Goal: Task Accomplishment & Management: Manage account settings

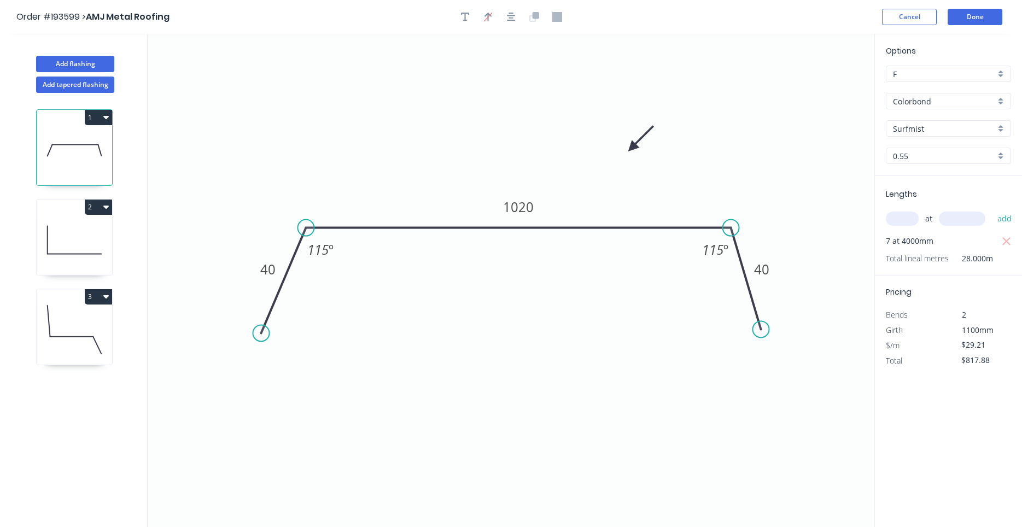
click at [70, 218] on icon at bounding box center [74, 240] width 75 height 70
type input "$15.96"
type input "$63.84"
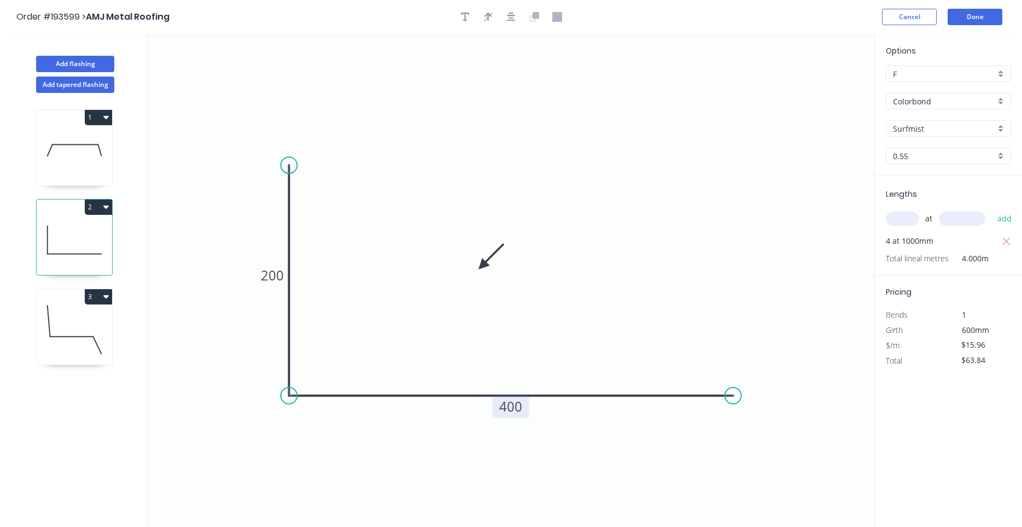
click at [506, 403] on tspan "400" at bounding box center [510, 407] width 23 height 18
click at [600, 341] on icon "0 200 500" at bounding box center [511, 280] width 727 height 493
type input "$20.11"
type input "$80.44"
click at [978, 13] on button "Done" at bounding box center [975, 17] width 55 height 16
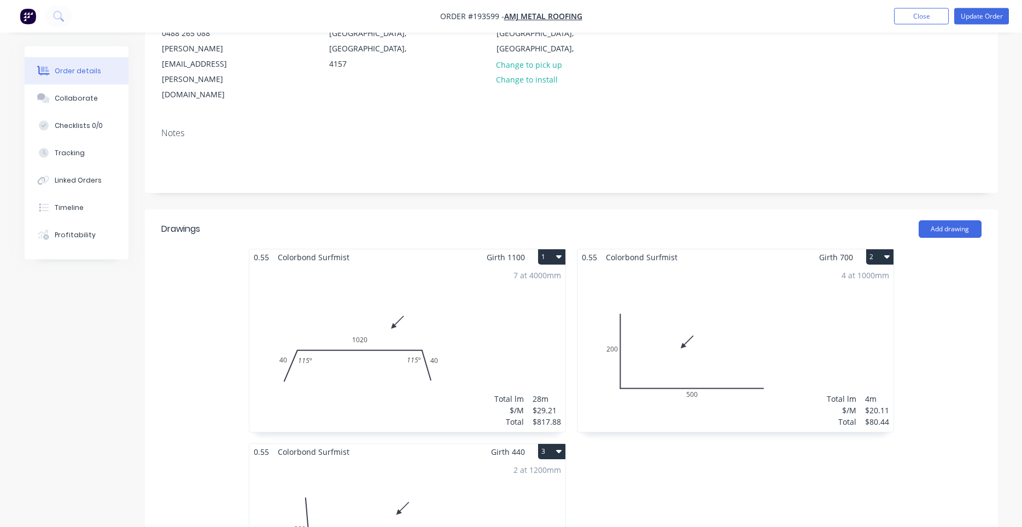
scroll to position [186, 0]
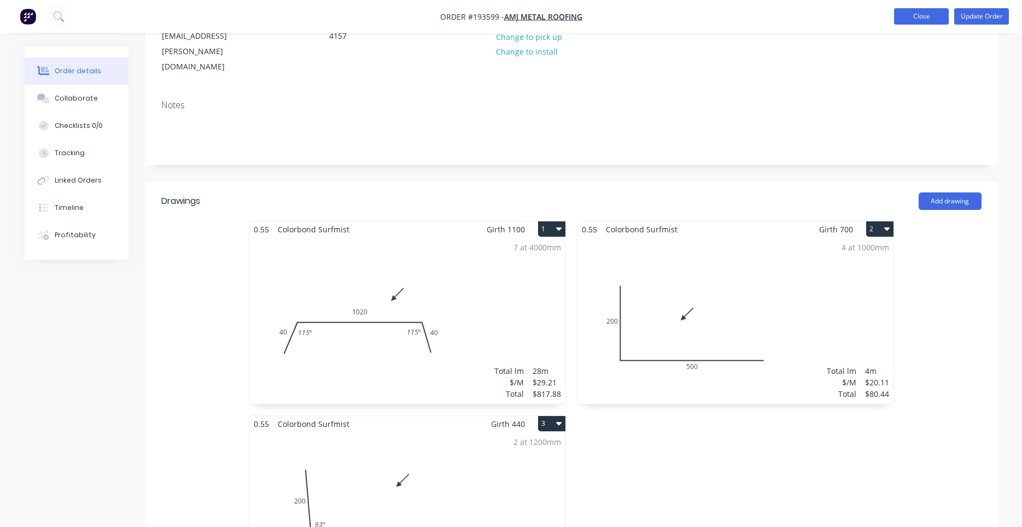
click at [920, 11] on button "Close" at bounding box center [921, 16] width 55 height 16
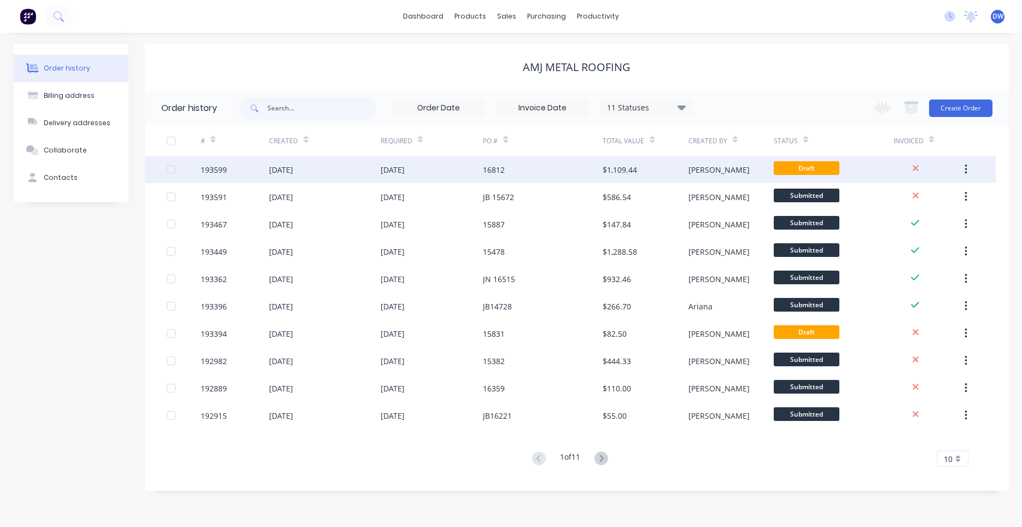
click at [544, 171] on div "16812" at bounding box center [543, 169] width 120 height 27
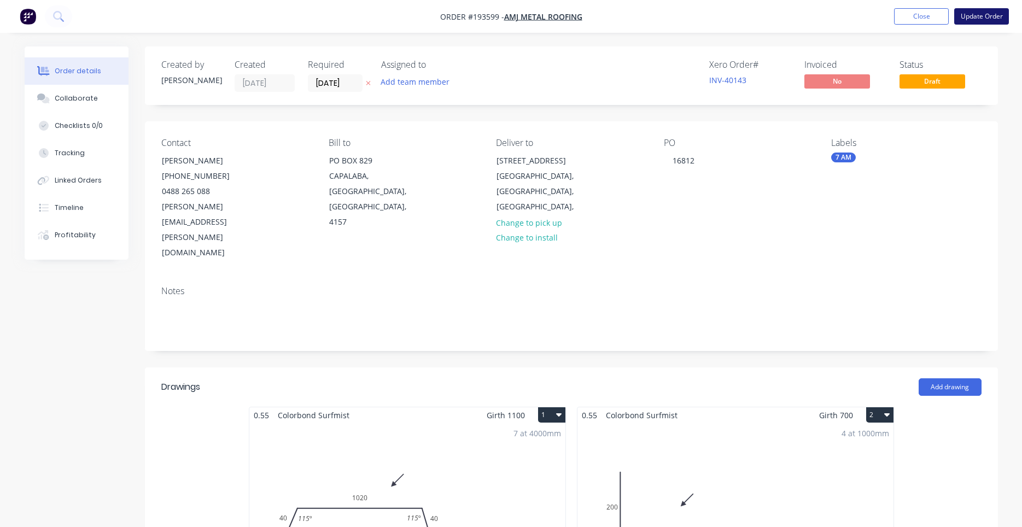
click at [965, 18] on button "Update Order" at bounding box center [981, 16] width 55 height 16
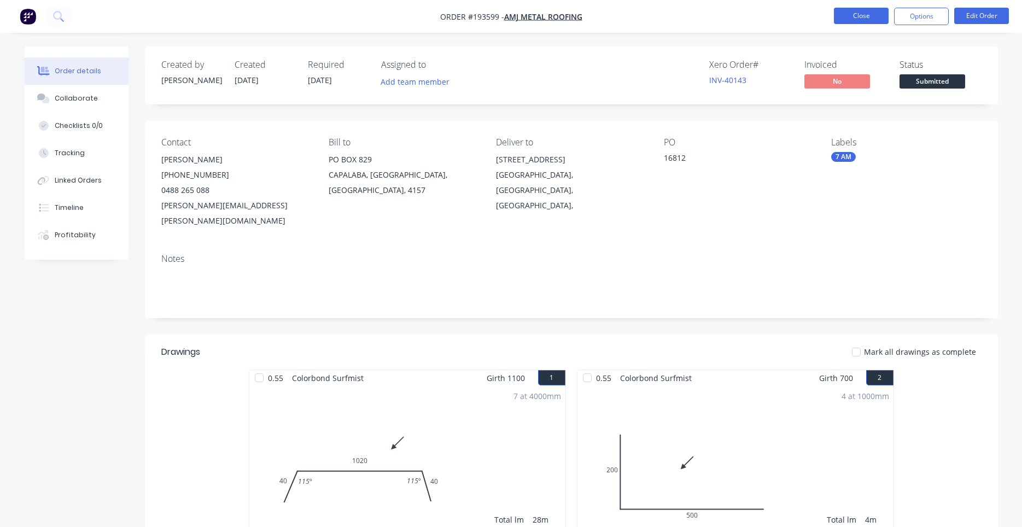
click at [851, 13] on button "Close" at bounding box center [861, 16] width 55 height 16
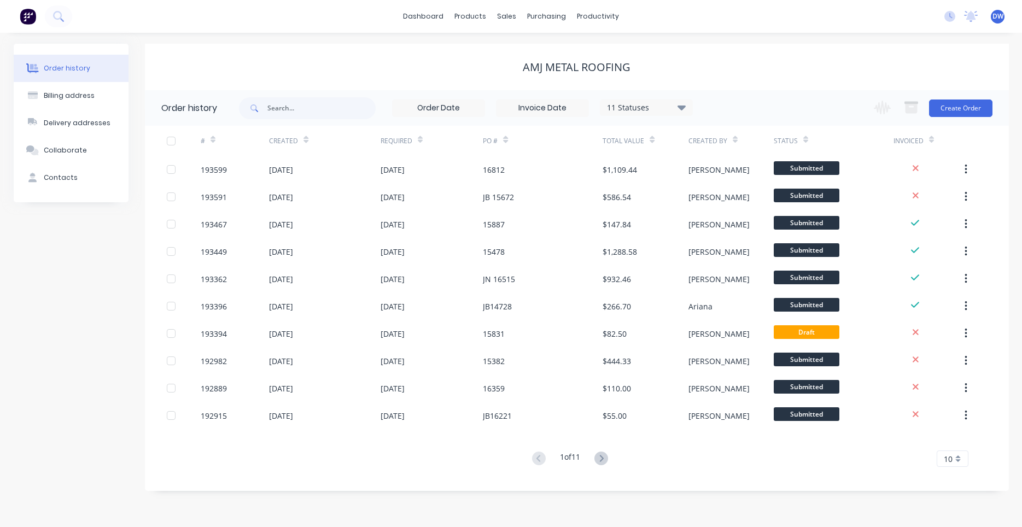
click at [759, 64] on div "AMJ Metal Roofing" at bounding box center [577, 67] width 864 height 13
click at [66, 21] on button at bounding box center [58, 16] width 27 height 22
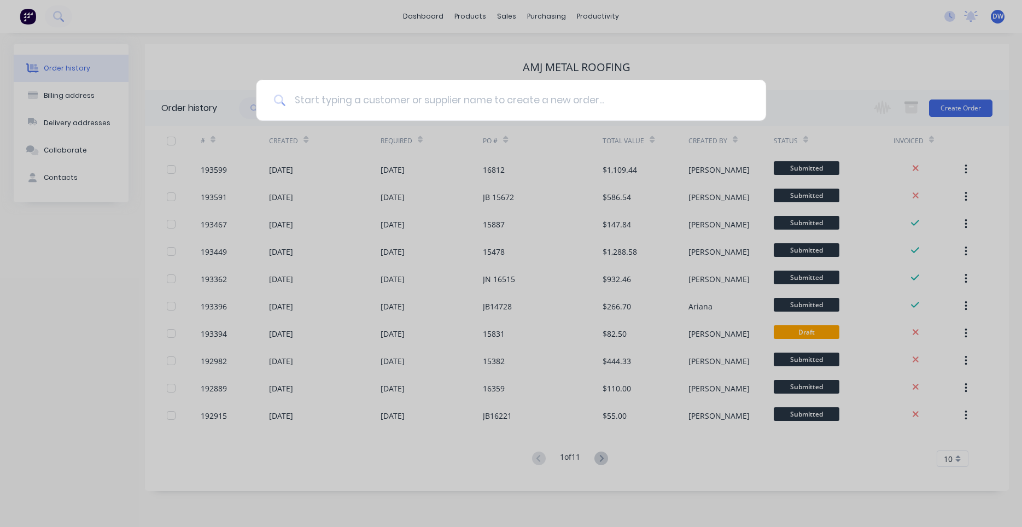
click at [349, 104] on input at bounding box center [516, 100] width 463 height 41
type input "ascent"
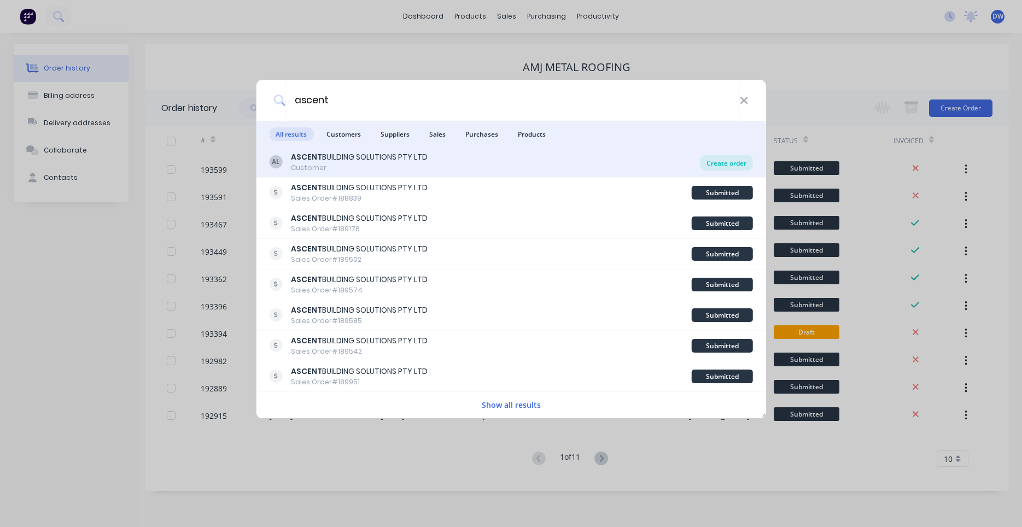
click at [738, 162] on div "Create order" at bounding box center [726, 162] width 53 height 15
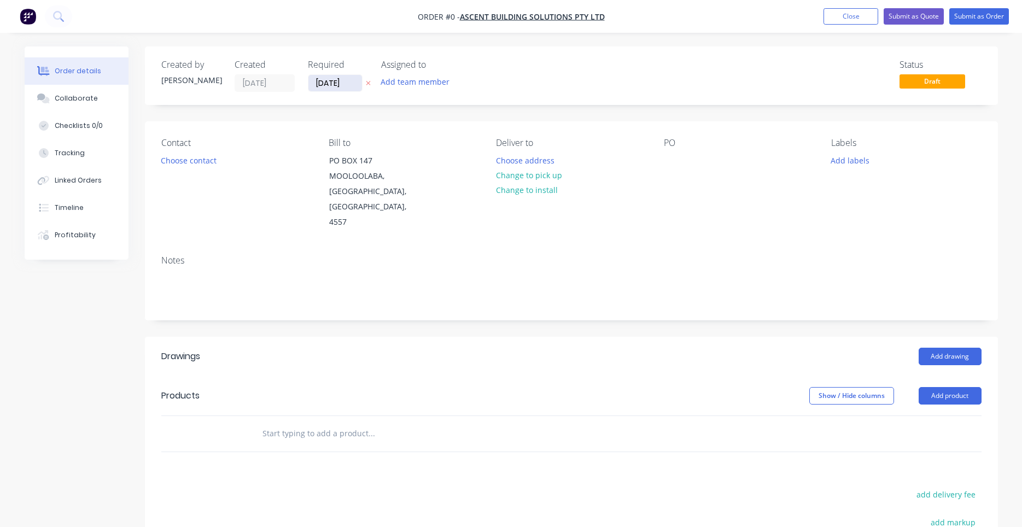
click at [329, 81] on input "[DATE]" at bounding box center [335, 83] width 54 height 16
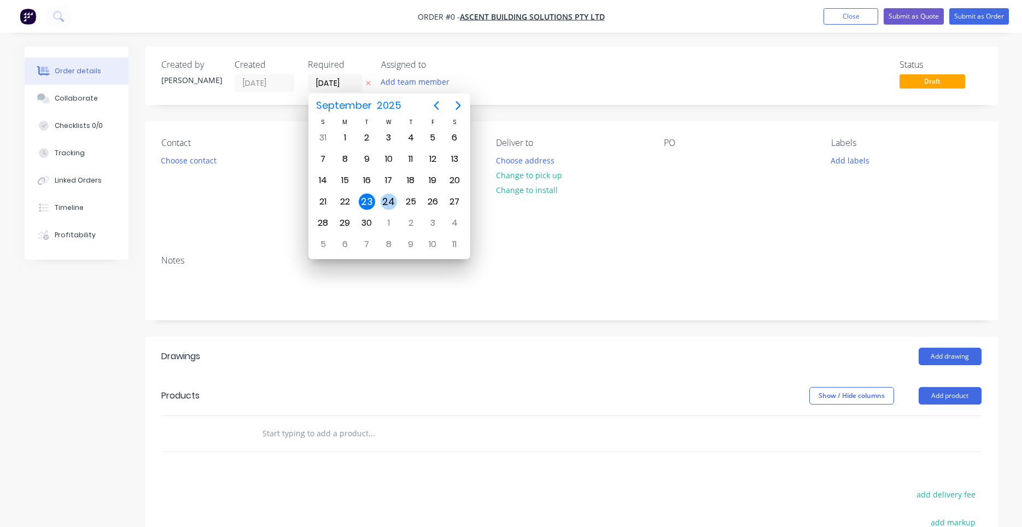
click at [384, 195] on div "24" at bounding box center [389, 202] width 16 height 16
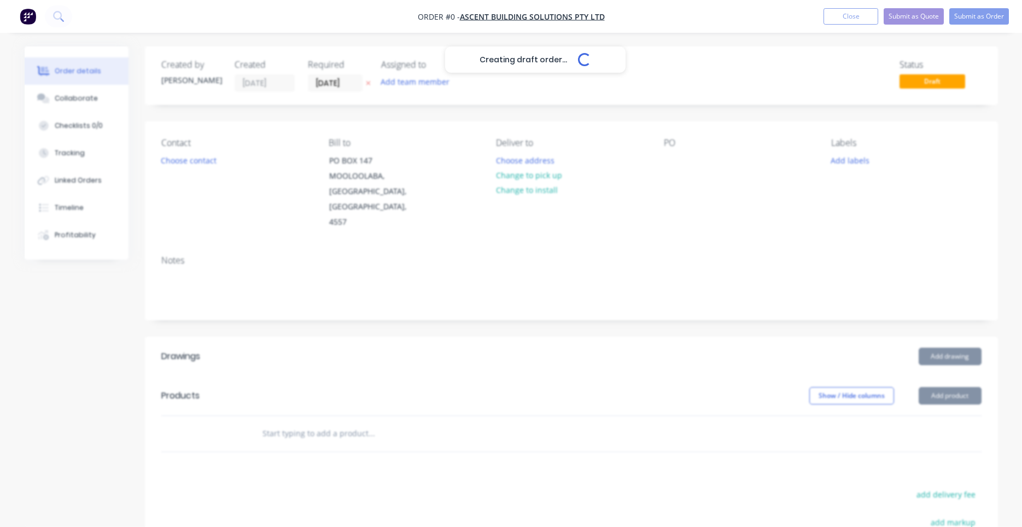
type input "[DATE]"
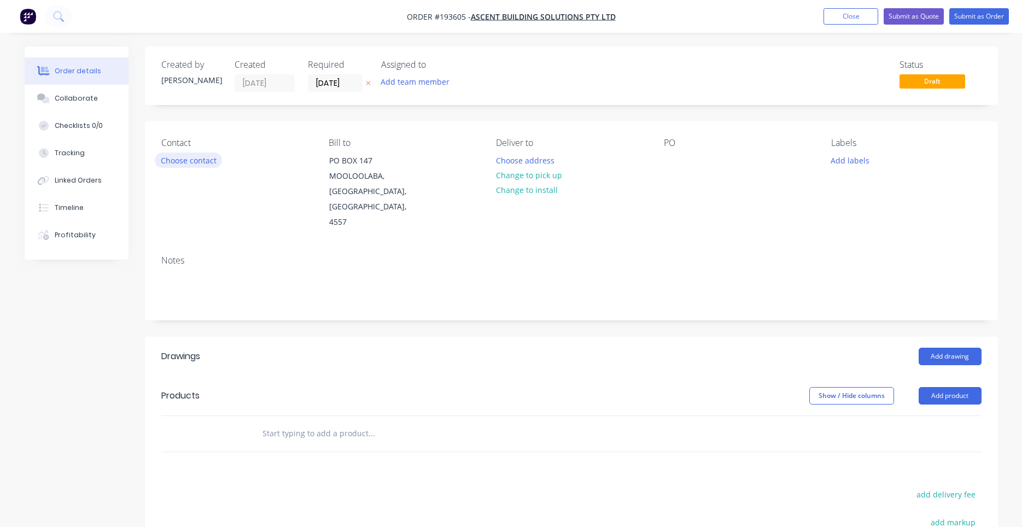
click at [202, 162] on button "Choose contact" at bounding box center [188, 160] width 67 height 15
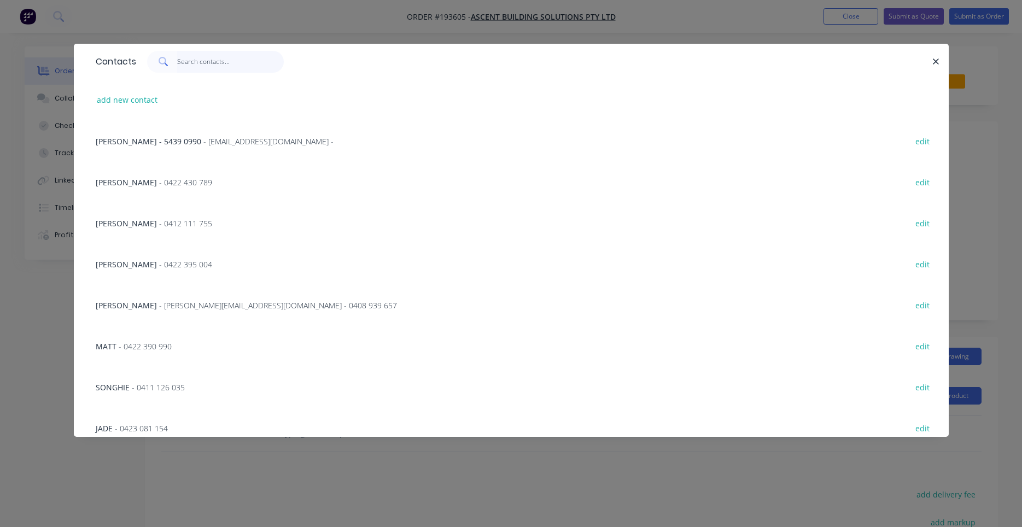
click at [243, 72] on input "text" at bounding box center [230, 62] width 107 height 22
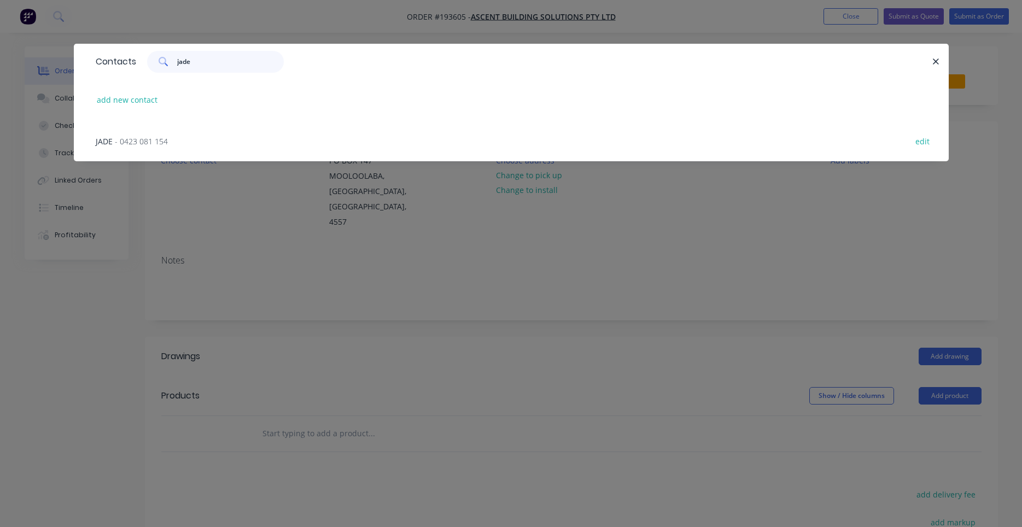
type input "jade"
click at [179, 141] on div "JADE - 0423 081 154 edit" at bounding box center [511, 140] width 842 height 41
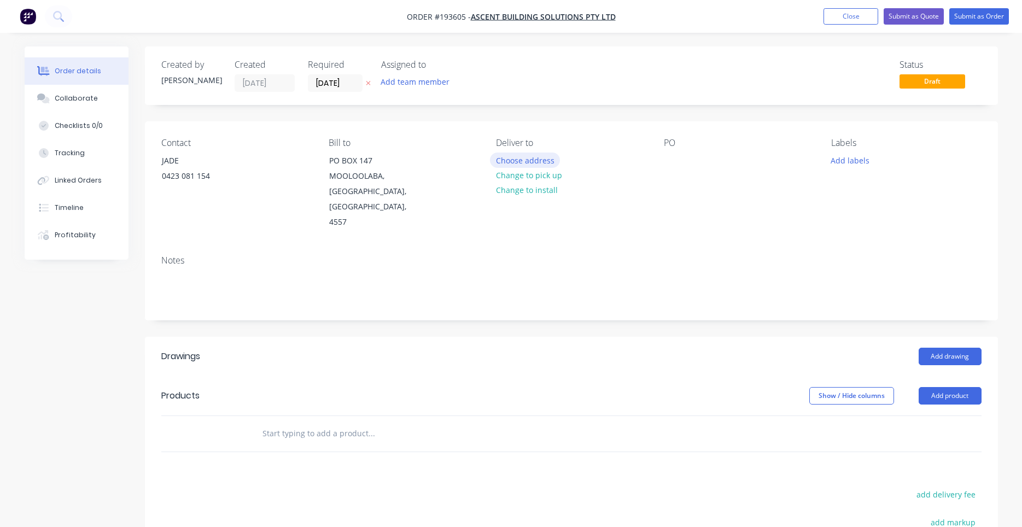
click at [528, 163] on button "Choose address" at bounding box center [525, 160] width 70 height 15
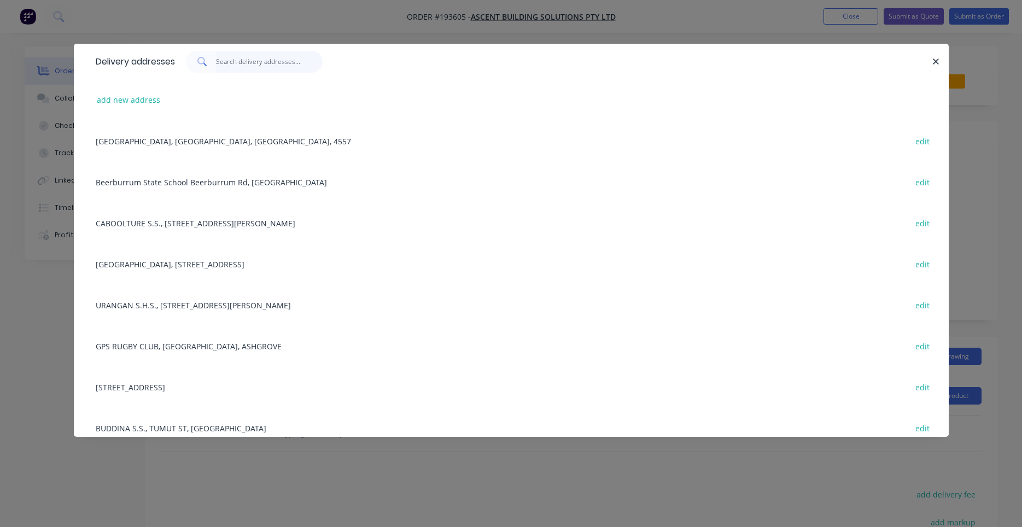
click at [284, 65] on input "text" at bounding box center [269, 62] width 107 height 22
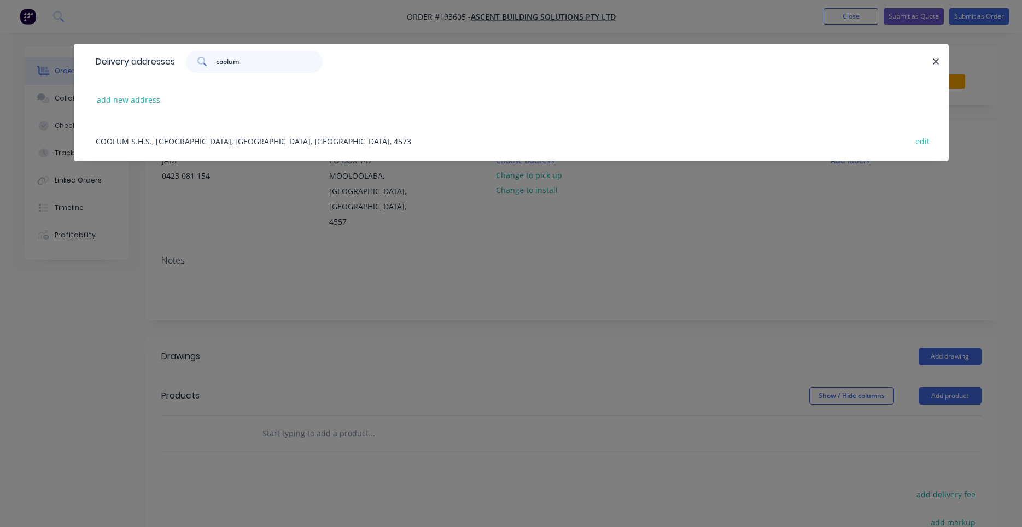
type input "coolum"
click at [289, 142] on div "COOLUM S.H.S., [STREET_ADDRESS] edit" at bounding box center [511, 140] width 842 height 41
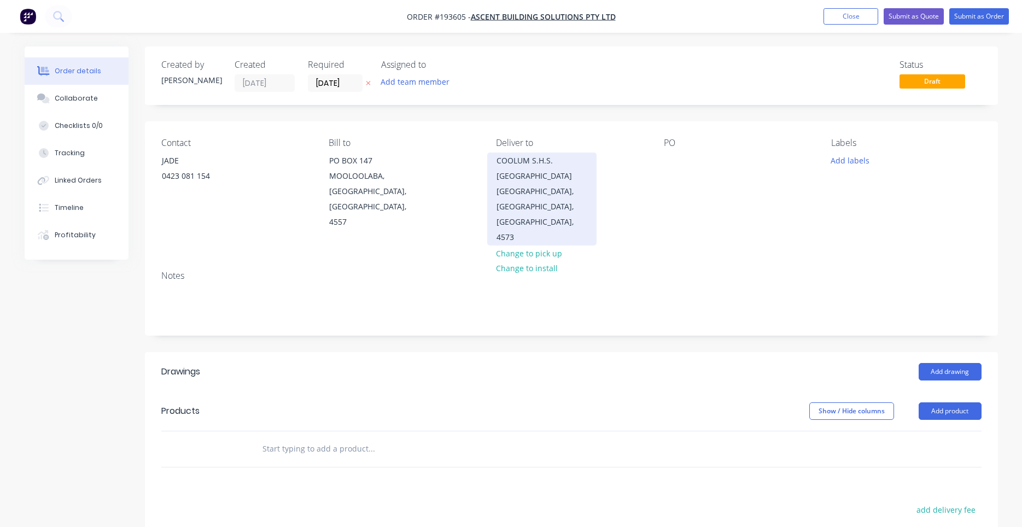
click at [558, 198] on div "[GEOGRAPHIC_DATA], [GEOGRAPHIC_DATA], [GEOGRAPHIC_DATA], 4573" at bounding box center [542, 214] width 91 height 61
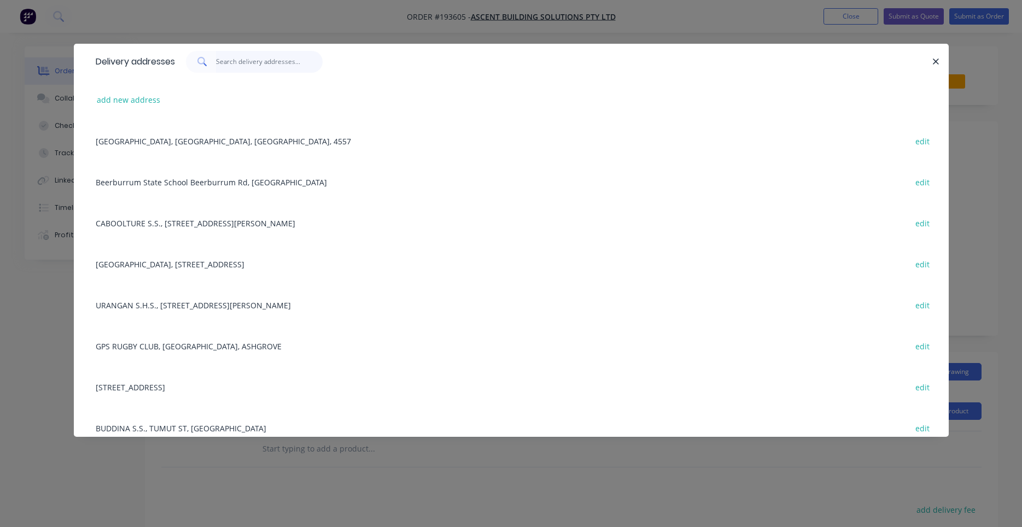
click at [226, 63] on input "text" at bounding box center [269, 62] width 107 height 22
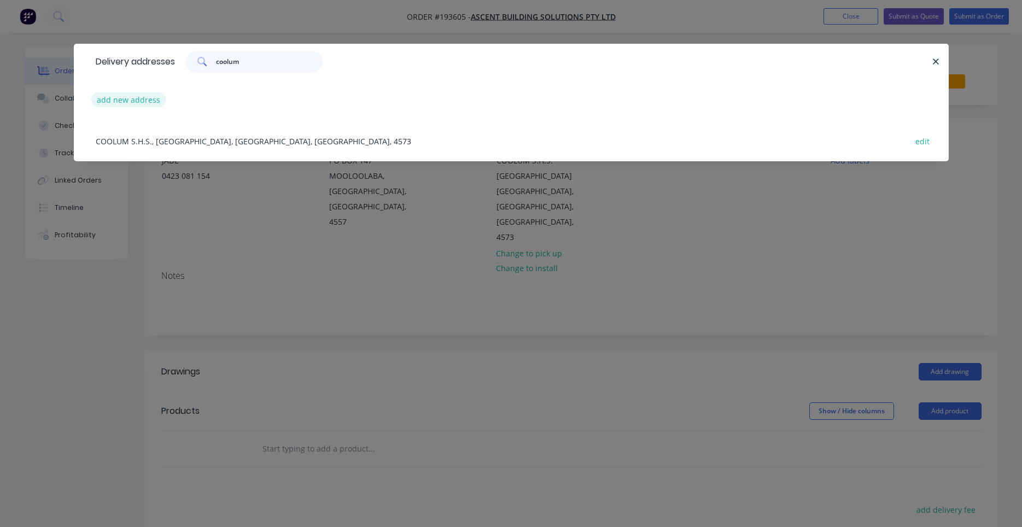
type input "coolum"
click at [140, 98] on button "add new address" at bounding box center [128, 99] width 75 height 15
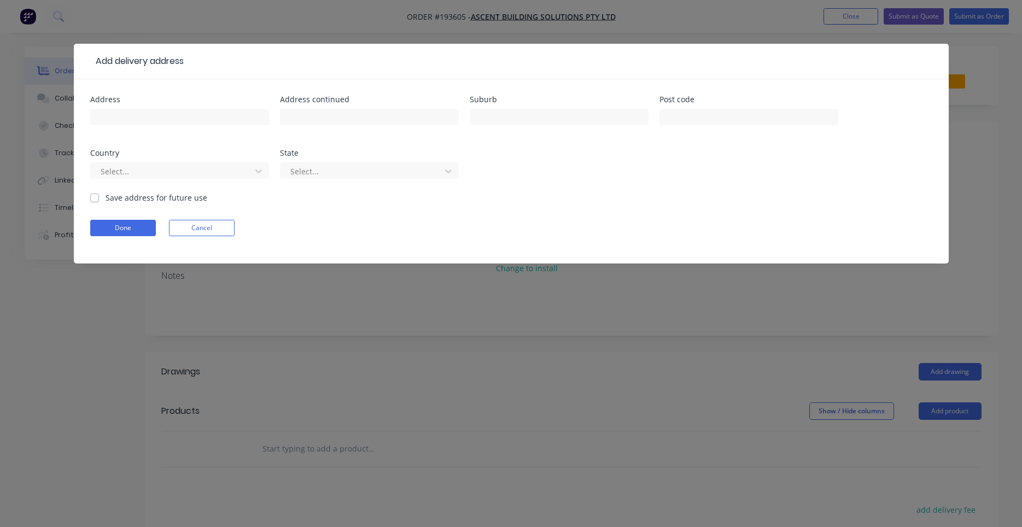
click at [166, 130] on div at bounding box center [179, 122] width 179 height 32
click at [167, 125] on input "text" at bounding box center [179, 117] width 179 height 16
type input "[GEOGRAPHIC_DATA]"
type input "School Road"
type input "[GEOGRAPHIC_DATA]"
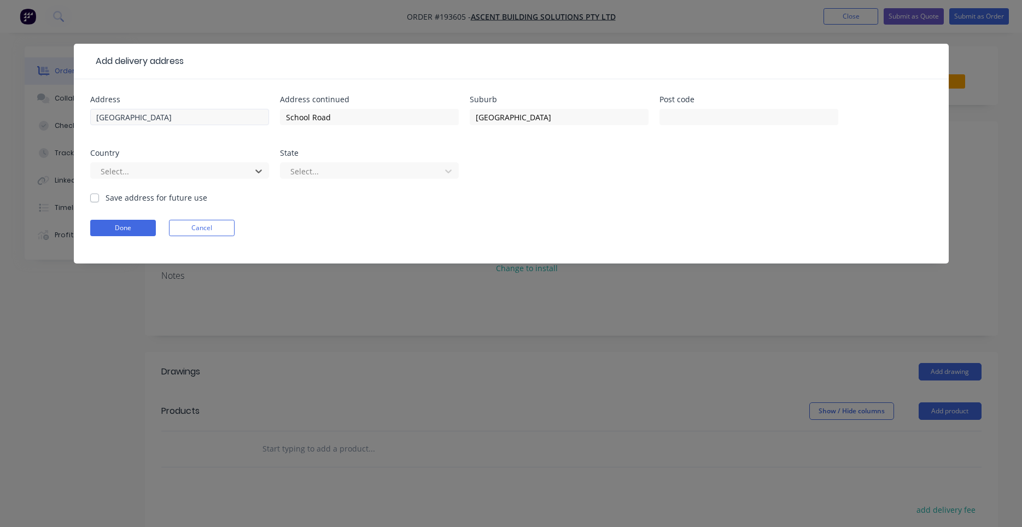
type input "a"
type input "q"
click at [166, 201] on label "Save address for future use" at bounding box center [157, 197] width 102 height 11
click at [99, 201] on input "Save address for future use" at bounding box center [94, 197] width 9 height 10
checkbox input "true"
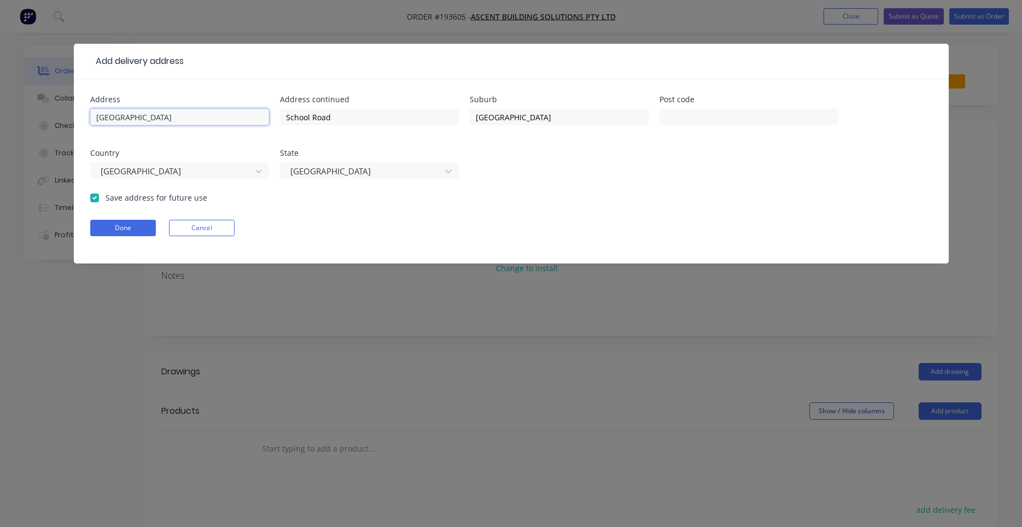
drag, startPoint x: 216, startPoint y: 112, endPoint x: 91, endPoint y: 113, distance: 124.7
click at [91, 113] on input "[GEOGRAPHIC_DATA]" at bounding box center [179, 117] width 179 height 16
click at [140, 226] on button "Done" at bounding box center [123, 228] width 66 height 16
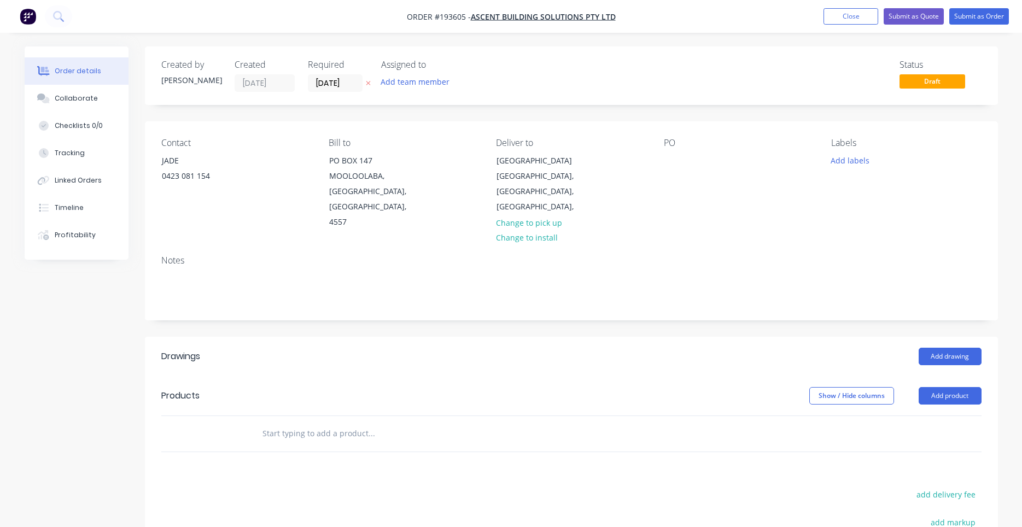
click at [658, 164] on div "Contact JADE [PHONE_NUMBER] Bill to [GEOGRAPHIC_DATA] Deliver to [GEOGRAPHIC_DA…" at bounding box center [571, 183] width 853 height 125
click at [664, 160] on div at bounding box center [673, 161] width 18 height 16
click at [852, 161] on button "Add labels" at bounding box center [850, 160] width 50 height 15
click at [882, 196] on input "text" at bounding box center [922, 193] width 114 height 22
type input "7"
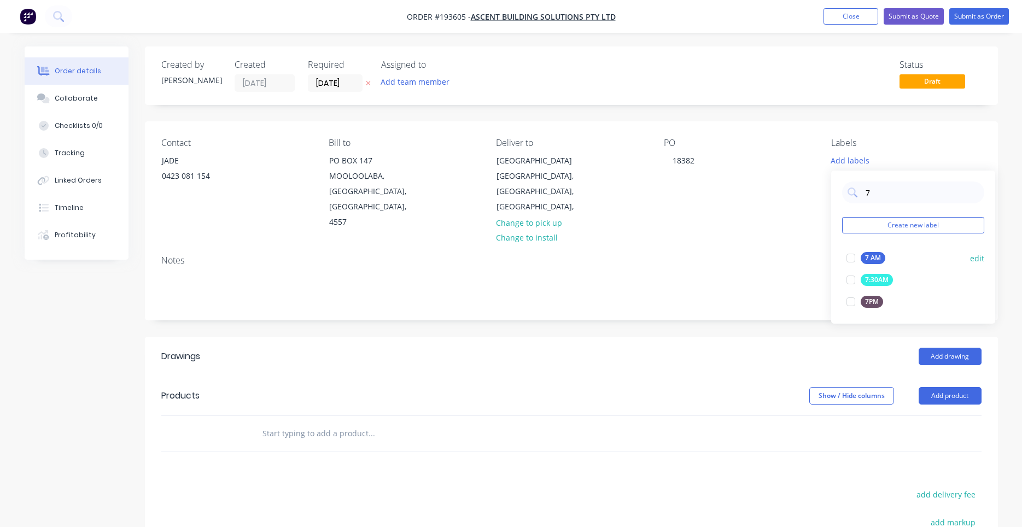
click at [847, 258] on div at bounding box center [851, 258] width 22 height 22
click at [757, 230] on div "Contact JADE [PHONE_NUMBER] Bill to [GEOGRAPHIC_DATA] Deliver to [GEOGRAPHIC_DA…" at bounding box center [571, 183] width 853 height 125
click at [373, 423] on input "text" at bounding box center [371, 434] width 219 height 22
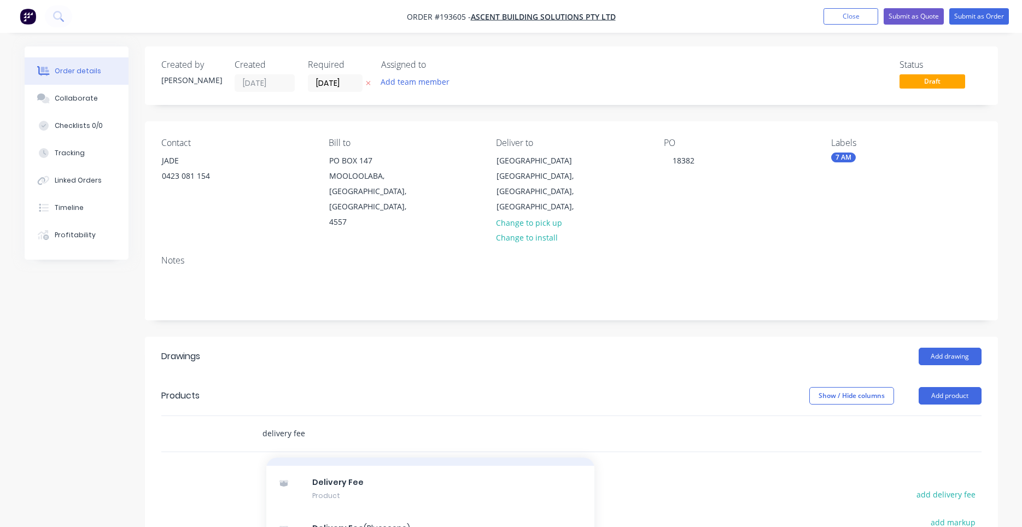
scroll to position [104, 0]
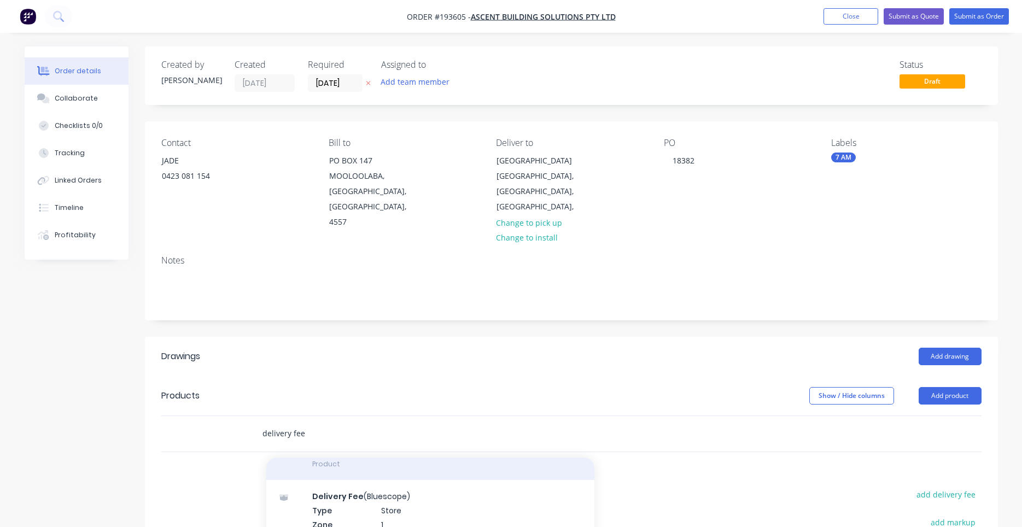
type input "delivery fee"
click at [370, 458] on div "Delivery Fee Product" at bounding box center [430, 457] width 328 height 46
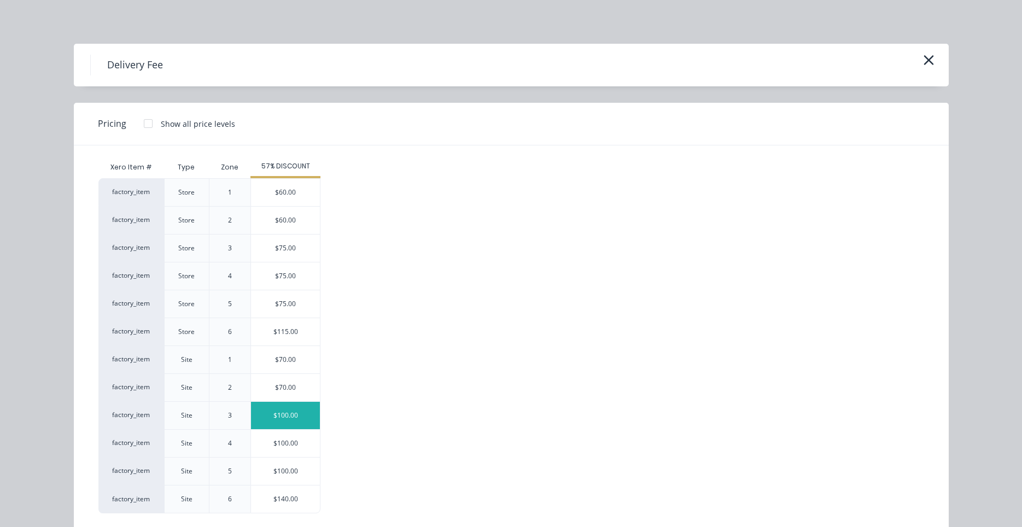
click at [301, 410] on div "$100.00" at bounding box center [285, 415] width 69 height 27
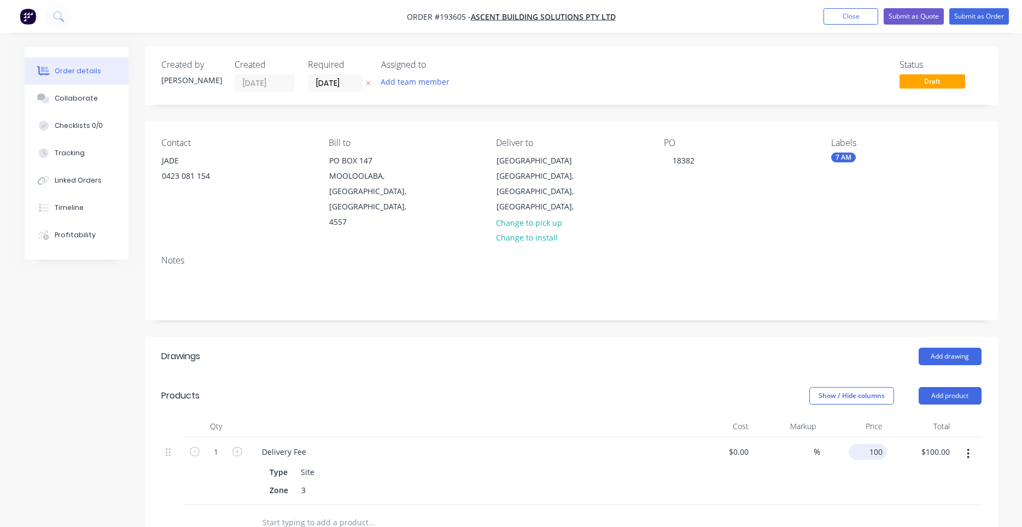
click at [869, 444] on input "100" at bounding box center [870, 452] width 34 height 16
type input "$75.00"
click at [878, 456] on div "$75.00 $75.00" at bounding box center [853, 472] width 67 height 68
click at [880, 461] on div "$75.00 $75.00" at bounding box center [853, 472] width 67 height 68
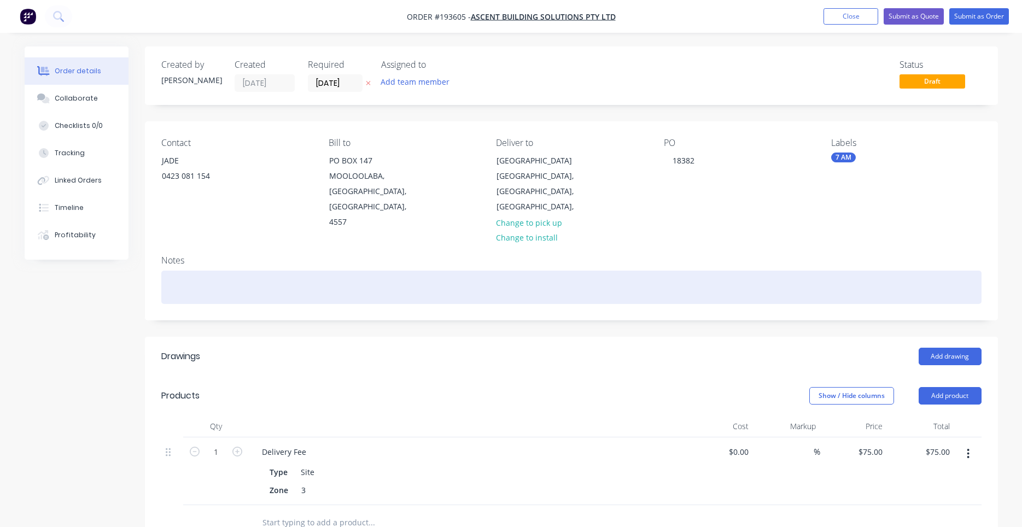
click at [251, 271] on div at bounding box center [571, 287] width 820 height 33
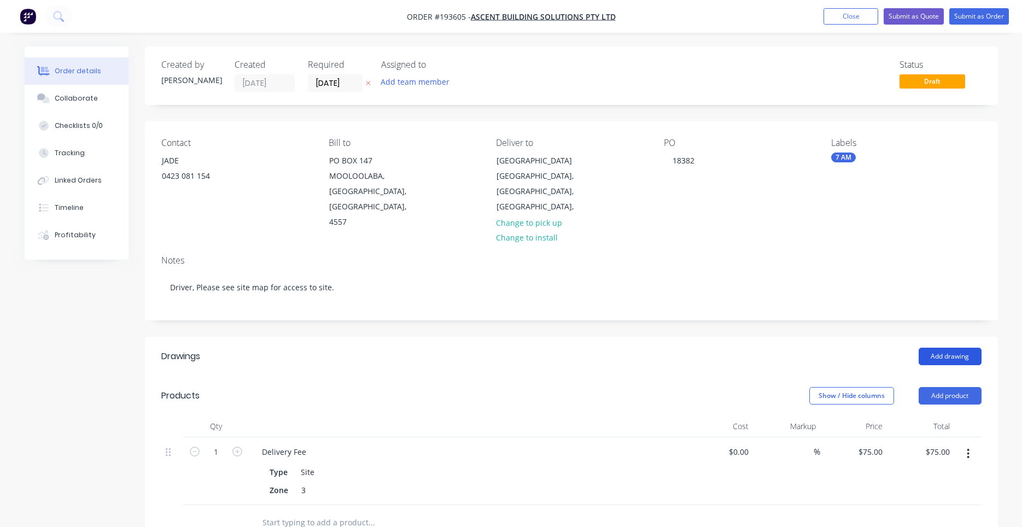
click at [943, 348] on button "Add drawing" at bounding box center [950, 357] width 63 height 18
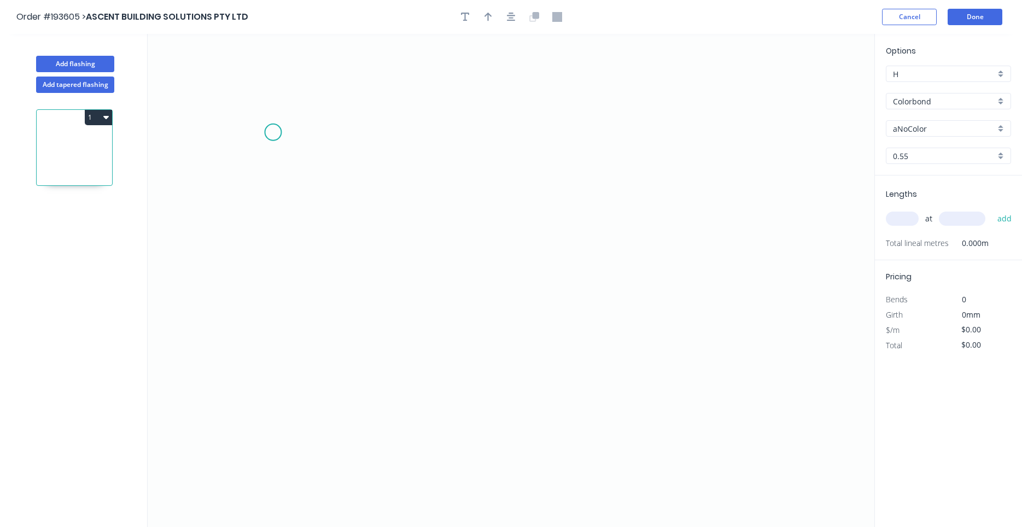
click at [273, 130] on icon "0" at bounding box center [511, 280] width 727 height 493
click at [273, 339] on icon "0" at bounding box center [511, 280] width 727 height 493
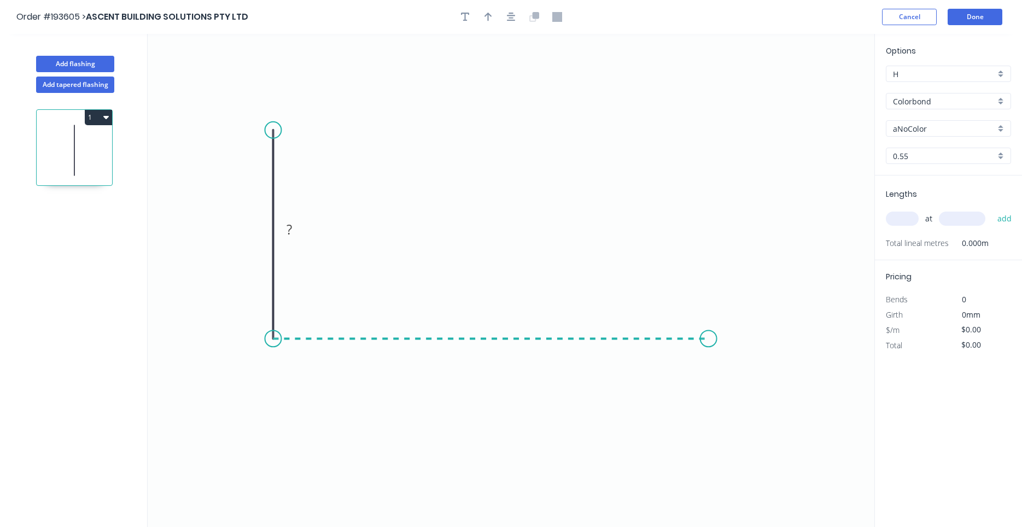
click at [709, 342] on icon "0 ?" at bounding box center [511, 280] width 727 height 493
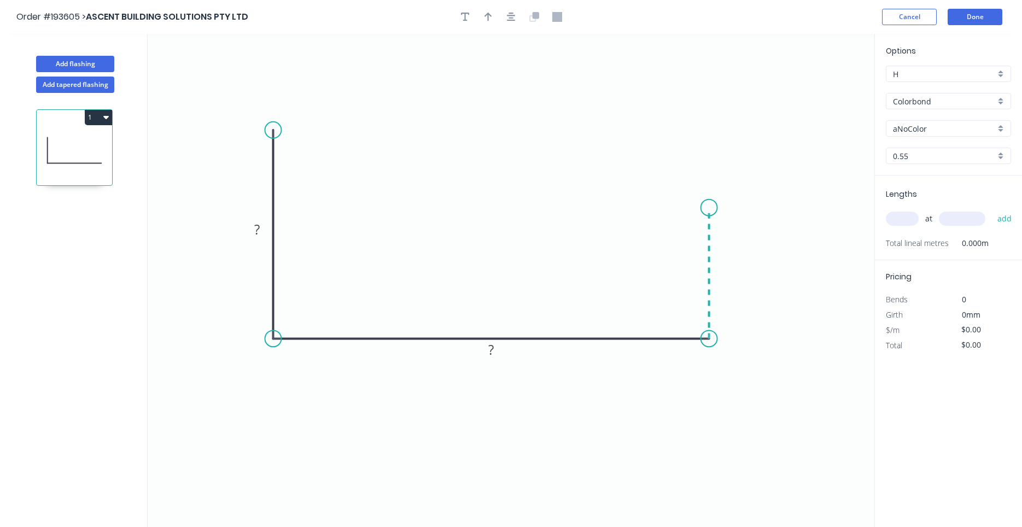
click at [706, 208] on icon "0 ? ?" at bounding box center [511, 280] width 727 height 493
click at [706, 208] on circle at bounding box center [709, 208] width 16 height 16
click at [915, 124] on input "aNoColor" at bounding box center [944, 128] width 102 height 11
type input "aNoColor"
click at [921, 121] on div "Zincalume" at bounding box center [949, 122] width 124 height 19
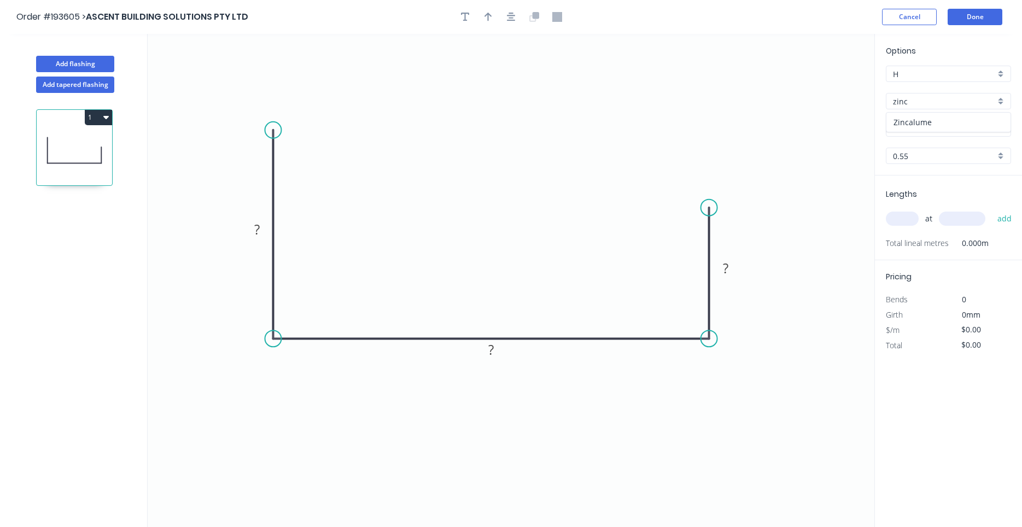
type input "Zincalume"
click at [917, 129] on input "Zincalume" at bounding box center [944, 128] width 102 height 11
click at [920, 143] on div "Zincalume" at bounding box center [949, 149] width 124 height 19
type input "Zincalume"
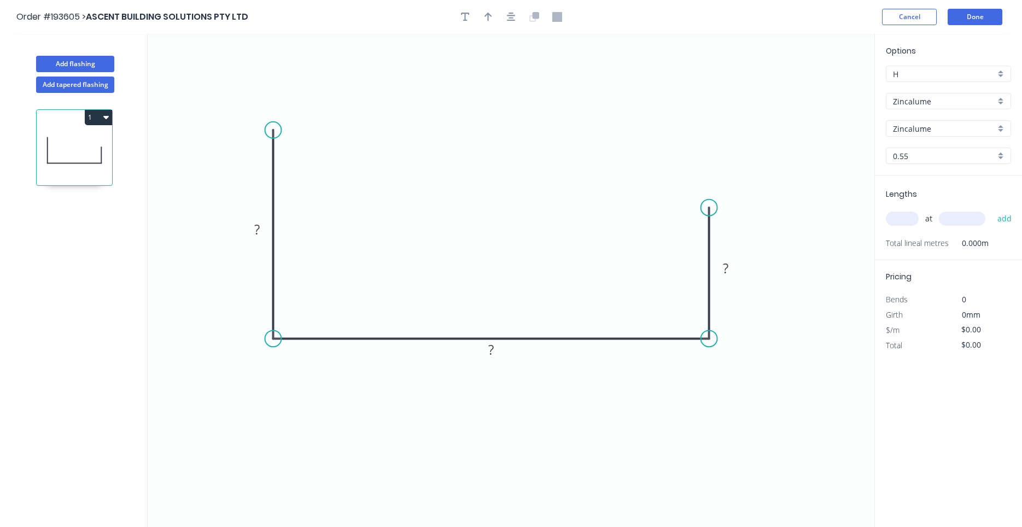
click at [903, 217] on input "text" at bounding box center [902, 219] width 33 height 14
type input "5"
type input "4000"
click at [992, 209] on button "add" at bounding box center [1005, 218] width 26 height 19
click at [509, 16] on icon "button" at bounding box center [511, 17] width 9 height 9
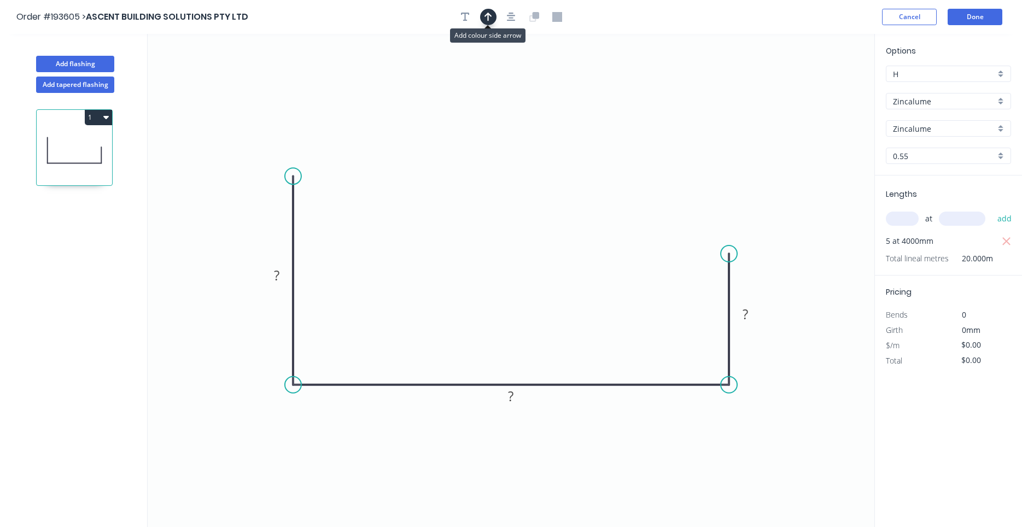
click at [491, 15] on icon "button" at bounding box center [489, 17] width 8 height 9
click at [819, 84] on icon at bounding box center [819, 76] width 10 height 35
drag, startPoint x: 819, startPoint y: 84, endPoint x: 421, endPoint y: 236, distance: 425.7
click at [421, 236] on icon at bounding box center [430, 227] width 32 height 32
click at [271, 279] on rect at bounding box center [277, 276] width 22 height 15
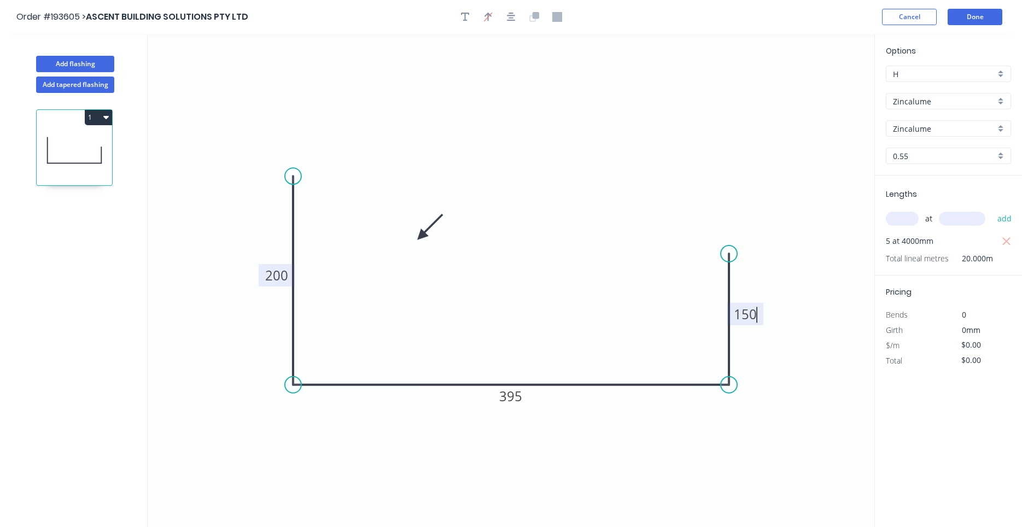
type input "$18.08"
type input "$361.60"
click at [390, 280] on icon "0 200 395 150" at bounding box center [511, 280] width 727 height 493
click at [75, 65] on button "Add flashing" at bounding box center [75, 64] width 78 height 16
type input "$0.00"
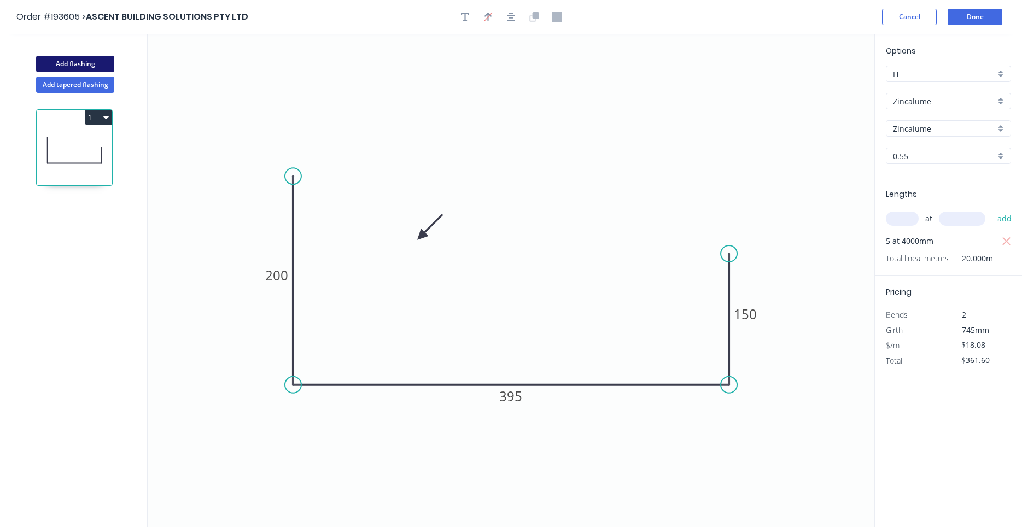
type input "$0.00"
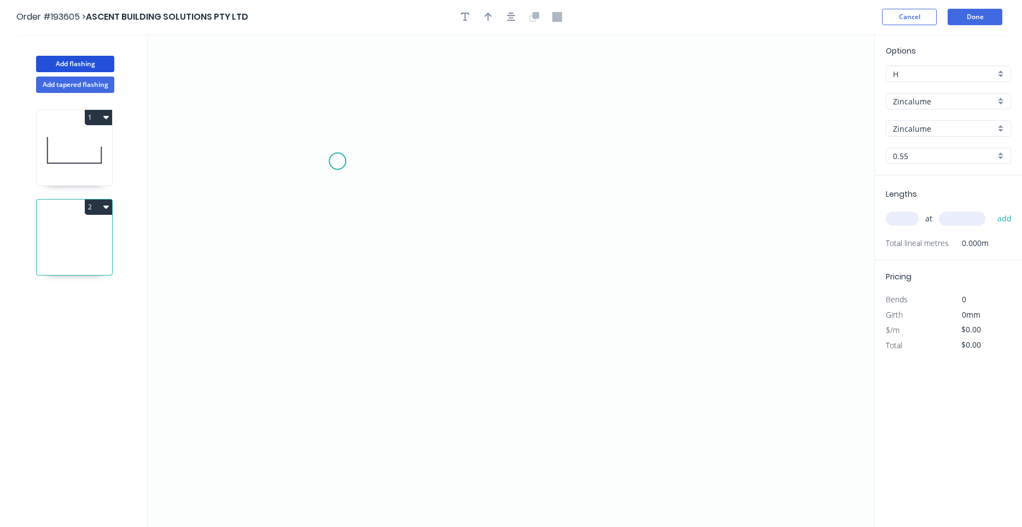
click at [337, 161] on icon "0" at bounding box center [511, 280] width 727 height 493
click at [602, 134] on icon "0" at bounding box center [511, 280] width 727 height 493
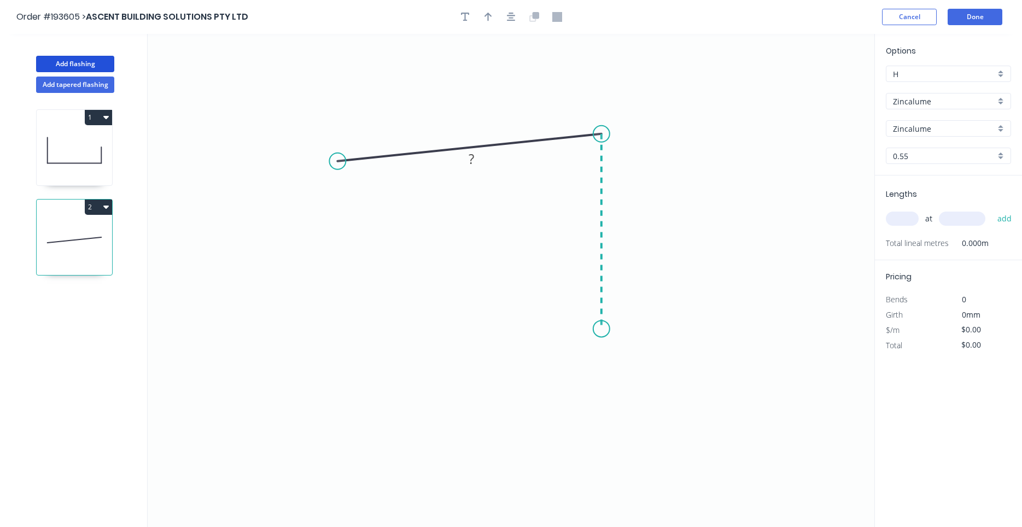
click at [605, 329] on icon "0 ?" at bounding box center [511, 280] width 727 height 493
click at [605, 329] on circle at bounding box center [601, 328] width 16 height 16
drag, startPoint x: 598, startPoint y: 329, endPoint x: 596, endPoint y: 359, distance: 30.7
click at [596, 359] on circle at bounding box center [601, 351] width 16 height 16
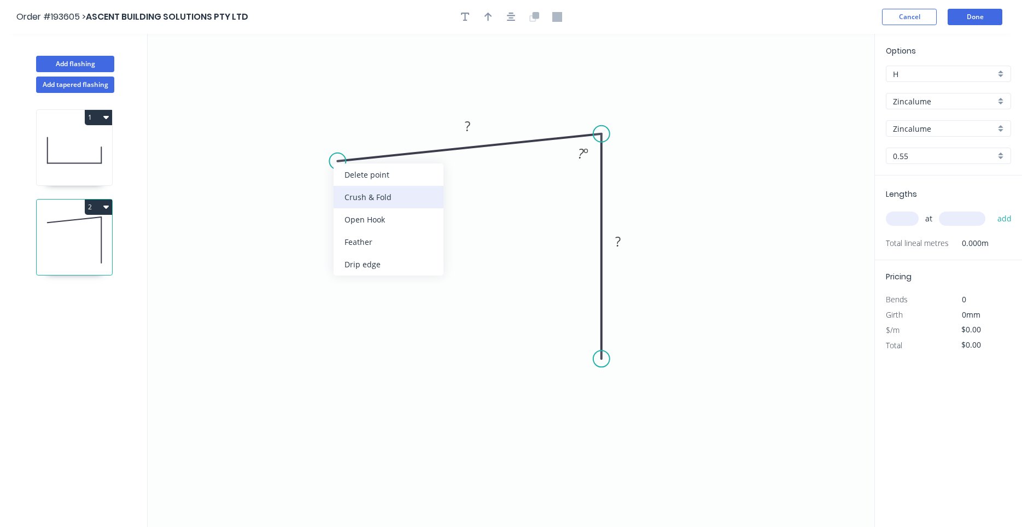
drag, startPoint x: 358, startPoint y: 241, endPoint x: 363, endPoint y: 203, distance: 38.0
click at [363, 203] on div "Delete point Crush & Fold Open Hook Feather Drip edge" at bounding box center [389, 220] width 110 height 112
click at [352, 195] on div "Crush & Fold" at bounding box center [394, 199] width 110 height 22
click at [352, 194] on div "Flip bend" at bounding box center [394, 198] width 110 height 22
click at [359, 183] on tspan "10" at bounding box center [361, 177] width 15 height 18
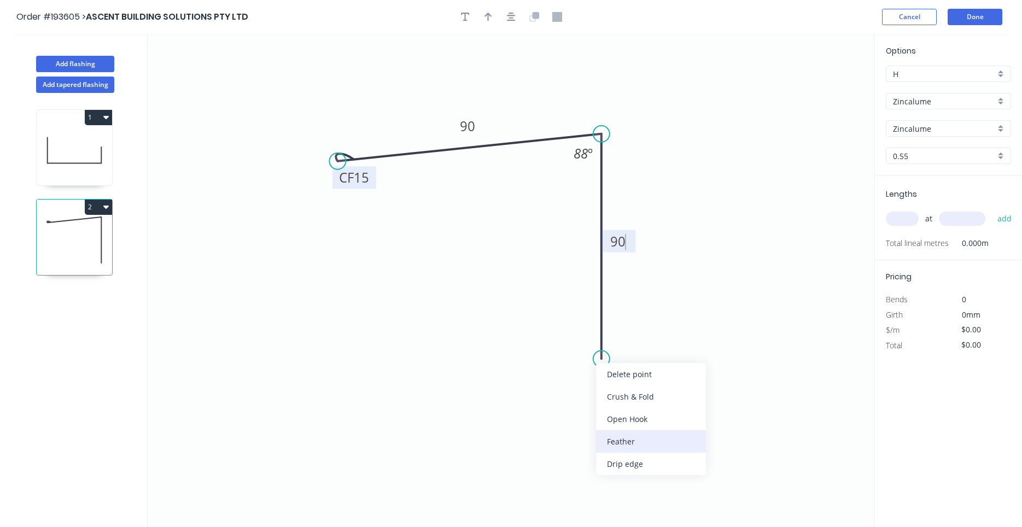
click at [616, 436] on div "Feather" at bounding box center [651, 441] width 110 height 22
type input "$10.91"
click at [594, 343] on rect at bounding box center [578, 339] width 43 height 22
click at [589, 339] on tspan "15" at bounding box center [585, 339] width 15 height 18
click at [518, 16] on button "button" at bounding box center [511, 17] width 16 height 16
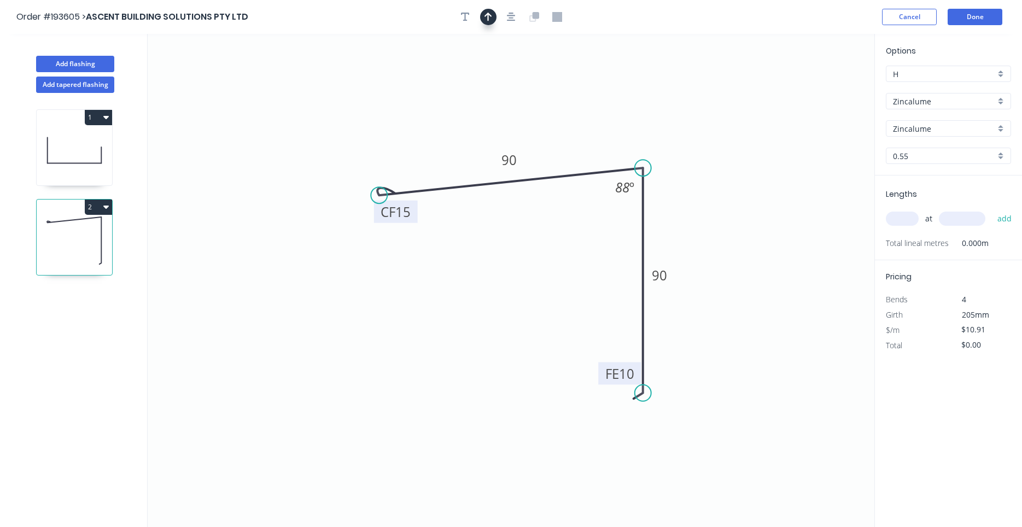
click at [492, 15] on button "button" at bounding box center [488, 17] width 16 height 16
click at [815, 89] on icon "0 CF 15 90 FE 10 90 88 º" at bounding box center [511, 280] width 727 height 493
click at [820, 83] on icon "0 CF 15 90 FE 10 90 88 º" at bounding box center [511, 280] width 727 height 493
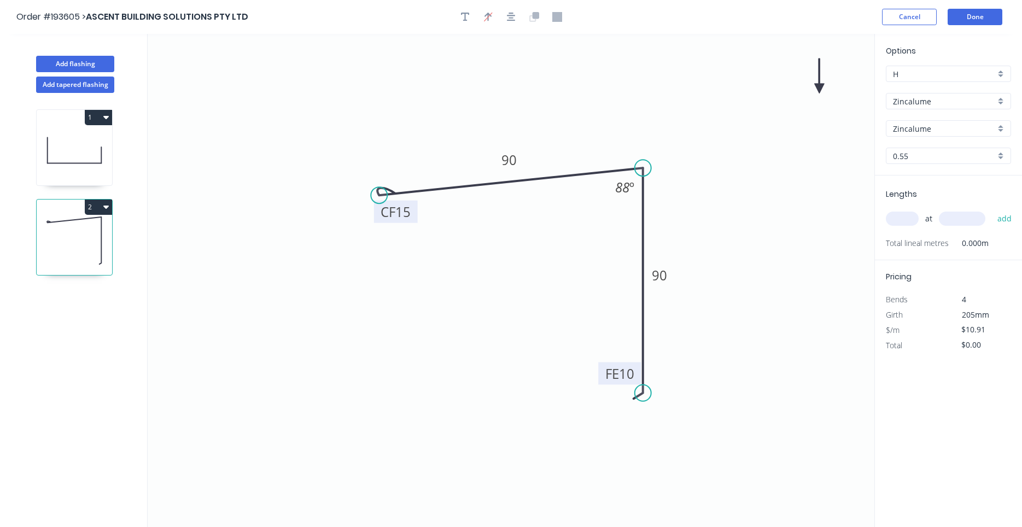
click at [820, 83] on icon "0 CF 15 90 FE 10 90 88 º" at bounding box center [511, 280] width 727 height 493
click at [818, 85] on icon at bounding box center [819, 76] width 10 height 35
click at [818, 85] on icon at bounding box center [817, 72] width 10 height 35
drag, startPoint x: 818, startPoint y: 85, endPoint x: 674, endPoint y: 144, distance: 155.7
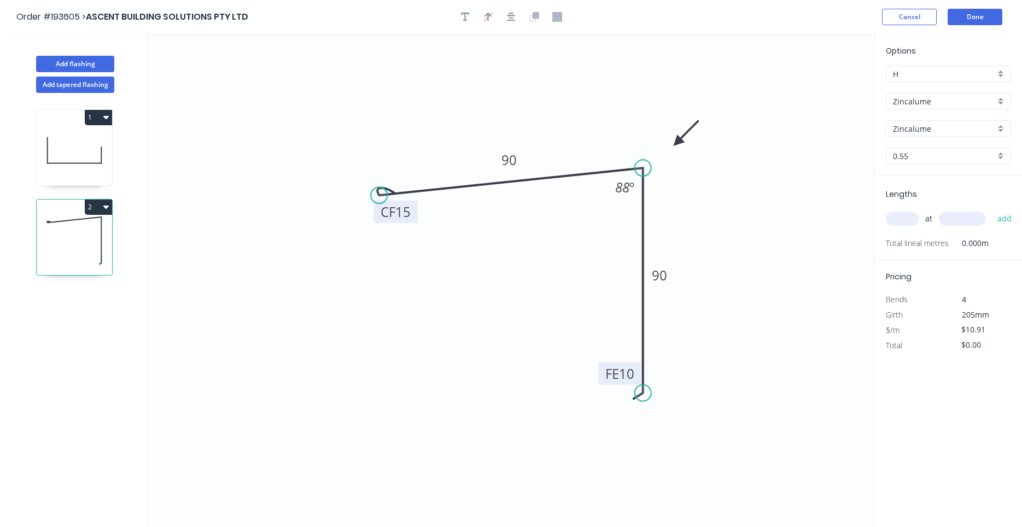
click at [674, 144] on icon at bounding box center [686, 134] width 32 height 32
click at [902, 226] on div "at add" at bounding box center [949, 218] width 127 height 19
click at [906, 220] on input "text" at bounding box center [902, 219] width 33 height 14
type input "5"
type input "4000"
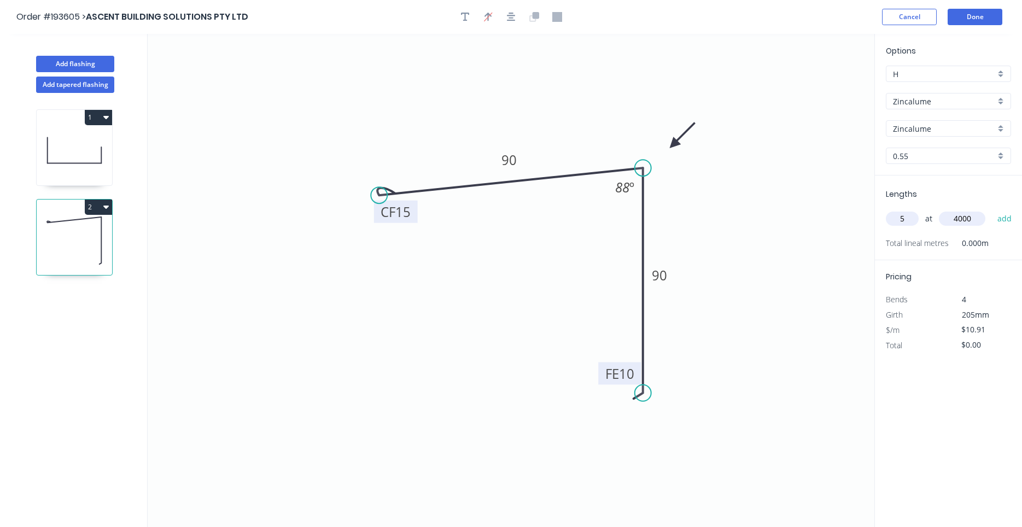
click at [992, 209] on button "add" at bounding box center [1005, 218] width 26 height 19
type input "$218.20"
click at [406, 217] on tspan "15" at bounding box center [402, 212] width 15 height 18
type input "$9.17"
type input "$183.40"
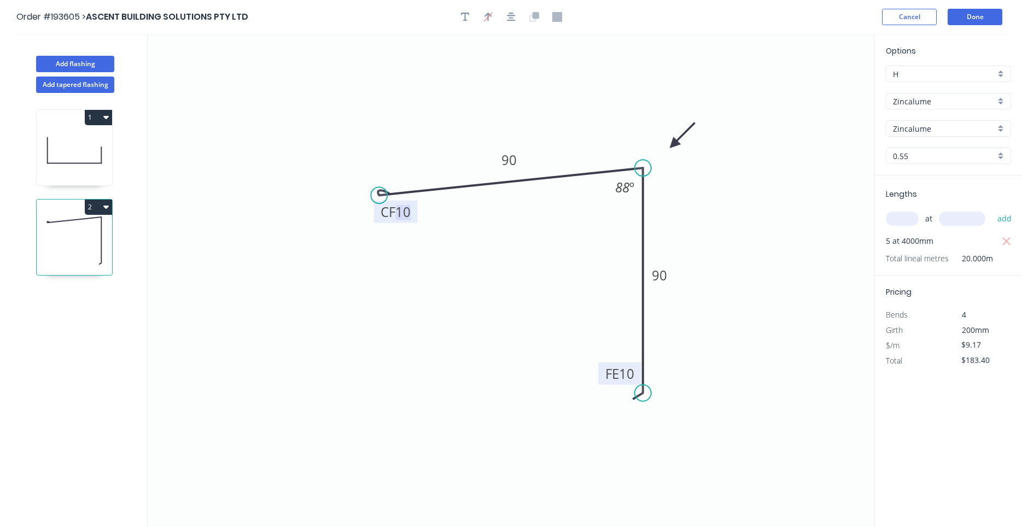
click at [406, 218] on tspan "10" at bounding box center [402, 212] width 15 height 18
type input "$10.91"
type input "$218.20"
click at [104, 69] on button "Add flashing" at bounding box center [75, 64] width 78 height 16
type input "$0.00"
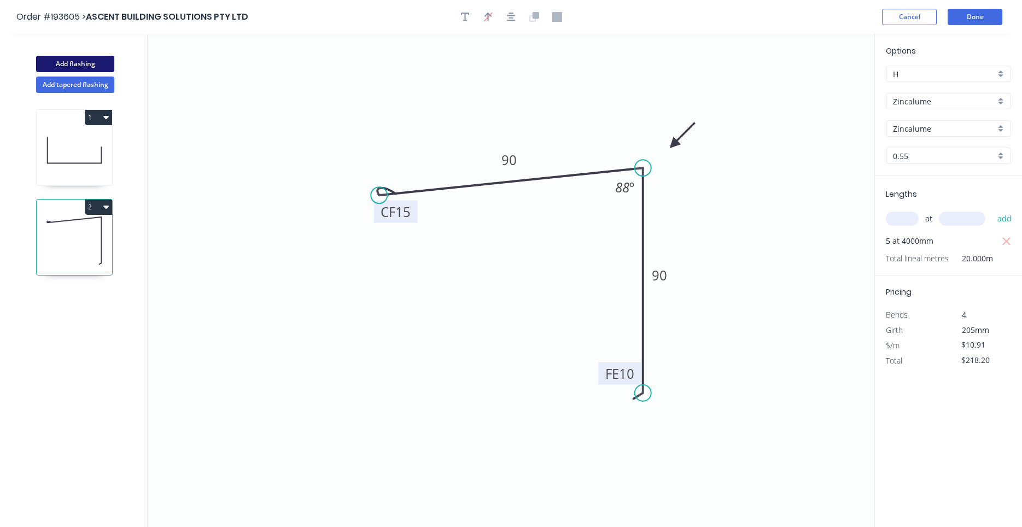
type input "$0.00"
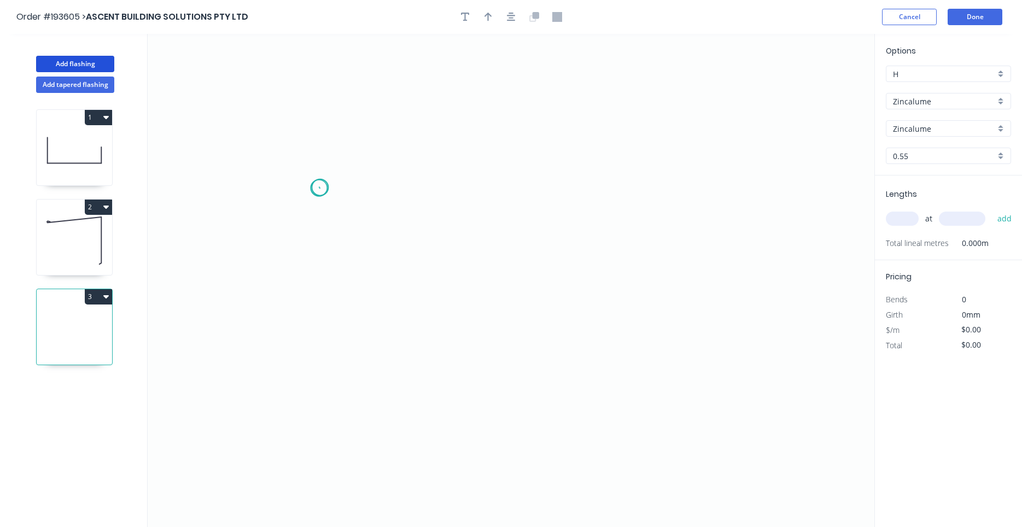
click at [319, 188] on icon "0" at bounding box center [511, 280] width 727 height 493
click at [508, 125] on icon at bounding box center [414, 156] width 188 height 62
click at [673, 205] on icon "0 ?" at bounding box center [511, 280] width 727 height 493
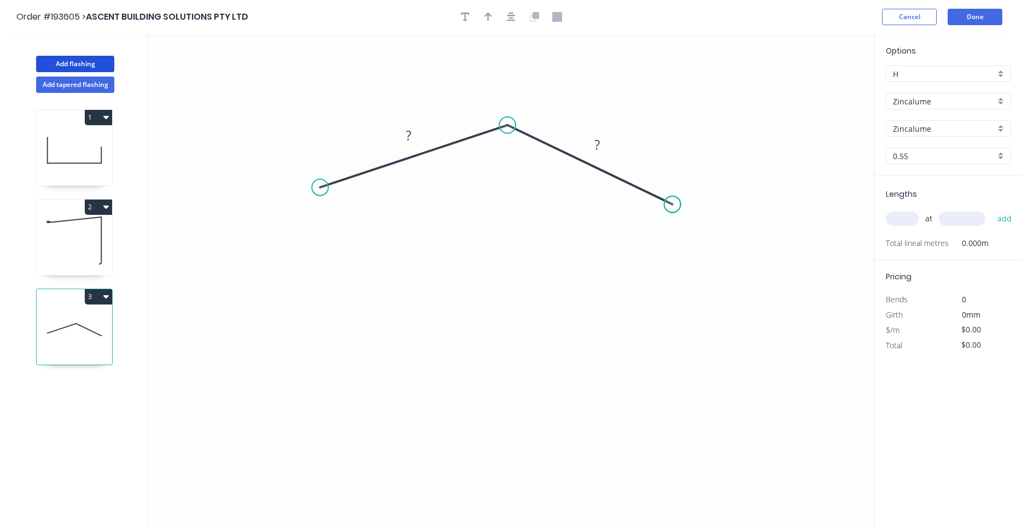
click at [673, 205] on circle at bounding box center [672, 204] width 16 height 16
click at [673, 201] on circle at bounding box center [672, 204] width 16 height 16
click at [699, 271] on icon "0 ? ?" at bounding box center [511, 280] width 727 height 493
click at [699, 271] on circle at bounding box center [699, 271] width 16 height 16
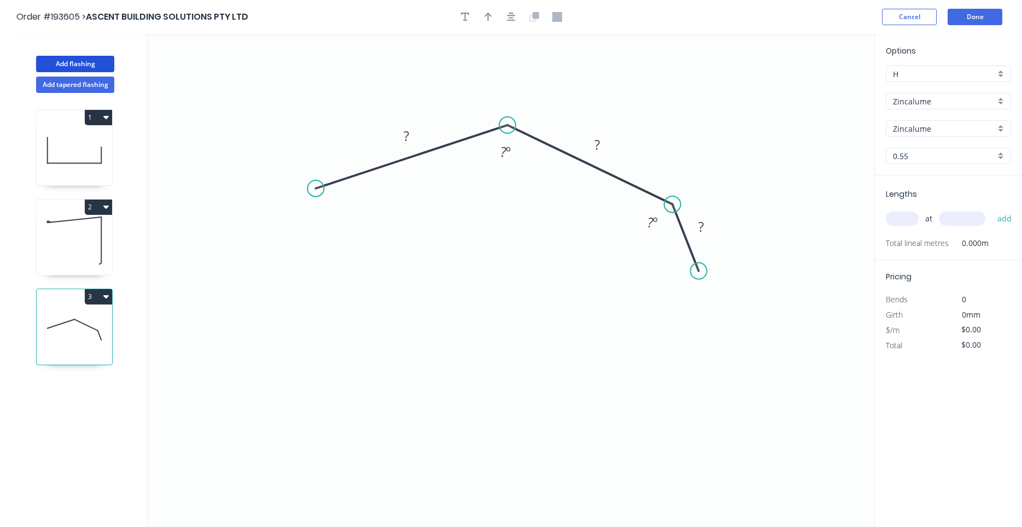
click at [316, 189] on circle at bounding box center [315, 188] width 16 height 16
drag, startPoint x: 313, startPoint y: 190, endPoint x: 298, endPoint y: 203, distance: 19.8
click at [298, 203] on circle at bounding box center [298, 202] width 16 height 16
click at [298, 203] on circle at bounding box center [298, 203] width 16 height 16
click at [278, 267] on icon "0 ? ? ? ? º ? º" at bounding box center [511, 280] width 727 height 493
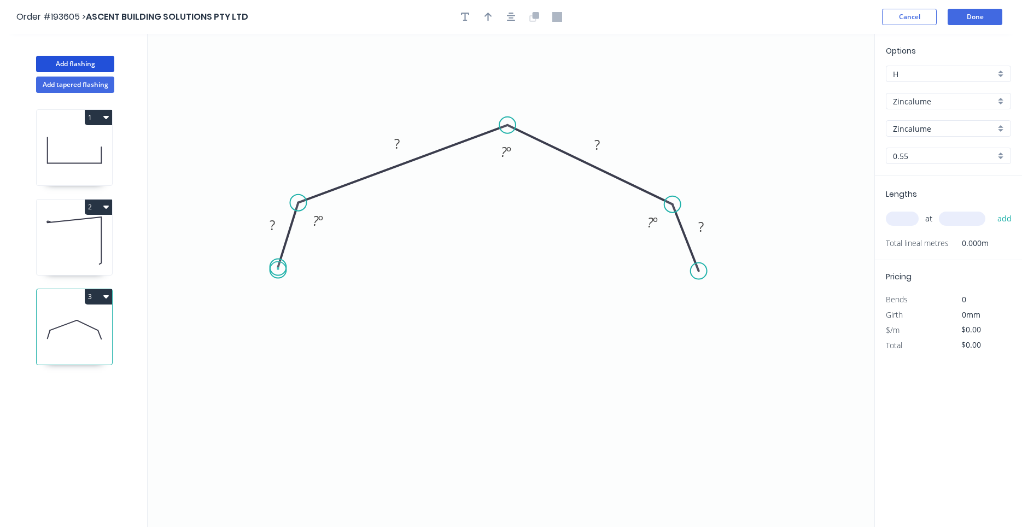
click at [278, 270] on circle at bounding box center [278, 267] width 16 height 16
drag, startPoint x: 278, startPoint y: 265, endPoint x: 276, endPoint y: 272, distance: 7.4
click at [276, 272] on circle at bounding box center [275, 272] width 16 height 16
click at [520, 18] on div at bounding box center [511, 17] width 115 height 16
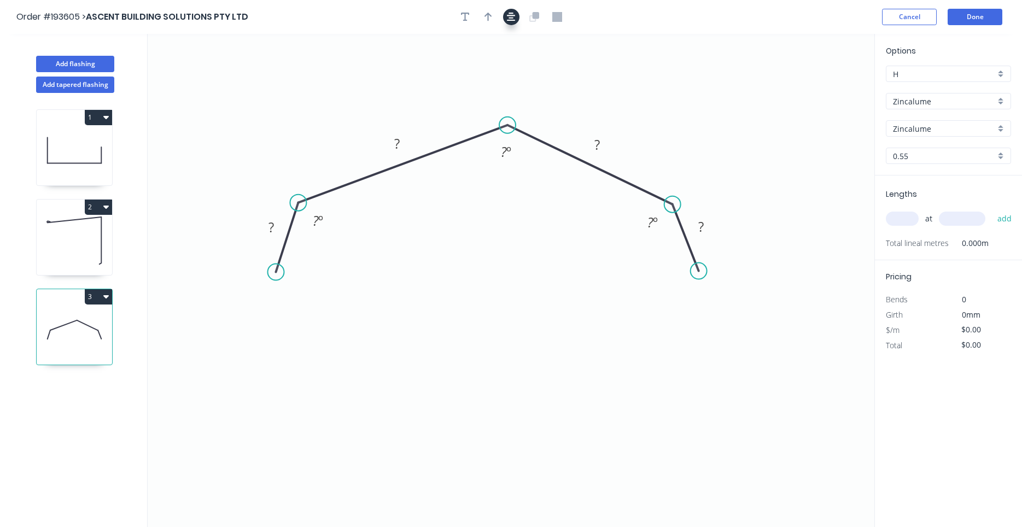
click at [517, 17] on button "button" at bounding box center [511, 17] width 16 height 16
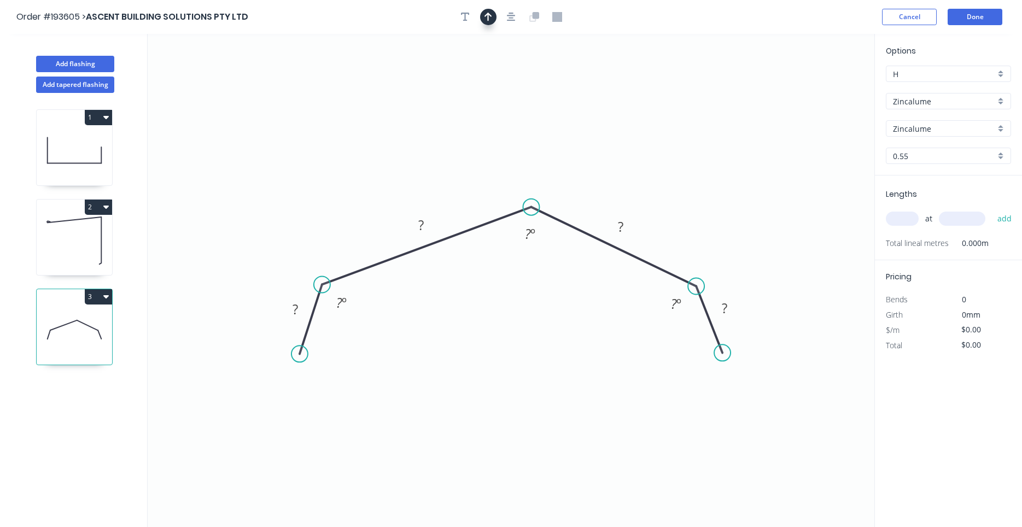
click at [496, 16] on button "button" at bounding box center [488, 17] width 16 height 16
click at [819, 88] on icon at bounding box center [818, 74] width 10 height 35
drag, startPoint x: 819, startPoint y: 88, endPoint x: 590, endPoint y: 131, distance: 233.2
click at [590, 131] on icon at bounding box center [598, 122] width 32 height 32
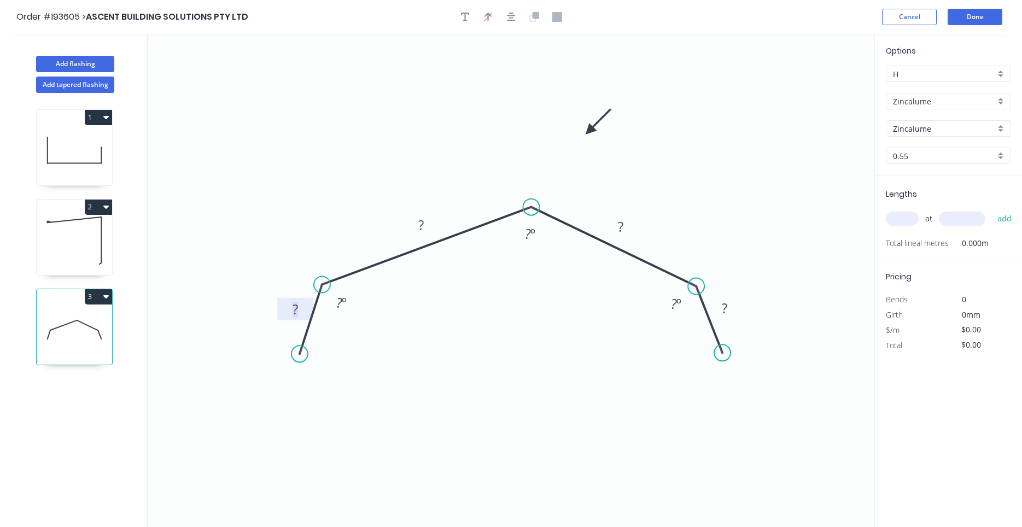
click at [298, 300] on tspan "?" at bounding box center [295, 309] width 5 height 18
type input "$18.85"
drag, startPoint x: 712, startPoint y: 325, endPoint x: 735, endPoint y: 337, distance: 25.7
click at [735, 337] on icon at bounding box center [732, 331] width 26 height 67
drag, startPoint x: 734, startPoint y: 336, endPoint x: 729, endPoint y: 331, distance: 7.0
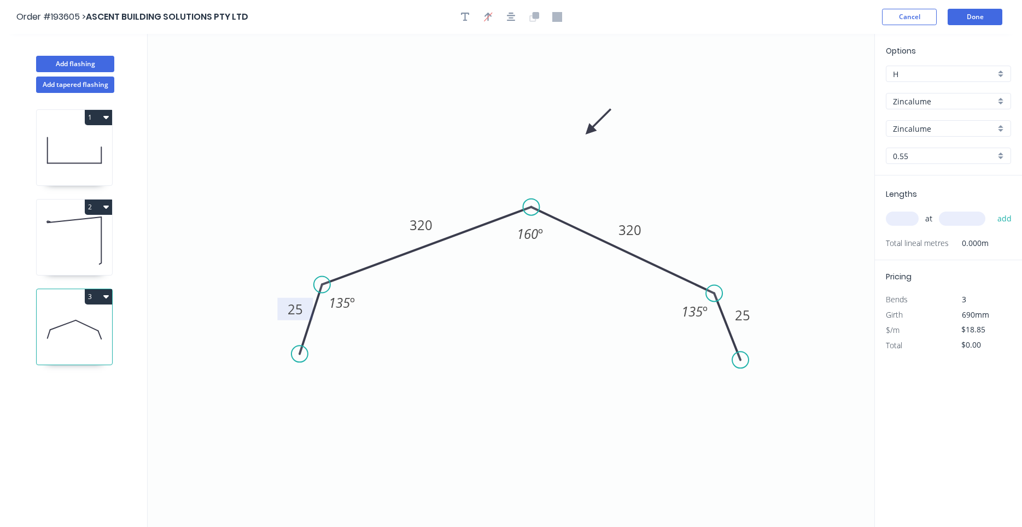
click at [729, 331] on icon at bounding box center [727, 326] width 26 height 67
click at [905, 219] on input "text" at bounding box center [902, 219] width 33 height 14
type input "4"
type input "1000"
click at [992, 209] on button "add" at bounding box center [1005, 218] width 26 height 19
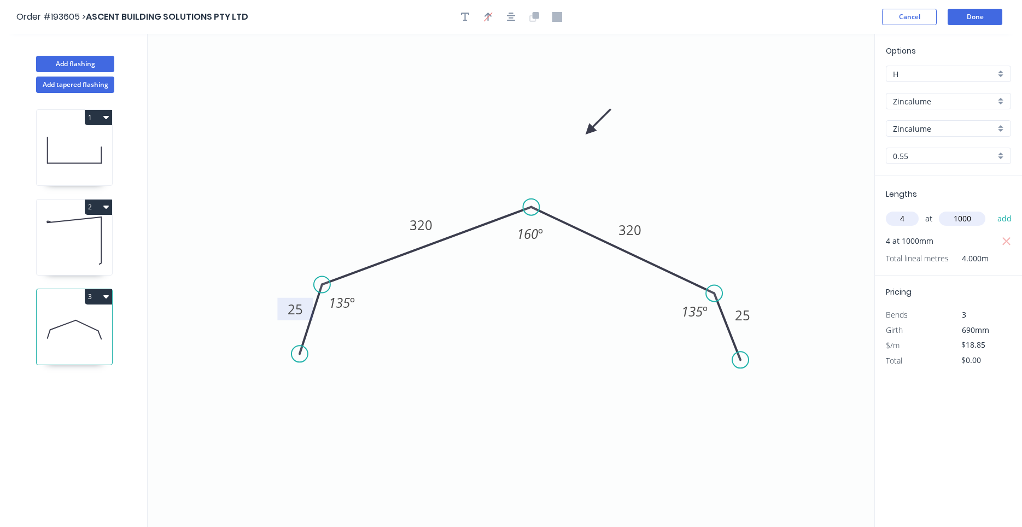
type input "$75.40"
click at [98, 61] on button "Add flashing" at bounding box center [75, 64] width 78 height 16
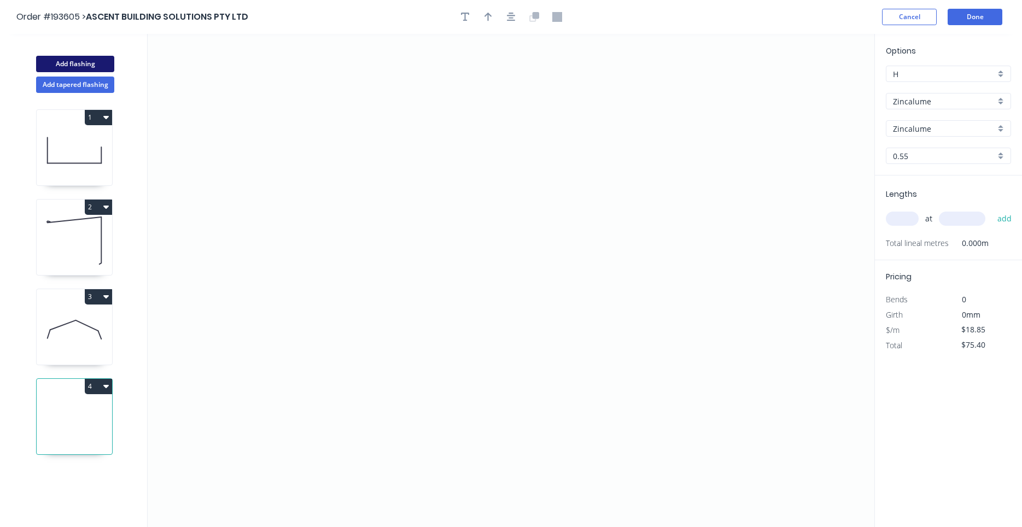
type input "$0.00"
click at [285, 178] on icon "0" at bounding box center [511, 280] width 727 height 493
click at [287, 285] on icon "0" at bounding box center [511, 280] width 727 height 493
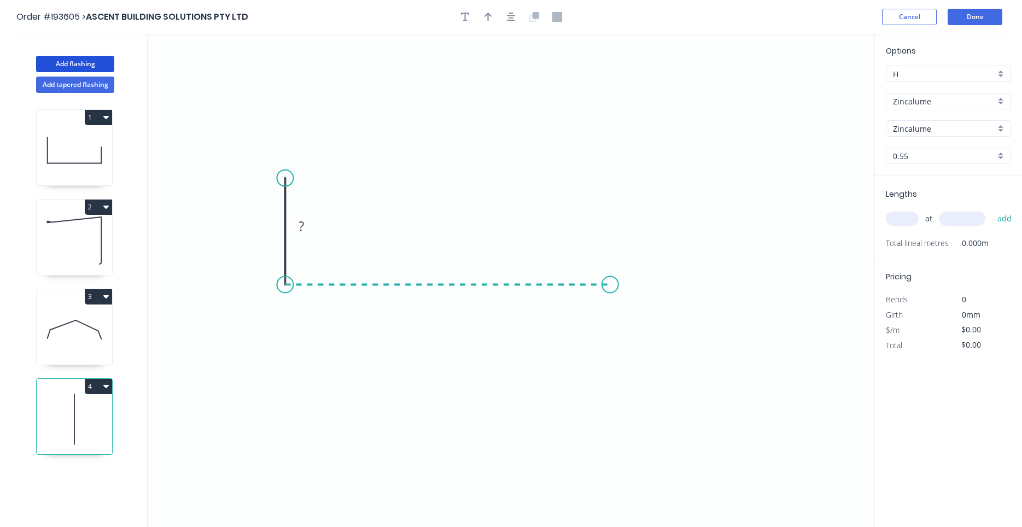
click at [610, 290] on icon "0 ?" at bounding box center [511, 280] width 727 height 493
click at [610, 290] on circle at bounding box center [610, 285] width 16 height 16
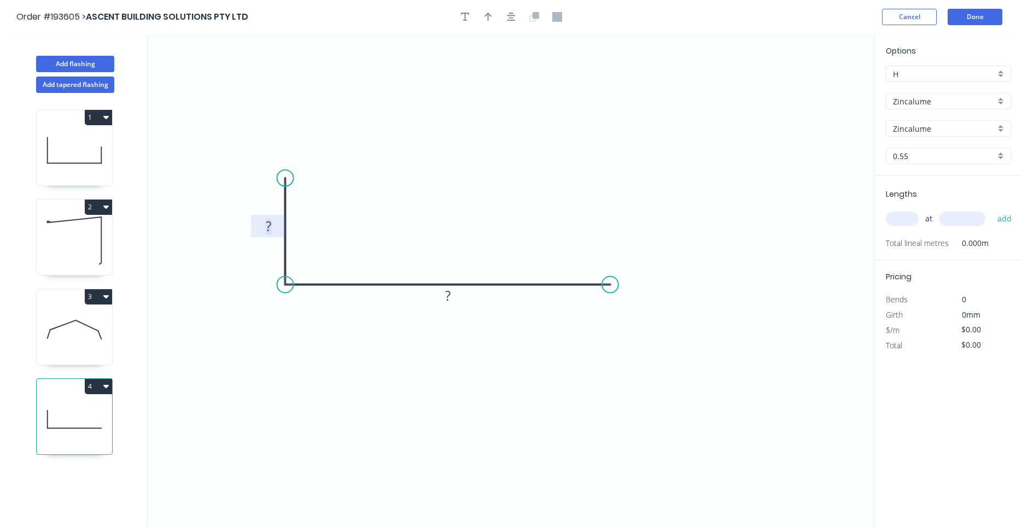
click at [266, 225] on tspan "?" at bounding box center [268, 226] width 5 height 18
drag, startPoint x: 266, startPoint y: 225, endPoint x: 277, endPoint y: 225, distance: 10.4
click at [277, 225] on g "?" at bounding box center [269, 226] width 22 height 18
click at [501, 16] on div at bounding box center [511, 17] width 115 height 16
type input "$17.30"
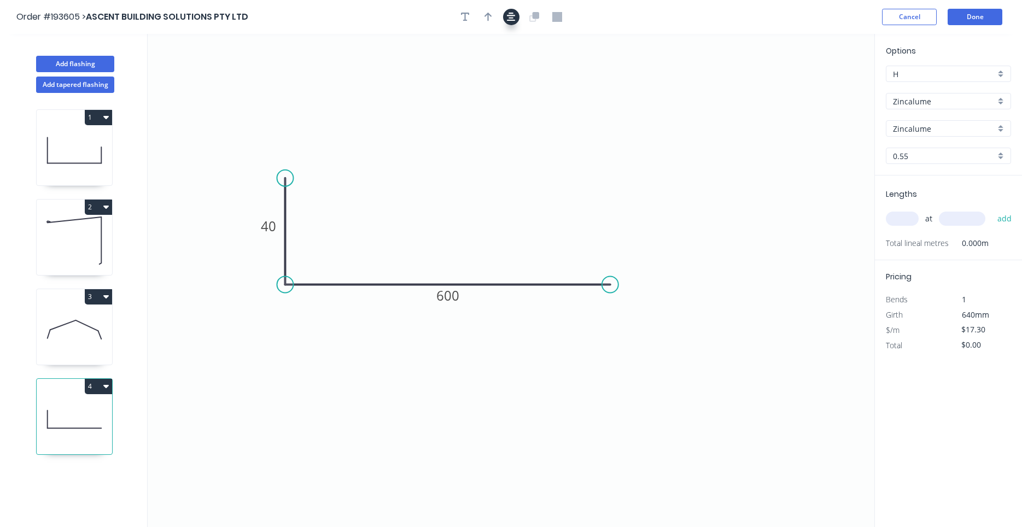
click at [506, 18] on button "button" at bounding box center [511, 17] width 16 height 16
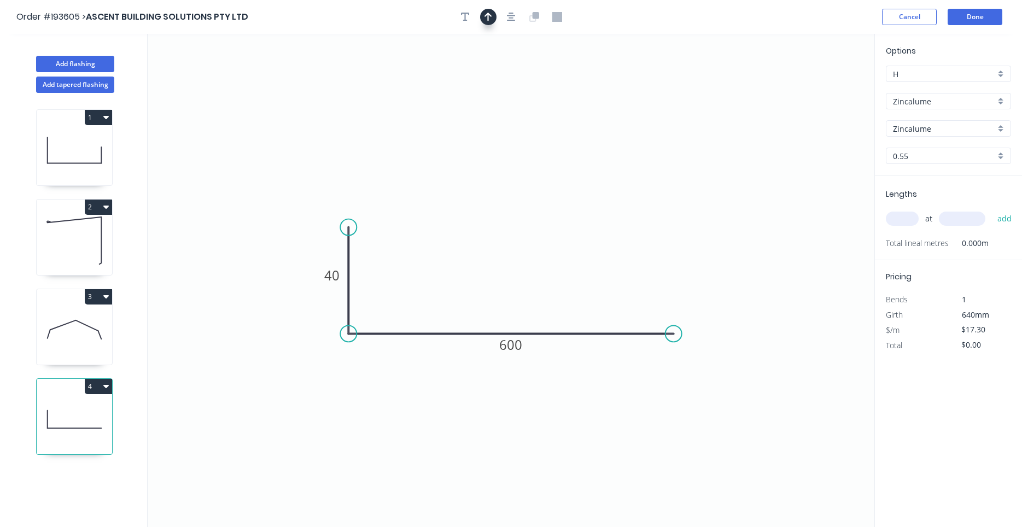
click at [491, 17] on icon "button" at bounding box center [489, 17] width 8 height 10
click at [818, 86] on icon at bounding box center [819, 76] width 10 height 35
click at [818, 86] on icon at bounding box center [818, 73] width 10 height 35
drag, startPoint x: 818, startPoint y: 86, endPoint x: 527, endPoint y: 219, distance: 320.4
click at [549, 210] on icon at bounding box center [565, 194] width 32 height 32
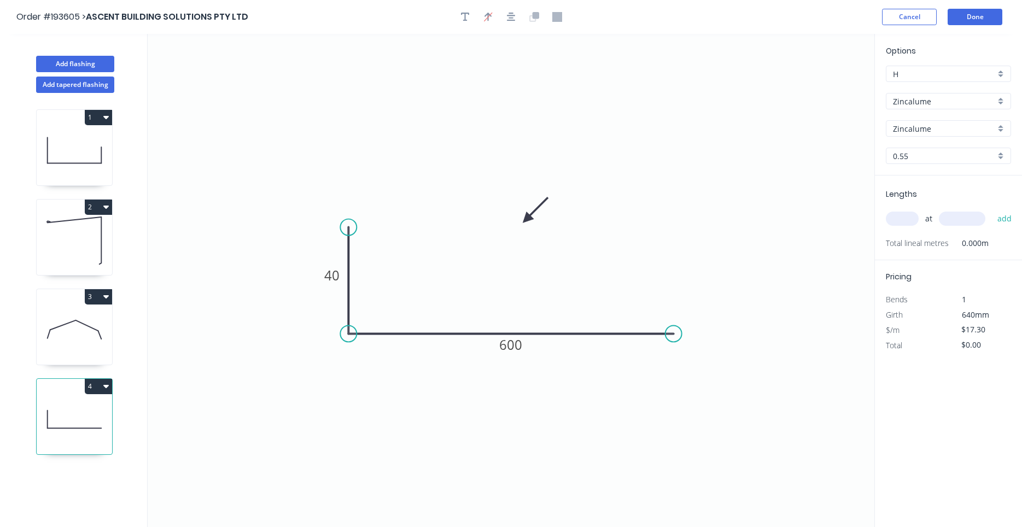
click at [907, 221] on input "text" at bounding box center [902, 219] width 33 height 14
type input "2"
type input "1000"
click at [992, 209] on button "add" at bounding box center [1005, 218] width 26 height 19
type input "$34.60"
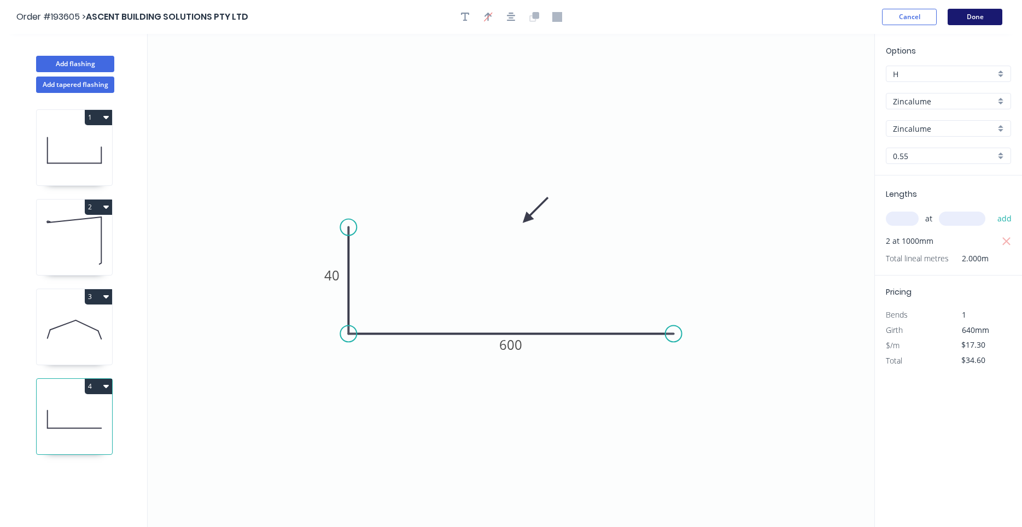
click at [975, 20] on button "Done" at bounding box center [975, 17] width 55 height 16
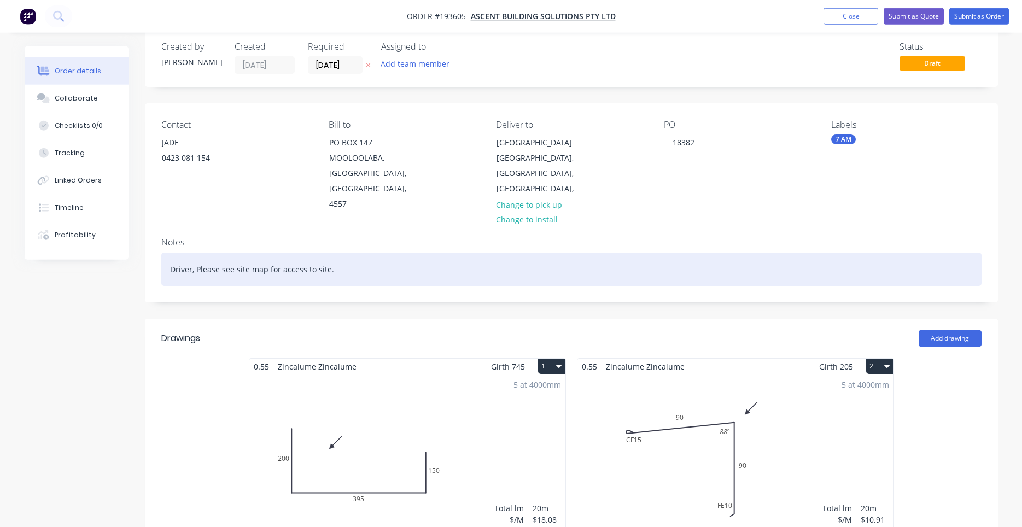
scroll to position [16, 0]
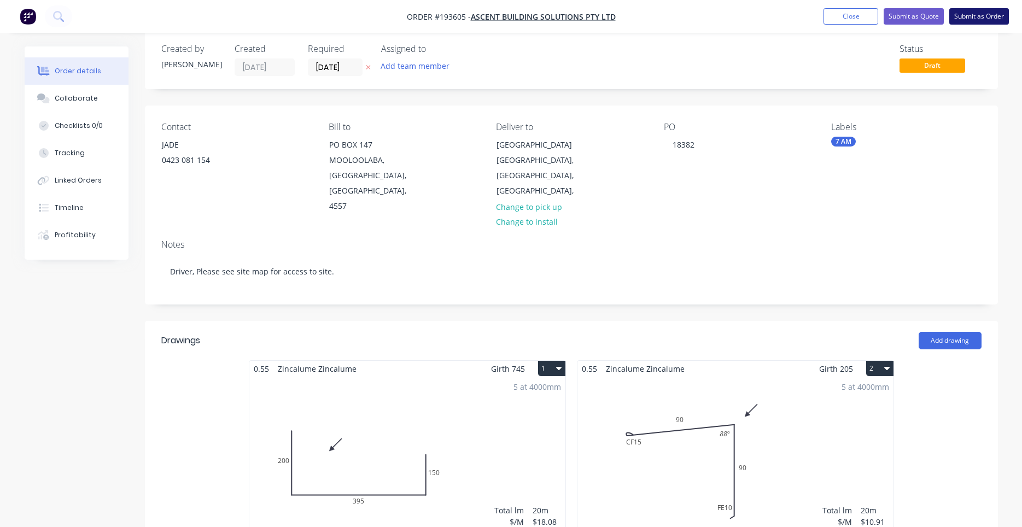
click at [973, 19] on button "Submit as Order" at bounding box center [979, 16] width 60 height 16
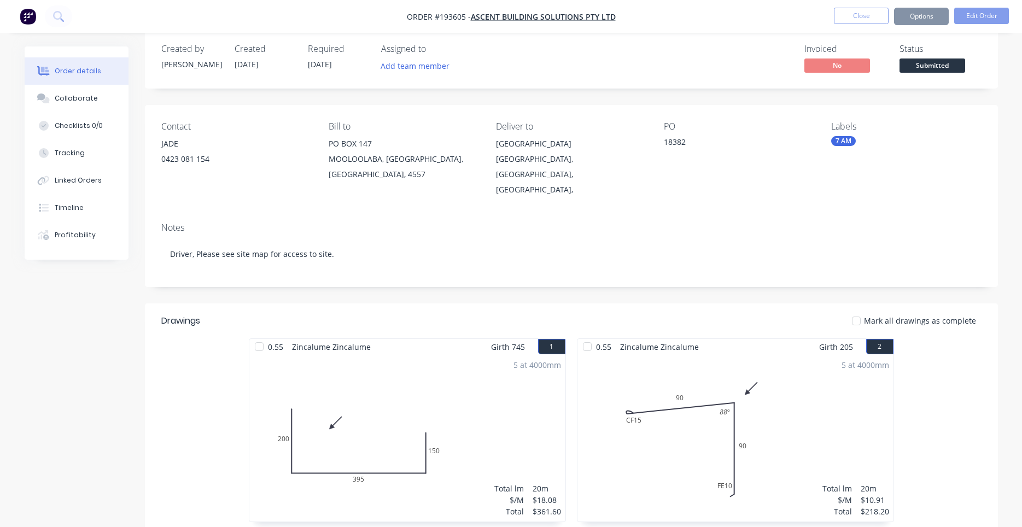
scroll to position [0, 0]
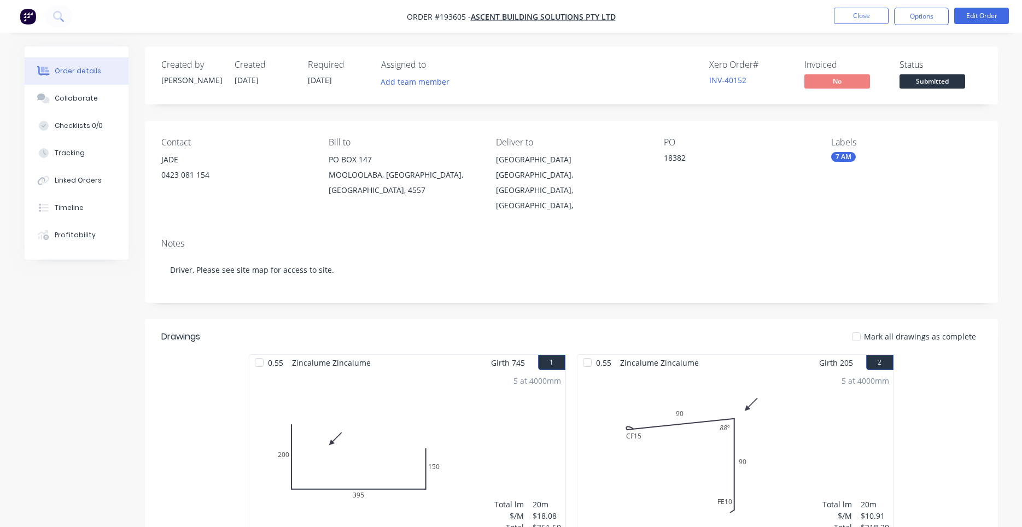
click at [571, 180] on div "[GEOGRAPHIC_DATA], [GEOGRAPHIC_DATA], [GEOGRAPHIC_DATA]," at bounding box center [571, 190] width 150 height 46
click at [977, 20] on button "Edit Order" at bounding box center [981, 16] width 55 height 16
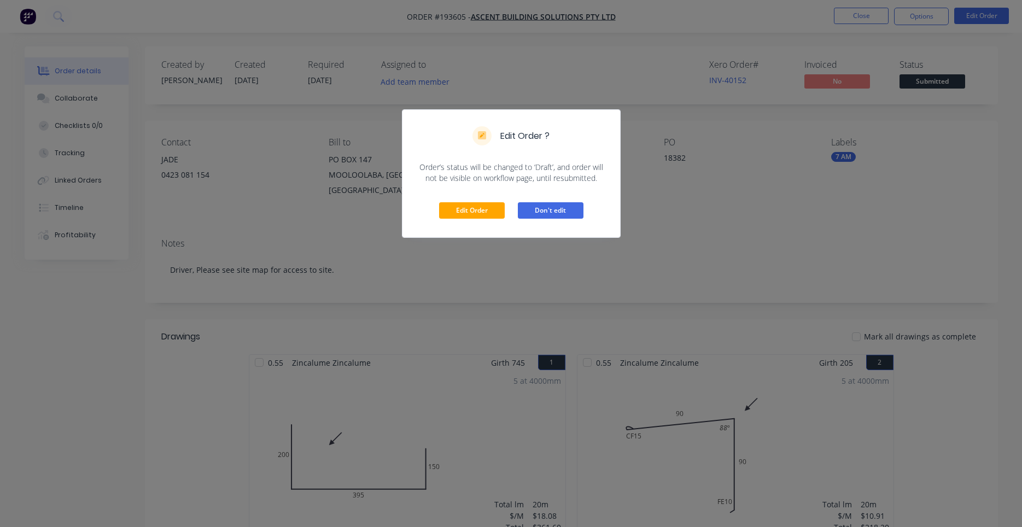
click at [520, 211] on button "Don't edit" at bounding box center [551, 210] width 66 height 16
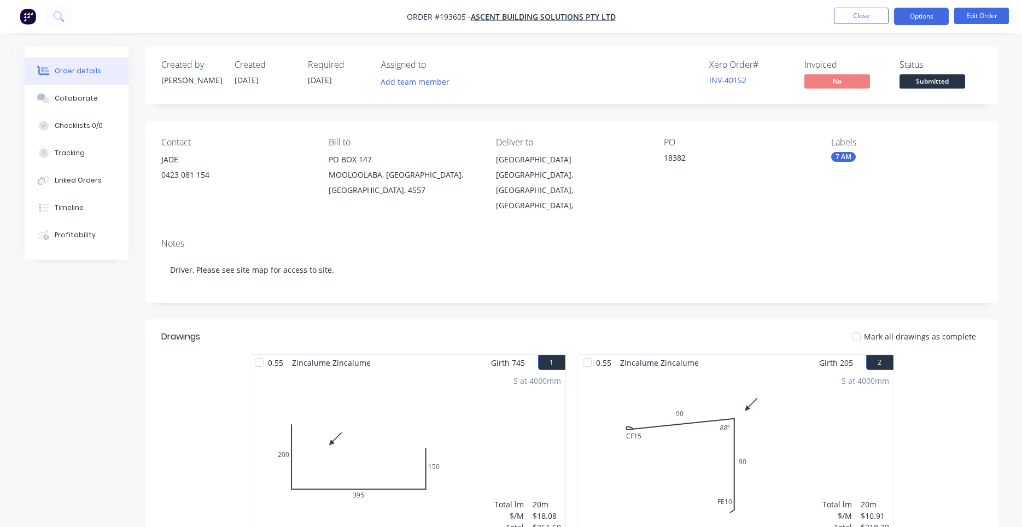
click at [929, 22] on button "Options" at bounding box center [921, 17] width 55 height 18
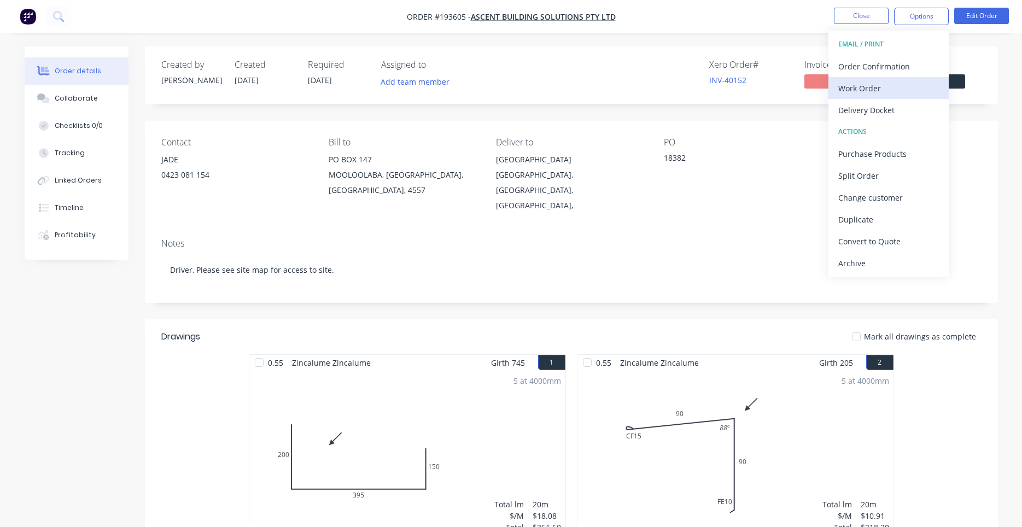
click at [879, 88] on div "Work Order" at bounding box center [888, 88] width 101 height 16
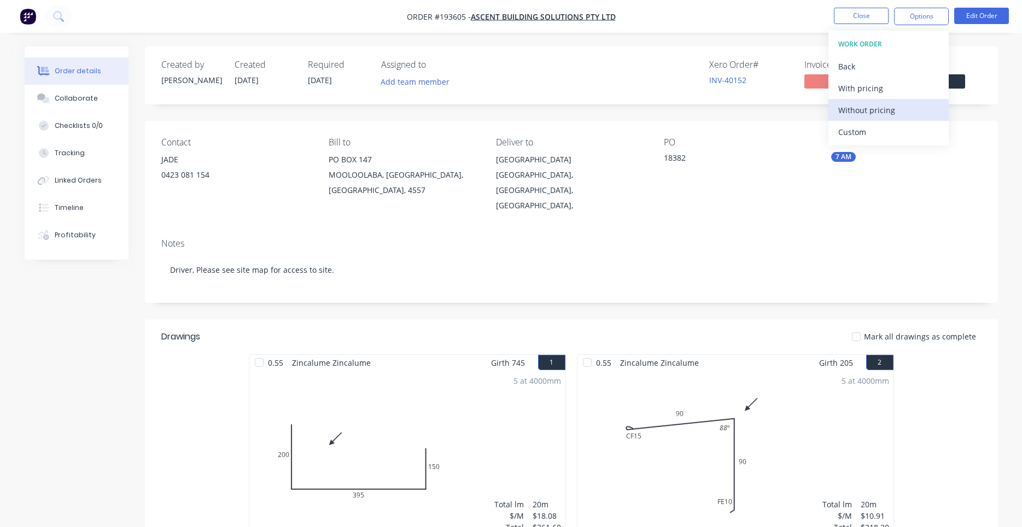
click at [868, 111] on div "Without pricing" at bounding box center [888, 110] width 101 height 16
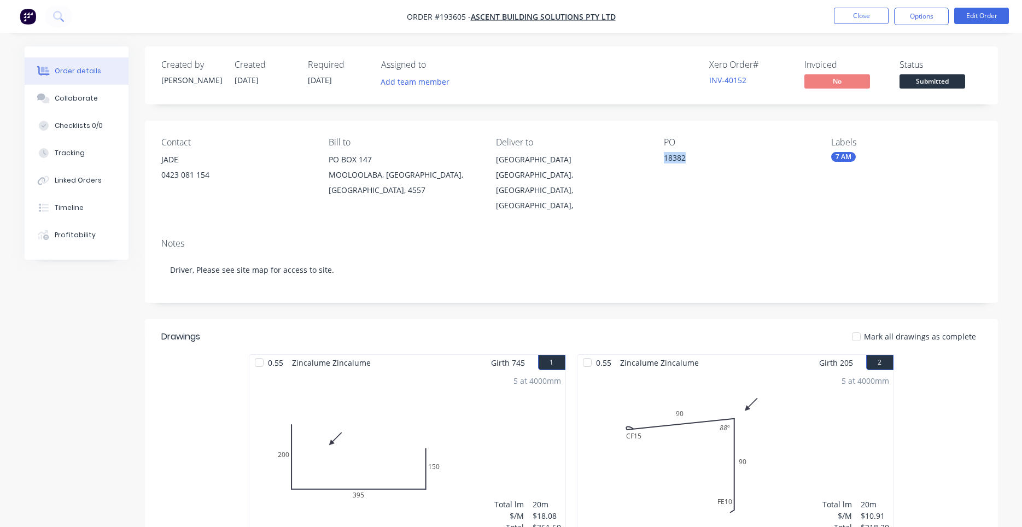
drag, startPoint x: 681, startPoint y: 126, endPoint x: 689, endPoint y: 185, distance: 58.9
click at [689, 185] on div "Contact JADE [PHONE_NUMBER] Bill to [GEOGRAPHIC_DATA] Deliver to [GEOGRAPHIC_DA…" at bounding box center [571, 175] width 853 height 109
click at [722, 179] on div "PO 18382" at bounding box center [739, 175] width 150 height 76
click at [866, 14] on button "Close" at bounding box center [861, 16] width 55 height 16
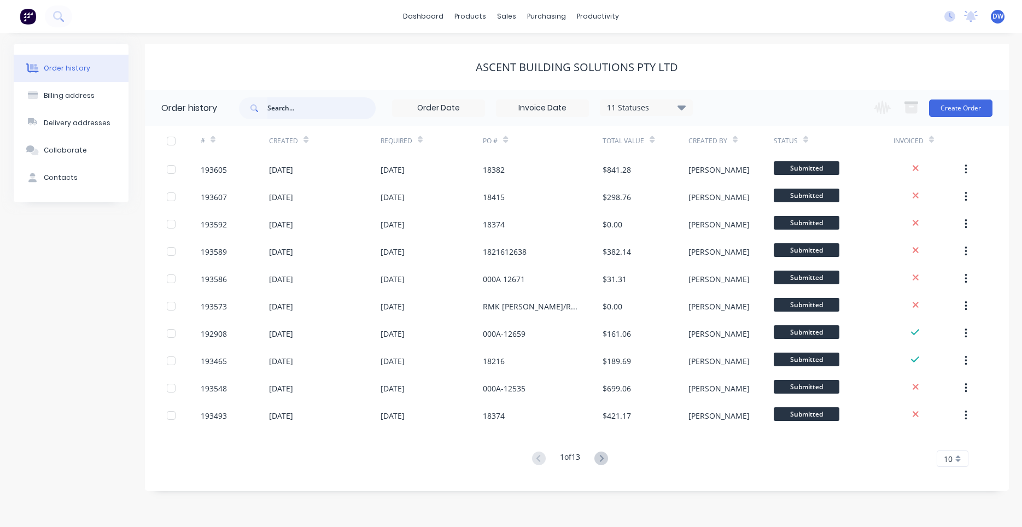
click at [326, 105] on input "text" at bounding box center [321, 108] width 108 height 22
click at [331, 79] on div "ASCENT BUILDING SOLUTIONS PTY LTD" at bounding box center [577, 67] width 864 height 46
click at [316, 107] on input "text" at bounding box center [321, 108] width 108 height 22
click at [317, 113] on input "text" at bounding box center [321, 108] width 108 height 22
click at [348, 90] on div "ASCENT BUILDING SOLUTIONS PTY LTD" at bounding box center [577, 67] width 864 height 46
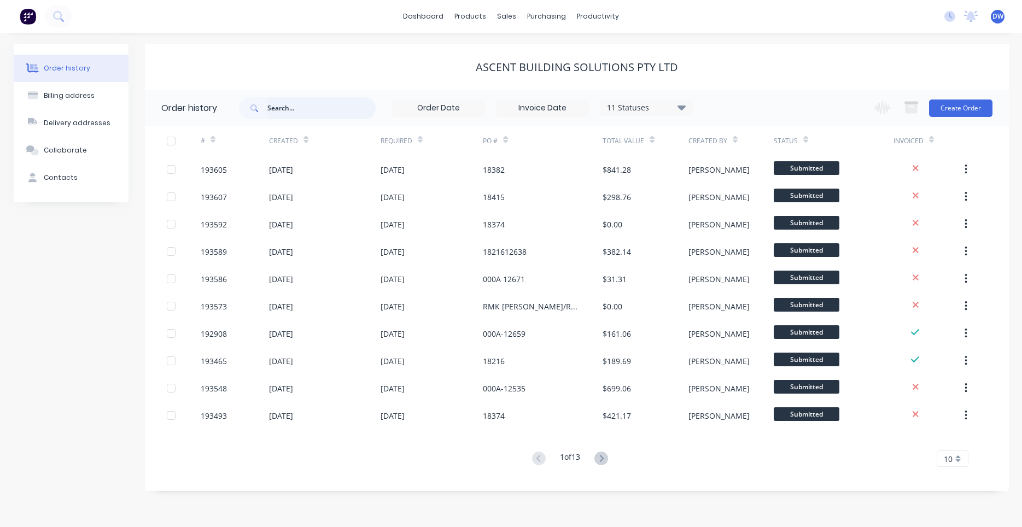
click at [342, 101] on input "text" at bounding box center [321, 108] width 108 height 22
click at [349, 93] on div "11 Statuses Invoice Status Invoiced Not Invoiced Partial Order Status All Archi…" at bounding box center [466, 108] width 454 height 36
click at [57, 18] on icon at bounding box center [58, 16] width 10 height 10
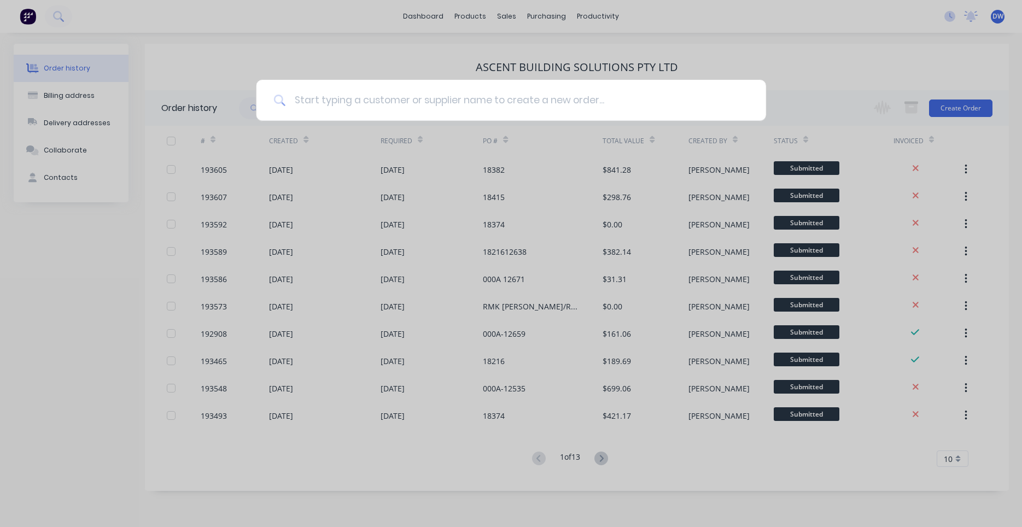
click at [355, 108] on input at bounding box center [516, 100] width 463 height 41
type input "dowbury"
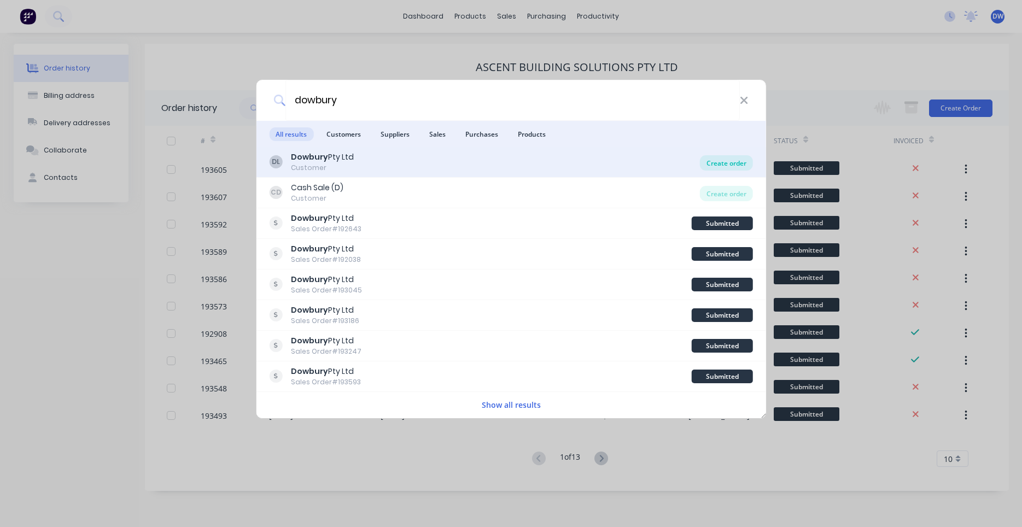
click at [721, 163] on div "Create order" at bounding box center [726, 162] width 53 height 15
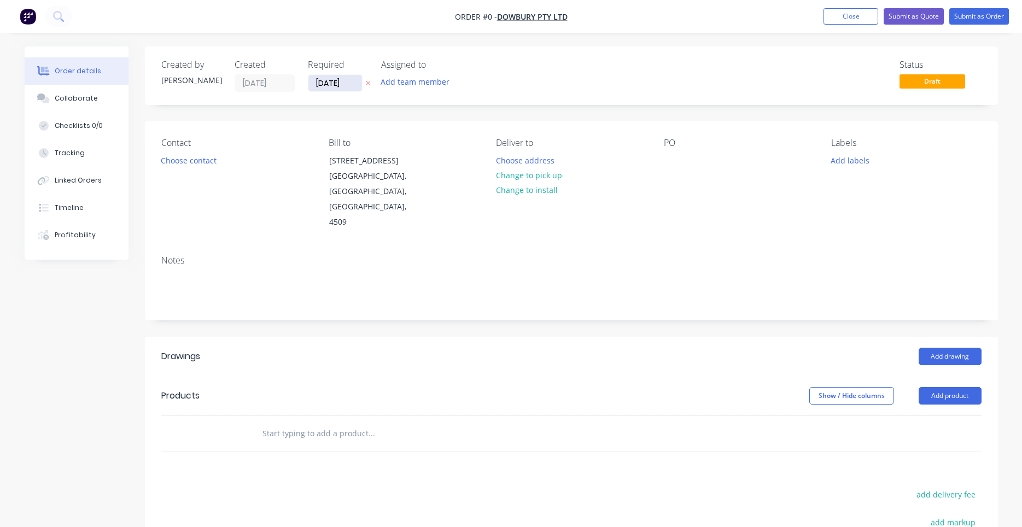
click at [352, 83] on input "[DATE]" at bounding box center [335, 83] width 54 height 16
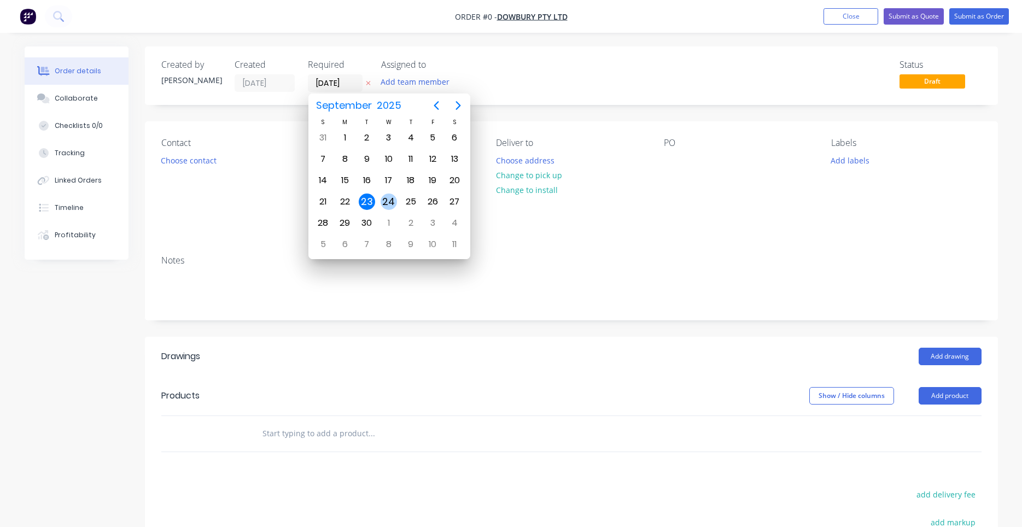
click at [387, 198] on div "24" at bounding box center [389, 202] width 16 height 16
type input "[DATE]"
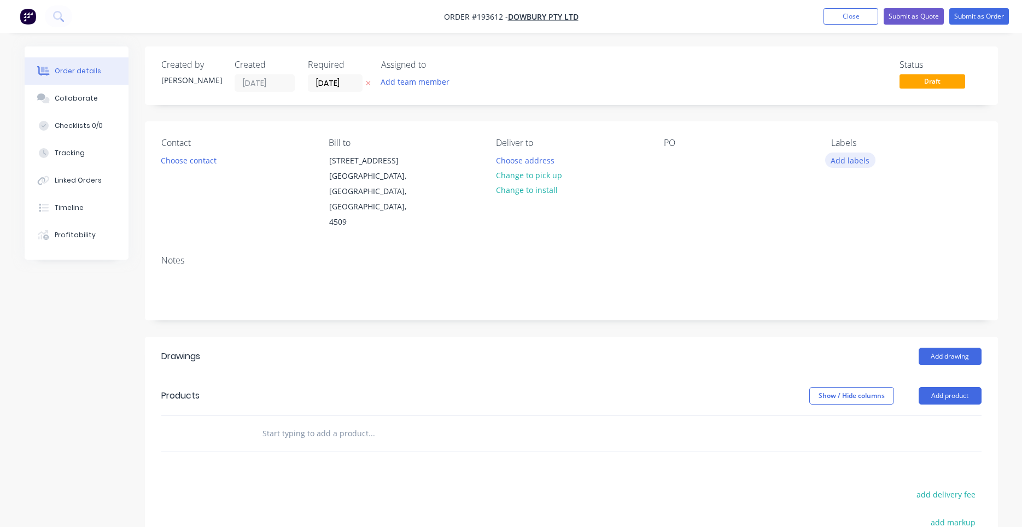
click at [845, 164] on button "Add labels" at bounding box center [850, 160] width 50 height 15
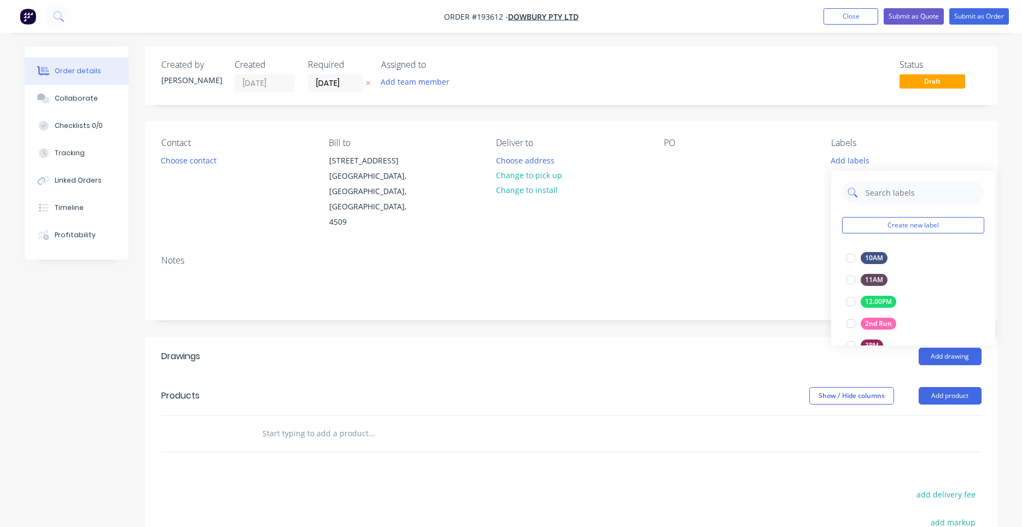
click at [879, 191] on input "text" at bounding box center [922, 193] width 114 height 22
click at [853, 256] on div at bounding box center [851, 258] width 22 height 22
type input "6:30"
click at [773, 255] on div "Notes" at bounding box center [571, 260] width 820 height 10
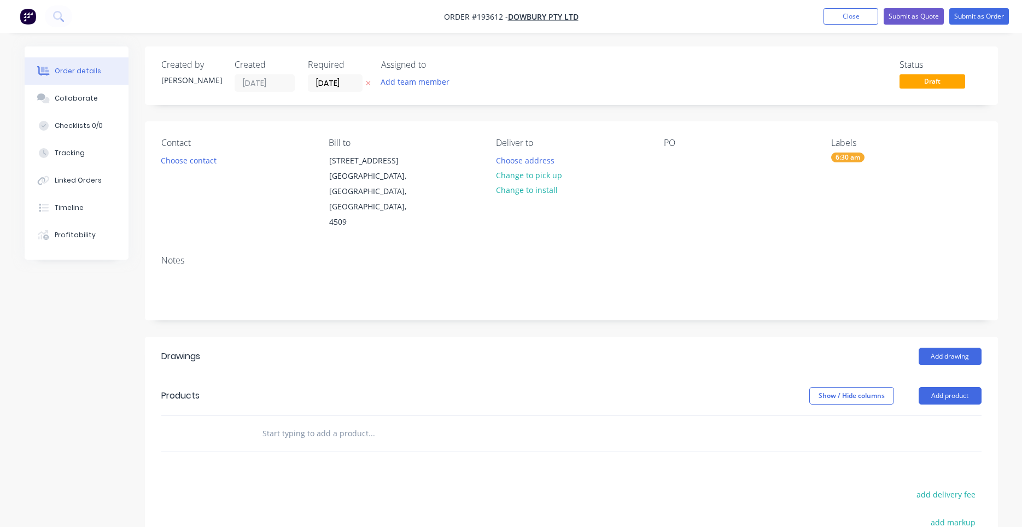
click at [674, 171] on div "PO" at bounding box center [739, 184] width 150 height 92
click at [671, 164] on div at bounding box center [673, 161] width 18 height 16
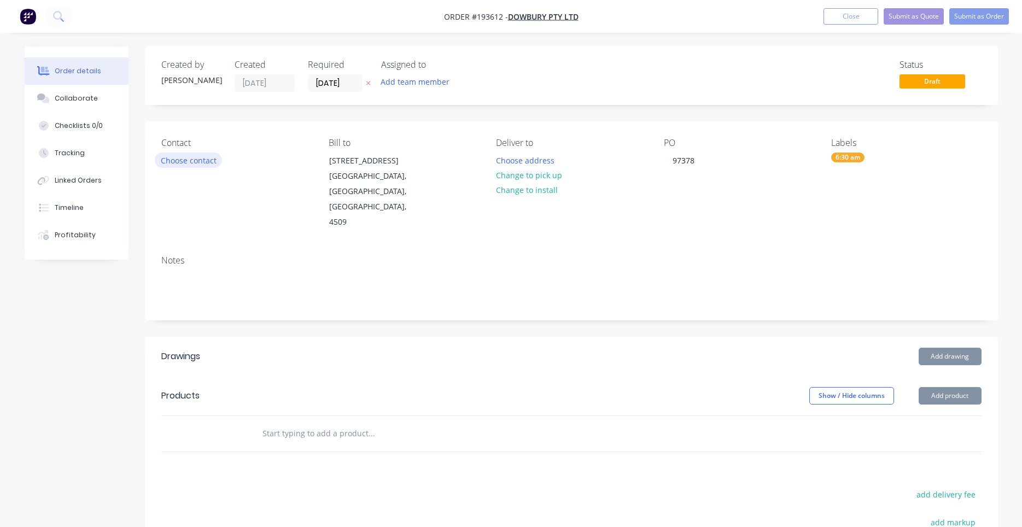
click at [206, 162] on button "Choose contact" at bounding box center [188, 160] width 67 height 15
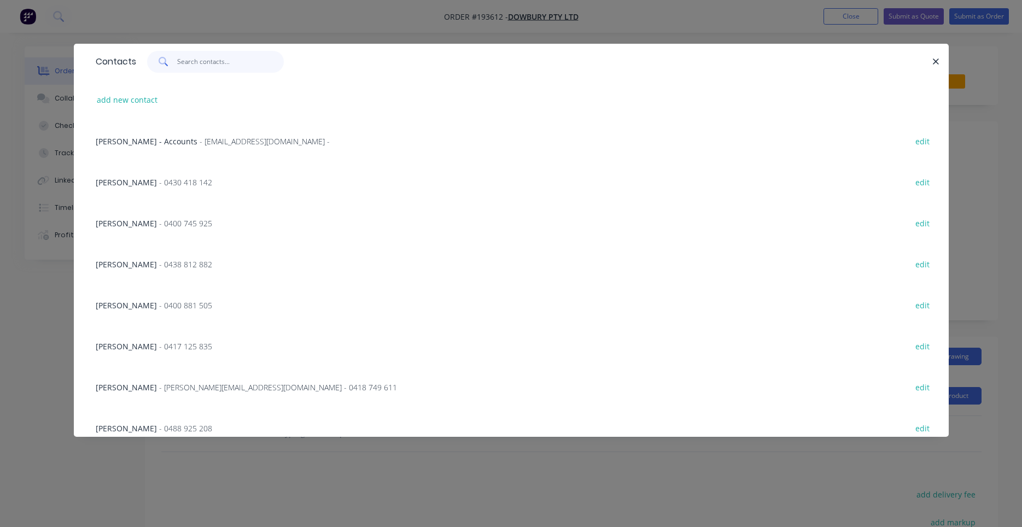
click at [218, 66] on input "text" at bounding box center [230, 62] width 107 height 22
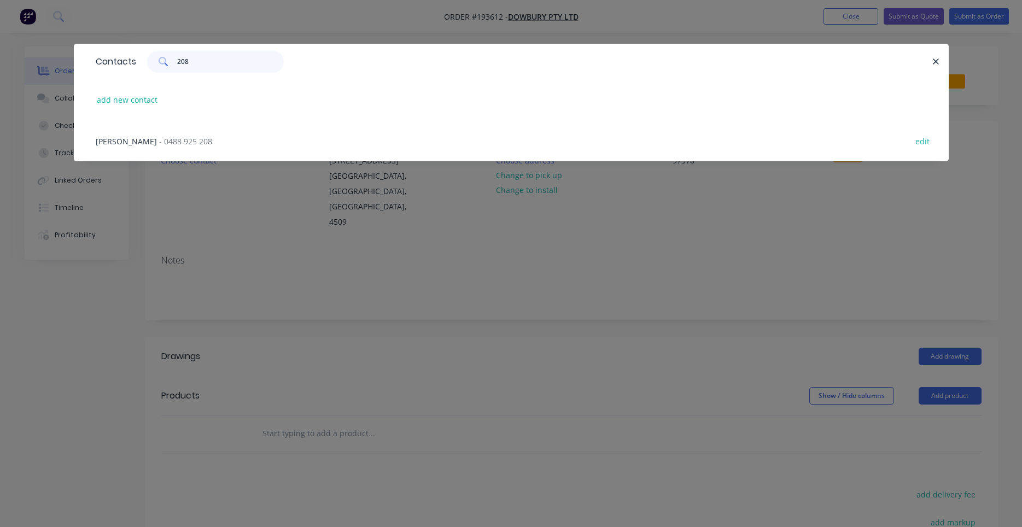
type input "208"
click at [174, 134] on div "[PERSON_NAME] - 0488 925 208 edit" at bounding box center [511, 140] width 842 height 41
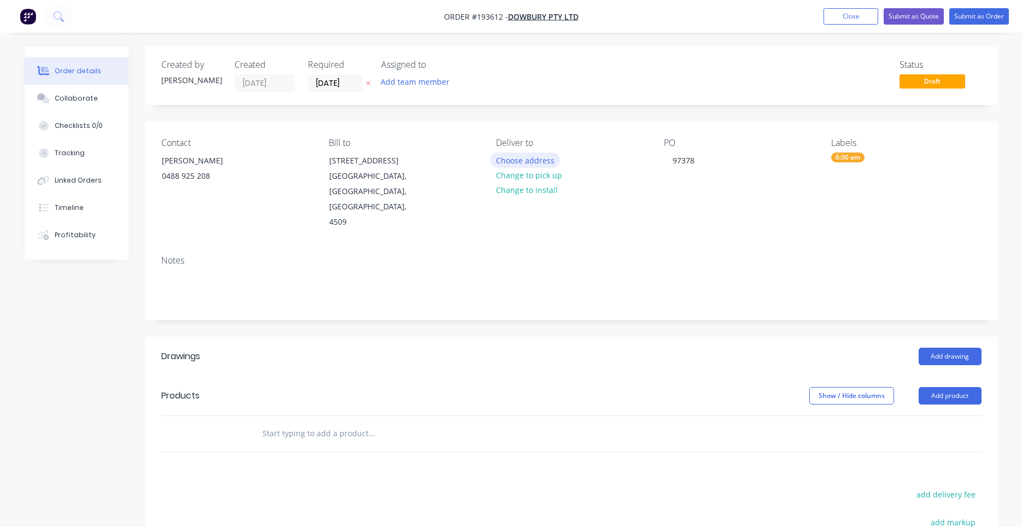
click at [494, 159] on button "Choose address" at bounding box center [525, 160] width 70 height 15
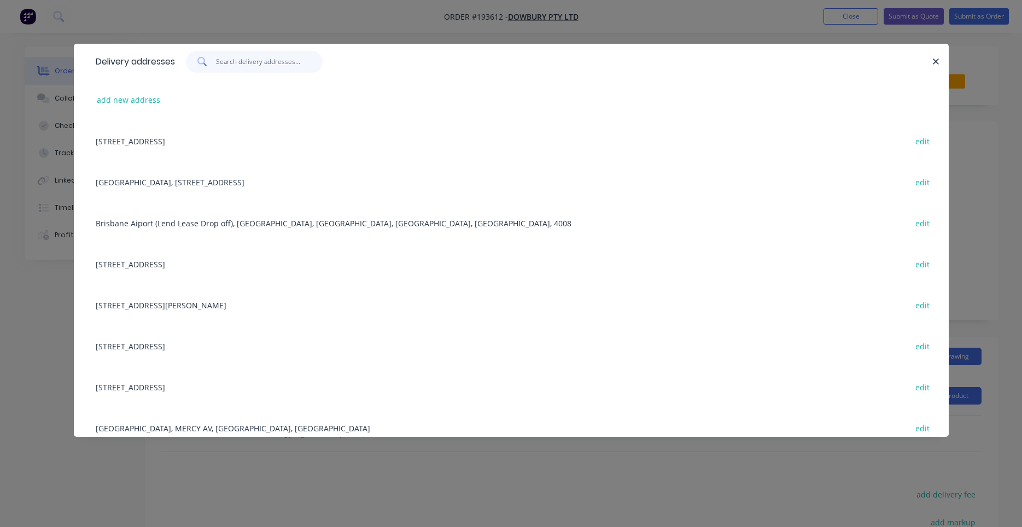
click at [256, 69] on input "text" at bounding box center [269, 62] width 107 height 22
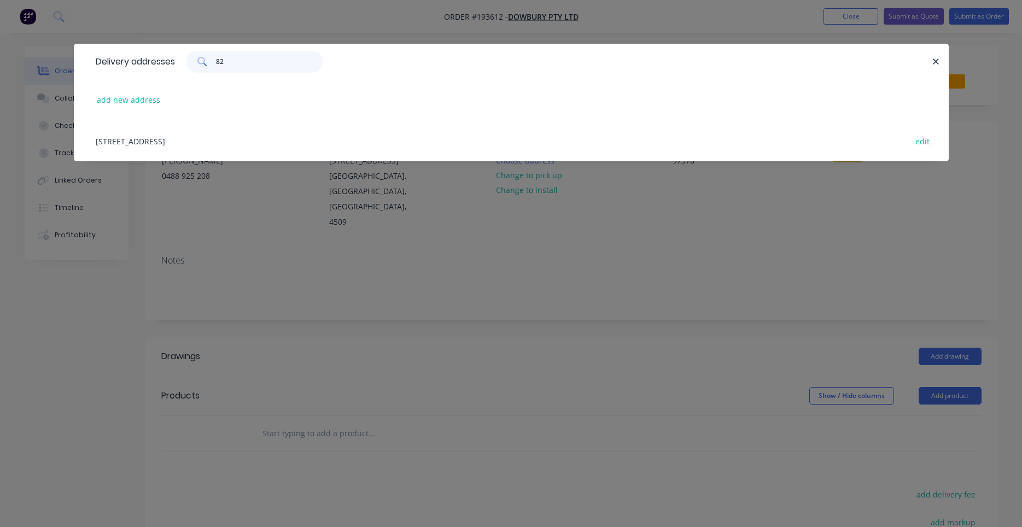
type input "82"
click at [255, 141] on div "[STREET_ADDRESS] edit" at bounding box center [511, 140] width 842 height 41
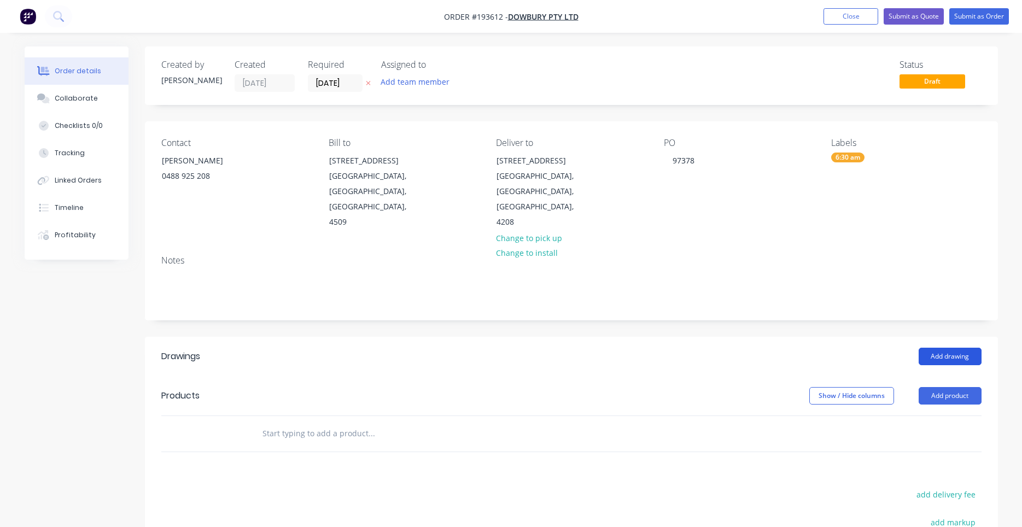
click at [936, 348] on button "Add drawing" at bounding box center [950, 357] width 63 height 18
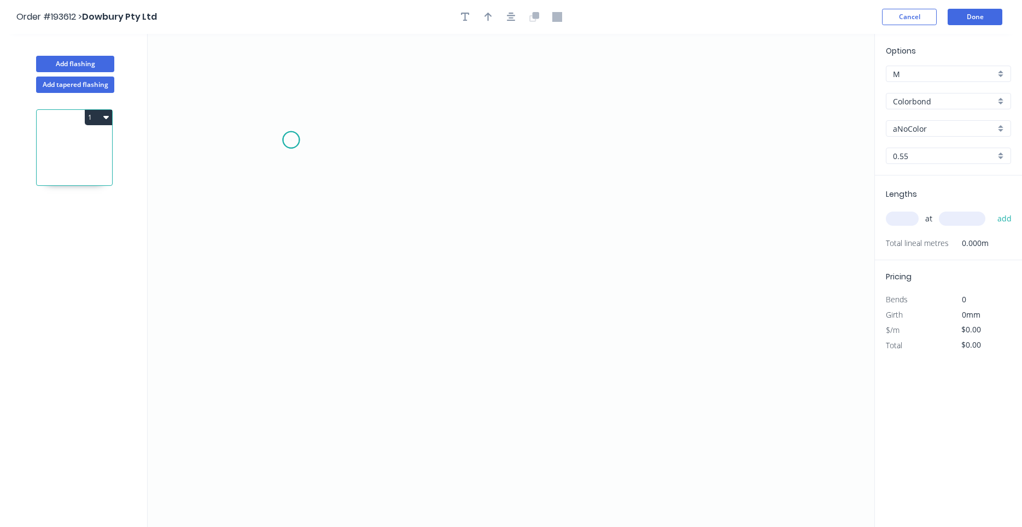
click at [291, 140] on icon "0" at bounding box center [511, 280] width 727 height 493
click at [293, 330] on icon "0" at bounding box center [511, 280] width 727 height 493
click at [416, 339] on icon "0 ?" at bounding box center [511, 280] width 727 height 493
click at [420, 333] on circle at bounding box center [416, 330] width 16 height 16
click at [419, 333] on circle at bounding box center [416, 330] width 16 height 16
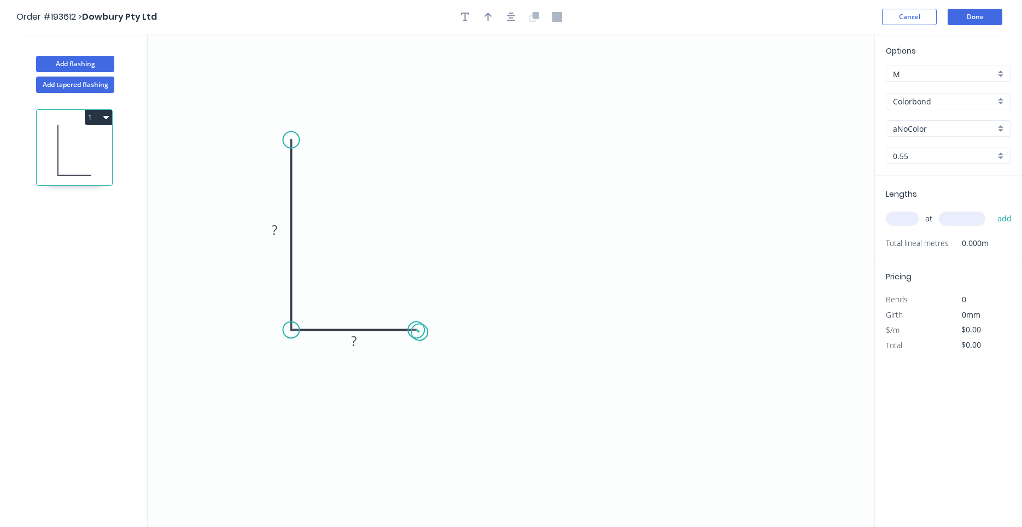
click at [419, 333] on circle at bounding box center [416, 330] width 16 height 16
drag, startPoint x: 419, startPoint y: 333, endPoint x: 453, endPoint y: 331, distance: 33.9
click at [453, 331] on circle at bounding box center [448, 330] width 16 height 16
drag, startPoint x: 294, startPoint y: 138, endPoint x: 294, endPoint y: 51, distance: 87.0
click at [294, 51] on circle at bounding box center [291, 51] width 16 height 16
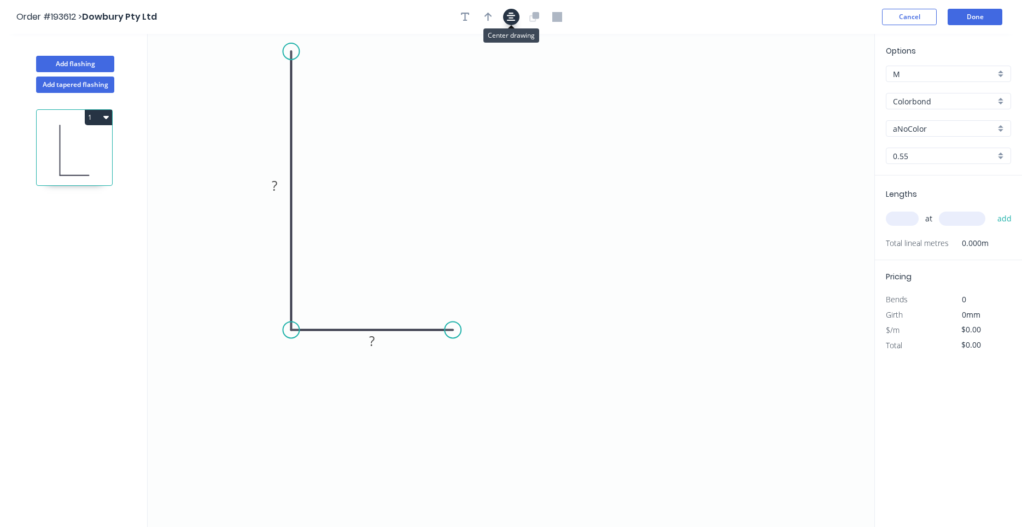
click at [513, 16] on icon "button" at bounding box center [511, 17] width 9 height 10
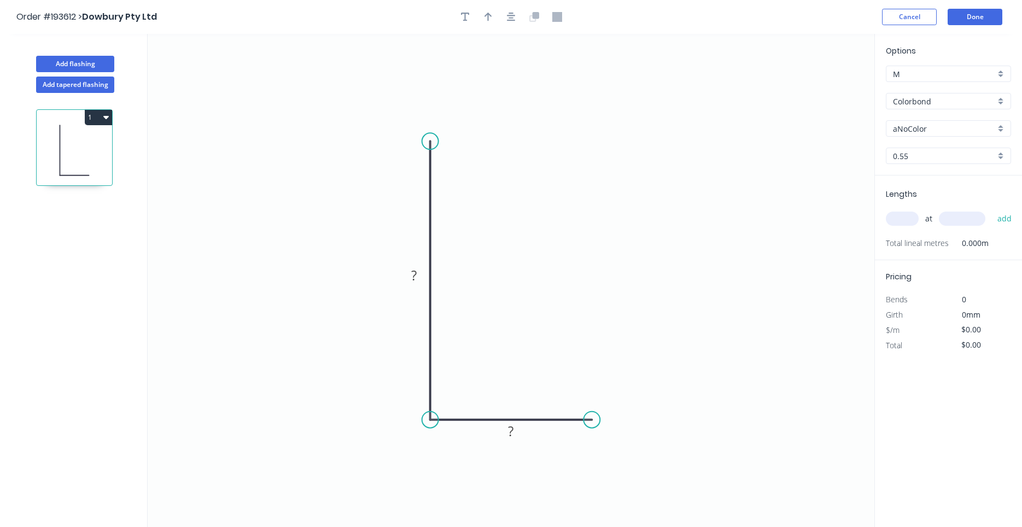
click at [413, 291] on icon "0 ? ?" at bounding box center [511, 280] width 727 height 493
click at [412, 285] on rect at bounding box center [414, 275] width 36 height 22
click at [414, 282] on tspan "?" at bounding box center [413, 275] width 5 height 18
click at [616, 495] on div "Feather" at bounding box center [641, 497] width 110 height 22
click at [591, 439] on tspan "15" at bounding box center [584, 438] width 15 height 18
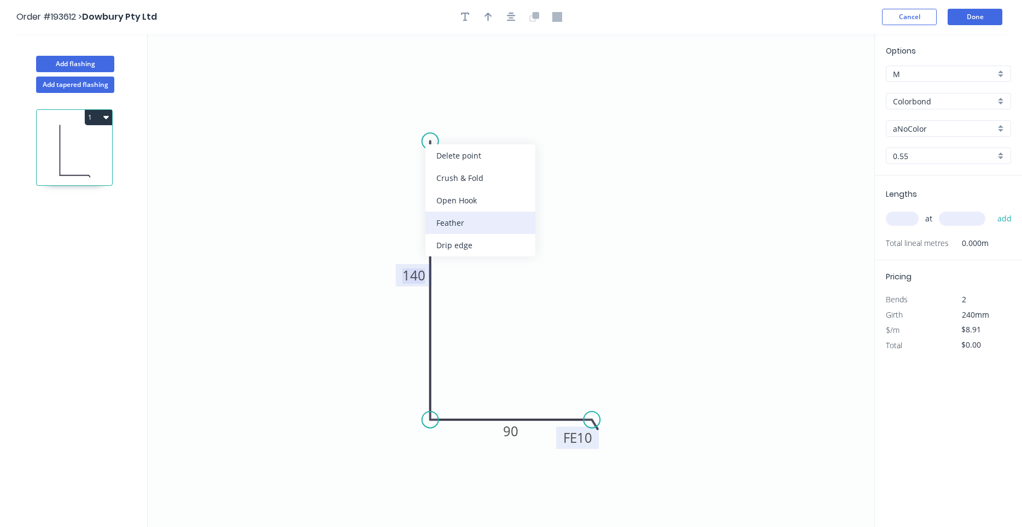
click at [449, 219] on div "Feather" at bounding box center [480, 223] width 110 height 22
type input "$9.59"
click at [446, 181] on div "Flip bend" at bounding box center [485, 177] width 110 height 22
click at [416, 146] on tspan "15" at bounding box center [413, 151] width 15 height 18
click at [903, 124] on input "aNoColor" at bounding box center [944, 128] width 102 height 11
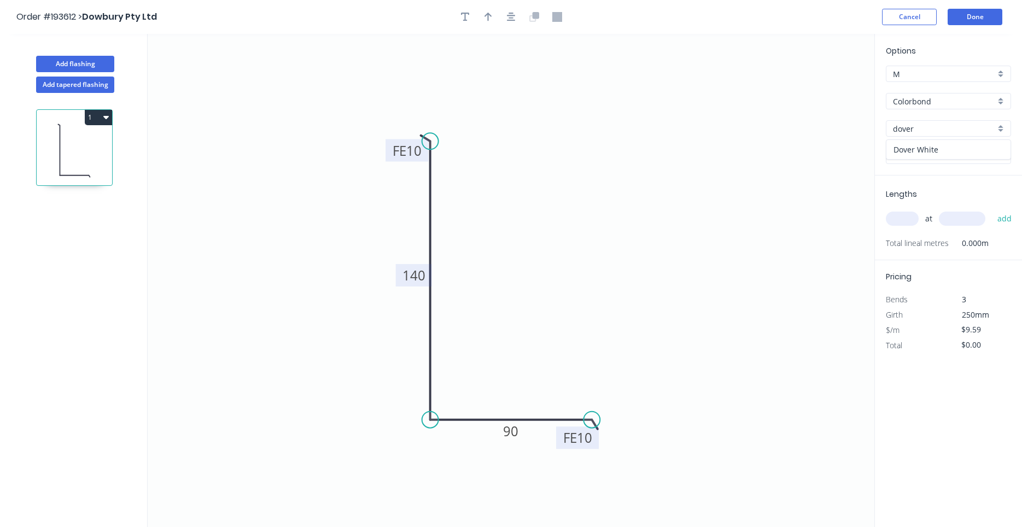
click at [923, 147] on div "Dover White" at bounding box center [949, 149] width 124 height 19
type input "Dover White"
click at [514, 17] on icon "button" at bounding box center [511, 17] width 9 height 10
click at [498, 16] on div at bounding box center [511, 17] width 115 height 16
click at [495, 16] on button "button" at bounding box center [488, 17] width 16 height 16
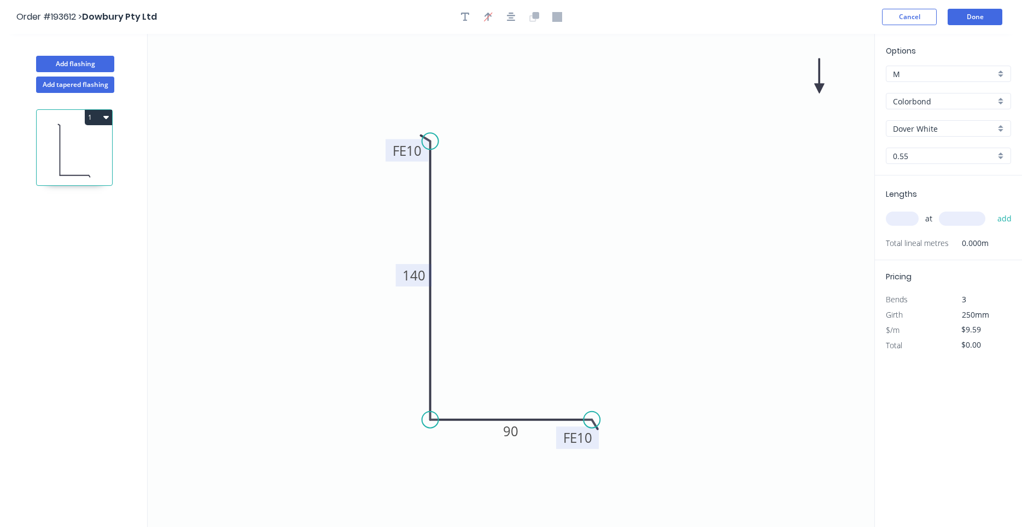
click at [819, 81] on icon at bounding box center [819, 76] width 10 height 35
click at [819, 81] on icon "0 FE 10 140 FE 10 90" at bounding box center [511, 280] width 727 height 493
click at [821, 90] on icon at bounding box center [830, 81] width 32 height 32
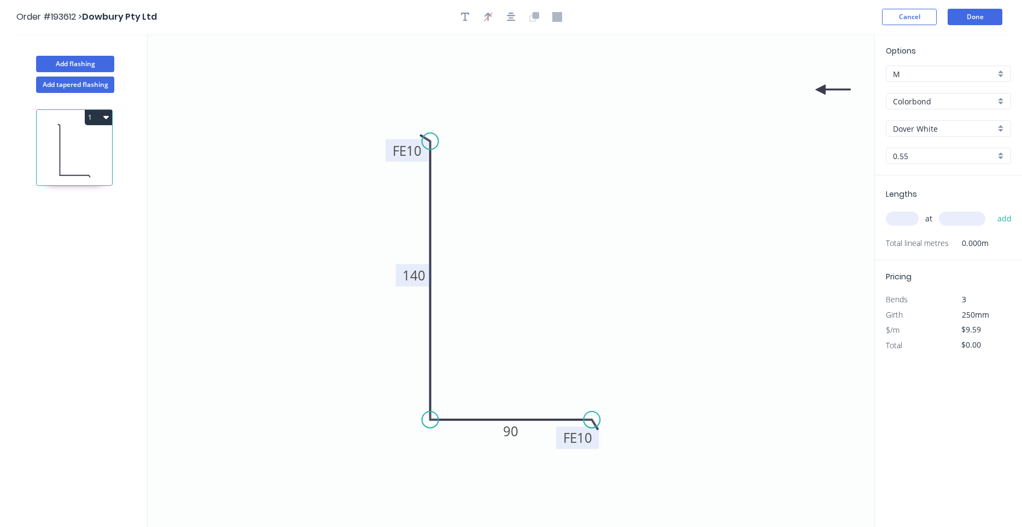
click at [821, 90] on icon at bounding box center [832, 90] width 35 height 10
click at [821, 90] on icon at bounding box center [830, 99] width 32 height 32
click at [821, 90] on icon at bounding box center [820, 102] width 10 height 35
drag, startPoint x: 821, startPoint y: 90, endPoint x: 425, endPoint y: 470, distance: 548.8
click at [425, 470] on icon at bounding box center [417, 479] width 32 height 32
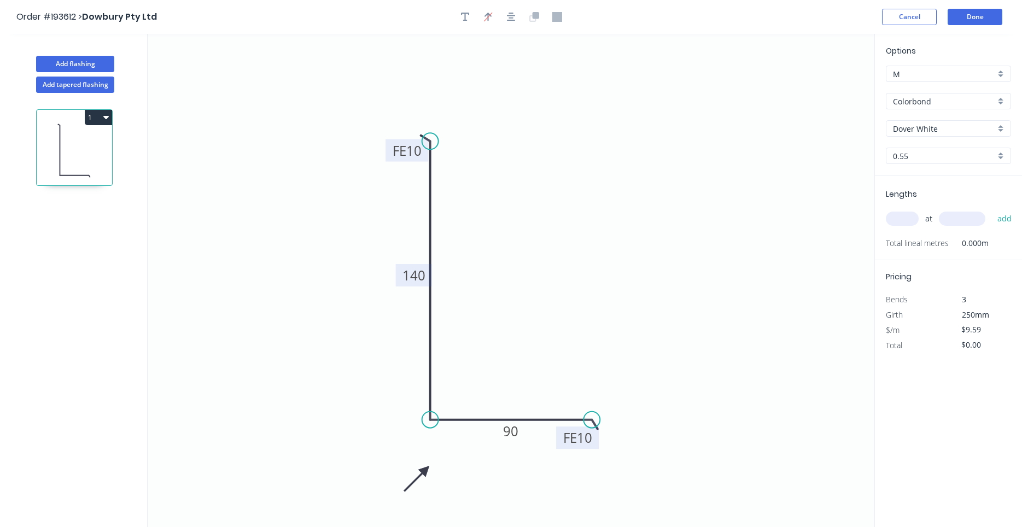
click at [907, 220] on input "text" at bounding box center [902, 219] width 33 height 14
type input "15"
type input "4200"
click at [992, 209] on button "add" at bounding box center [1005, 218] width 26 height 19
click at [104, 110] on button "1" at bounding box center [98, 117] width 27 height 15
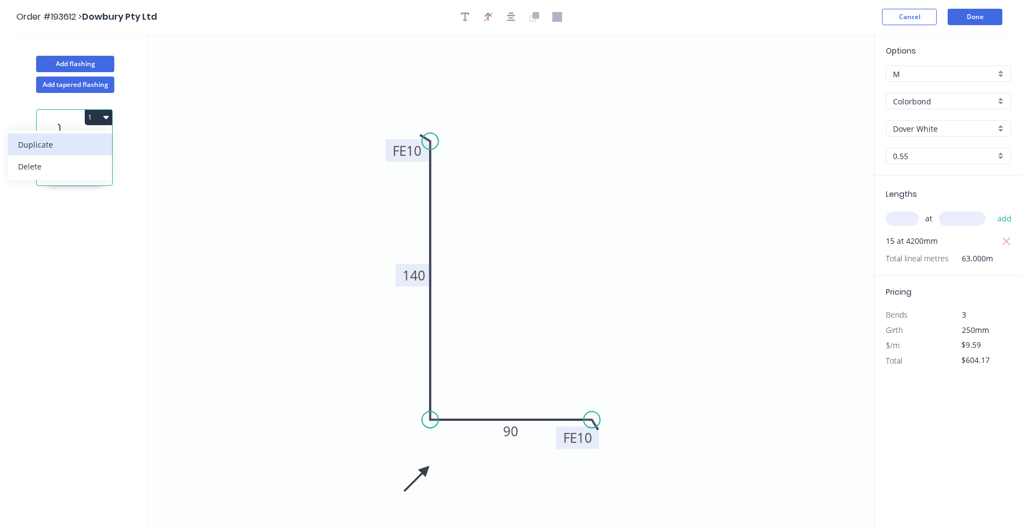
click at [94, 139] on div "Duplicate" at bounding box center [60, 145] width 84 height 16
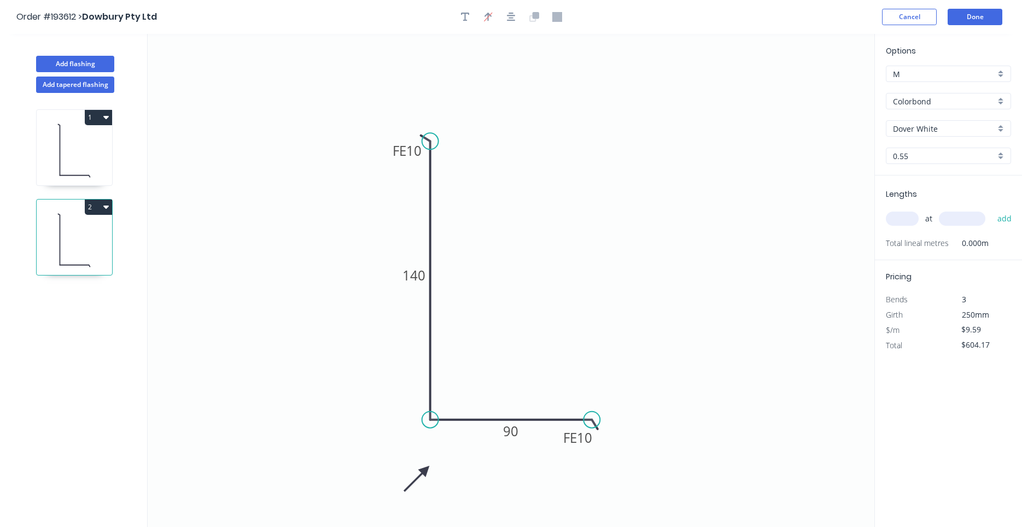
type input "$0.00"
click at [407, 274] on tspan "140" at bounding box center [414, 275] width 23 height 18
click at [424, 469] on icon at bounding box center [417, 479] width 32 height 32
drag, startPoint x: 424, startPoint y: 469, endPoint x: 365, endPoint y: 203, distance: 272.8
click at [365, 203] on icon at bounding box center [352, 206] width 35 height 10
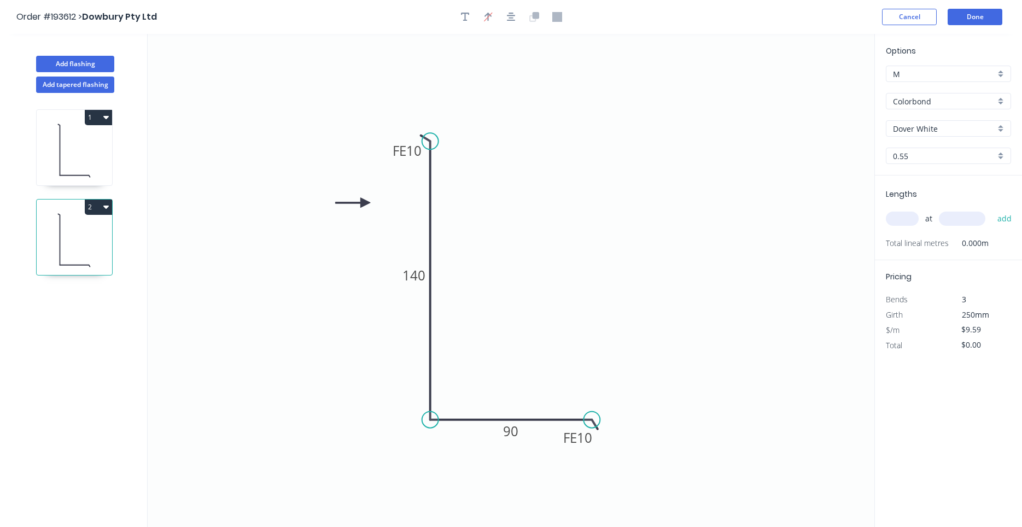
click at [365, 203] on icon at bounding box center [352, 203] width 35 height 10
click at [414, 284] on tspan "140" at bounding box center [414, 275] width 23 height 18
type input "$11.34"
click at [448, 168] on div "Flip bend" at bounding box center [488, 175] width 110 height 22
click at [611, 453] on div "Flip bend" at bounding box center [647, 456] width 110 height 22
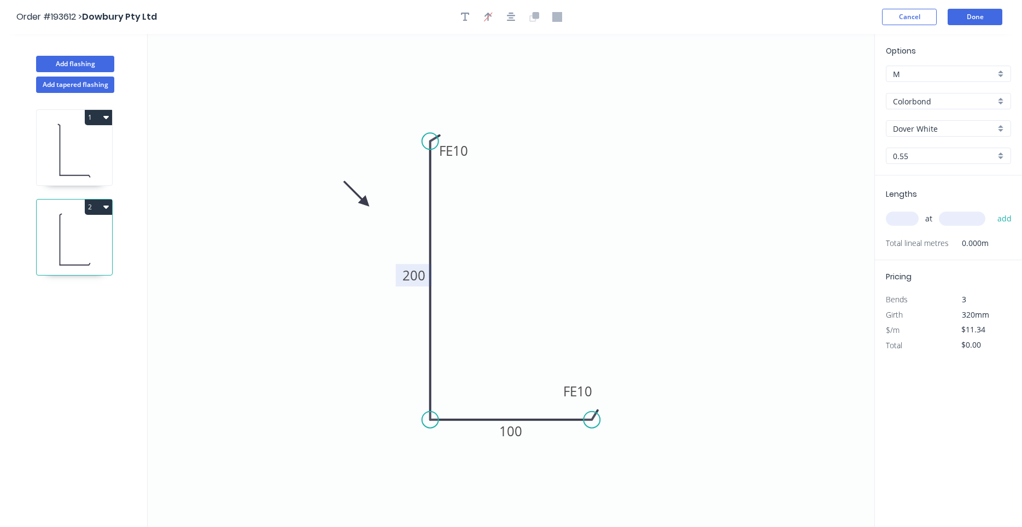
click at [893, 212] on input "text" at bounding box center [902, 219] width 33 height 14
type input "7"
type input "3800"
click at [992, 209] on button "add" at bounding box center [1005, 218] width 26 height 19
type input "$301.64"
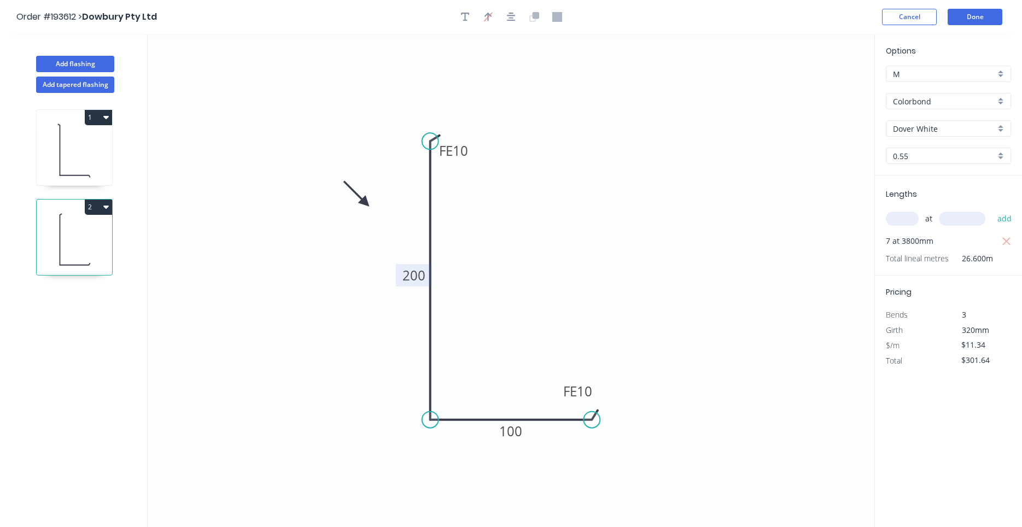
click at [89, 152] on icon at bounding box center [74, 150] width 75 height 70
type input "$9.59"
type input "$604.17"
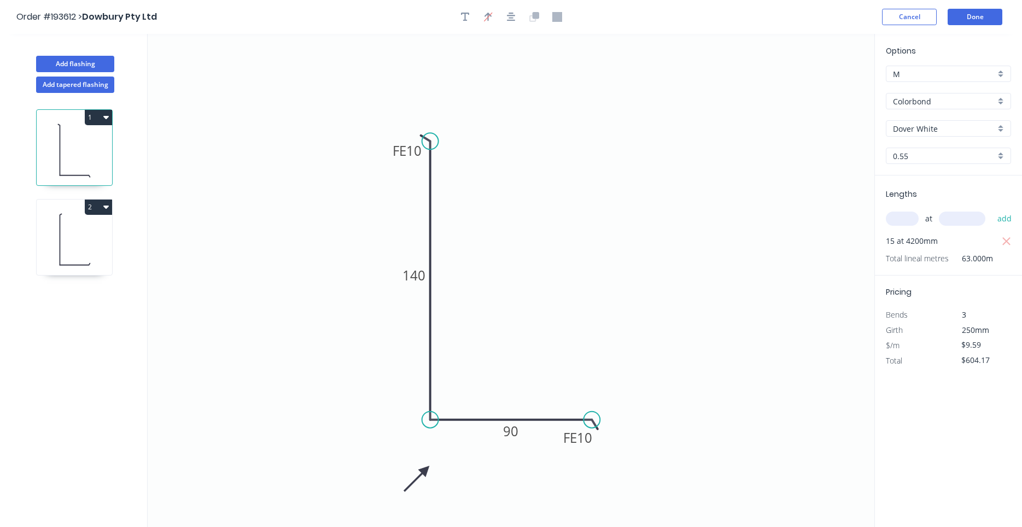
click at [85, 258] on icon at bounding box center [74, 240] width 75 height 70
type input "$11.34"
type input "$301.64"
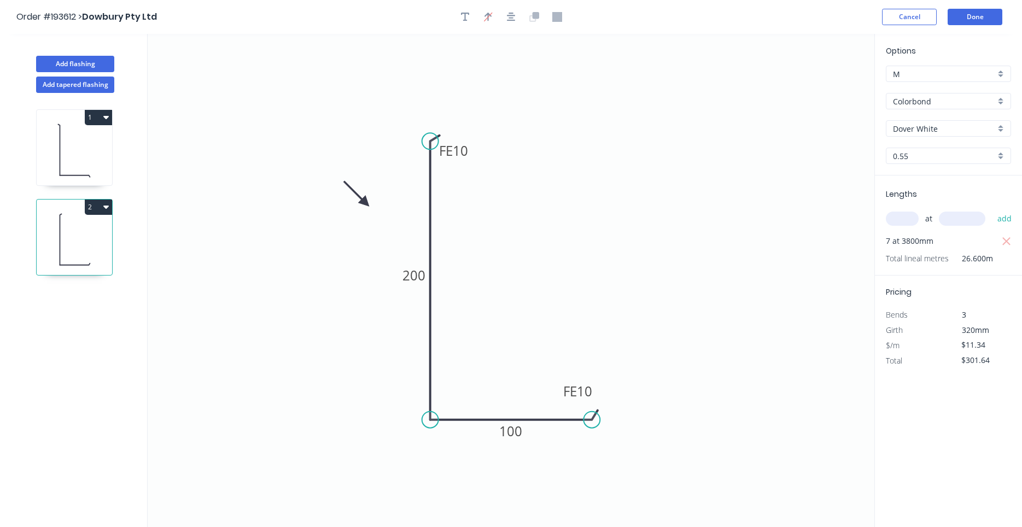
click at [103, 143] on icon at bounding box center [74, 150] width 75 height 70
type input "$9.59"
type input "$604.17"
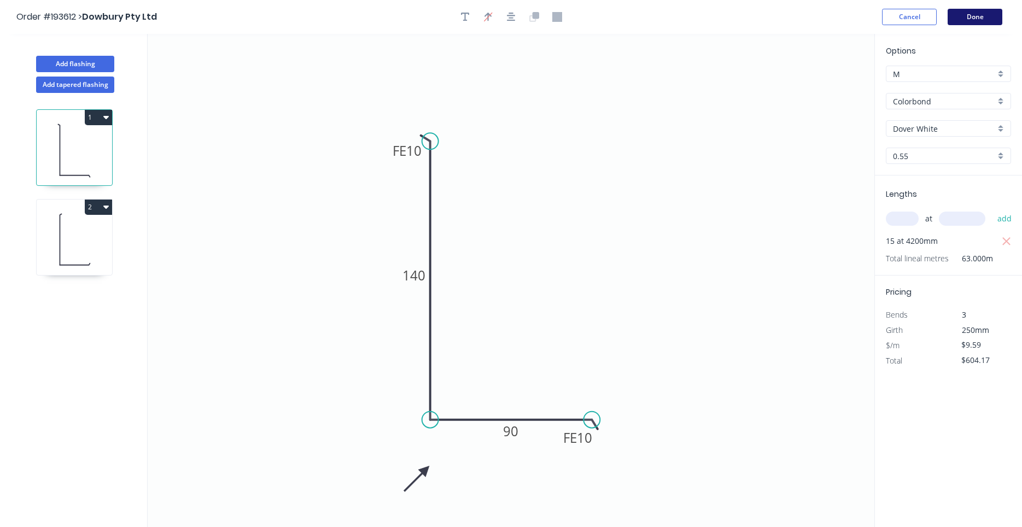
click at [972, 20] on button "Done" at bounding box center [975, 17] width 55 height 16
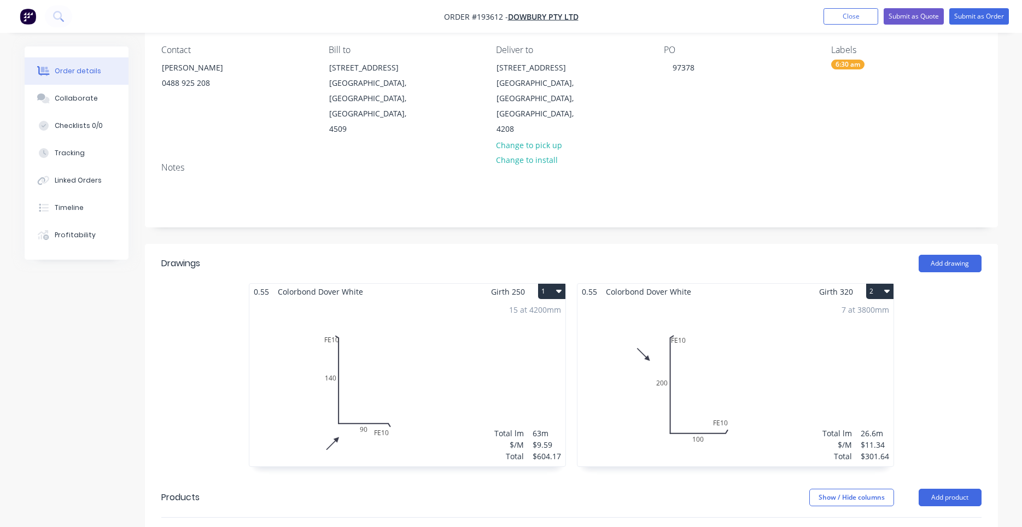
click at [419, 368] on div "15 at 4200mm Total lm $/M Total 63m $9.59 $604.17" at bounding box center [407, 383] width 316 height 167
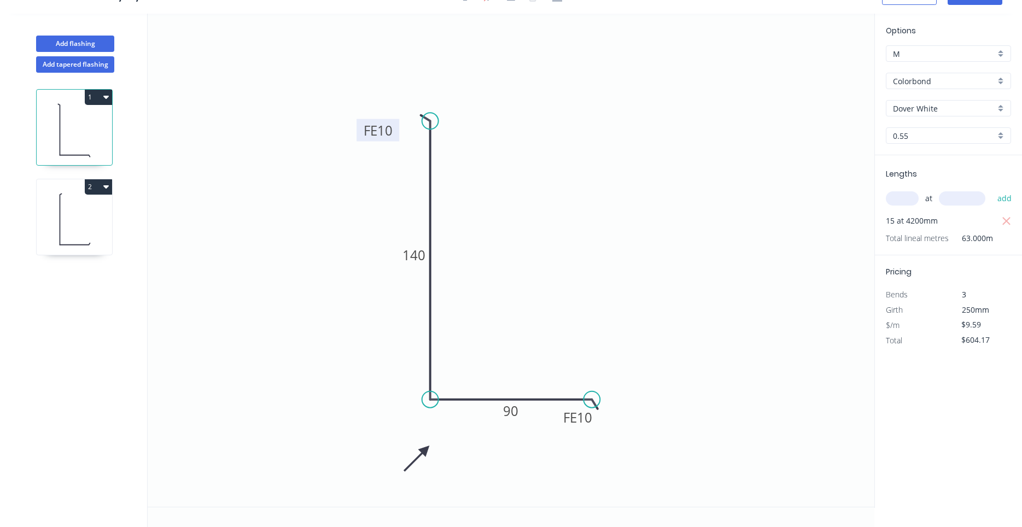
drag, startPoint x: 388, startPoint y: 133, endPoint x: 354, endPoint y: 132, distance: 33.9
click at [357, 132] on rect at bounding box center [378, 130] width 43 height 22
click at [571, 424] on tspan "FE" at bounding box center [570, 418] width 14 height 18
drag, startPoint x: 562, startPoint y: 422, endPoint x: 563, endPoint y: 436, distance: 14.2
click at [563, 436] on rect at bounding box center [578, 431] width 43 height 22
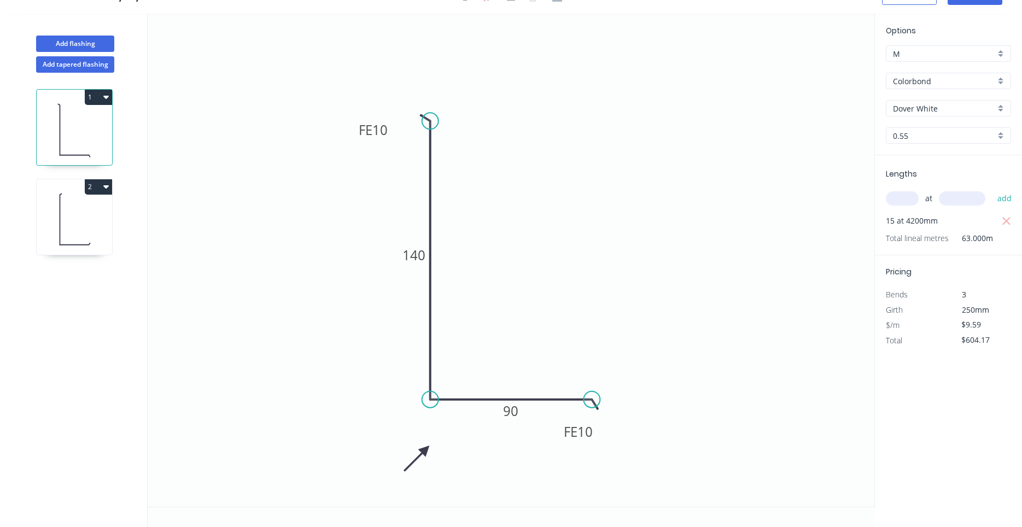
click at [86, 225] on icon at bounding box center [74, 220] width 75 height 70
type input "$11.34"
type input "$301.64"
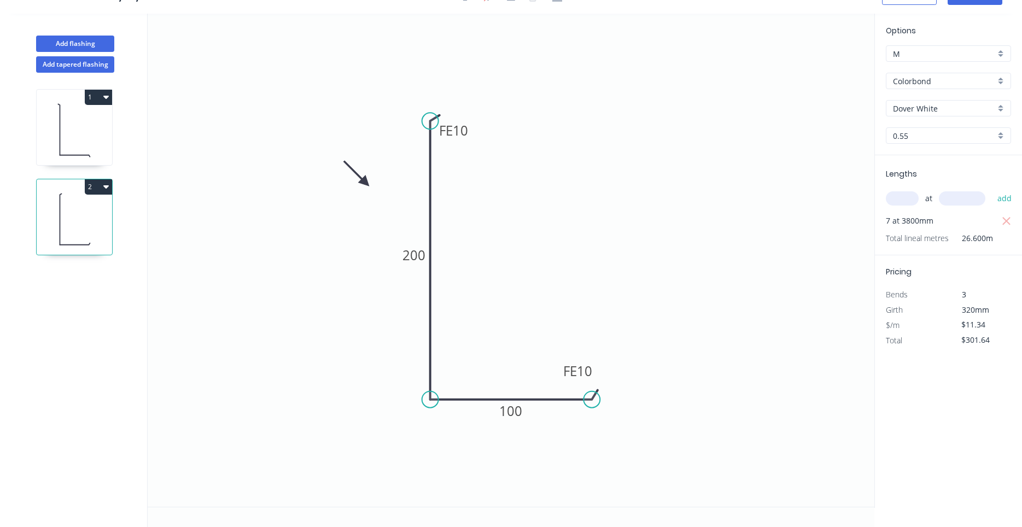
scroll to position [0, 0]
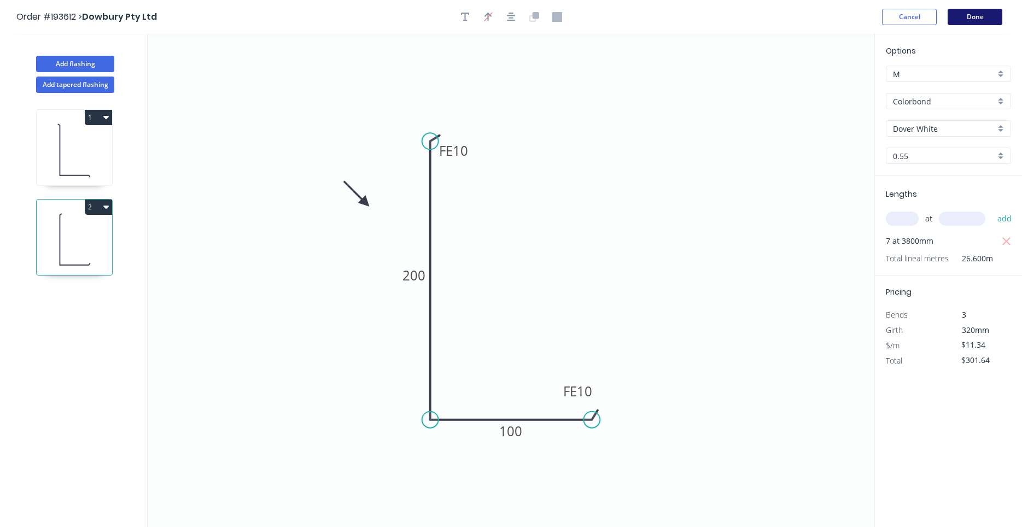
click at [983, 19] on button "Done" at bounding box center [975, 17] width 55 height 16
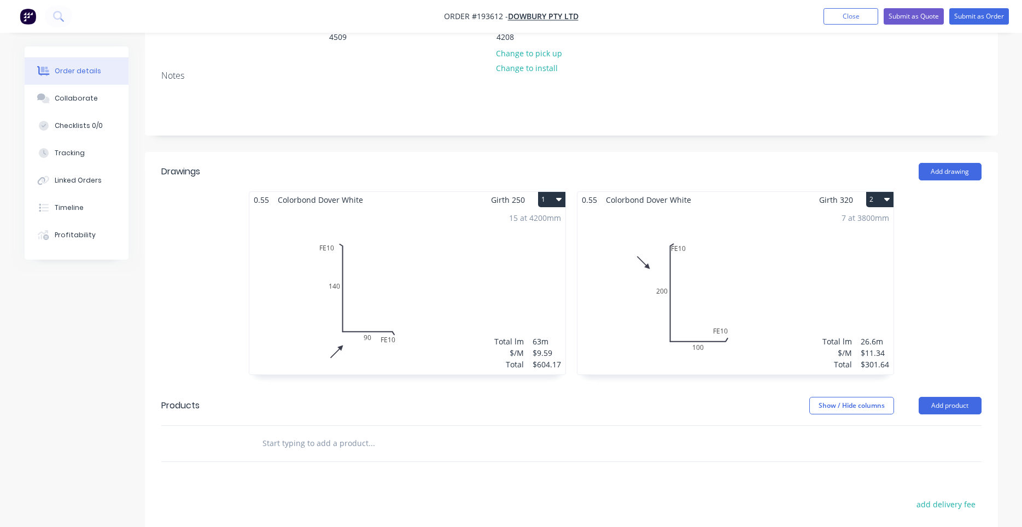
scroll to position [186, 0]
click at [729, 254] on div "7 at 3800mm Total lm $/M Total 26.6m $11.34 $301.64" at bounding box center [736, 290] width 316 height 167
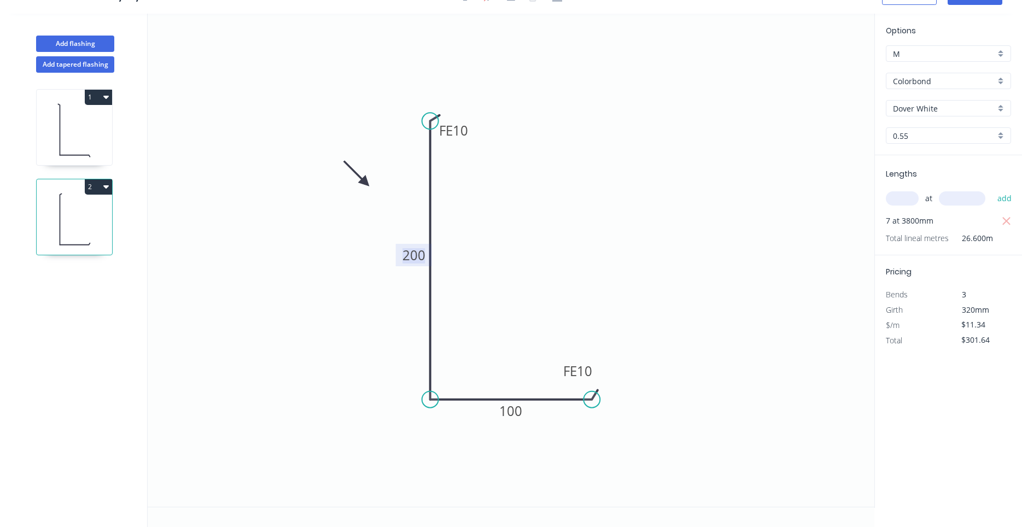
click at [413, 254] on tspan "200" at bounding box center [414, 255] width 23 height 18
type input "$9.59"
type input "$255.09"
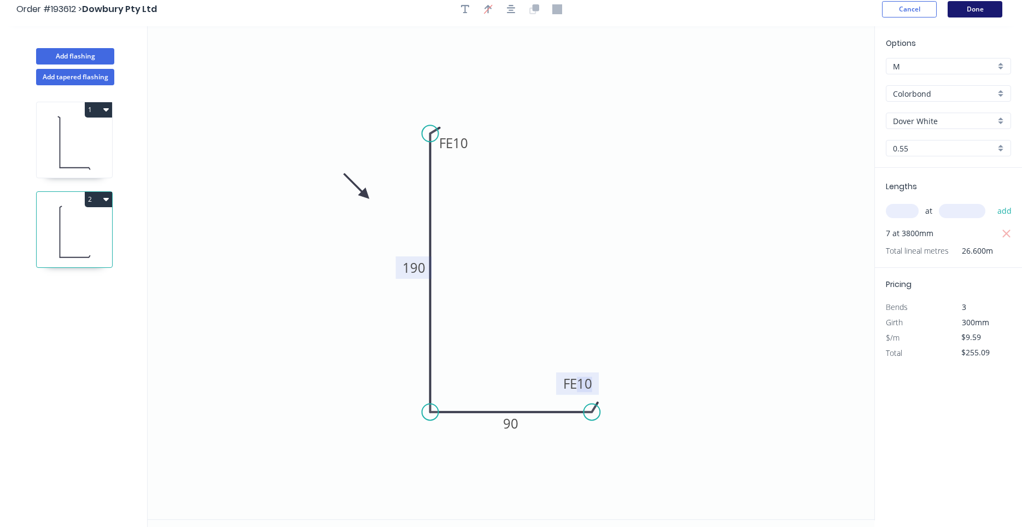
scroll to position [0, 0]
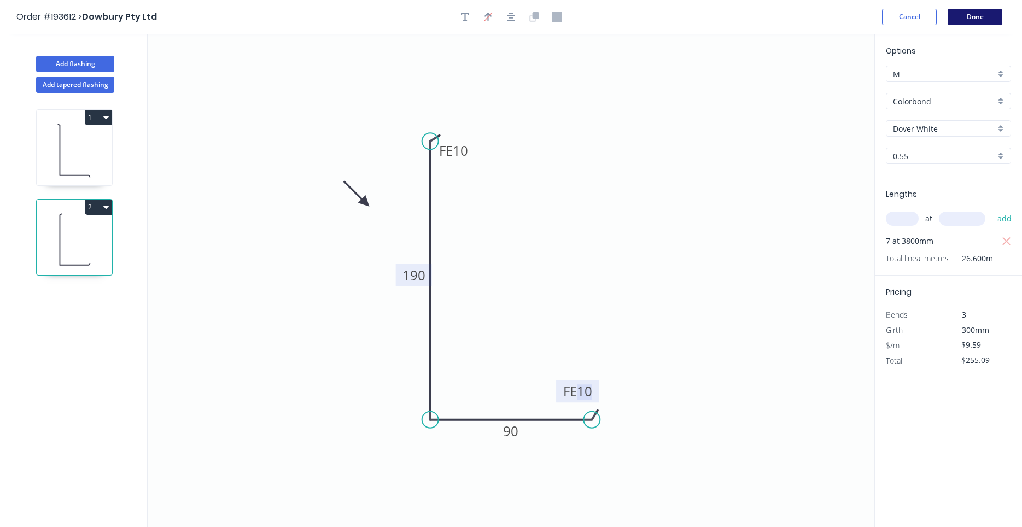
click at [972, 16] on button "Done" at bounding box center [975, 17] width 55 height 16
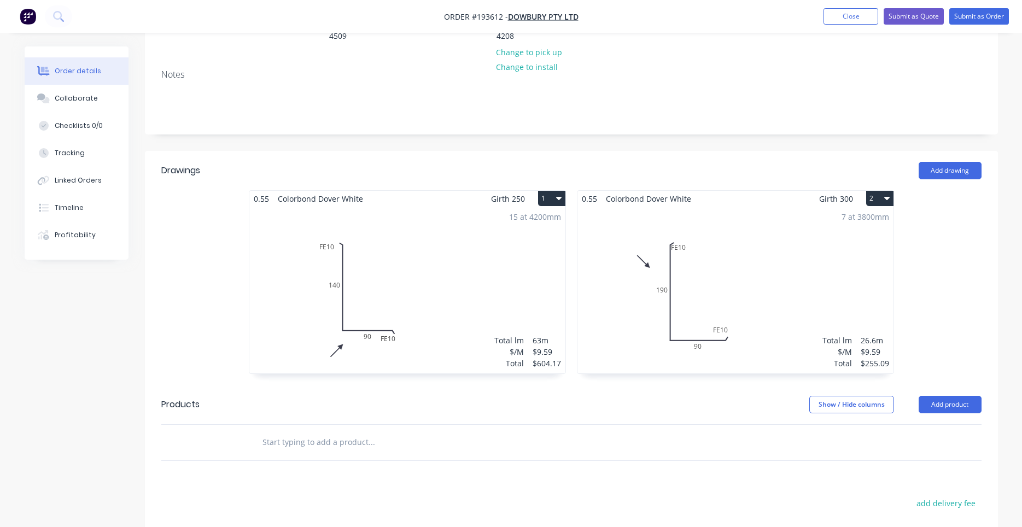
click at [740, 266] on div "7 at 3800mm Total lm $/M Total 26.6m $9.59 $255.09" at bounding box center [736, 290] width 316 height 167
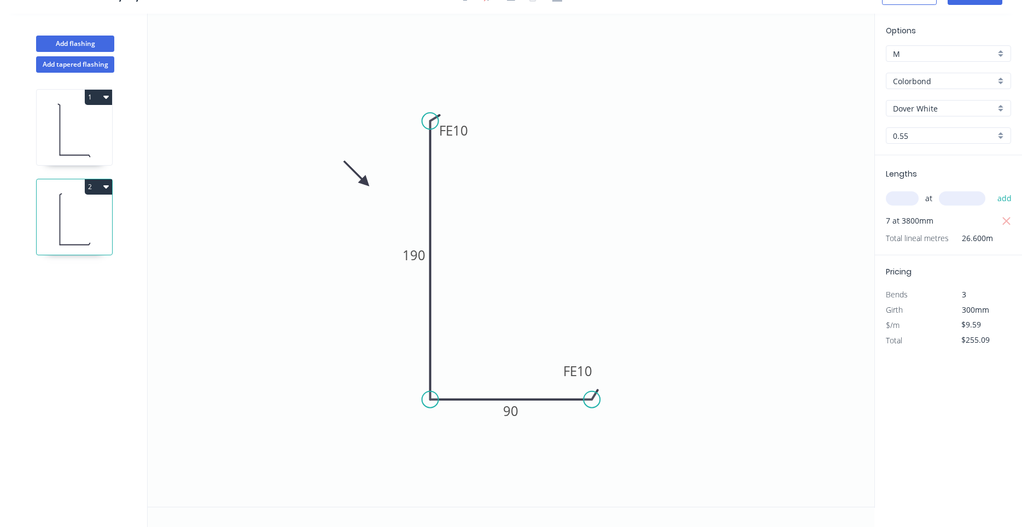
scroll to position [20, 0]
drag, startPoint x: 470, startPoint y: 136, endPoint x: 483, endPoint y: 134, distance: 13.2
click at [483, 134] on rect at bounding box center [466, 129] width 43 height 22
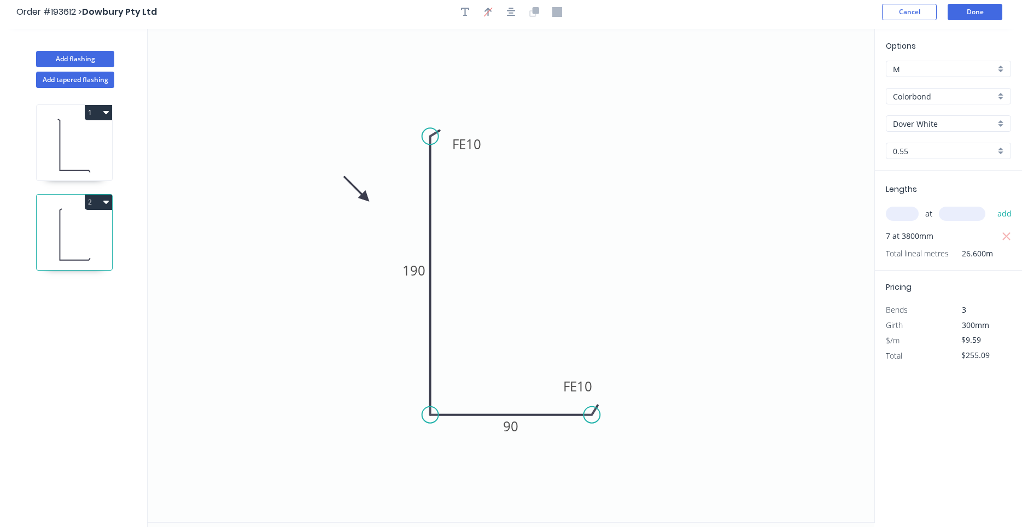
scroll to position [0, 0]
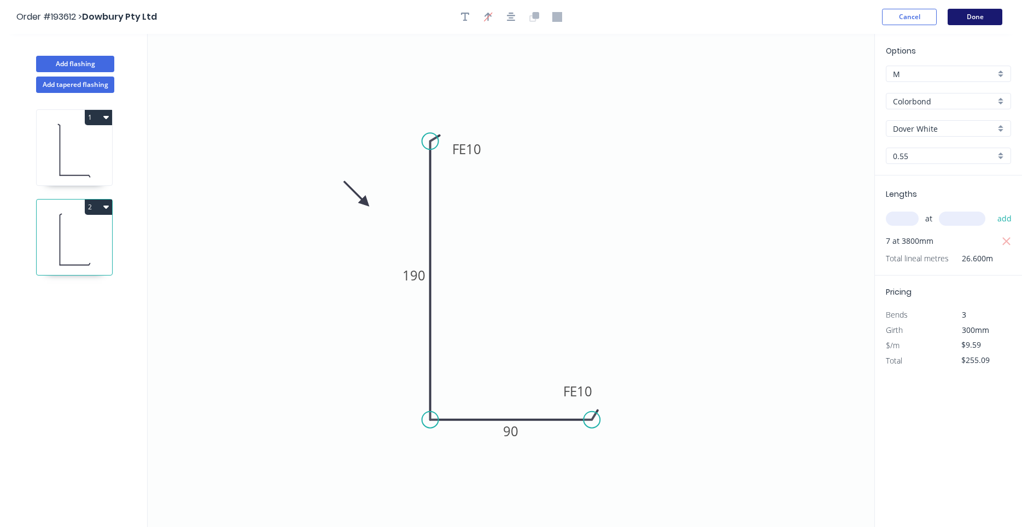
click at [987, 15] on button "Done" at bounding box center [975, 17] width 55 height 16
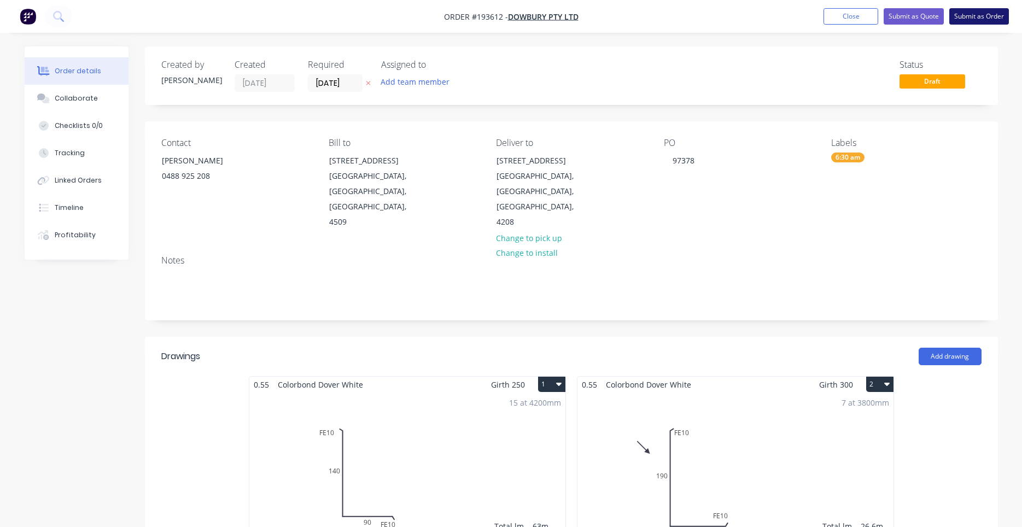
click at [969, 14] on button "Submit as Order" at bounding box center [979, 16] width 60 height 16
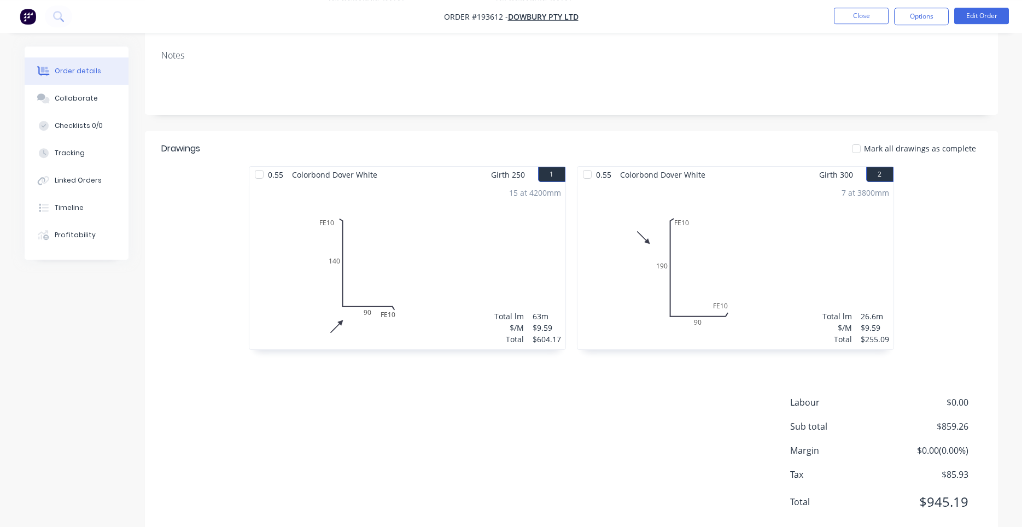
scroll to position [190, 0]
click at [932, 19] on button "Options" at bounding box center [921, 17] width 55 height 18
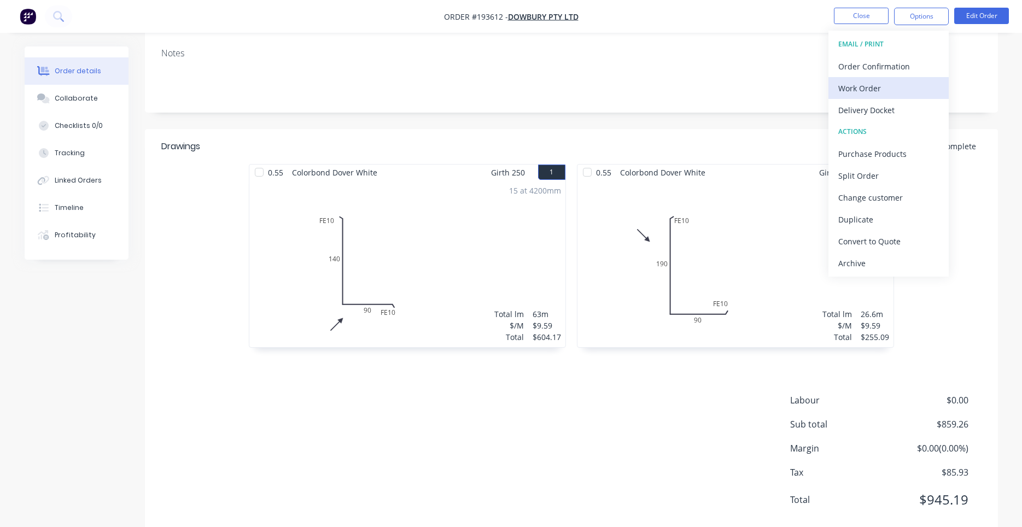
click at [867, 85] on div "Work Order" at bounding box center [888, 88] width 101 height 16
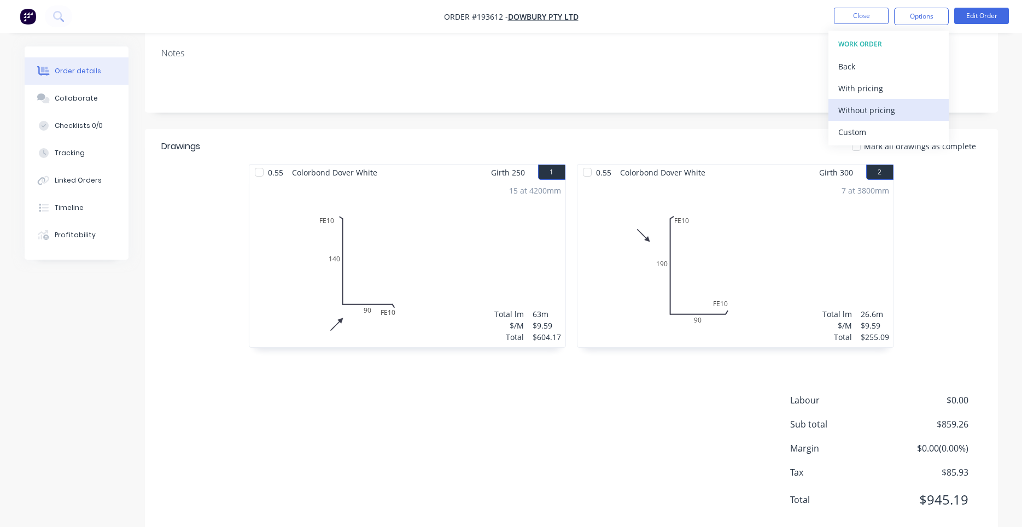
click at [855, 104] on div "Without pricing" at bounding box center [888, 110] width 101 height 16
click at [959, 15] on button "Edit Order" at bounding box center [981, 16] width 55 height 16
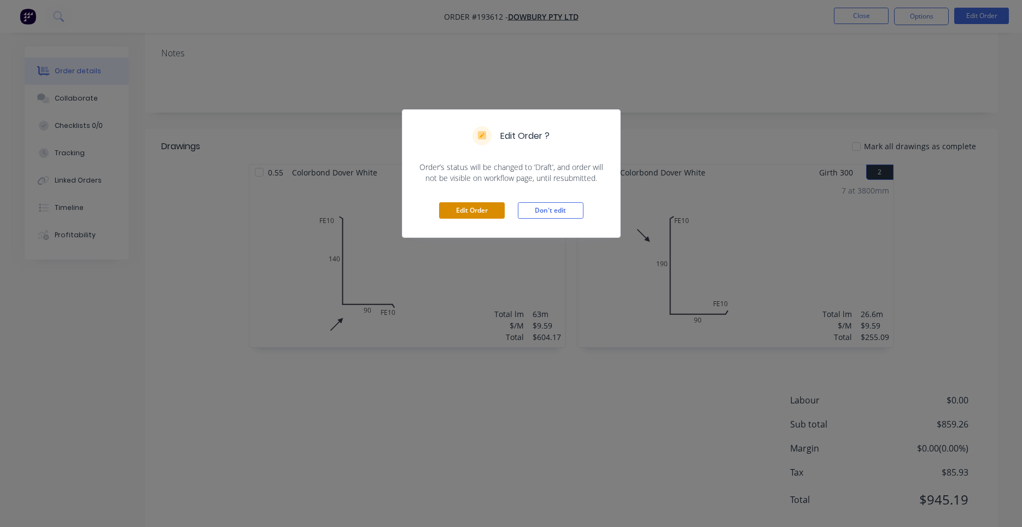
click at [475, 217] on button "Edit Order" at bounding box center [472, 210] width 66 height 16
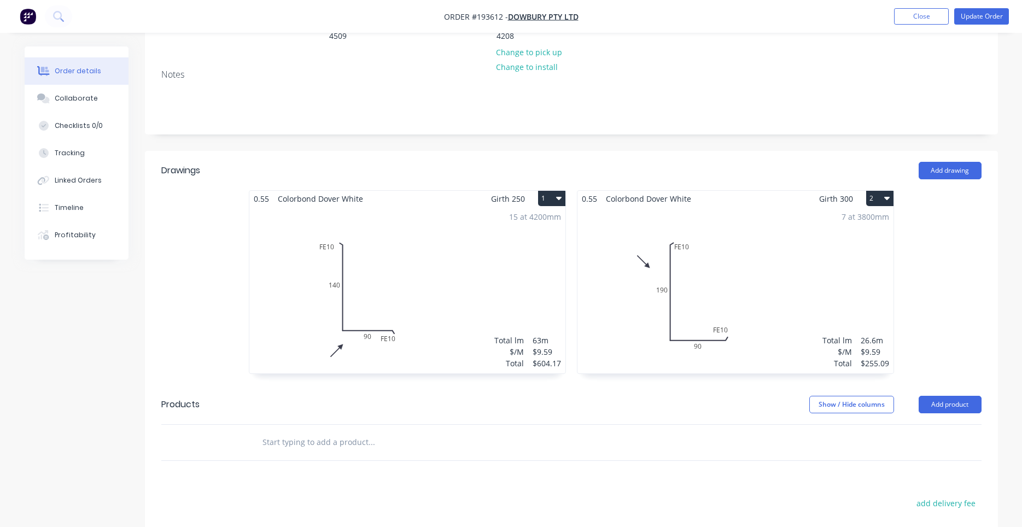
click at [672, 258] on div "7 at 3800mm Total lm $/M Total 26.6m $9.59 $255.09" at bounding box center [736, 290] width 316 height 167
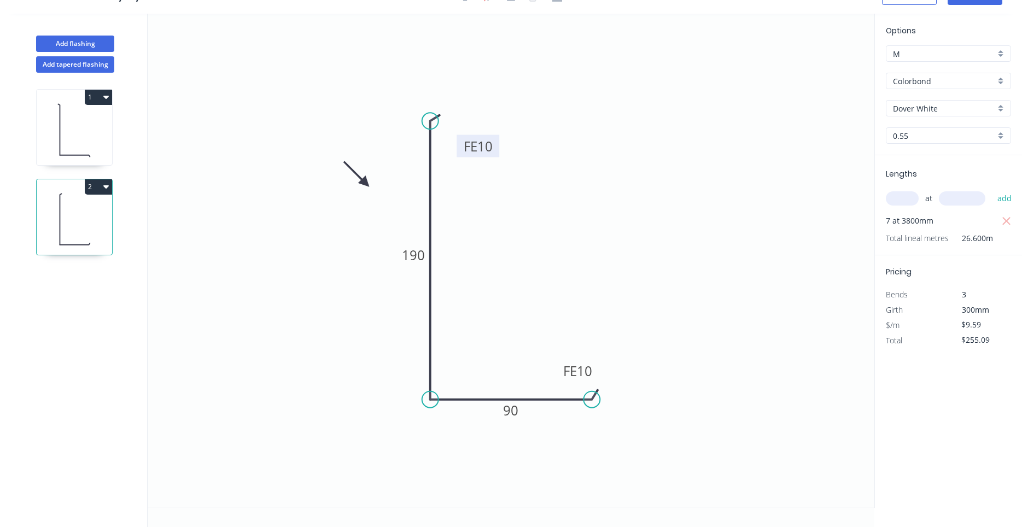
drag, startPoint x: 483, startPoint y: 137, endPoint x: 495, endPoint y: 155, distance: 21.2
click at [495, 155] on rect at bounding box center [478, 146] width 43 height 22
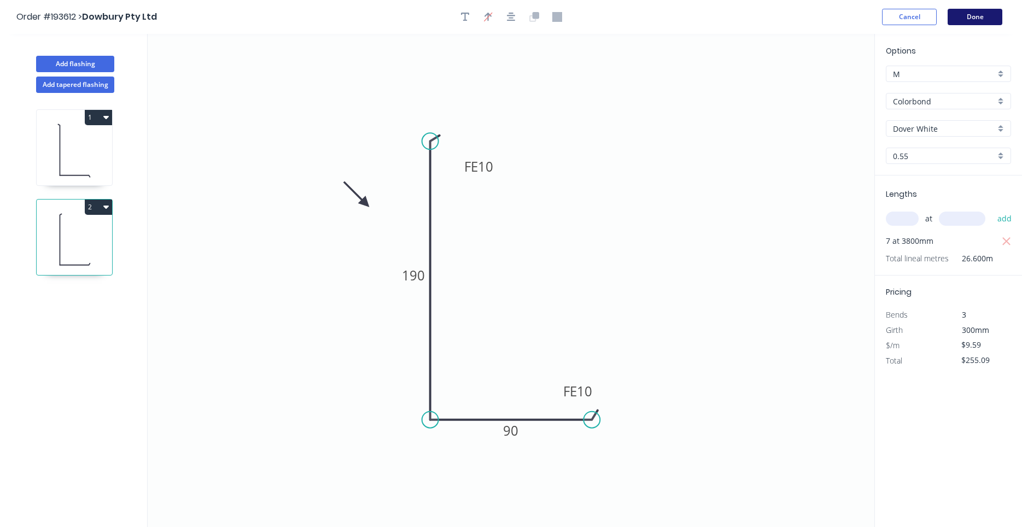
click at [980, 16] on button "Done" at bounding box center [975, 17] width 55 height 16
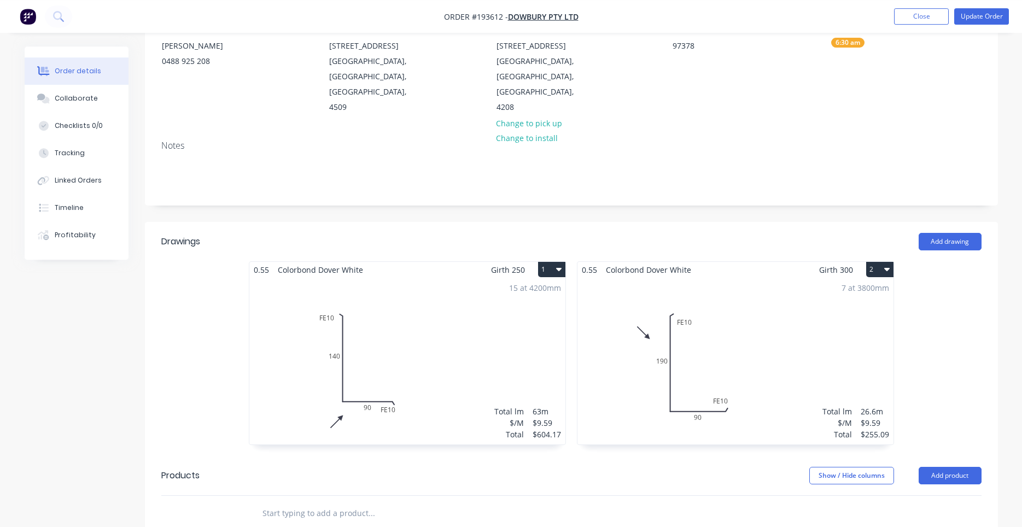
scroll to position [186, 0]
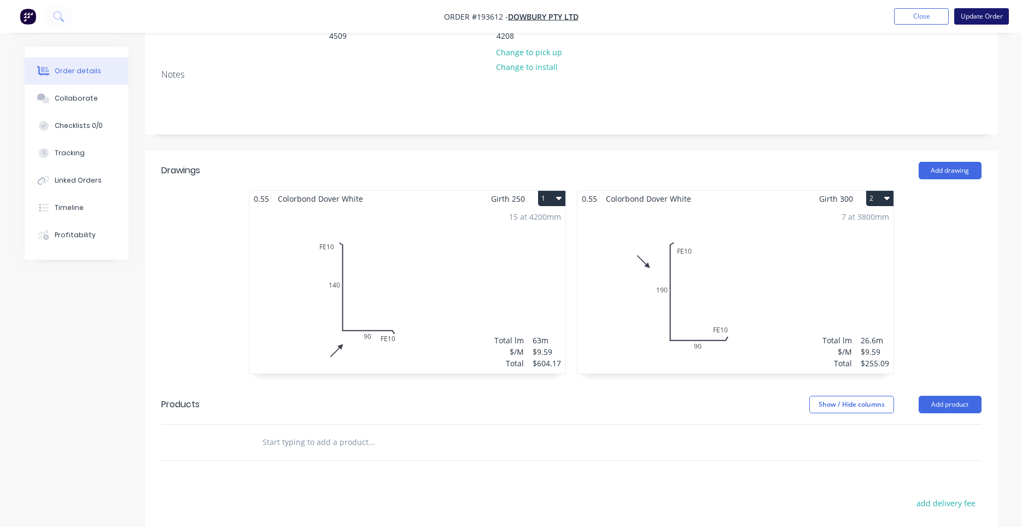
click at [963, 20] on button "Update Order" at bounding box center [981, 16] width 55 height 16
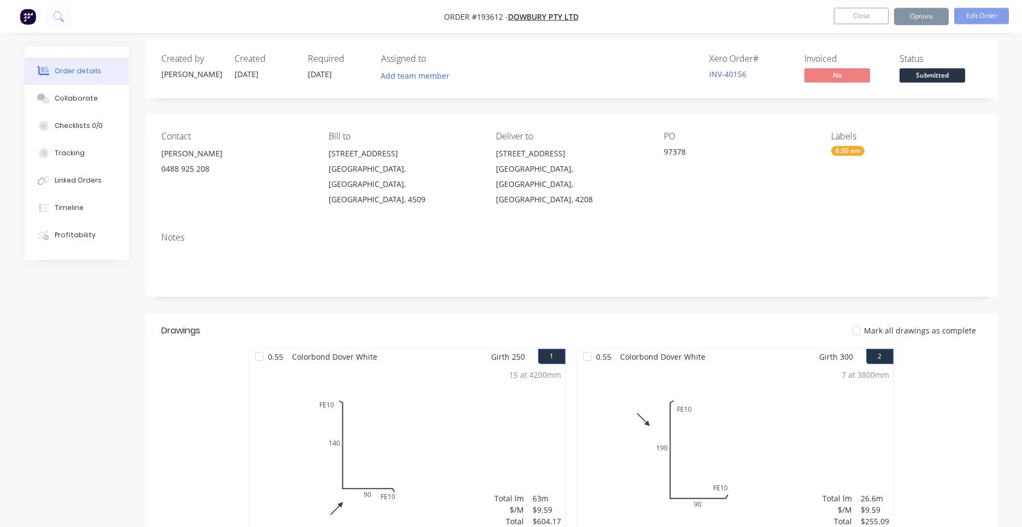
scroll to position [0, 0]
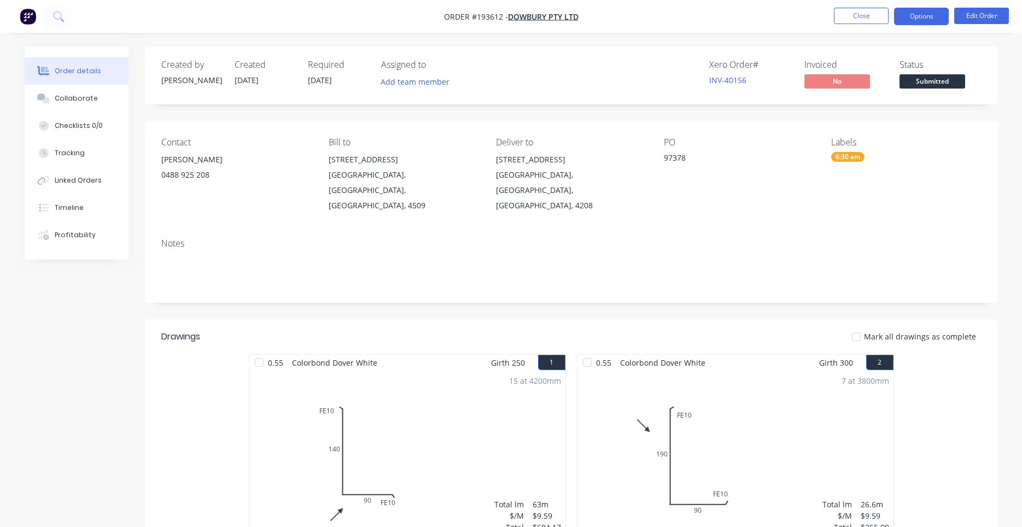
click at [913, 16] on button "Options" at bounding box center [921, 17] width 55 height 18
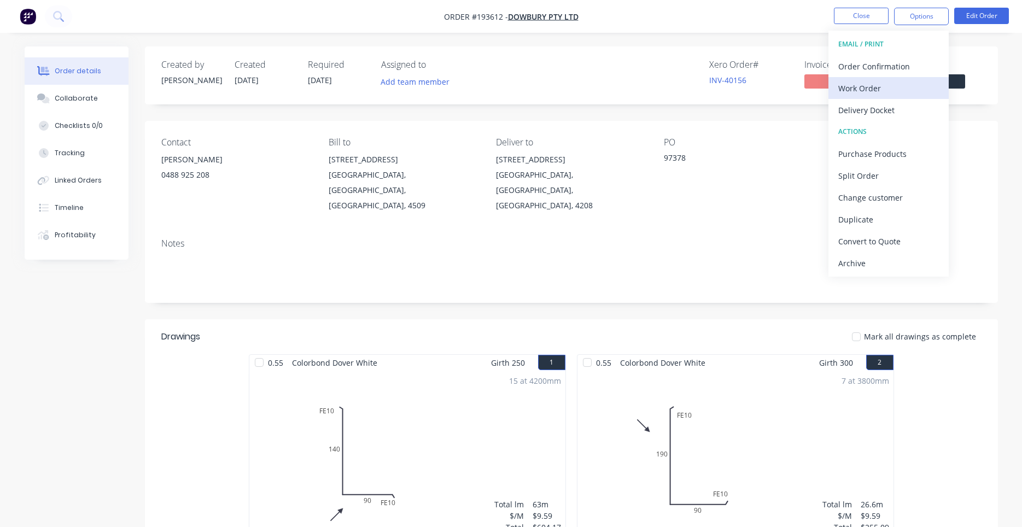
click at [883, 88] on div "Work Order" at bounding box center [888, 88] width 101 height 16
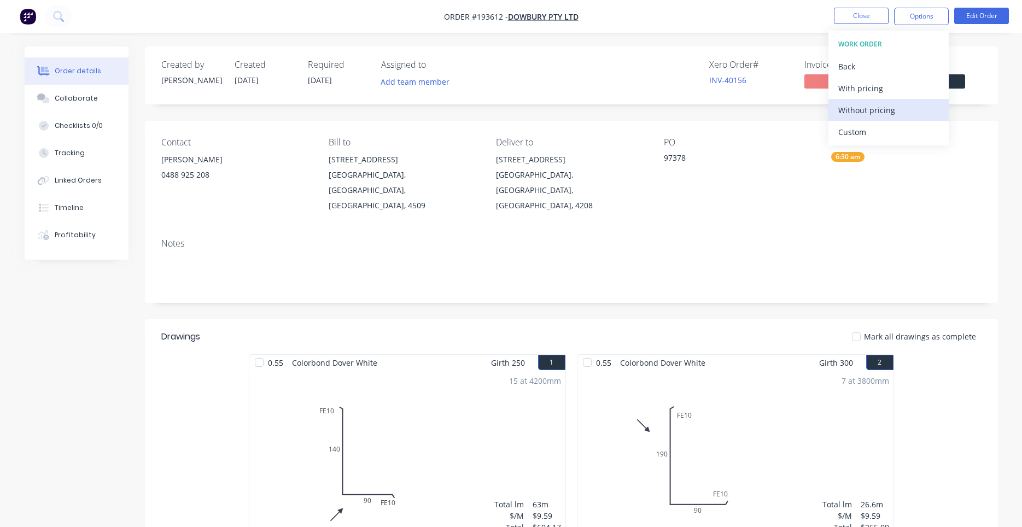
click at [868, 106] on div "Without pricing" at bounding box center [888, 110] width 101 height 16
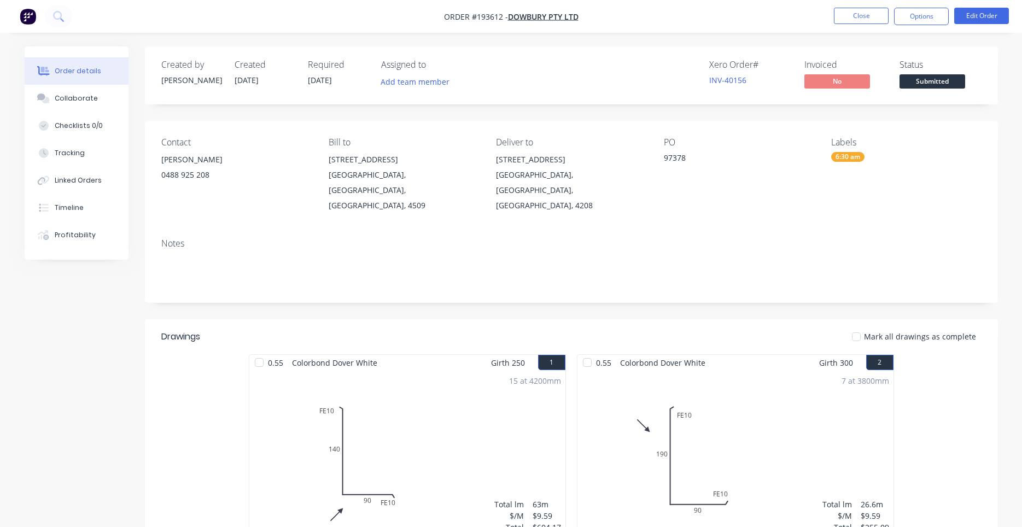
click at [599, 122] on div "Contact [PERSON_NAME] [PHONE_NUMBER] Bill to [STREET_ADDRESS] Deliver to [STREE…" at bounding box center [571, 175] width 853 height 109
click at [848, 14] on button "Close" at bounding box center [861, 16] width 55 height 16
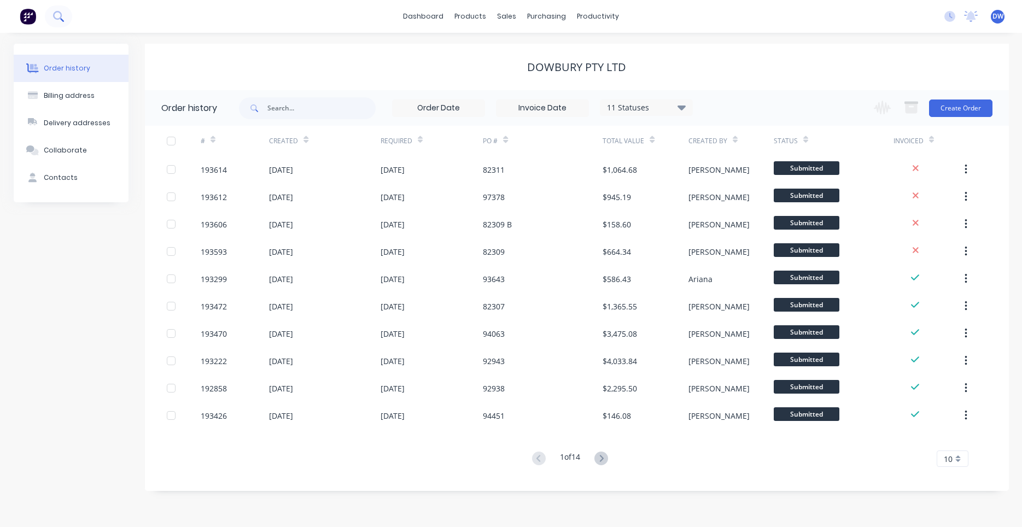
click at [50, 19] on button at bounding box center [58, 16] width 27 height 22
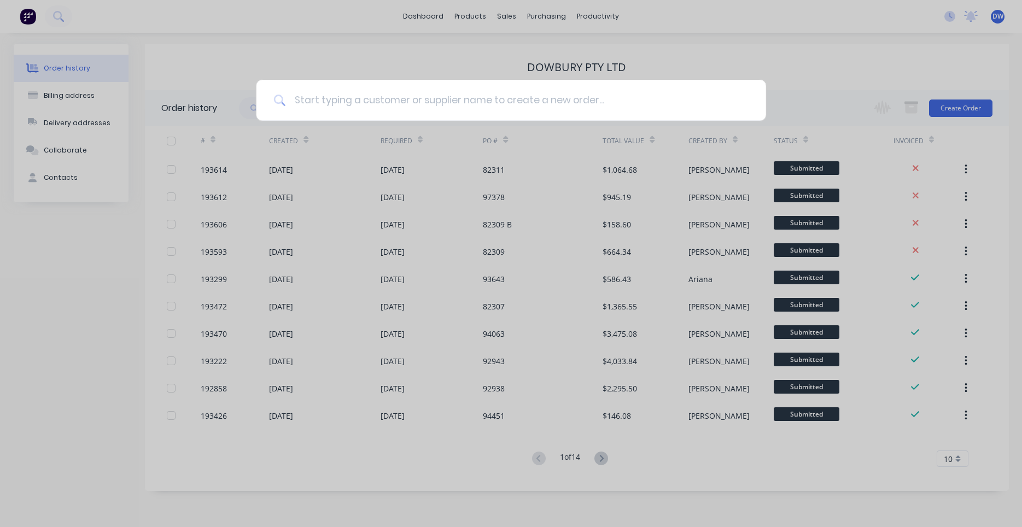
click at [323, 100] on input at bounding box center [516, 100] width 463 height 41
type input "pantex"
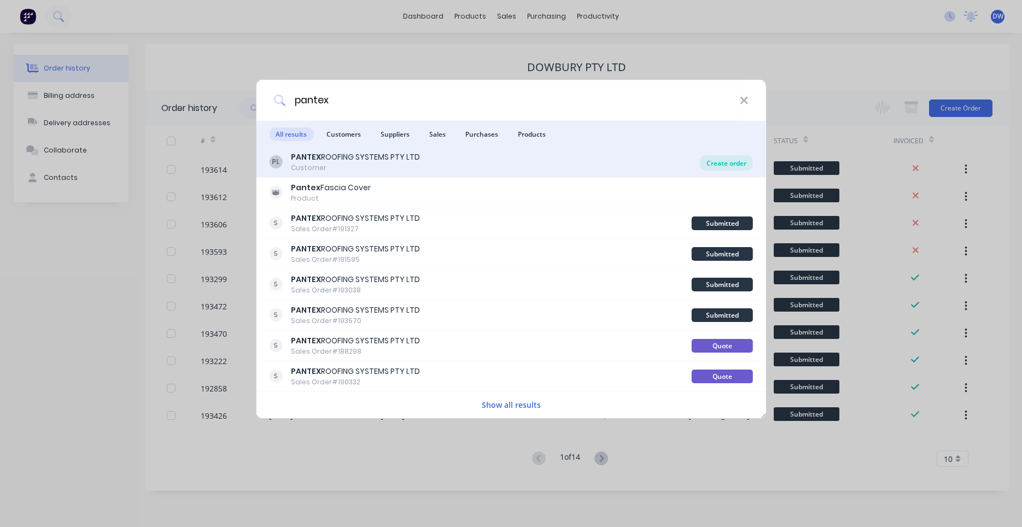
click at [718, 160] on div "Create order" at bounding box center [726, 162] width 53 height 15
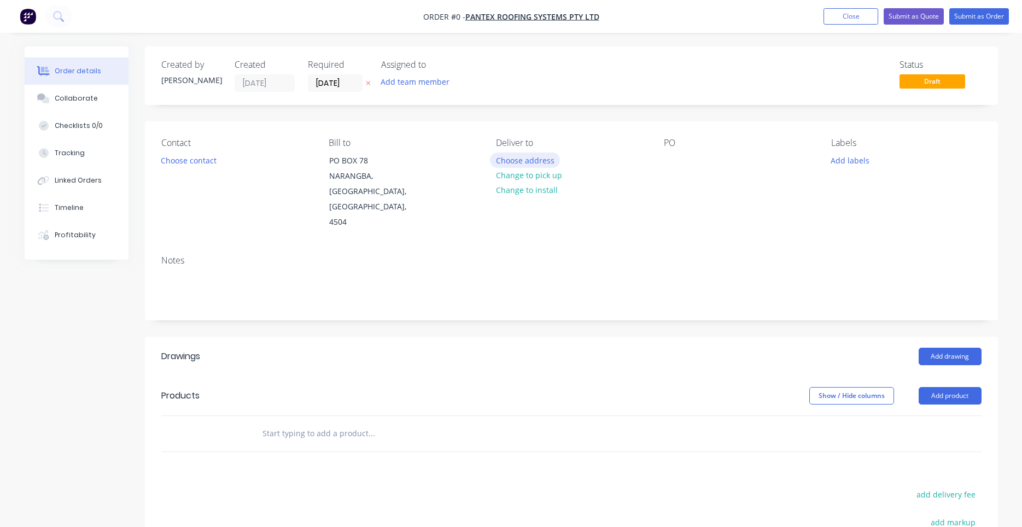
click at [520, 160] on button "Choose address" at bounding box center [525, 160] width 70 height 15
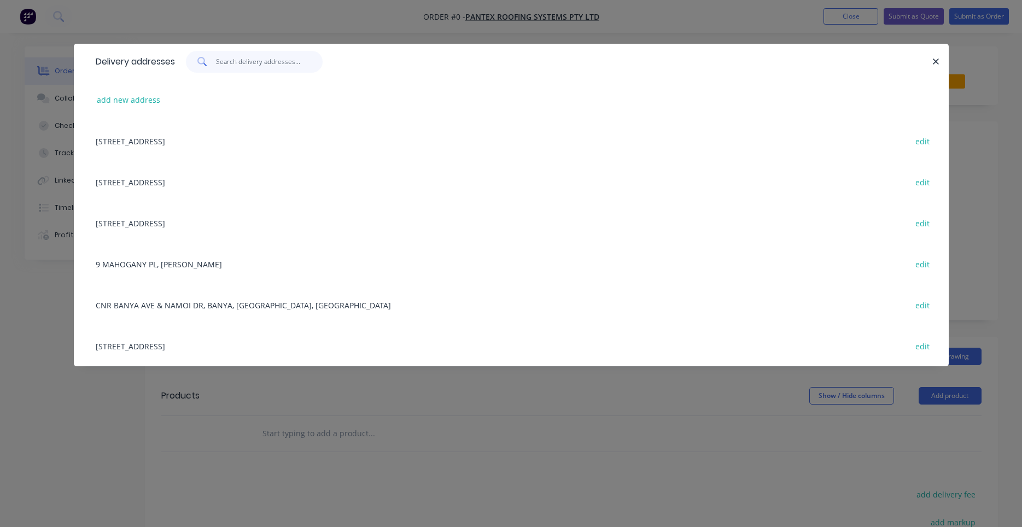
click at [286, 67] on input "text" at bounding box center [269, 62] width 107 height 22
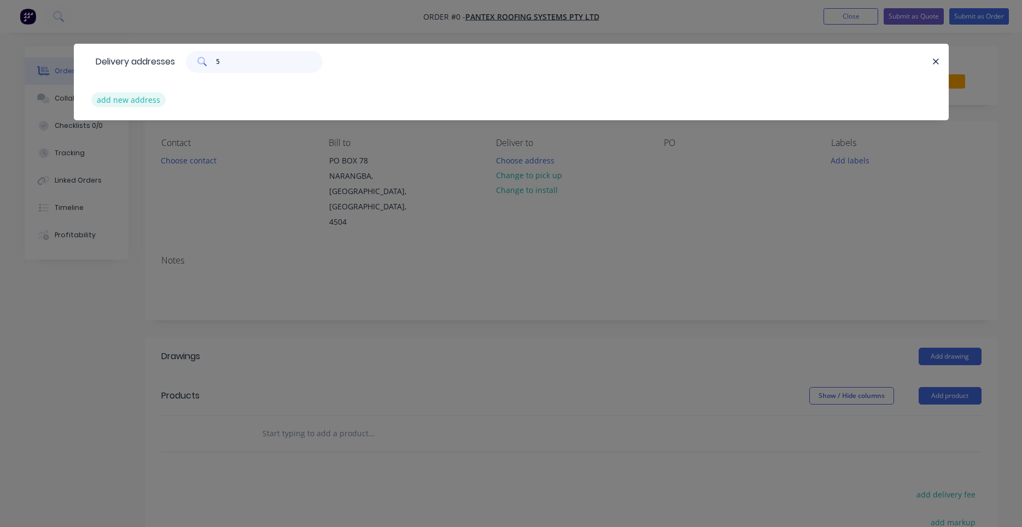
type input "5"
click at [155, 98] on button "add new address" at bounding box center [128, 99] width 75 height 15
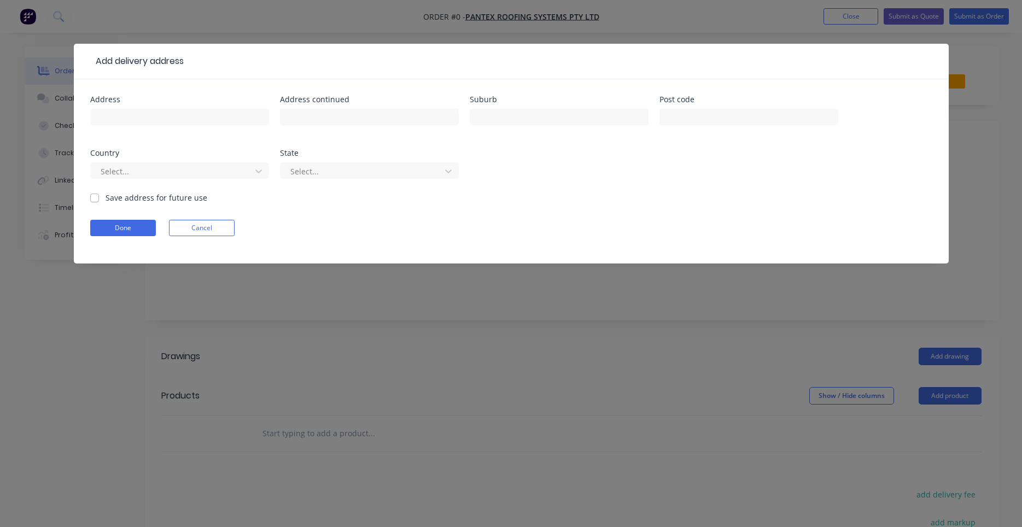
click at [183, 103] on div "Address" at bounding box center [179, 117] width 179 height 43
click at [184, 112] on input "text" at bounding box center [179, 117] width 179 height 16
type input "5 [PERSON_NAME] Court"
type input "[GEOGRAPHIC_DATA]"
type input "a"
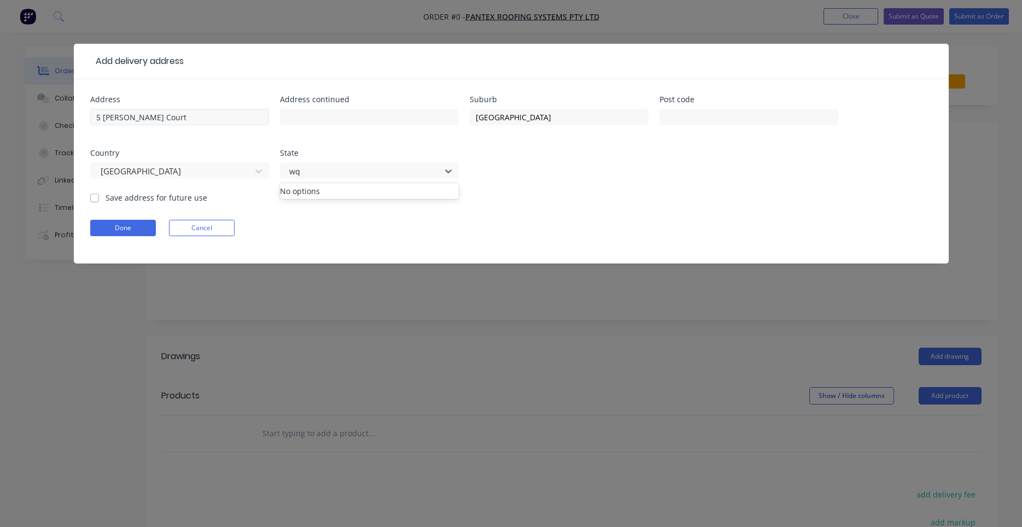
type input "w"
type input "q"
click at [116, 224] on button "Done" at bounding box center [123, 228] width 66 height 16
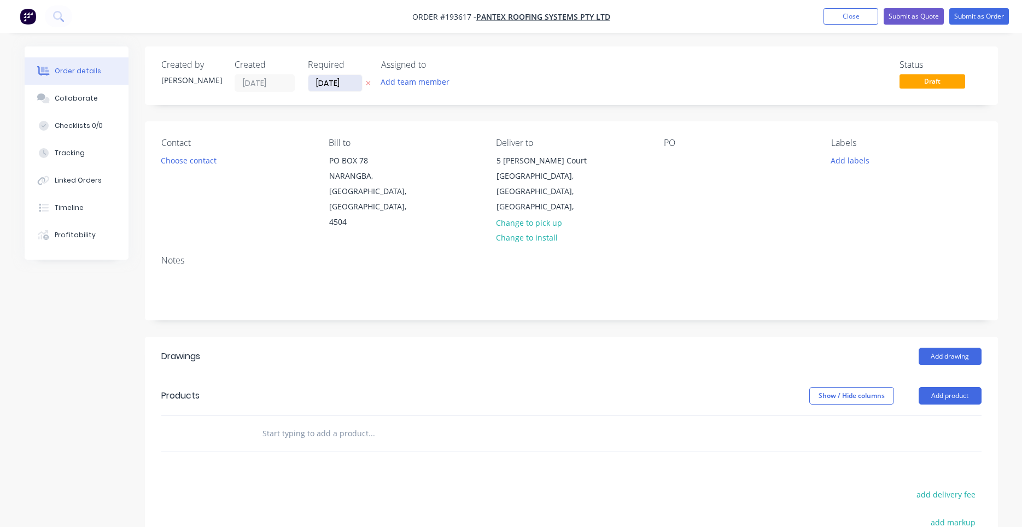
click at [346, 88] on input "[DATE]" at bounding box center [335, 83] width 54 height 16
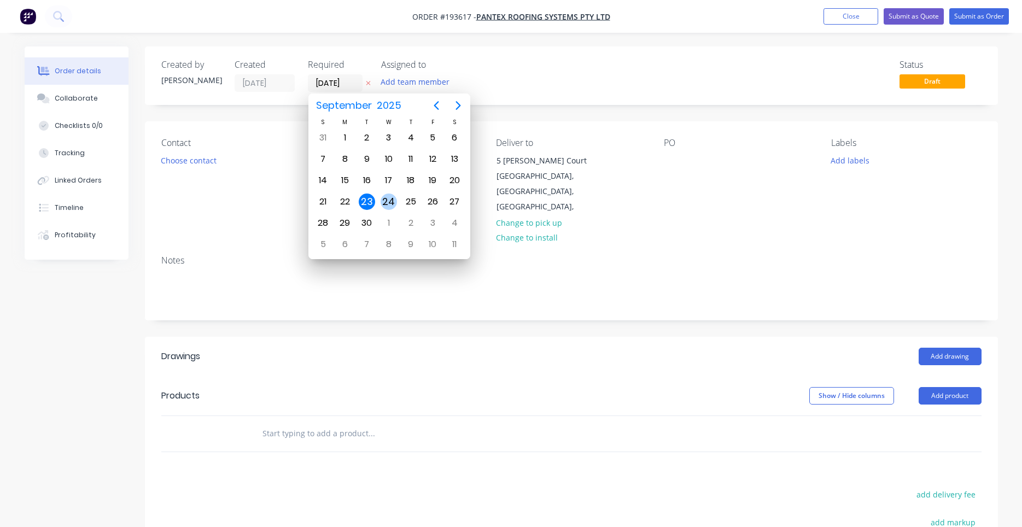
click at [391, 205] on div "24" at bounding box center [389, 202] width 16 height 16
type input "[DATE]"
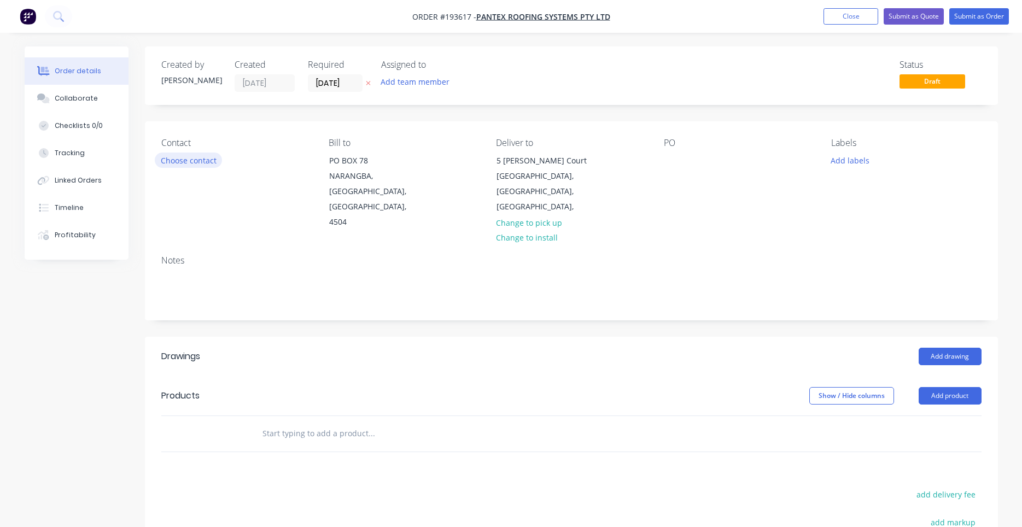
click at [212, 161] on button "Choose contact" at bounding box center [188, 160] width 67 height 15
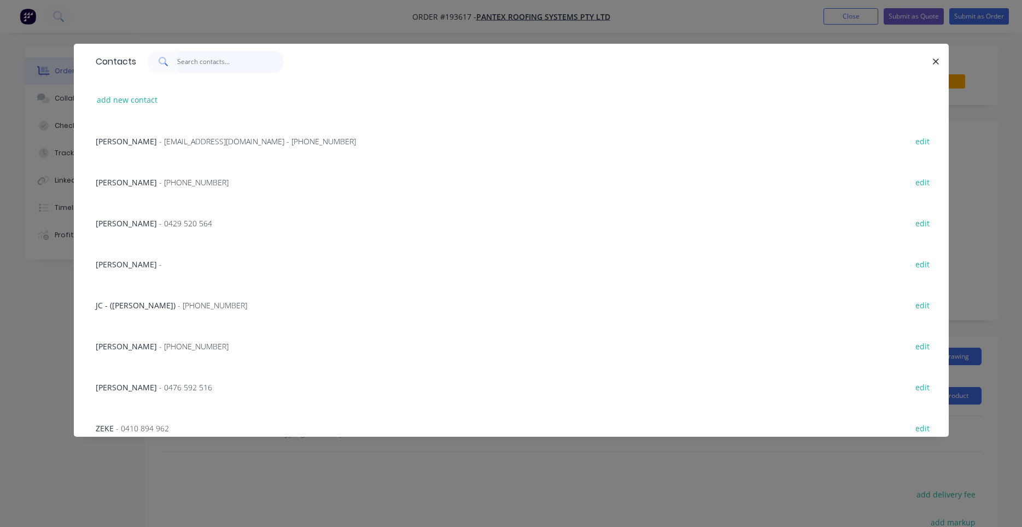
click at [228, 68] on input "text" at bounding box center [230, 62] width 107 height 22
click at [218, 176] on div "[PERSON_NAME] - [PHONE_NUMBER] edit" at bounding box center [511, 181] width 842 height 41
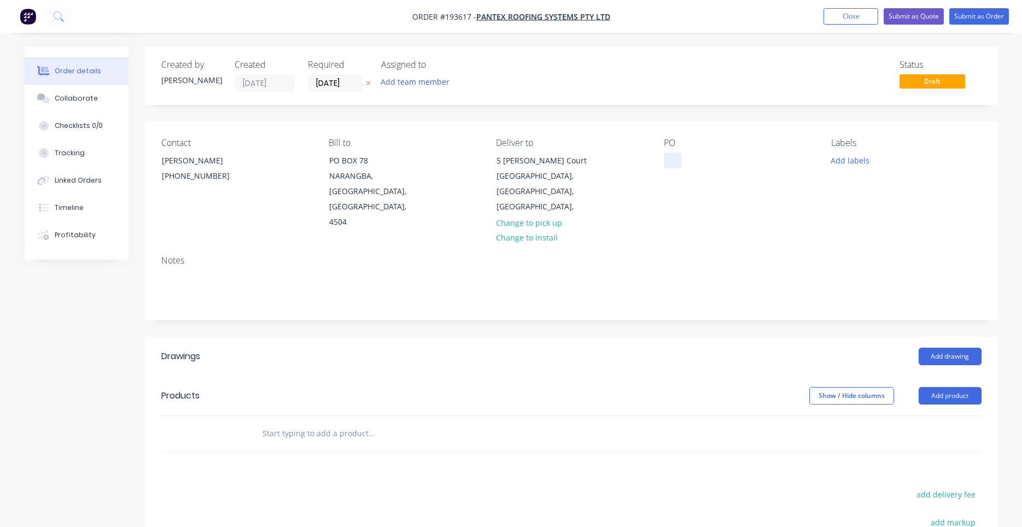
click at [668, 155] on div at bounding box center [673, 161] width 18 height 16
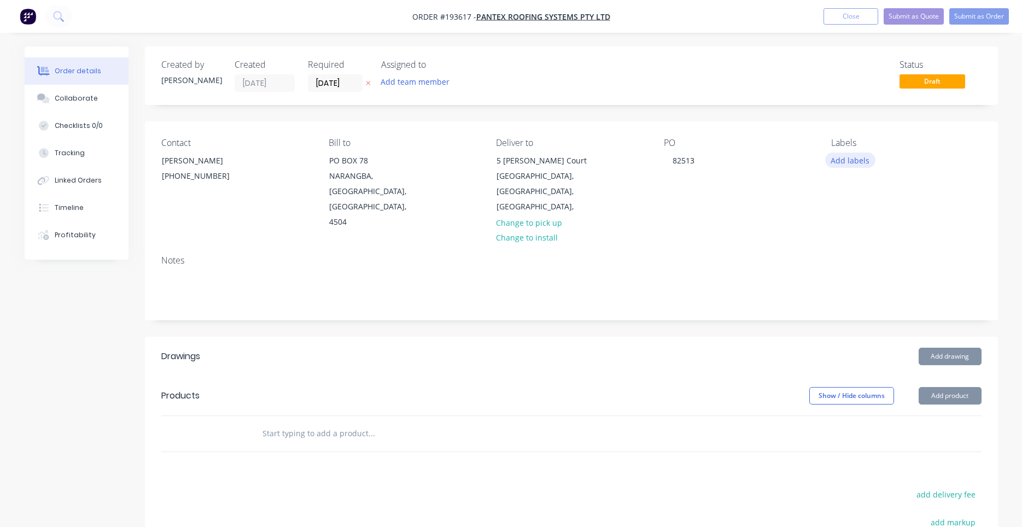
click at [845, 159] on button "Add labels" at bounding box center [850, 160] width 50 height 15
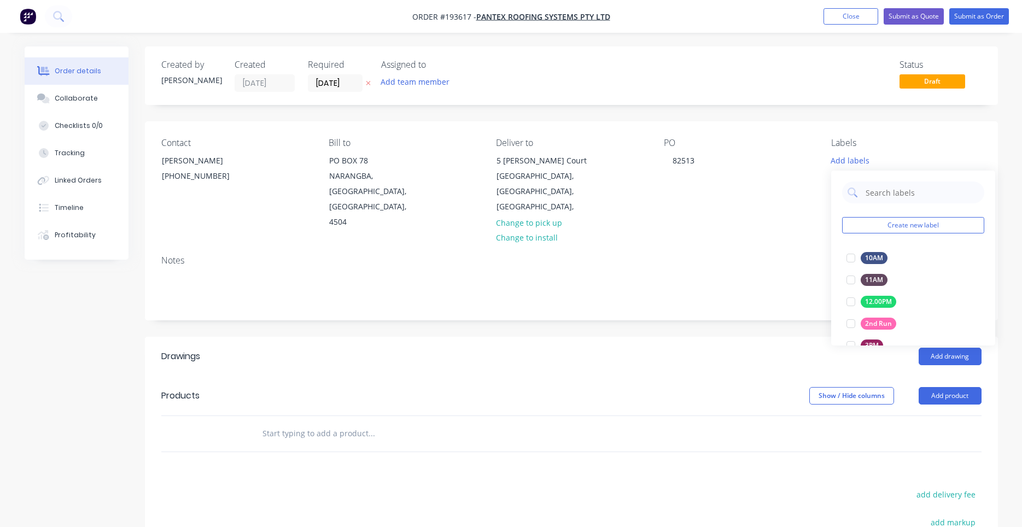
click at [330, 423] on input "text" at bounding box center [371, 434] width 219 height 22
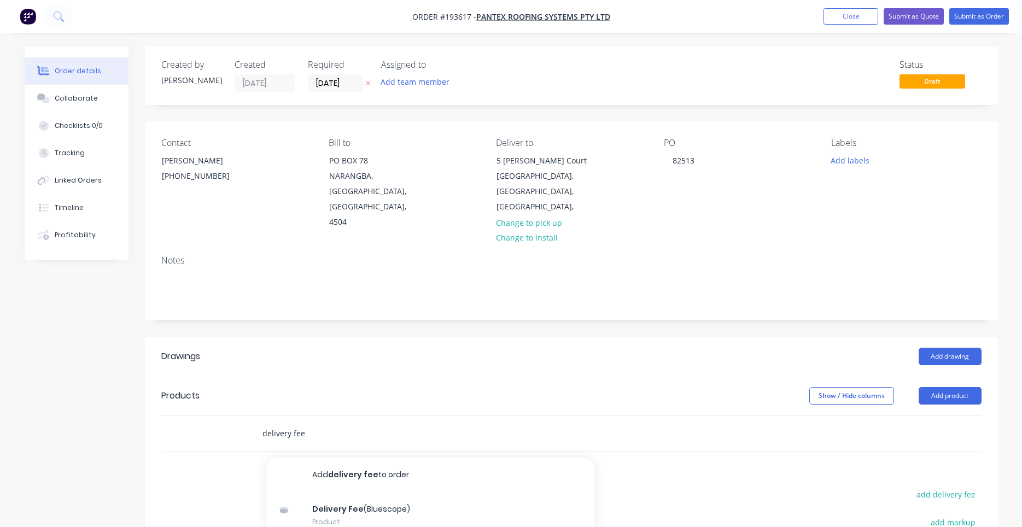
type input "delivery fee"
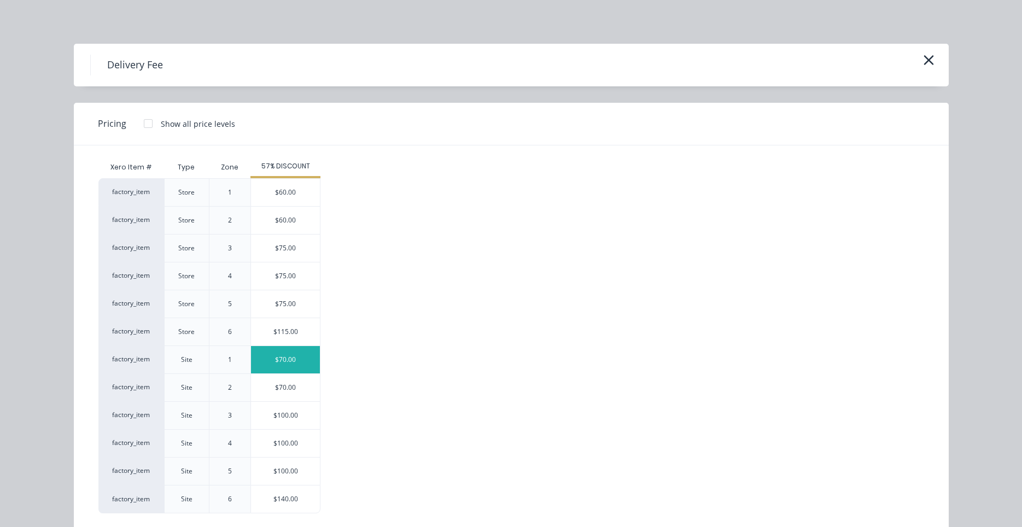
click at [297, 357] on div "$70.00" at bounding box center [285, 359] width 69 height 27
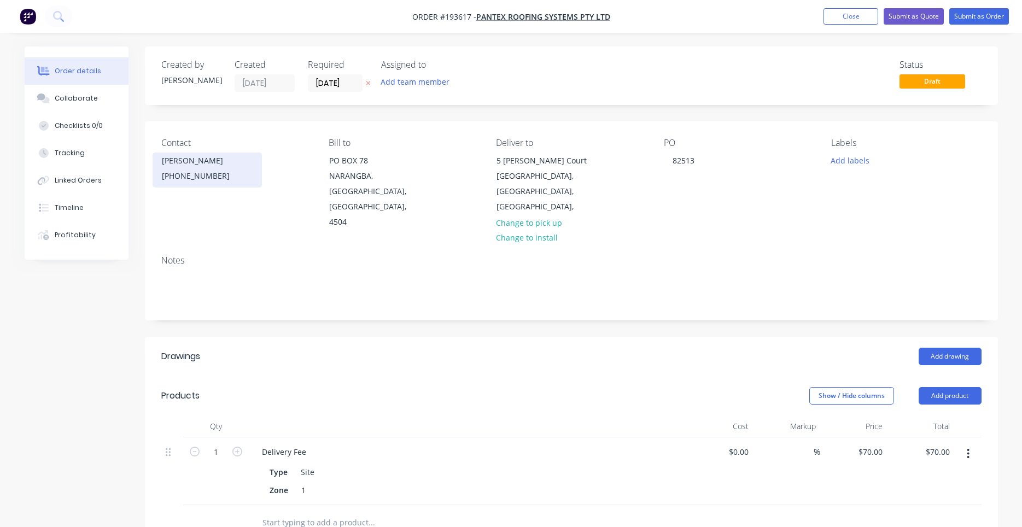
click at [212, 182] on div "[PHONE_NUMBER]" at bounding box center [207, 175] width 91 height 15
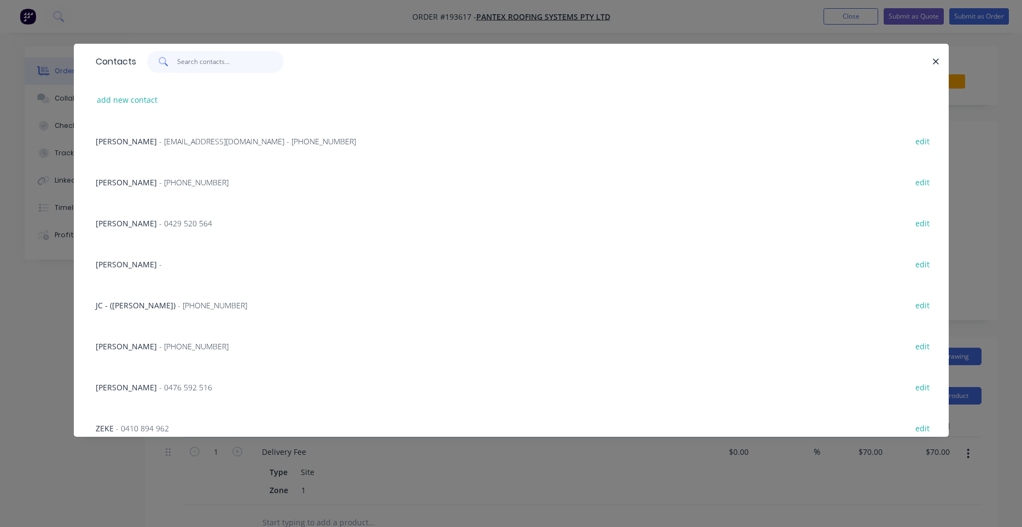
click at [224, 63] on input "text" at bounding box center [230, 62] width 107 height 22
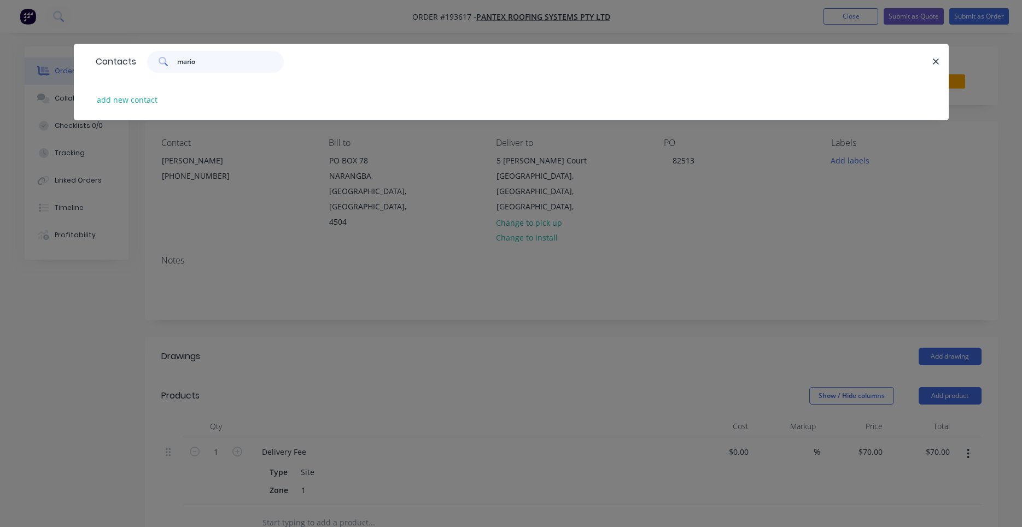
drag, startPoint x: 207, startPoint y: 63, endPoint x: 60, endPoint y: 49, distance: 147.2
click at [177, 51] on input "mario" at bounding box center [230, 62] width 107 height 22
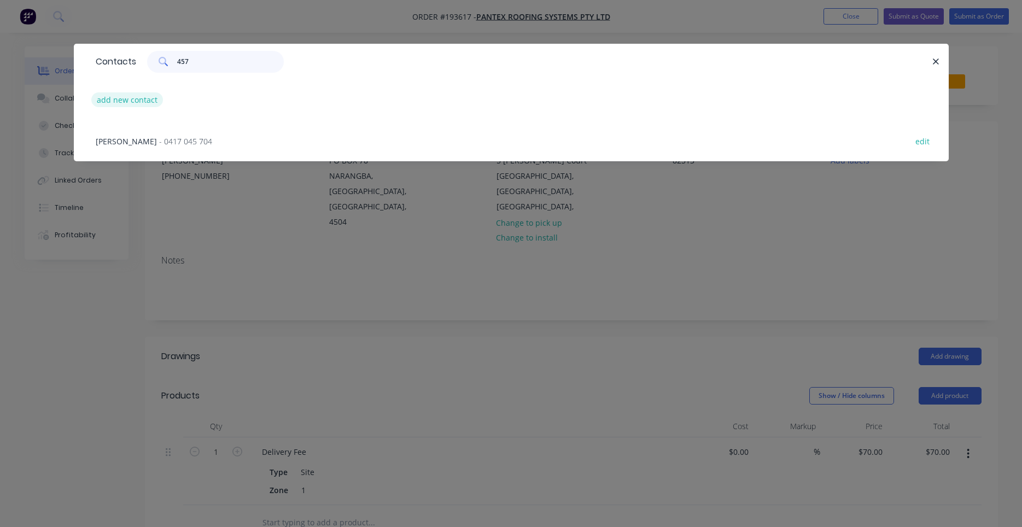
type input "457"
click at [110, 95] on button "add new contact" at bounding box center [127, 99] width 72 height 15
select select "AU"
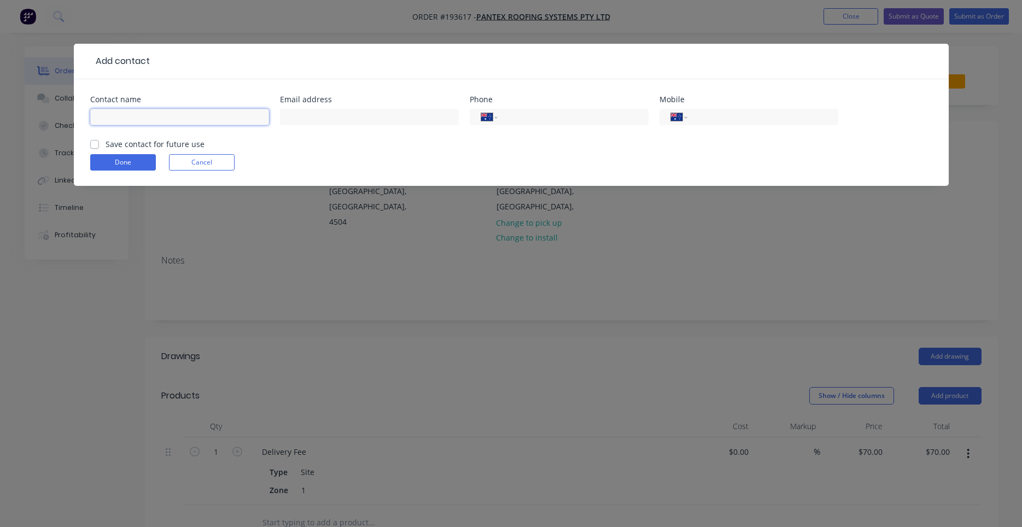
click at [150, 113] on input "text" at bounding box center [179, 117] width 179 height 16
type input "Mario"
type input "4"
type input "0447 939 457"
click at [108, 141] on label "Save contact for future use" at bounding box center [155, 143] width 99 height 11
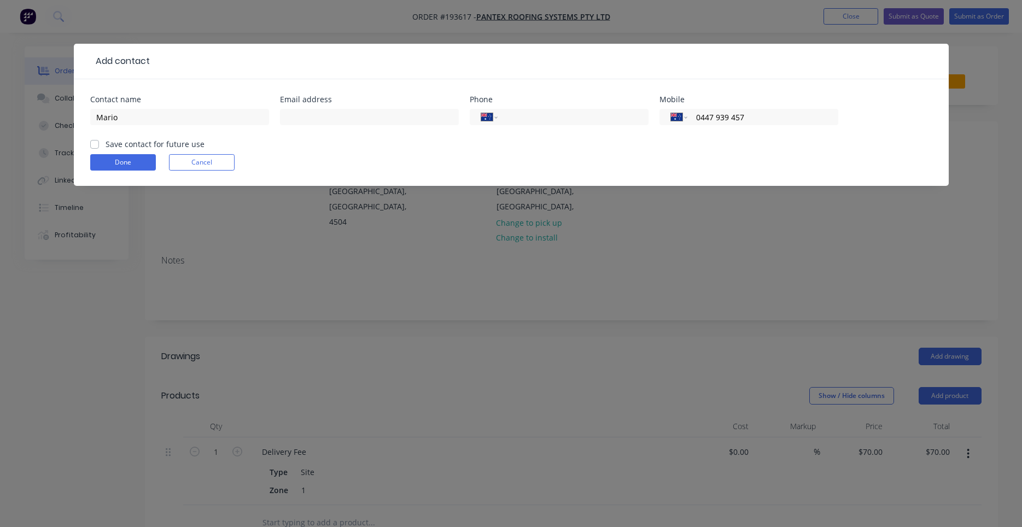
click at [99, 141] on input "Save contact for future use" at bounding box center [94, 143] width 9 height 10
checkbox input "true"
click at [106, 164] on button "Done" at bounding box center [123, 162] width 66 height 16
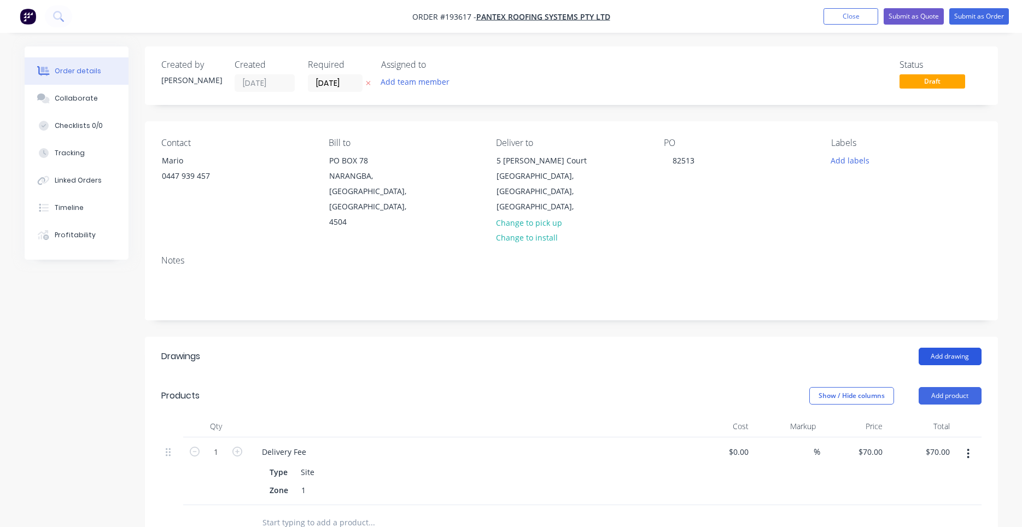
click at [935, 348] on button "Add drawing" at bounding box center [950, 357] width 63 height 18
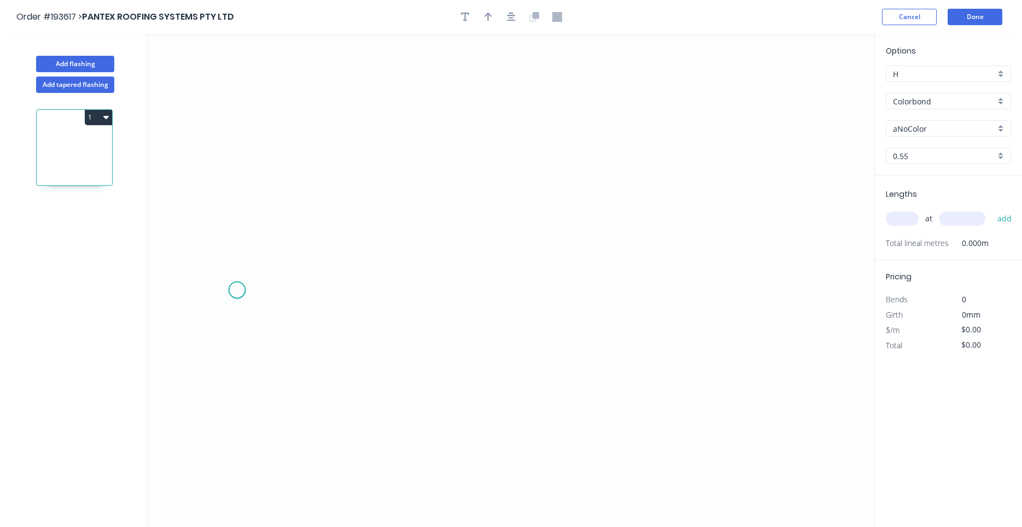
click at [237, 288] on icon "0" at bounding box center [511, 280] width 727 height 493
click at [298, 236] on icon "0" at bounding box center [511, 280] width 727 height 493
click at [739, 236] on icon "0 ?" at bounding box center [511, 280] width 727 height 493
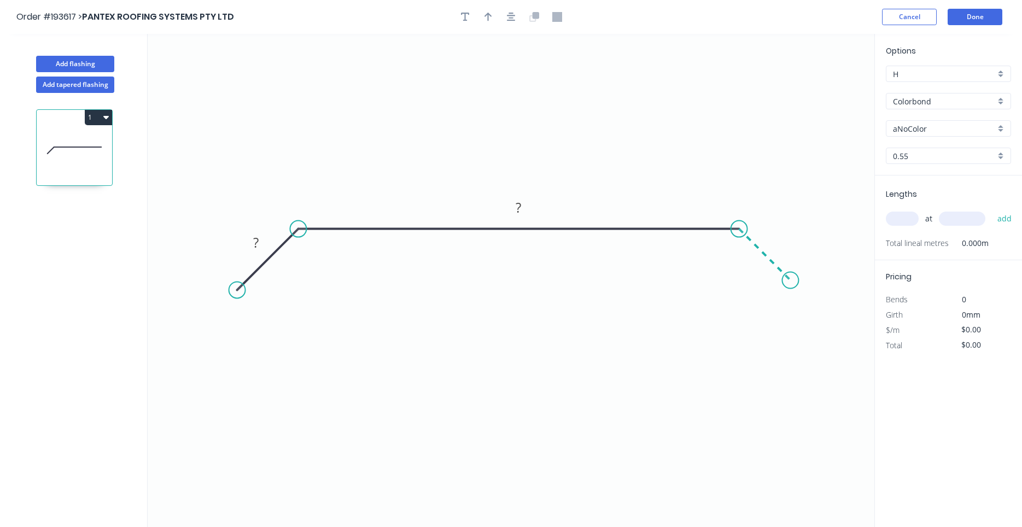
click at [791, 285] on icon "0 ? ?" at bounding box center [511, 280] width 727 height 493
click at [791, 285] on circle at bounding box center [790, 280] width 16 height 16
click at [266, 246] on rect at bounding box center [256, 243] width 22 height 15
type input "$23.95"
click at [896, 223] on input "text" at bounding box center [902, 219] width 33 height 14
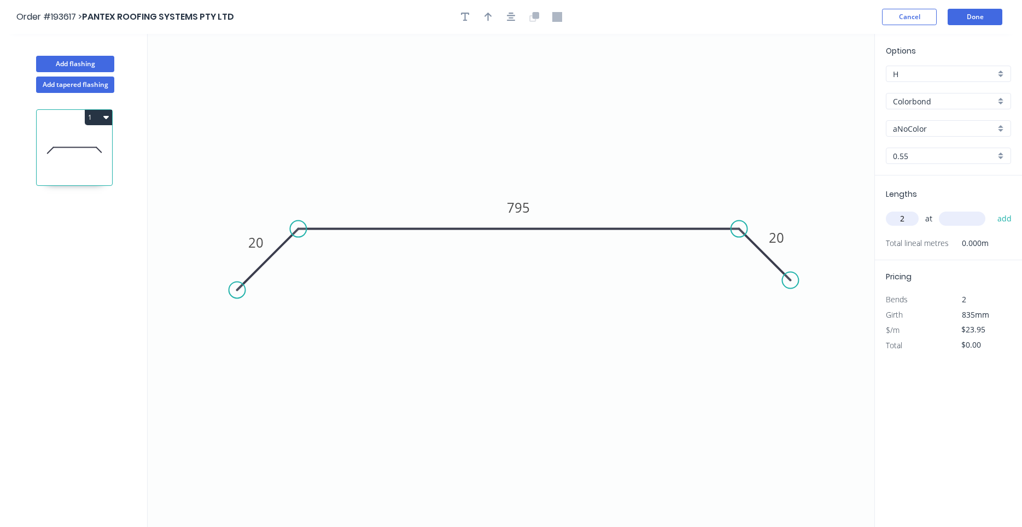
type input "2"
type input "5000"
click at [992, 209] on button "add" at bounding box center [1005, 218] width 26 height 19
type input "$239.50"
click at [943, 126] on input "aNoColor" at bounding box center [944, 128] width 102 height 11
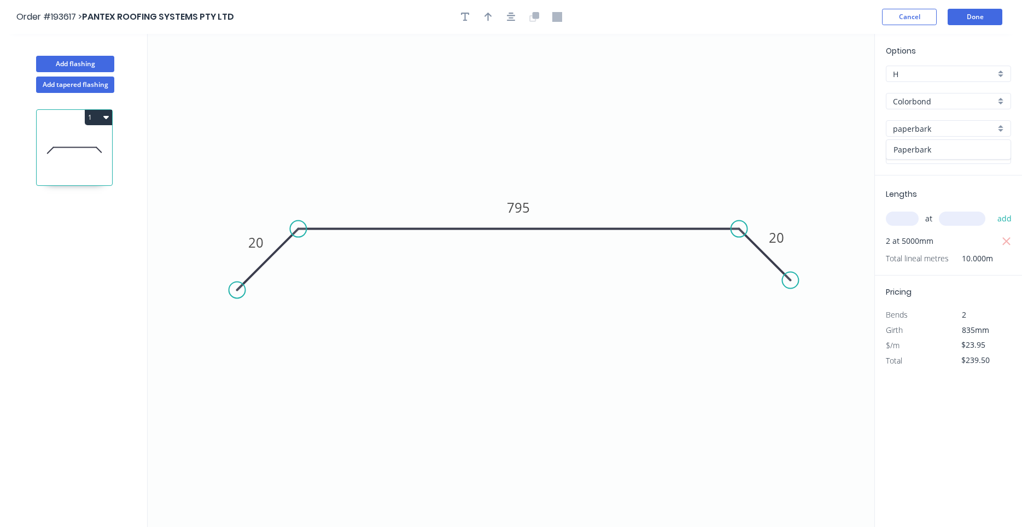
click at [943, 141] on div "Paperbark" at bounding box center [949, 149] width 124 height 19
type input "Paperbark"
click at [517, 11] on button "button" at bounding box center [511, 17] width 16 height 16
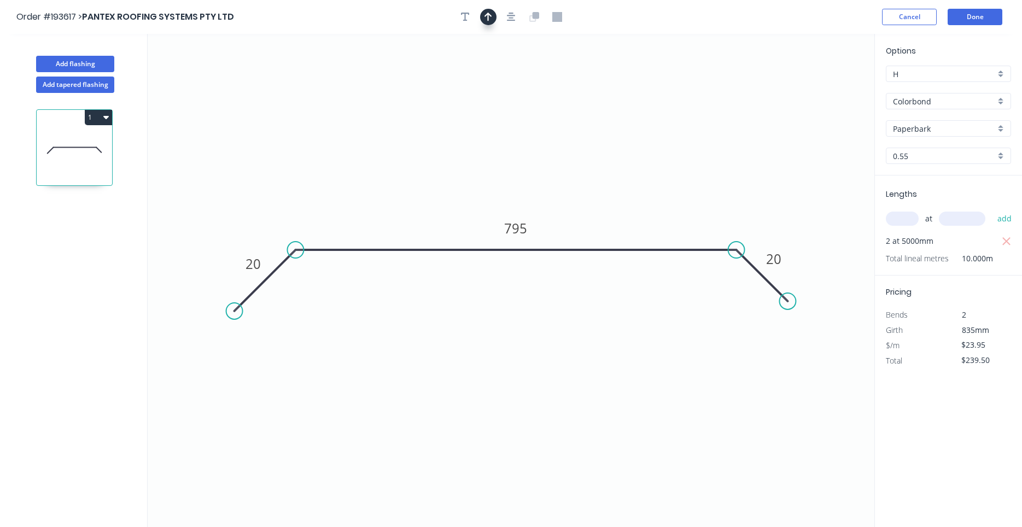
click at [482, 19] on button "button" at bounding box center [488, 17] width 16 height 16
click at [820, 87] on icon at bounding box center [819, 76] width 10 height 35
drag, startPoint x: 820, startPoint y: 87, endPoint x: 657, endPoint y: 188, distance: 192.0
click at [657, 188] on icon at bounding box center [673, 175] width 32 height 32
click at [958, 20] on button "Done" at bounding box center [975, 17] width 55 height 16
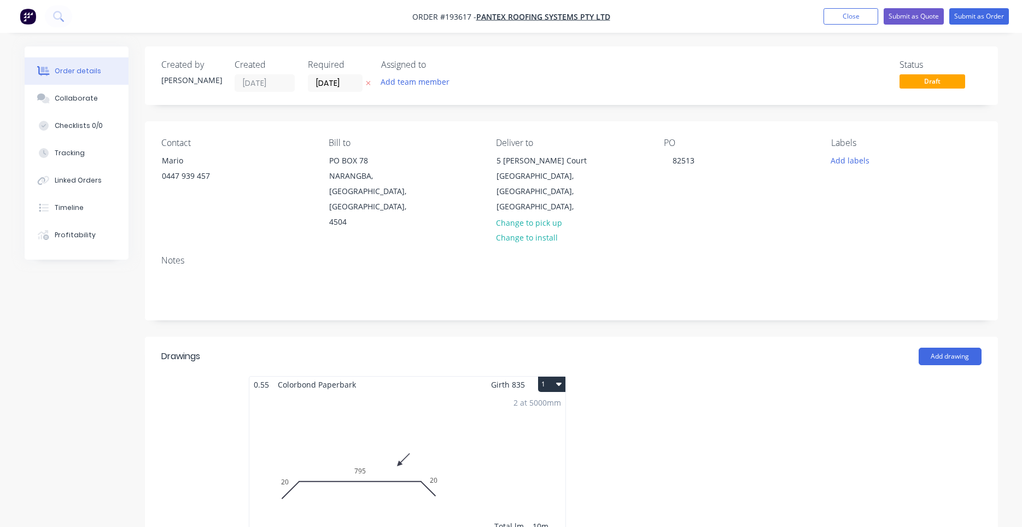
click at [556, 377] on button "1" at bounding box center [551, 384] width 27 height 15
click at [550, 403] on div "Use larger box size" at bounding box center [513, 411] width 84 height 16
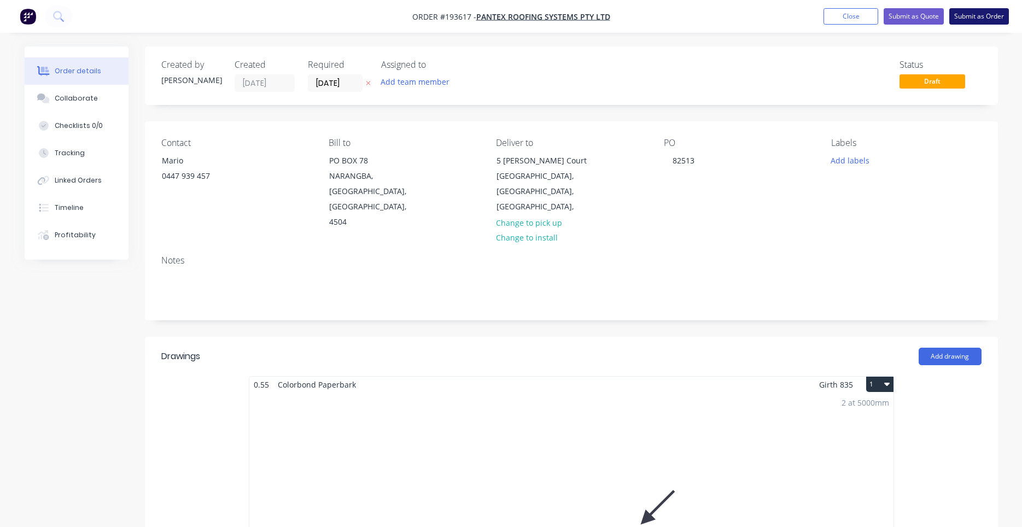
click at [975, 22] on button "Submit as Order" at bounding box center [979, 16] width 60 height 16
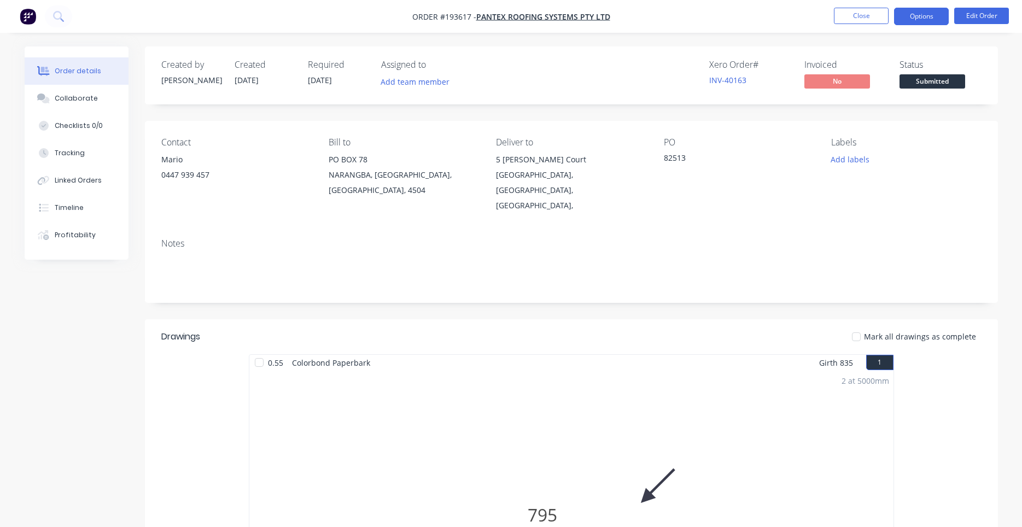
click at [917, 18] on button "Options" at bounding box center [921, 17] width 55 height 18
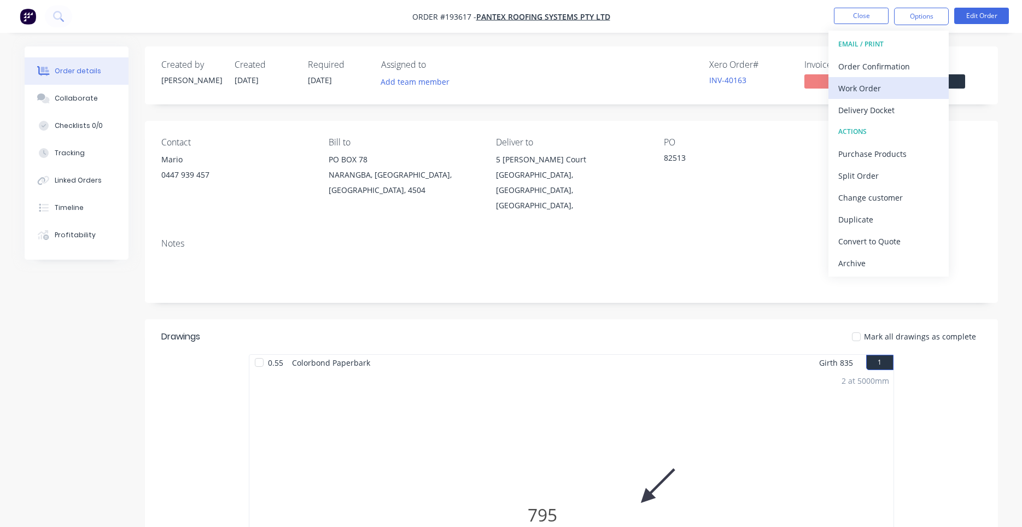
click at [889, 86] on div "Work Order" at bounding box center [888, 88] width 101 height 16
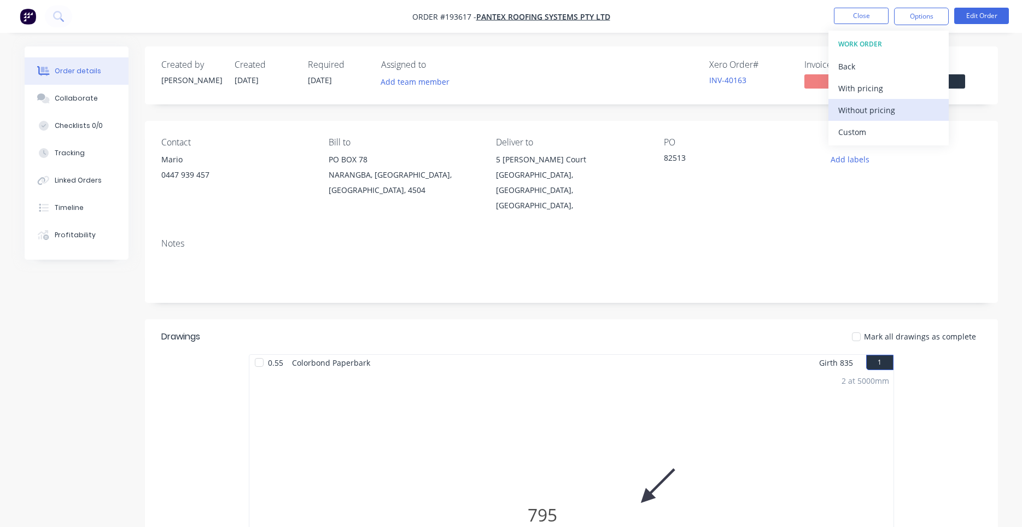
click at [875, 115] on div "Without pricing" at bounding box center [888, 110] width 101 height 16
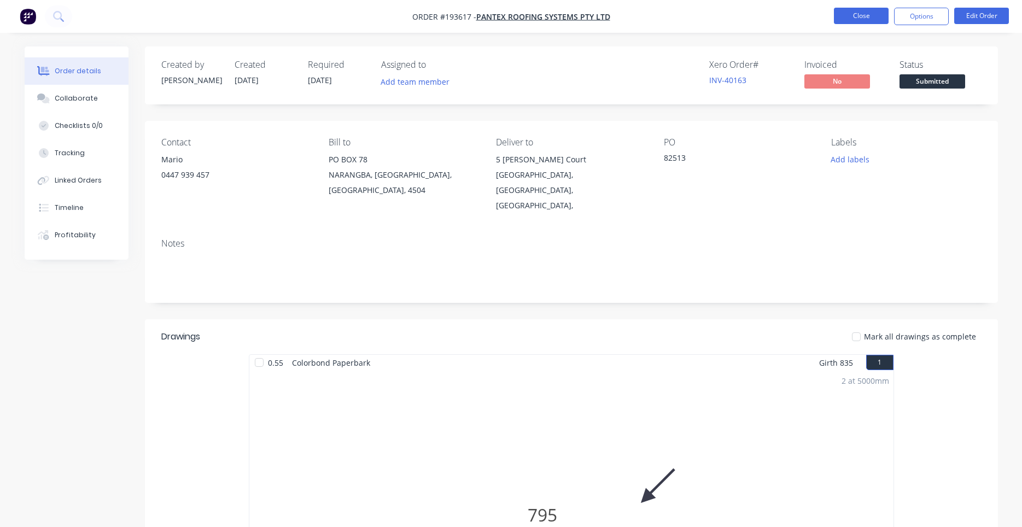
click at [877, 21] on button "Close" at bounding box center [861, 16] width 55 height 16
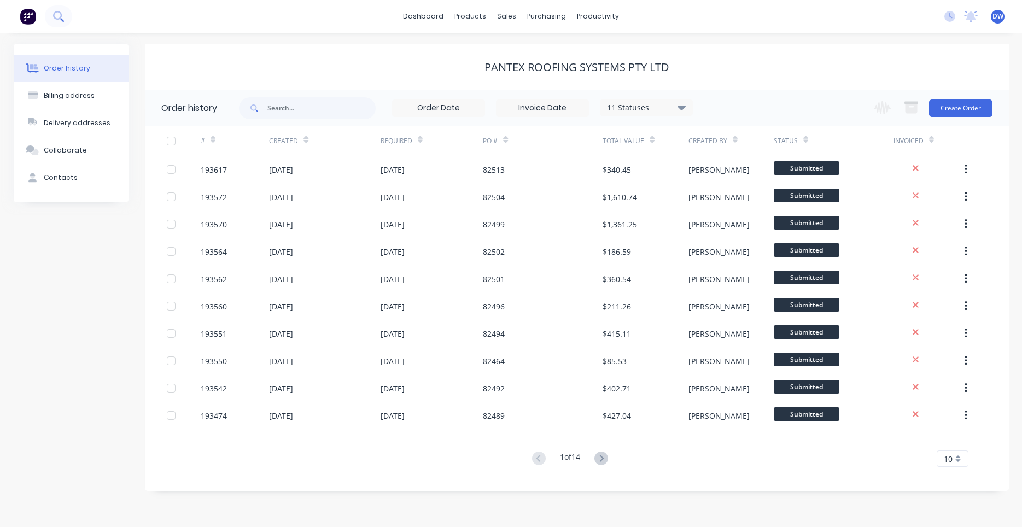
click at [53, 13] on icon at bounding box center [57, 15] width 9 height 9
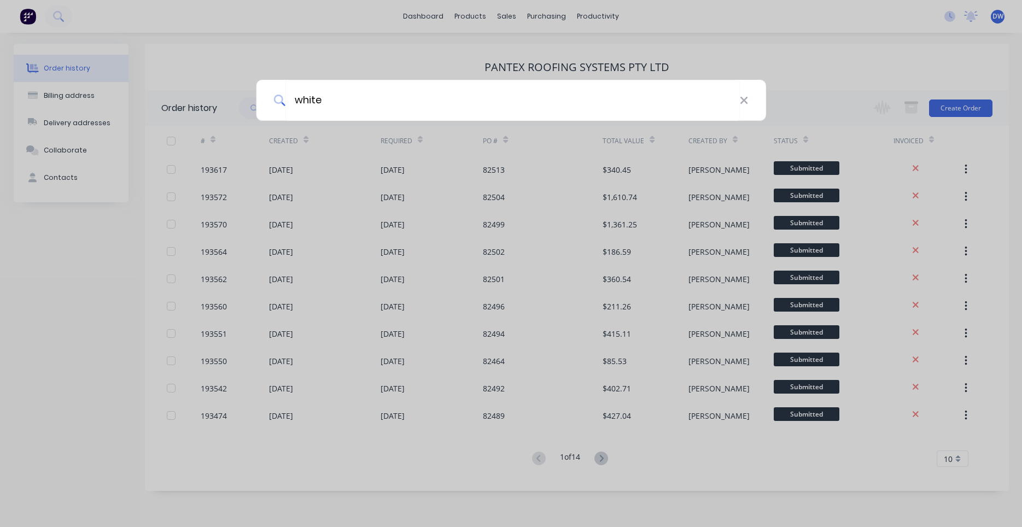
type input "white"
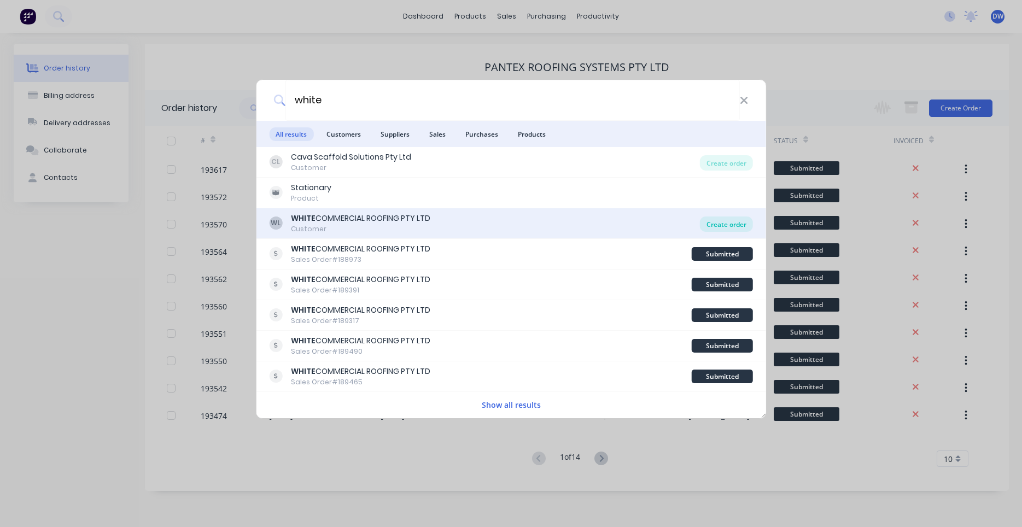
click at [734, 224] on div "Create order" at bounding box center [726, 224] width 53 height 15
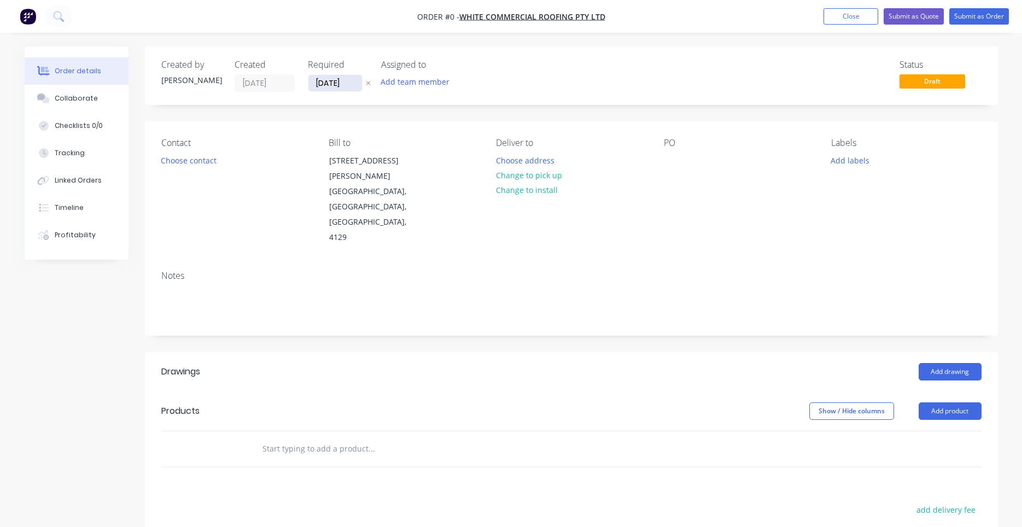
click at [349, 85] on input "[DATE]" at bounding box center [335, 83] width 54 height 16
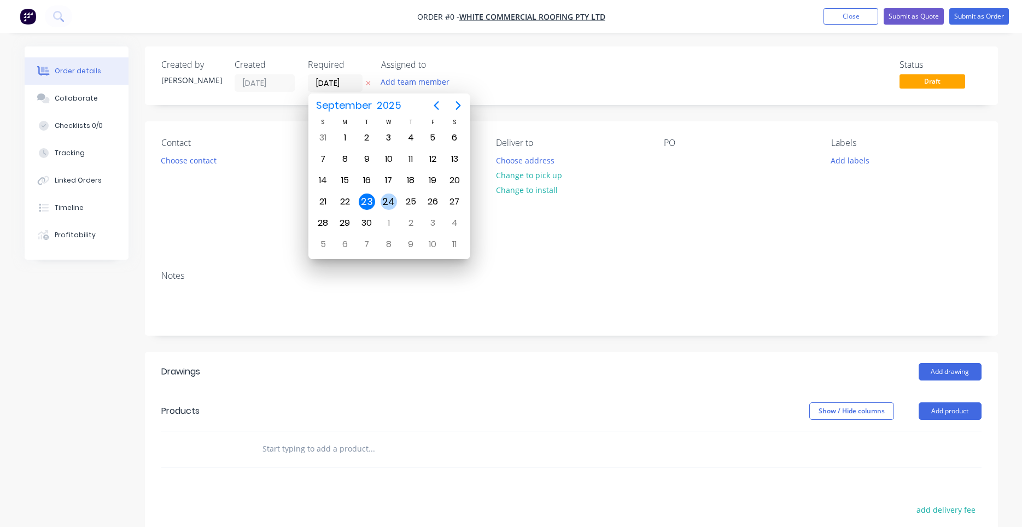
click at [397, 201] on div "24" at bounding box center [389, 201] width 22 height 21
type input "[DATE]"
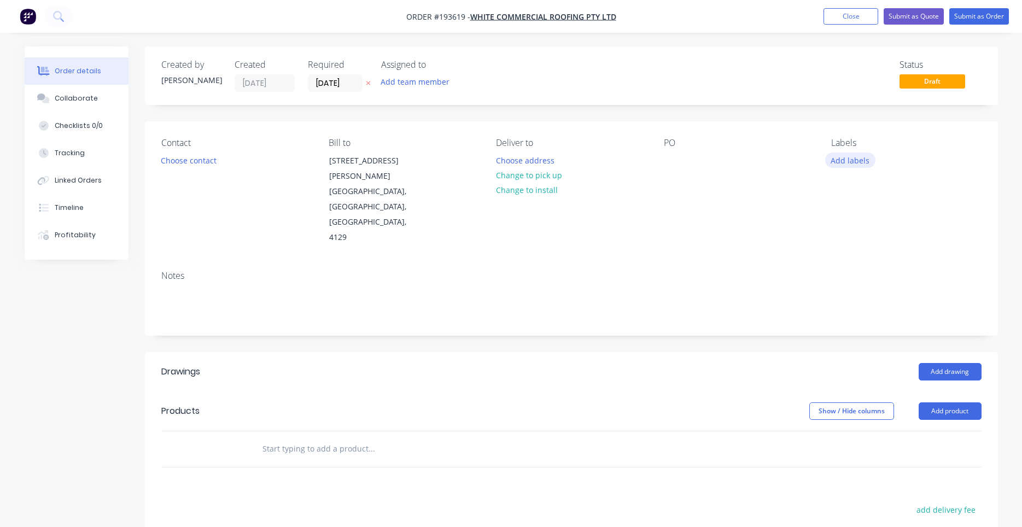
click at [872, 158] on button "Add labels" at bounding box center [850, 160] width 50 height 15
click at [877, 188] on input "text" at bounding box center [922, 193] width 114 height 22
type input "6:"
click at [847, 279] on div at bounding box center [851, 280] width 22 height 22
click at [792, 208] on div "PO" at bounding box center [739, 192] width 150 height 108
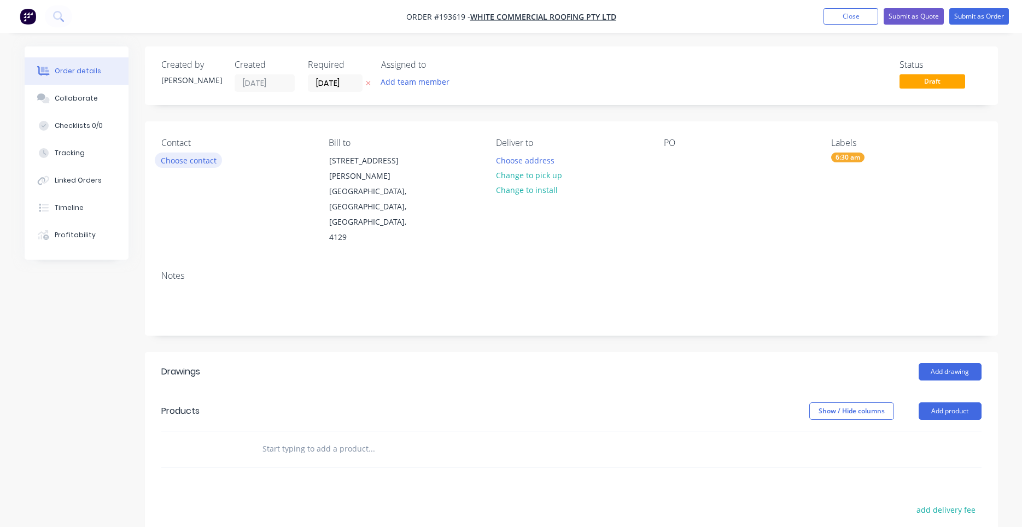
click at [205, 157] on button "Choose contact" at bounding box center [188, 160] width 67 height 15
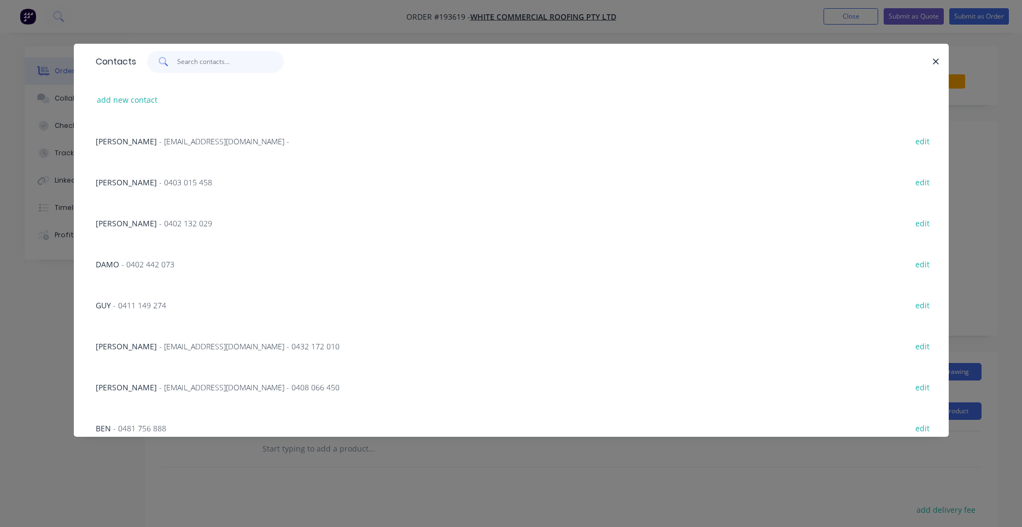
click at [229, 65] on input "text" at bounding box center [230, 62] width 107 height 22
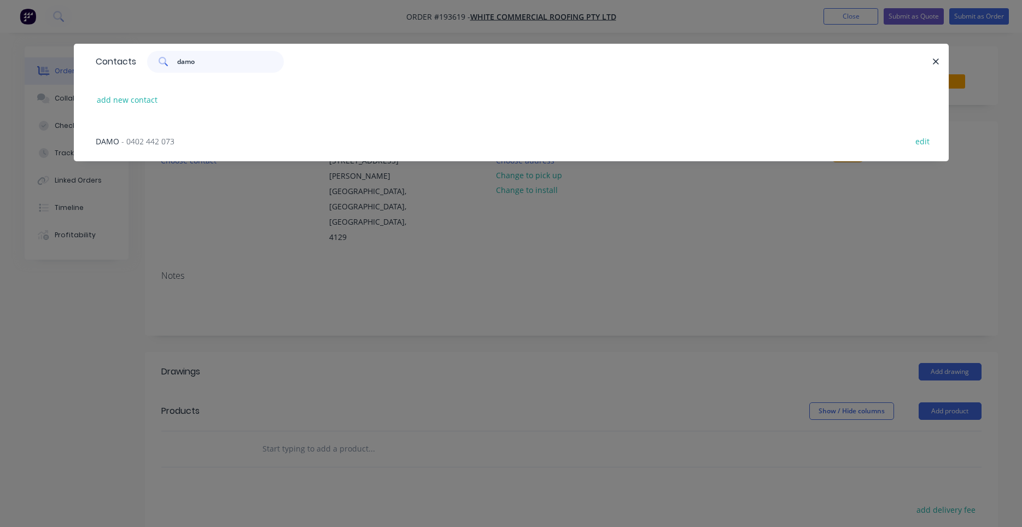
type input "damo"
click at [180, 139] on div "DAMO - 0402 442 073 edit" at bounding box center [511, 140] width 842 height 41
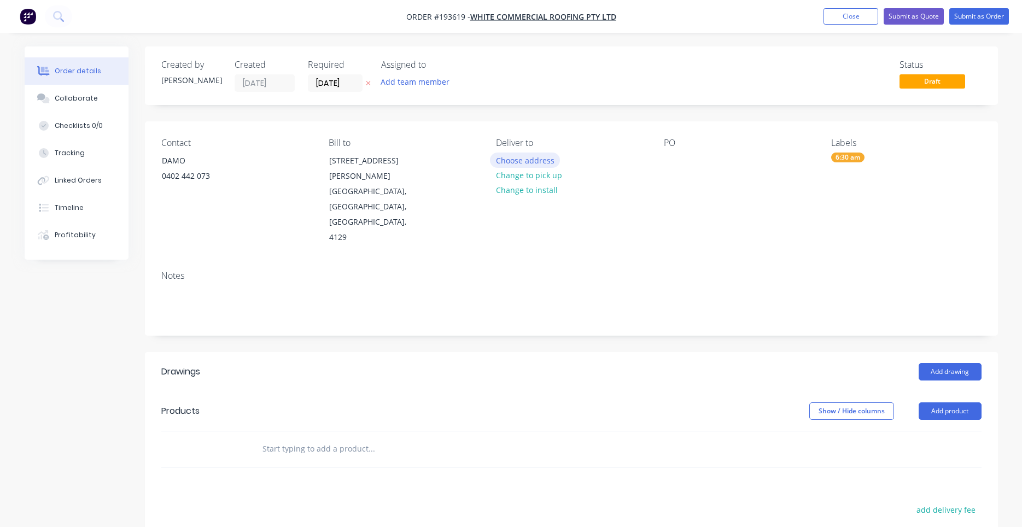
click at [511, 160] on button "Choose address" at bounding box center [525, 160] width 70 height 15
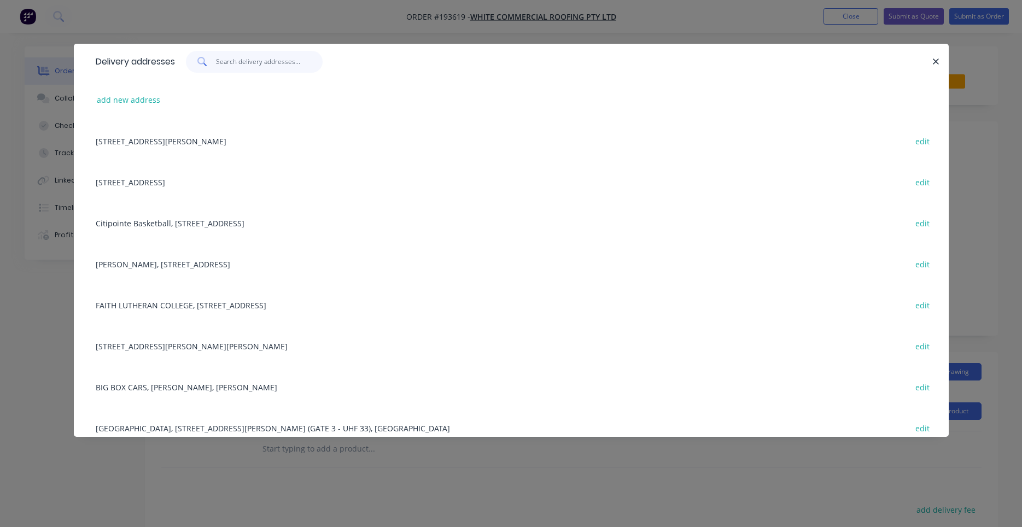
click at [255, 63] on input "text" at bounding box center [269, 62] width 107 height 22
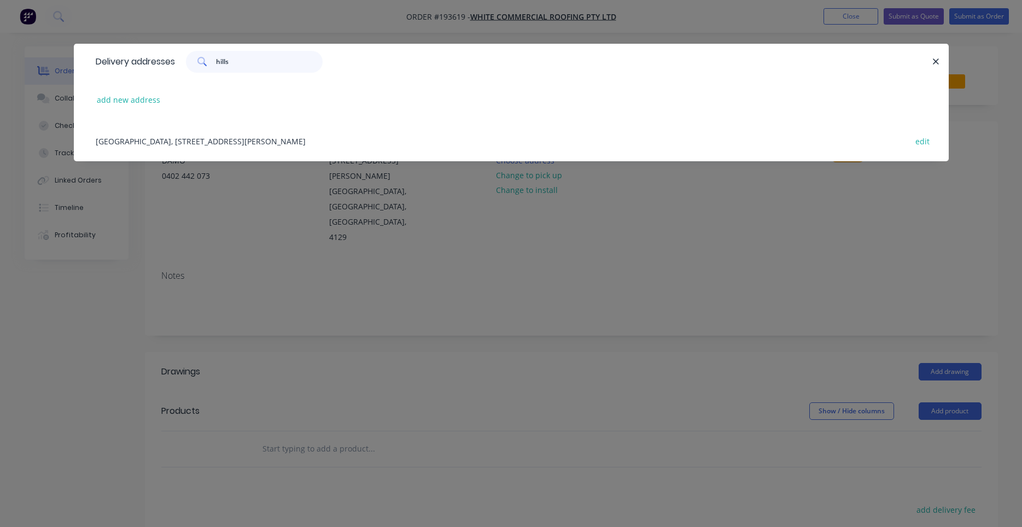
type input "hills"
click at [278, 144] on div "[GEOGRAPHIC_DATA], [STREET_ADDRESS][PERSON_NAME] edit" at bounding box center [511, 140] width 842 height 41
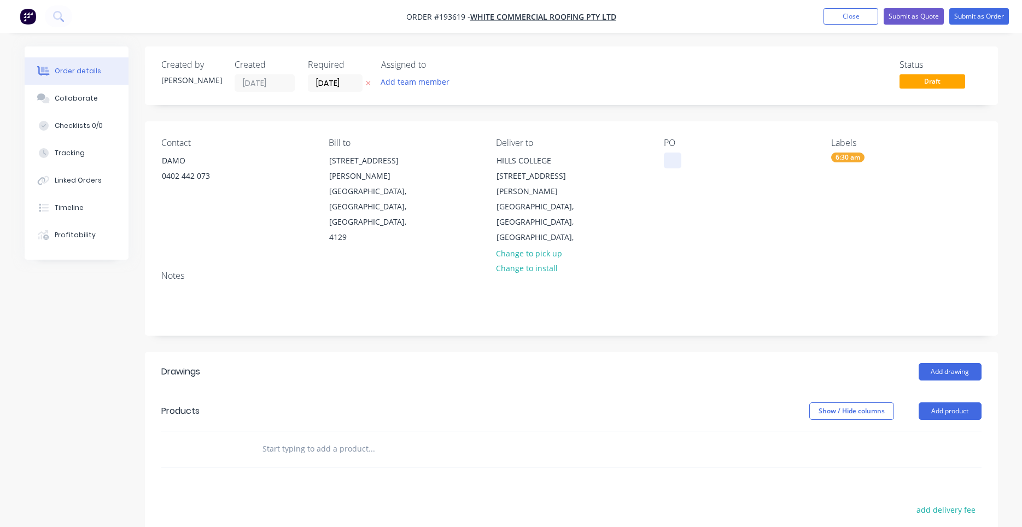
click at [672, 159] on div at bounding box center [673, 161] width 18 height 16
click at [711, 200] on div "[GEOGRAPHIC_DATA]" at bounding box center [739, 192] width 150 height 108
click at [705, 165] on div "[GEOGRAPHIC_DATA]" at bounding box center [710, 161] width 93 height 16
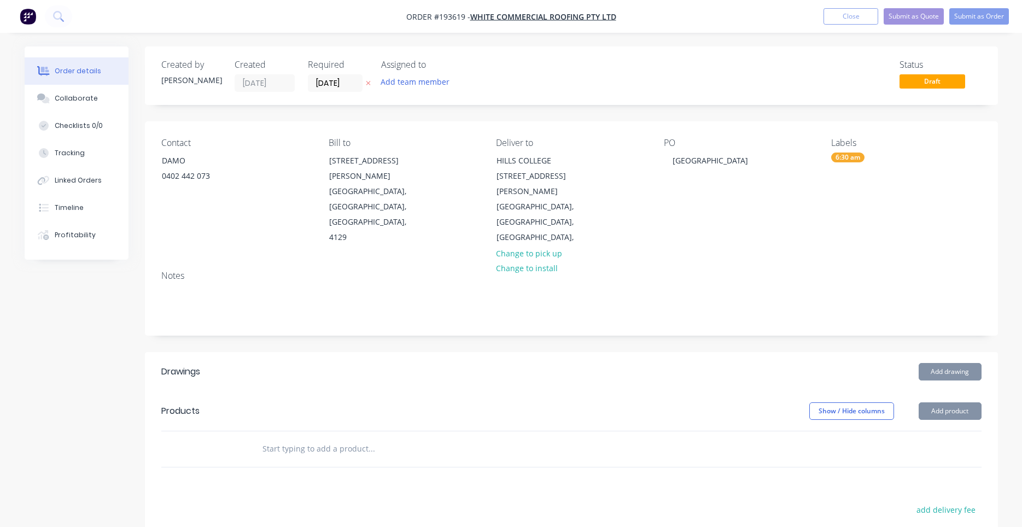
click at [687, 206] on div "[GEOGRAPHIC_DATA]" at bounding box center [739, 192] width 150 height 108
click at [944, 363] on button "Add drawing" at bounding box center [950, 372] width 63 height 18
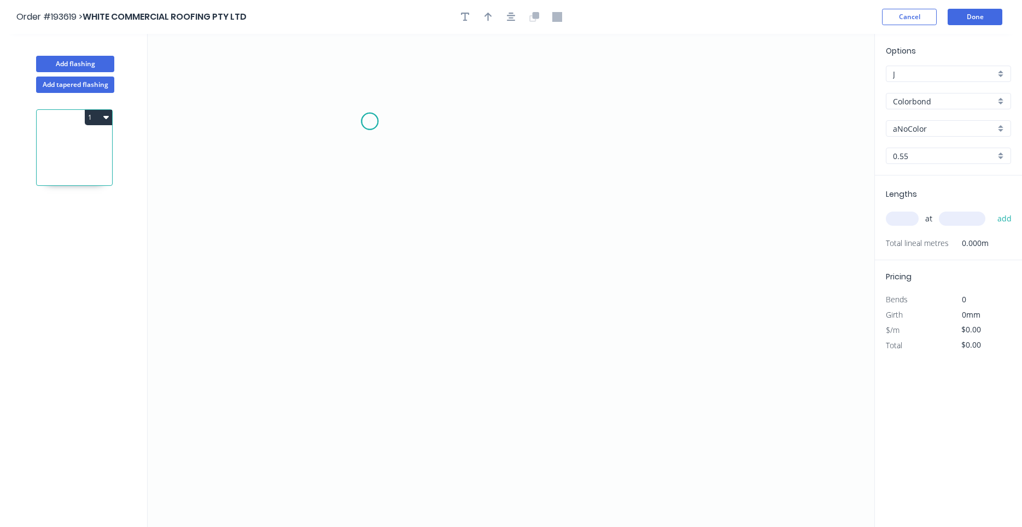
click at [370, 121] on icon "0" at bounding box center [511, 280] width 727 height 493
click at [585, 131] on icon "0" at bounding box center [511, 280] width 727 height 493
click at [590, 295] on icon "0 ?" at bounding box center [511, 280] width 727 height 493
click at [587, 292] on circle at bounding box center [584, 294] width 16 height 16
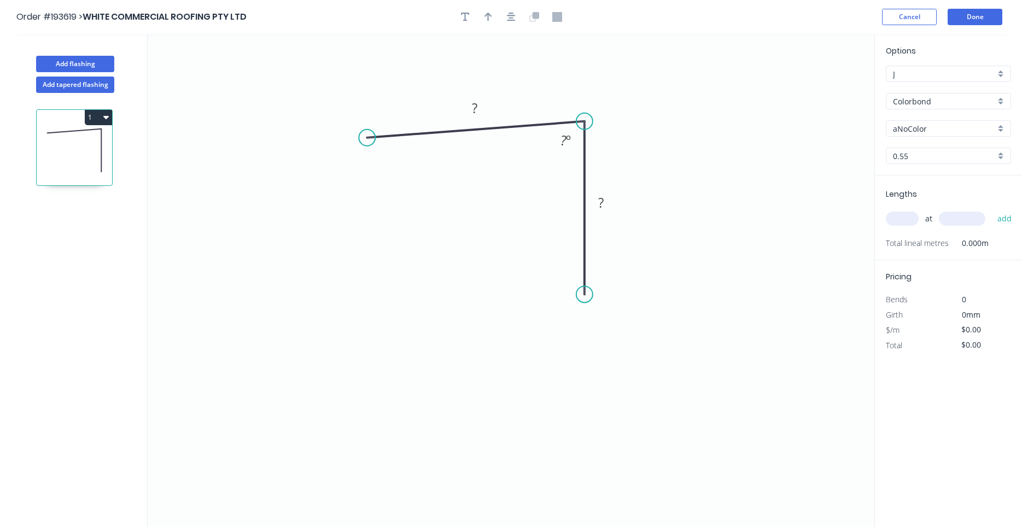
drag, startPoint x: 364, startPoint y: 123, endPoint x: 367, endPoint y: 138, distance: 15.6
click at [367, 138] on circle at bounding box center [367, 138] width 16 height 16
click at [564, 139] on tspan "?" at bounding box center [564, 140] width 6 height 18
click at [399, 173] on div "Crush & Fold" at bounding box center [424, 171] width 110 height 22
click at [391, 110] on tspan "10" at bounding box center [387, 108] width 15 height 18
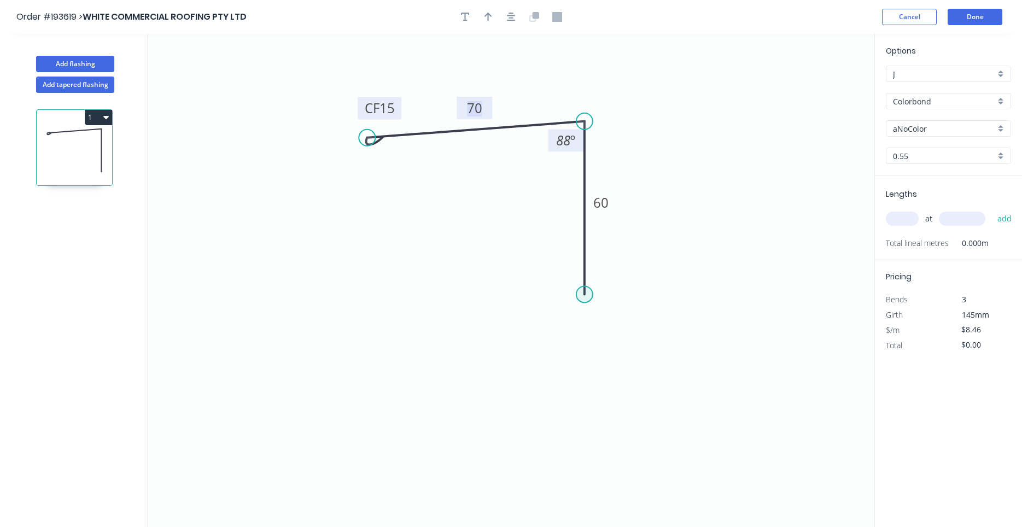
click at [582, 294] on circle at bounding box center [584, 294] width 16 height 16
click at [562, 269] on icon "0 CF 15 70 60 88 º" at bounding box center [511, 280] width 727 height 493
type input "$9.20"
click at [562, 269] on circle at bounding box center [562, 272] width 16 height 16
click at [564, 288] on tspan "?" at bounding box center [561, 290] width 5 height 18
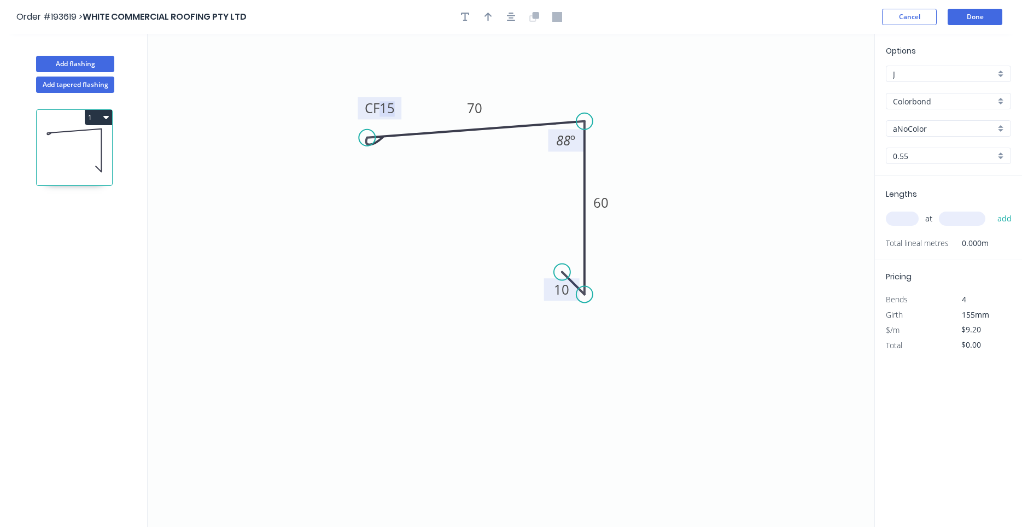
click at [900, 225] on input "text" at bounding box center [902, 219] width 33 height 14
type input "19"
type input "5000"
click at [992, 209] on button "add" at bounding box center [1005, 218] width 26 height 19
type input "$874.00"
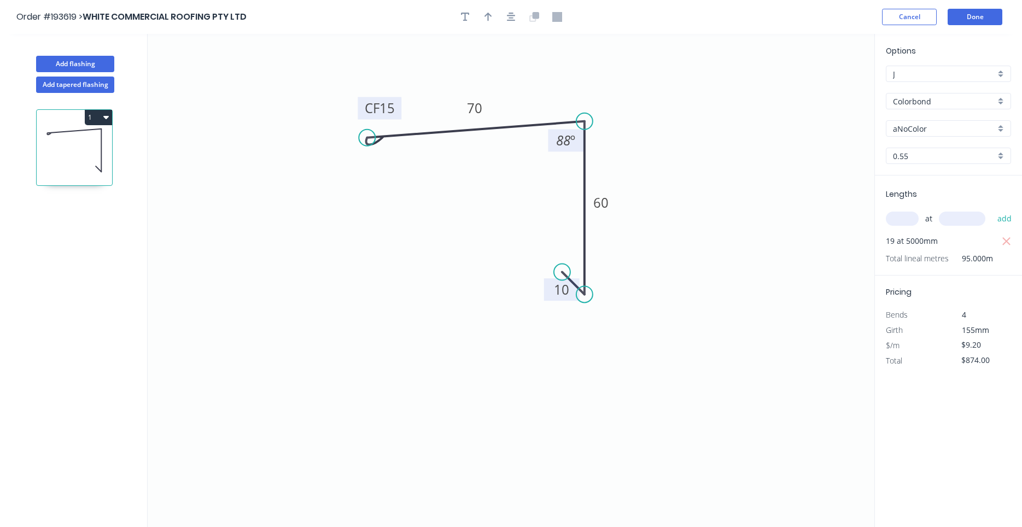
click at [931, 129] on input "aNoColor" at bounding box center [944, 128] width 102 height 11
click at [914, 145] on div "Surfmist" at bounding box center [949, 149] width 124 height 19
type input "Surfmist"
click at [510, 19] on icon "button" at bounding box center [511, 17] width 9 height 9
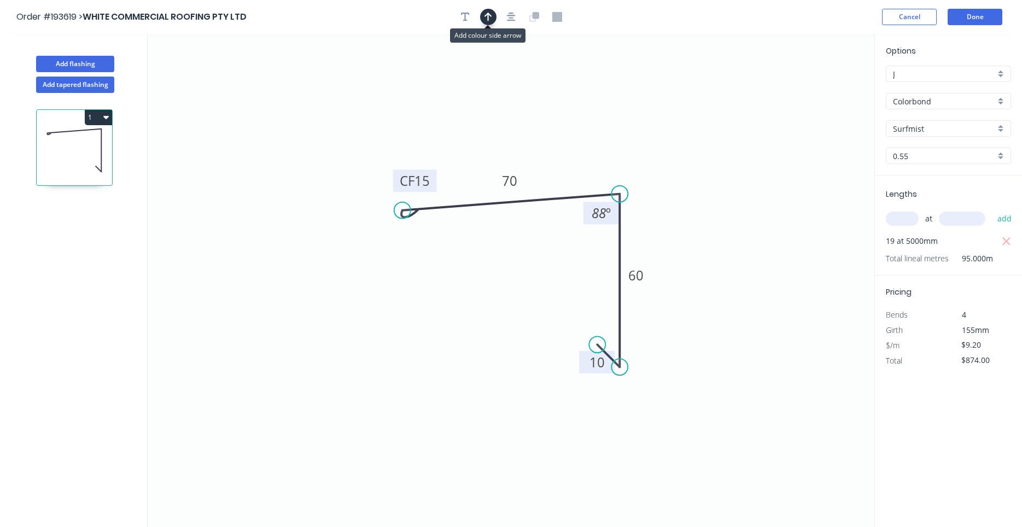
click at [490, 21] on icon "button" at bounding box center [489, 17] width 8 height 10
click at [818, 84] on icon at bounding box center [819, 76] width 10 height 35
click at [818, 84] on icon at bounding box center [818, 71] width 10 height 35
drag, startPoint x: 818, startPoint y: 84, endPoint x: 656, endPoint y: 158, distance: 177.9
click at [656, 158] on icon at bounding box center [665, 149] width 32 height 32
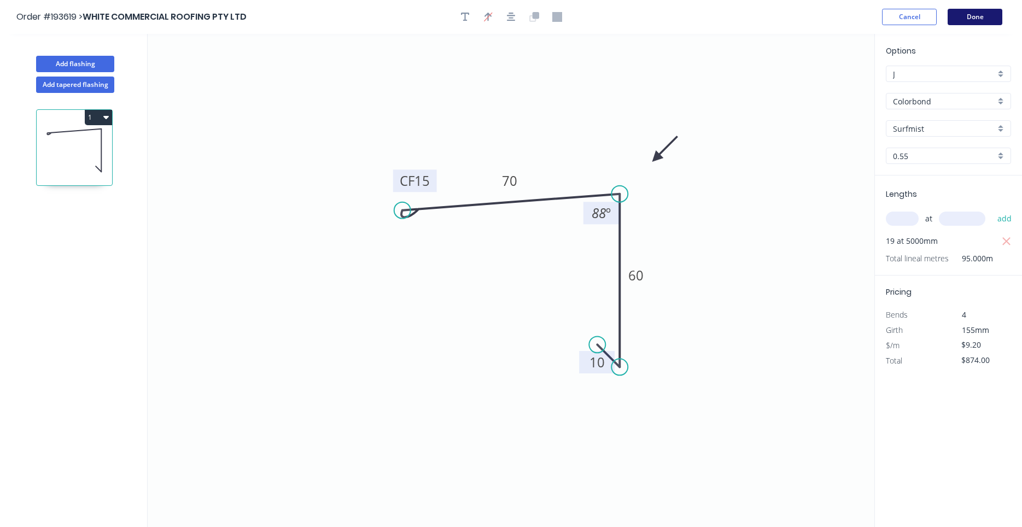
click at [976, 25] on button "Done" at bounding box center [975, 17] width 55 height 16
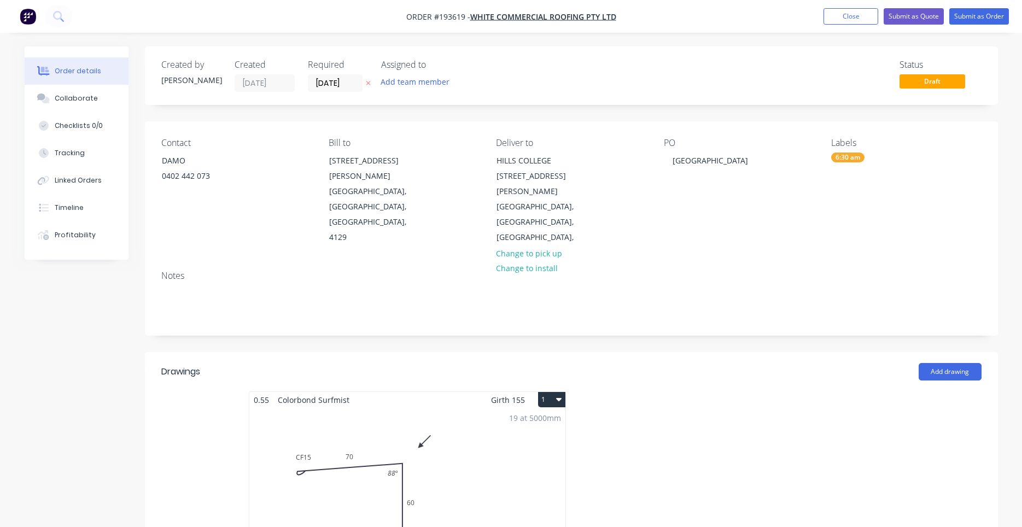
click at [563, 392] on button "1" at bounding box center [551, 399] width 27 height 15
click at [553, 418] on div "Use larger box size" at bounding box center [513, 426] width 84 height 16
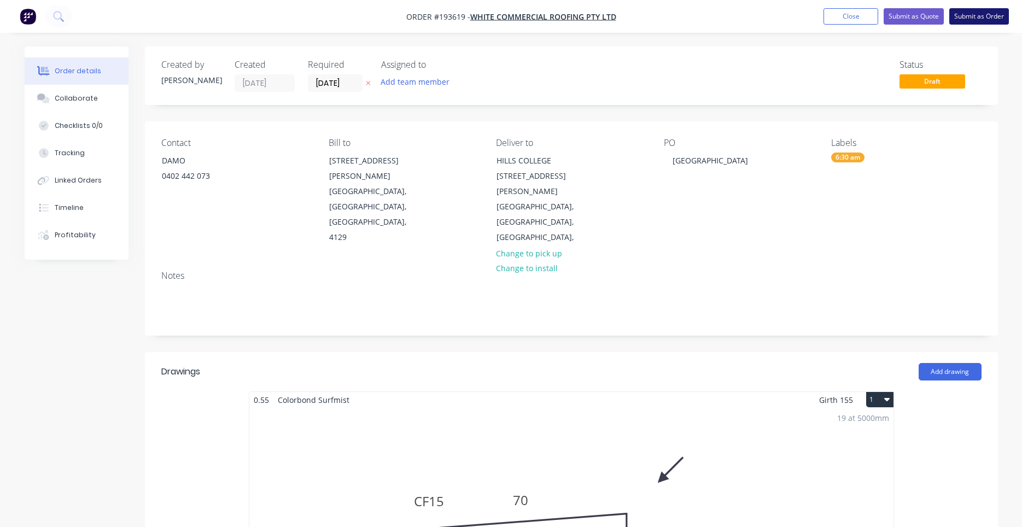
click at [970, 16] on button "Submit as Order" at bounding box center [979, 16] width 60 height 16
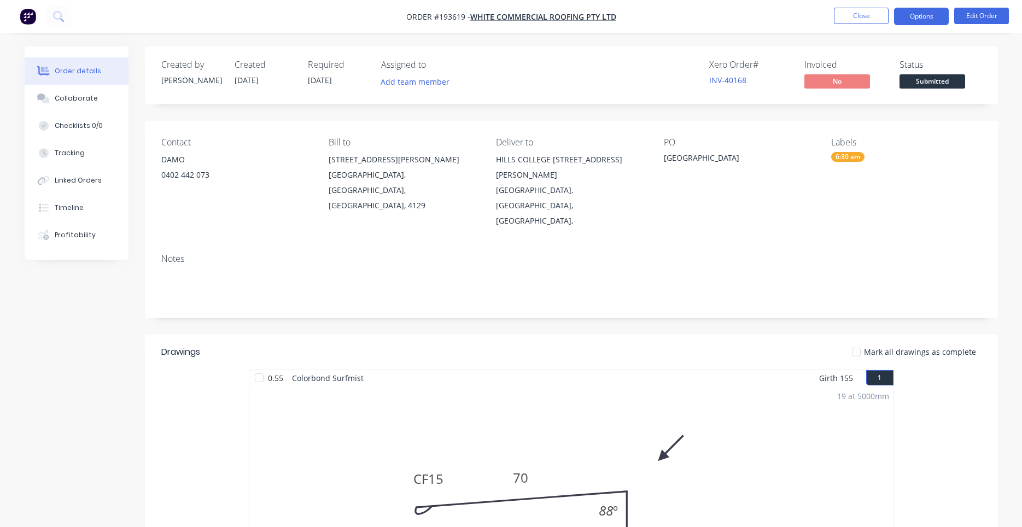
click at [929, 19] on button "Options" at bounding box center [921, 17] width 55 height 18
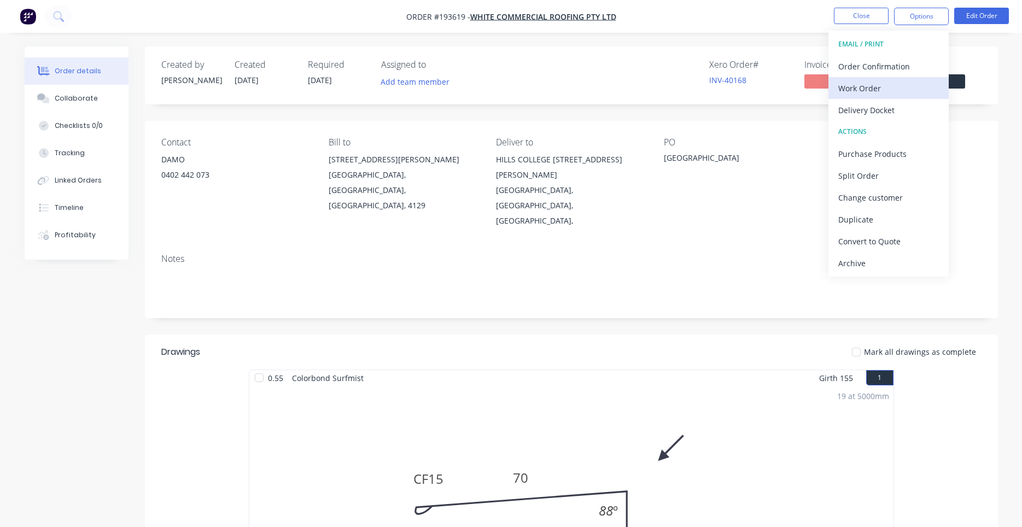
click at [896, 82] on div "Work Order" at bounding box center [888, 88] width 101 height 16
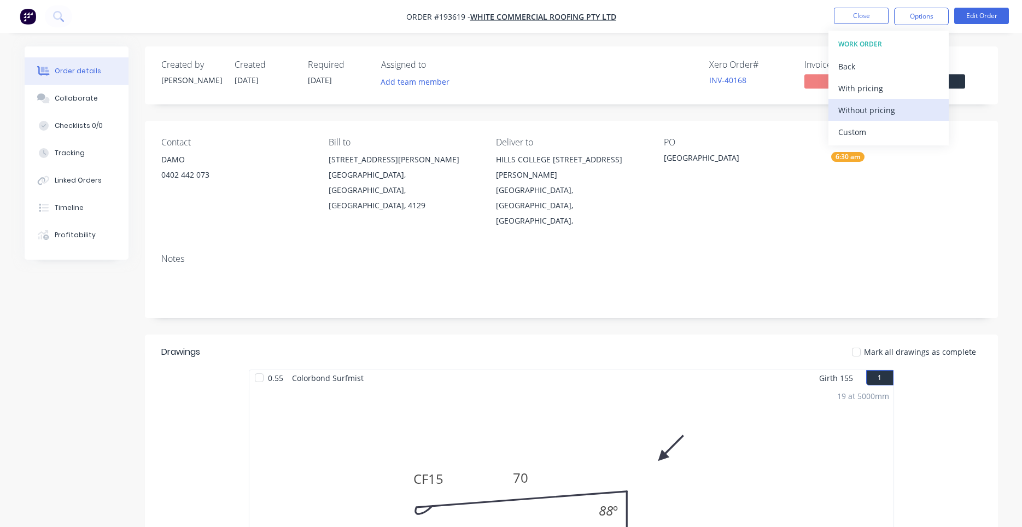
click at [866, 114] on div "Without pricing" at bounding box center [888, 110] width 101 height 16
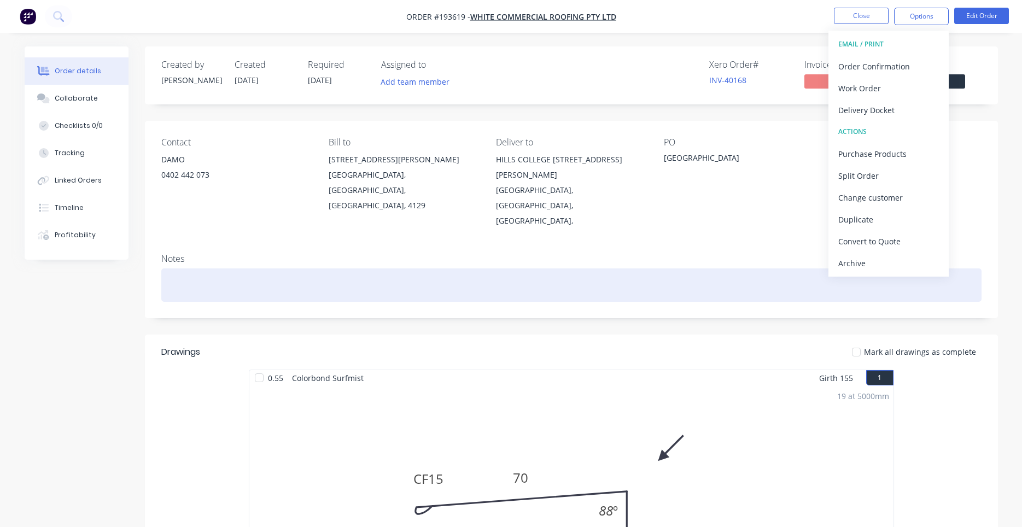
click at [586, 269] on div at bounding box center [571, 285] width 820 height 33
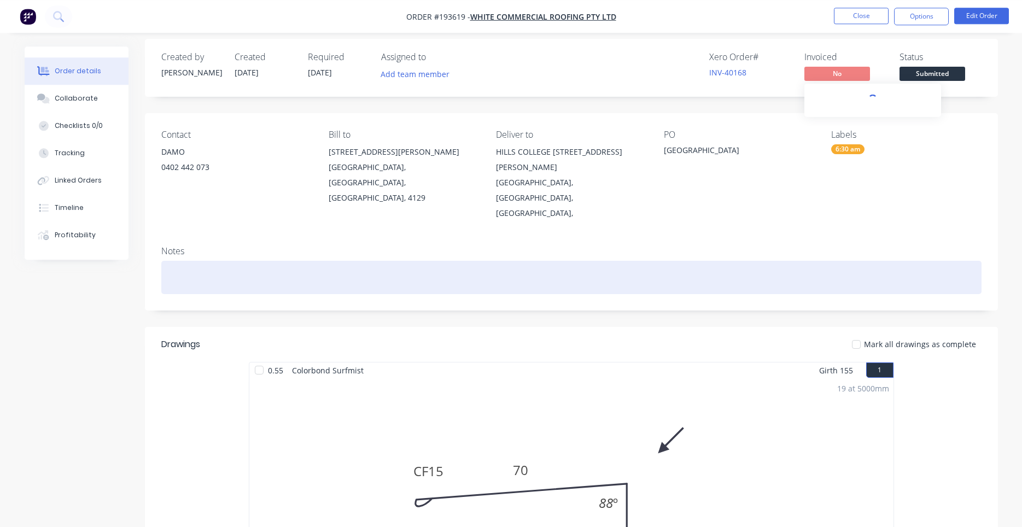
scroll to position [7, 0]
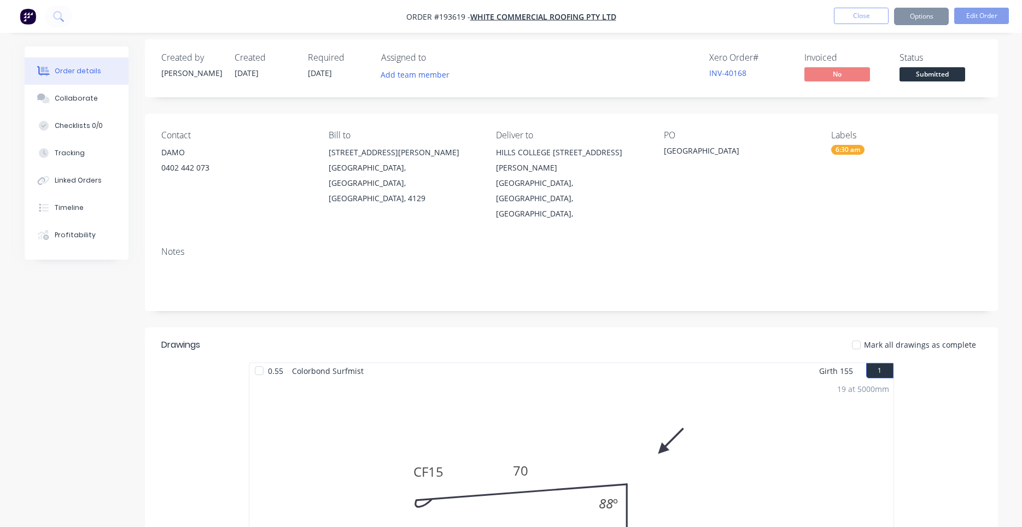
click at [849, 15] on button "Close" at bounding box center [861, 16] width 55 height 16
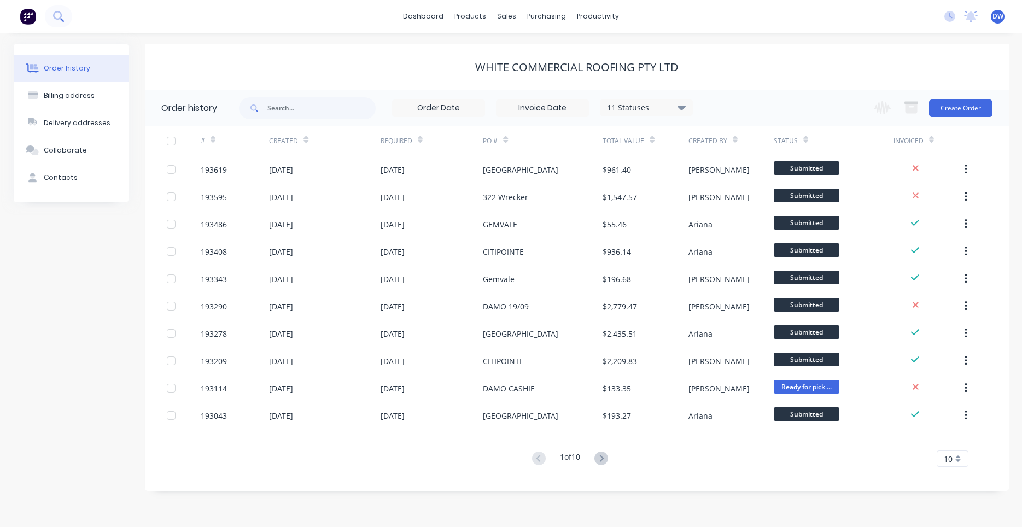
click at [48, 20] on button at bounding box center [58, 16] width 27 height 22
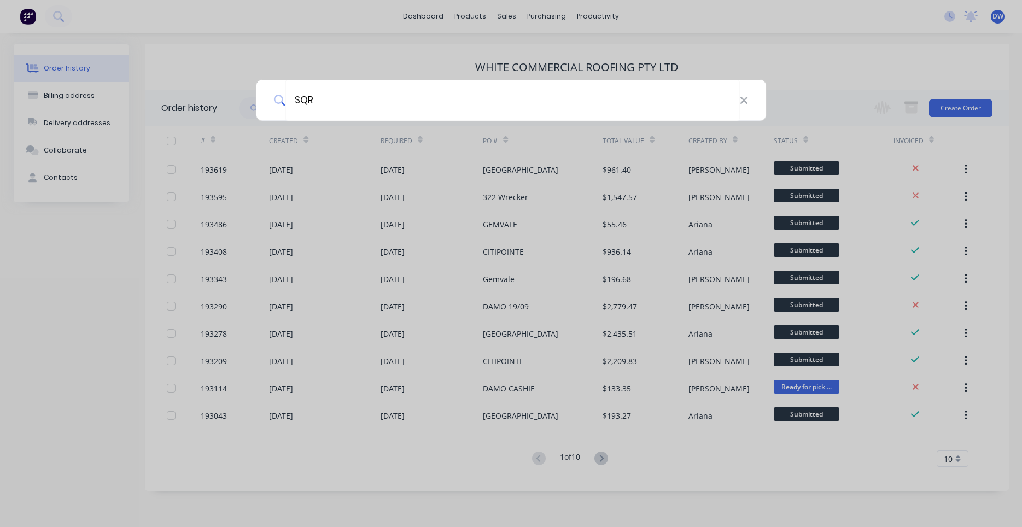
type input "SQR"
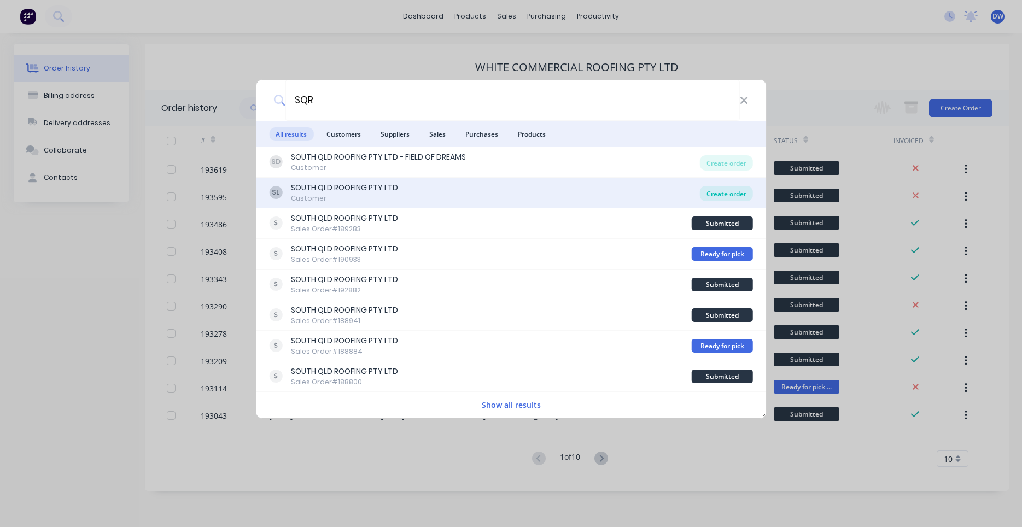
click at [719, 190] on div "Create order" at bounding box center [726, 193] width 53 height 15
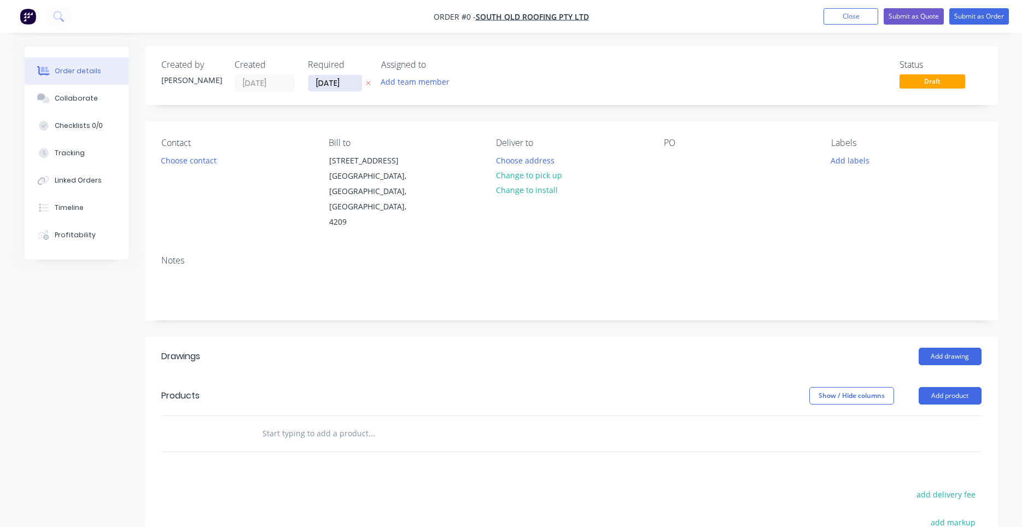
click at [333, 77] on input "[DATE]" at bounding box center [335, 83] width 54 height 16
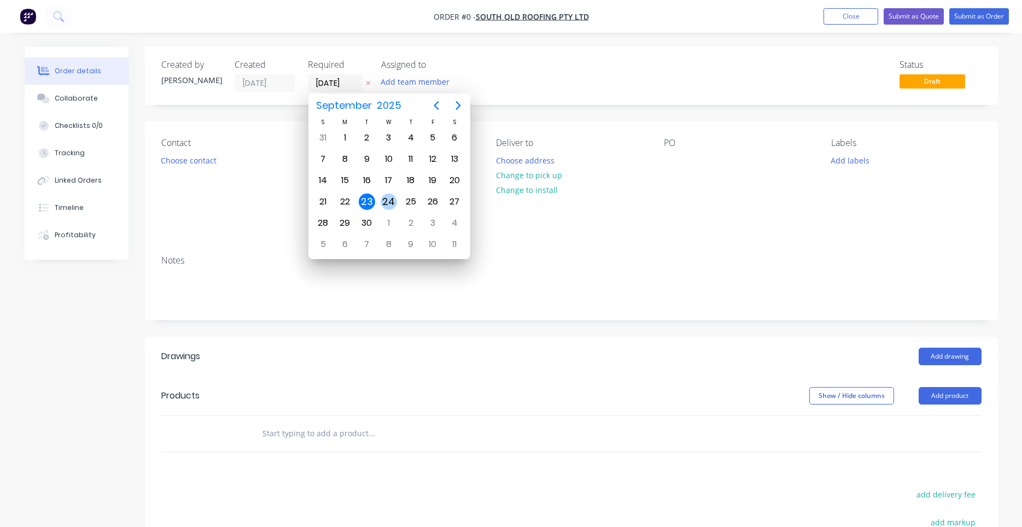
click at [386, 202] on div "24" at bounding box center [389, 202] width 16 height 16
type input "[DATE]"
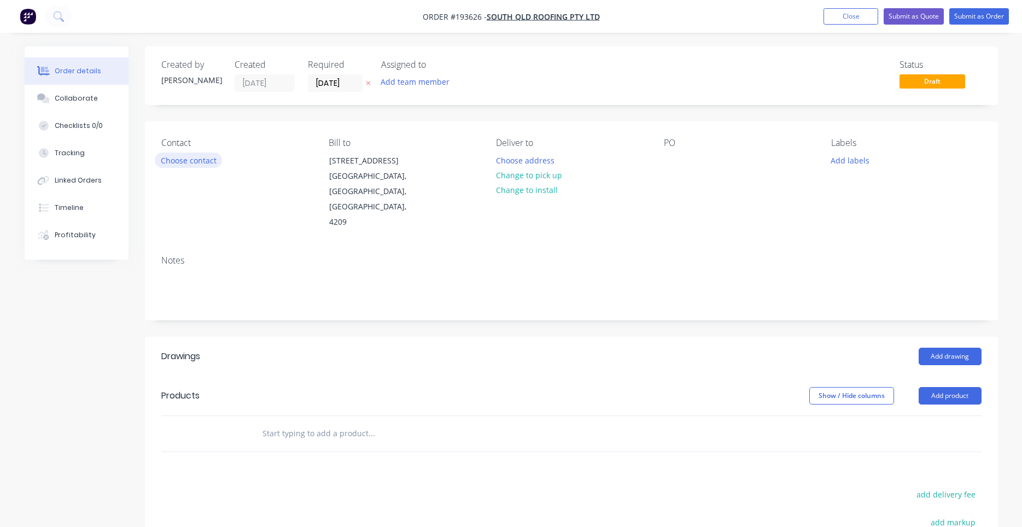
click at [199, 157] on button "Choose contact" at bounding box center [188, 160] width 67 height 15
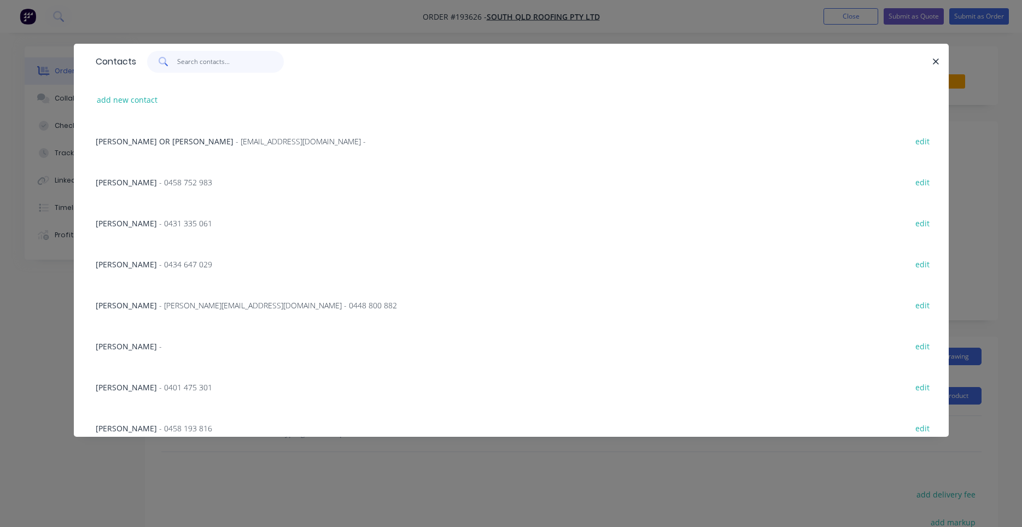
click at [229, 62] on input "text" at bounding box center [230, 62] width 107 height 22
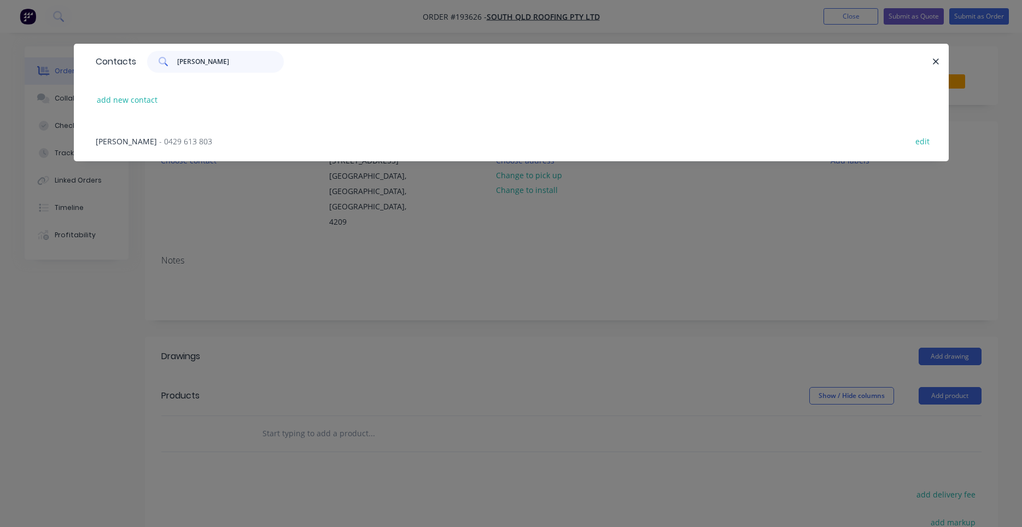
type input "[PERSON_NAME]"
click at [212, 145] on span "- 0429 613 803" at bounding box center [185, 141] width 53 height 10
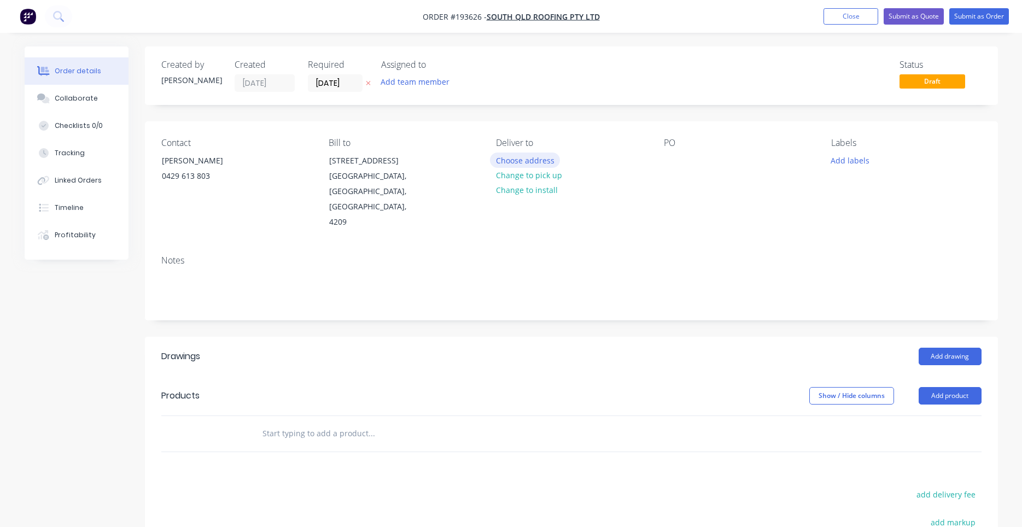
click at [527, 156] on button "Choose address" at bounding box center [525, 160] width 70 height 15
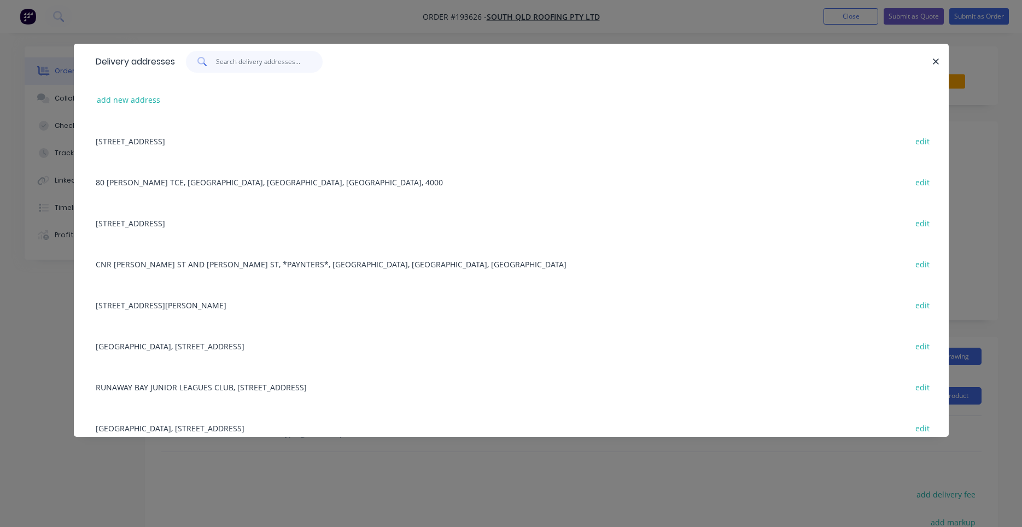
click at [288, 63] on input "text" at bounding box center [269, 62] width 107 height 22
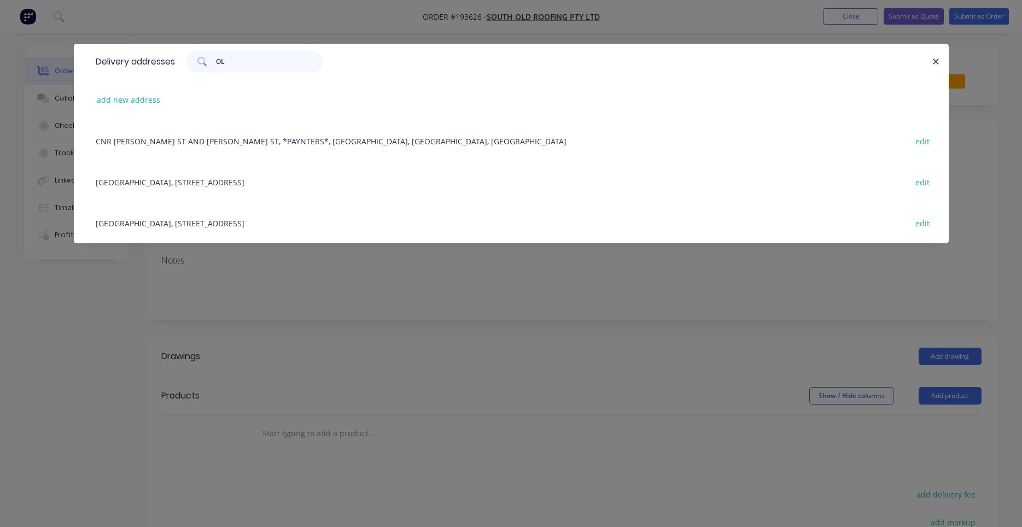
type input "O"
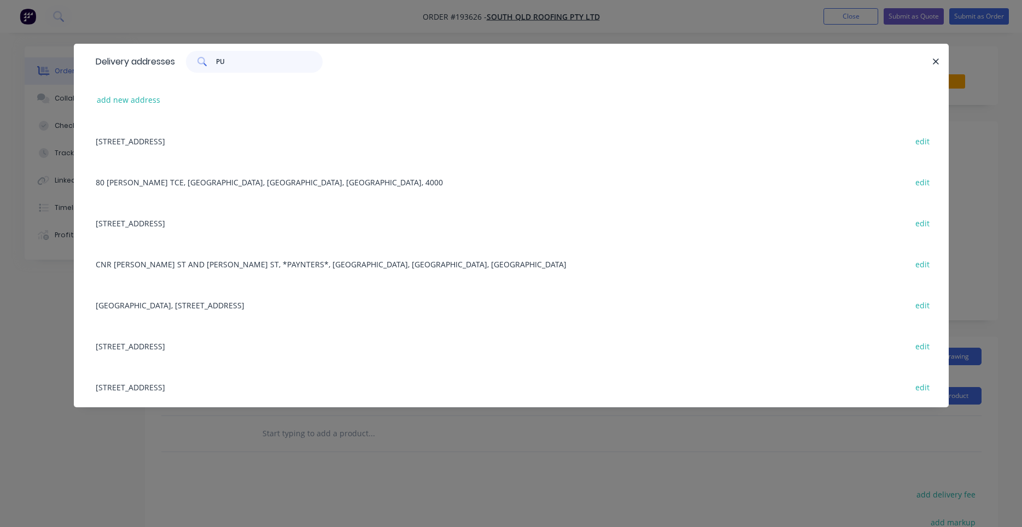
type input "P"
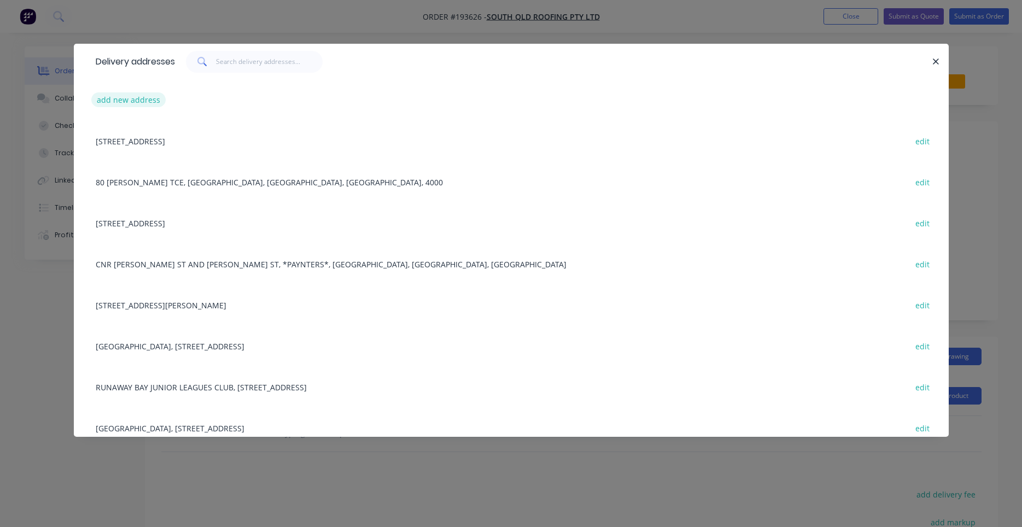
click at [149, 96] on button "add new address" at bounding box center [128, 99] width 75 height 15
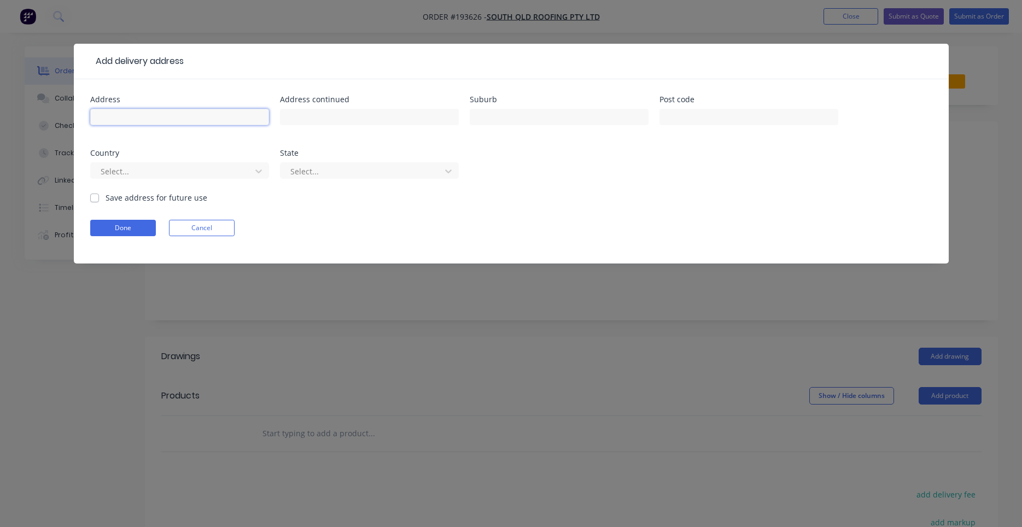
click at [228, 118] on input "text" at bounding box center [179, 117] width 179 height 16
type input "i"
type input "[GEOGRAPHIC_DATA]"
type input "GREENBANK"
type input "A"
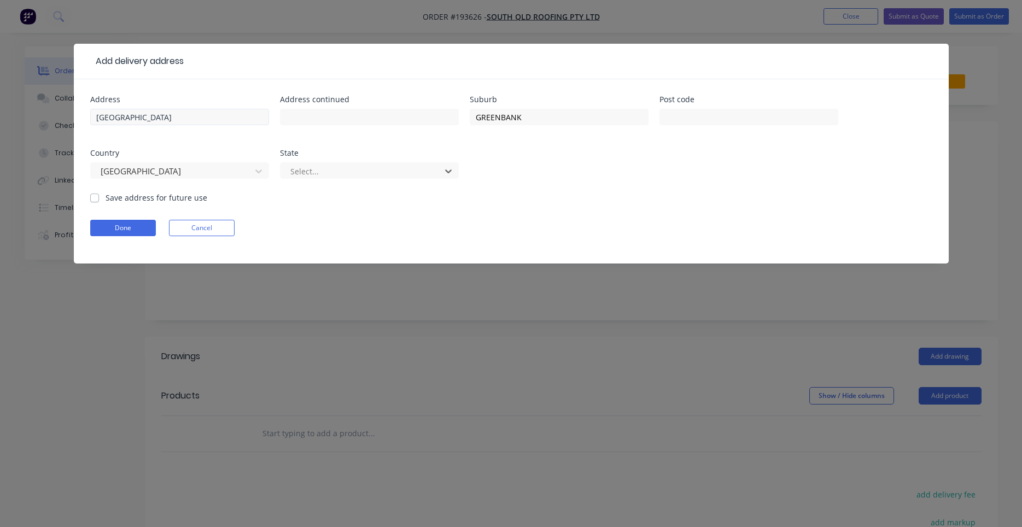
type input "Q"
click at [150, 192] on label "Save address for future use" at bounding box center [157, 197] width 102 height 11
click at [99, 192] on input "Save address for future use" at bounding box center [94, 197] width 9 height 10
checkbox input "true"
click at [137, 220] on button "Done" at bounding box center [123, 228] width 66 height 16
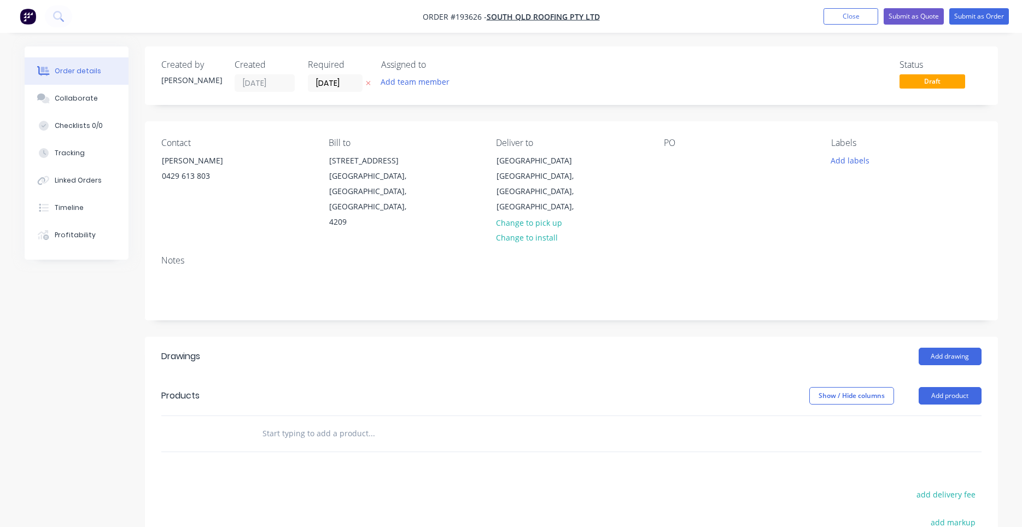
click at [686, 168] on div "PO" at bounding box center [739, 184] width 150 height 92
click at [679, 161] on div at bounding box center [673, 161] width 18 height 16
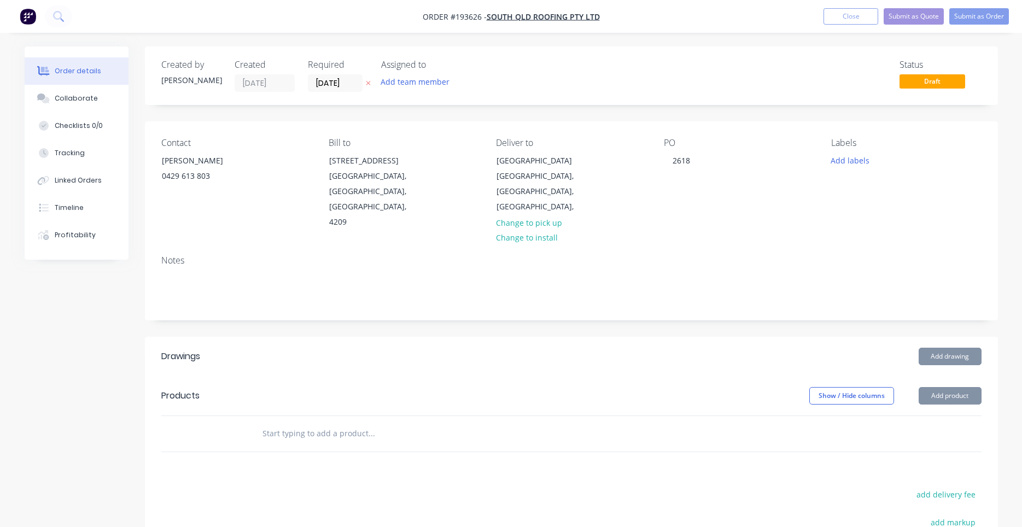
click at [801, 190] on div "PO 2618" at bounding box center [739, 184] width 150 height 92
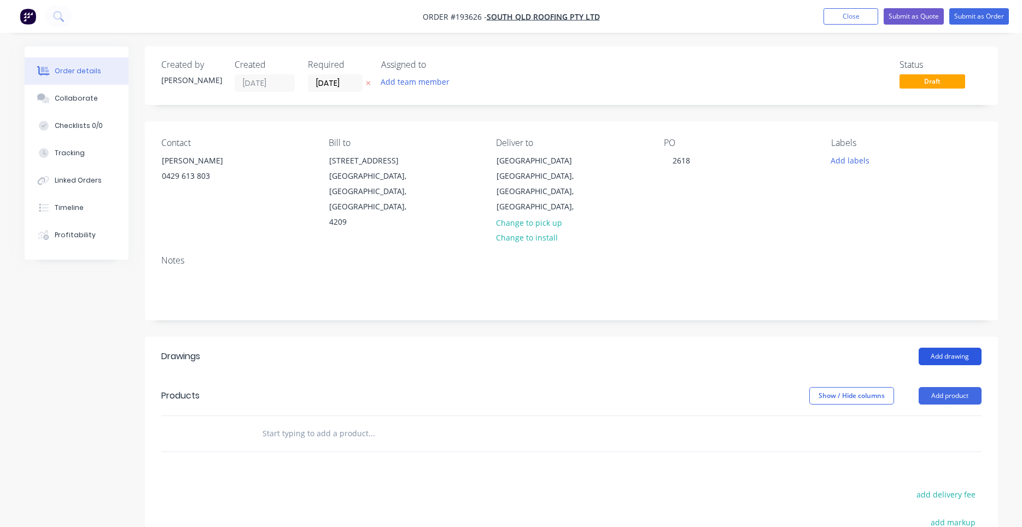
click at [930, 348] on button "Add drawing" at bounding box center [950, 357] width 63 height 18
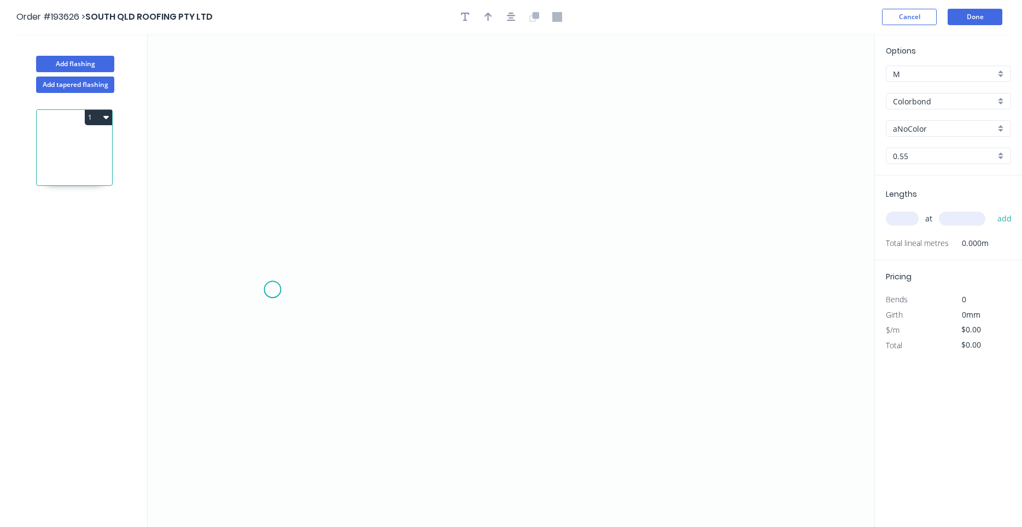
click at [272, 287] on icon "0" at bounding box center [511, 280] width 727 height 493
click at [271, 196] on icon "0" at bounding box center [511, 280] width 727 height 493
click at [672, 196] on icon "0 ?" at bounding box center [511, 280] width 727 height 493
click at [672, 196] on circle at bounding box center [671, 196] width 16 height 16
click at [512, 13] on icon "button" at bounding box center [511, 17] width 9 height 10
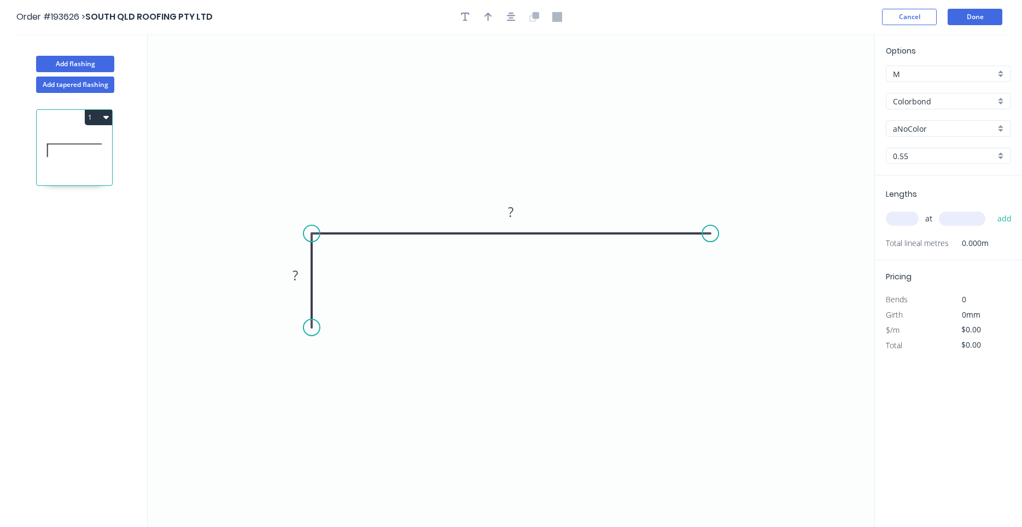
click at [497, 15] on div at bounding box center [511, 17] width 115 height 16
click at [494, 16] on button "button" at bounding box center [488, 17] width 16 height 16
click at [816, 83] on icon "0 ? ?" at bounding box center [511, 280] width 727 height 493
click at [821, 87] on icon at bounding box center [819, 76] width 10 height 35
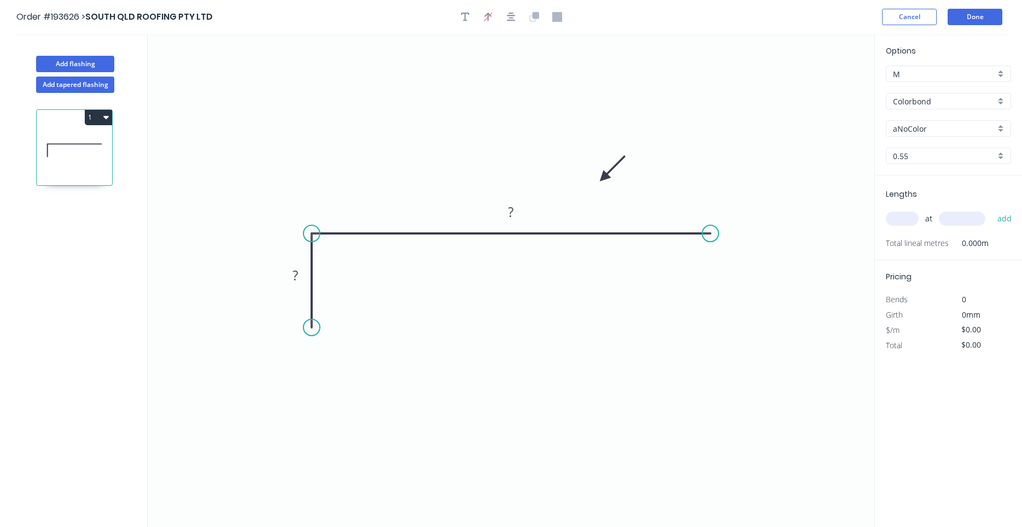
drag, startPoint x: 821, startPoint y: 87, endPoint x: 604, endPoint y: 178, distance: 235.8
click at [604, 178] on icon at bounding box center [613, 169] width 32 height 32
click at [524, 241] on icon "0 ? ?" at bounding box center [511, 280] width 727 height 493
click at [523, 207] on rect at bounding box center [511, 212] width 36 height 22
click at [516, 205] on rect at bounding box center [511, 212] width 36 height 22
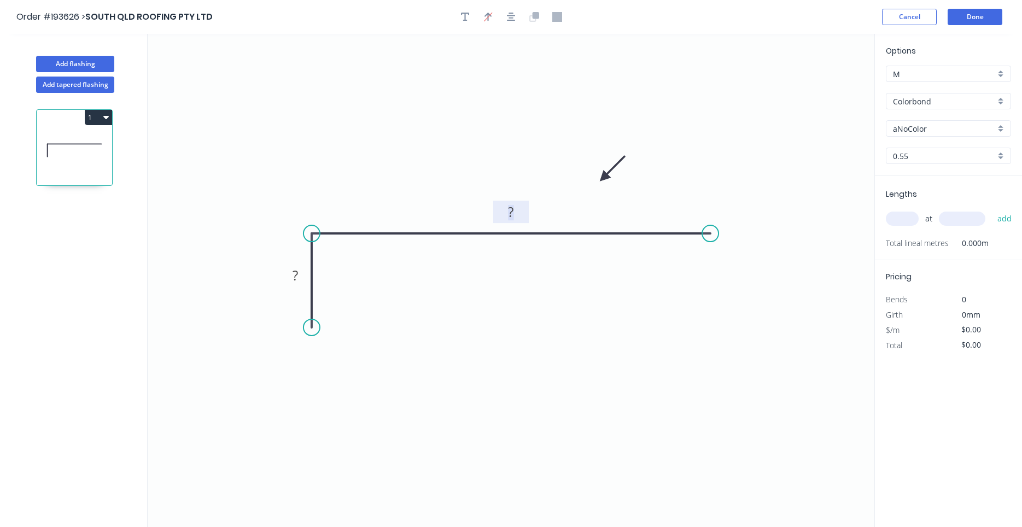
click at [513, 210] on tspan "?" at bounding box center [511, 212] width 5 height 18
type input "$16.98"
click at [914, 223] on input "text" at bounding box center [902, 219] width 33 height 14
type input "1"
type input "2300"
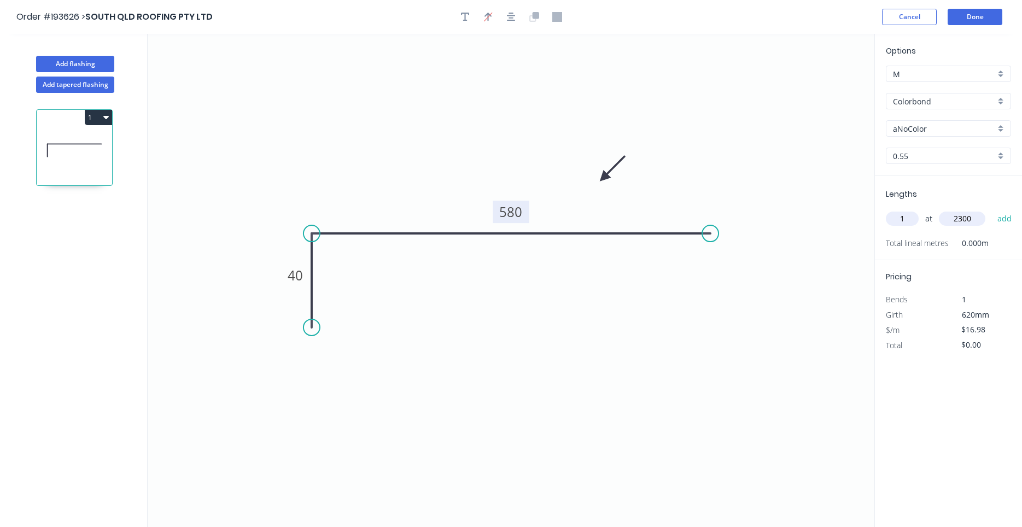
click at [992, 209] on button "add" at bounding box center [1005, 218] width 26 height 19
type input "$39.05"
click at [967, 129] on input "aNoColor" at bounding box center [944, 128] width 102 height 11
click at [960, 154] on div "Surfmist" at bounding box center [949, 149] width 124 height 19
type input "Surfmist"
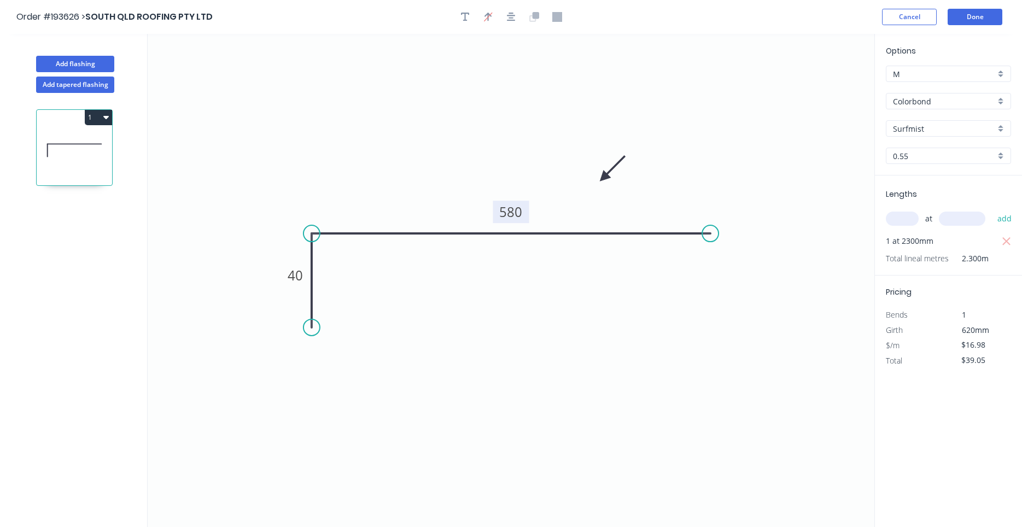
click at [908, 223] on input "text" at bounding box center [902, 219] width 33 height 14
click at [106, 68] on button "Add flashing" at bounding box center [75, 64] width 78 height 16
type input "$0.00"
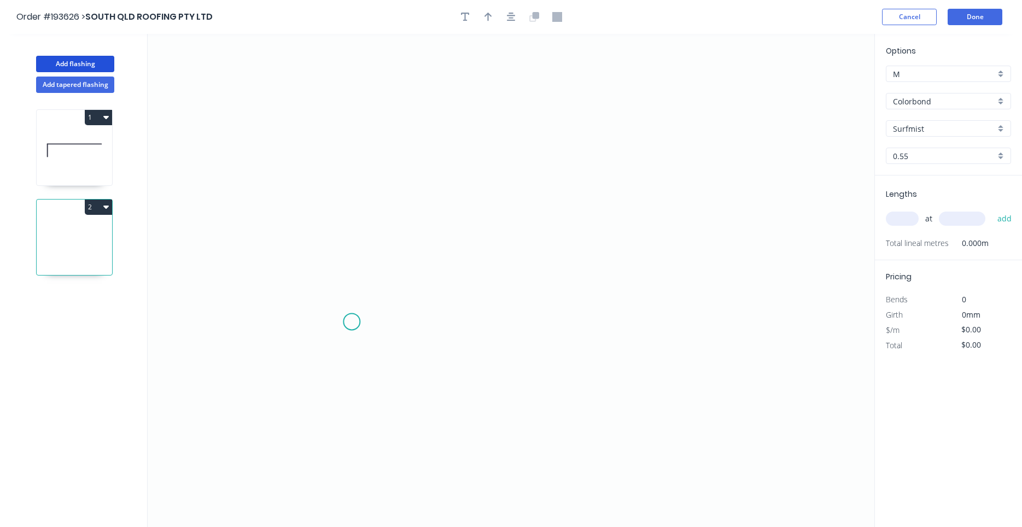
click at [352, 323] on icon "0" at bounding box center [511, 280] width 727 height 493
click at [342, 120] on icon "0" at bounding box center [511, 280] width 727 height 493
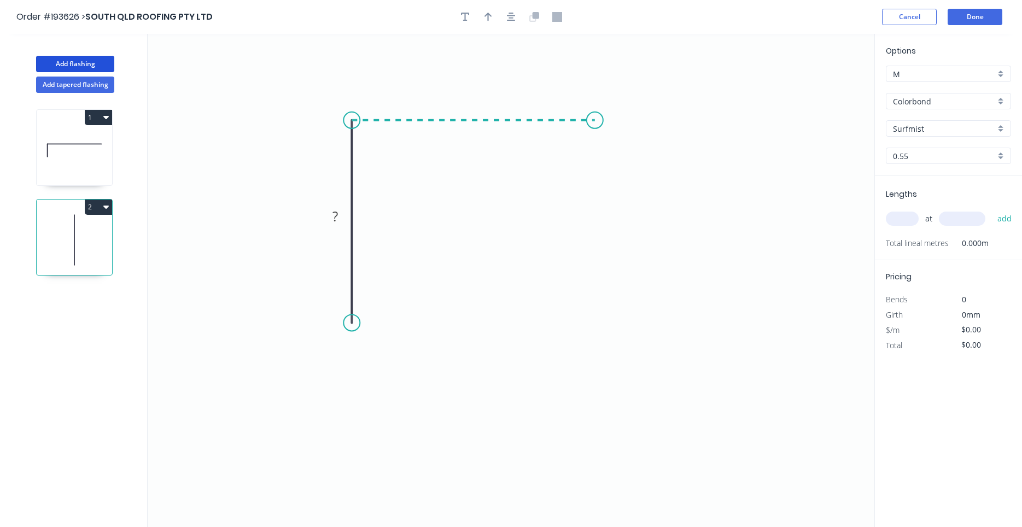
click at [595, 115] on icon "0 ?" at bounding box center [511, 280] width 727 height 493
click at [595, 115] on circle at bounding box center [595, 120] width 16 height 16
drag, startPoint x: 595, startPoint y: 115, endPoint x: 578, endPoint y: 114, distance: 17.5
click at [578, 114] on circle at bounding box center [580, 120] width 16 height 16
click at [333, 215] on tspan "?" at bounding box center [335, 216] width 5 height 18
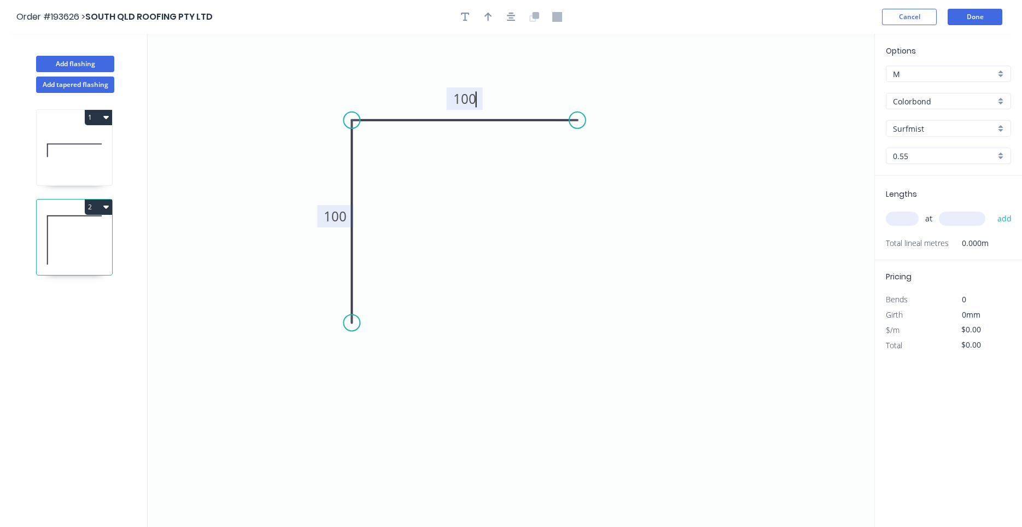
type input "$6.47"
click at [899, 222] on input "text" at bounding box center [902, 219] width 33 height 14
type input "6"
type input "5000"
click at [992, 209] on button "add" at bounding box center [1005, 218] width 26 height 19
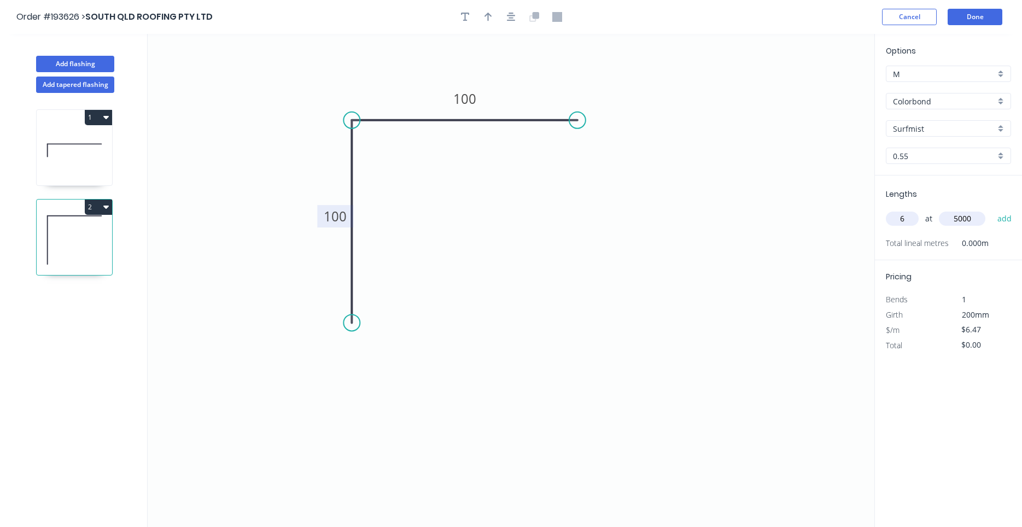
type input "$194.10"
click at [947, 127] on div "Galvabond" at bounding box center [949, 122] width 124 height 19
type input "Galvabond"
type input "$6.70"
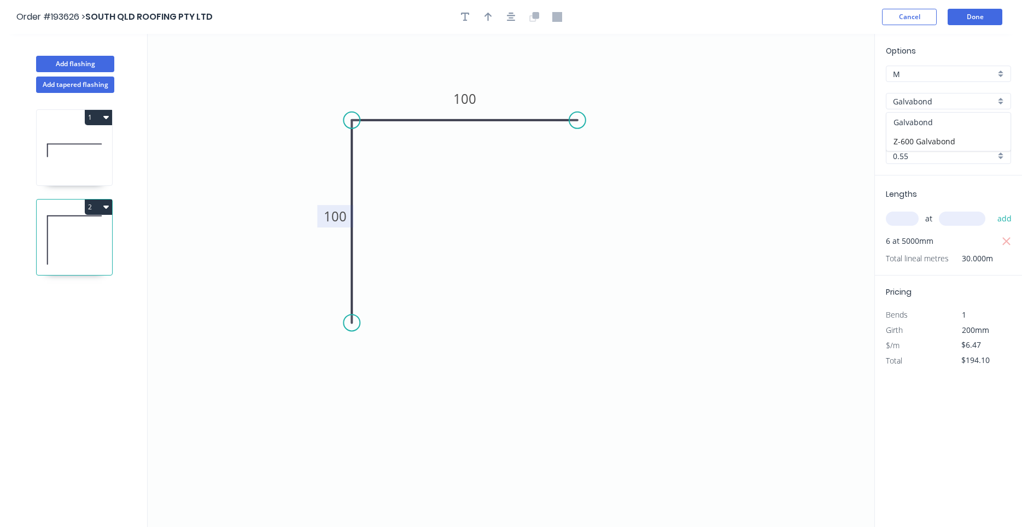
type input "$201.00"
click at [937, 156] on input "0.55" at bounding box center [944, 155] width 102 height 11
click at [931, 236] on div "1.2" at bounding box center [949, 234] width 124 height 19
type input "1.2"
type input "$11.97"
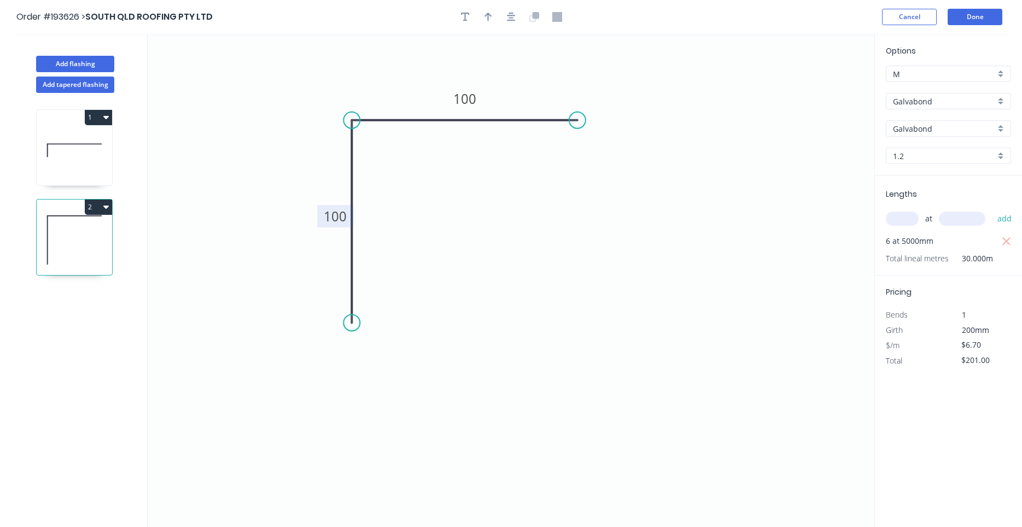
type input "$359.10"
click at [979, 9] on button "Done" at bounding box center [975, 17] width 55 height 16
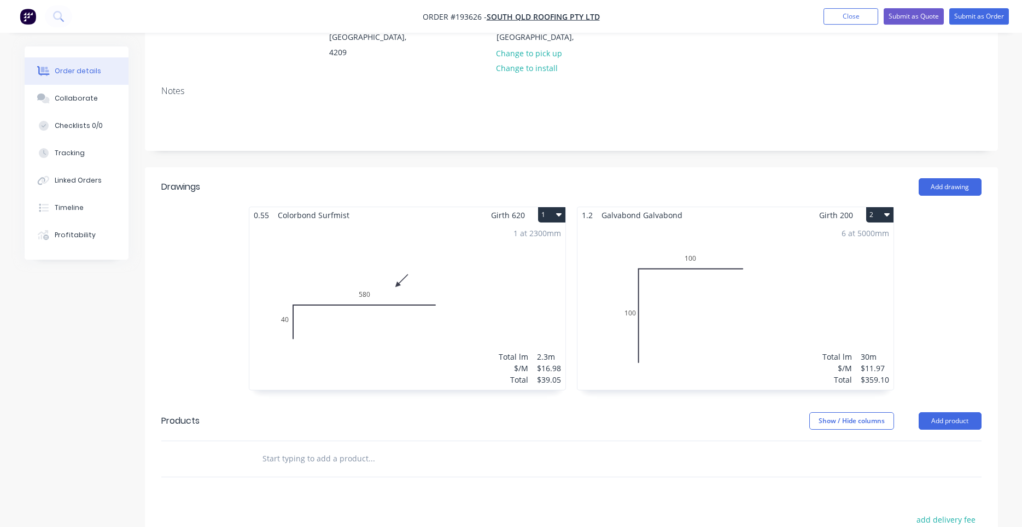
scroll to position [186, 0]
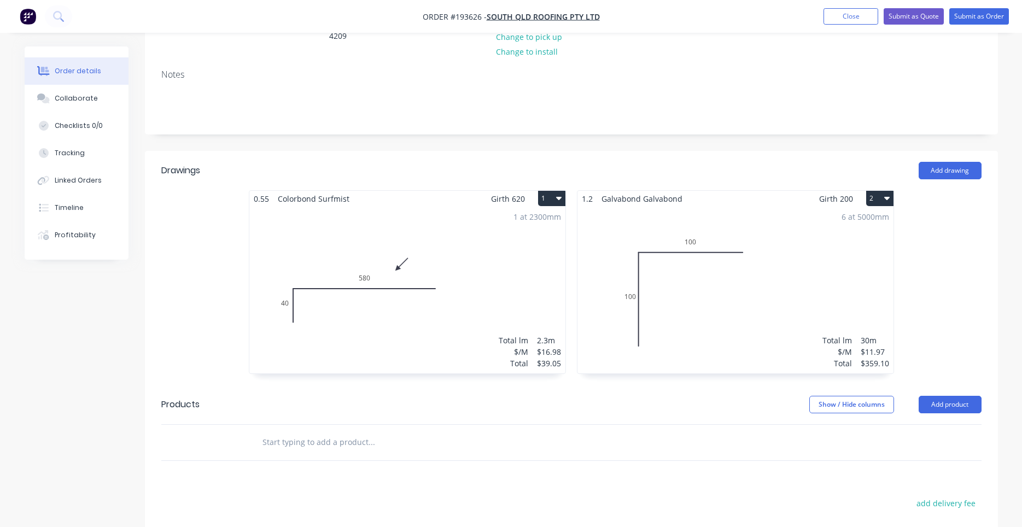
click at [633, 266] on div "6 at 5000mm Total lm $/M Total 30m $11.97 $359.10" at bounding box center [736, 290] width 316 height 167
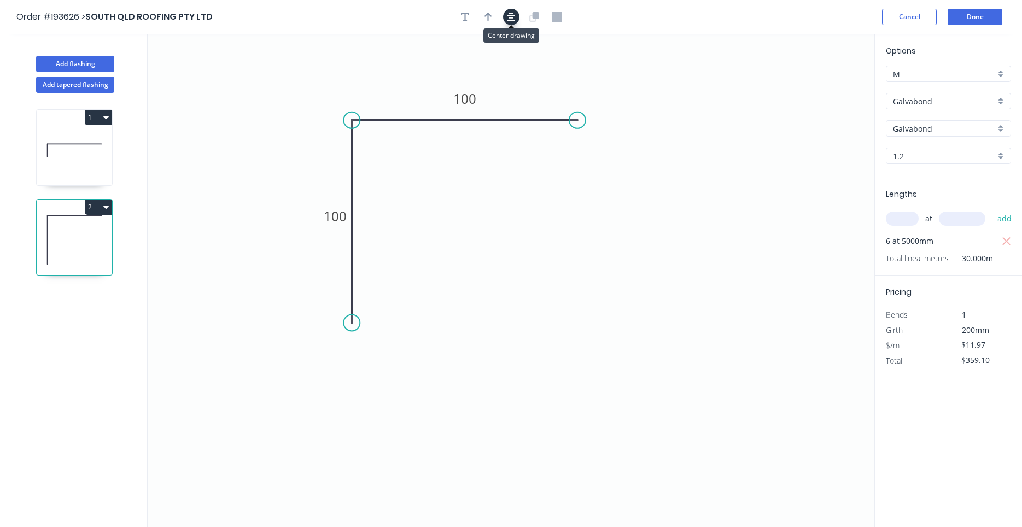
click at [510, 15] on icon "button" at bounding box center [511, 17] width 9 height 10
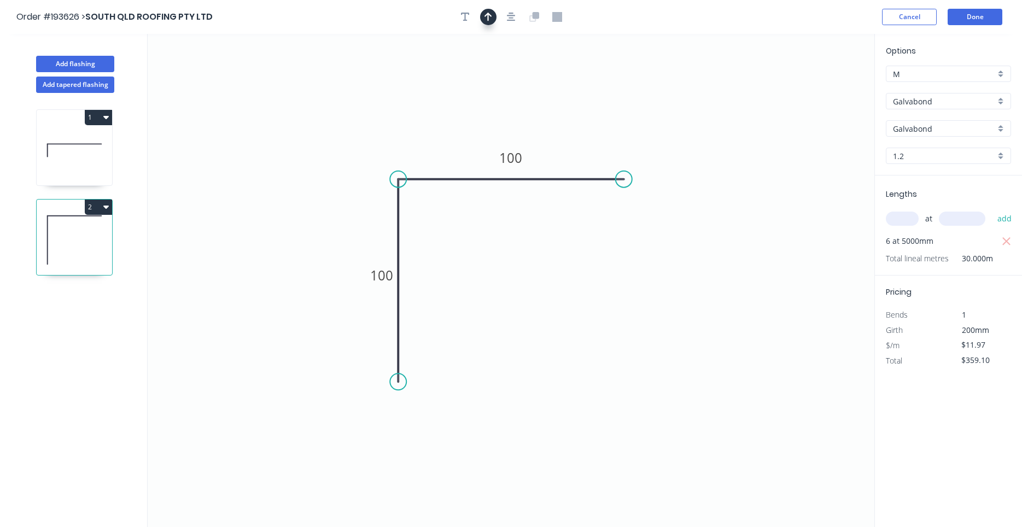
click at [486, 16] on icon "button" at bounding box center [489, 17] width 8 height 10
click at [818, 88] on icon at bounding box center [819, 76] width 10 height 35
drag, startPoint x: 818, startPoint y: 88, endPoint x: 621, endPoint y: 114, distance: 198.6
click at [631, 114] on icon at bounding box center [647, 104] width 32 height 32
click at [992, 15] on button "Done" at bounding box center [975, 17] width 55 height 16
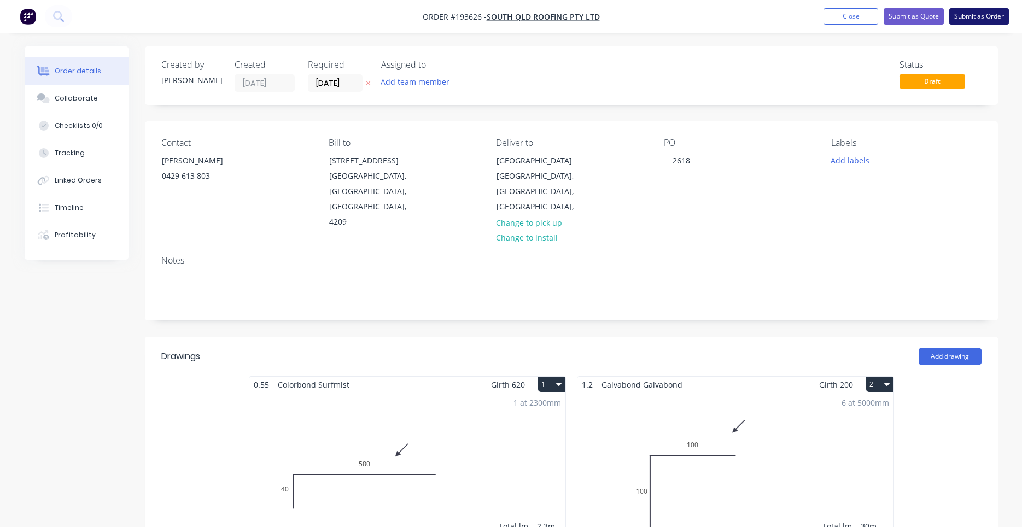
click at [969, 17] on button "Submit as Order" at bounding box center [979, 16] width 60 height 16
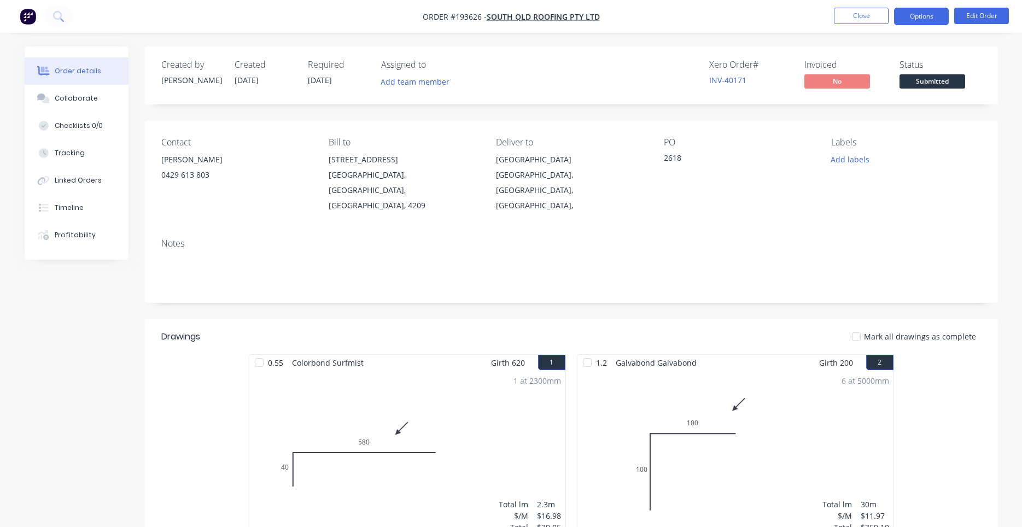
click at [909, 19] on button "Options" at bounding box center [921, 17] width 55 height 18
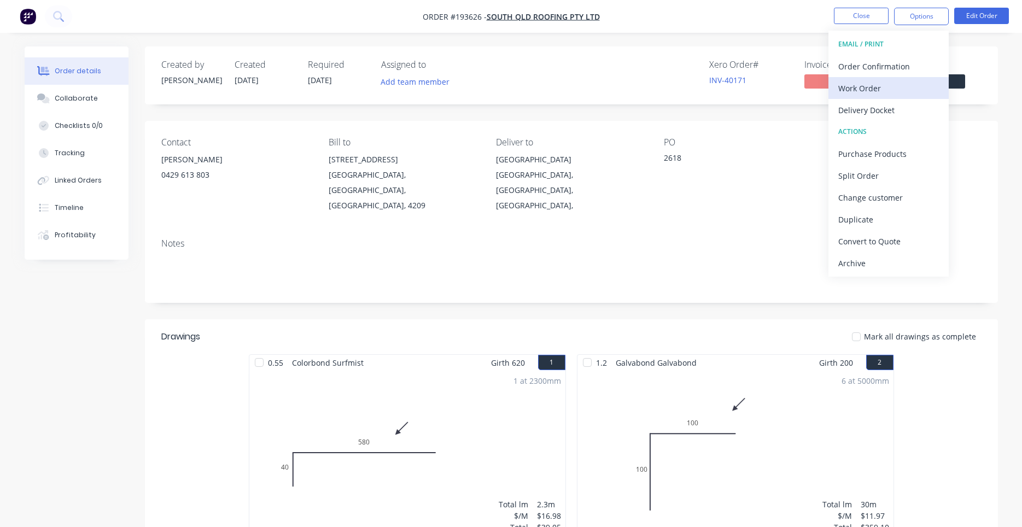
click at [860, 86] on div "Work Order" at bounding box center [888, 88] width 101 height 16
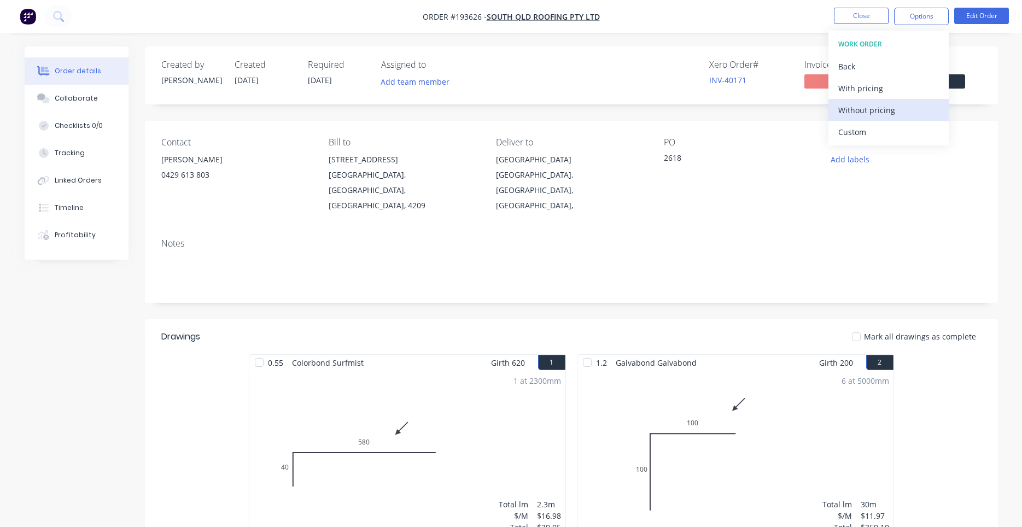
click at [837, 115] on button "Without pricing" at bounding box center [889, 110] width 120 height 22
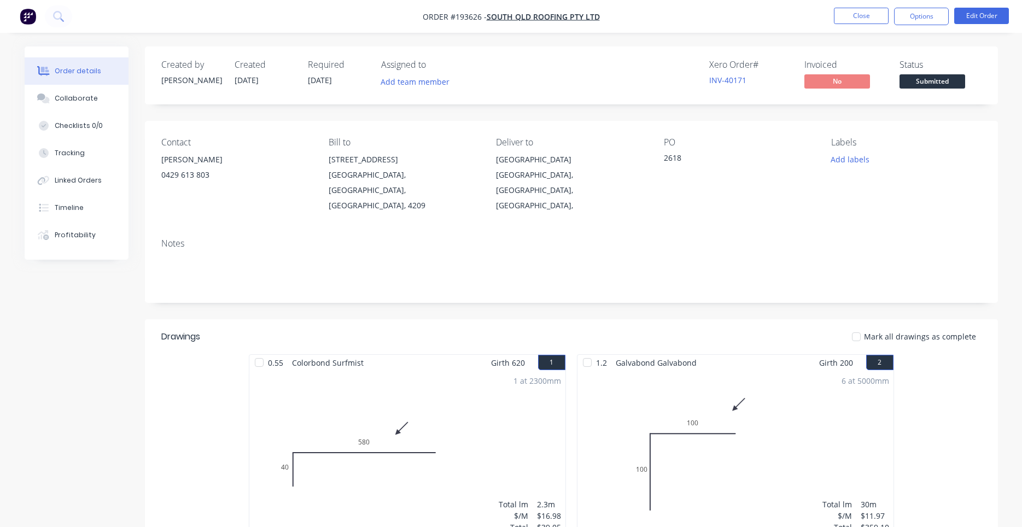
drag, startPoint x: 747, startPoint y: 150, endPoint x: 742, endPoint y: 147, distance: 5.8
click at [744, 149] on div "PO 2618" at bounding box center [739, 175] width 150 height 76
click at [847, 11] on button "Close" at bounding box center [861, 16] width 55 height 16
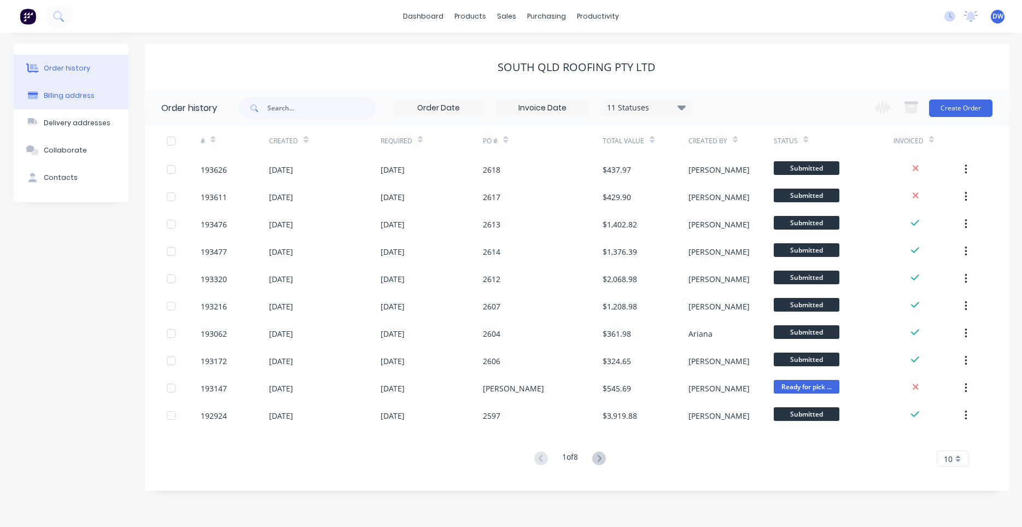
click at [89, 94] on div "Billing address" at bounding box center [69, 96] width 51 height 10
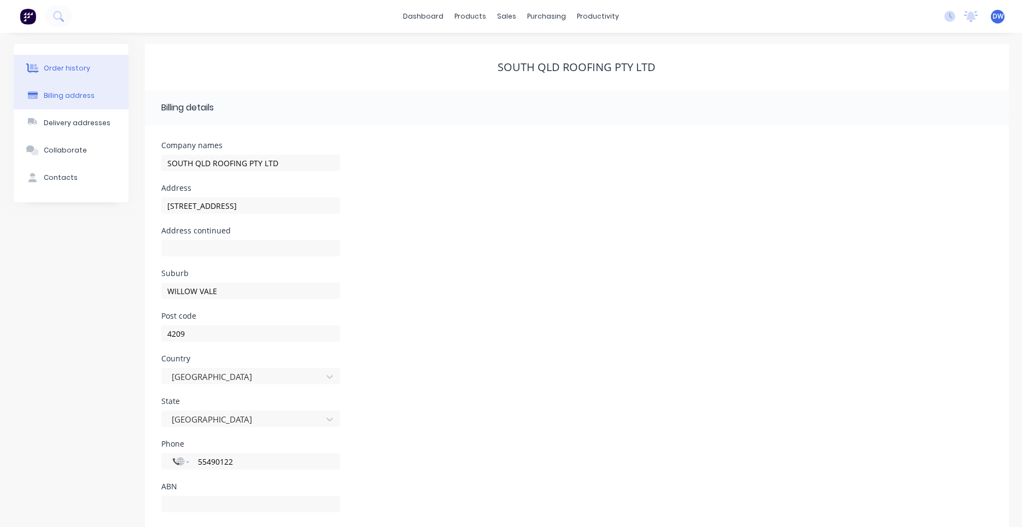
click at [83, 60] on button "Order history" at bounding box center [71, 68] width 115 height 27
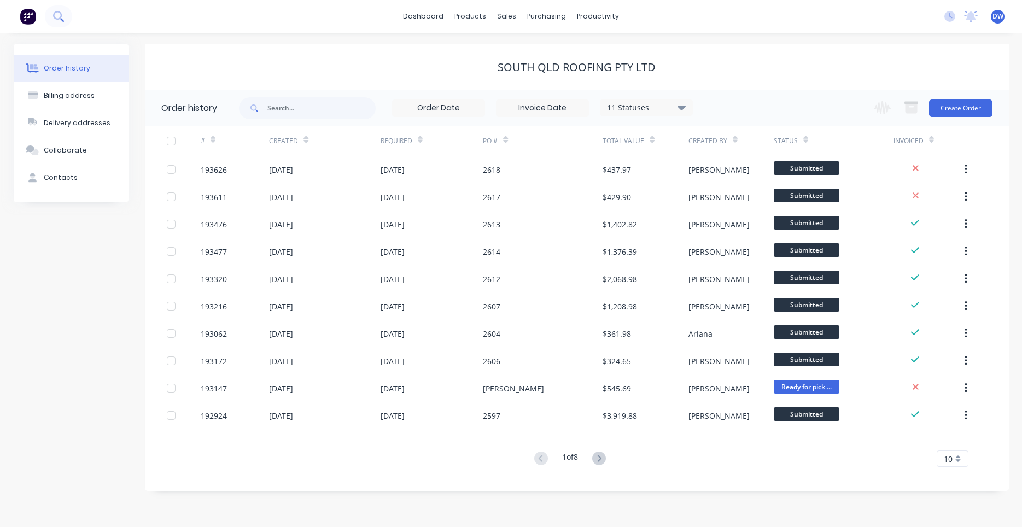
click at [53, 20] on icon at bounding box center [58, 16] width 10 height 10
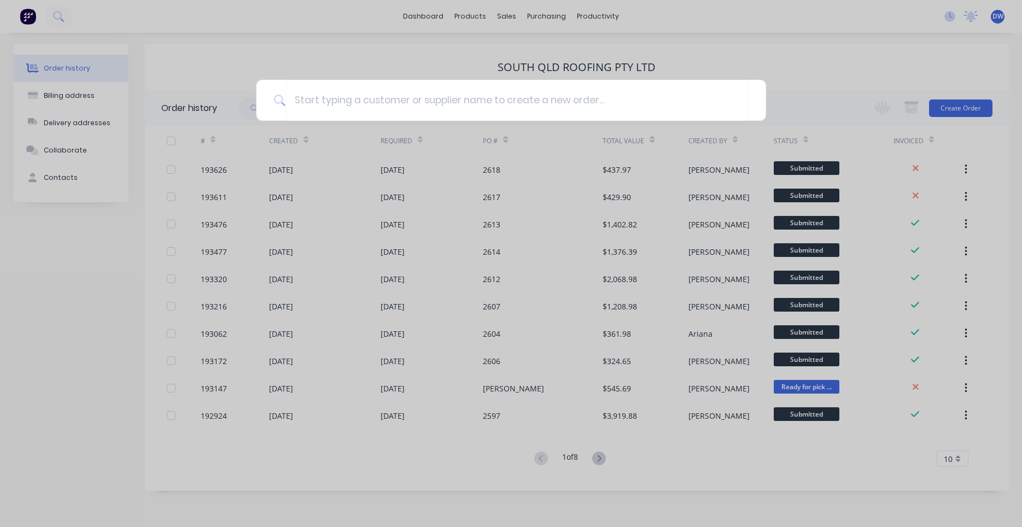
click at [280, 92] on div at bounding box center [511, 100] width 510 height 41
click at [294, 96] on input at bounding box center [516, 100] width 463 height 41
type input "gcmr"
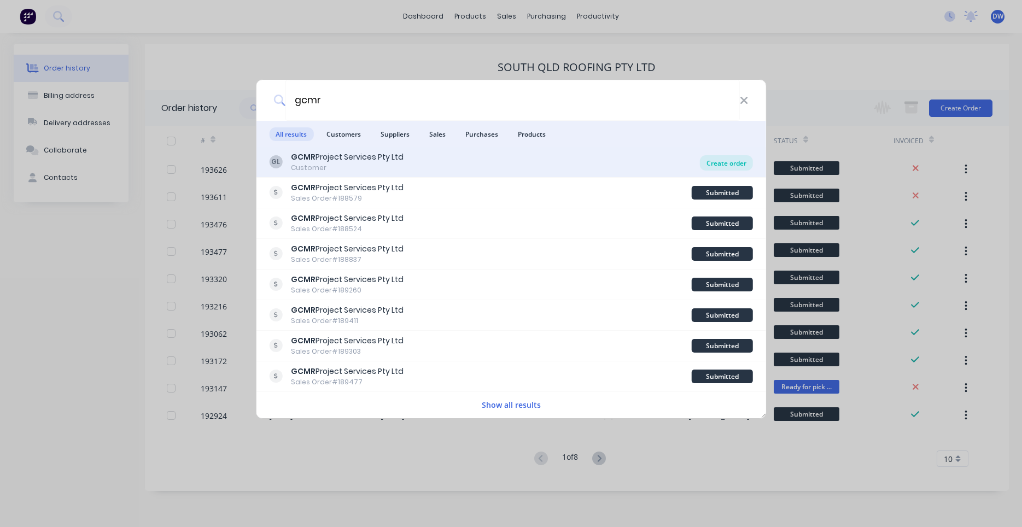
click at [718, 163] on div "Create order" at bounding box center [726, 162] width 53 height 15
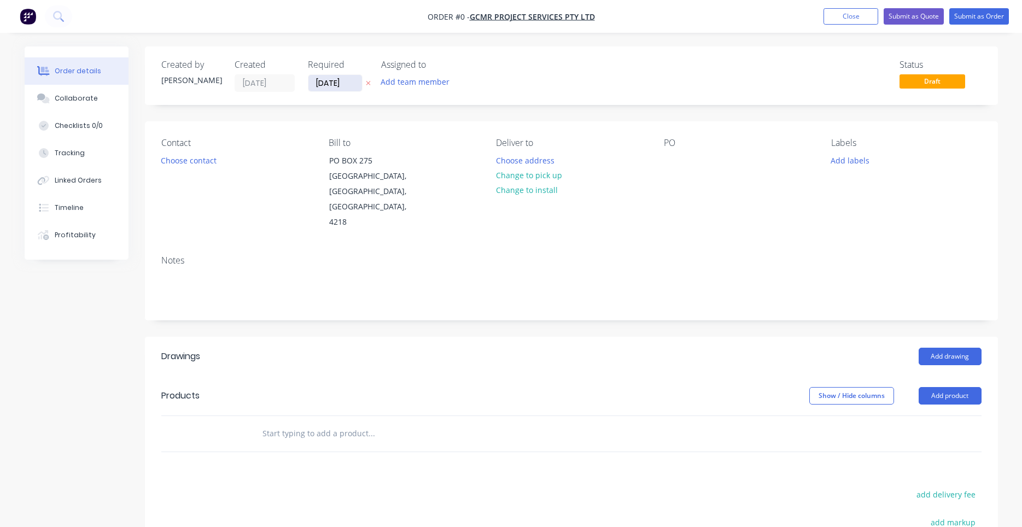
click at [325, 87] on input "[DATE]" at bounding box center [335, 83] width 54 height 16
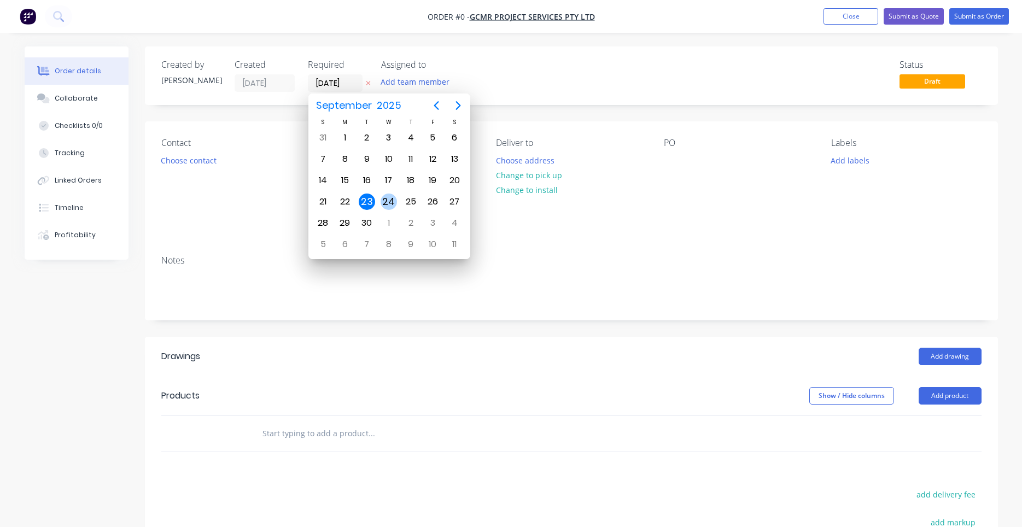
click at [380, 207] on div "24" at bounding box center [389, 201] width 22 height 21
type input "[DATE]"
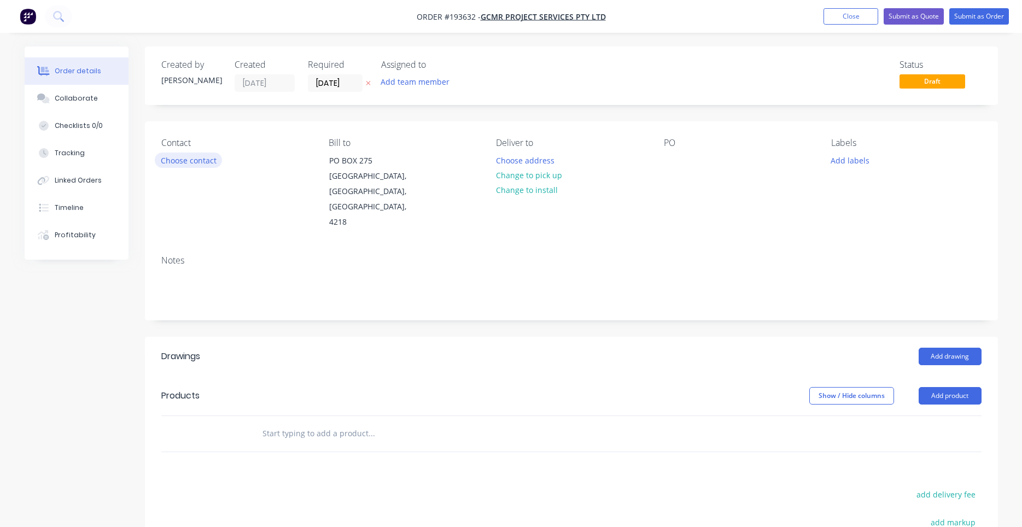
click at [195, 158] on button "Choose contact" at bounding box center [188, 160] width 67 height 15
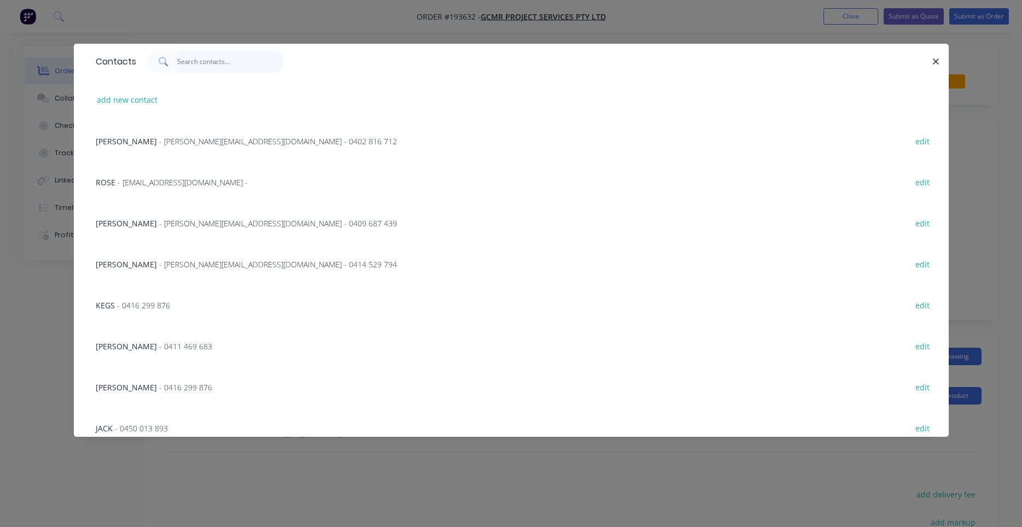
click at [207, 61] on input "text" at bounding box center [230, 62] width 107 height 22
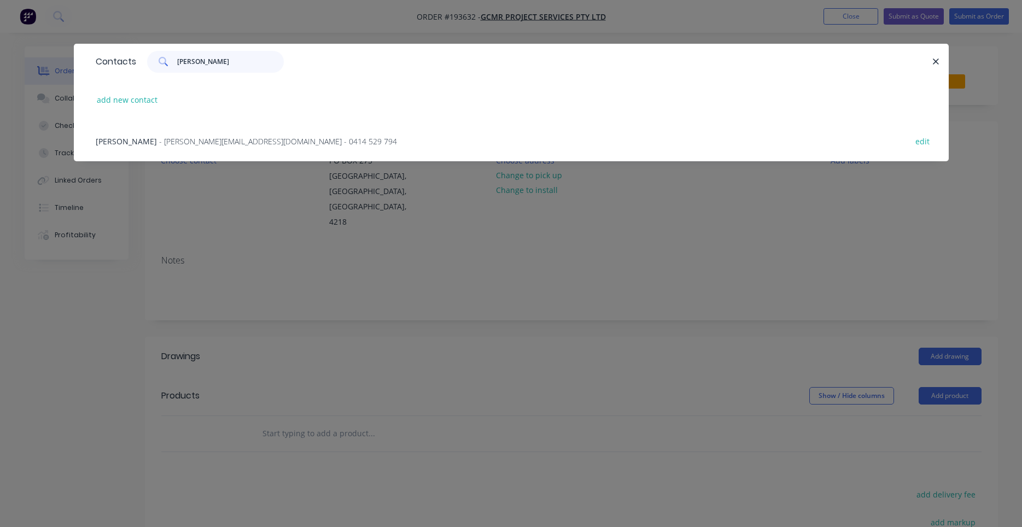
type input "[PERSON_NAME]"
click at [209, 136] on span "- [PERSON_NAME][EMAIL_ADDRESS][DOMAIN_NAME] - 0414 529 794" at bounding box center [278, 141] width 238 height 10
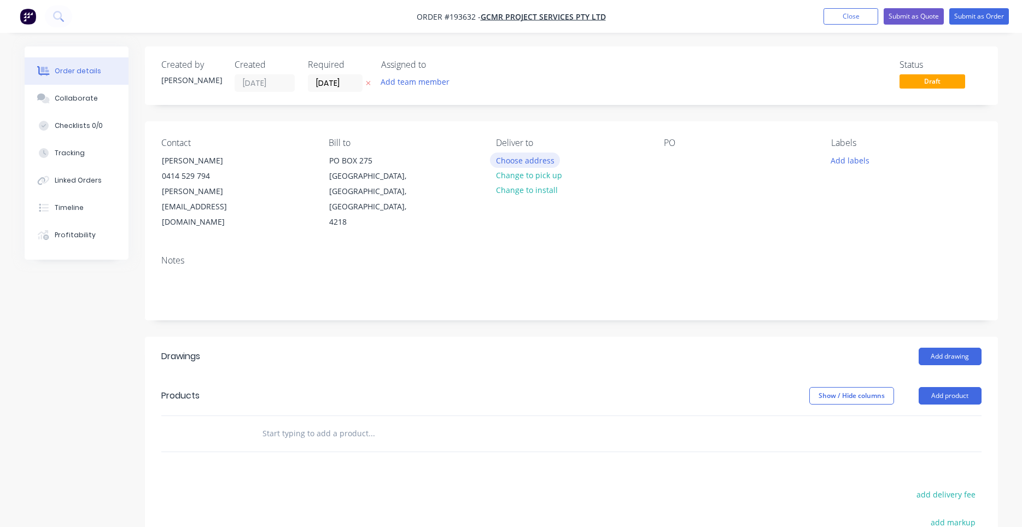
click at [522, 158] on button "Choose address" at bounding box center [525, 160] width 70 height 15
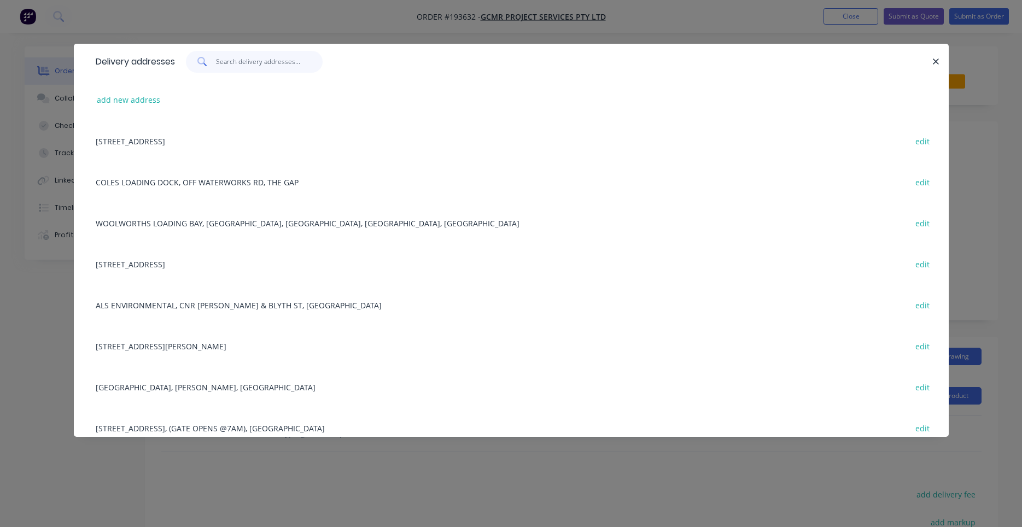
click at [248, 59] on input "text" at bounding box center [269, 62] width 107 height 22
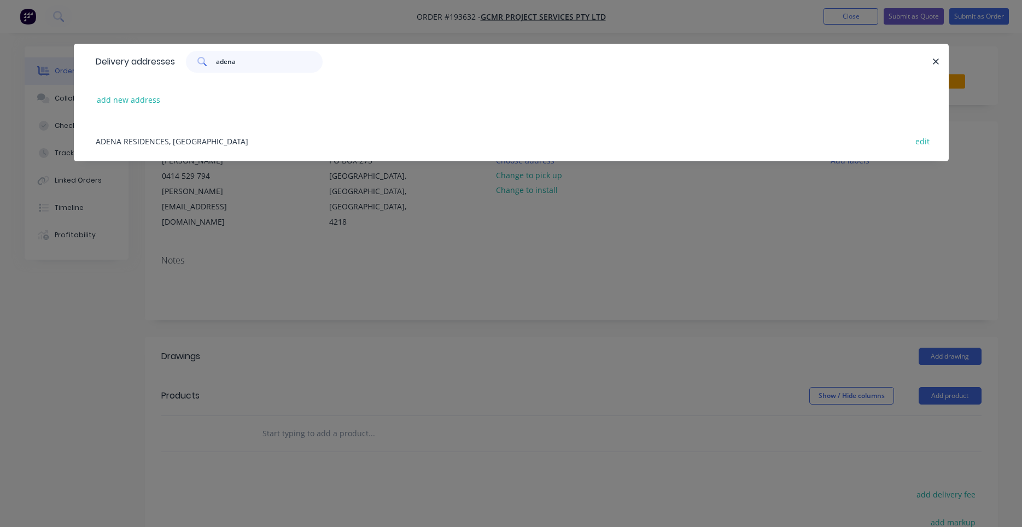
type input "adena"
click at [232, 141] on div "ADENA RESIDENCES, [GEOGRAPHIC_DATA], WYNNUM edit" at bounding box center [511, 140] width 842 height 41
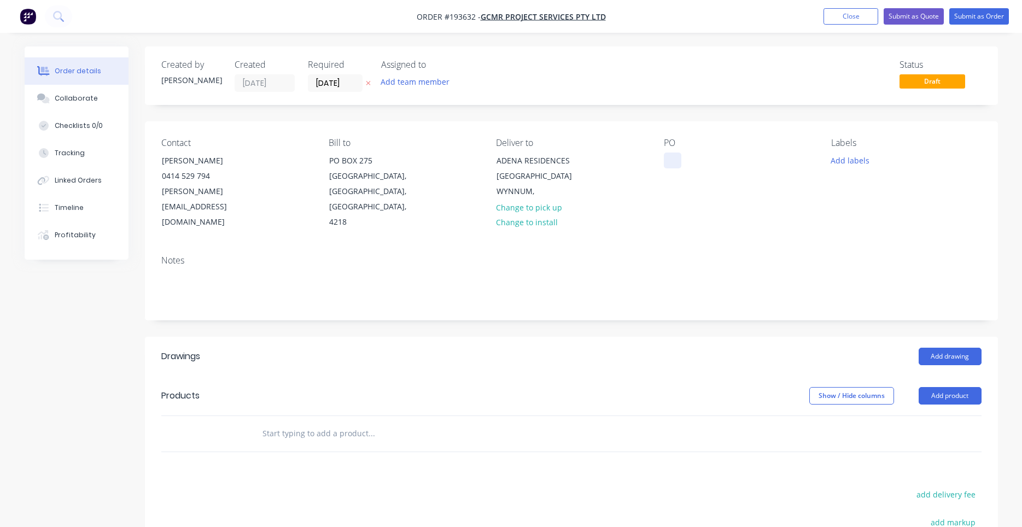
click at [671, 166] on div at bounding box center [673, 161] width 18 height 16
click at [776, 197] on div "PO 306/12698" at bounding box center [739, 184] width 150 height 92
click at [843, 164] on button "Add labels" at bounding box center [850, 160] width 50 height 15
click at [862, 195] on div at bounding box center [913, 193] width 142 height 22
click at [870, 193] on input "text" at bounding box center [922, 193] width 114 height 22
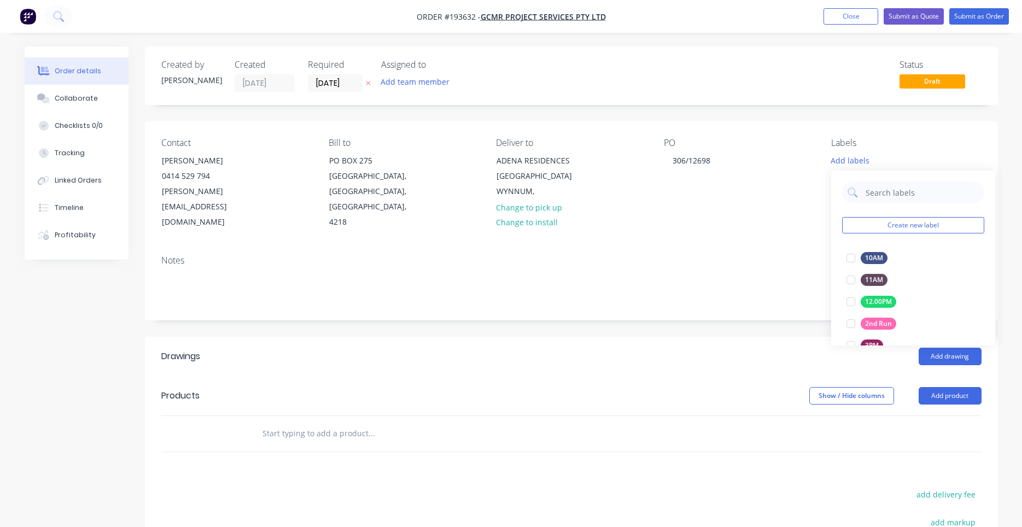
type input "7"
click at [852, 258] on div at bounding box center [851, 258] width 22 height 22
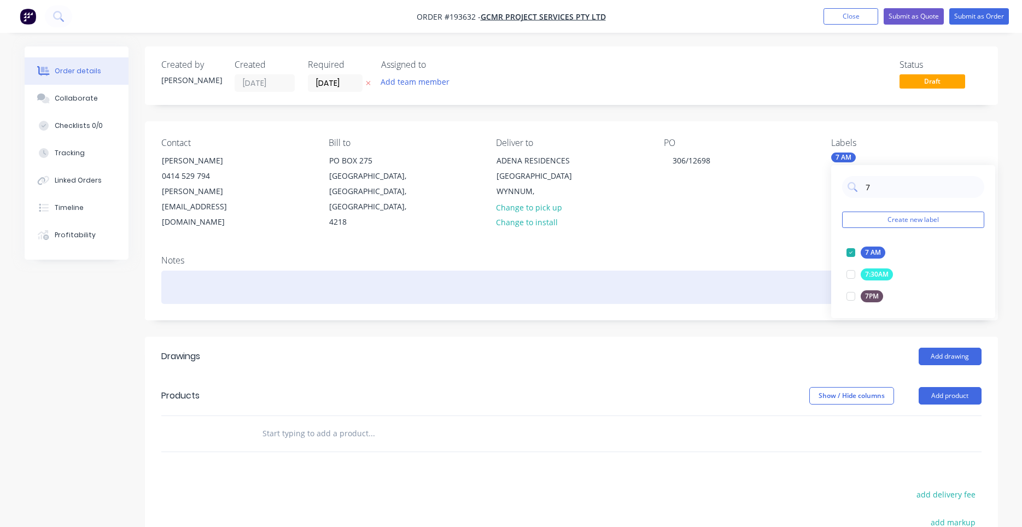
click at [789, 271] on div at bounding box center [571, 287] width 820 height 33
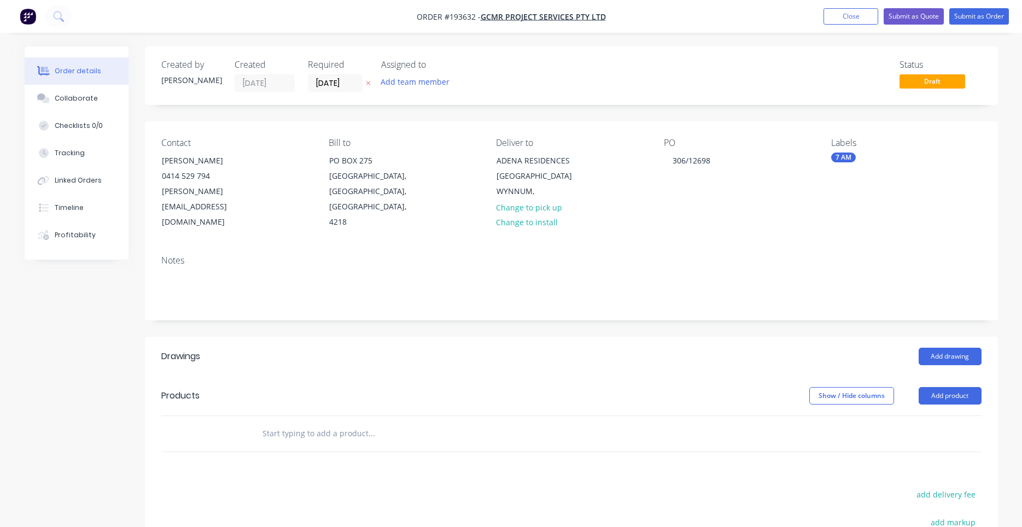
click at [801, 255] on div "Notes" at bounding box center [571, 260] width 820 height 10
click at [937, 348] on button "Add drawing" at bounding box center [950, 357] width 63 height 18
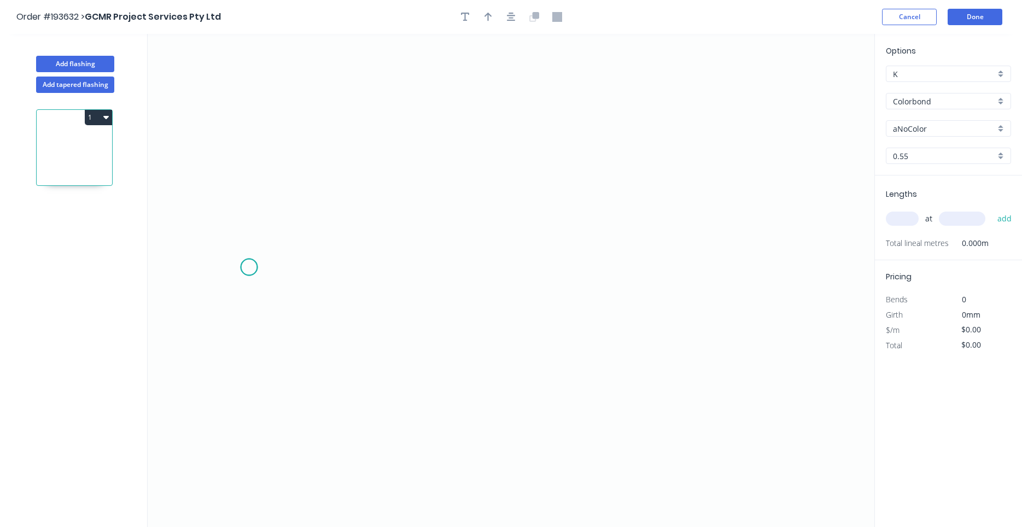
click at [249, 267] on icon "0" at bounding box center [511, 280] width 727 height 493
click at [294, 191] on icon at bounding box center [271, 229] width 45 height 76
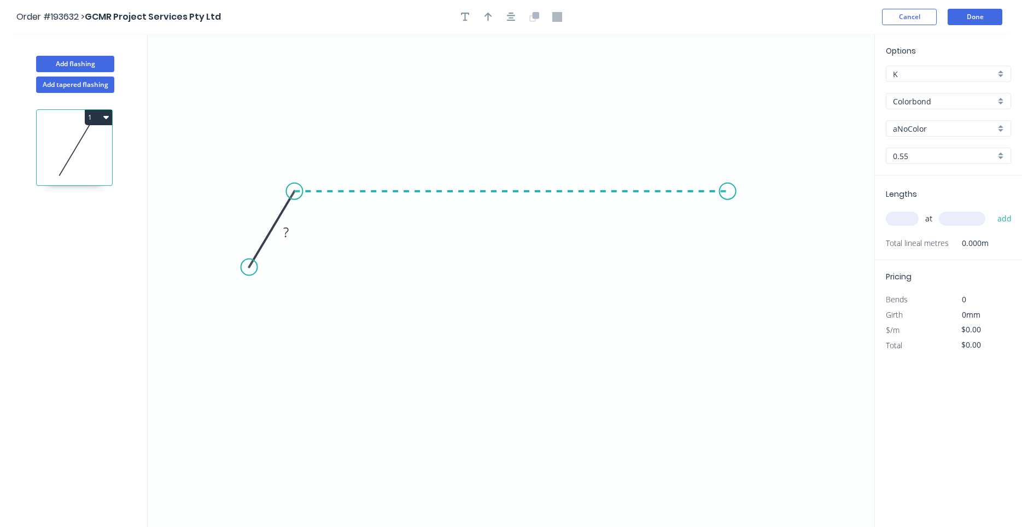
click at [728, 190] on icon "0 ?" at bounding box center [511, 280] width 727 height 493
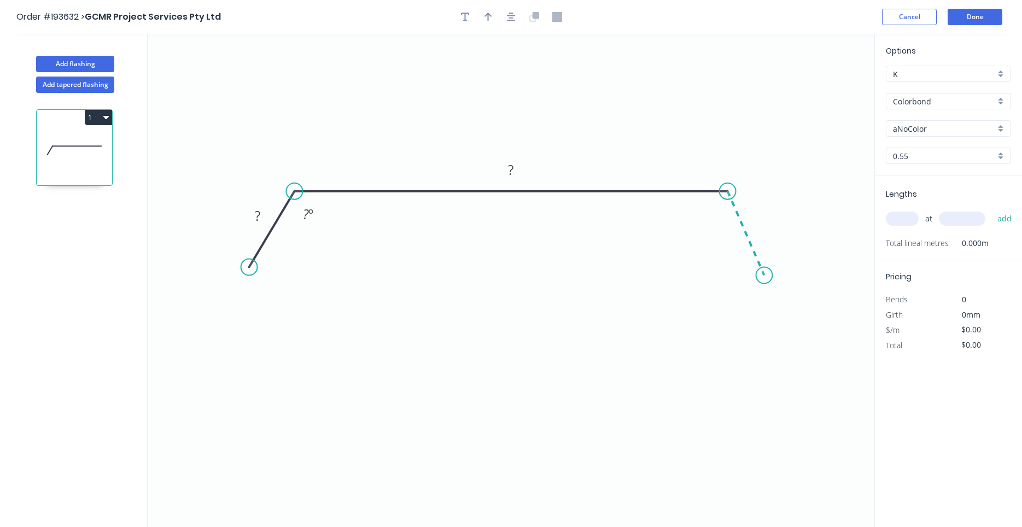
click at [765, 276] on icon "0 ? ? ? º" at bounding box center [511, 280] width 727 height 493
click at [765, 276] on circle at bounding box center [764, 275] width 16 height 16
click at [761, 272] on circle at bounding box center [761, 272] width 16 height 16
click at [269, 220] on rect at bounding box center [258, 216] width 22 height 15
type input "$14.90"
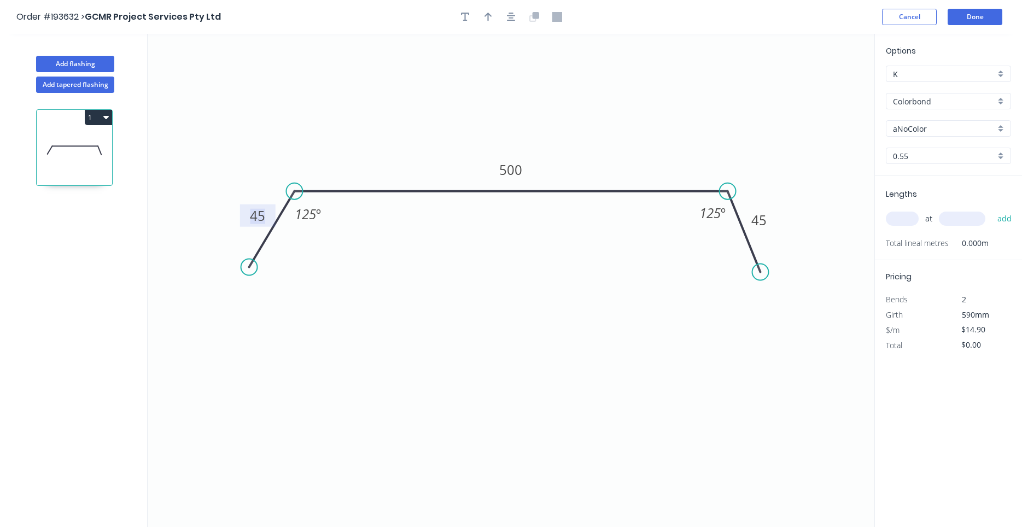
click at [908, 218] on input "text" at bounding box center [902, 219] width 33 height 14
click at [512, 21] on icon "button" at bounding box center [511, 17] width 9 height 9
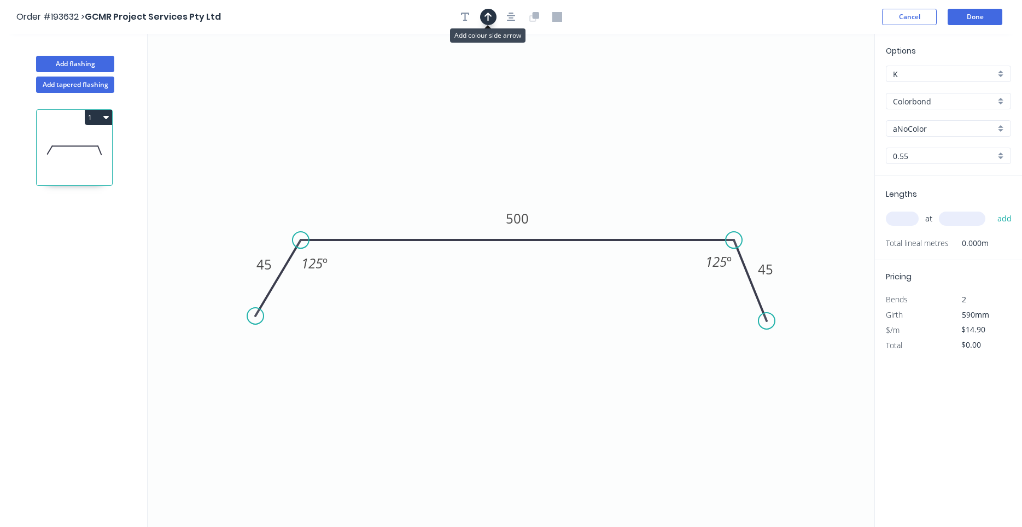
click at [491, 16] on icon "button" at bounding box center [489, 17] width 8 height 9
click at [819, 89] on icon at bounding box center [819, 76] width 10 height 35
drag, startPoint x: 818, startPoint y: 89, endPoint x: 705, endPoint y: 184, distance: 147.8
click at [704, 184] on icon at bounding box center [716, 172] width 32 height 32
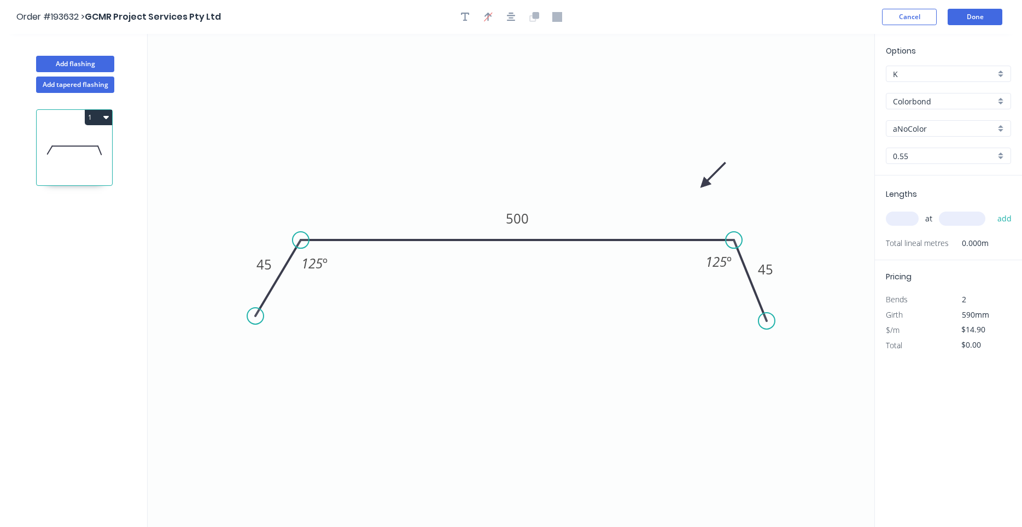
click at [901, 219] on input "text" at bounding box center [902, 219] width 33 height 14
type input "1"
type input "3400"
click at [992, 209] on button "add" at bounding box center [1005, 218] width 26 height 19
type input "$50.66"
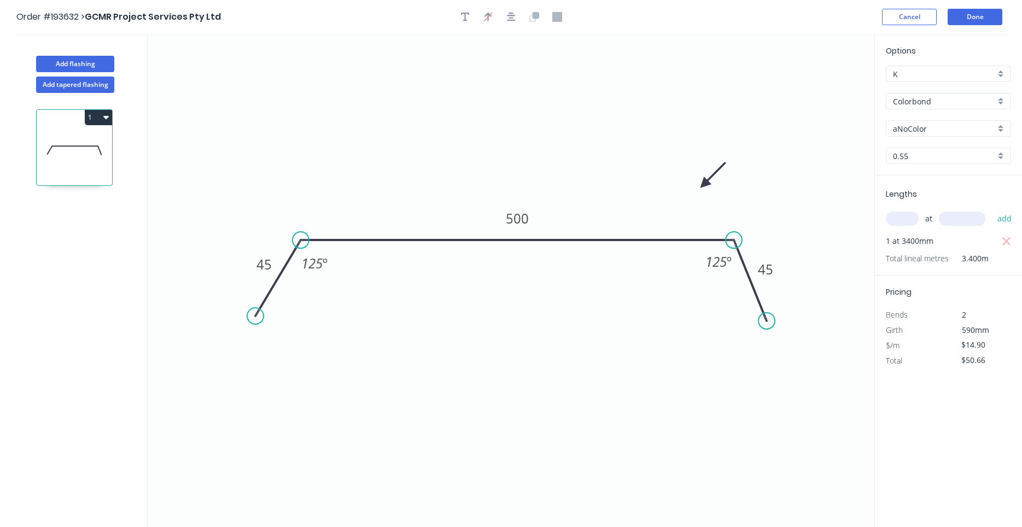
click at [937, 123] on div "Options K K Colorbond Colorbond Colorbond (Premium) Colorbond Coolmax Colorbond…" at bounding box center [948, 110] width 147 height 131
click at [937, 124] on input "aNoColor" at bounding box center [944, 128] width 102 height 11
click at [939, 147] on div "[PERSON_NAME]" at bounding box center [949, 149] width 124 height 19
type input "[PERSON_NAME]"
click at [506, 13] on button "button" at bounding box center [511, 17] width 16 height 16
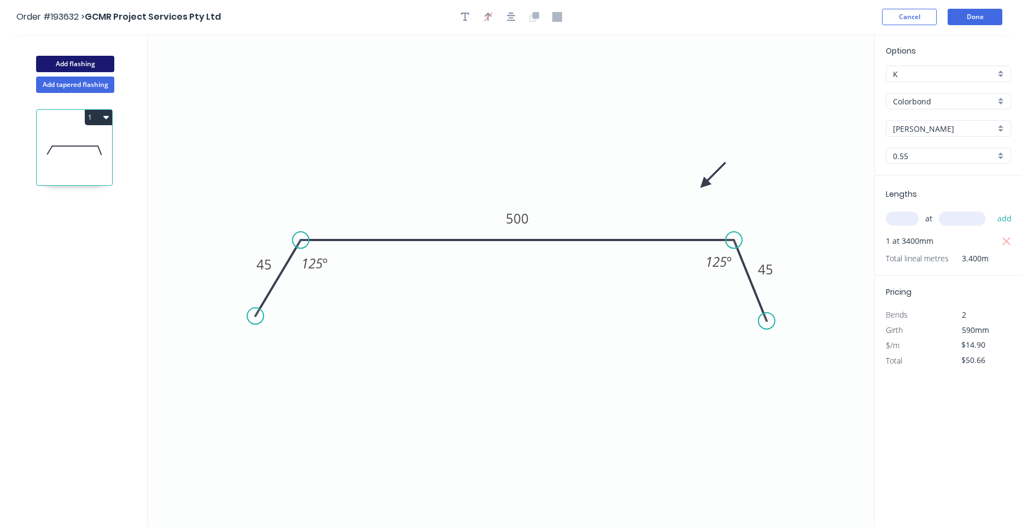
click at [96, 65] on button "Add flashing" at bounding box center [75, 64] width 78 height 16
type input "$0.00"
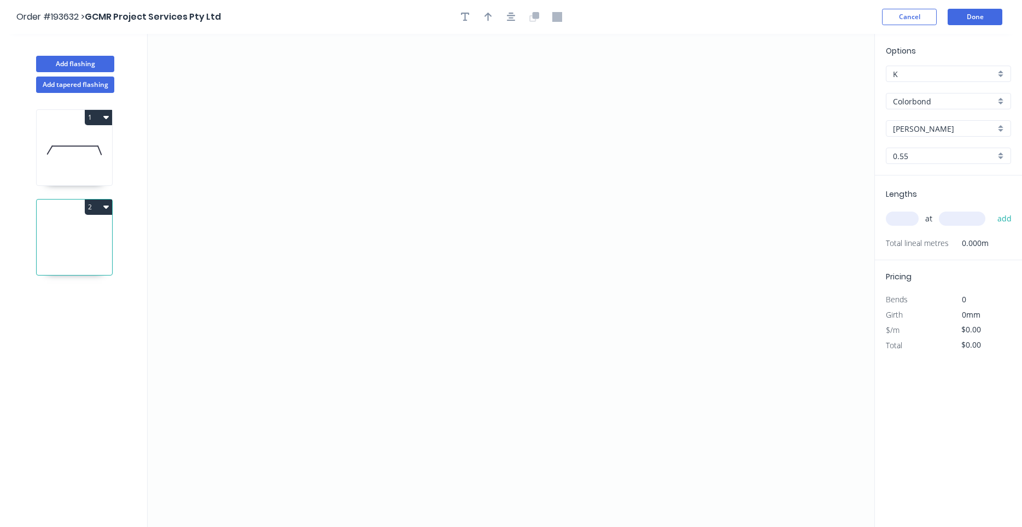
click at [902, 122] on div "[PERSON_NAME]" at bounding box center [948, 128] width 125 height 16
click at [902, 126] on input "text" at bounding box center [944, 128] width 102 height 11
click at [913, 143] on div "Monument" at bounding box center [949, 149] width 124 height 19
type input "Monument"
click at [905, 206] on div "at add" at bounding box center [949, 219] width 127 height 30
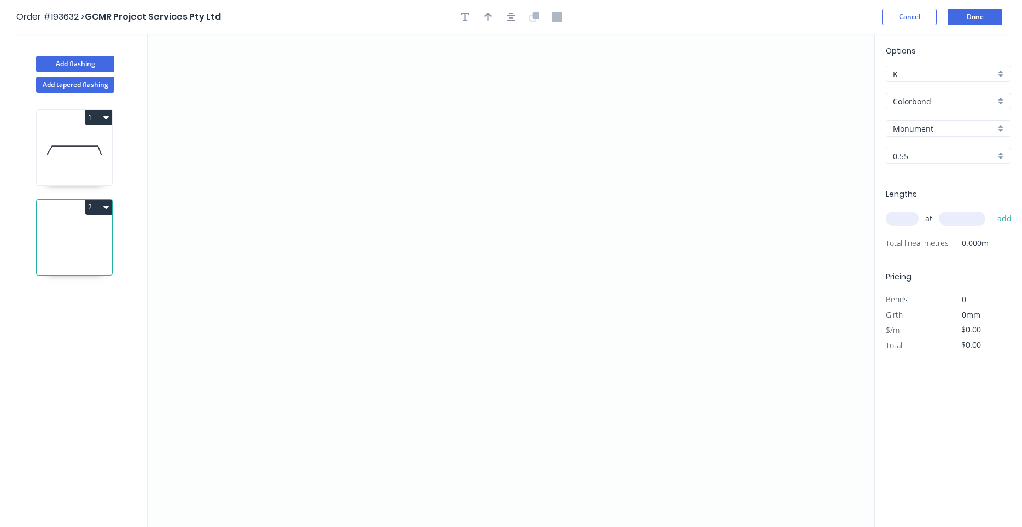
click at [906, 215] on input "text" at bounding box center [902, 219] width 33 height 14
click at [904, 219] on input "text" at bounding box center [902, 219] width 33 height 14
type input "1"
type input "2720"
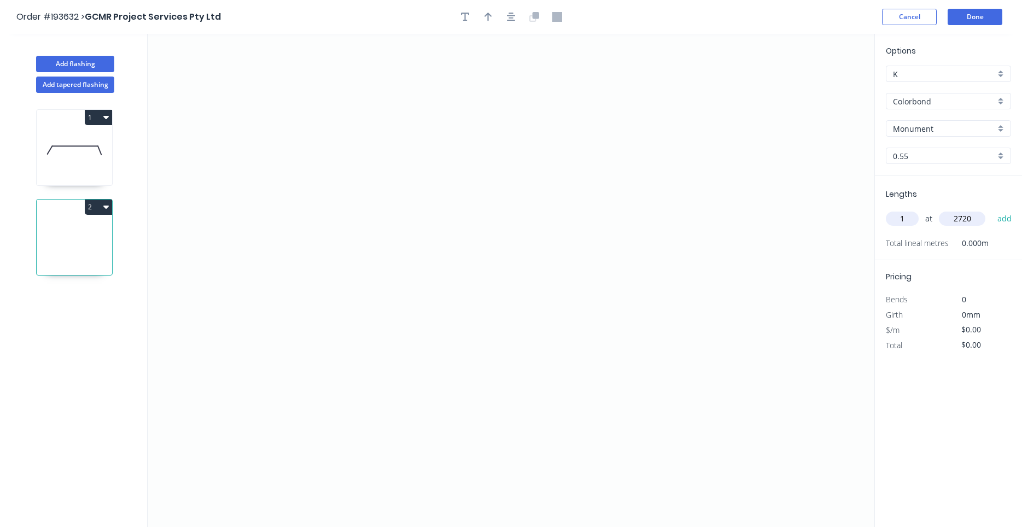
click at [992, 209] on button "add" at bounding box center [1005, 218] width 26 height 19
click at [419, 158] on icon "0" at bounding box center [511, 280] width 727 height 493
click at [537, 158] on icon "0" at bounding box center [511, 280] width 727 height 493
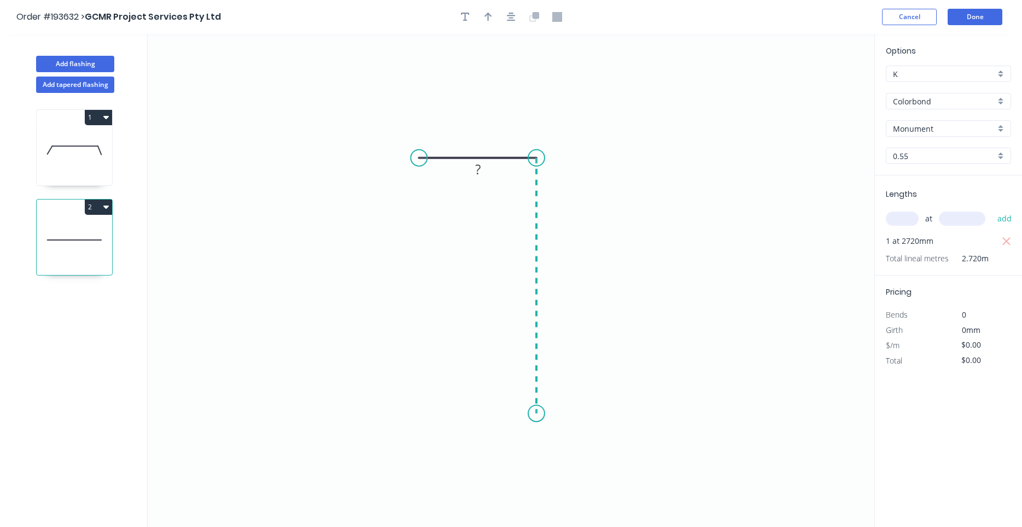
click at [552, 414] on icon "0 ?" at bounding box center [511, 280] width 727 height 493
click at [552, 414] on icon "0 ? ?" at bounding box center [511, 280] width 727 height 493
drag, startPoint x: 538, startPoint y: 416, endPoint x: 537, endPoint y: 443, distance: 27.4
click at [537, 443] on circle at bounding box center [536, 442] width 16 height 16
click at [487, 136] on rect at bounding box center [478, 137] width 22 height 15
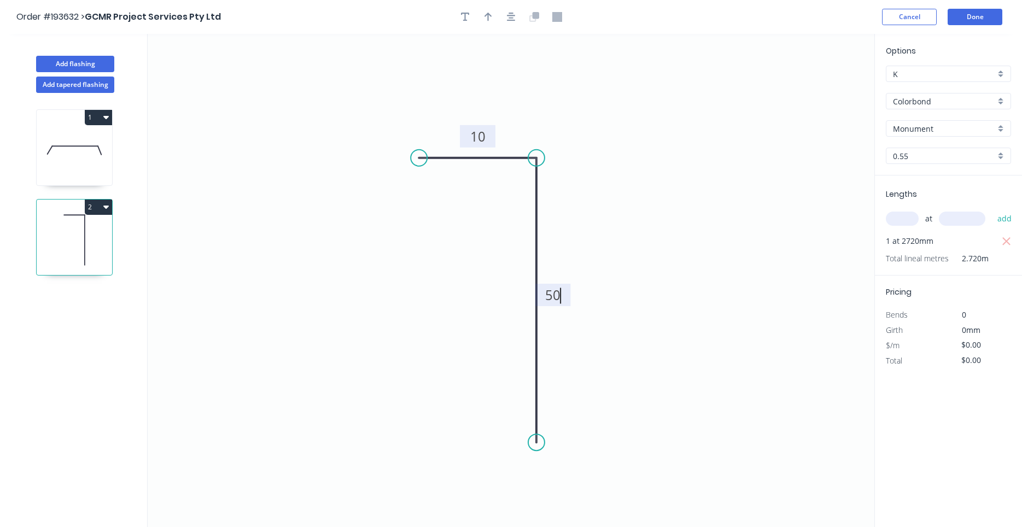
type input "$4.97"
type input "$13.52"
click at [908, 221] on input "text" at bounding box center [902, 219] width 33 height 14
click at [506, 17] on button "button" at bounding box center [511, 17] width 16 height 16
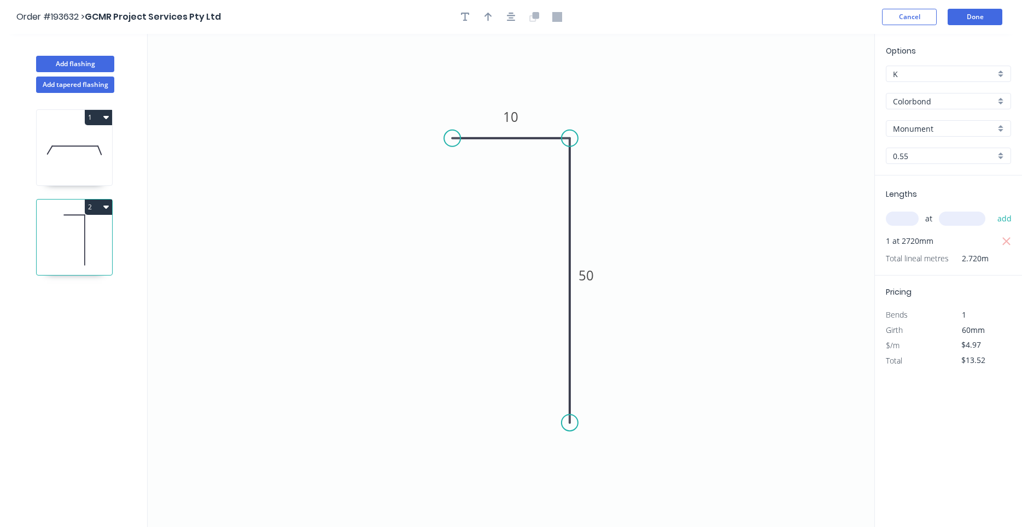
click at [99, 171] on icon at bounding box center [74, 150] width 75 height 70
type input "[PERSON_NAME]"
type input "$14.90"
type input "$50.66"
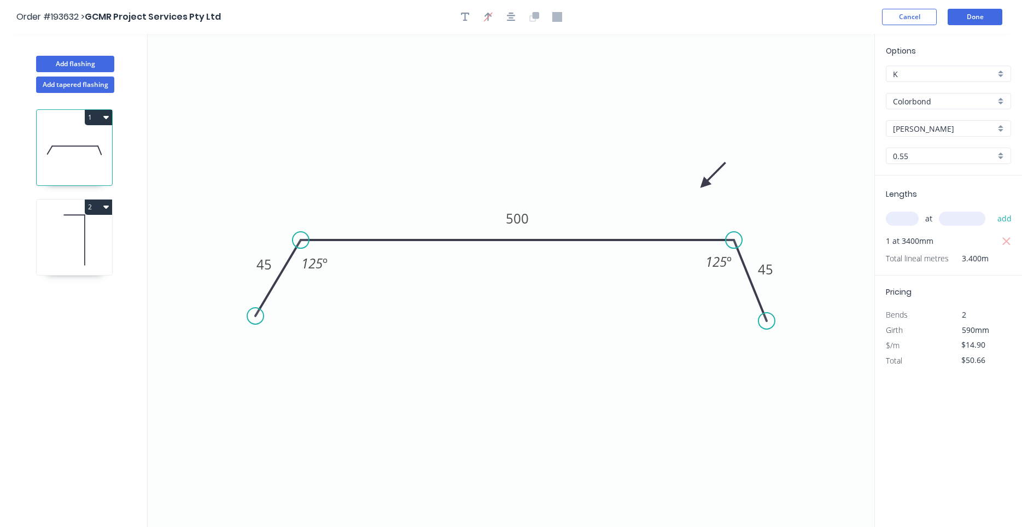
click at [96, 230] on icon at bounding box center [74, 240] width 75 height 70
type input "Monument"
type input "$4.97"
type input "$13.52"
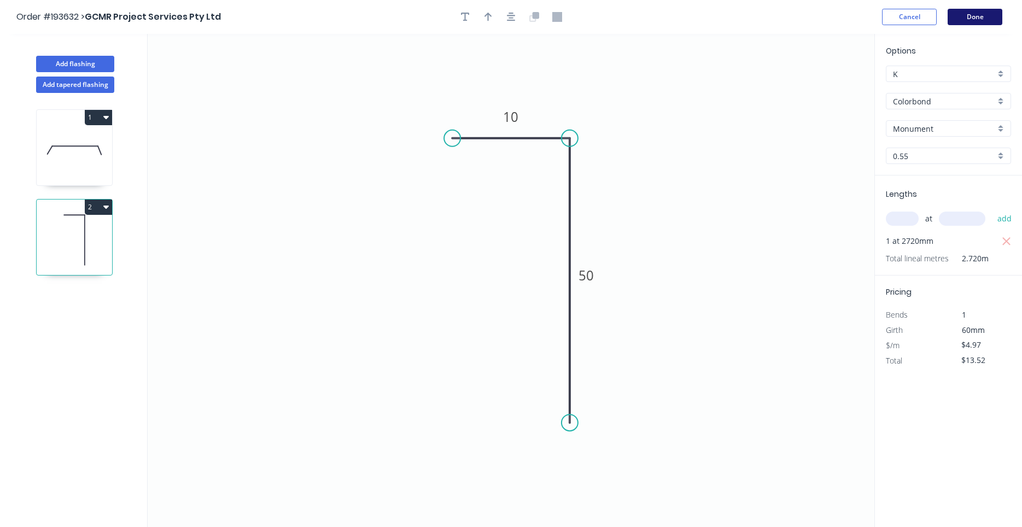
click at [968, 18] on button "Done" at bounding box center [975, 17] width 55 height 16
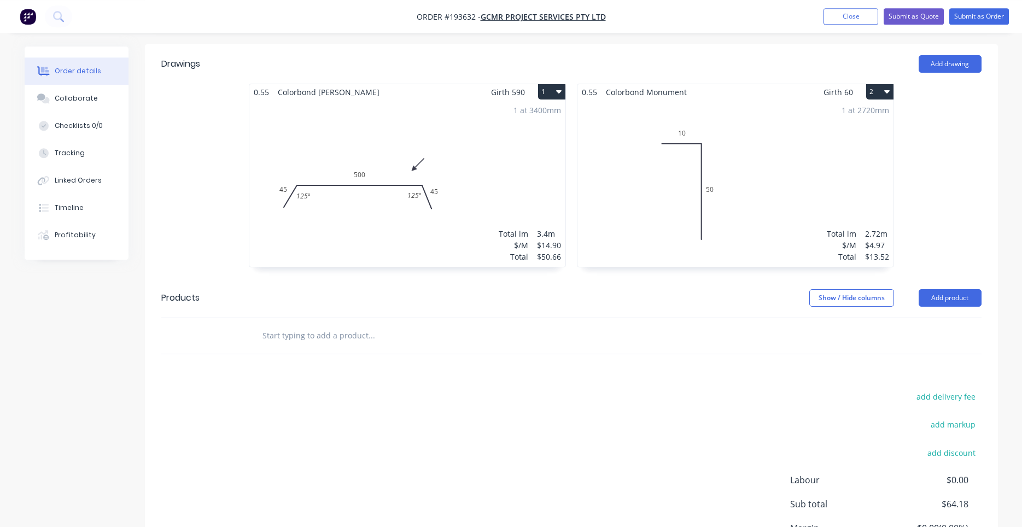
scroll to position [383, 0]
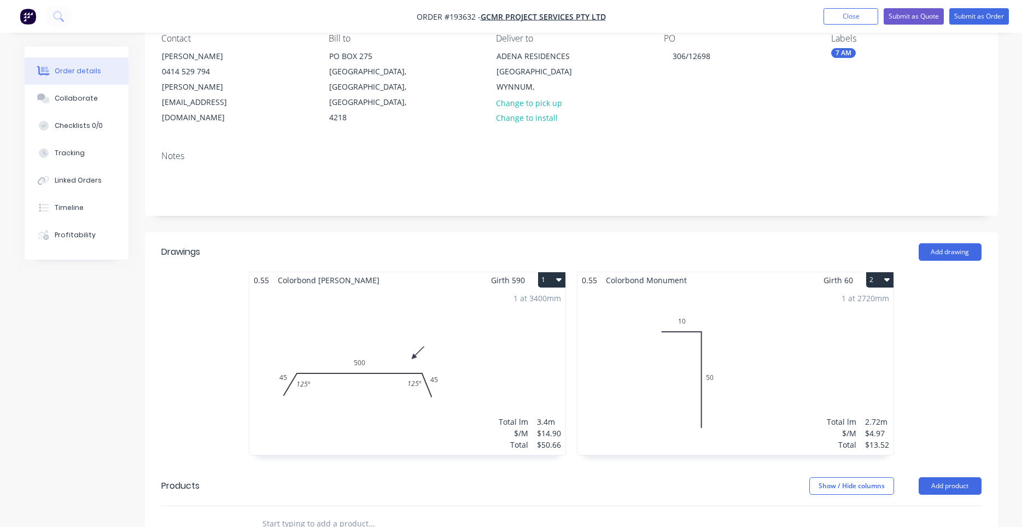
click at [745, 288] on div "1 at 2720mm Total lm $/M Total 2.72m $4.97 $13.52" at bounding box center [736, 371] width 316 height 167
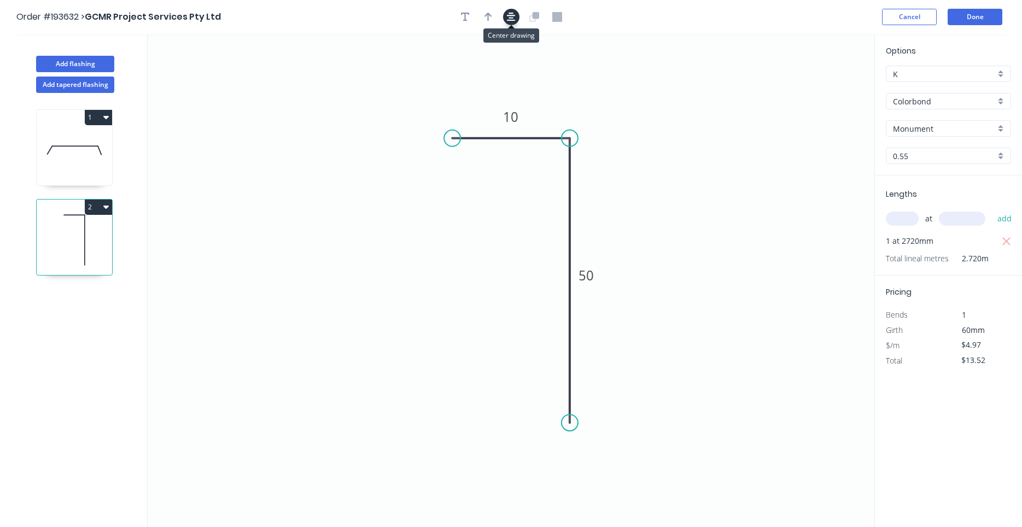
click at [515, 17] on icon "button" at bounding box center [511, 17] width 9 height 10
click at [495, 16] on button "button" at bounding box center [488, 17] width 16 height 16
click at [820, 92] on icon at bounding box center [819, 76] width 10 height 35
click at [820, 92] on icon at bounding box center [820, 79] width 10 height 35
drag, startPoint x: 820, startPoint y: 92, endPoint x: 629, endPoint y: 145, distance: 198.6
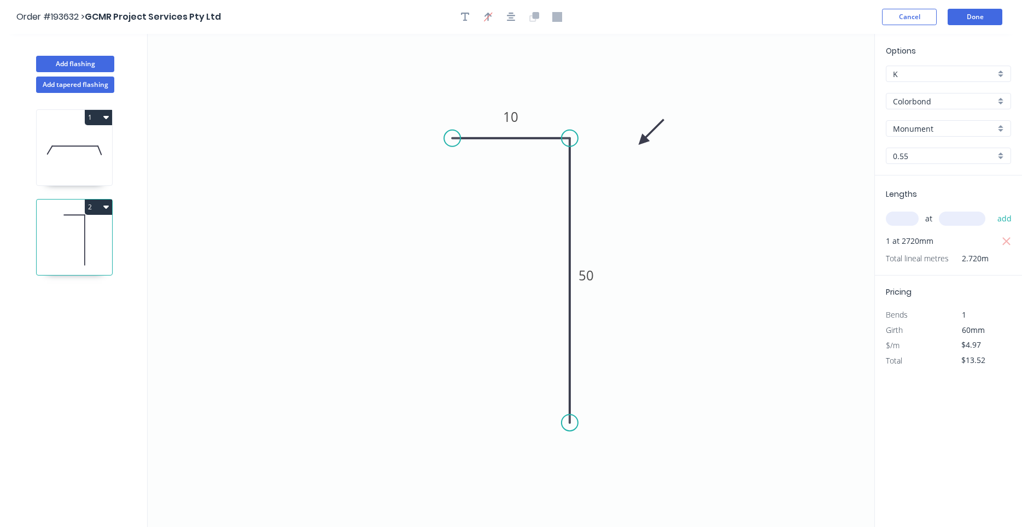
click at [635, 145] on icon at bounding box center [651, 132] width 32 height 32
click at [954, 18] on button "Done" at bounding box center [975, 17] width 55 height 16
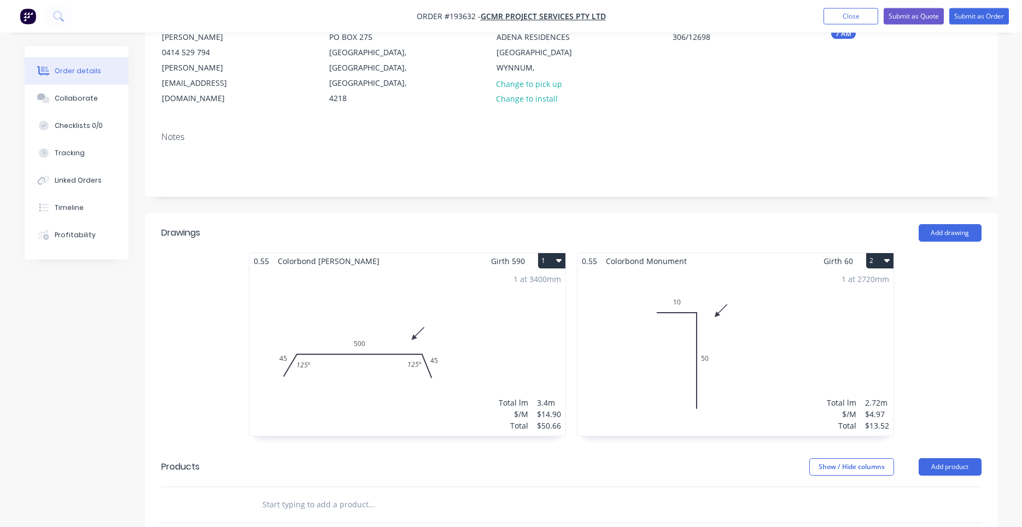
scroll to position [279, 0]
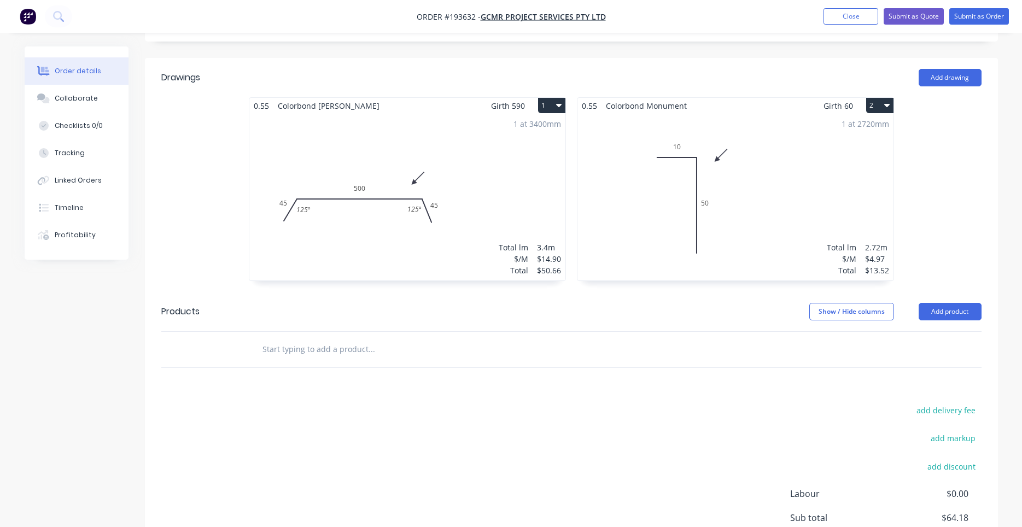
click at [838, 127] on div "1 at 2720mm Total lm $/M Total 2.72m $4.97 $13.52" at bounding box center [736, 197] width 316 height 167
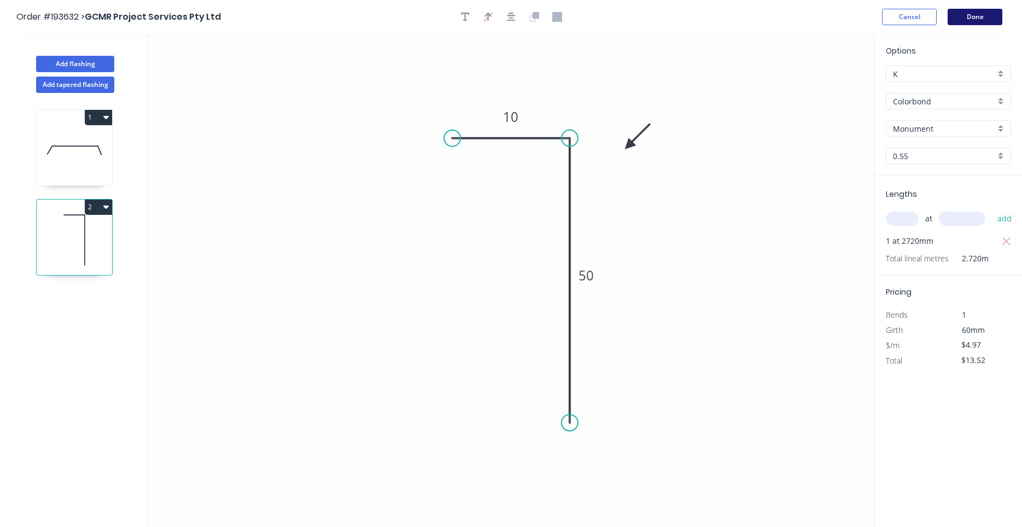
click at [957, 18] on button "Done" at bounding box center [975, 17] width 55 height 16
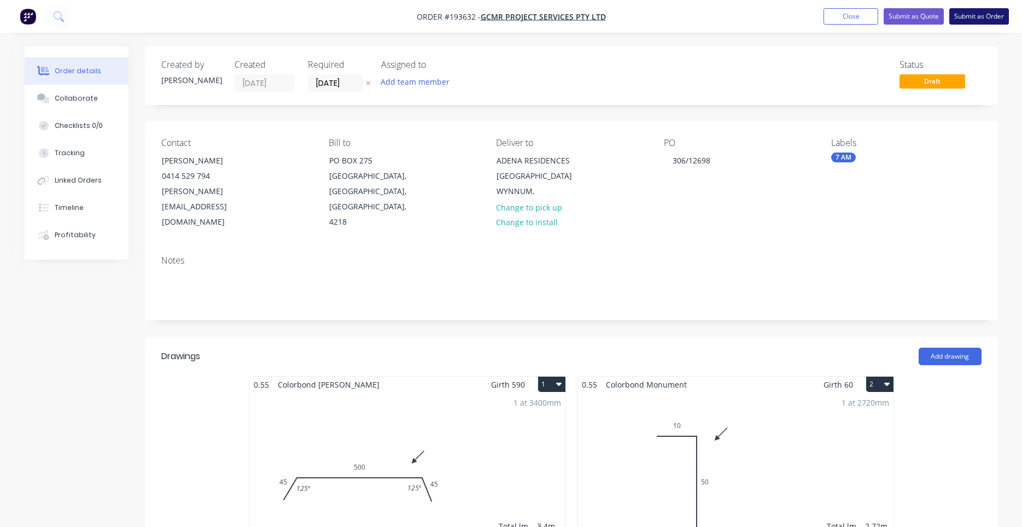
click at [957, 18] on button "Submit as Order" at bounding box center [979, 16] width 60 height 16
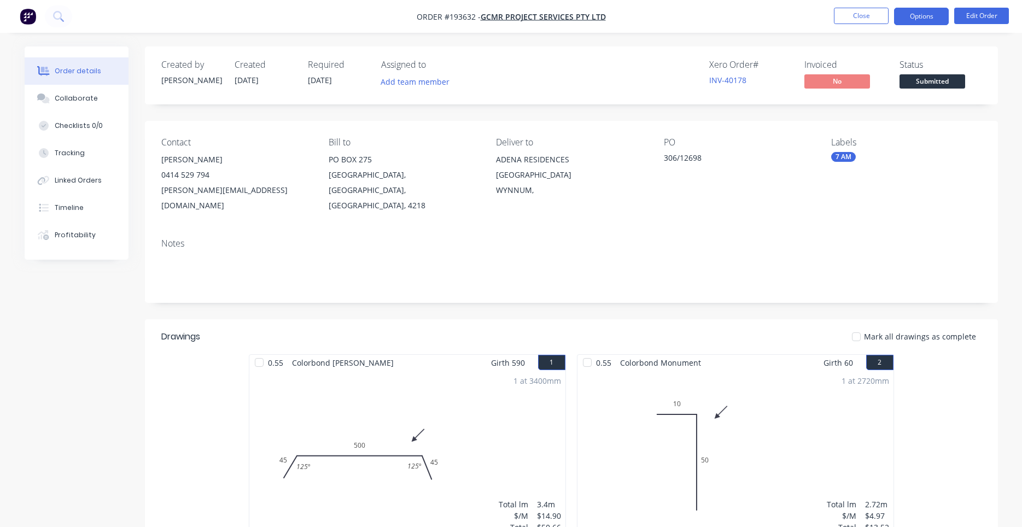
click at [930, 20] on button "Options" at bounding box center [921, 17] width 55 height 18
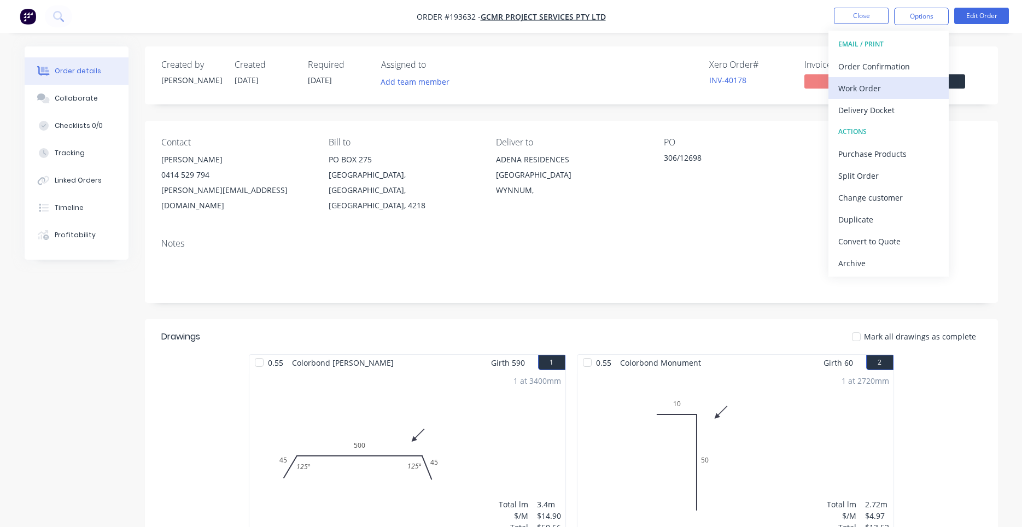
click at [907, 81] on div "Work Order" at bounding box center [888, 88] width 101 height 16
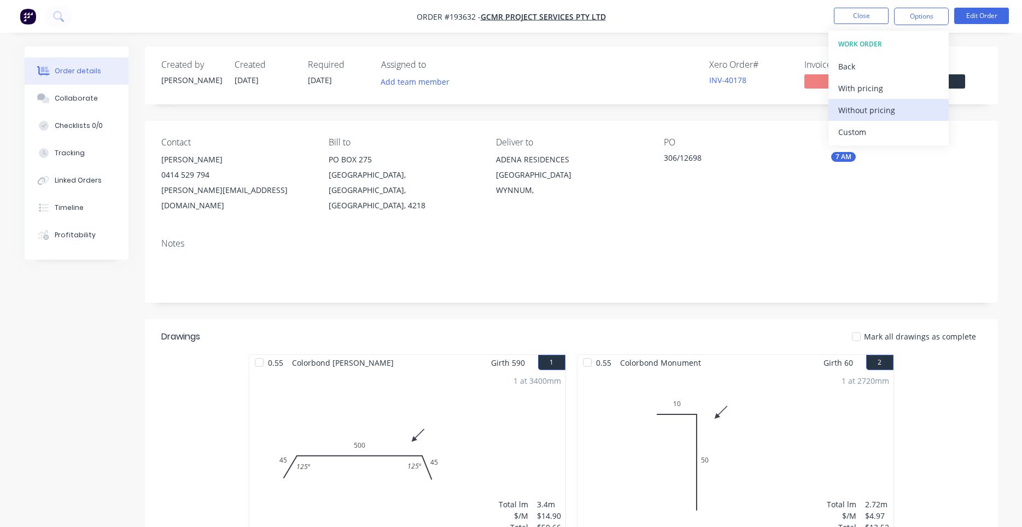
click at [895, 103] on div "Without pricing" at bounding box center [888, 110] width 101 height 16
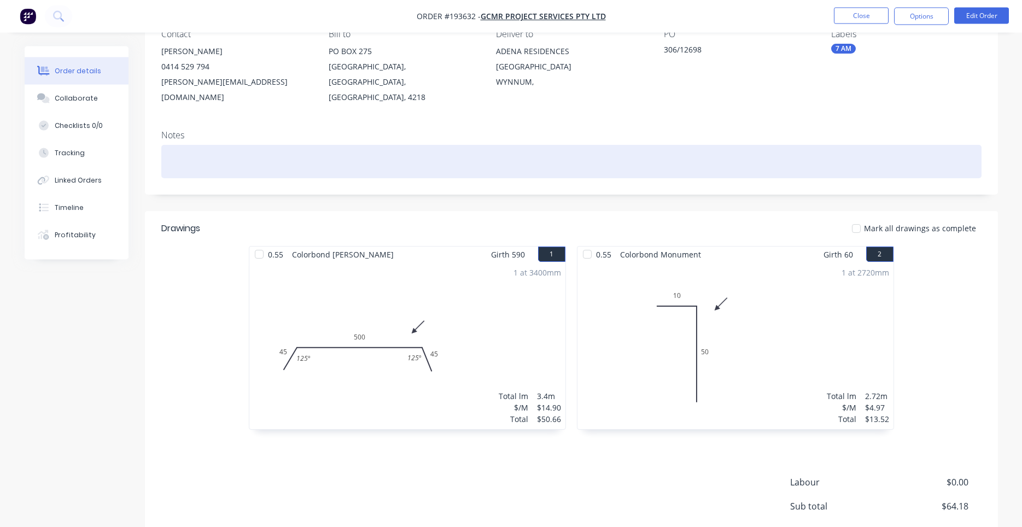
click at [617, 145] on div at bounding box center [571, 161] width 820 height 33
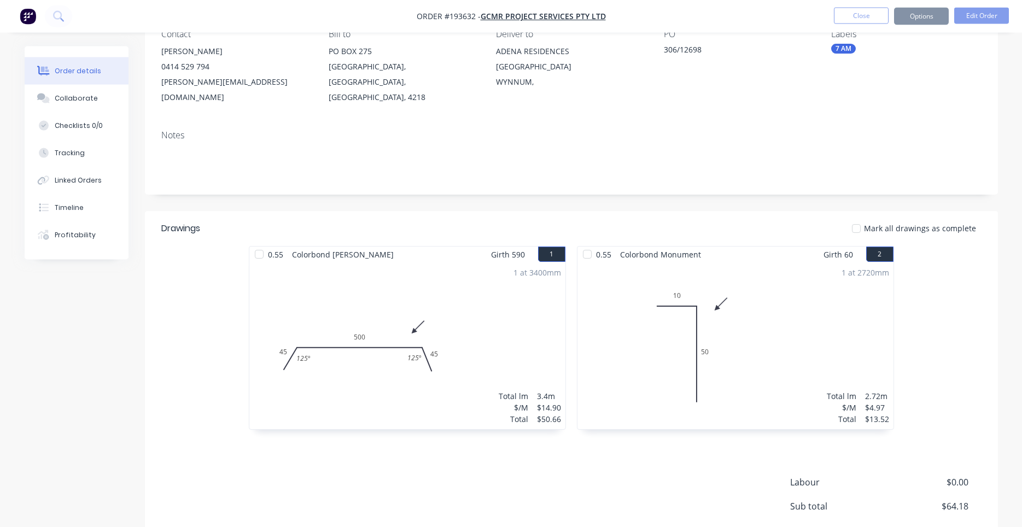
click at [636, 130] on div "Notes" at bounding box center [571, 135] width 820 height 10
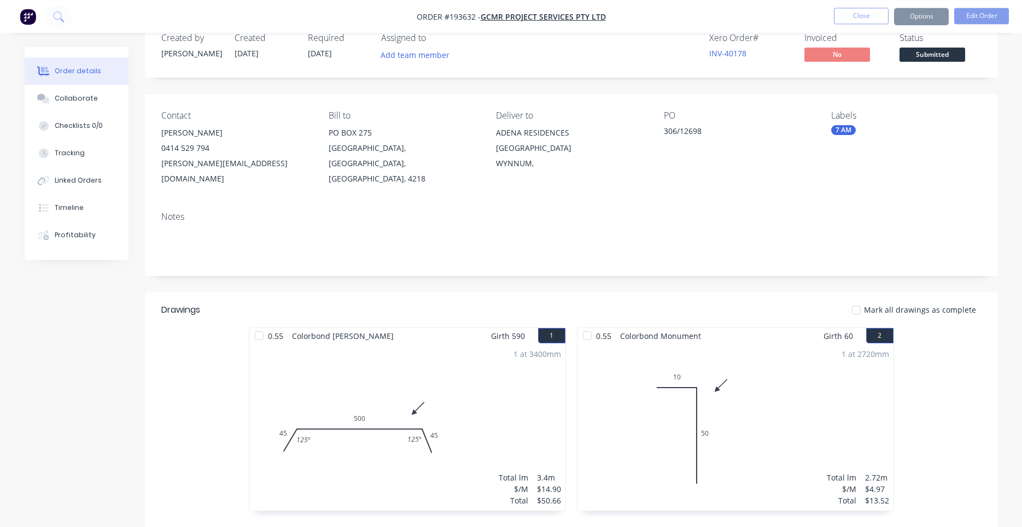
scroll to position [0, 0]
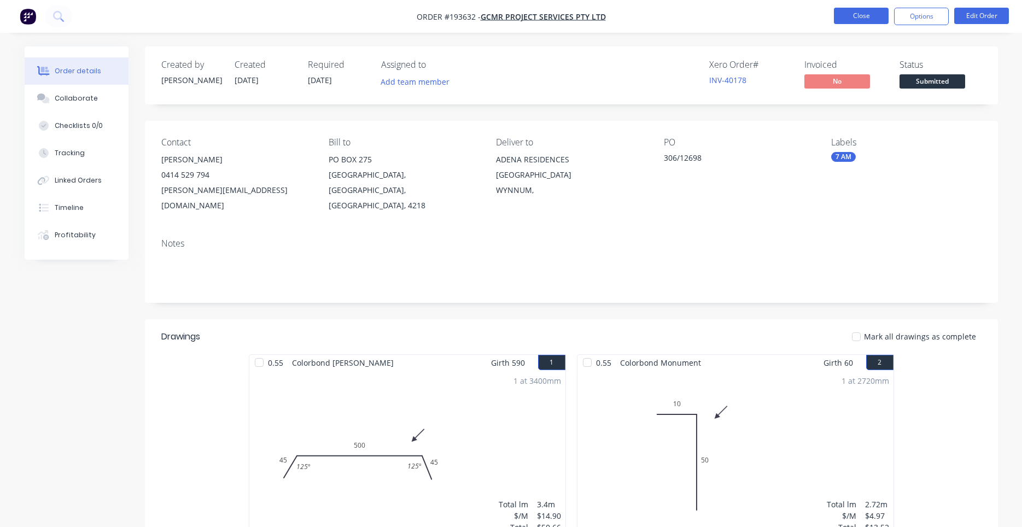
click at [853, 13] on button "Close" at bounding box center [861, 16] width 55 height 16
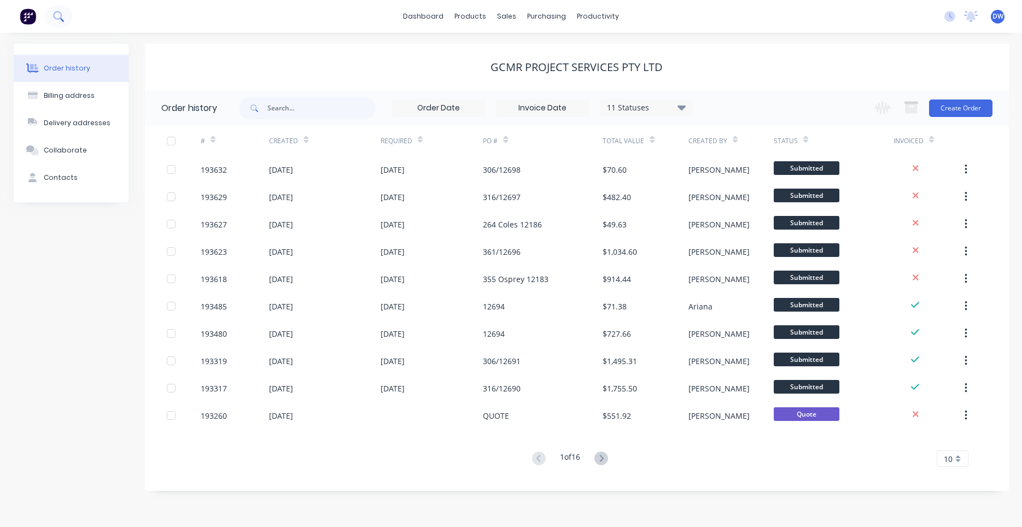
click at [53, 20] on icon at bounding box center [58, 16] width 10 height 10
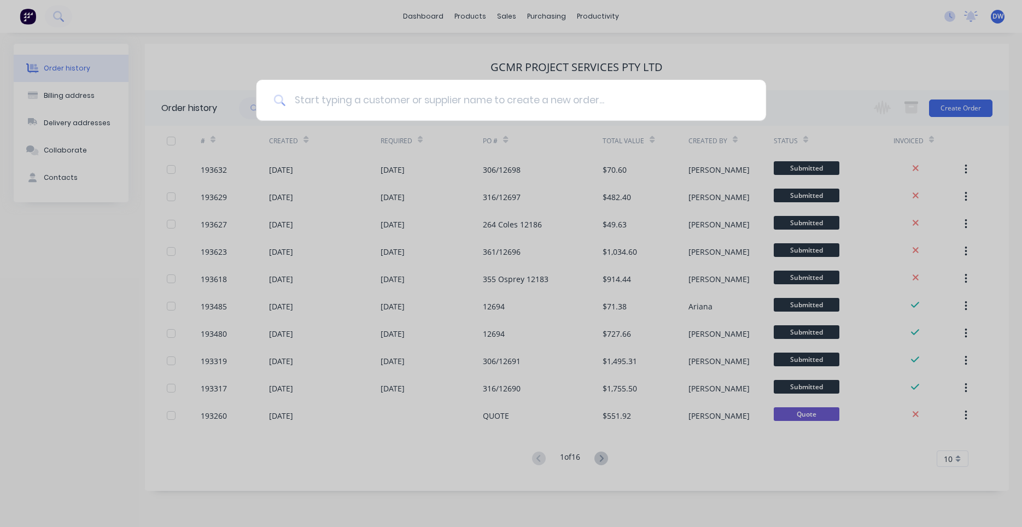
click at [339, 101] on input at bounding box center [516, 100] width 463 height 41
type input "results"
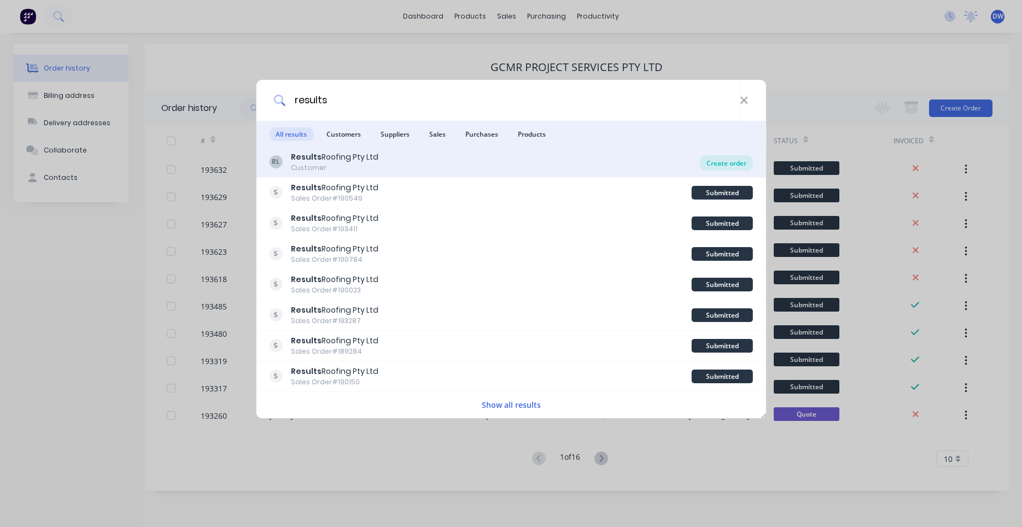
click at [721, 164] on div "Create order" at bounding box center [726, 162] width 53 height 15
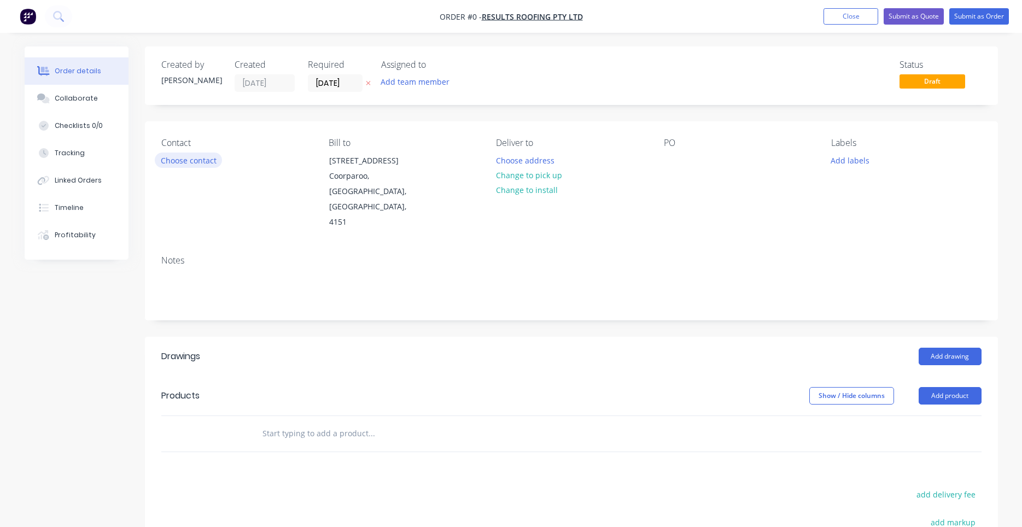
click at [201, 159] on button "Choose contact" at bounding box center [188, 160] width 67 height 15
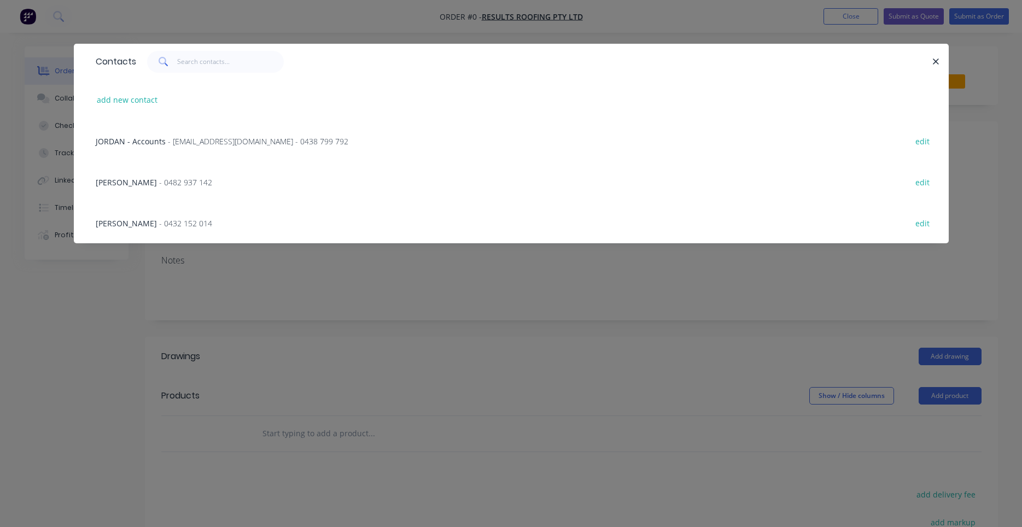
click at [173, 183] on span "- 0482 937 142" at bounding box center [185, 182] width 53 height 10
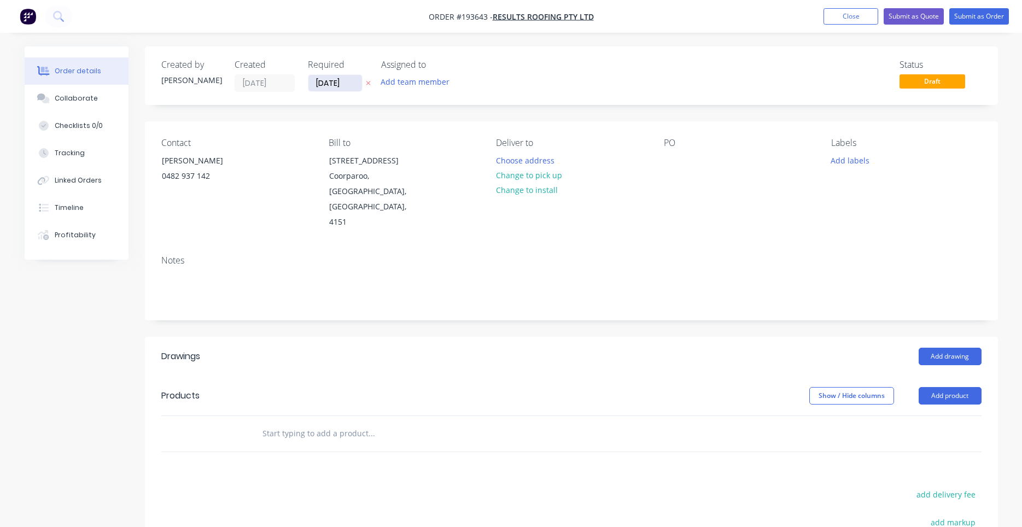
click at [342, 85] on input "[DATE]" at bounding box center [335, 83] width 54 height 16
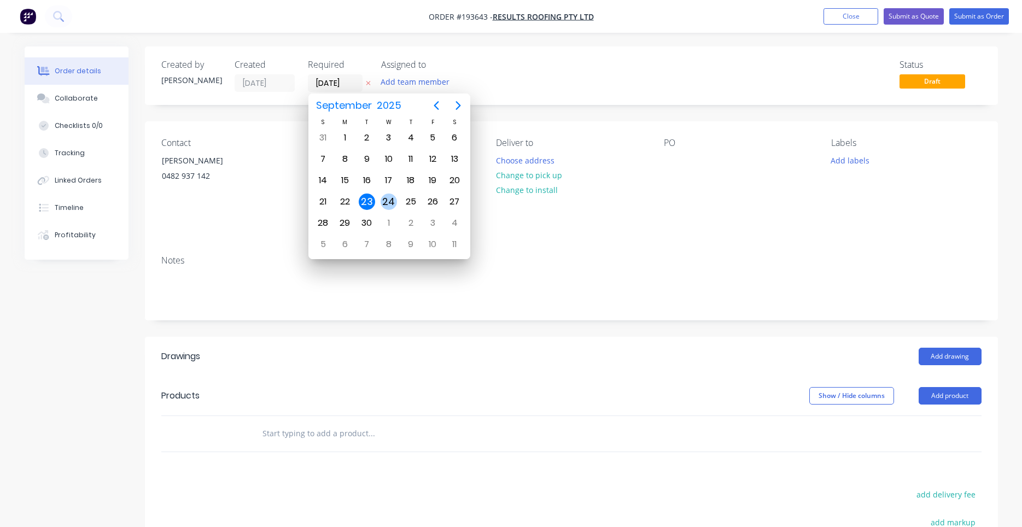
click at [385, 205] on div "24" at bounding box center [389, 202] width 16 height 16
type input "[DATE]"
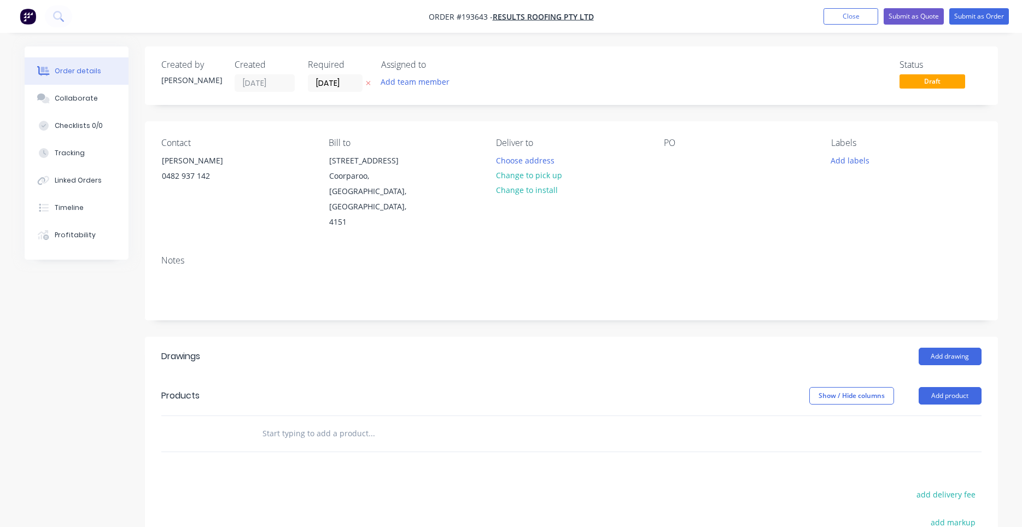
click at [376, 247] on div "Notes" at bounding box center [571, 283] width 853 height 73
click at [510, 163] on button "Choose address" at bounding box center [525, 160] width 70 height 15
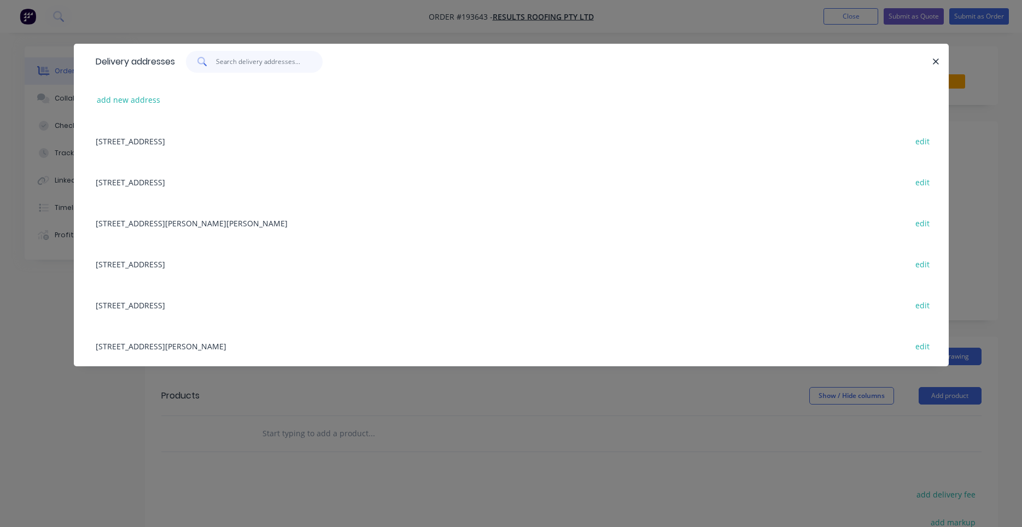
click at [298, 66] on input "text" at bounding box center [269, 62] width 107 height 22
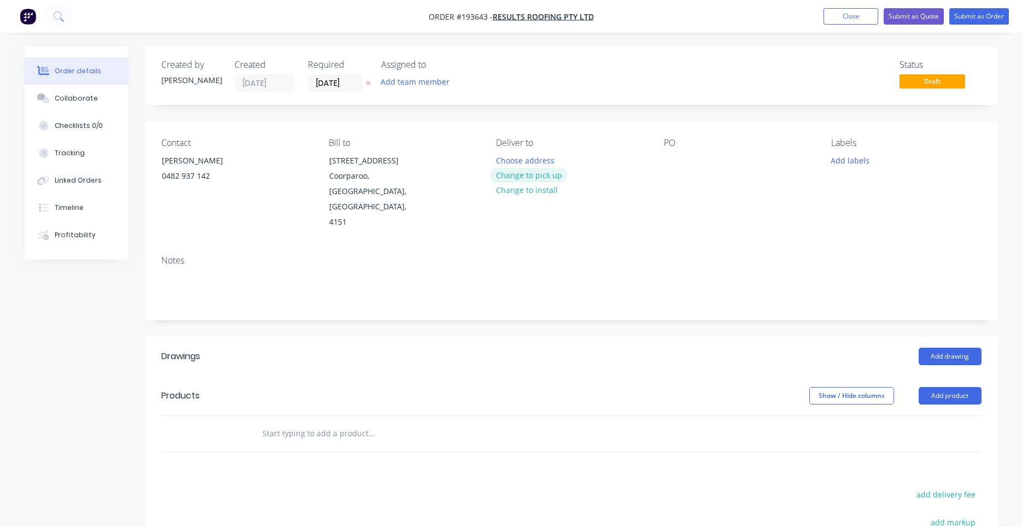
click at [511, 174] on button "Change to pick up" at bounding box center [529, 175] width 78 height 15
click at [514, 158] on div "Pick up Change to delivery Change to install" at bounding box center [571, 184] width 150 height 92
click at [510, 166] on div at bounding box center [505, 161] width 18 height 16
click at [667, 158] on div at bounding box center [673, 161] width 18 height 16
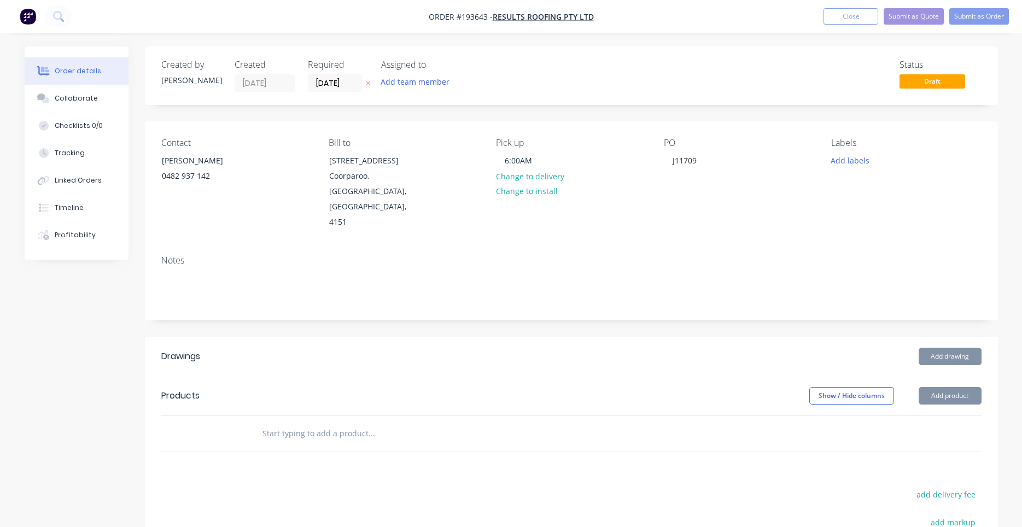
click at [734, 196] on div "PO J11709" at bounding box center [739, 184] width 150 height 92
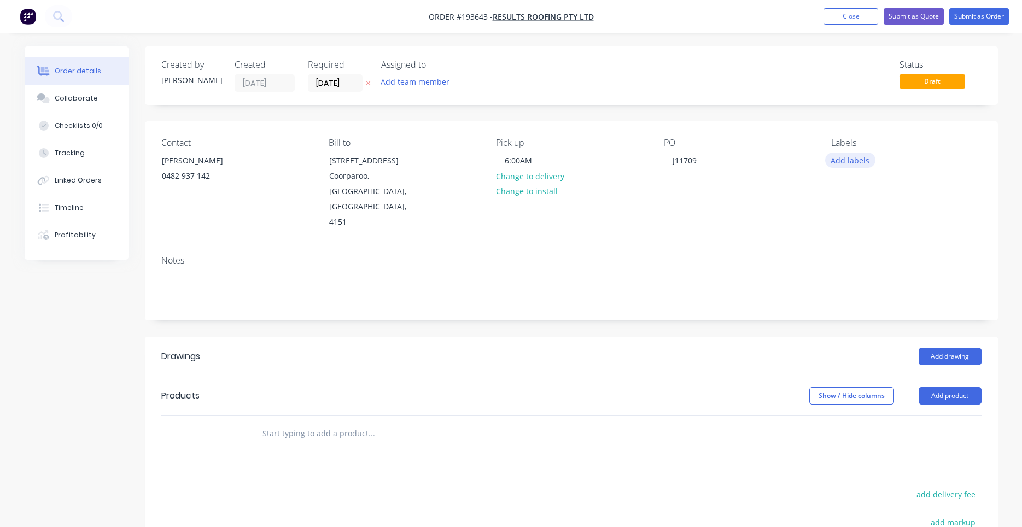
click at [858, 160] on button "Add labels" at bounding box center [850, 160] width 50 height 15
click at [742, 255] on div "Notes" at bounding box center [571, 260] width 820 height 10
click at [365, 423] on input "text" at bounding box center [371, 434] width 219 height 22
click at [932, 348] on button "Add drawing" at bounding box center [950, 357] width 63 height 18
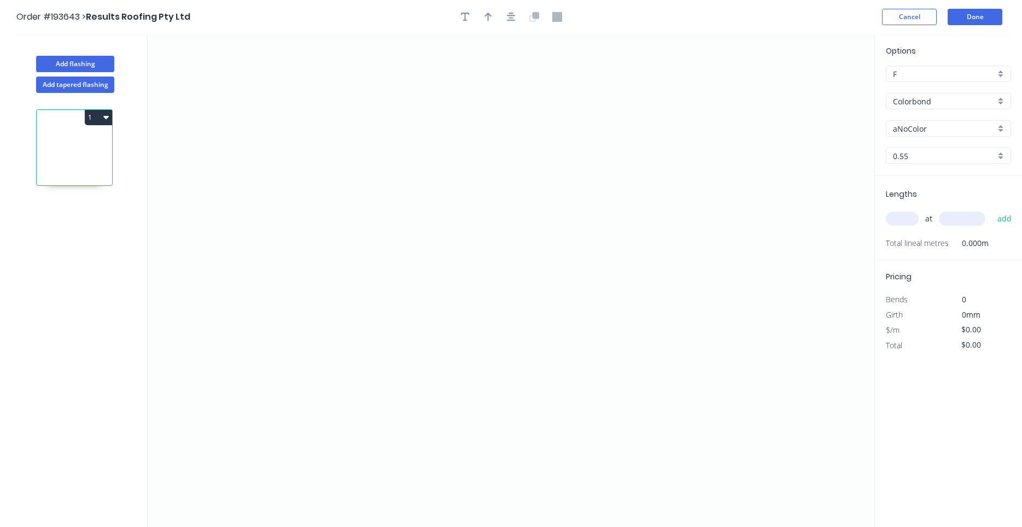
click at [900, 127] on input "aNoColor" at bounding box center [944, 128] width 102 height 11
click at [911, 153] on div "Woodland Grey" at bounding box center [949, 149] width 124 height 19
type input "Woodland Grey"
click at [909, 219] on input "text" at bounding box center [902, 219] width 33 height 14
type input "1"
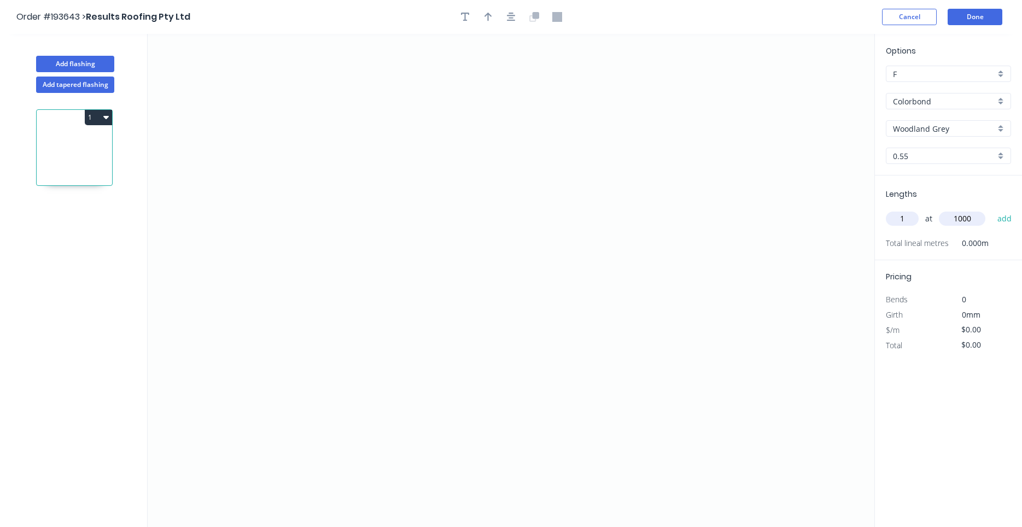
type input "1000"
click at [992, 209] on button "add" at bounding box center [1005, 218] width 26 height 19
click at [345, 137] on icon "0" at bounding box center [511, 280] width 727 height 493
click at [349, 260] on icon "0" at bounding box center [511, 280] width 727 height 493
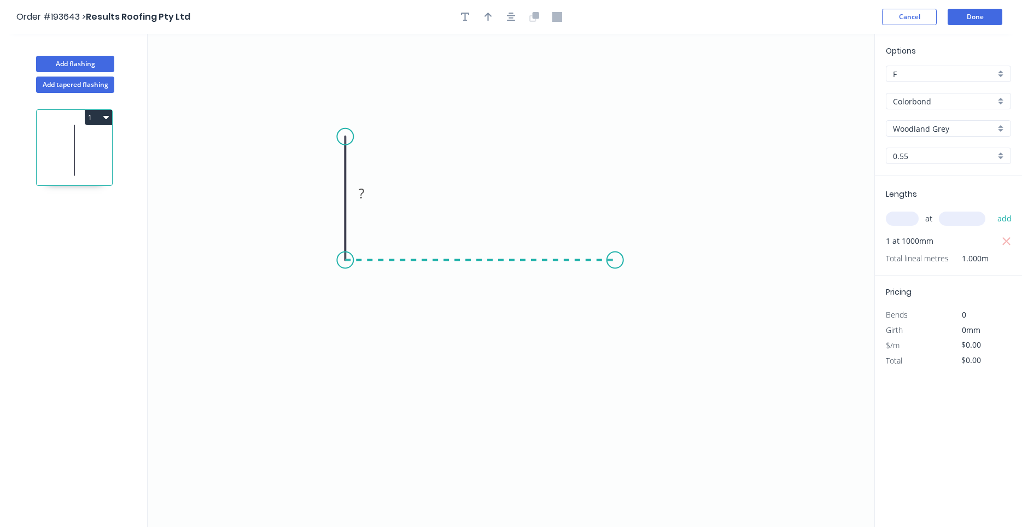
click at [615, 264] on icon "0 ?" at bounding box center [511, 280] width 727 height 493
click at [617, 369] on icon "0 ? ?" at bounding box center [511, 280] width 727 height 493
click at [616, 369] on circle at bounding box center [615, 368] width 16 height 16
drag, startPoint x: 614, startPoint y: 320, endPoint x: 738, endPoint y: 320, distance: 124.1
click at [739, 320] on icon at bounding box center [739, 314] width 0 height 108
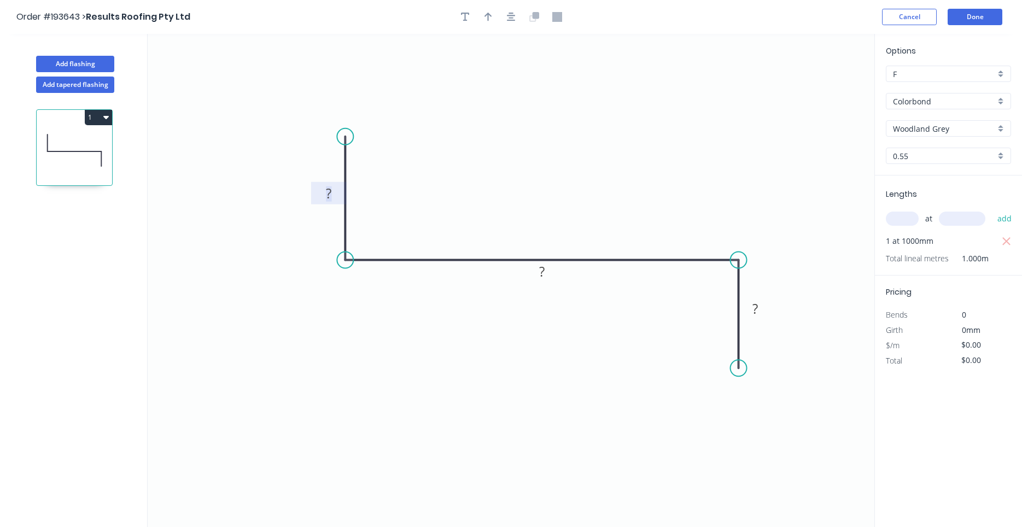
click at [326, 194] on tspan "?" at bounding box center [328, 193] width 5 height 18
drag, startPoint x: 326, startPoint y: 194, endPoint x: 334, endPoint y: 196, distance: 8.0
click at [334, 196] on g "?" at bounding box center [329, 193] width 22 height 18
type input "$8.47"
click at [356, 183] on div "Crush & Fold" at bounding box center [402, 178] width 110 height 22
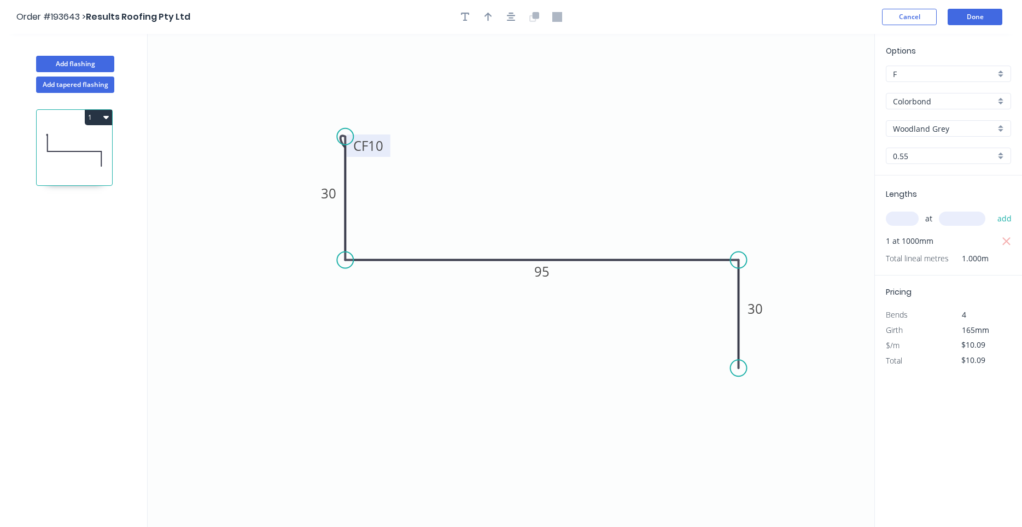
click at [368, 145] on text "CF 10" at bounding box center [368, 146] width 30 height 18
drag, startPoint x: 372, startPoint y: 148, endPoint x: 388, endPoint y: 147, distance: 16.4
click at [388, 147] on g "CF 10" at bounding box center [369, 146] width 44 height 22
click at [66, 66] on button "Add flashing" at bounding box center [75, 64] width 78 height 16
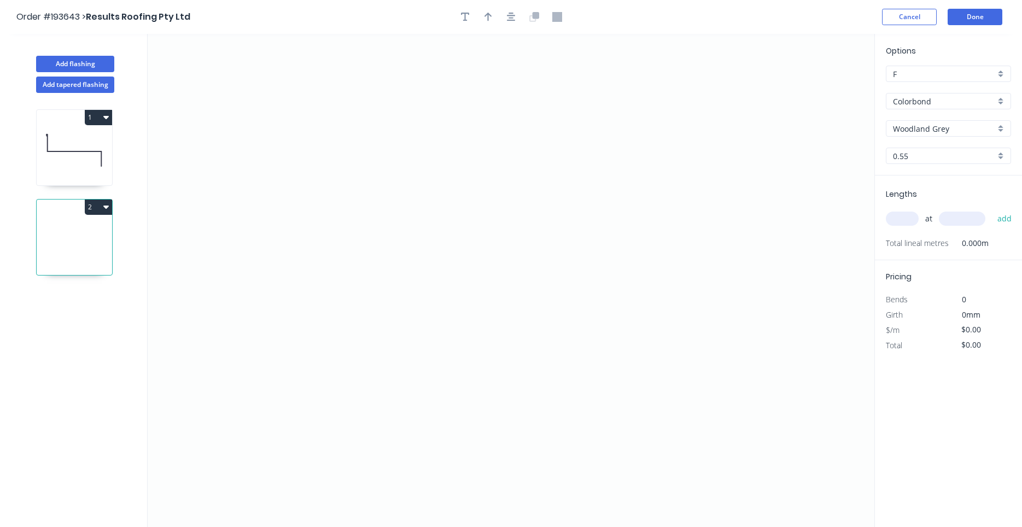
click at [921, 106] on input "Colorbond" at bounding box center [944, 101] width 102 height 11
click at [932, 119] on div "Colorbond Matt" at bounding box center [949, 122] width 124 height 19
click at [924, 129] on input "Basalt" at bounding box center [944, 128] width 102 height 11
click at [936, 142] on div "Monument" at bounding box center [949, 149] width 124 height 19
click at [912, 218] on input "text" at bounding box center [902, 219] width 33 height 14
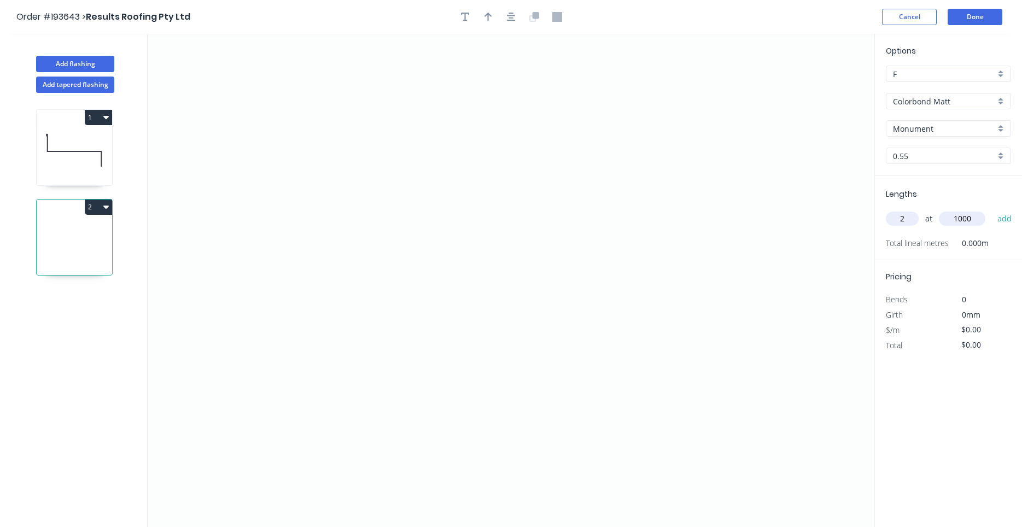
click at [992, 209] on button "add" at bounding box center [1005, 218] width 26 height 19
click at [85, 153] on icon at bounding box center [74, 150] width 75 height 70
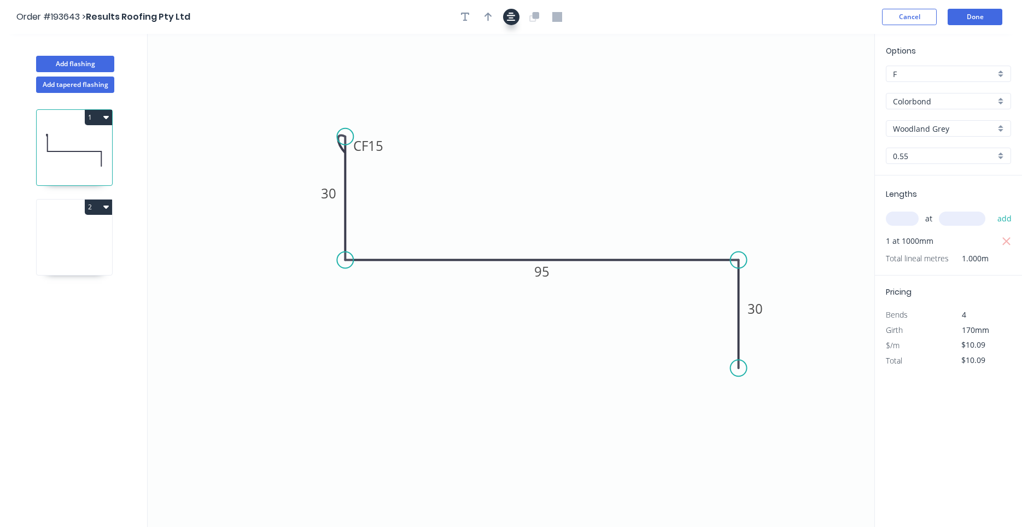
click at [517, 22] on button "button" at bounding box center [511, 17] width 16 height 16
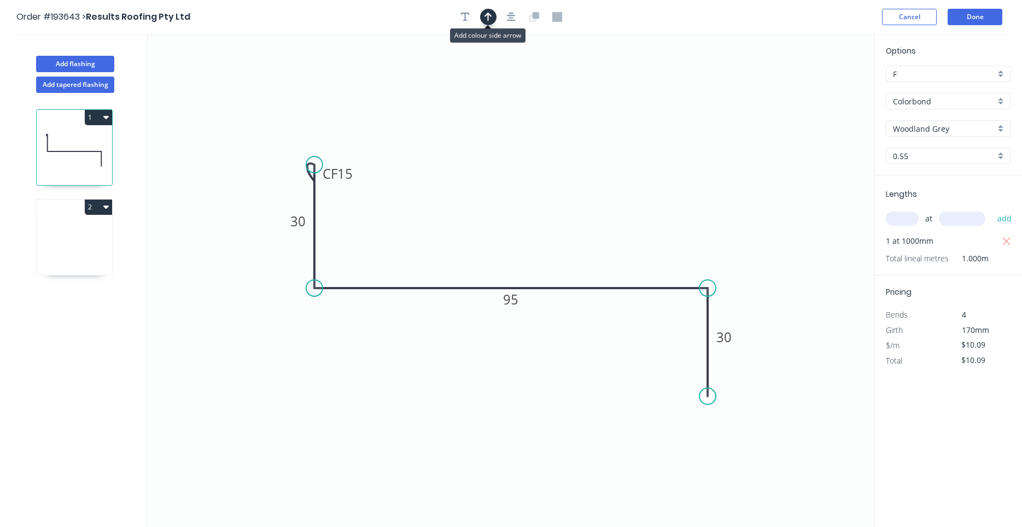
click at [489, 17] on icon "button" at bounding box center [489, 17] width 8 height 10
click at [821, 84] on icon at bounding box center [819, 76] width 10 height 35
drag, startPoint x: 821, startPoint y: 84, endPoint x: 468, endPoint y: 209, distance: 374.8
click at [508, 185] on icon at bounding box center [524, 170] width 32 height 32
click at [94, 237] on icon at bounding box center [74, 240] width 75 height 70
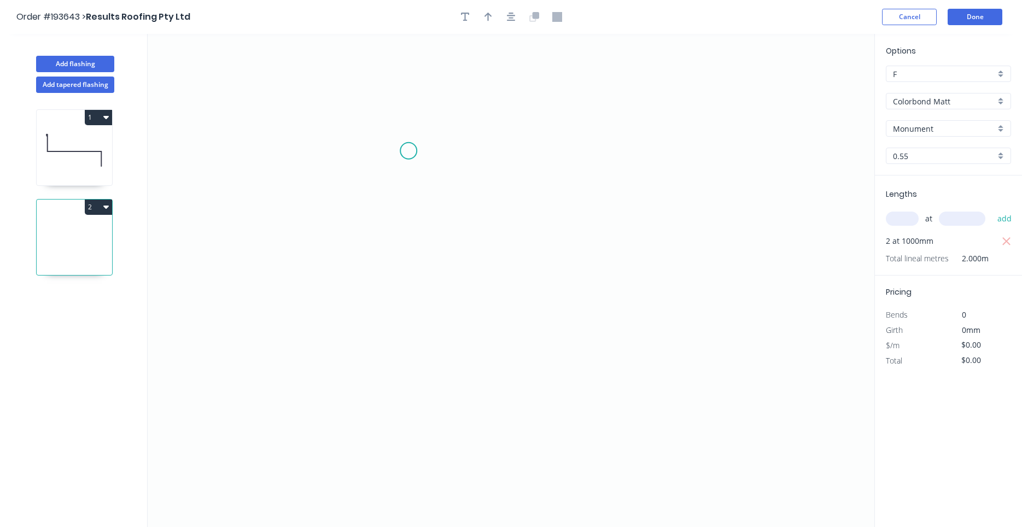
click at [409, 151] on icon "0" at bounding box center [511, 280] width 727 height 493
click at [511, 151] on icon at bounding box center [460, 151] width 103 height 0
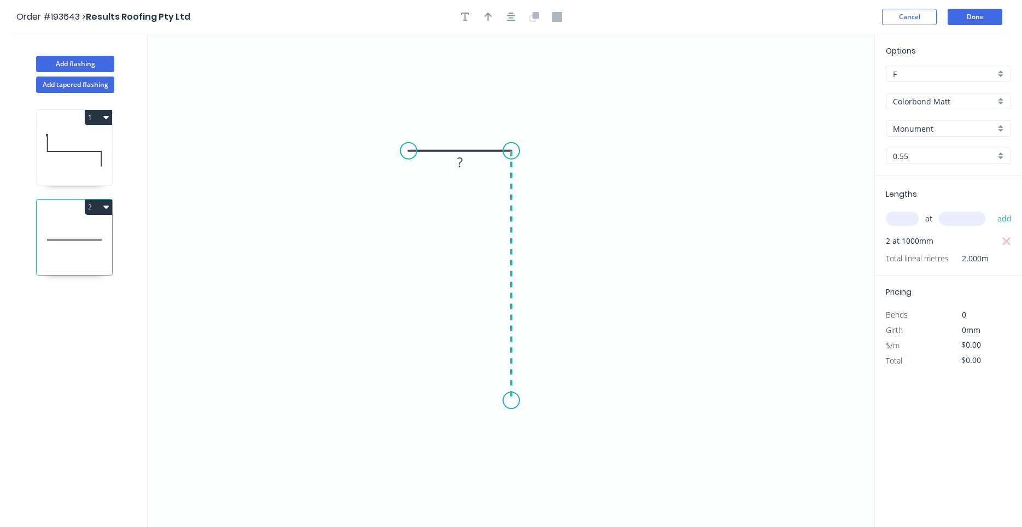
click at [504, 401] on icon "0 ?" at bounding box center [511, 280] width 727 height 493
click at [504, 401] on circle at bounding box center [511, 400] width 16 height 16
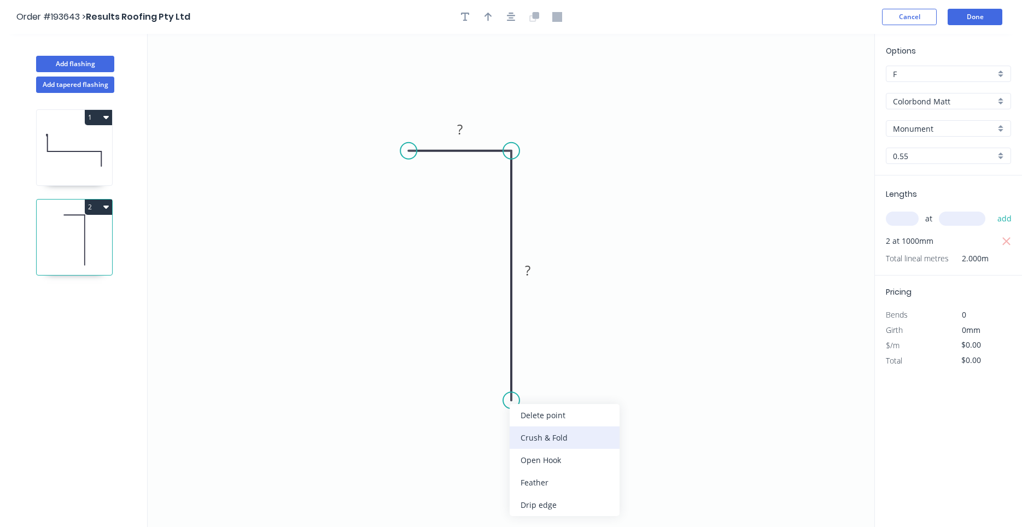
click at [531, 436] on div "Crush & Fold" at bounding box center [565, 438] width 110 height 22
drag, startPoint x: 526, startPoint y: 429, endPoint x: 525, endPoint y: 421, distance: 8.8
click at [526, 430] on div "Flip bend" at bounding box center [568, 434] width 110 height 22
click at [533, 383] on tspan "CF" at bounding box center [527, 381] width 15 height 18
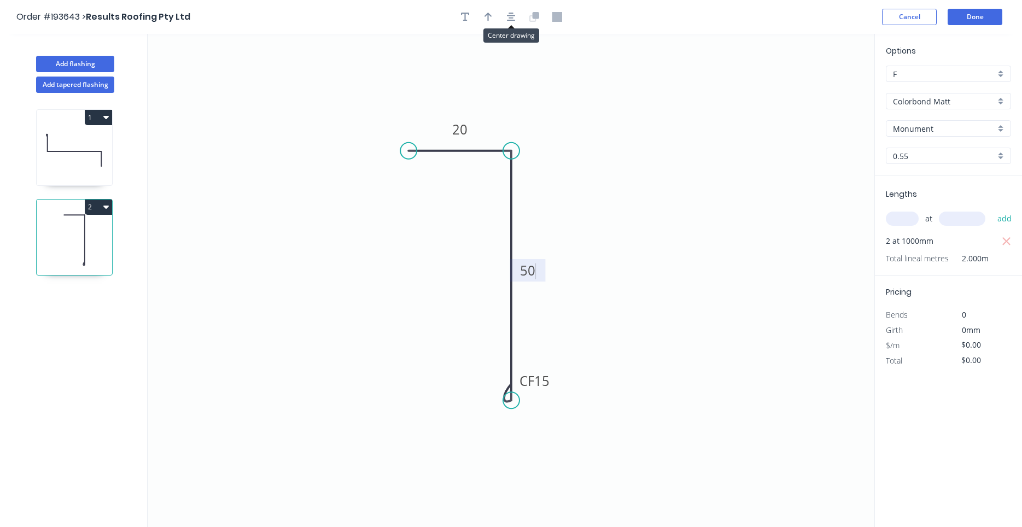
drag, startPoint x: 511, startPoint y: 16, endPoint x: 501, endPoint y: 22, distance: 11.7
click at [511, 18] on icon "button" at bounding box center [511, 17] width 9 height 10
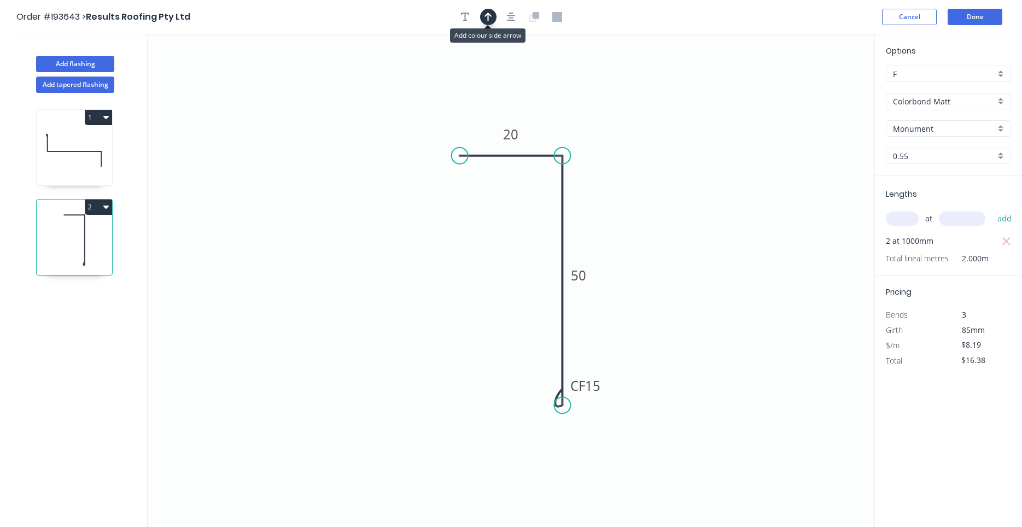
click at [492, 18] on button "button" at bounding box center [488, 17] width 16 height 16
click at [816, 88] on icon "0 20 CF 15 50" at bounding box center [511, 280] width 727 height 493
click at [820, 90] on icon at bounding box center [819, 77] width 10 height 35
click at [819, 90] on icon at bounding box center [819, 77] width 10 height 35
drag, startPoint x: 818, startPoint y: 88, endPoint x: 616, endPoint y: 116, distance: 203.7
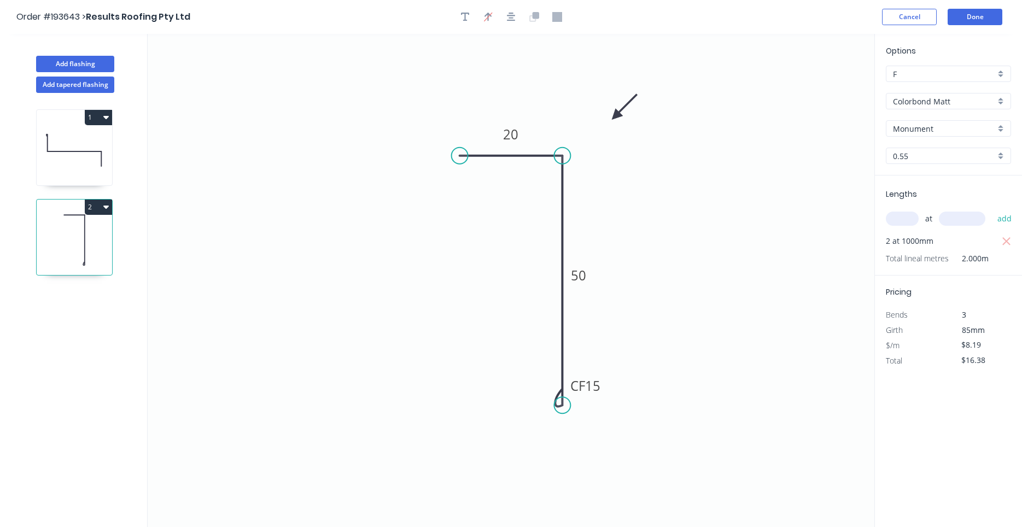
click at [616, 116] on icon at bounding box center [625, 107] width 32 height 32
click at [904, 221] on input "text" at bounding box center [902, 219] width 33 height 14
click at [992, 209] on button "add" at bounding box center [1005, 218] width 26 height 19
click at [1004, 255] on icon "button" at bounding box center [1007, 256] width 10 height 13
click at [83, 173] on icon at bounding box center [74, 150] width 75 height 70
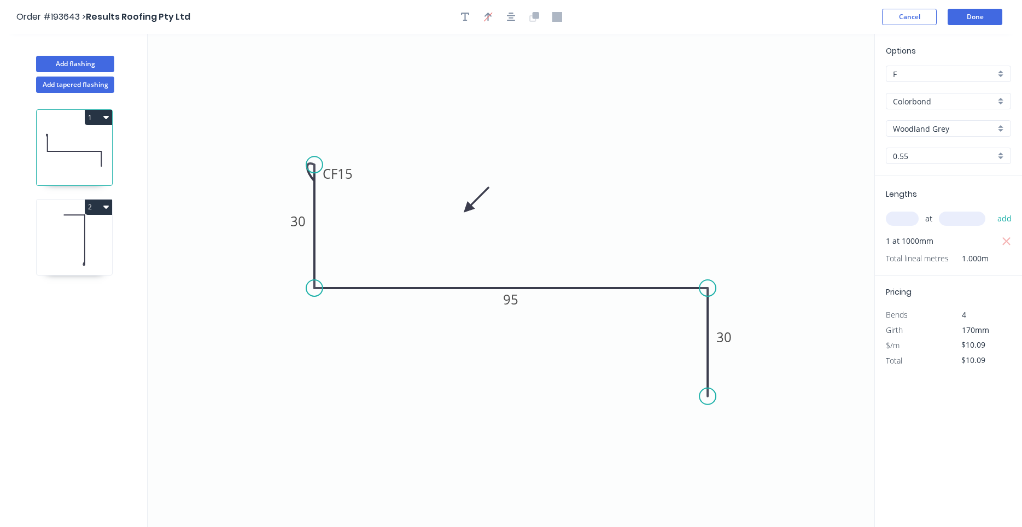
click at [80, 223] on icon at bounding box center [74, 240] width 75 height 70
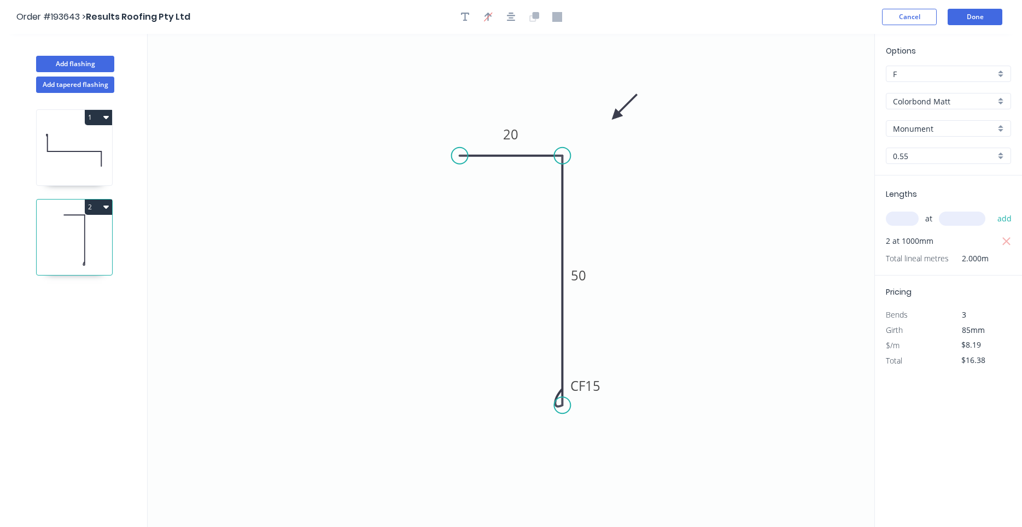
drag, startPoint x: 456, startPoint y: 138, endPoint x: 464, endPoint y: 112, distance: 26.8
click at [99, 61] on button "Add flashing" at bounding box center [75, 64] width 78 height 16
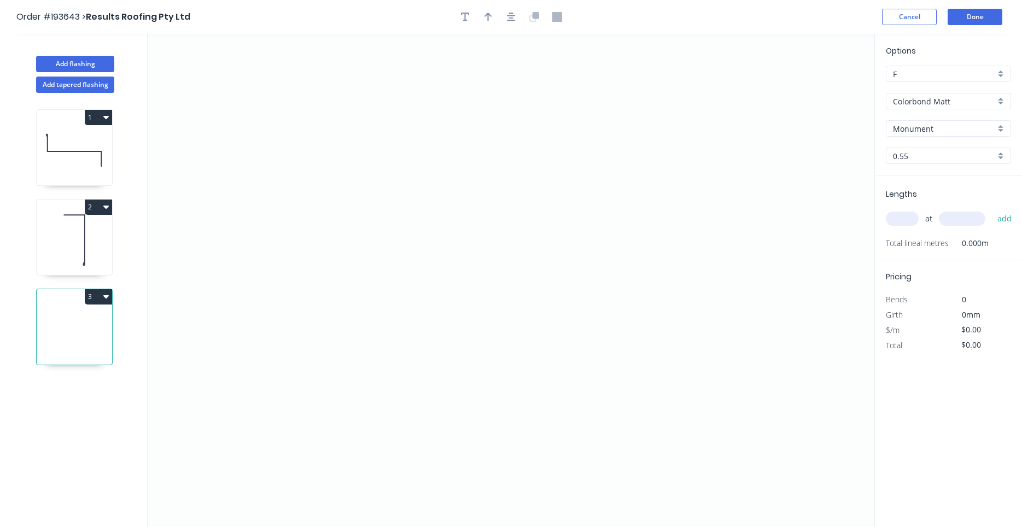
click at [919, 222] on div "at add" at bounding box center [949, 218] width 127 height 19
click at [913, 220] on input "text" at bounding box center [902, 219] width 33 height 14
drag, startPoint x: 913, startPoint y: 220, endPoint x: 616, endPoint y: 196, distance: 297.4
click at [382, 440] on icon "0" at bounding box center [511, 280] width 727 height 493
click at [325, 374] on icon "0" at bounding box center [511, 280] width 727 height 493
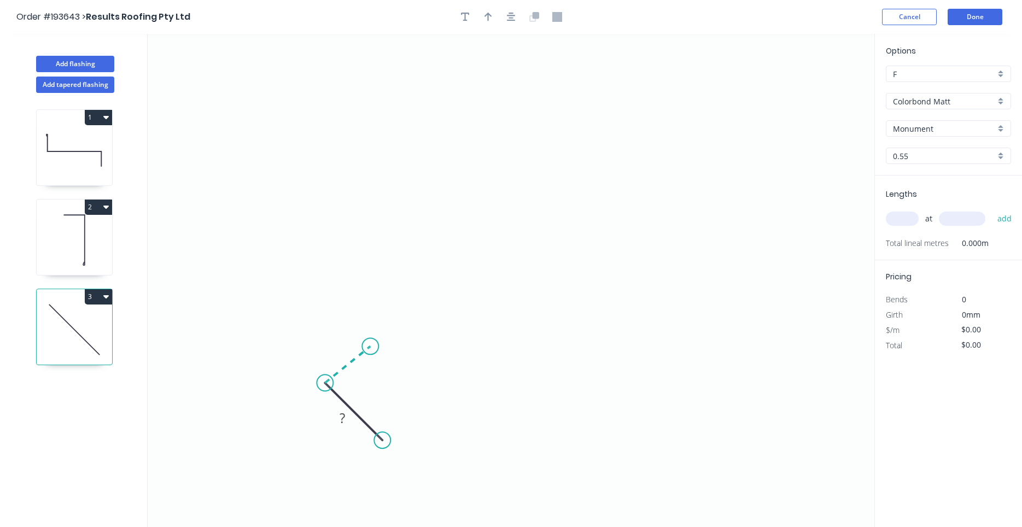
click at [370, 347] on icon at bounding box center [347, 364] width 45 height 37
click at [370, 343] on circle at bounding box center [370, 346] width 16 height 16
click at [368, 341] on circle at bounding box center [367, 340] width 16 height 16
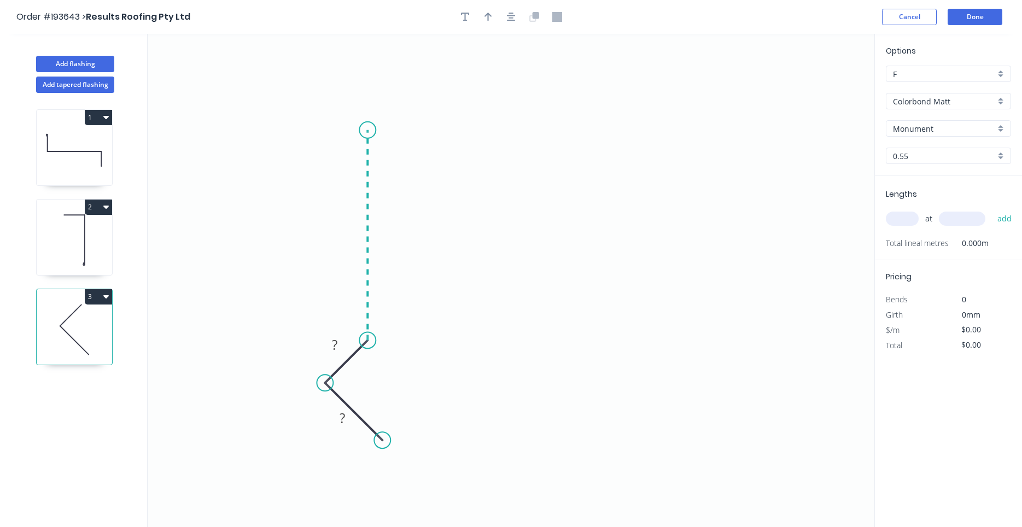
click at [361, 130] on icon "0 ? ?" at bounding box center [511, 280] width 727 height 493
click at [774, 133] on icon "0 ? ? ?" at bounding box center [511, 280] width 727 height 493
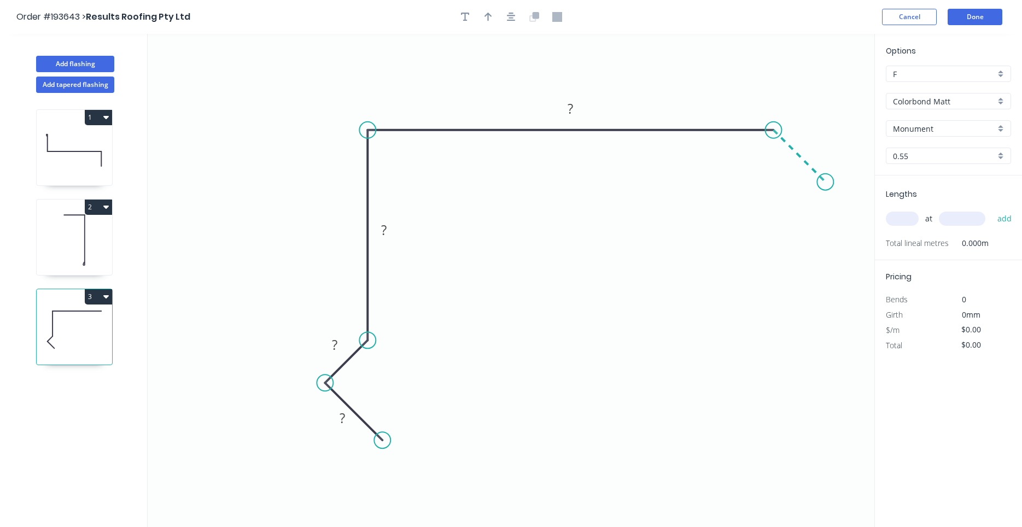
click at [826, 182] on icon "0 ? ? ? ?" at bounding box center [511, 280] width 727 height 493
click at [826, 182] on circle at bounding box center [825, 182] width 16 height 16
click at [789, 160] on div "Show angle" at bounding box center [828, 170] width 110 height 22
click at [767, 163] on tspan "º" at bounding box center [765, 154] width 5 height 18
drag, startPoint x: 121, startPoint y: 56, endPoint x: 222, endPoint y: 66, distance: 101.7
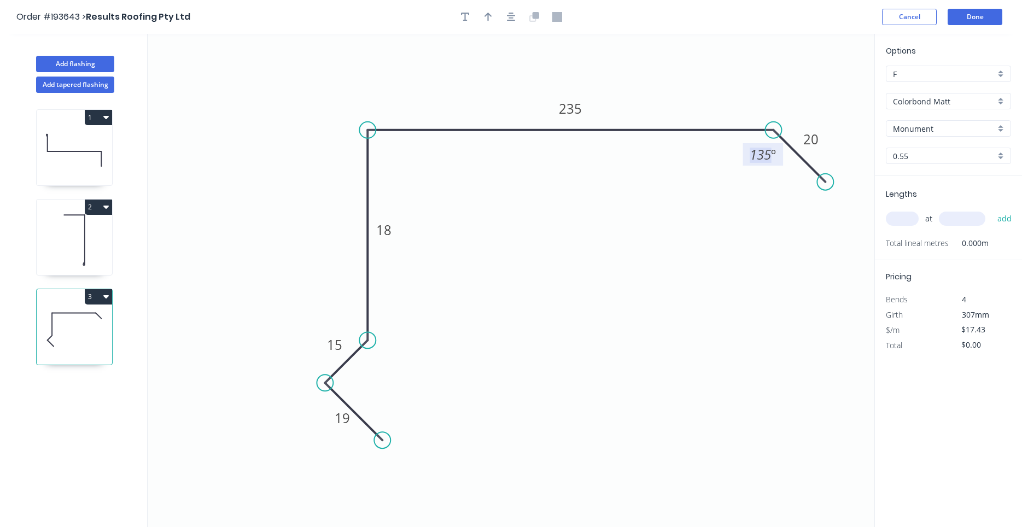
click at [936, 97] on input "Colorbond Matt" at bounding box center [944, 101] width 102 height 11
click at [934, 121] on div "Zincalume" at bounding box center [949, 122] width 124 height 19
click at [790, 167] on div "Hide angle" at bounding box center [827, 170] width 110 height 22
click at [97, 63] on button "Add flashing" at bounding box center [75, 64] width 78 height 16
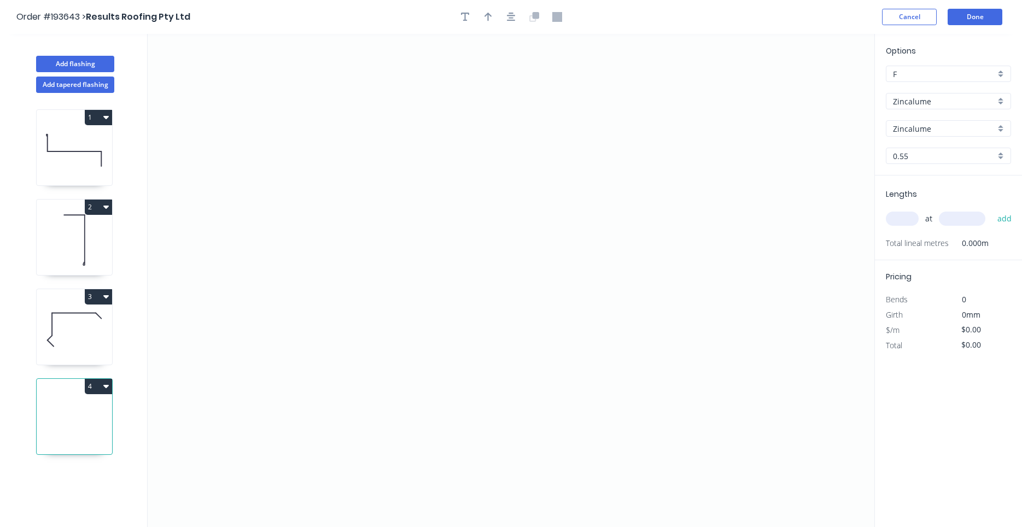
click at [922, 215] on div "at add" at bounding box center [949, 218] width 127 height 19
click at [912, 217] on input "text" at bounding box center [902, 219] width 33 height 14
click at [992, 209] on button "add" at bounding box center [1005, 218] width 26 height 19
click at [361, 103] on icon "0" at bounding box center [511, 280] width 727 height 493
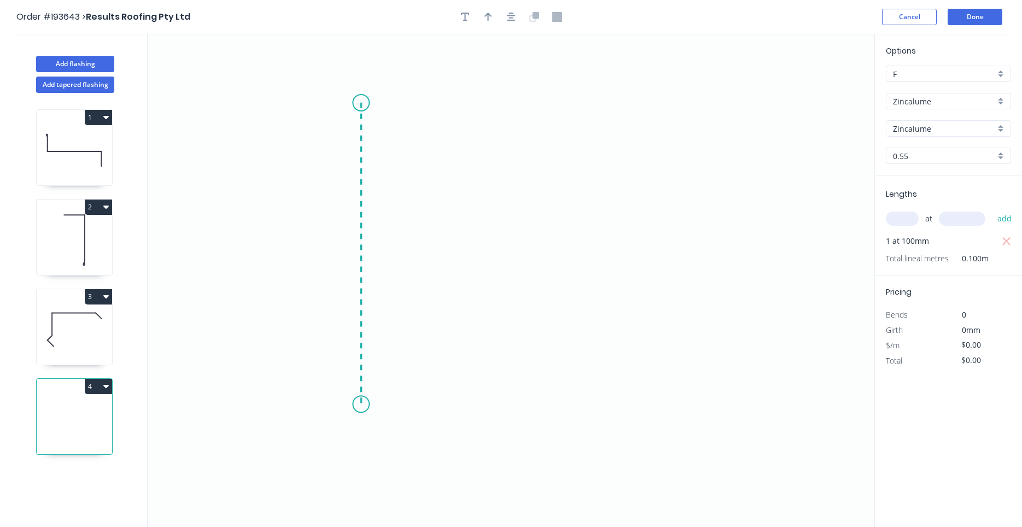
click at [378, 405] on icon "0" at bounding box center [511, 280] width 727 height 493
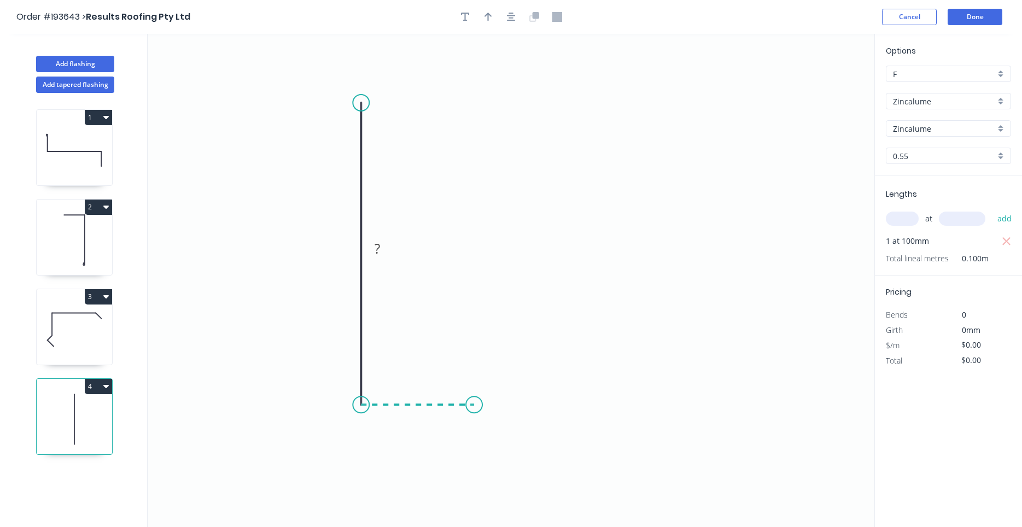
click at [474, 406] on icon "0 ?" at bounding box center [511, 280] width 727 height 493
click at [500, 483] on div "Feather" at bounding box center [530, 490] width 110 height 22
click at [471, 421] on tspan "15" at bounding box center [466, 423] width 15 height 18
click at [1009, 244] on icon "button" at bounding box center [1006, 241] width 8 height 8
click at [907, 223] on input "text" at bounding box center [902, 219] width 33 height 14
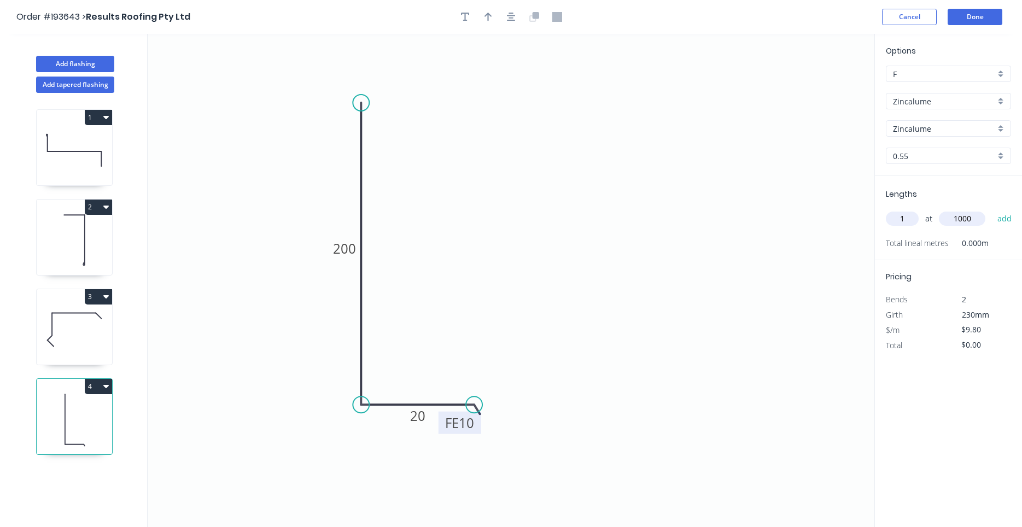
click at [992, 209] on button "add" at bounding box center [1005, 218] width 26 height 19
click at [519, 19] on button "button" at bounding box center [511, 17] width 16 height 16
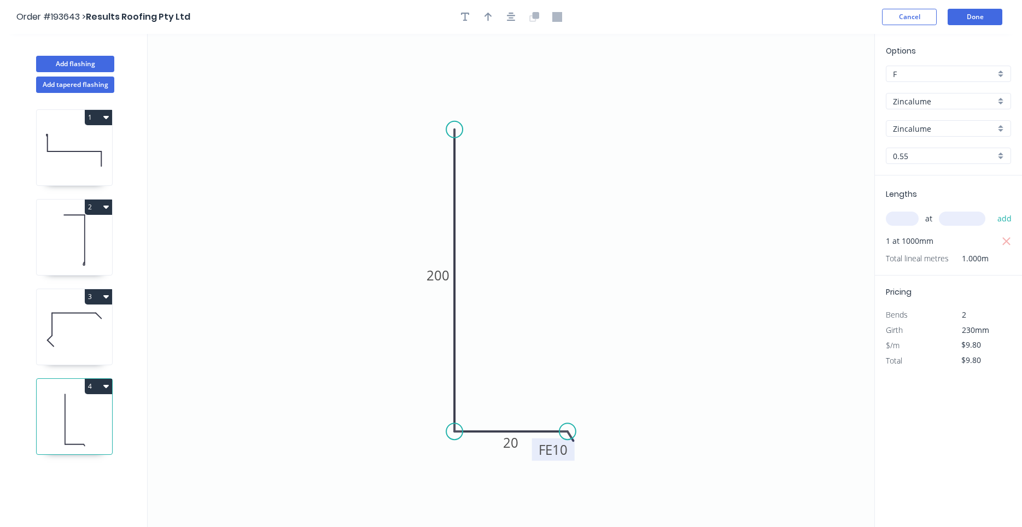
click at [499, 16] on div at bounding box center [511, 17] width 115 height 16
click at [492, 15] on button "button" at bounding box center [488, 17] width 16 height 16
click at [826, 80] on icon "0 200 FE 10 20" at bounding box center [511, 280] width 727 height 493
click at [822, 81] on icon "0 200 FE 10 20" at bounding box center [511, 280] width 727 height 493
click at [821, 81] on icon "0 200 FE 10 20" at bounding box center [511, 280] width 727 height 493
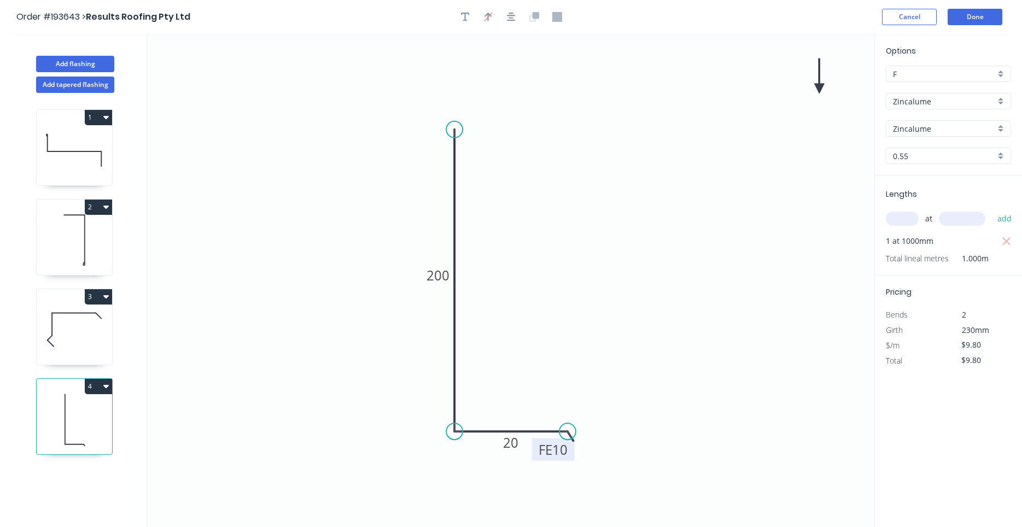
click at [820, 82] on icon "0 200 FE 10 20" at bounding box center [511, 280] width 727 height 493
click at [813, 94] on icon at bounding box center [804, 85] width 32 height 32
click at [807, 93] on icon "0 200 FE 10 20" at bounding box center [511, 280] width 727 height 493
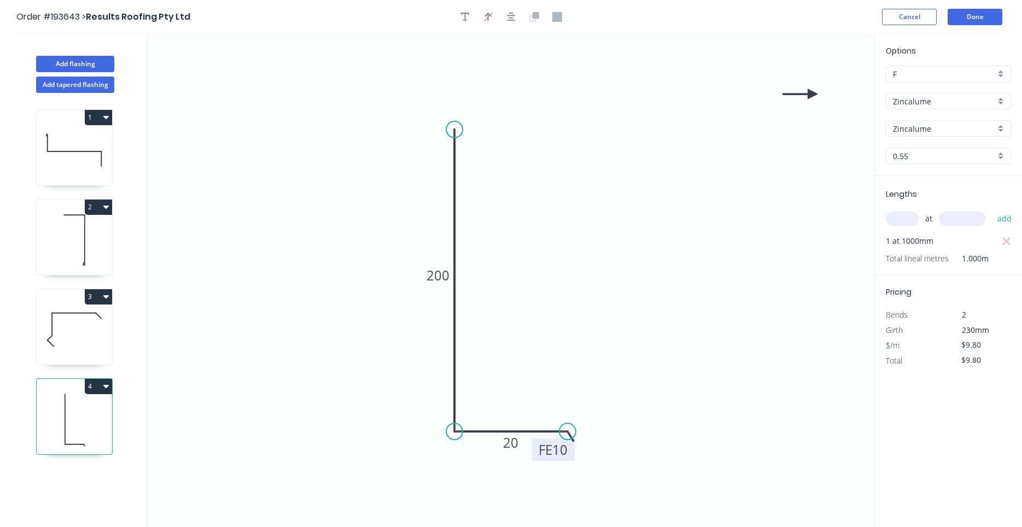
click at [807, 93] on icon "0 200 FE 10 20" at bounding box center [511, 280] width 727 height 493
click at [810, 95] on icon at bounding box center [800, 94] width 35 height 10
click at [810, 95] on icon at bounding box center [796, 95] width 35 height 10
click at [810, 95] on icon at bounding box center [801, 86] width 32 height 32
click at [810, 95] on icon at bounding box center [809, 82] width 10 height 35
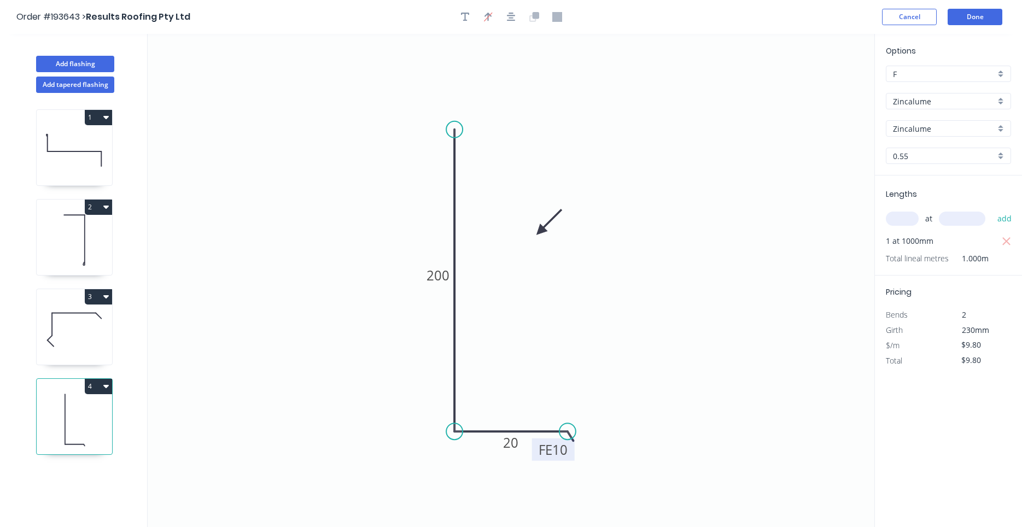
drag, startPoint x: 810, startPoint y: 95, endPoint x: 534, endPoint y: 238, distance: 311.1
click at [534, 238] on icon at bounding box center [549, 222] width 32 height 32
click at [967, 14] on button "Done" at bounding box center [975, 17] width 55 height 16
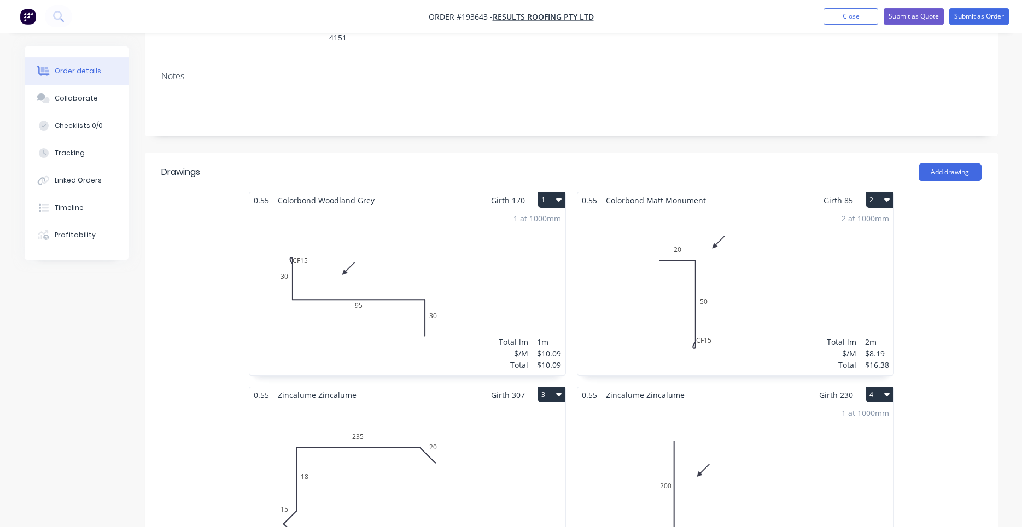
scroll to position [186, 0]
click at [449, 269] on div "1 at 1000mm Total lm $/M Total 1m $10.09 $10.09" at bounding box center [407, 290] width 316 height 167
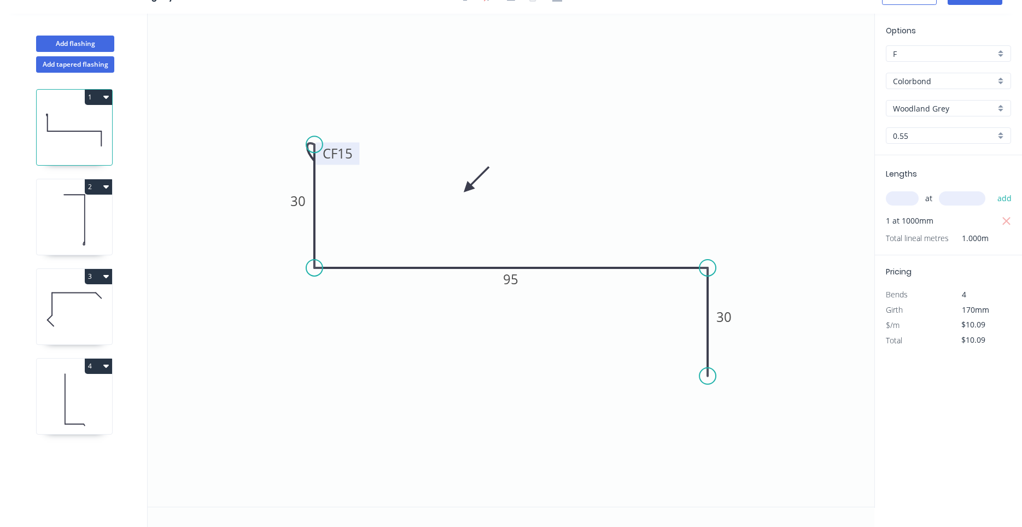
click at [356, 161] on g "CF 15" at bounding box center [338, 153] width 44 height 22
drag, startPoint x: 356, startPoint y: 161, endPoint x: 377, endPoint y: 161, distance: 20.8
click at [377, 161] on rect at bounding box center [358, 153] width 44 height 22
click at [83, 240] on icon at bounding box center [74, 220] width 75 height 70
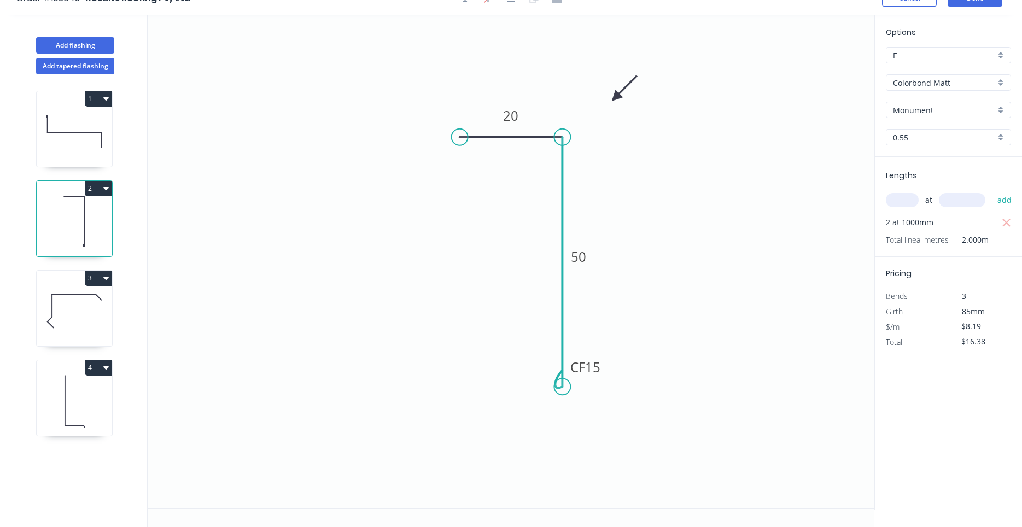
scroll to position [0, 0]
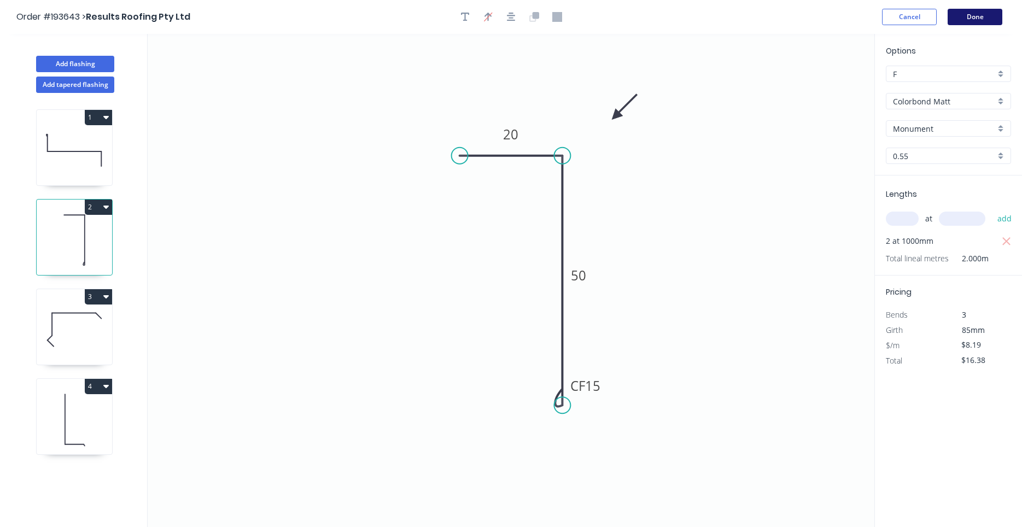
click at [984, 14] on button "Done" at bounding box center [975, 17] width 55 height 16
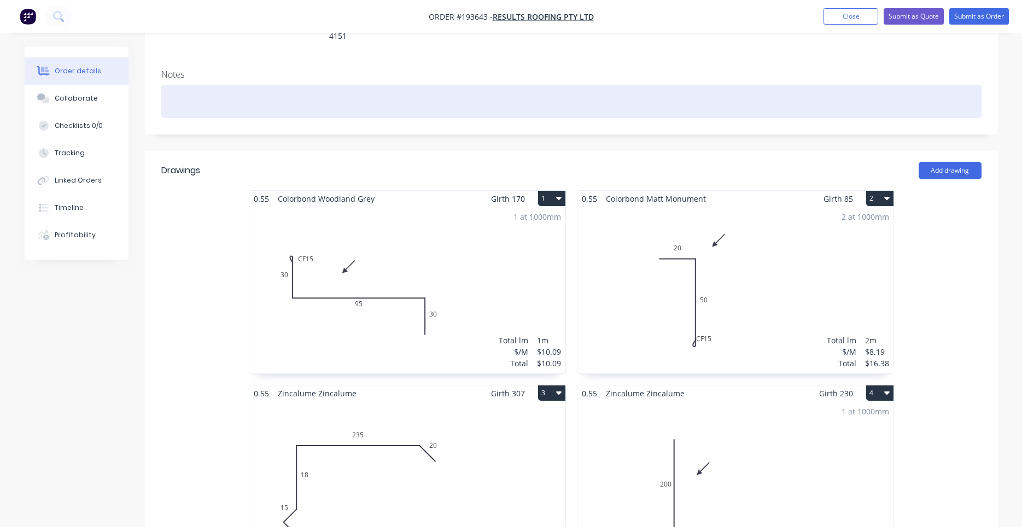
scroll to position [279, 0]
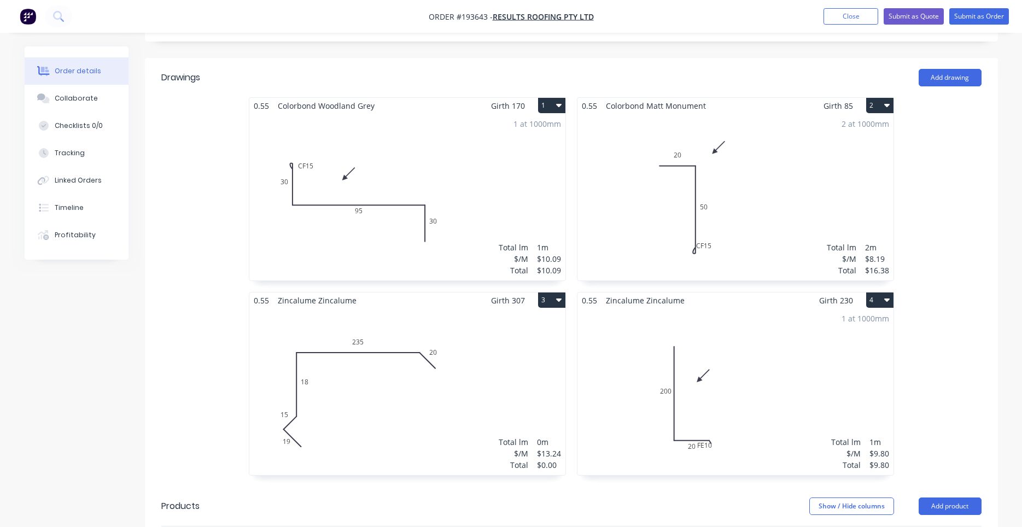
click at [503, 327] on div "Total lm $/M Total 0m $13.24 $0.00" at bounding box center [407, 391] width 316 height 167
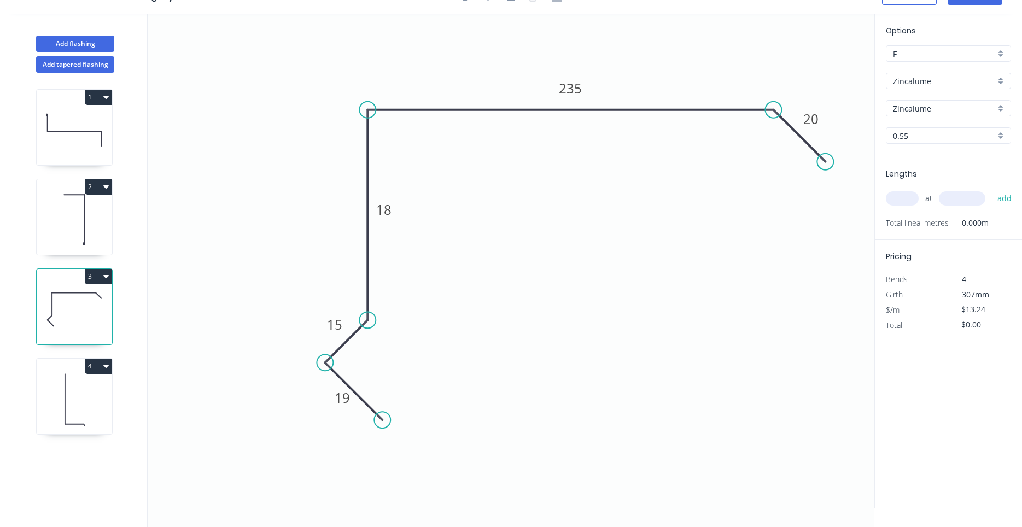
scroll to position [20, 0]
click at [897, 195] on input "text" at bounding box center [902, 198] width 33 height 14
click at [992, 189] on button "add" at bounding box center [1005, 198] width 26 height 19
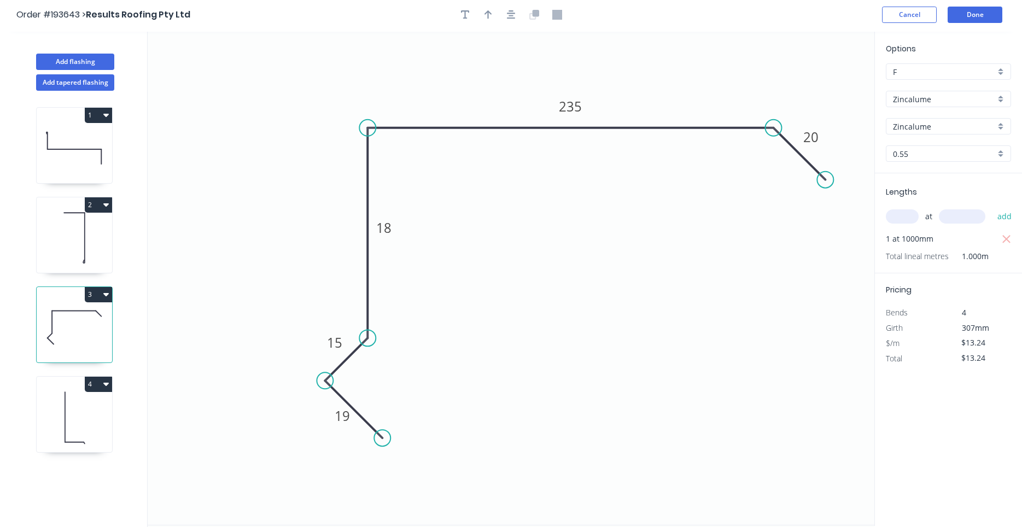
scroll to position [0, 0]
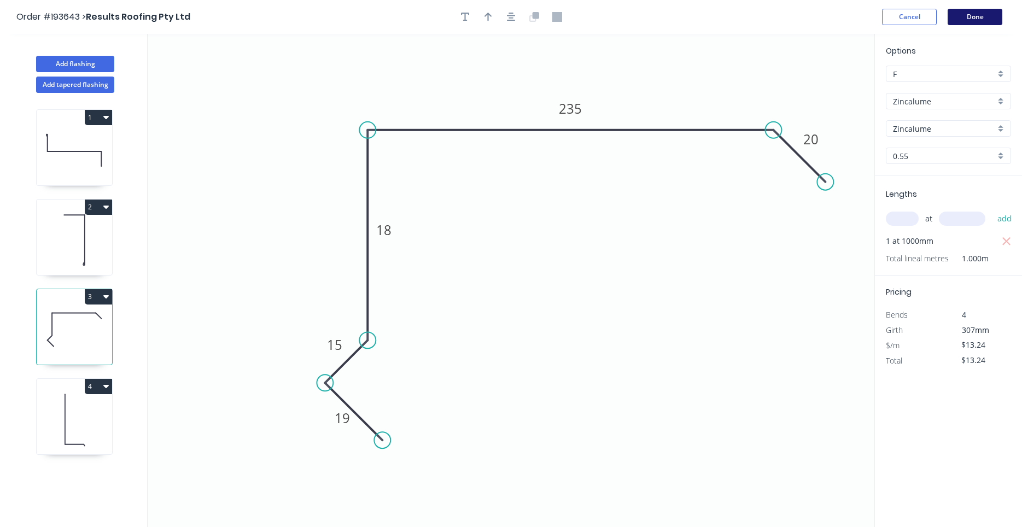
click at [972, 13] on button "Done" at bounding box center [975, 17] width 55 height 16
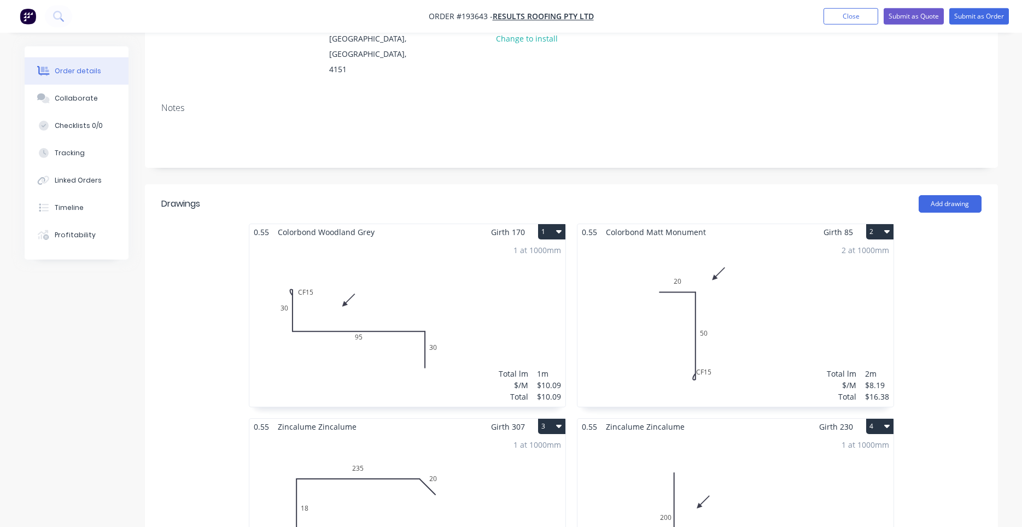
scroll to position [279, 0]
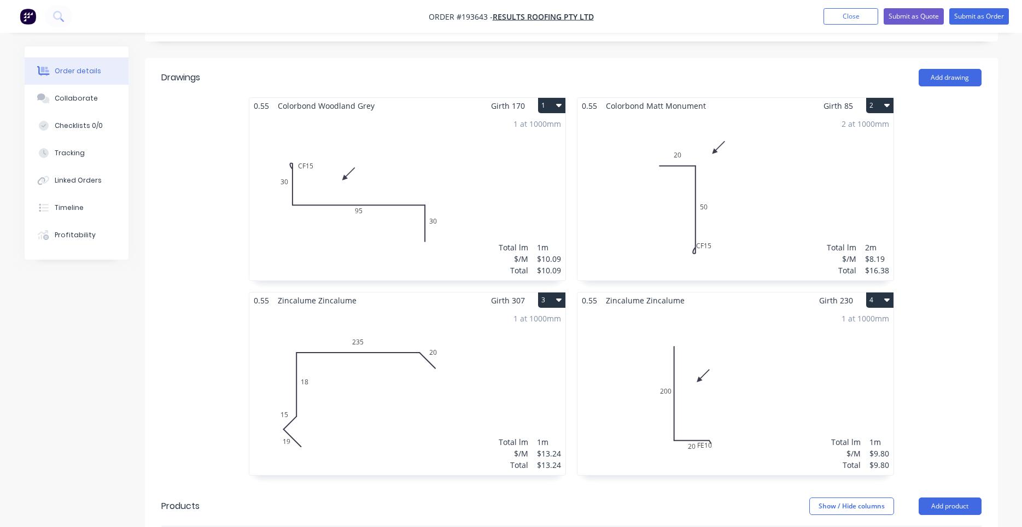
click at [494, 363] on div "1 at 1000mm Total lm $/M Total 1m $13.24 $13.24" at bounding box center [407, 391] width 316 height 167
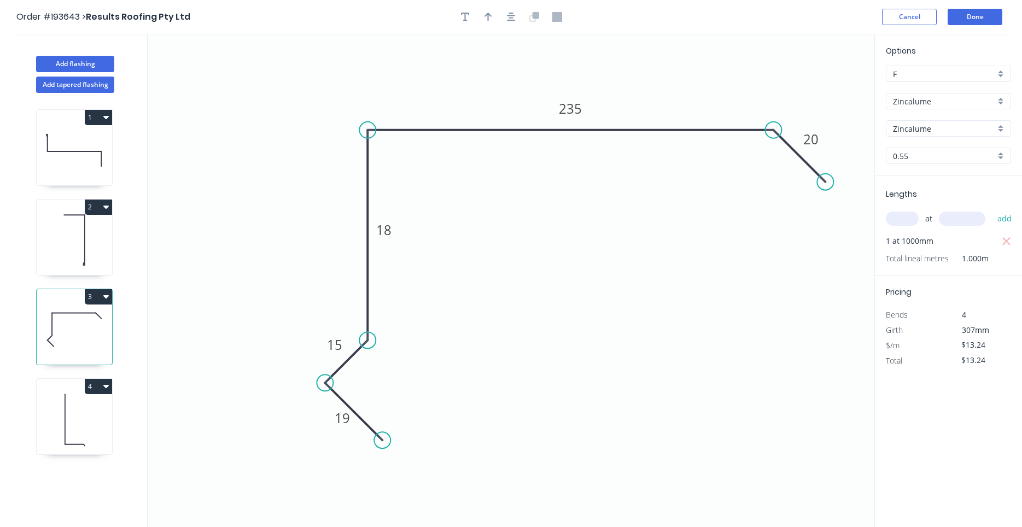
click at [517, 7] on header "Order #193643 > Results Roofing Pty Ltd Cancel Done" at bounding box center [511, 17] width 1022 height 34
click at [516, 11] on button "button" at bounding box center [511, 17] width 16 height 16
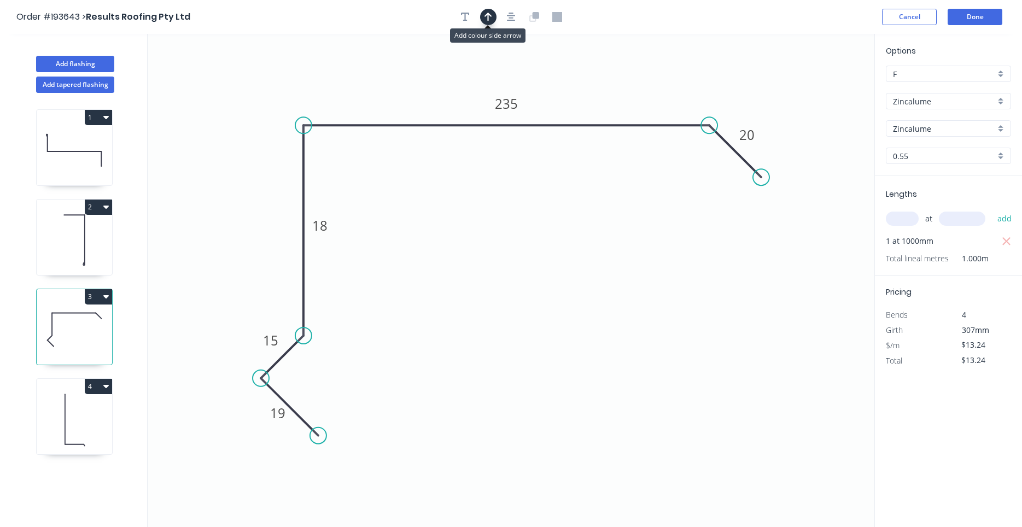
click at [493, 17] on button "button" at bounding box center [488, 17] width 16 height 16
click at [821, 88] on icon at bounding box center [819, 76] width 10 height 35
click at [821, 88] on icon at bounding box center [821, 75] width 10 height 35
drag, startPoint x: 821, startPoint y: 88, endPoint x: 599, endPoint y: 88, distance: 222.6
click at [599, 88] on icon at bounding box center [608, 79] width 32 height 32
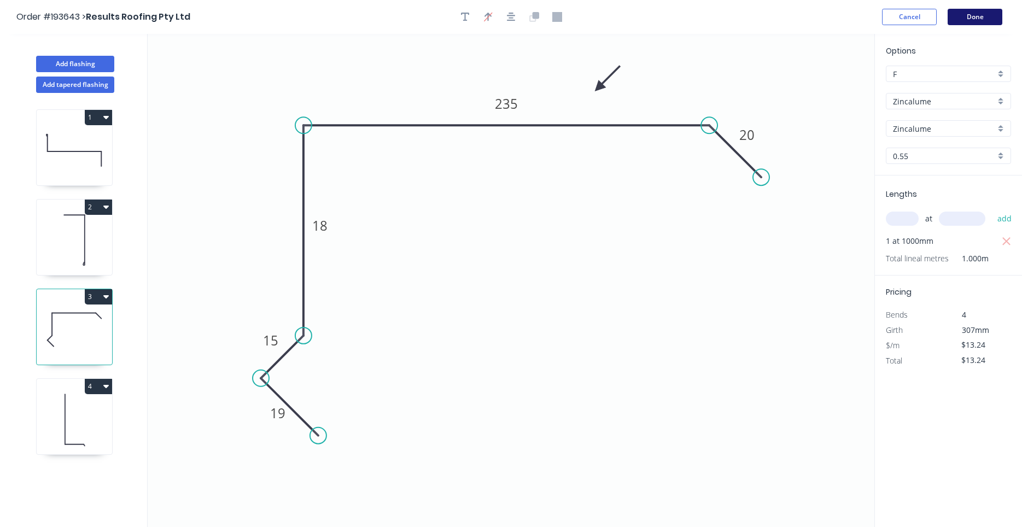
click at [976, 14] on button "Done" at bounding box center [975, 17] width 55 height 16
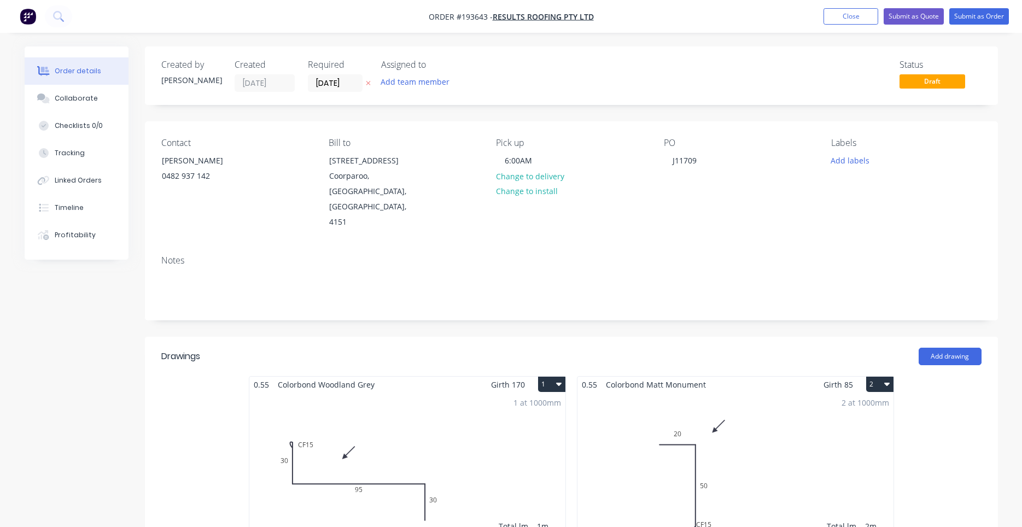
scroll to position [279, 0]
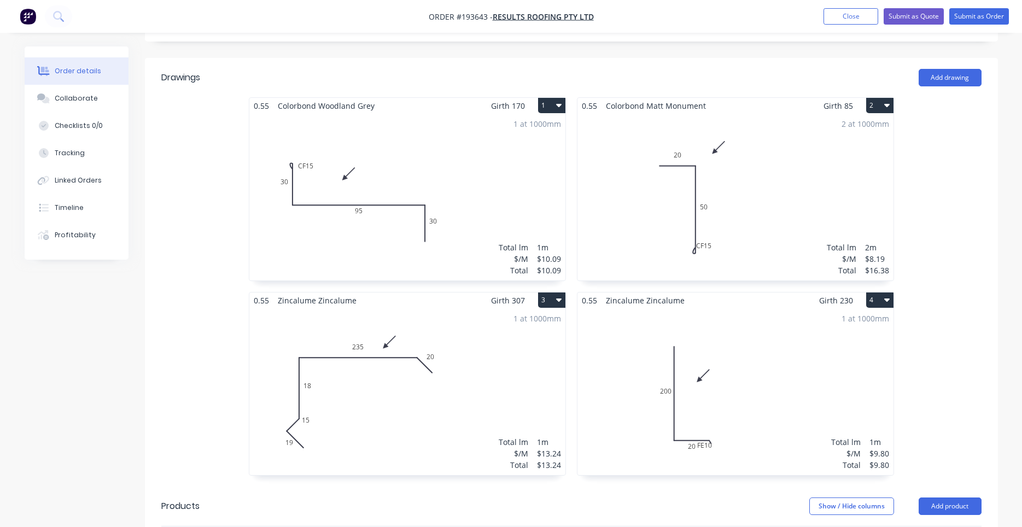
click at [769, 308] on div "1 at 1000mm Total lm $/M Total 1m $9.80 $9.80" at bounding box center [736, 391] width 316 height 167
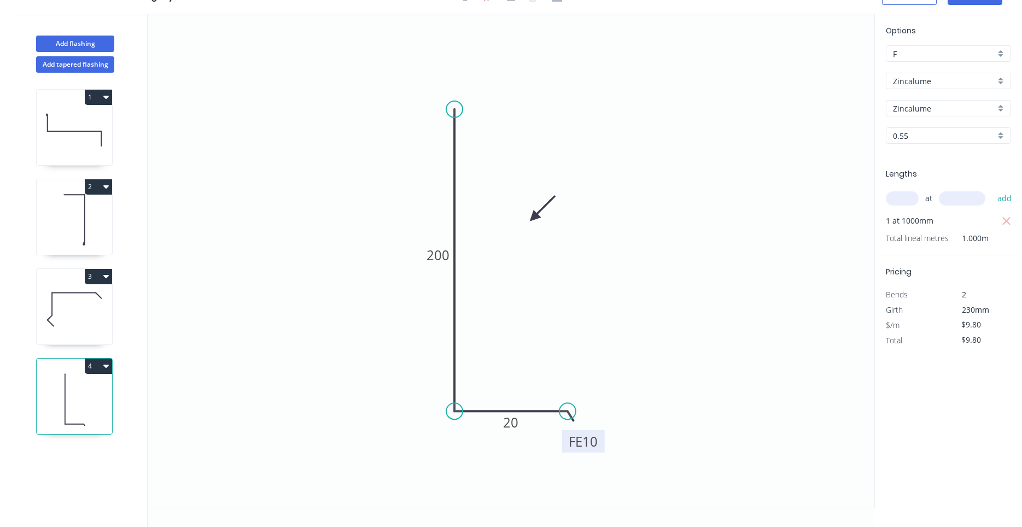
drag, startPoint x: 571, startPoint y: 437, endPoint x: 602, endPoint y: 449, distance: 32.9
click at [602, 449] on rect at bounding box center [583, 441] width 43 height 22
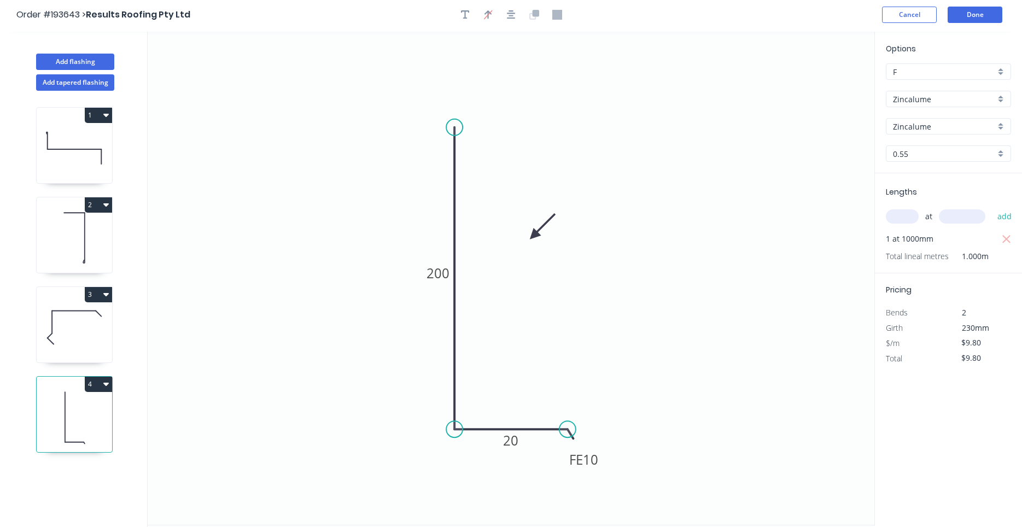
scroll to position [0, 0]
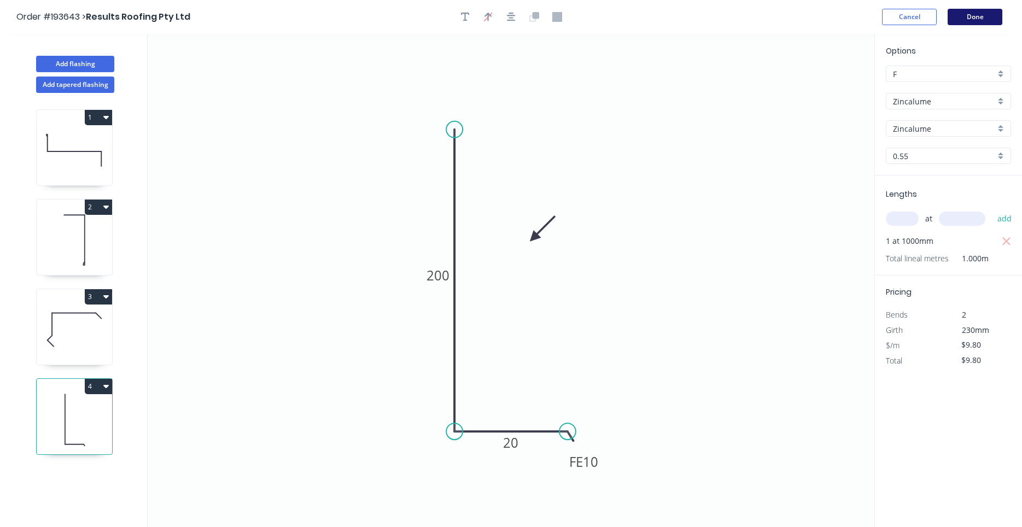
click at [969, 15] on button "Done" at bounding box center [975, 17] width 55 height 16
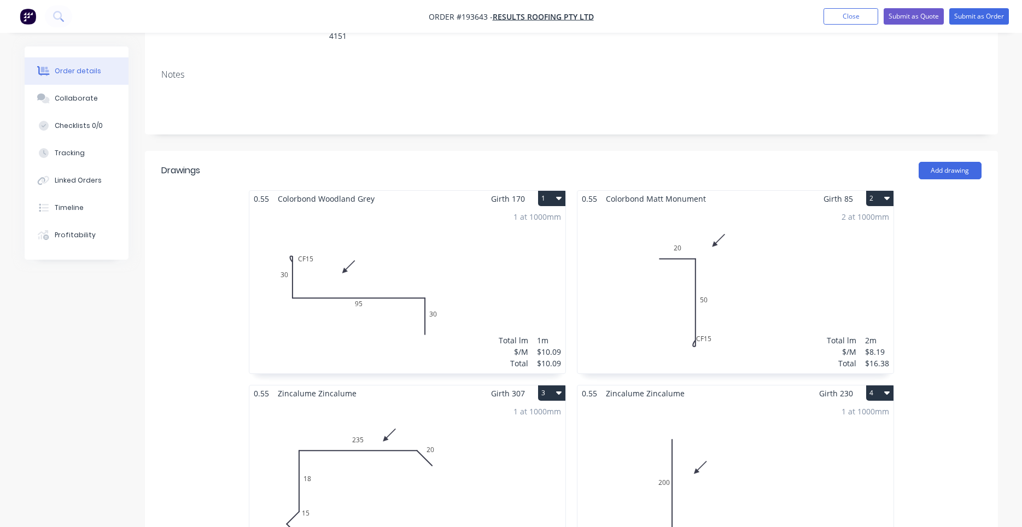
click at [748, 240] on div "2 at 1000mm Total lm $/M Total 2m $8.19 $16.38" at bounding box center [736, 290] width 316 height 167
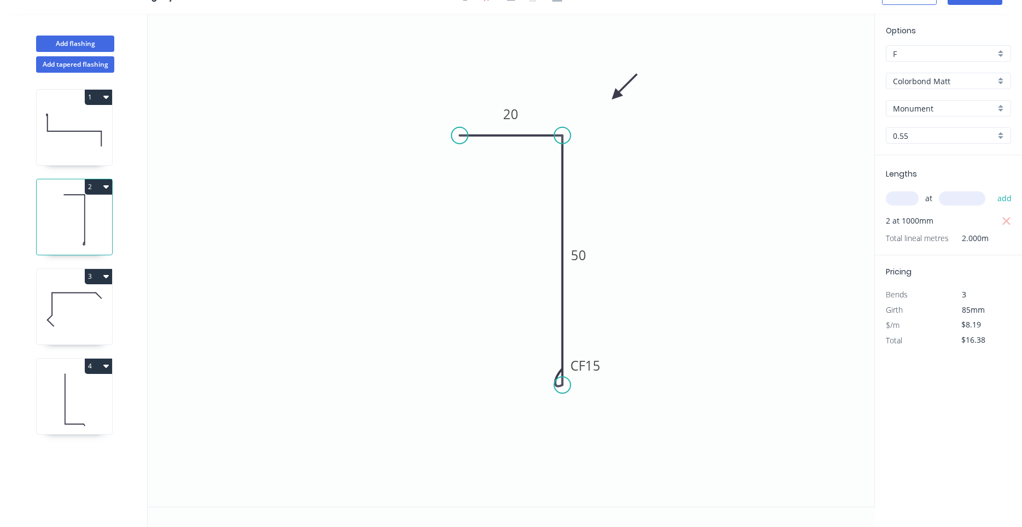
scroll to position [20, 0]
drag, startPoint x: 604, startPoint y: 373, endPoint x: 626, endPoint y: 377, distance: 22.3
click at [626, 377] on rect at bounding box center [604, 369] width 44 height 22
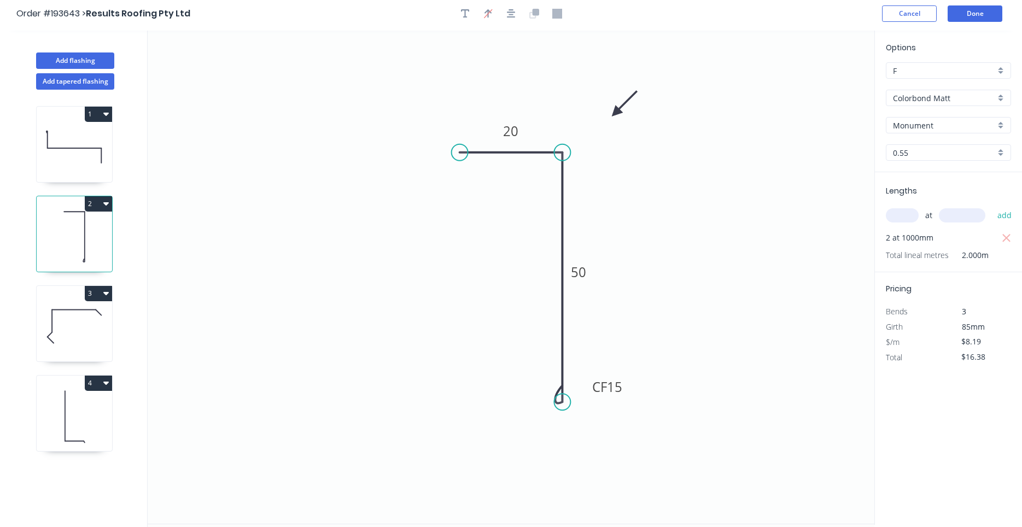
scroll to position [0, 0]
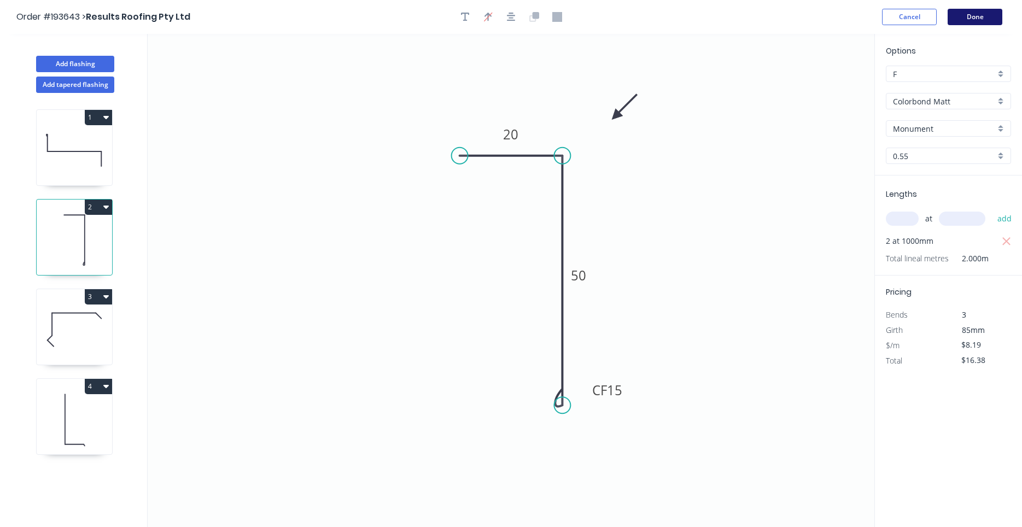
click at [982, 16] on button "Done" at bounding box center [975, 17] width 55 height 16
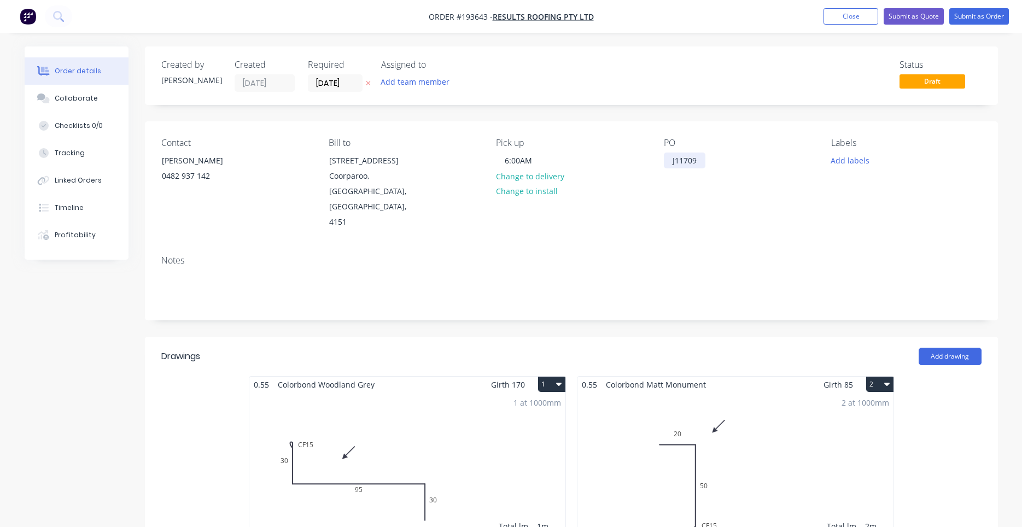
scroll to position [372, 0]
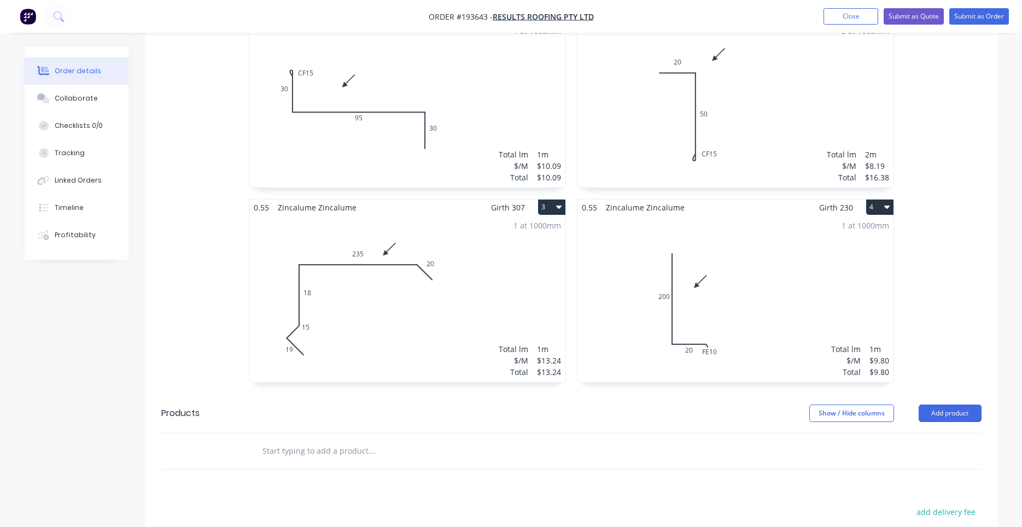
click at [453, 253] on div "1 at 1000mm Total lm $/M Total 1m $13.24 $13.24" at bounding box center [407, 298] width 316 height 167
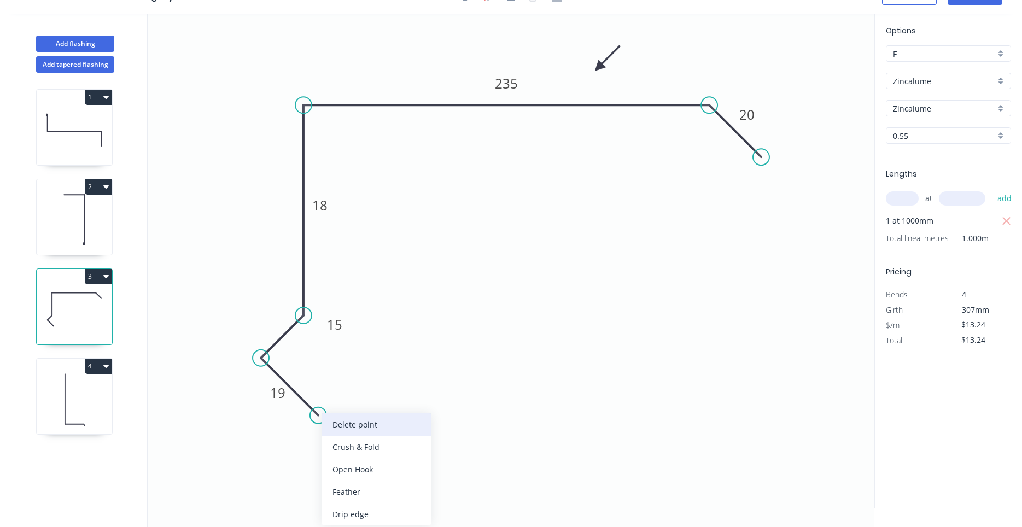
click at [329, 421] on div "Delete point" at bounding box center [377, 424] width 110 height 22
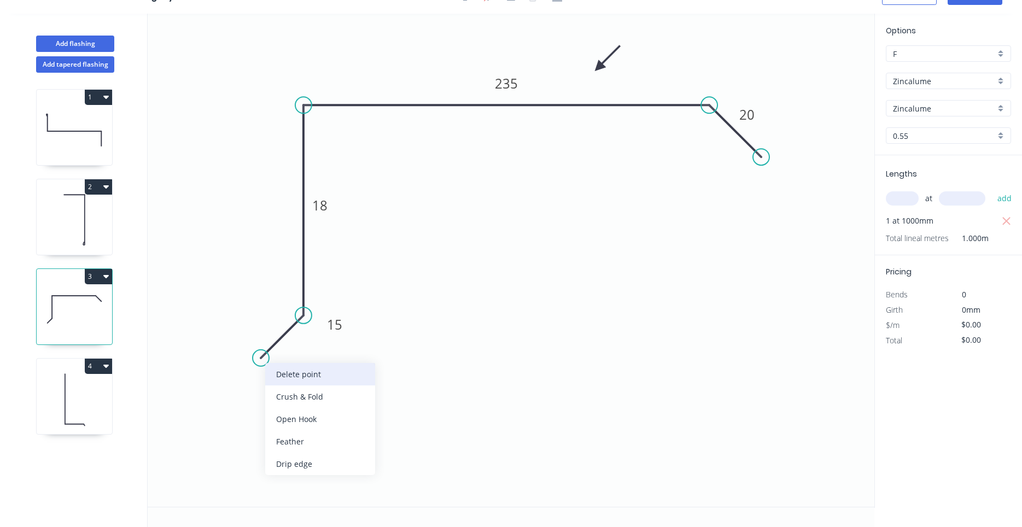
click at [275, 369] on div "Delete point" at bounding box center [320, 374] width 110 height 22
click at [297, 318] on circle at bounding box center [303, 315] width 16 height 16
click at [257, 361] on icon "0 18 235 20" at bounding box center [511, 260] width 727 height 493
click at [322, 421] on icon "0 ? 18 235 20" at bounding box center [511, 260] width 727 height 493
click at [322, 421] on circle at bounding box center [322, 426] width 16 height 16
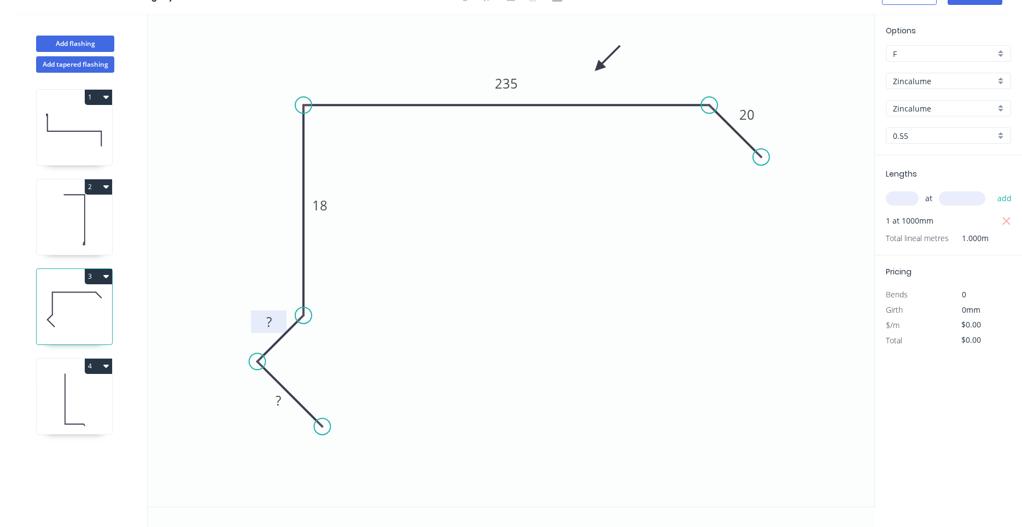
click at [271, 327] on tspan "?" at bounding box center [268, 322] width 5 height 18
click at [279, 395] on tspan "?" at bounding box center [278, 401] width 5 height 18
click at [409, 378] on icon "0 19 15 18 235 20" at bounding box center [511, 260] width 727 height 493
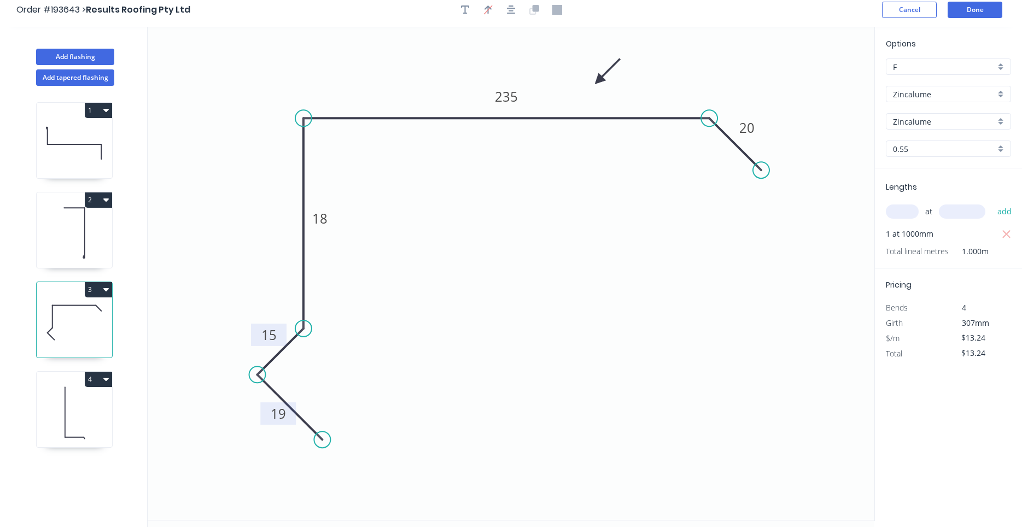
scroll to position [0, 0]
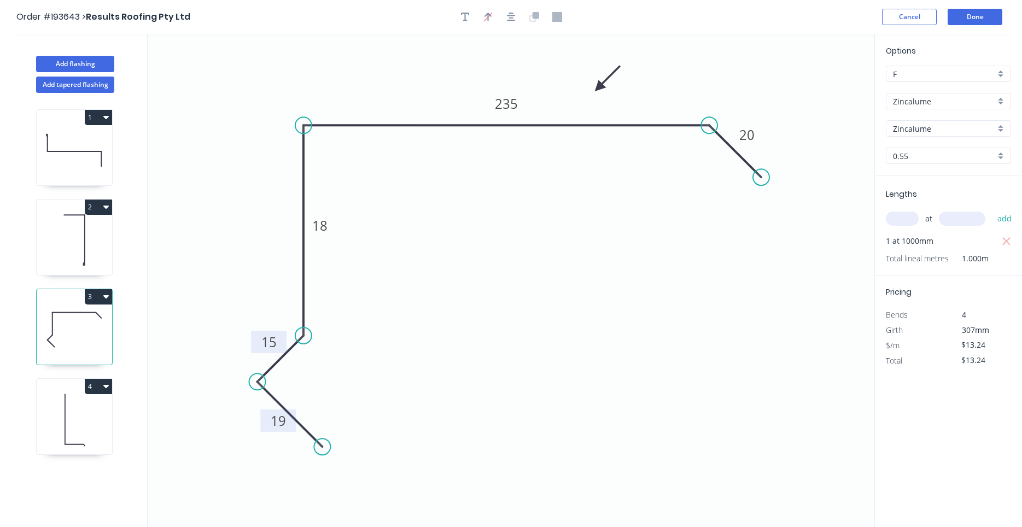
click at [88, 420] on icon at bounding box center [74, 419] width 75 height 70
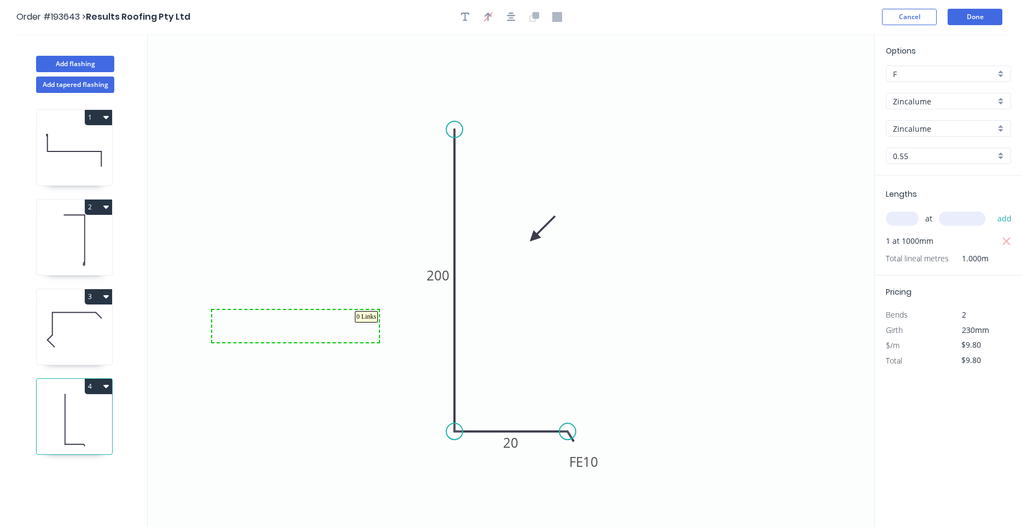
click at [379, 310] on icon "0 200 FE 10 20" at bounding box center [511, 280] width 727 height 493
click at [708, 306] on icon "0 200 FE 10 20" at bounding box center [511, 280] width 727 height 493
click at [973, 4] on header "Order #193643 > Results Roofing Pty Ltd Cancel Done" at bounding box center [511, 17] width 1022 height 34
click at [972, 16] on button "Done" at bounding box center [975, 17] width 55 height 16
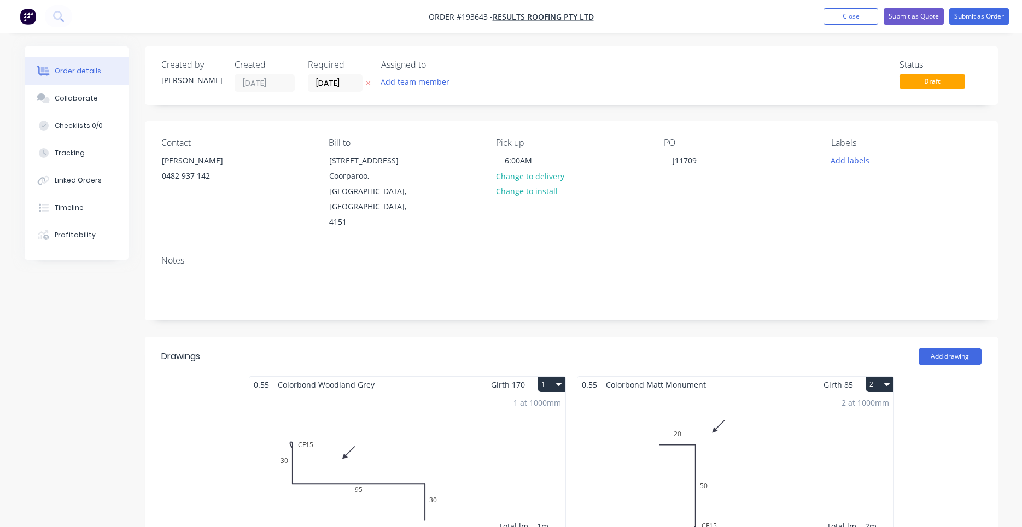
click at [709, 273] on div "Notes" at bounding box center [571, 283] width 853 height 73
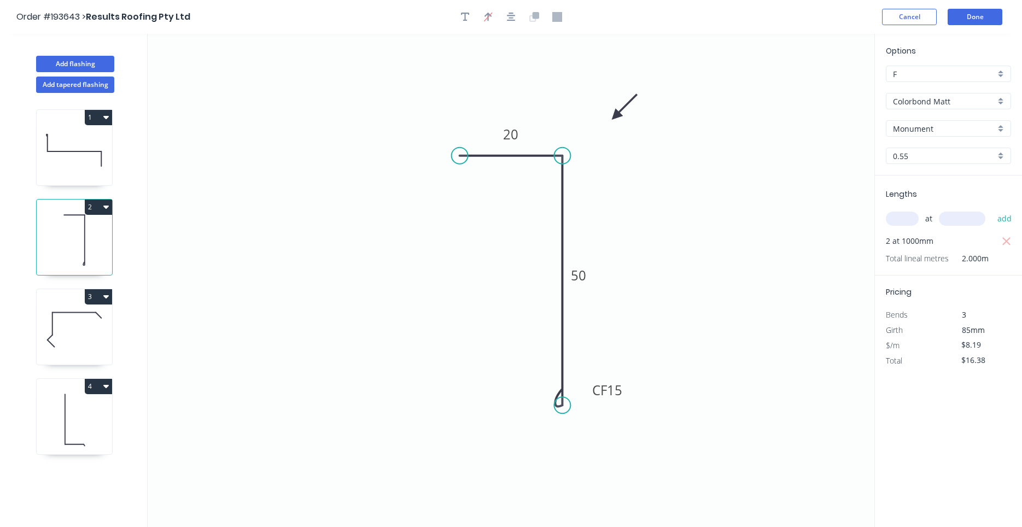
click at [779, 231] on icon "0 20 CF 15 50" at bounding box center [511, 280] width 727 height 493
click at [977, 21] on button "Done" at bounding box center [975, 17] width 55 height 16
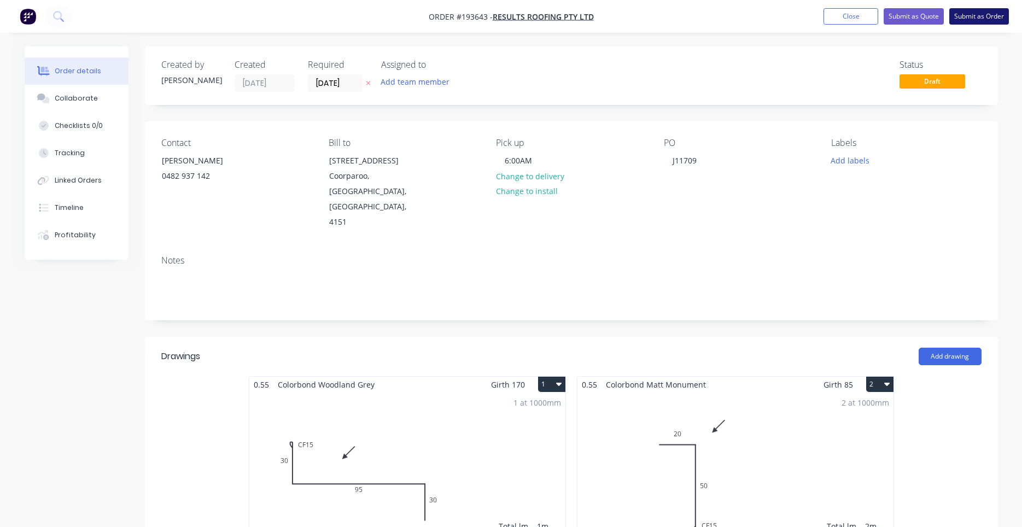
click at [1003, 24] on button "Submit as Order" at bounding box center [979, 16] width 60 height 16
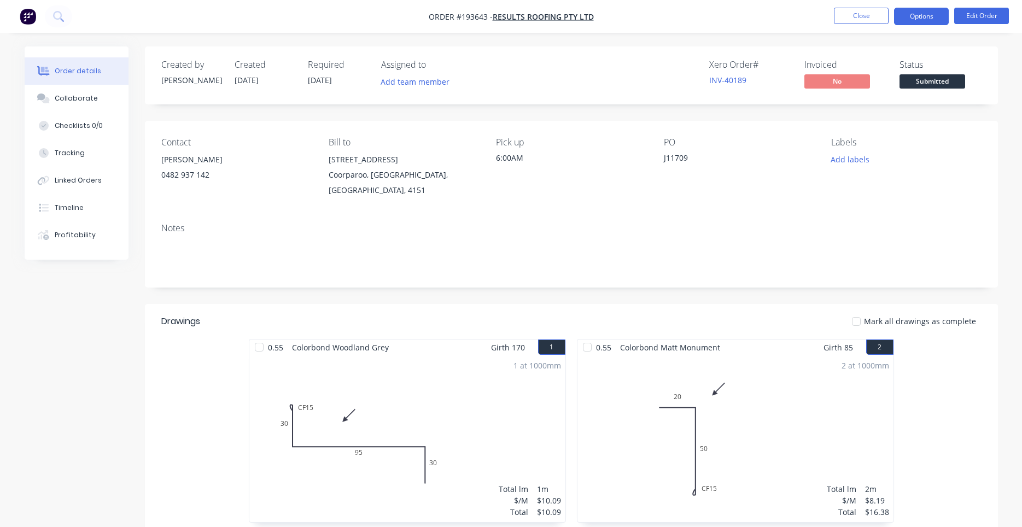
click at [939, 16] on button "Options" at bounding box center [921, 17] width 55 height 18
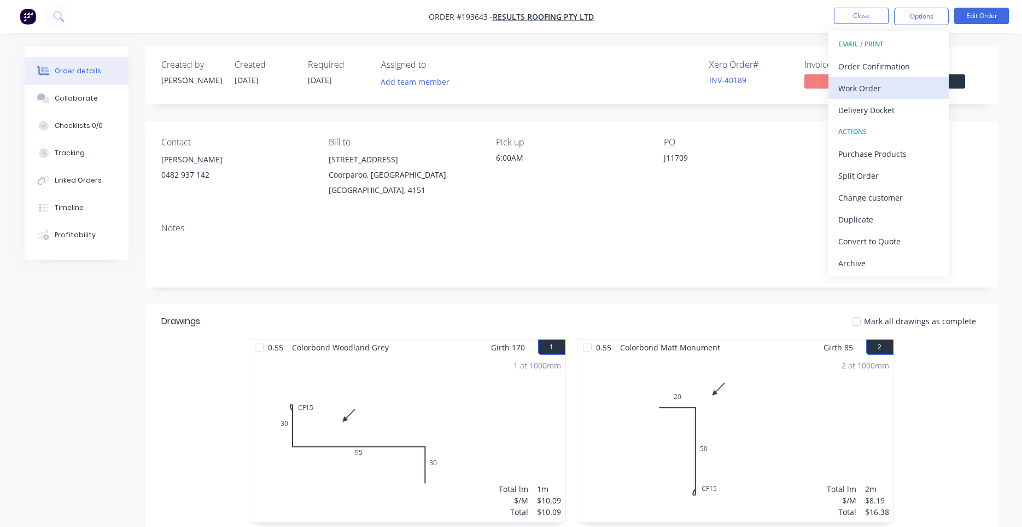
click at [878, 90] on div "Work Order" at bounding box center [888, 88] width 101 height 16
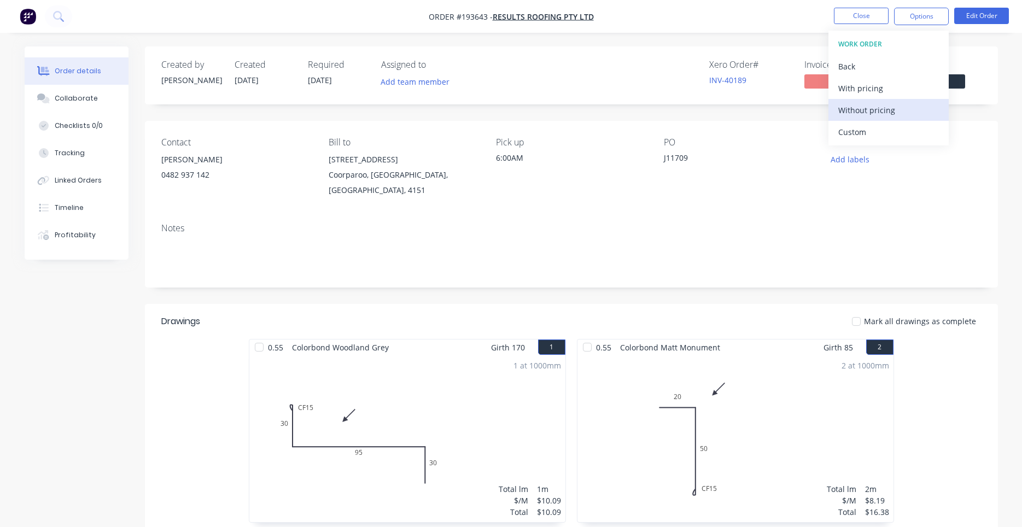
click at [861, 113] on div "Without pricing" at bounding box center [888, 110] width 101 height 16
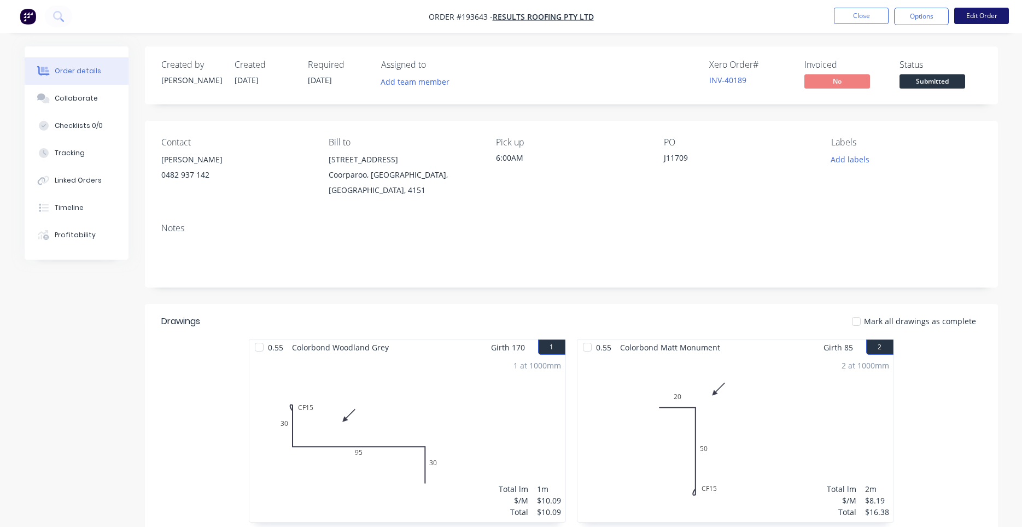
click at [973, 11] on button "Edit Order" at bounding box center [981, 16] width 55 height 16
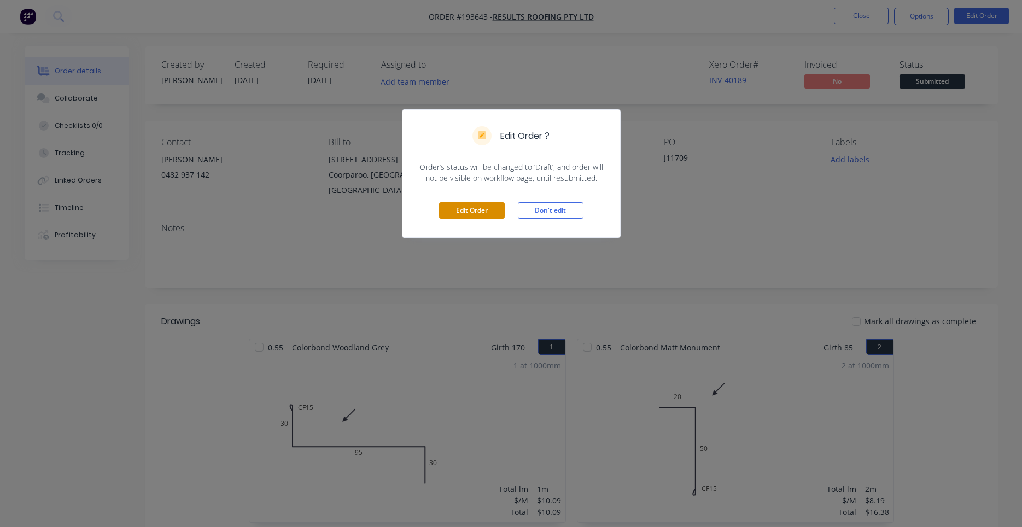
click at [477, 210] on button "Edit Order" at bounding box center [472, 210] width 66 height 16
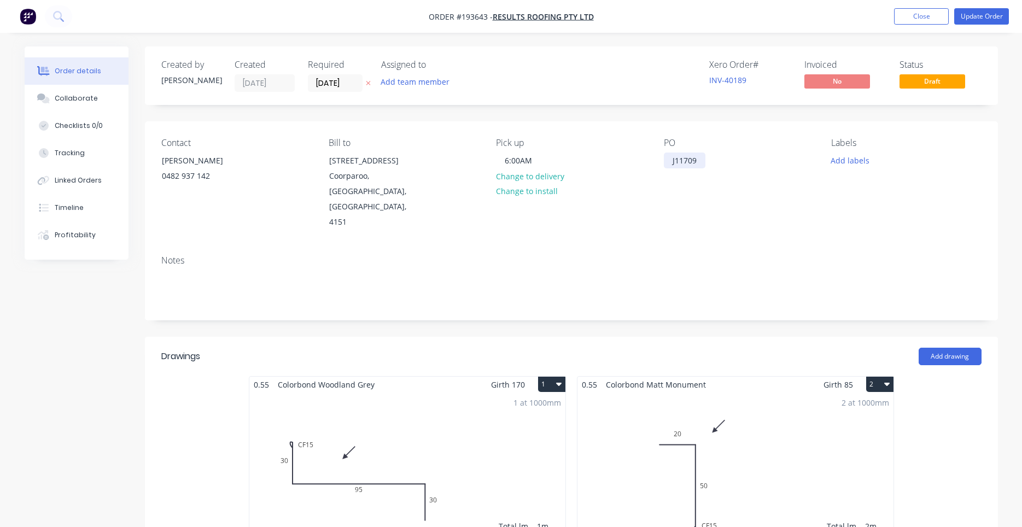
click at [683, 159] on div "J11709" at bounding box center [685, 161] width 42 height 16
click at [679, 164] on div "J11709" at bounding box center [685, 161] width 42 height 16
click at [679, 206] on div "Contact [PERSON_NAME] [PHONE_NUMBER] Bill to [STREET_ADDRESS] Pick up 6:00AM Ch…" at bounding box center [571, 183] width 853 height 125
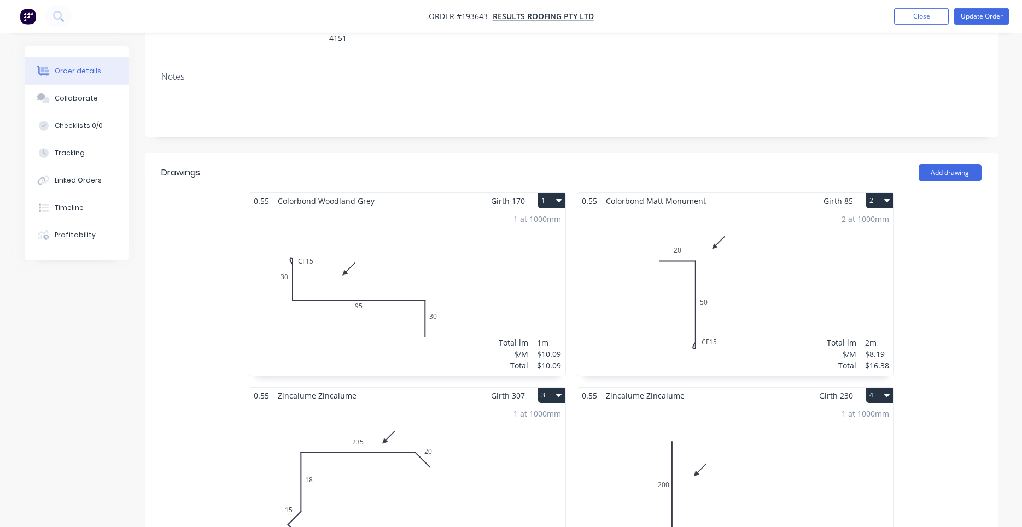
scroll to position [186, 0]
click at [678, 209] on div "2 at 1000mm Total lm $/M Total 2m $8.19 $16.38" at bounding box center [736, 290] width 316 height 167
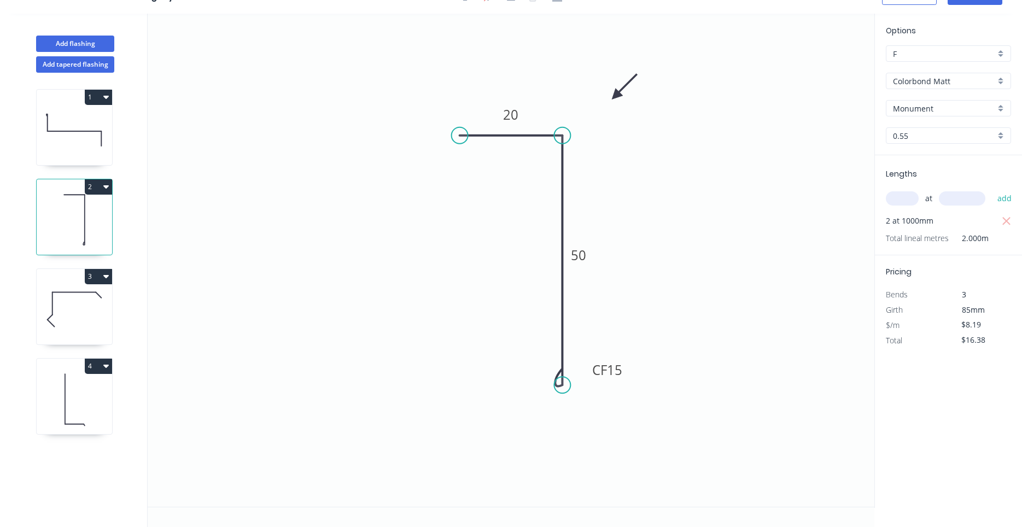
click at [92, 396] on icon at bounding box center [74, 399] width 75 height 70
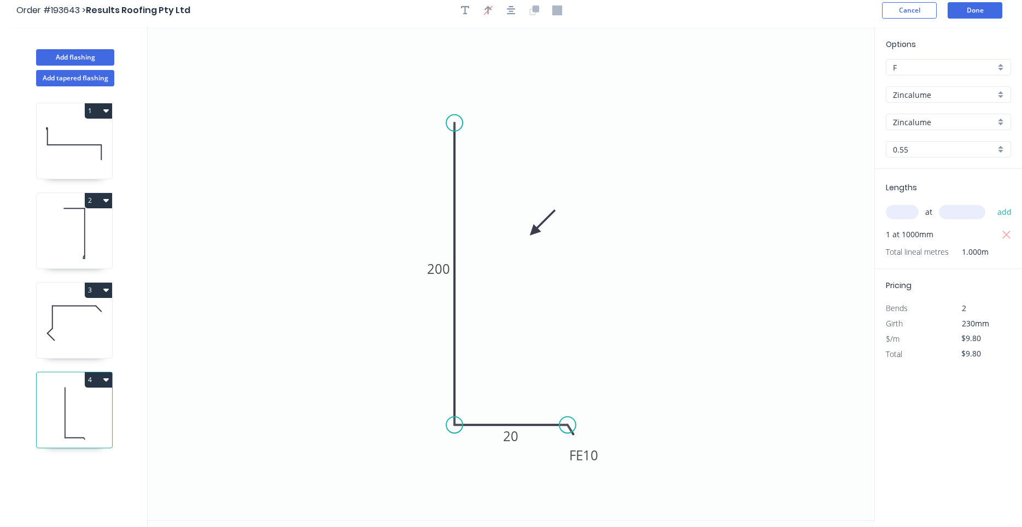
scroll to position [0, 0]
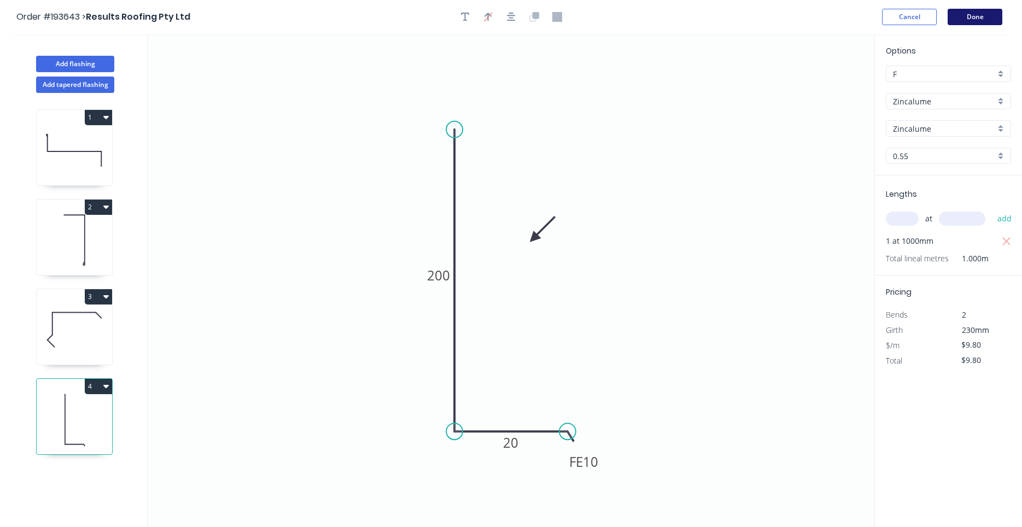
click at [951, 18] on button "Done" at bounding box center [975, 17] width 55 height 16
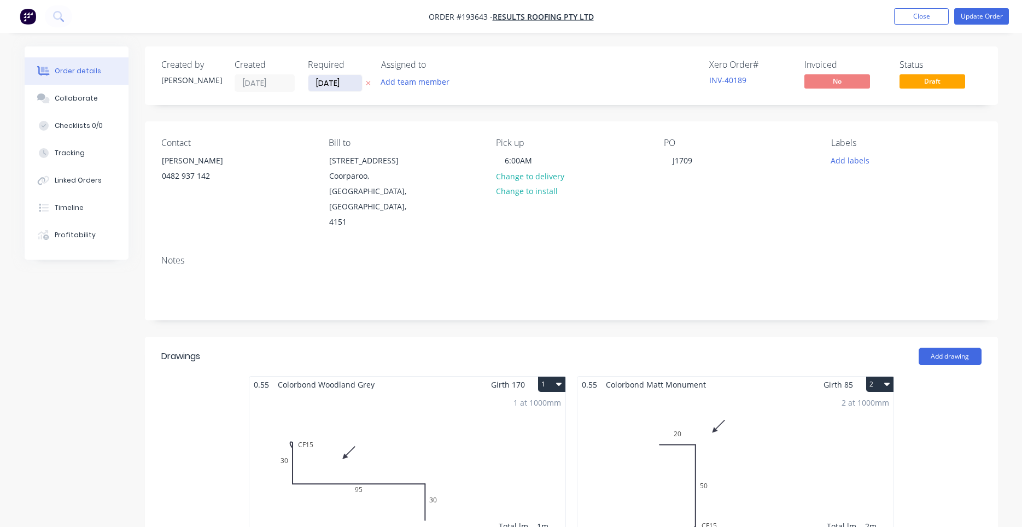
click at [340, 86] on input "[DATE]" at bounding box center [335, 83] width 54 height 16
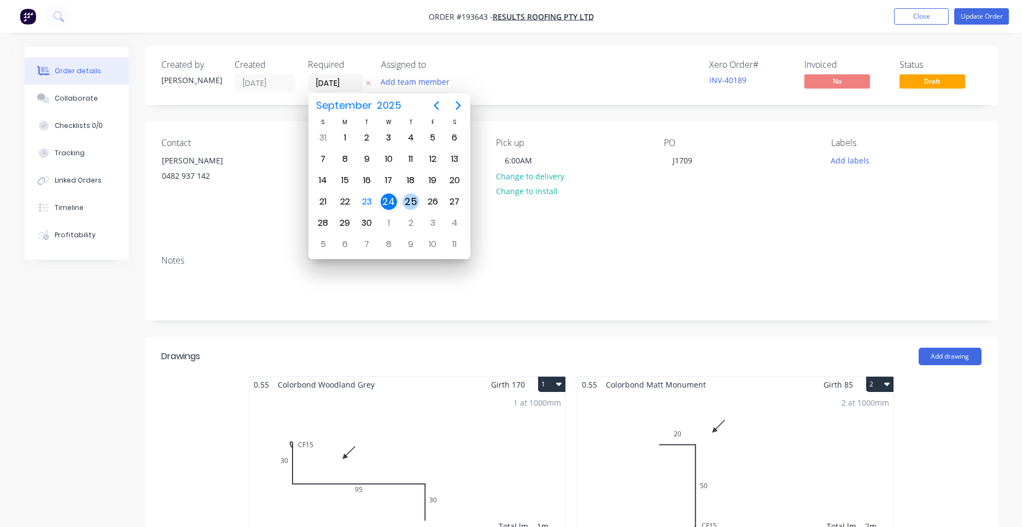
click at [413, 201] on div "25" at bounding box center [411, 202] width 16 height 16
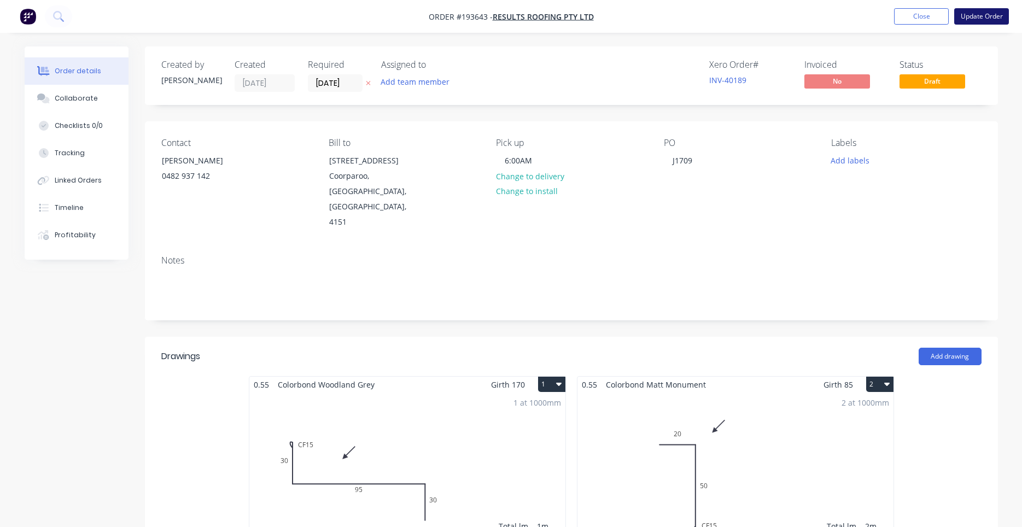
click at [963, 11] on button "Update Order" at bounding box center [981, 16] width 55 height 16
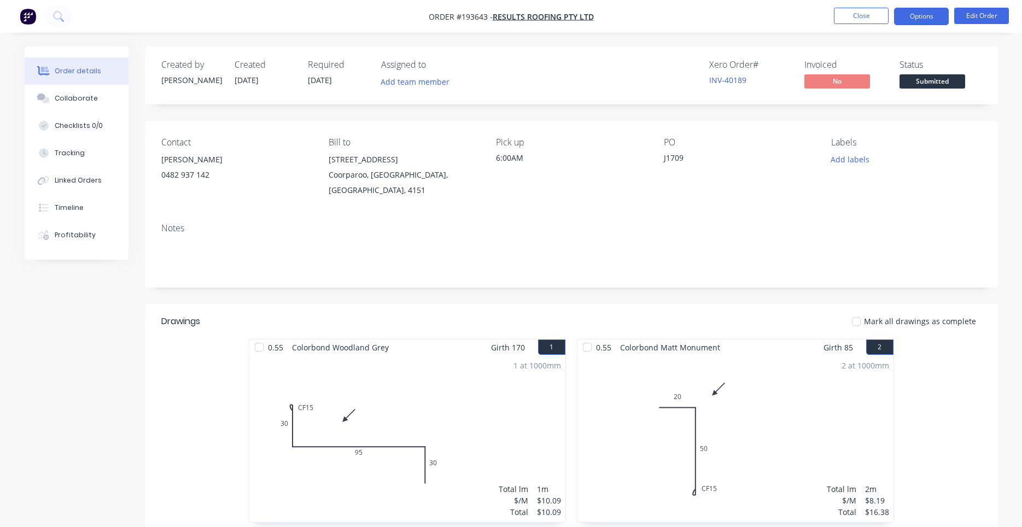
click at [900, 22] on button "Options" at bounding box center [921, 17] width 55 height 18
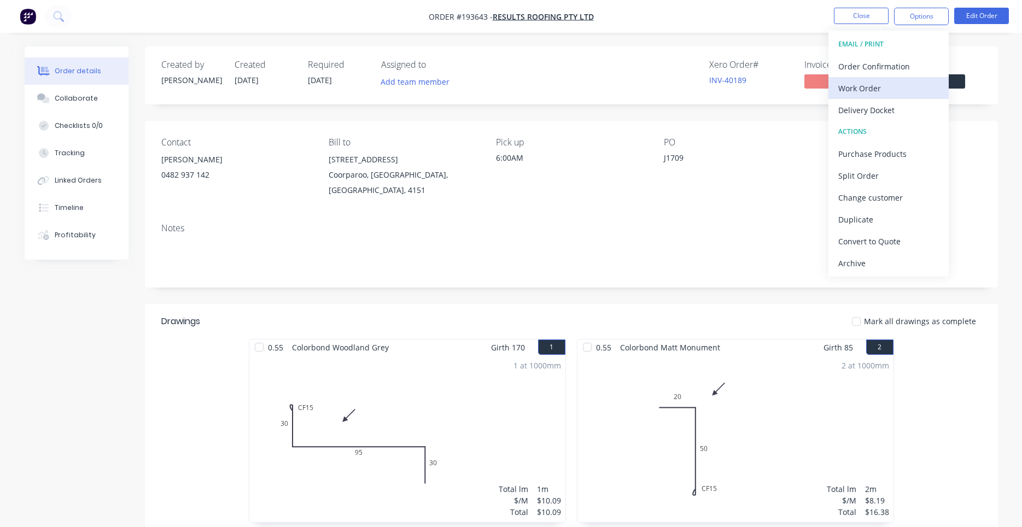
click at [865, 82] on div "Work Order" at bounding box center [888, 88] width 101 height 16
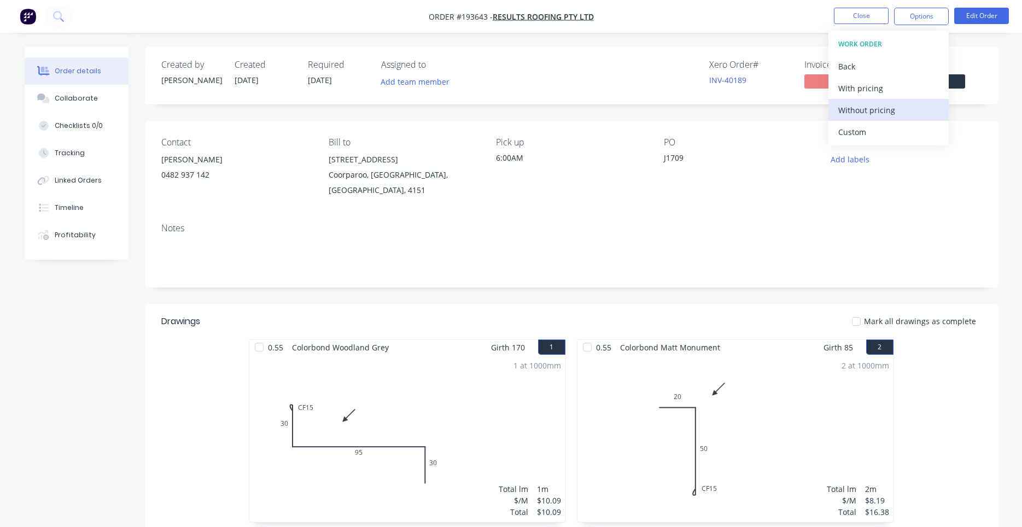
click at [840, 106] on div "Without pricing" at bounding box center [888, 110] width 101 height 16
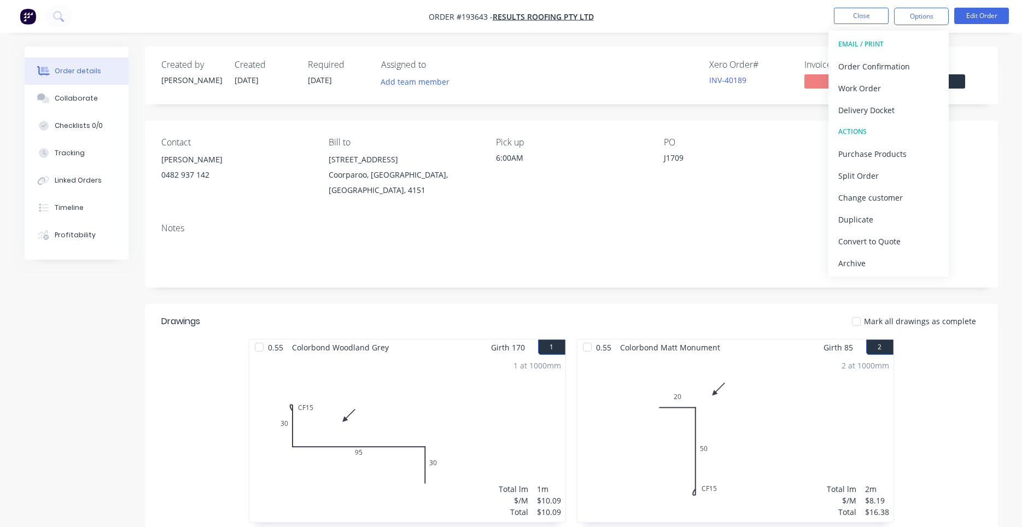
click at [666, 214] on div "Notes" at bounding box center [571, 250] width 853 height 73
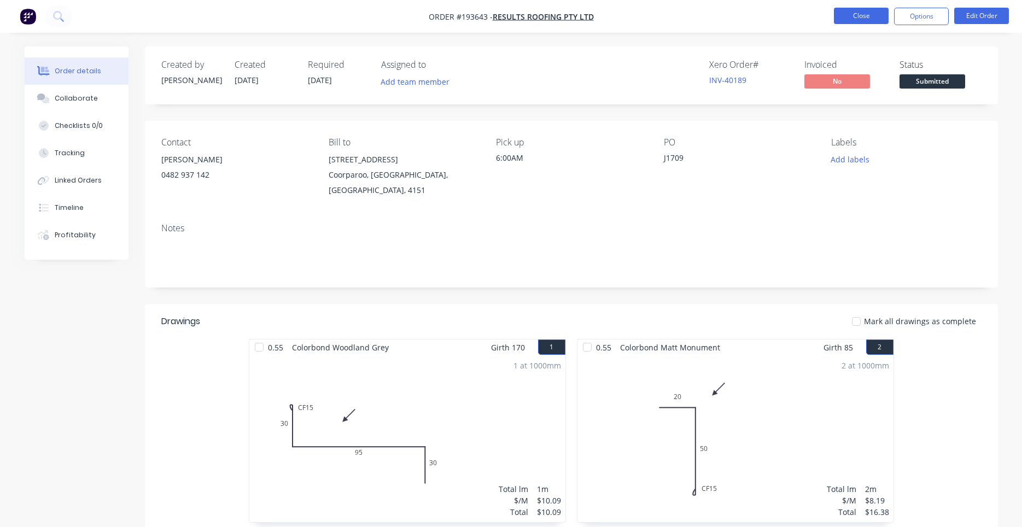
click at [871, 18] on button "Close" at bounding box center [861, 16] width 55 height 16
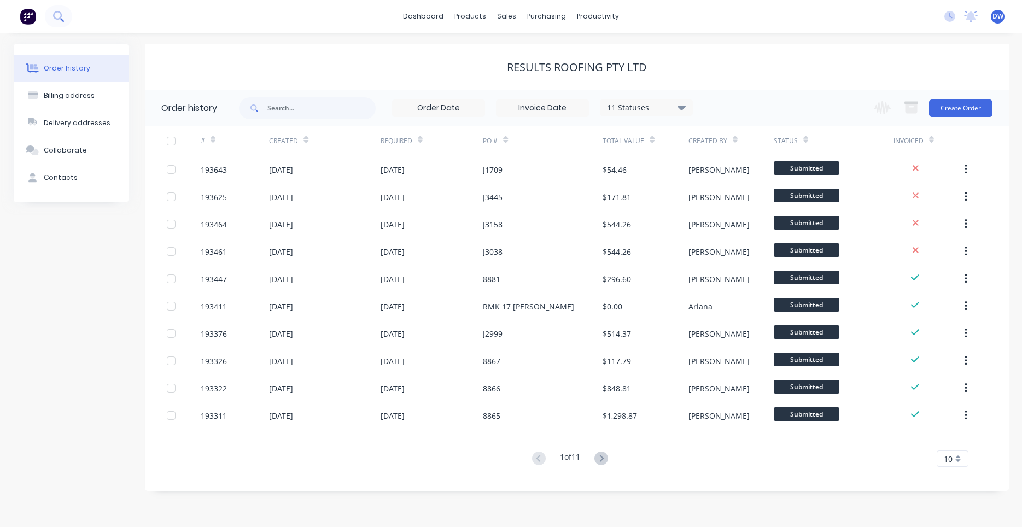
click at [54, 13] on icon at bounding box center [58, 16] width 10 height 10
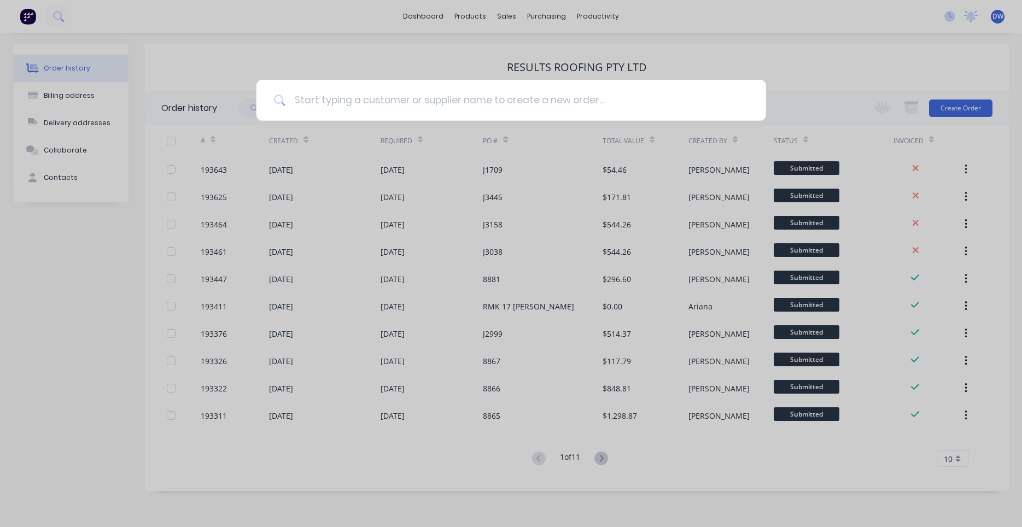
click at [352, 98] on input at bounding box center [516, 100] width 463 height 41
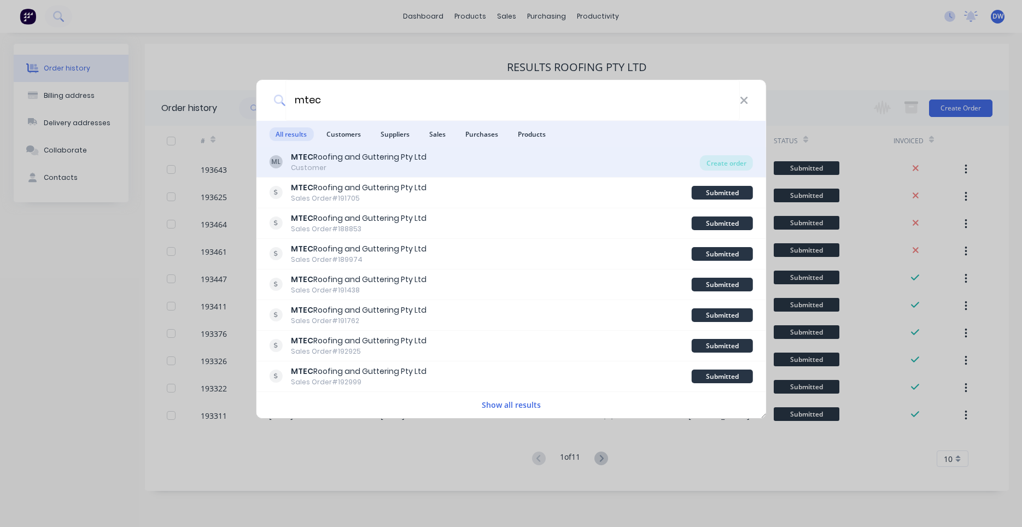
click at [360, 167] on div "Customer" at bounding box center [359, 168] width 136 height 10
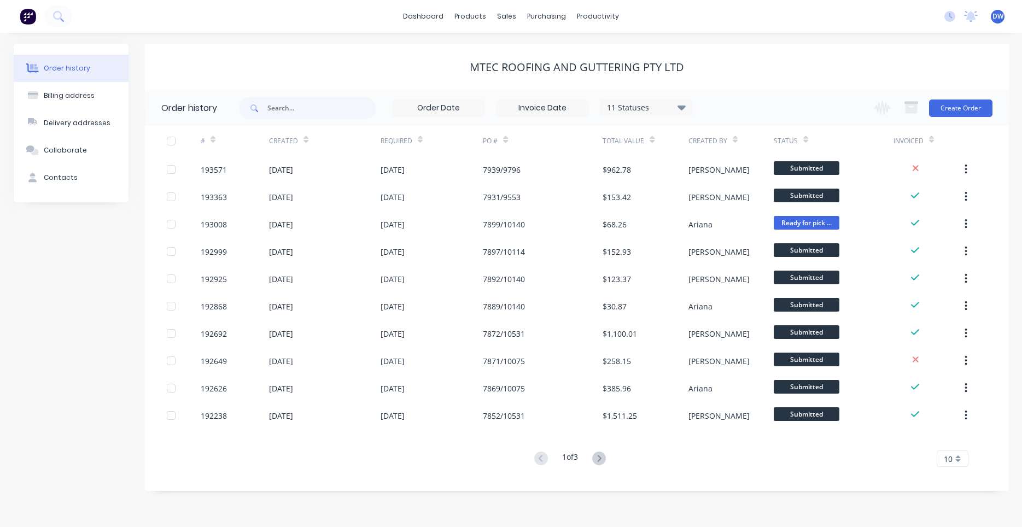
click at [975, 119] on div "Change order status Submitted Manufactured Ready for pick up Slitting Delivered…" at bounding box center [929, 108] width 125 height 36
click at [968, 112] on button "Create Order" at bounding box center [960, 109] width 63 height 18
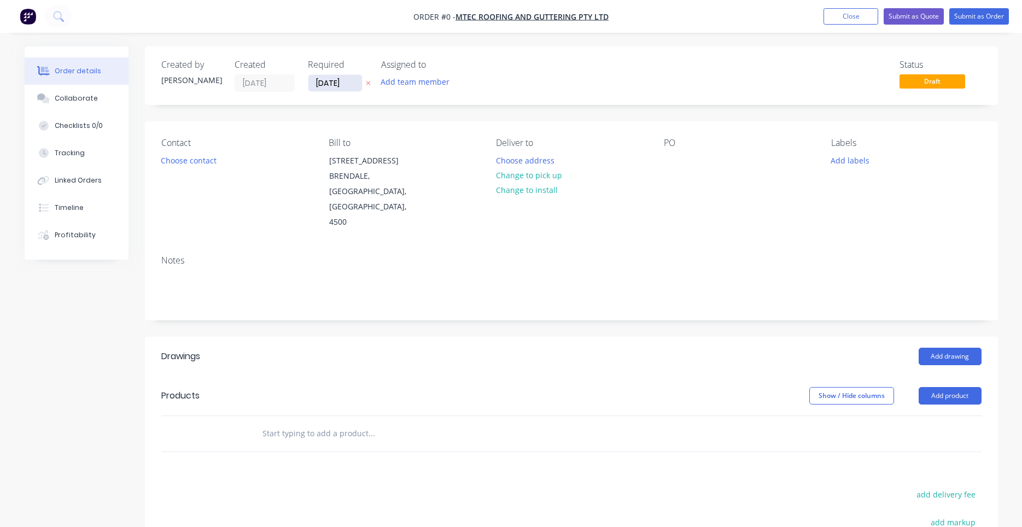
click at [353, 86] on input "[DATE]" at bounding box center [335, 83] width 54 height 16
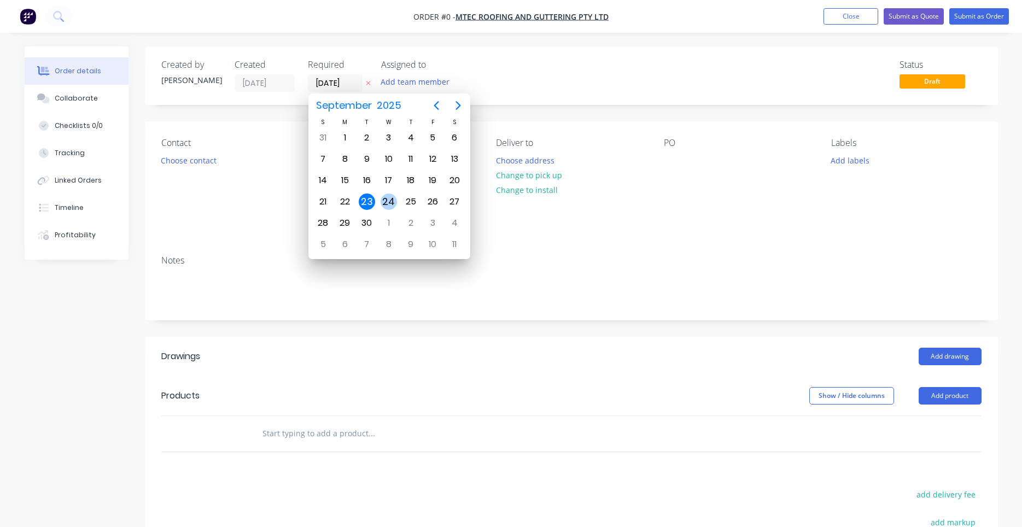
click at [389, 203] on div "24" at bounding box center [389, 202] width 16 height 16
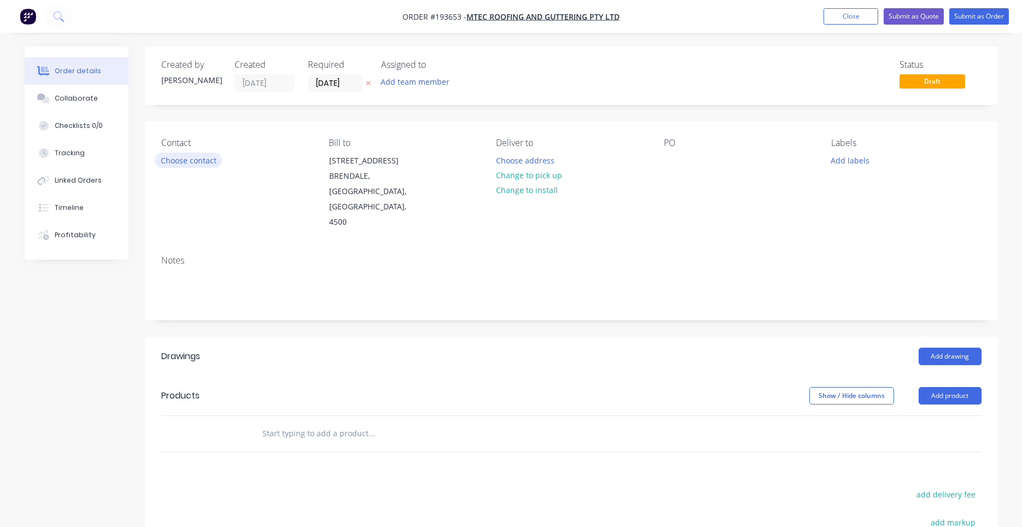
click at [197, 162] on button "Choose contact" at bounding box center [188, 160] width 67 height 15
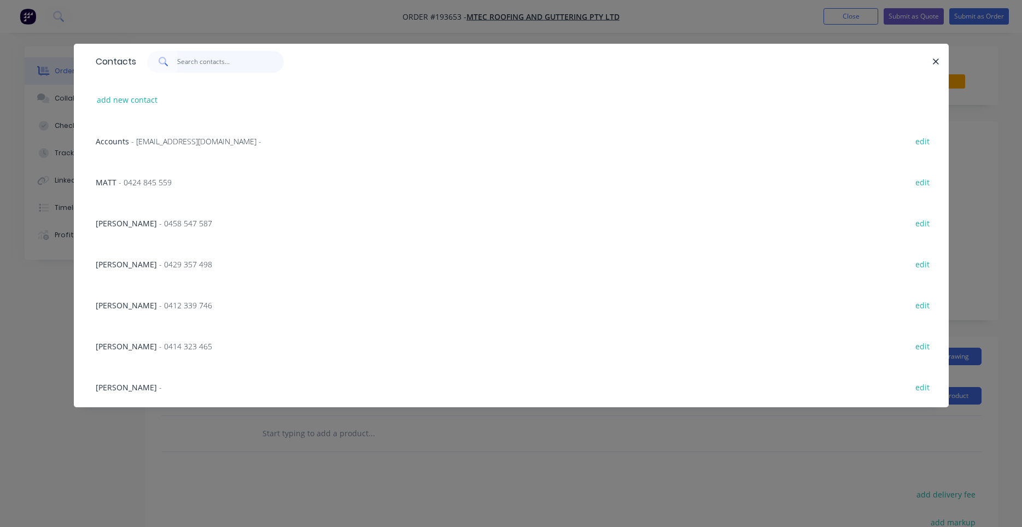
click at [200, 55] on input "text" at bounding box center [230, 62] width 107 height 22
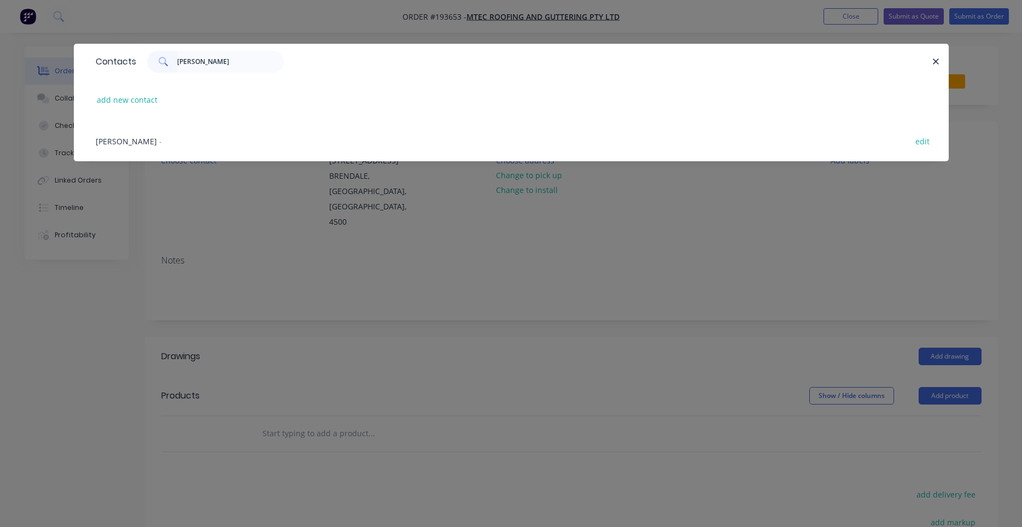
click at [159, 141] on span "-" at bounding box center [160, 141] width 3 height 10
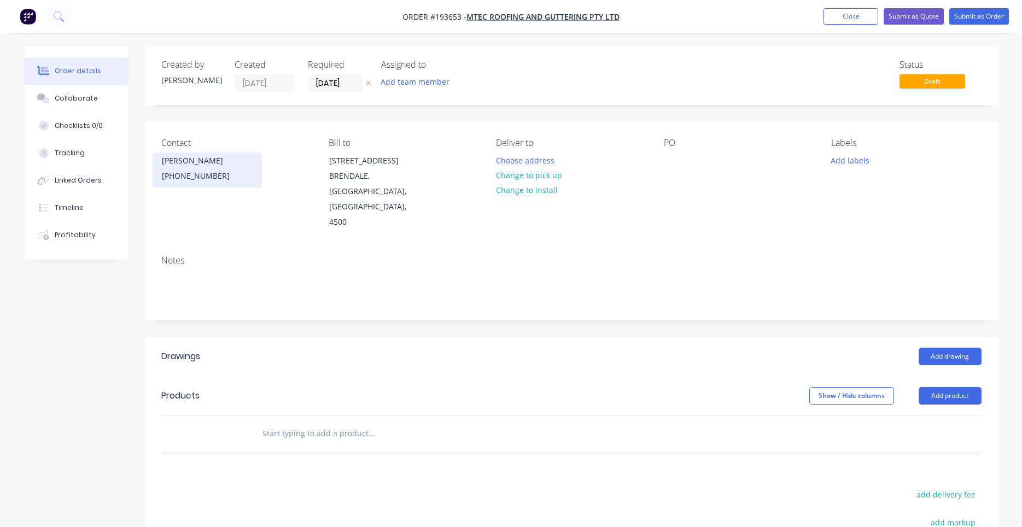
click at [212, 177] on div "[PHONE_NUMBER]" at bounding box center [207, 175] width 91 height 15
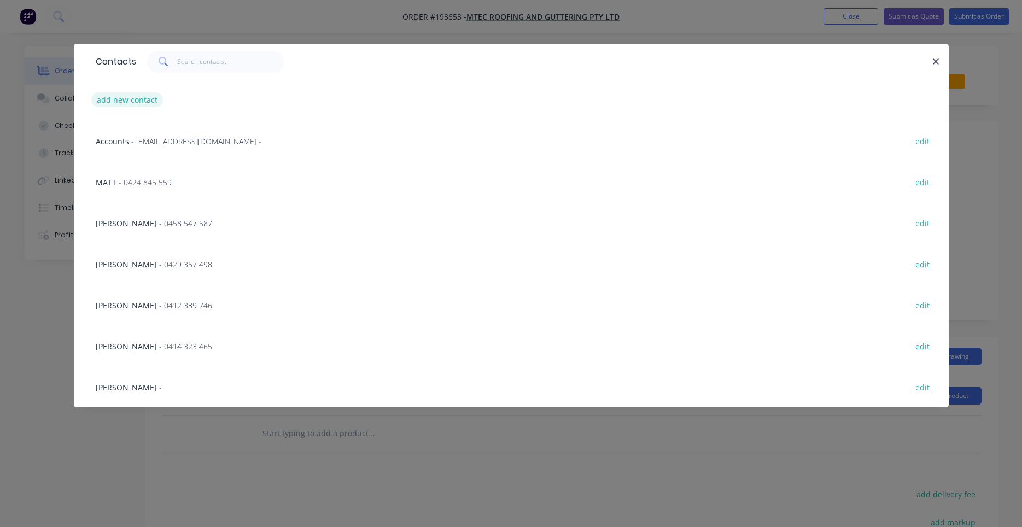
click at [137, 98] on button "add new contact" at bounding box center [127, 99] width 72 height 15
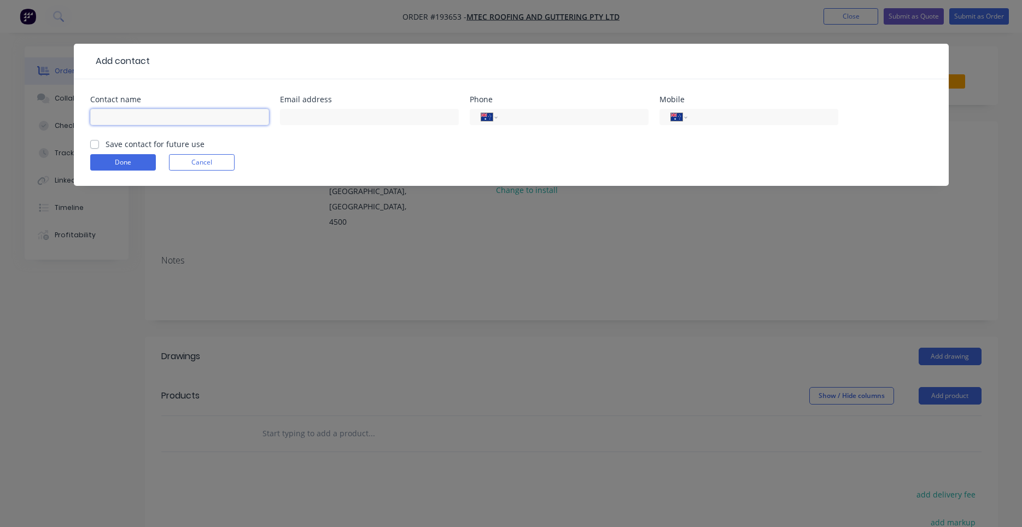
click at [139, 117] on input "text" at bounding box center [179, 117] width 179 height 16
click at [128, 144] on label "Save contact for future use" at bounding box center [155, 143] width 99 height 11
click at [99, 144] on input "Save contact for future use" at bounding box center [94, 143] width 9 height 10
click at [133, 160] on button "Done" at bounding box center [123, 162] width 66 height 16
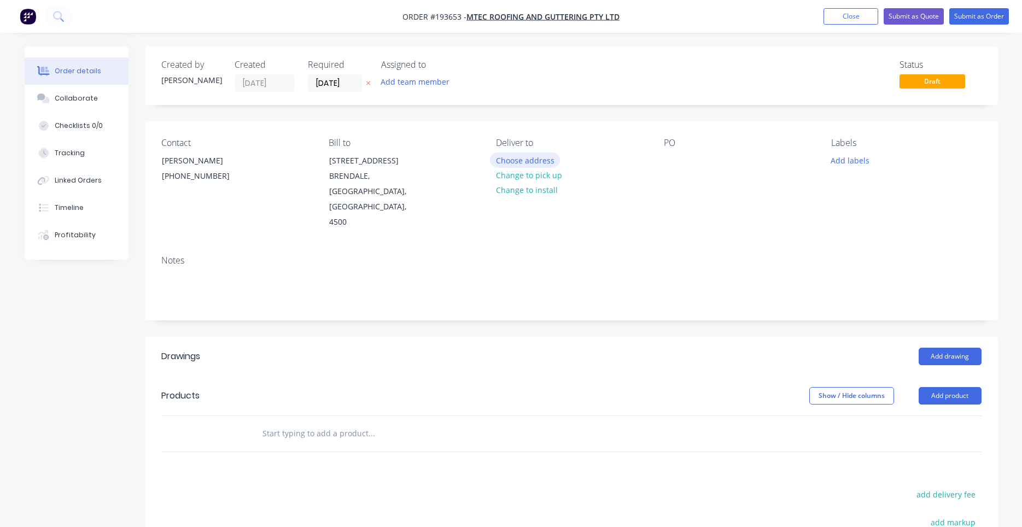
click at [492, 162] on button "Choose address" at bounding box center [525, 160] width 70 height 15
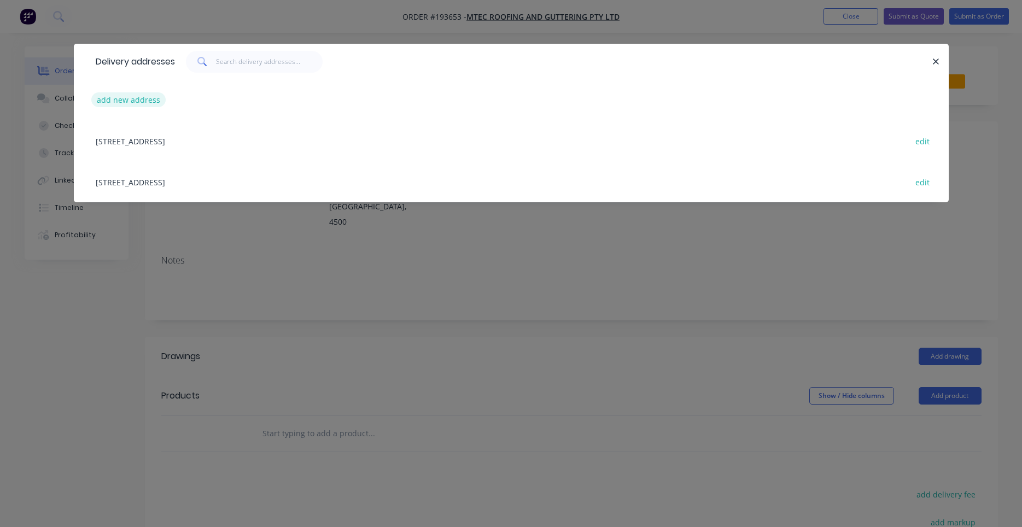
click at [150, 97] on button "add new address" at bounding box center [128, 99] width 75 height 15
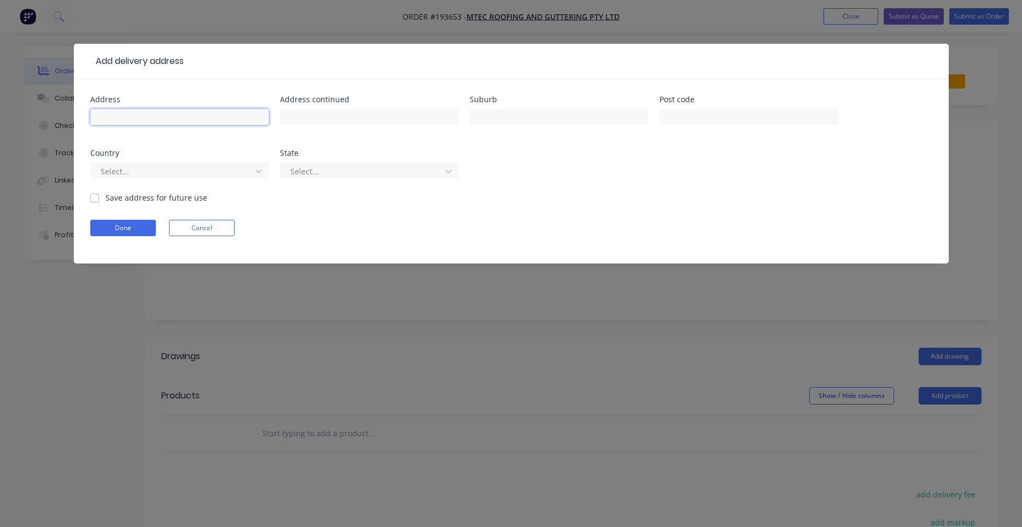
click at [166, 115] on input "text" at bounding box center [179, 117] width 179 height 16
click at [139, 231] on button "Done" at bounding box center [123, 228] width 66 height 16
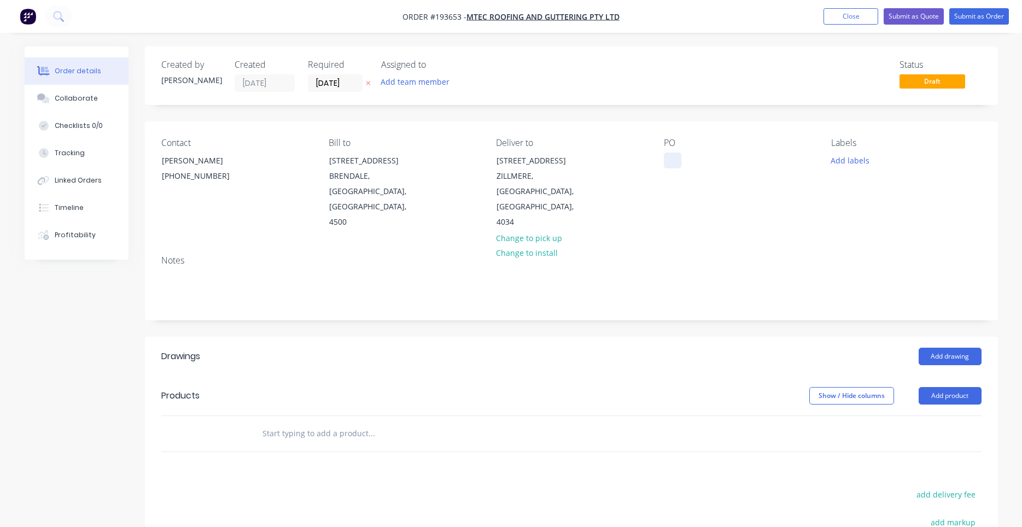
click at [675, 162] on div at bounding box center [673, 161] width 18 height 16
click at [852, 164] on button "Add labels" at bounding box center [850, 160] width 50 height 15
click at [868, 197] on input "text" at bounding box center [922, 193] width 114 height 22
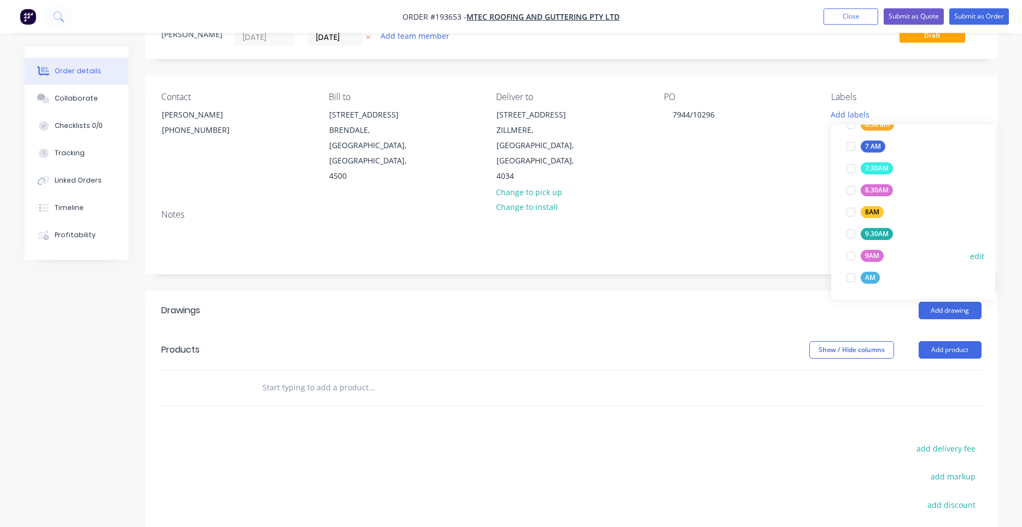
scroll to position [93, 0]
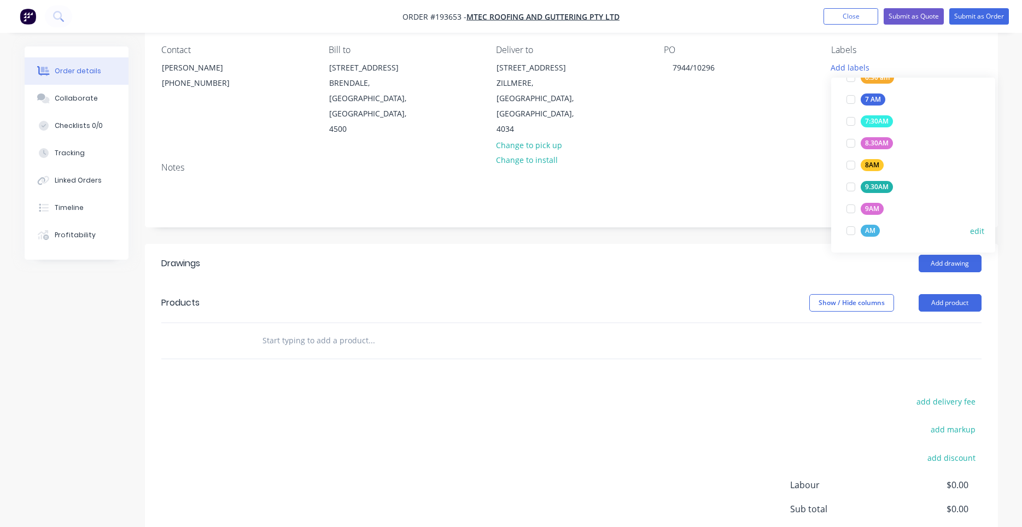
click at [848, 234] on div at bounding box center [851, 231] width 22 height 22
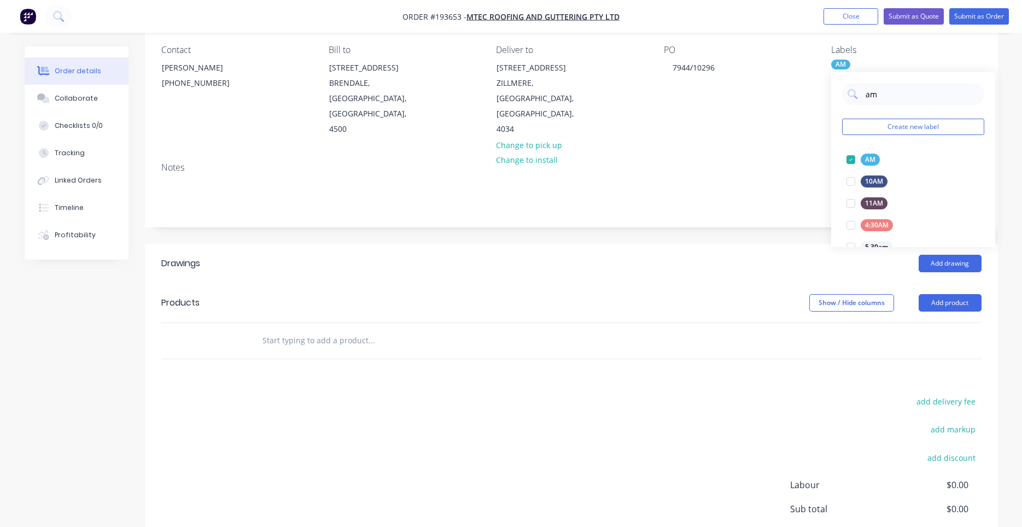
click at [785, 201] on div "Notes" at bounding box center [571, 190] width 853 height 73
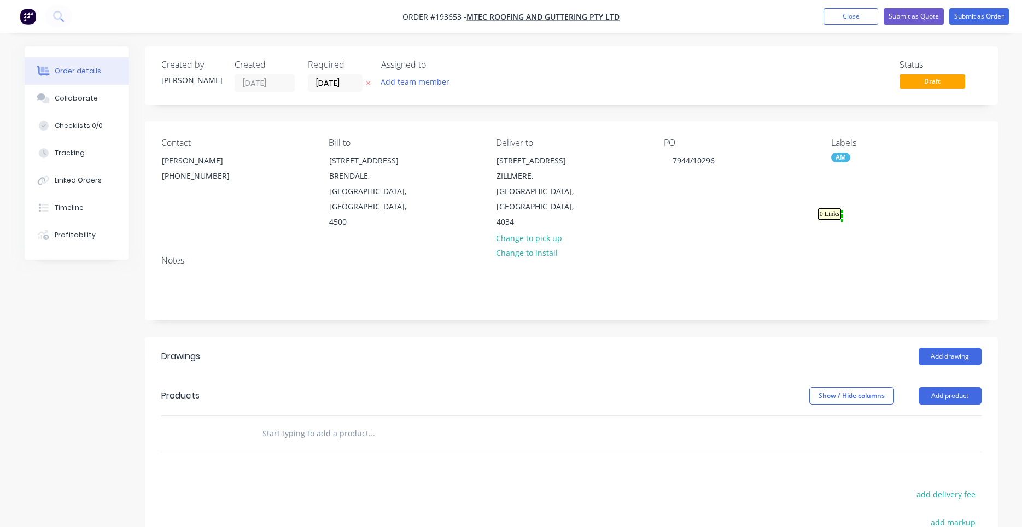
scroll to position [93, 0]
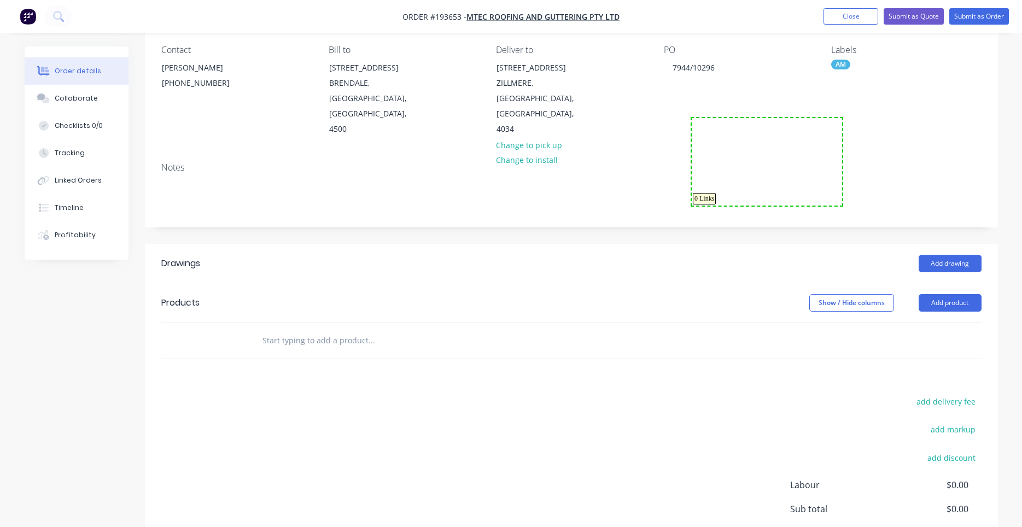
drag, startPoint x: 842, startPoint y: 212, endPoint x: 692, endPoint y: 206, distance: 150.5
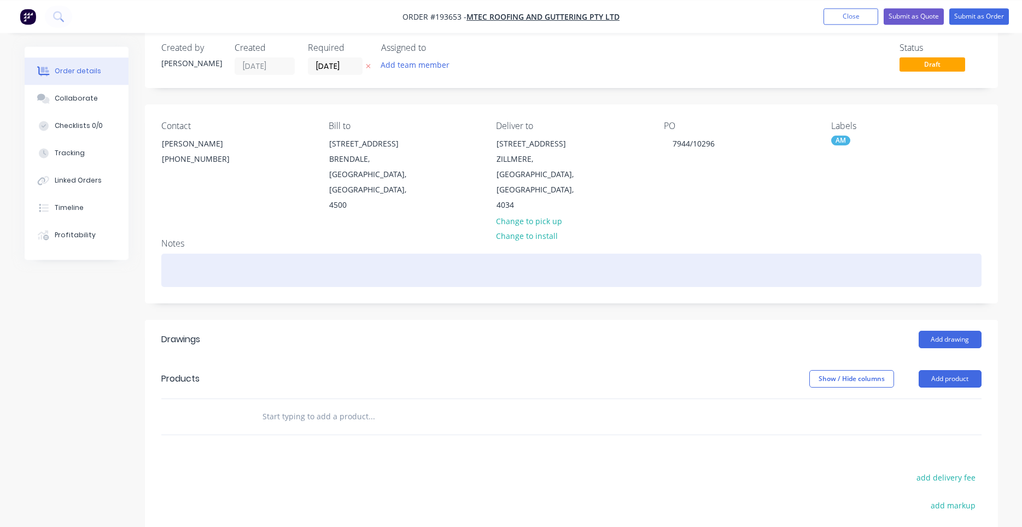
scroll to position [0, 0]
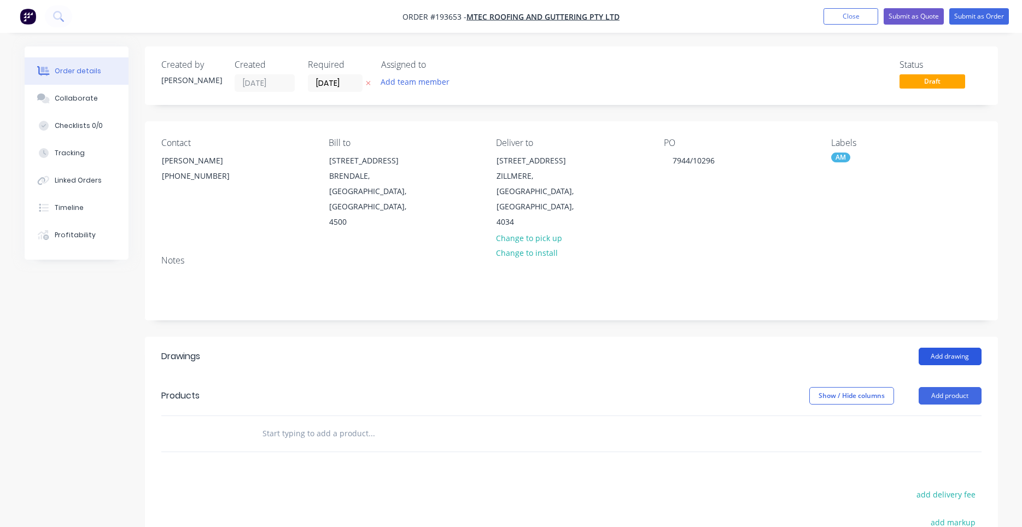
click at [932, 348] on button "Add drawing" at bounding box center [950, 357] width 63 height 18
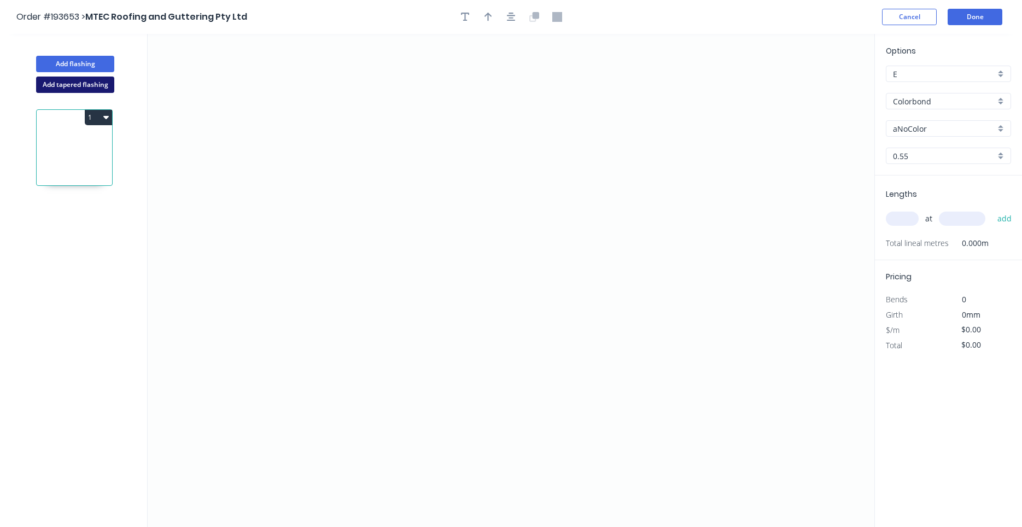
click at [110, 88] on button "Add tapered flashing" at bounding box center [75, 85] width 78 height 16
click at [409, 250] on icon "0" at bounding box center [511, 157] width 727 height 247
click at [382, 223] on icon at bounding box center [395, 235] width 27 height 27
click at [412, 195] on icon "0 ?" at bounding box center [511, 157] width 727 height 247
click at [412, 194] on circle at bounding box center [412, 192] width 16 height 16
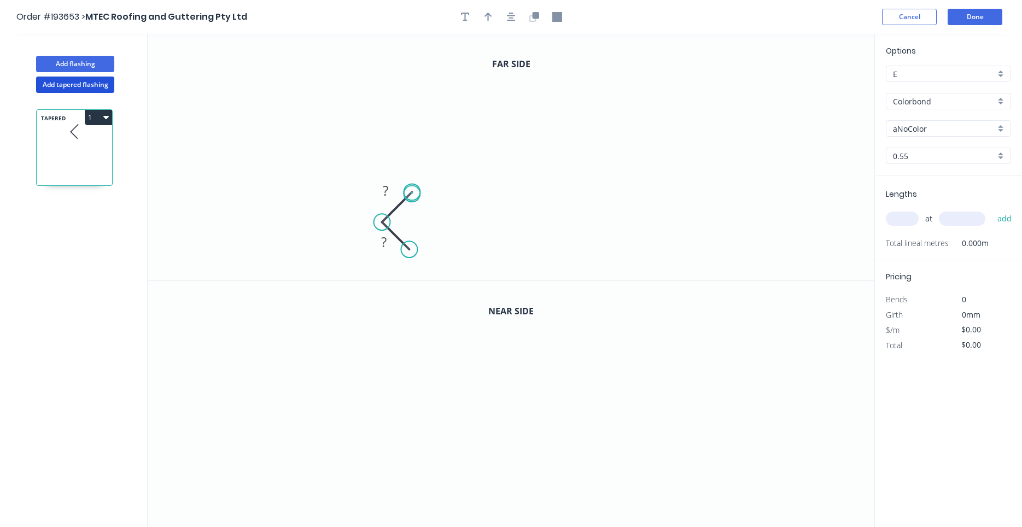
click at [412, 194] on circle at bounding box center [412, 192] width 16 height 16
drag, startPoint x: 412, startPoint y: 194, endPoint x: 407, endPoint y: 198, distance: 5.8
click at [407, 198] on circle at bounding box center [407, 196] width 16 height 16
click at [386, 194] on tspan "?" at bounding box center [383, 192] width 5 height 18
click at [410, 195] on circle at bounding box center [407, 196] width 16 height 16
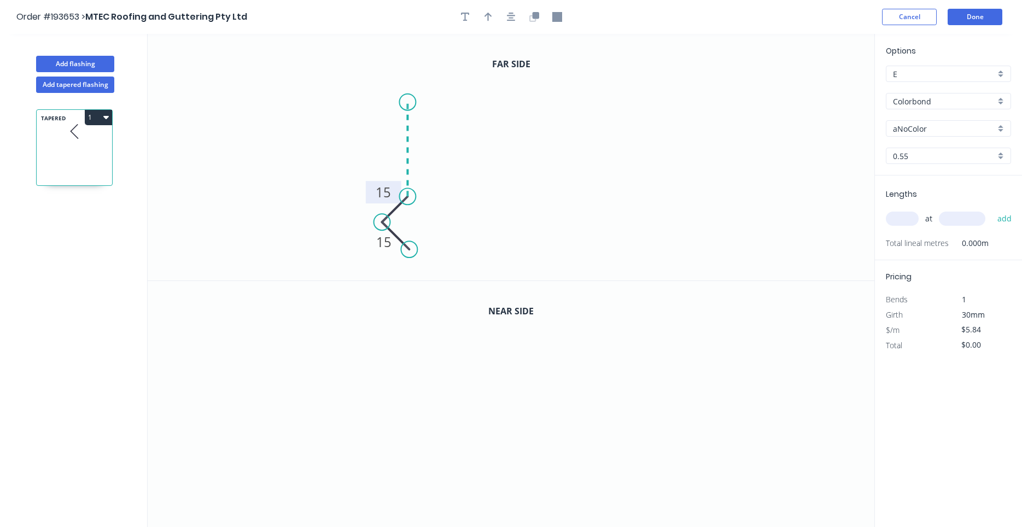
click at [415, 102] on icon "0 15 15" at bounding box center [511, 157] width 727 height 247
click at [411, 101] on circle at bounding box center [407, 102] width 16 height 16
drag, startPoint x: 409, startPoint y: 101, endPoint x: 407, endPoint y: 86, distance: 14.3
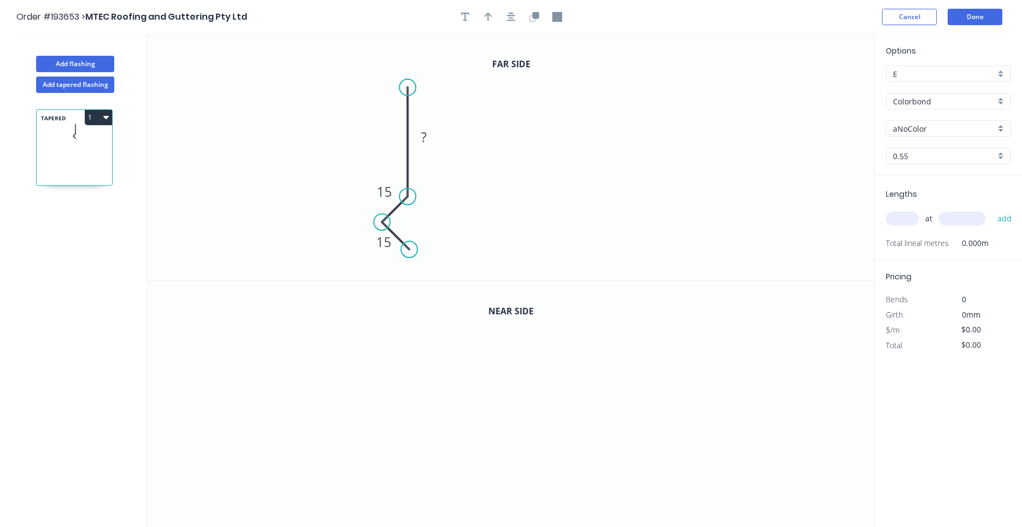
click at [407, 86] on circle at bounding box center [407, 87] width 16 height 16
click at [407, 86] on circle at bounding box center [407, 86] width 16 height 16
click at [578, 83] on icon "0 ? 15 15" at bounding box center [511, 157] width 727 height 247
click at [608, 114] on icon "0 15 15 ? ?" at bounding box center [511, 157] width 727 height 247
click at [608, 114] on circle at bounding box center [608, 117] width 16 height 16
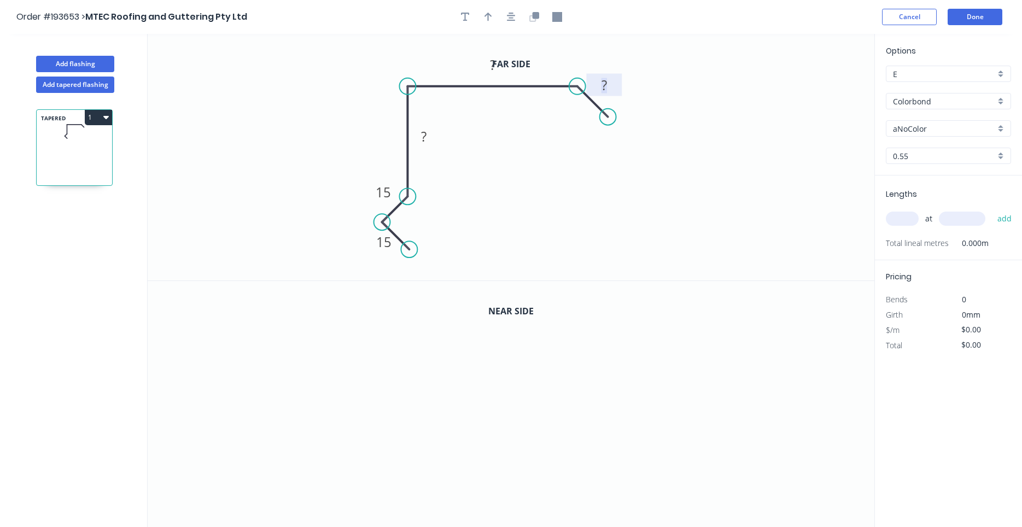
click at [607, 93] on tspan "?" at bounding box center [604, 85] width 5 height 18
click at [655, 119] on icon "0 15 15 ? ? 25" at bounding box center [511, 157] width 727 height 247
click at [538, 20] on icon "button" at bounding box center [534, 17] width 10 height 10
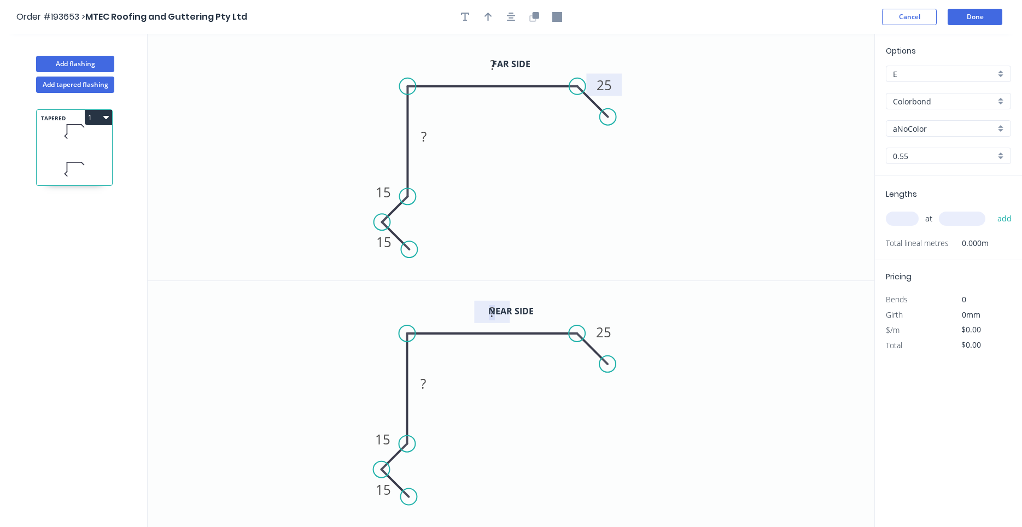
click at [498, 314] on rect at bounding box center [493, 312] width 22 height 15
click at [495, 62] on tspan "?" at bounding box center [492, 65] width 5 height 18
click at [911, 130] on input "aNoColor" at bounding box center [944, 128] width 102 height 11
click at [934, 142] on div "Deep Ocean" at bounding box center [949, 149] width 124 height 19
click at [897, 222] on input "text" at bounding box center [902, 219] width 33 height 14
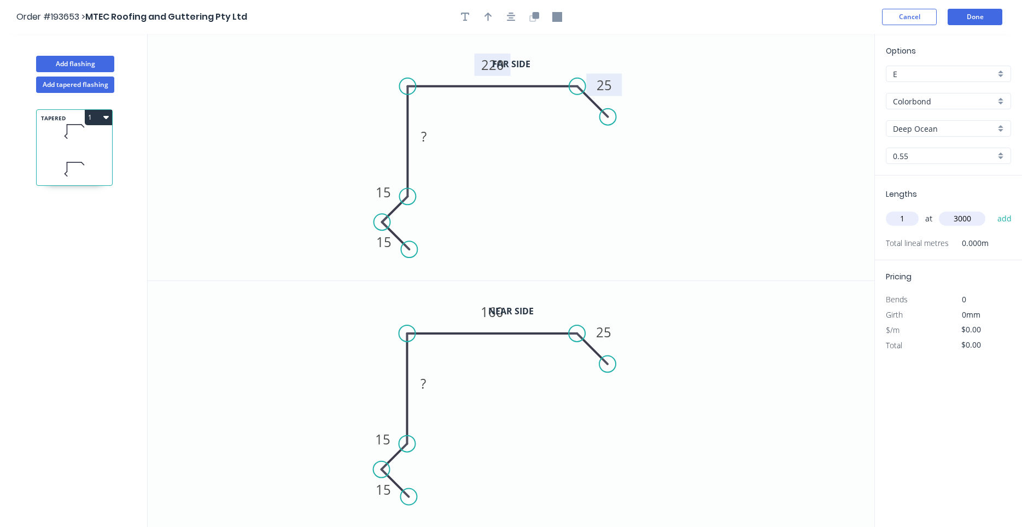
click at [992, 209] on button "add" at bounding box center [1005, 218] width 26 height 19
click at [427, 141] on tspan "?" at bounding box center [423, 136] width 5 height 18
click at [427, 376] on tspan "?" at bounding box center [423, 384] width 5 height 18
click at [468, 374] on icon "0 15 15 100 160 25" at bounding box center [511, 404] width 727 height 247
click at [969, 24] on button "Done" at bounding box center [975, 17] width 55 height 16
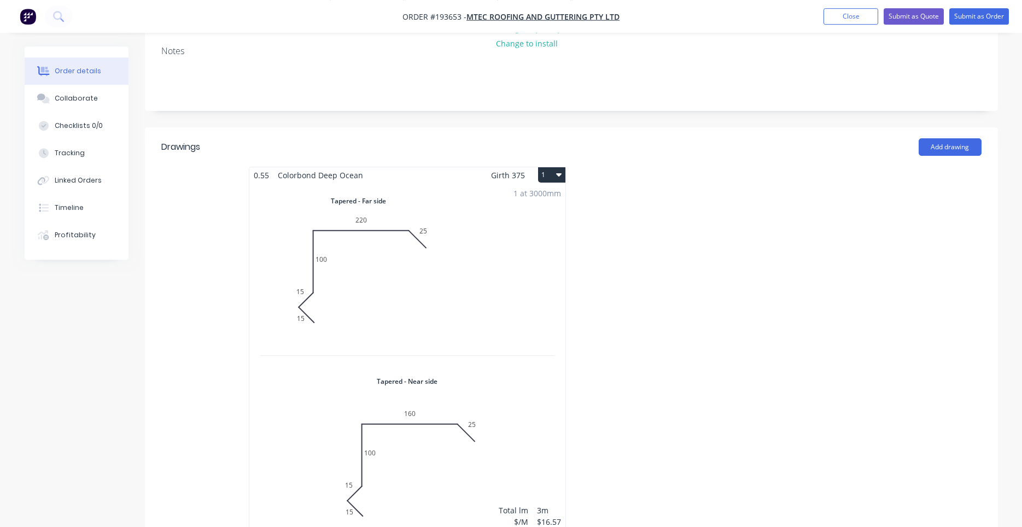
scroll to position [279, 0]
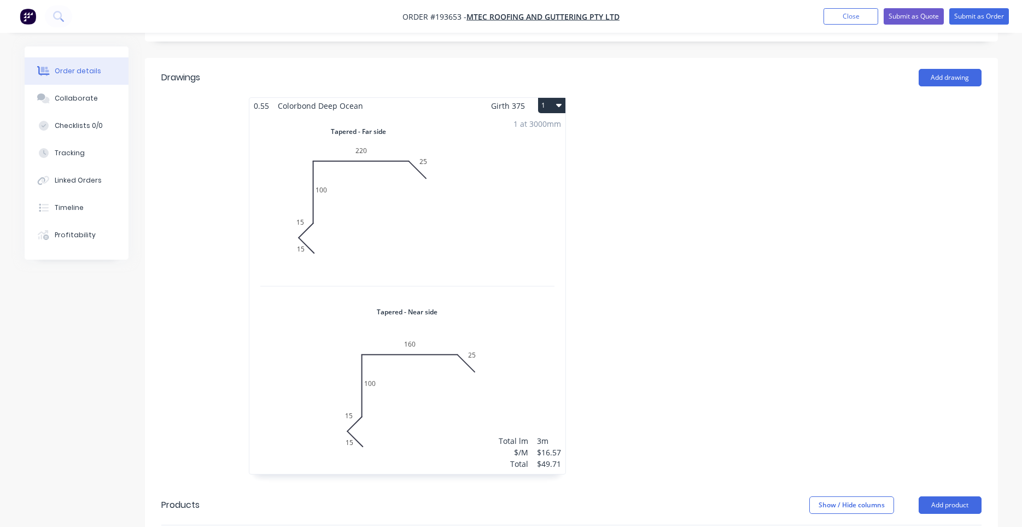
click at [425, 332] on div "1 at 3000mm Total lm $/M Total 3m $16.57 $49.71" at bounding box center [407, 294] width 316 height 360
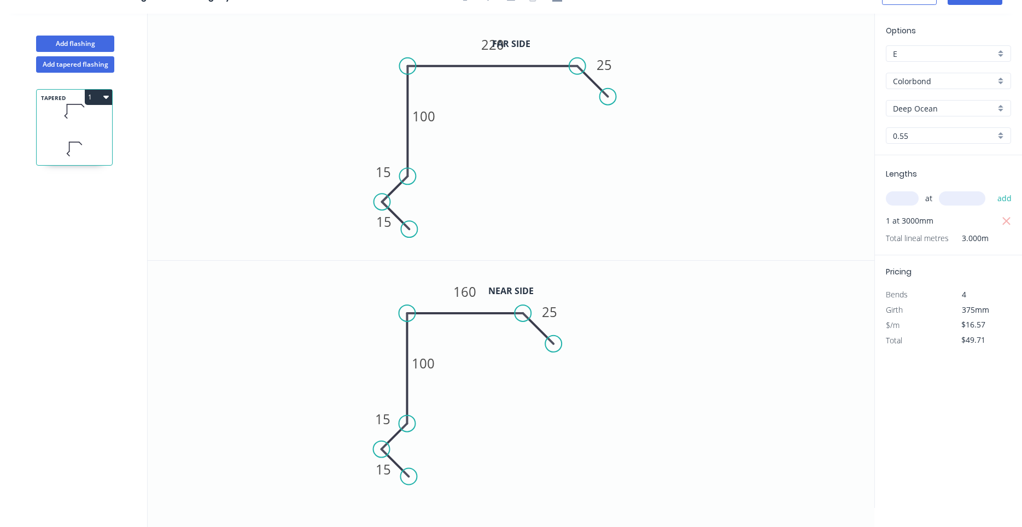
drag, startPoint x: 590, startPoint y: 326, endPoint x: 535, endPoint y: 326, distance: 55.2
click at [535, 326] on icon at bounding box center [538, 328] width 31 height 31
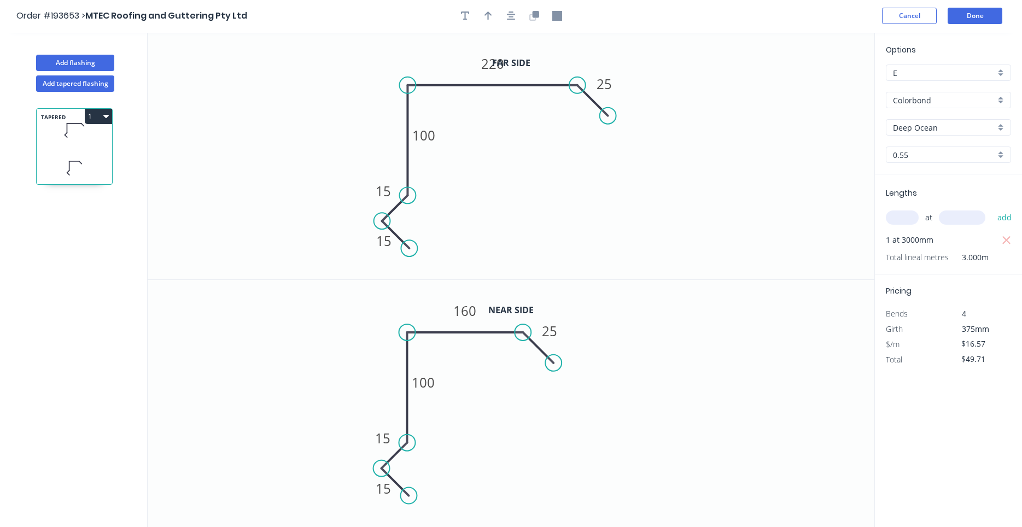
scroll to position [0, 0]
click at [513, 16] on icon "button" at bounding box center [511, 17] width 9 height 10
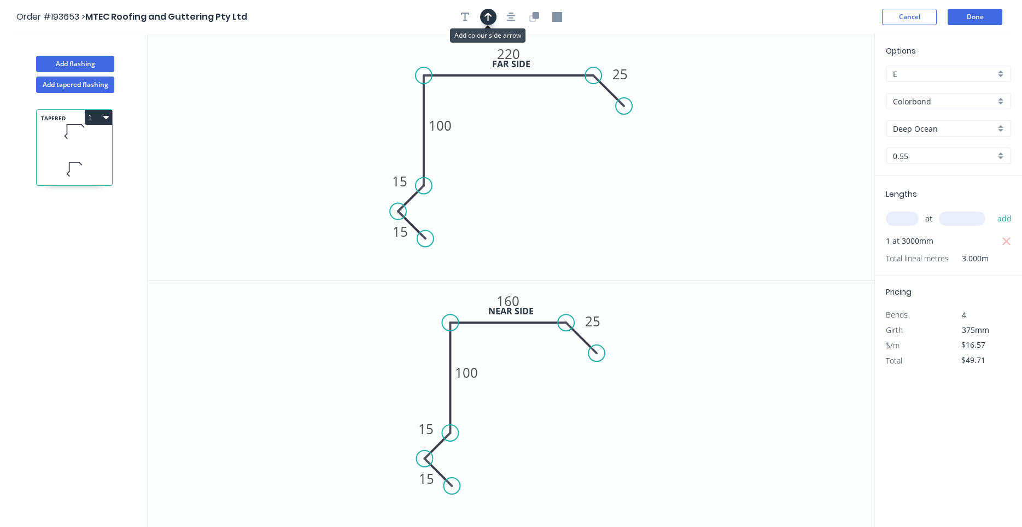
click at [490, 16] on icon "button" at bounding box center [489, 17] width 8 height 10
click at [822, 88] on icon at bounding box center [819, 76] width 10 height 35
click at [819, 87] on icon at bounding box center [828, 80] width 32 height 32
click at [819, 87] on icon at bounding box center [831, 89] width 35 height 10
drag, startPoint x: 819, startPoint y: 87, endPoint x: 592, endPoint y: 56, distance: 228.5
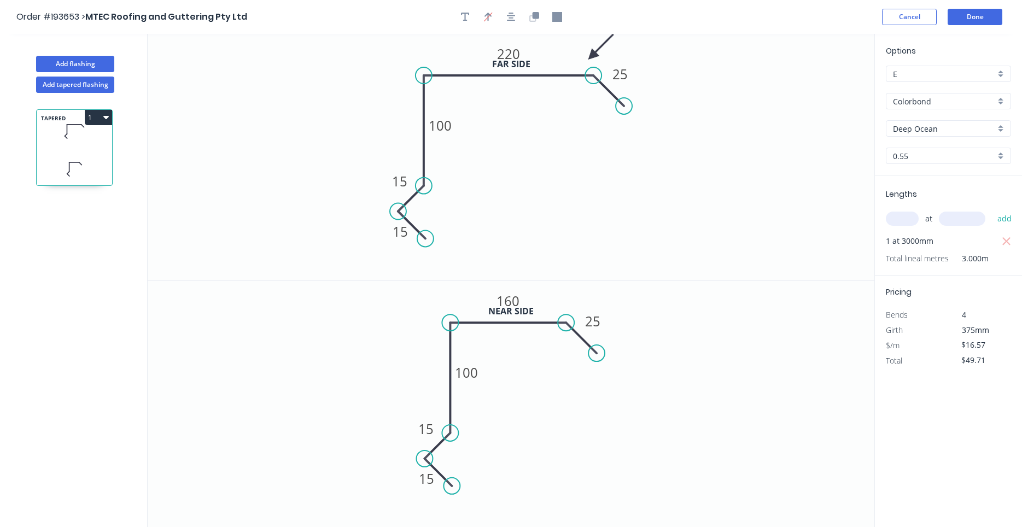
click at [592, 56] on icon at bounding box center [601, 47] width 32 height 32
click at [515, 20] on icon "button" at bounding box center [511, 17] width 9 height 10
click at [969, 15] on button "Done" at bounding box center [975, 17] width 55 height 16
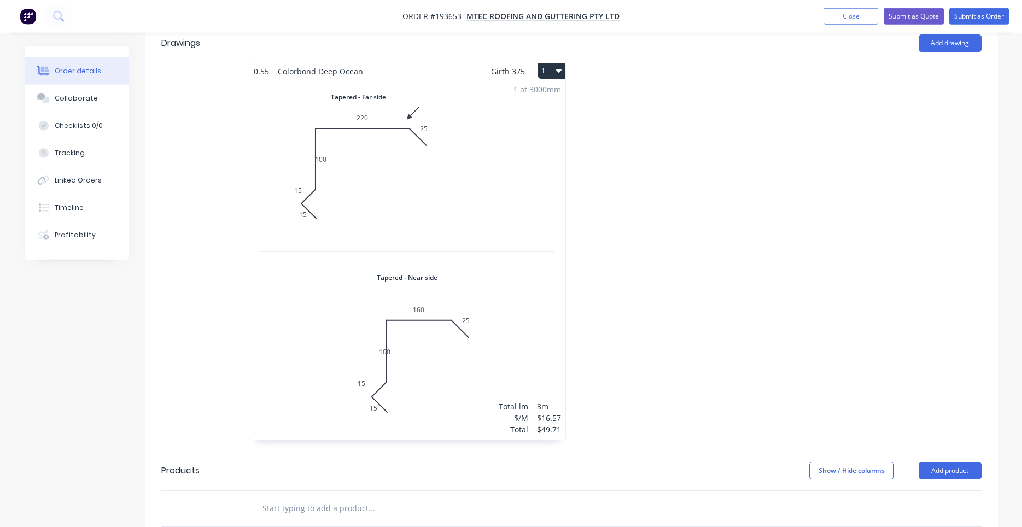
scroll to position [279, 0]
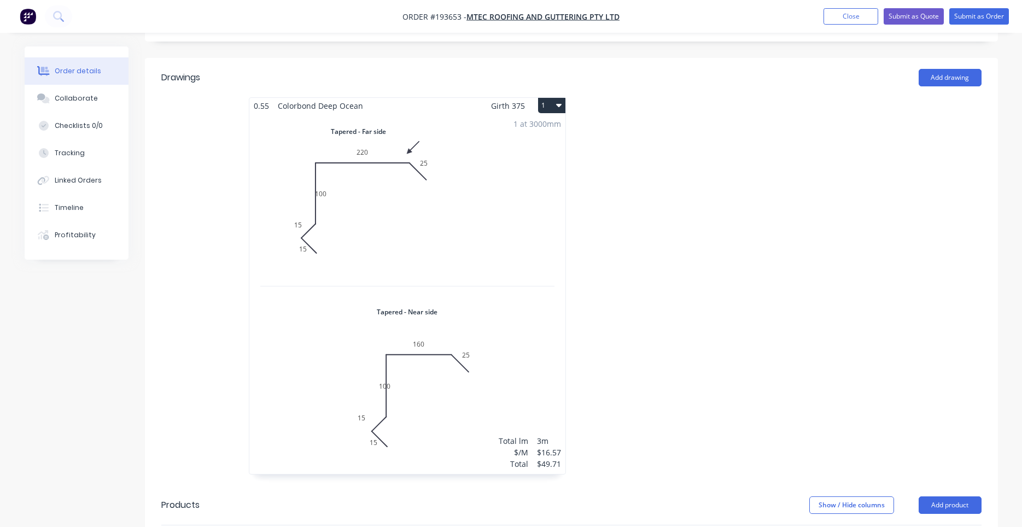
click at [490, 188] on div "1 at 3000mm Total lm $/M Total 3m $16.57 $49.71" at bounding box center [407, 294] width 316 height 360
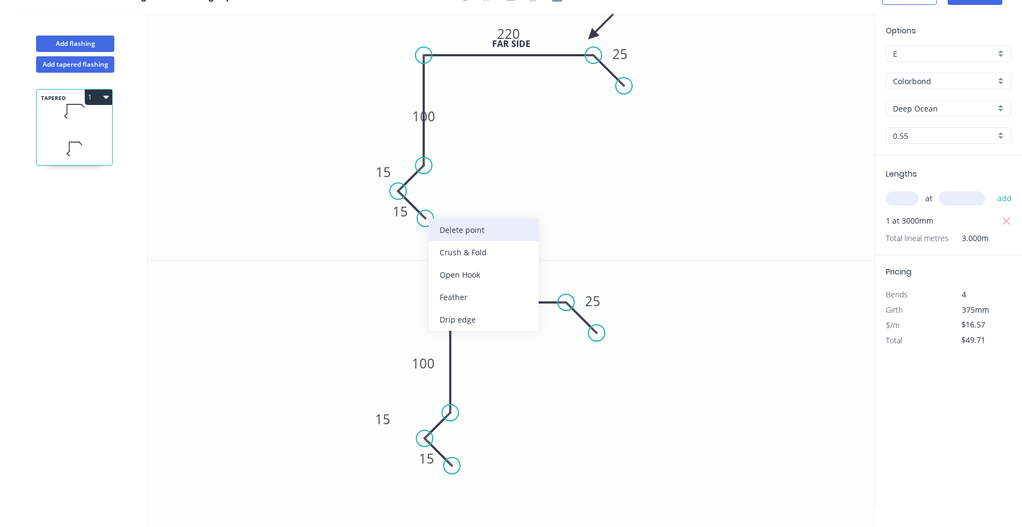
click at [438, 231] on div "Delete point" at bounding box center [484, 230] width 110 height 22
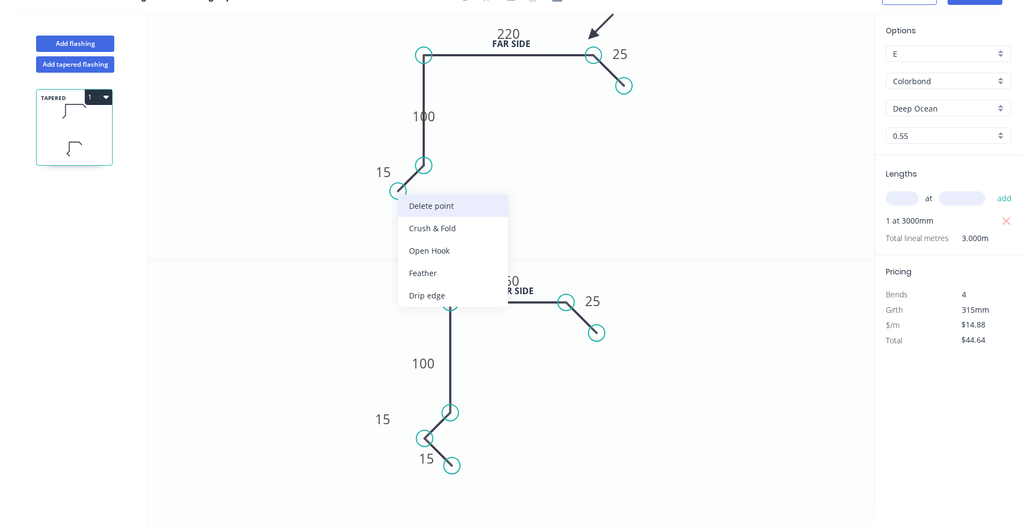
click at [407, 205] on div "Delete point" at bounding box center [453, 206] width 110 height 22
click at [421, 162] on circle at bounding box center [424, 166] width 16 height 16
click at [396, 196] on icon "0 100 220 25" at bounding box center [511, 137] width 727 height 247
click at [427, 229] on icon "0 ? 100 220 25" at bounding box center [511, 137] width 727 height 247
click at [429, 228] on circle at bounding box center [429, 225] width 16 height 16
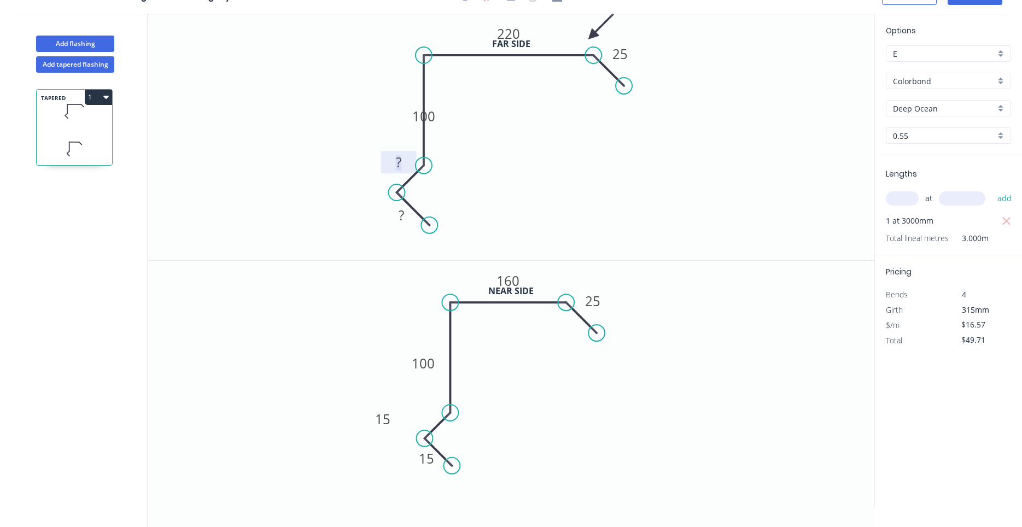
click at [403, 165] on rect at bounding box center [399, 162] width 22 height 15
drag, startPoint x: 438, startPoint y: 116, endPoint x: 411, endPoint y: 117, distance: 27.4
click at [411, 117] on rect at bounding box center [396, 117] width 36 height 22
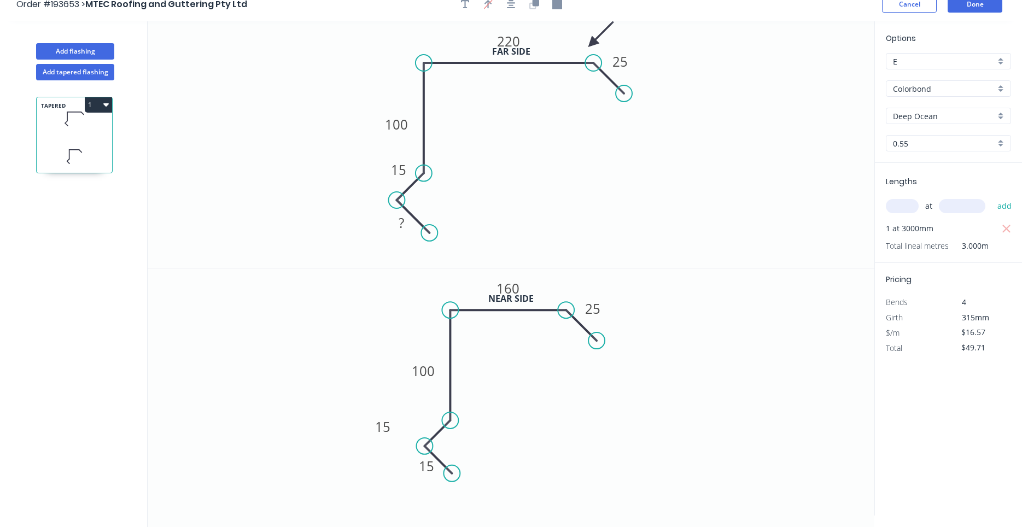
scroll to position [0, 0]
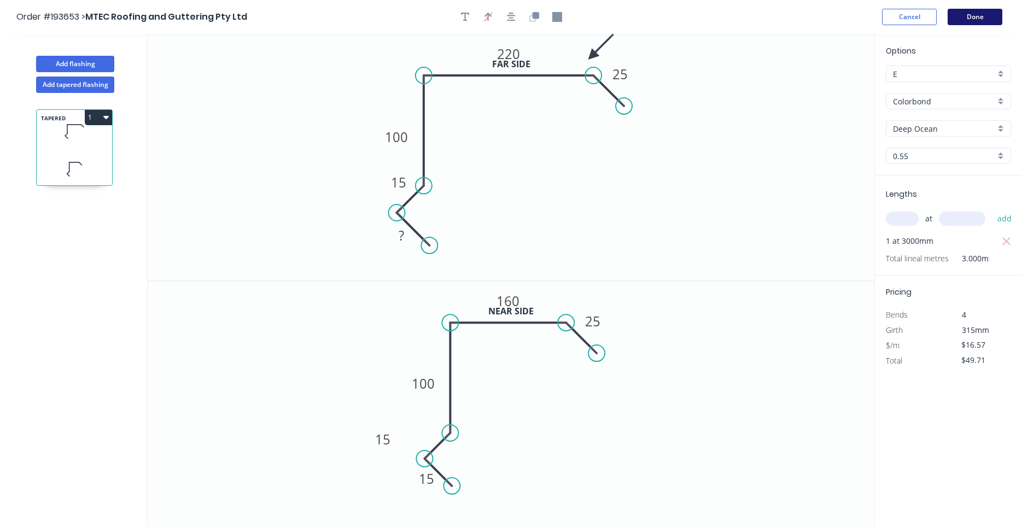
click at [970, 22] on button "Done" at bounding box center [975, 17] width 55 height 16
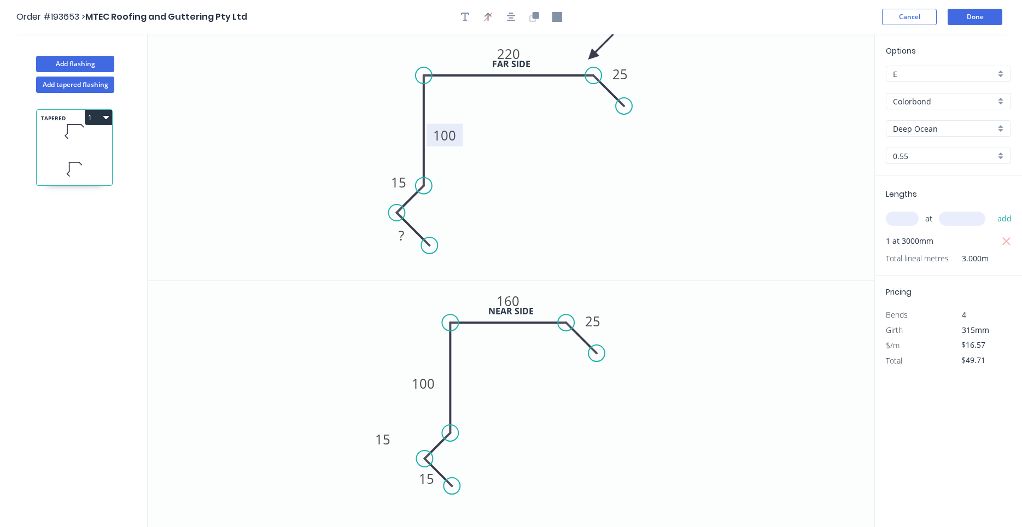
drag, startPoint x: 440, startPoint y: 137, endPoint x: 460, endPoint y: 136, distance: 20.8
click at [460, 136] on rect at bounding box center [445, 135] width 36 height 22
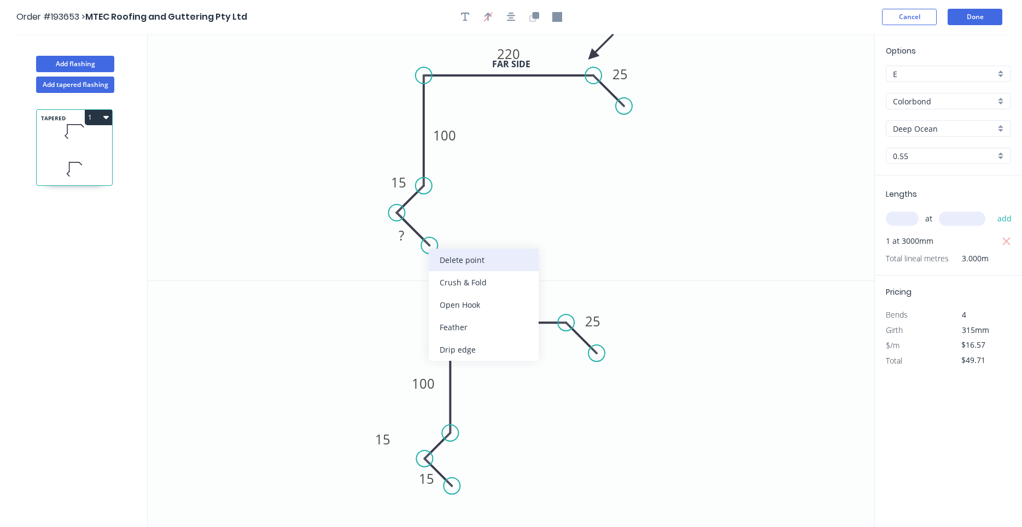
click at [434, 254] on div "Delete point" at bounding box center [484, 260] width 110 height 22
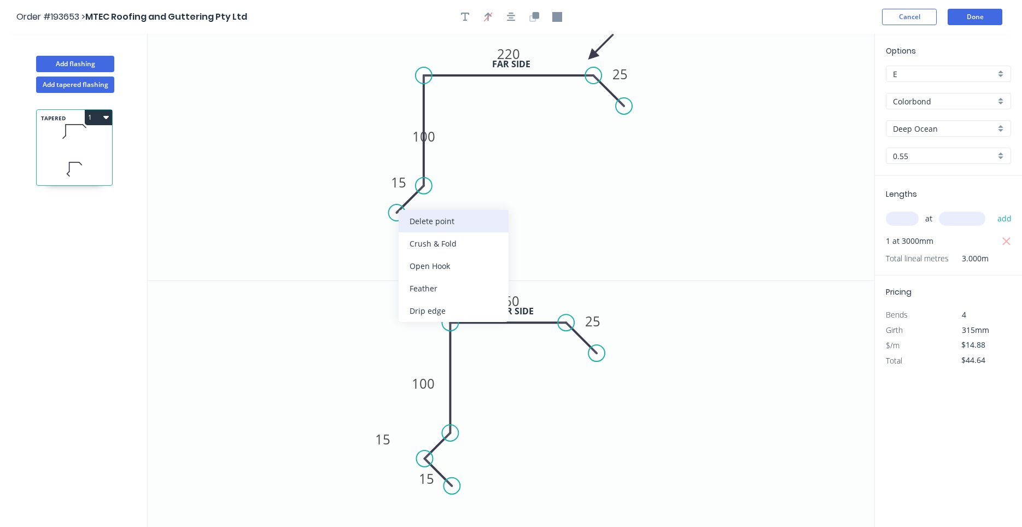
click at [425, 215] on div "Delete point" at bounding box center [454, 221] width 110 height 22
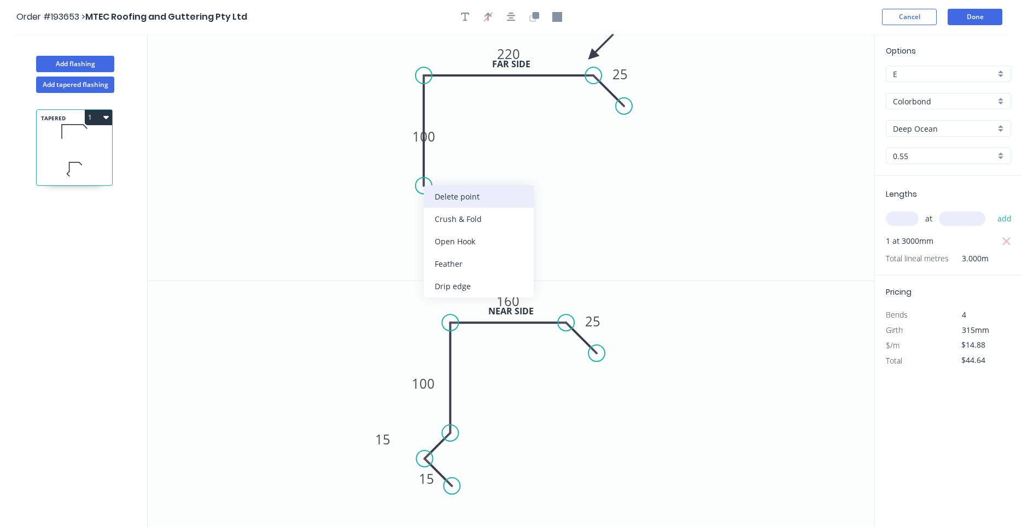
click at [425, 195] on div "Delete point" at bounding box center [479, 196] width 110 height 22
click at [425, 79] on circle at bounding box center [424, 75] width 16 height 16
click at [422, 185] on icon "0 220 25" at bounding box center [511, 157] width 727 height 247
click at [422, 187] on circle at bounding box center [424, 185] width 16 height 16
click at [394, 213] on icon "0 ? 220 25" at bounding box center [511, 157] width 727 height 247
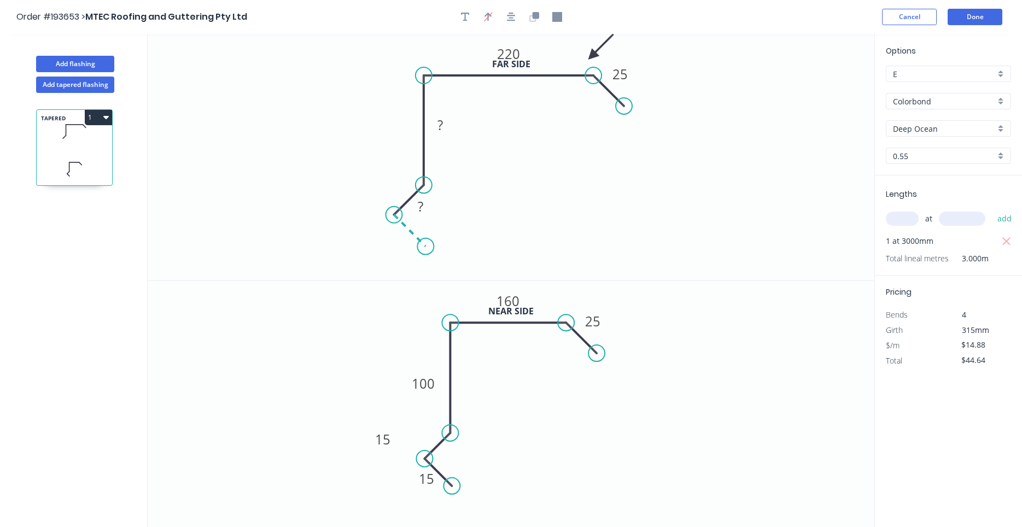
click at [425, 246] on icon at bounding box center [410, 231] width 32 height 32
click at [425, 246] on circle at bounding box center [425, 246] width 16 height 16
click at [404, 239] on rect at bounding box center [398, 237] width 22 height 15
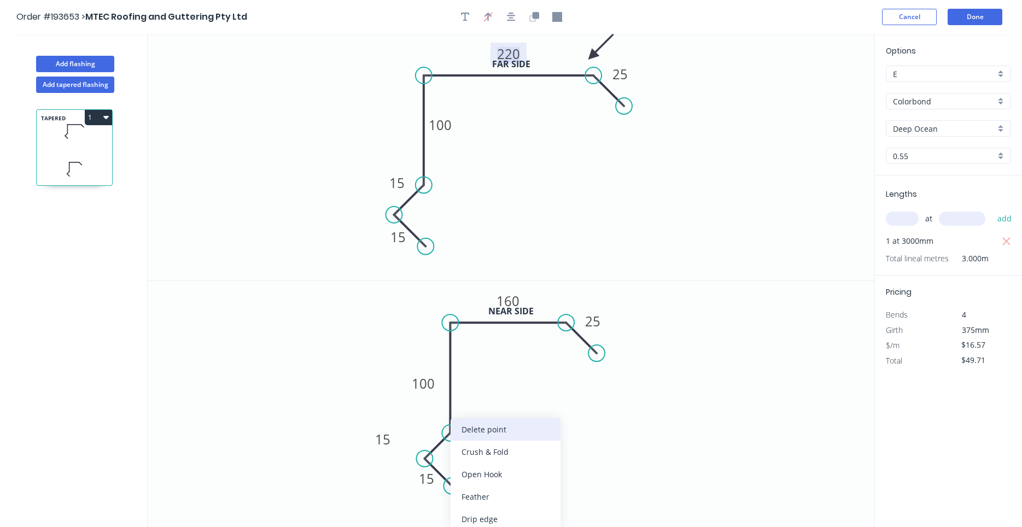
click at [471, 424] on div "Delete point" at bounding box center [506, 429] width 110 height 22
click at [445, 434] on div "Delete point" at bounding box center [478, 429] width 110 height 22
click at [454, 436] on div "Delete point" at bounding box center [501, 429] width 110 height 22
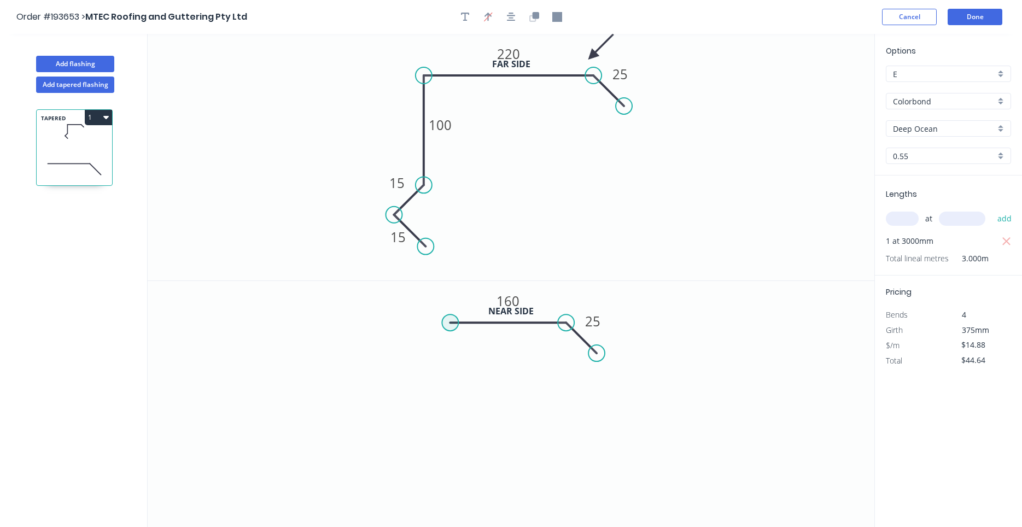
click at [449, 325] on circle at bounding box center [450, 322] width 16 height 16
click at [447, 434] on icon "0 160 25" at bounding box center [511, 404] width 727 height 247
click at [421, 464] on icon "0 ? 160 25" at bounding box center [511, 404] width 727 height 247
click at [455, 499] on icon "0 ? ? 160 25" at bounding box center [511, 404] width 727 height 247
click at [455, 499] on circle at bounding box center [455, 497] width 16 height 16
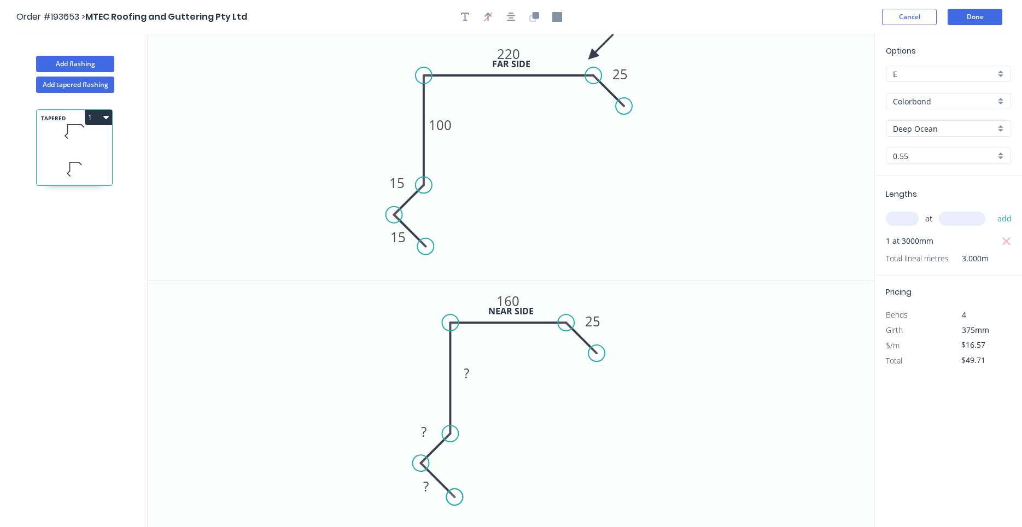
click at [455, 499] on circle at bounding box center [455, 497] width 16 height 16
click at [425, 485] on tspan "?" at bounding box center [426, 486] width 5 height 18
click at [109, 68] on button "Add flashing" at bounding box center [75, 64] width 78 height 16
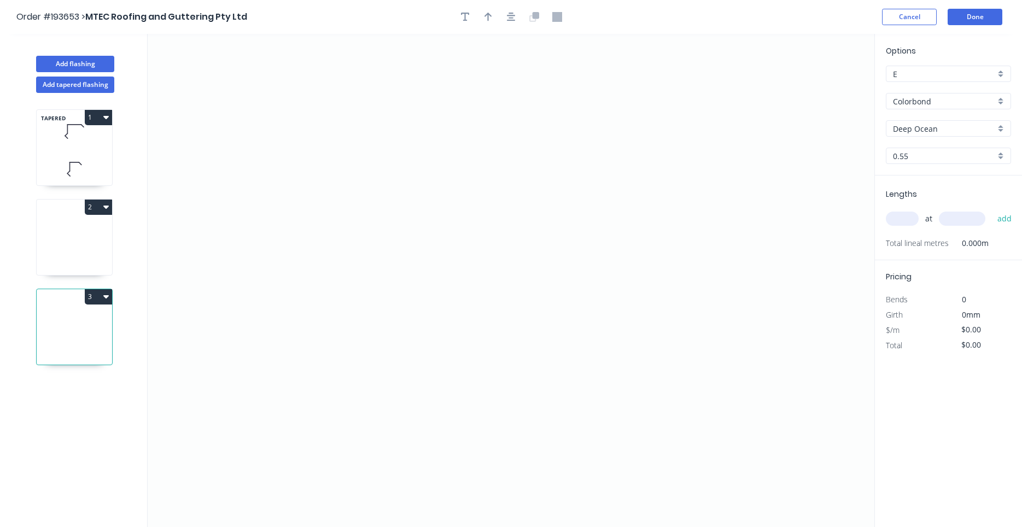
click at [102, 295] on button "3" at bounding box center [98, 296] width 27 height 15
click at [98, 343] on div "Delete" at bounding box center [60, 346] width 84 height 16
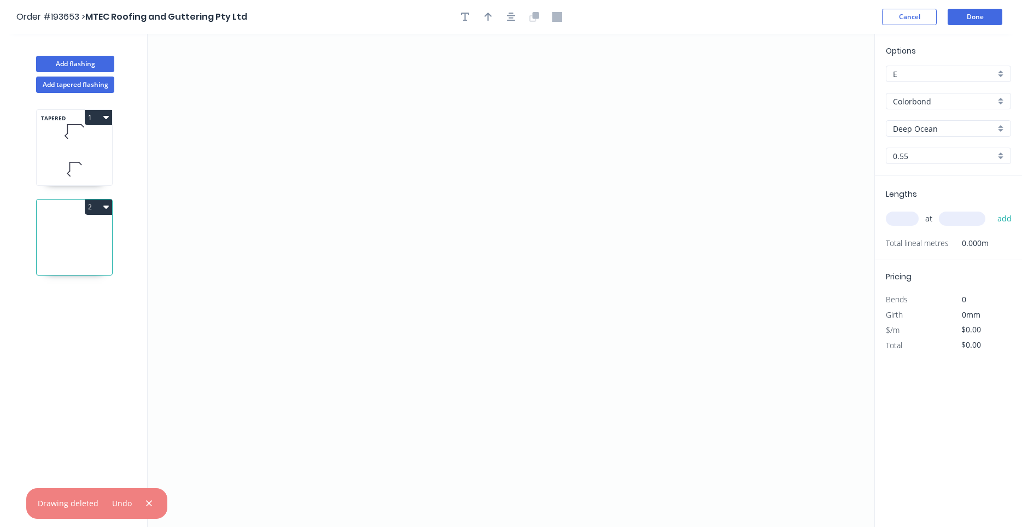
click at [106, 208] on icon "button" at bounding box center [105, 207] width 5 height 3
click at [92, 255] on div "Delete" at bounding box center [60, 256] width 84 height 16
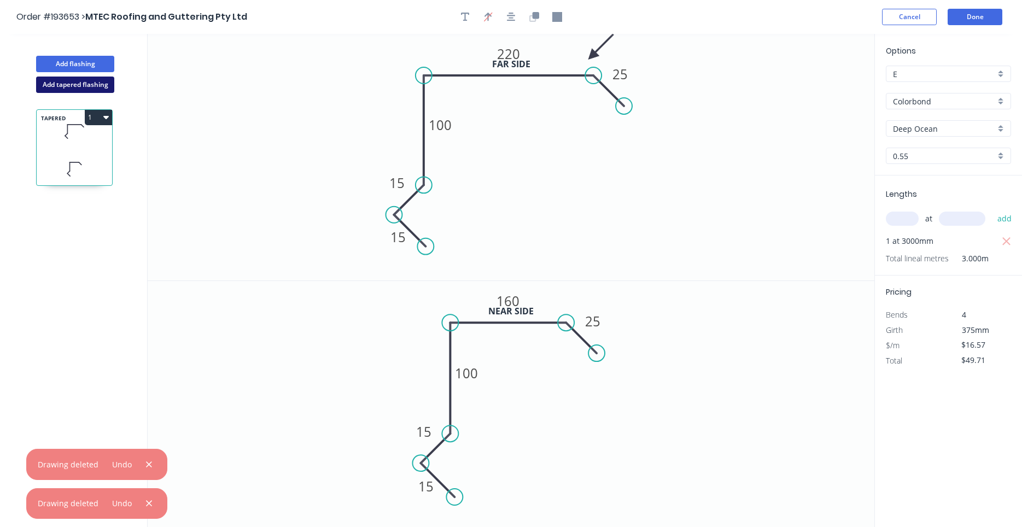
click at [94, 88] on button "Add tapered flashing" at bounding box center [75, 85] width 78 height 16
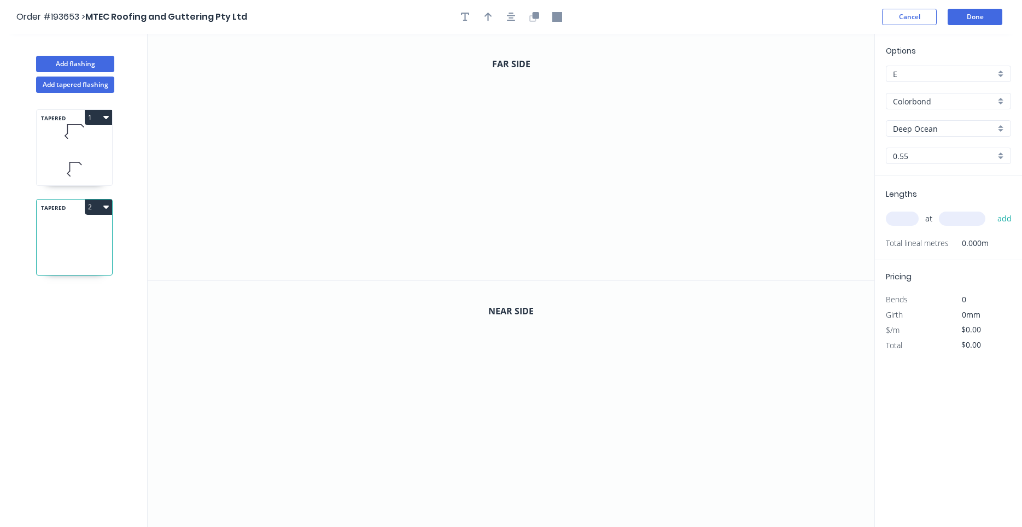
click at [68, 163] on icon at bounding box center [74, 169] width 75 height 32
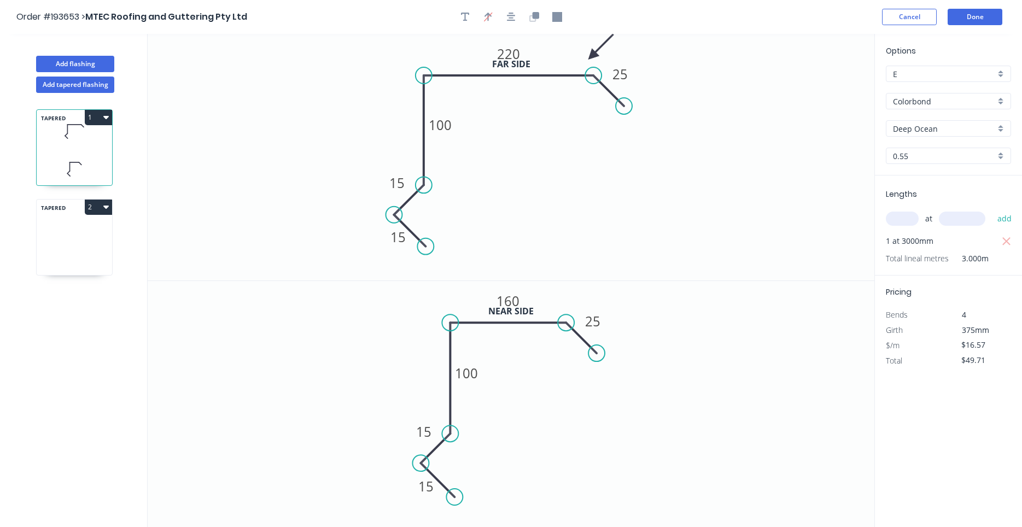
click at [83, 227] on icon at bounding box center [74, 221] width 75 height 32
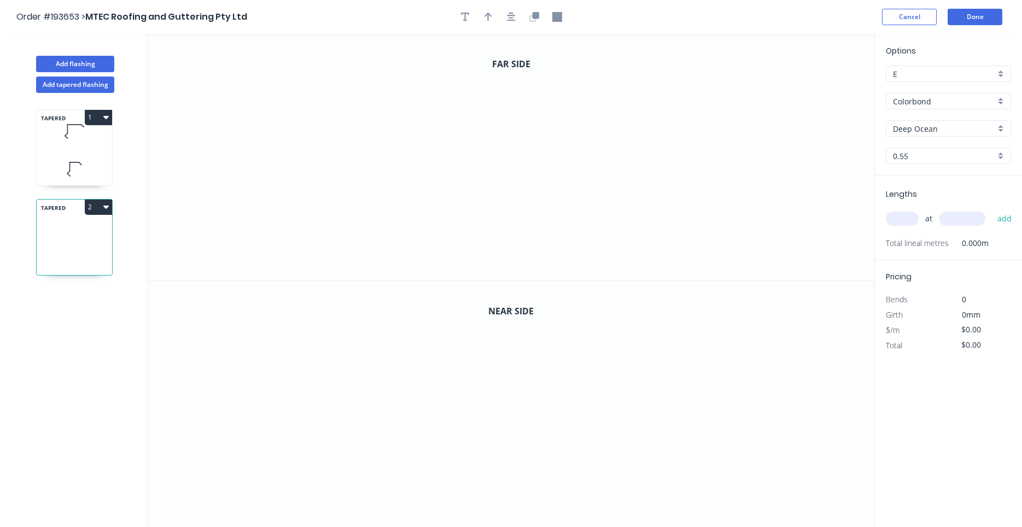
click at [101, 205] on button "2" at bounding box center [98, 207] width 27 height 15
click at [87, 253] on div "Delete" at bounding box center [60, 256] width 84 height 16
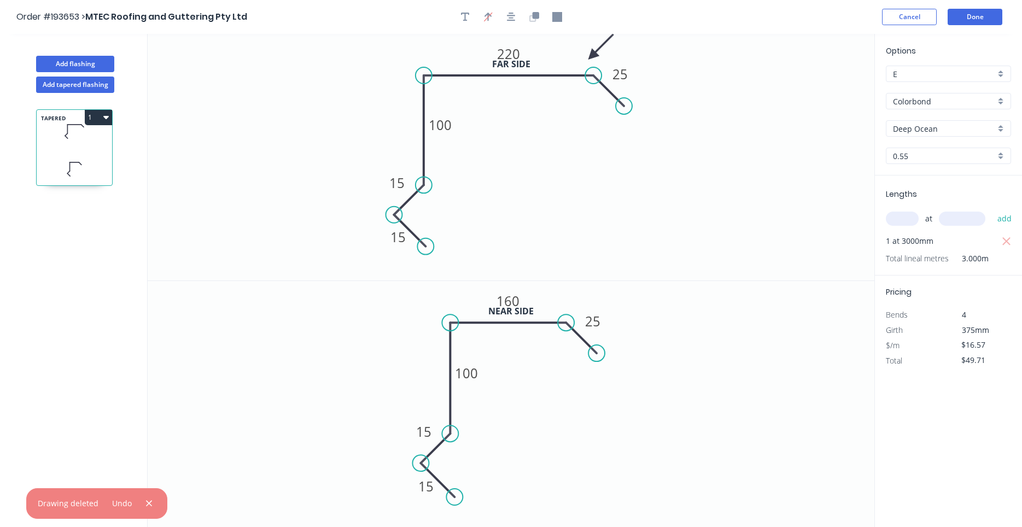
click at [79, 171] on icon at bounding box center [74, 169] width 75 height 32
click at [960, 13] on button "Done" at bounding box center [975, 17] width 55 height 16
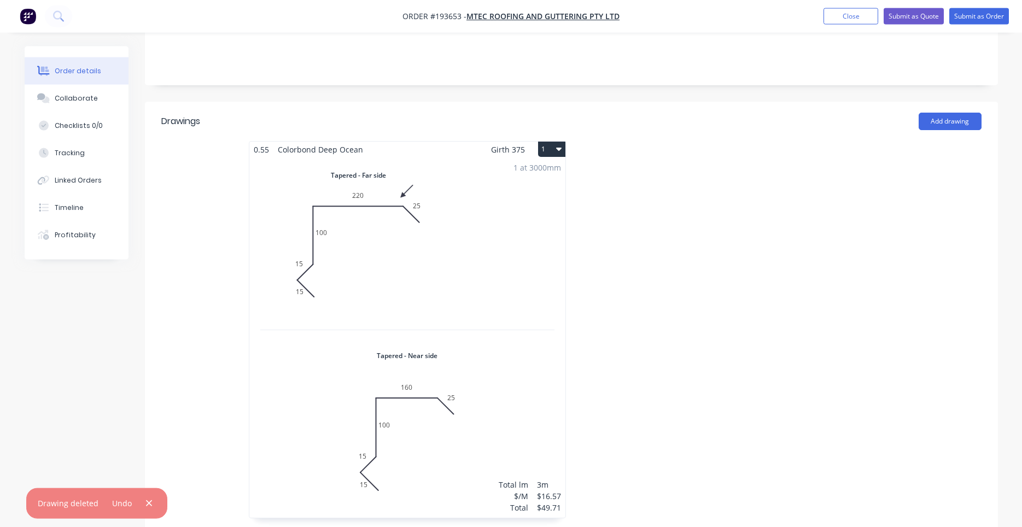
scroll to position [279, 0]
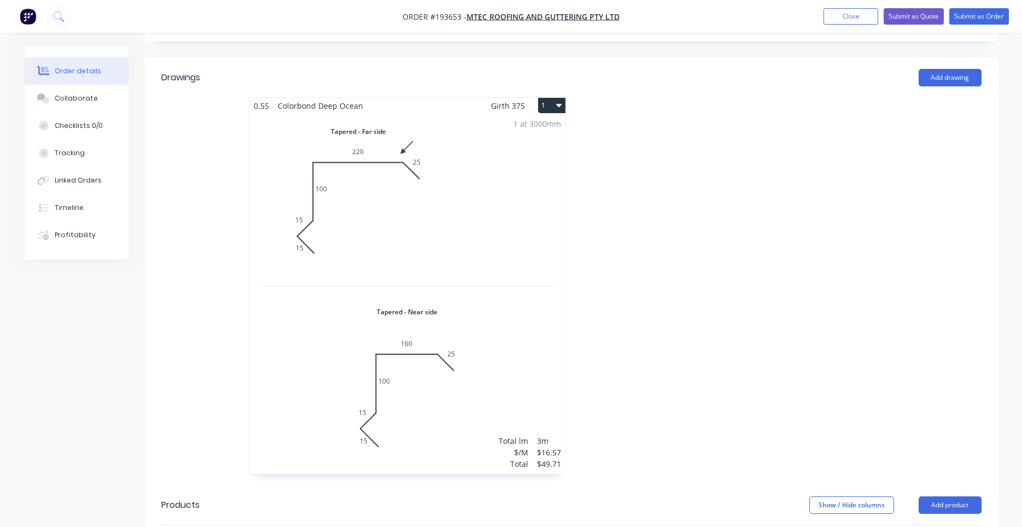
click at [559, 104] on icon "button" at bounding box center [558, 105] width 5 height 3
click at [539, 146] on div "Duplicate" at bounding box center [513, 154] width 84 height 16
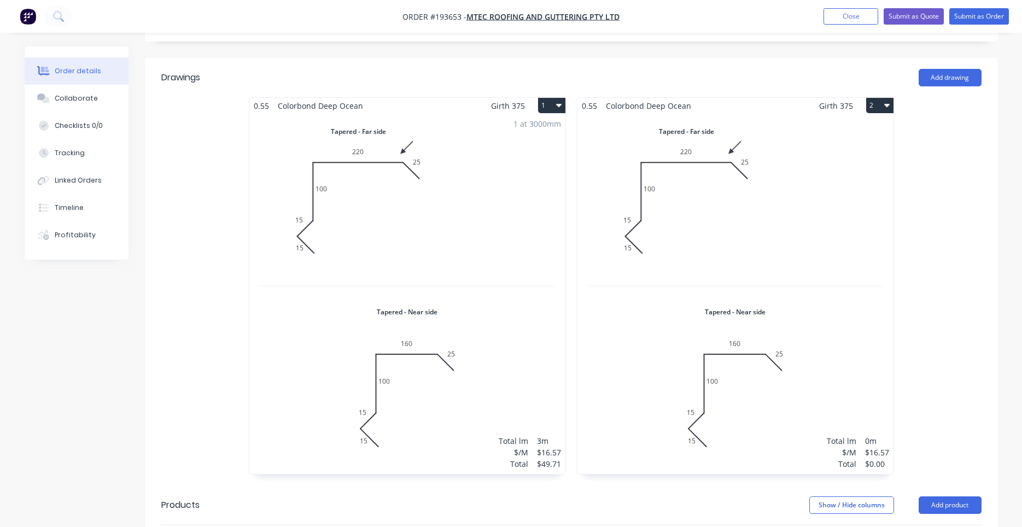
click at [730, 222] on div "Total lm $/M Total 0m $16.57 $0.00" at bounding box center [736, 294] width 316 height 360
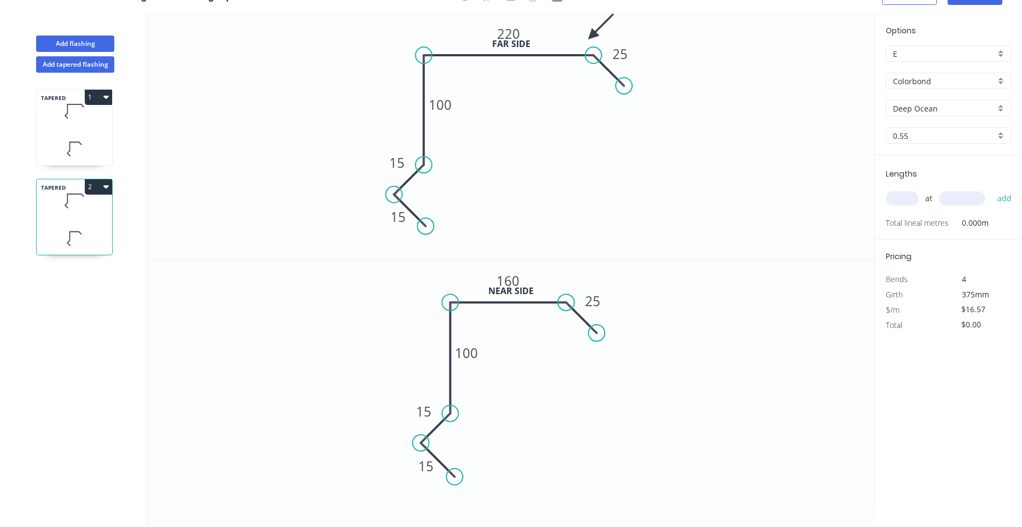
scroll to position [20, 0]
click at [516, 36] on tspan "220" at bounding box center [508, 34] width 23 height 18
click at [513, 289] on tspan "160" at bounding box center [508, 281] width 23 height 18
drag, startPoint x: 582, startPoint y: 318, endPoint x: 710, endPoint y: 320, distance: 128.0
click at [710, 320] on icon "0 15 15 100 220 25" at bounding box center [511, 384] width 727 height 247
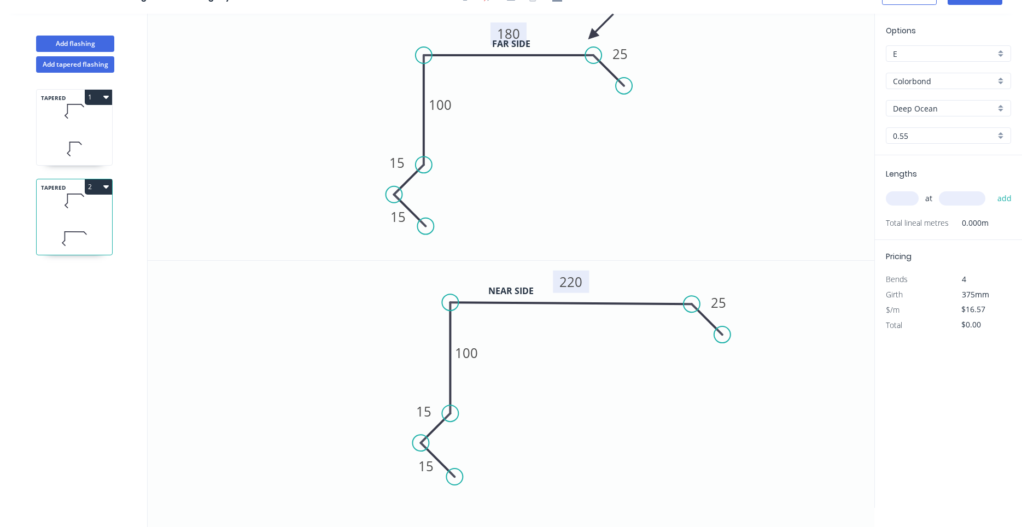
scroll to position [0, 0]
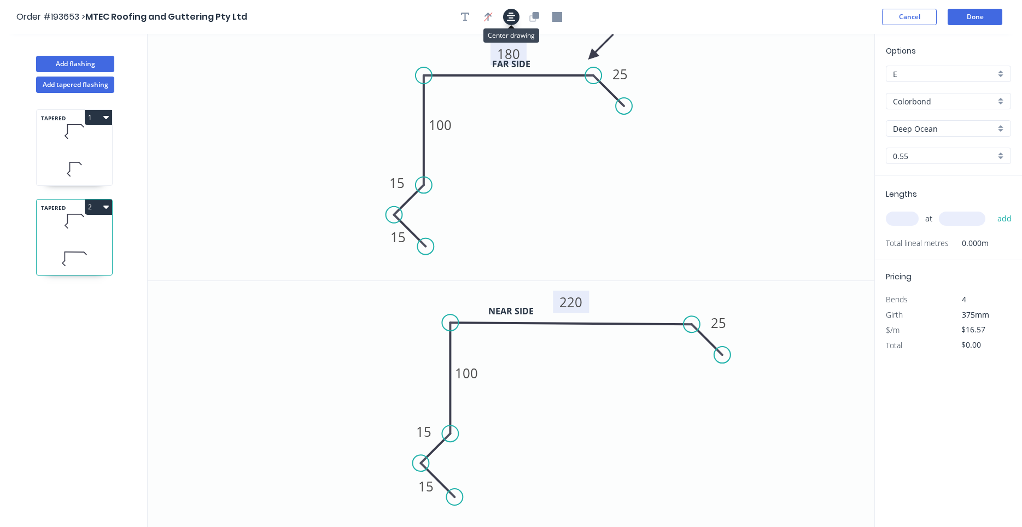
click at [512, 16] on icon "button" at bounding box center [511, 17] width 9 height 9
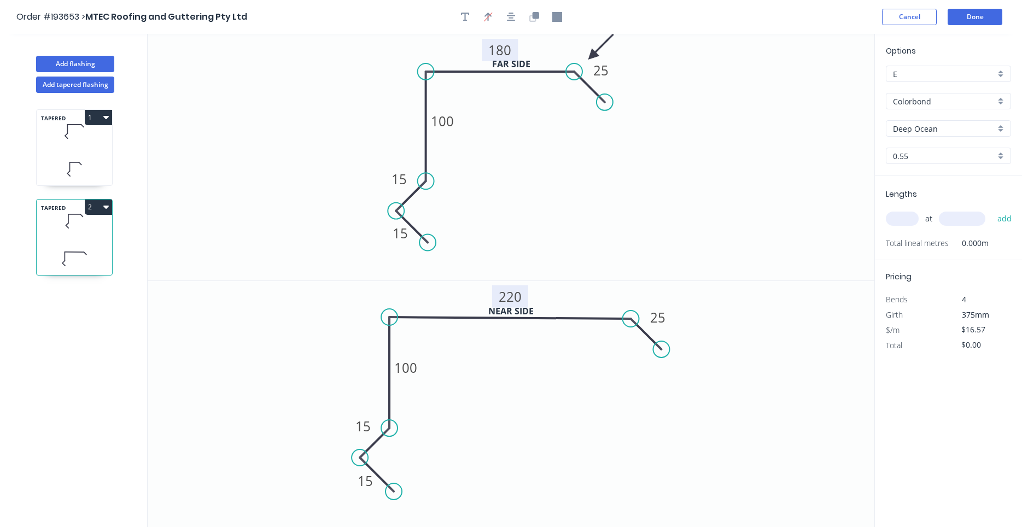
drag, startPoint x: 609, startPoint y: 84, endPoint x: 587, endPoint y: 84, distance: 21.9
click at [587, 84] on icon at bounding box center [589, 87] width 31 height 31
click at [512, 19] on icon "button" at bounding box center [511, 17] width 9 height 10
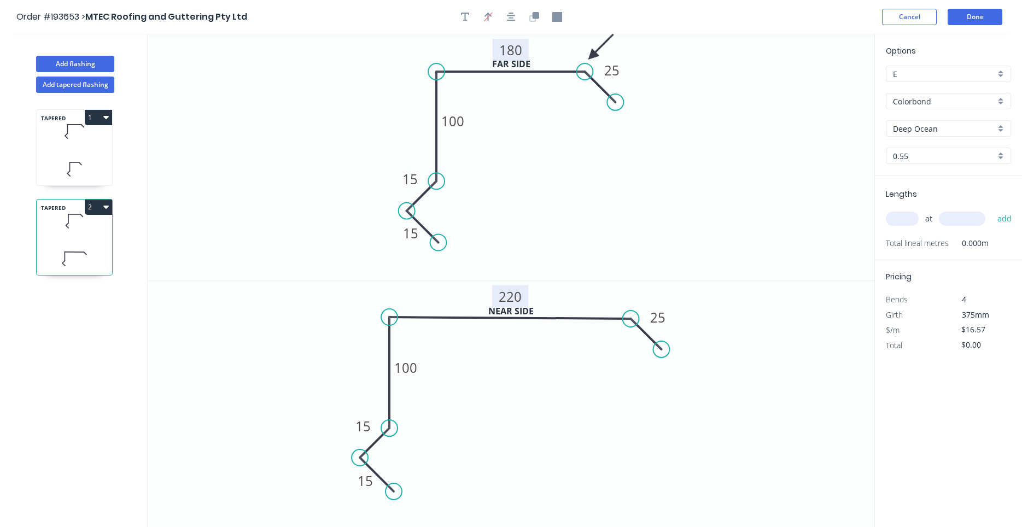
click at [901, 220] on input "text" at bounding box center [902, 219] width 33 height 14
click at [900, 220] on input "text" at bounding box center [902, 219] width 33 height 14
click at [992, 209] on button "add" at bounding box center [1005, 218] width 26 height 19
click at [959, 18] on button "Done" at bounding box center [975, 17] width 55 height 16
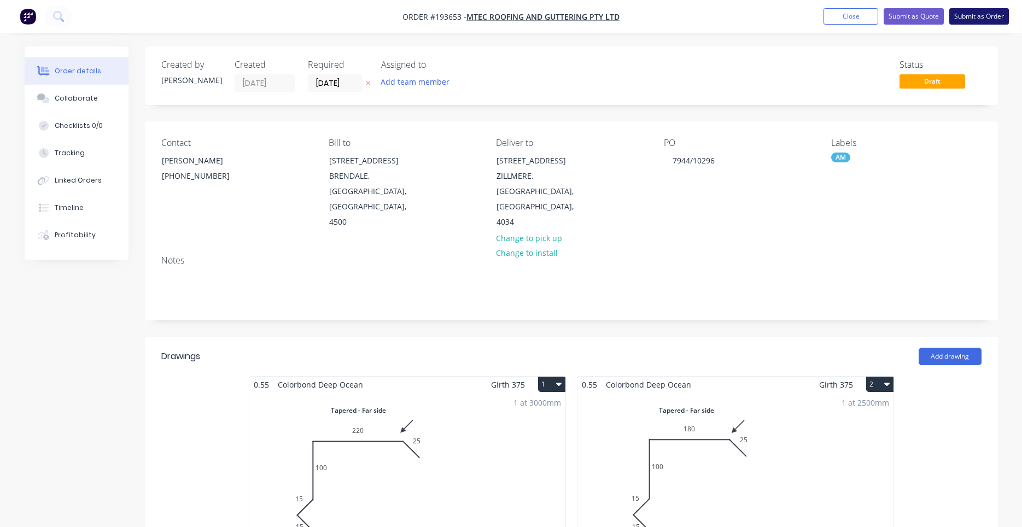
click at [969, 21] on button "Submit as Order" at bounding box center [979, 16] width 60 height 16
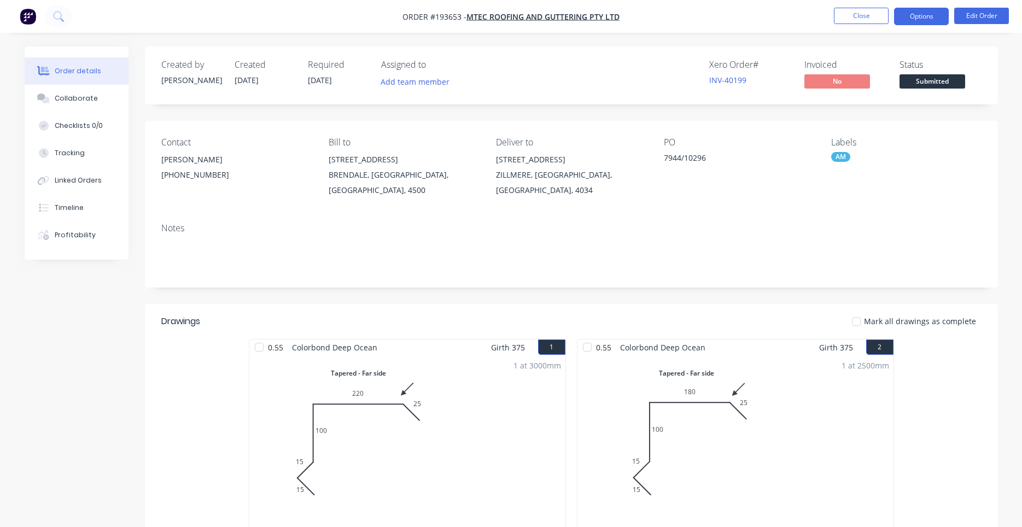
click at [913, 17] on button "Options" at bounding box center [921, 17] width 55 height 18
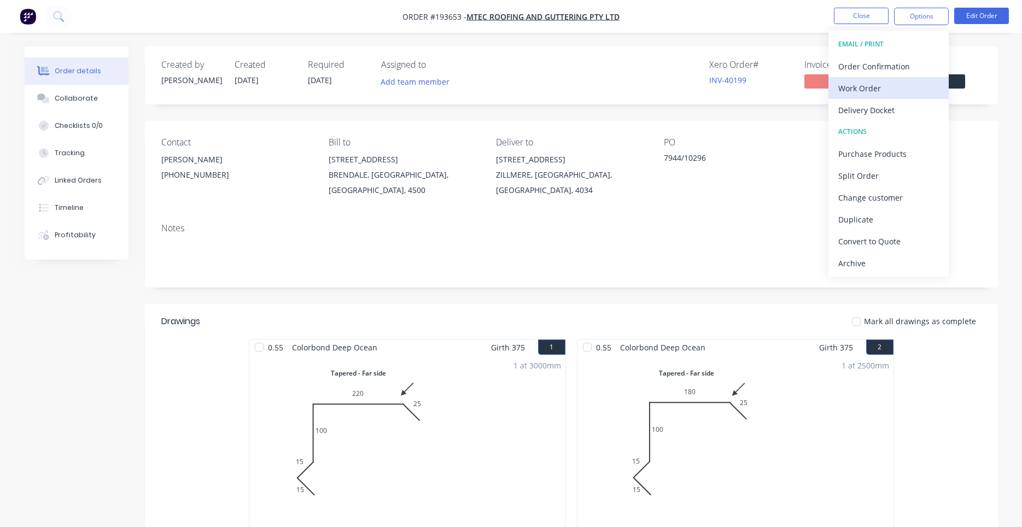
click at [884, 82] on div "Work Order" at bounding box center [888, 88] width 101 height 16
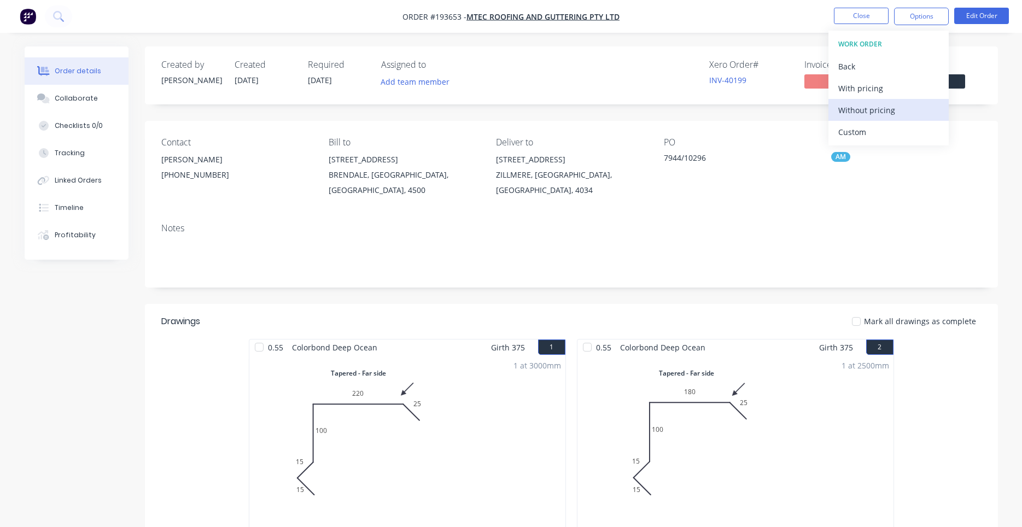
click at [868, 107] on div "Without pricing" at bounding box center [888, 110] width 101 height 16
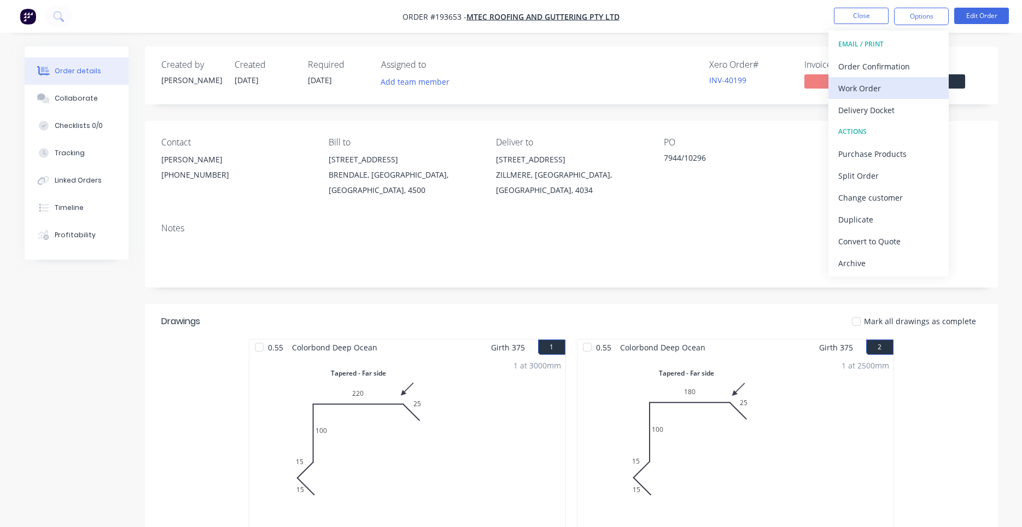
click at [887, 94] on div "Work Order" at bounding box center [888, 88] width 101 height 16
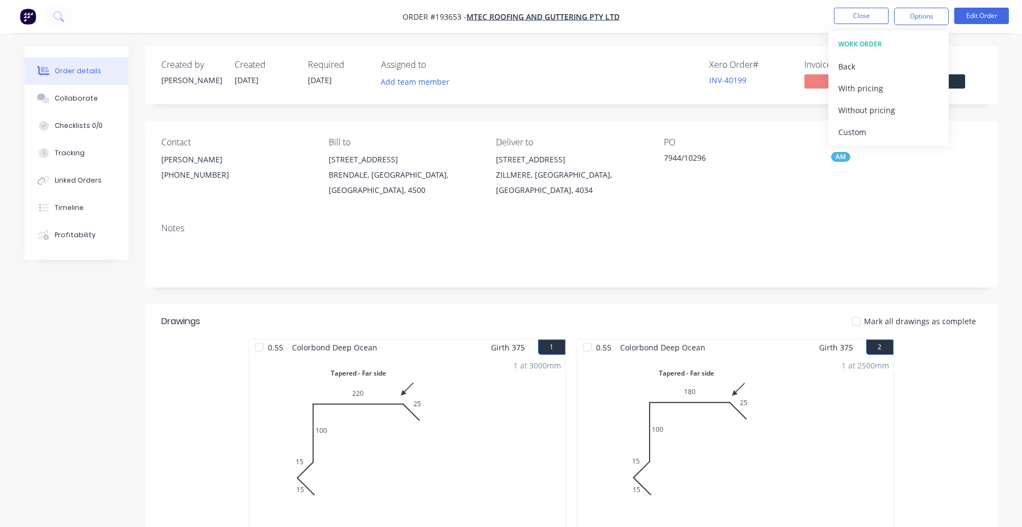
click at [749, 116] on div "Created by [PERSON_NAME] Created [DATE] Required [DATE] Assigned to Add team me…" at bounding box center [571, 475] width 853 height 859
click at [999, 20] on button "Edit Order" at bounding box center [981, 16] width 55 height 16
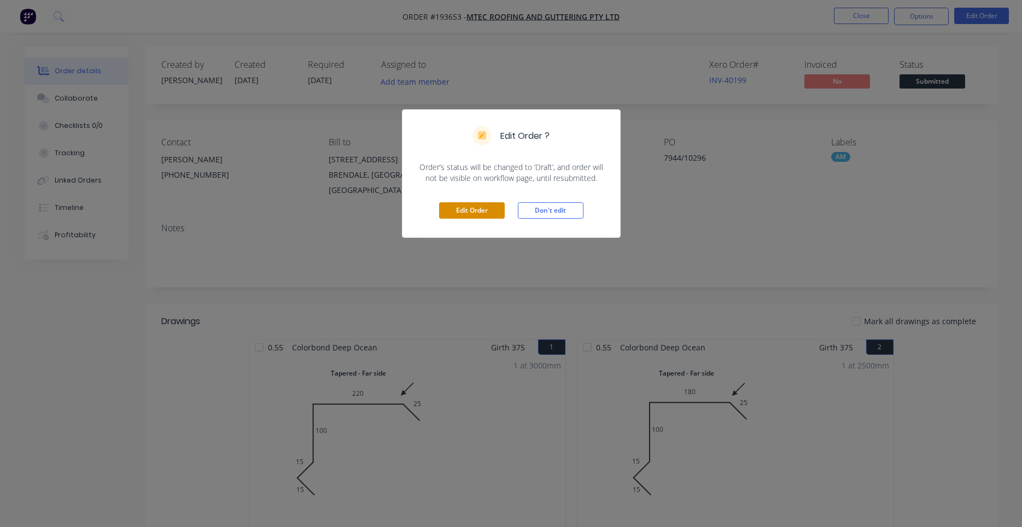
click at [476, 206] on button "Edit Order" at bounding box center [472, 210] width 66 height 16
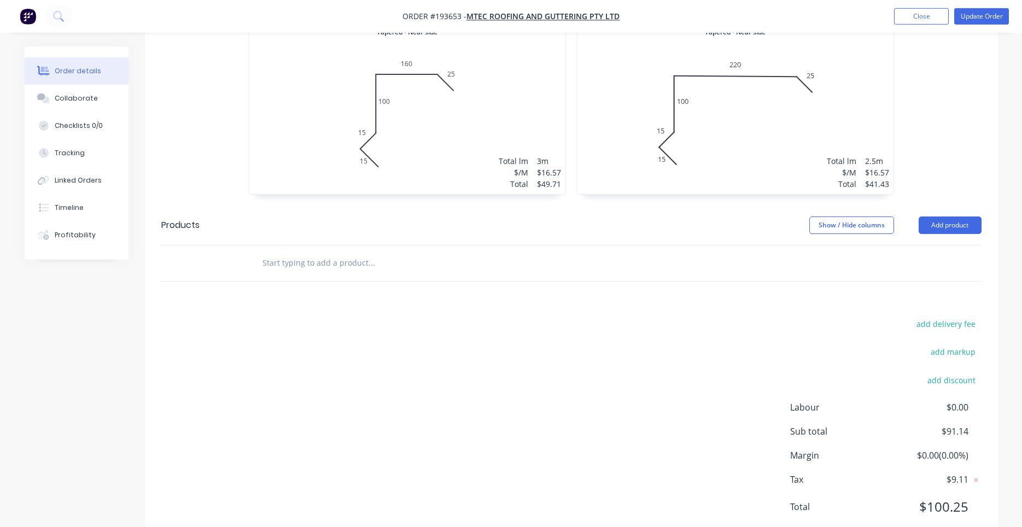
scroll to position [577, 0]
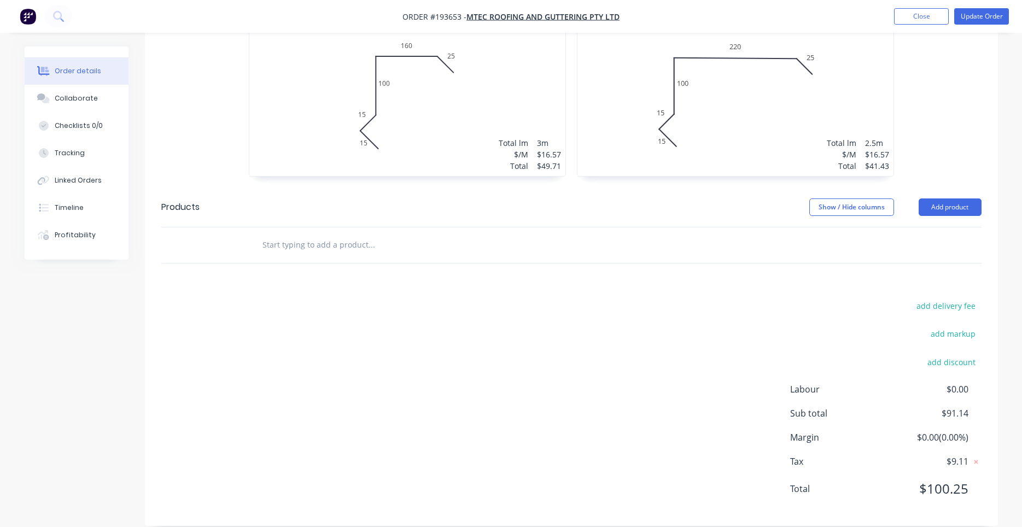
click at [475, 234] on input "text" at bounding box center [371, 245] width 219 height 22
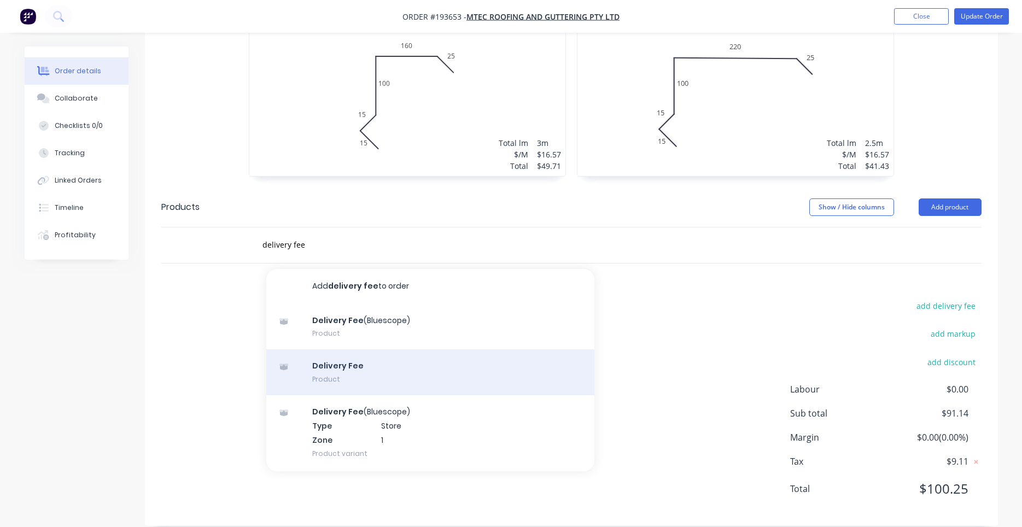
click at [348, 352] on div "Delivery Fee Product" at bounding box center [430, 372] width 328 height 46
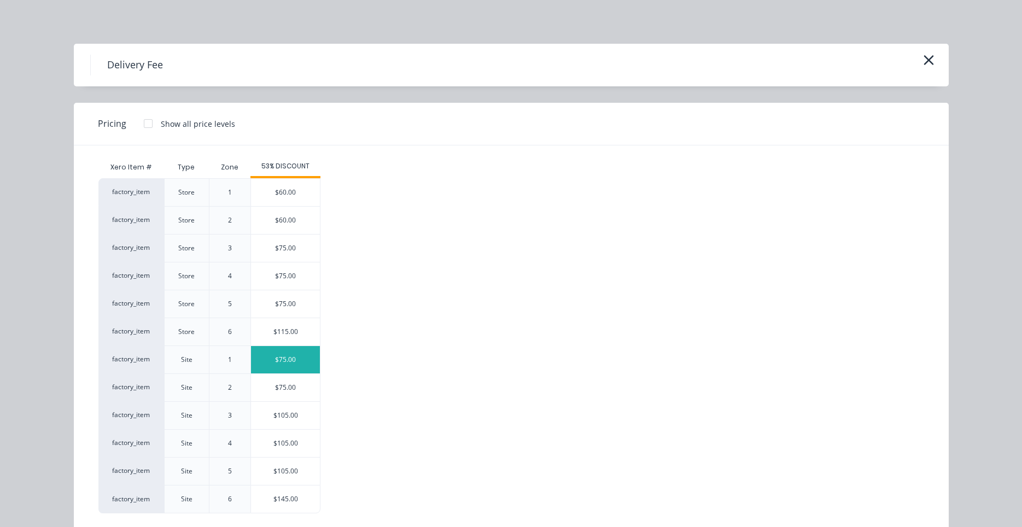
click at [293, 367] on div "$75.00" at bounding box center [285, 359] width 69 height 27
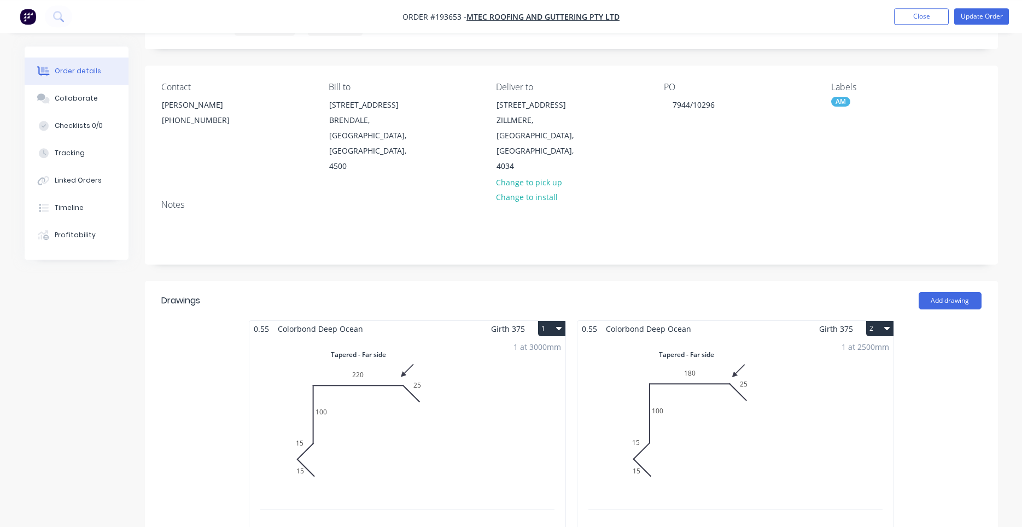
scroll to position [0, 0]
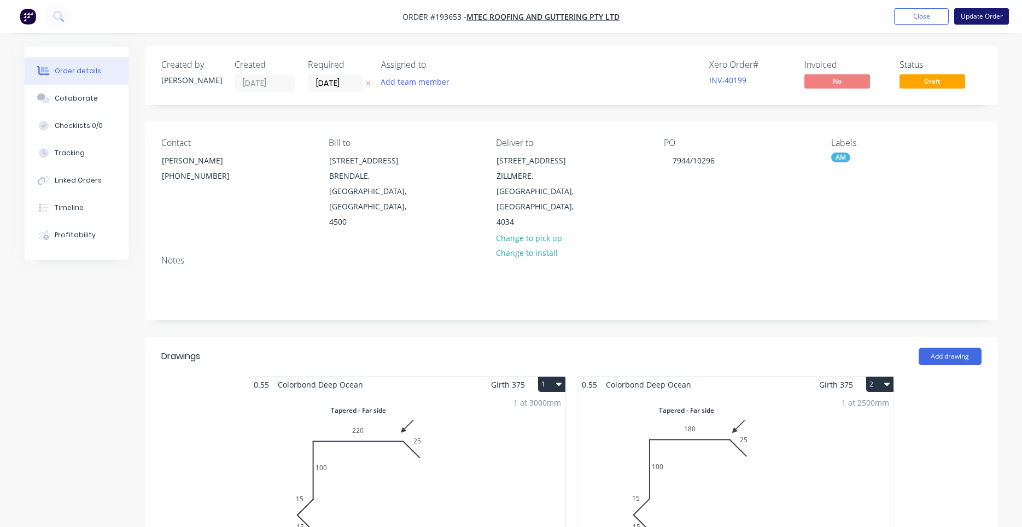
click at [970, 13] on button "Update Order" at bounding box center [981, 16] width 55 height 16
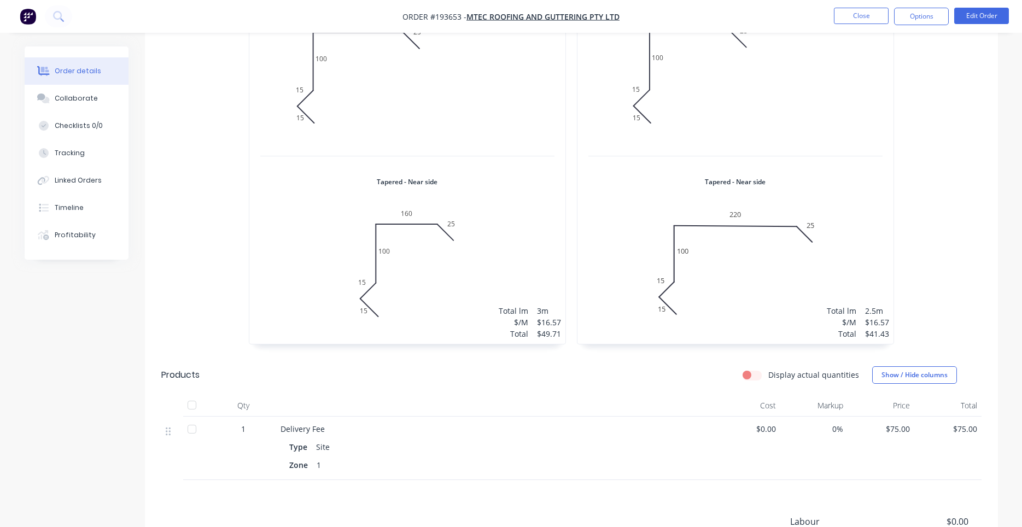
scroll to position [509, 0]
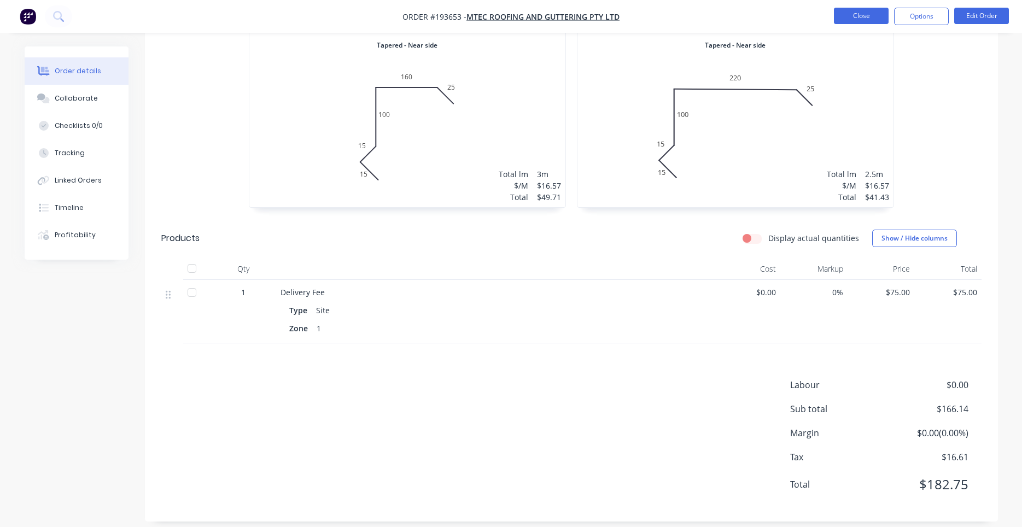
click at [880, 14] on button "Close" at bounding box center [861, 16] width 55 height 16
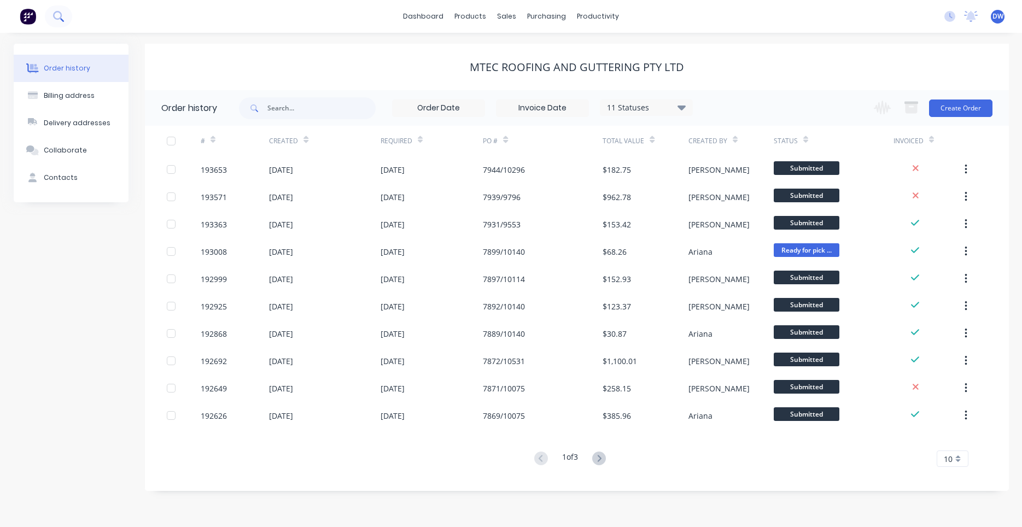
click at [60, 19] on icon at bounding box center [62, 20] width 4 height 4
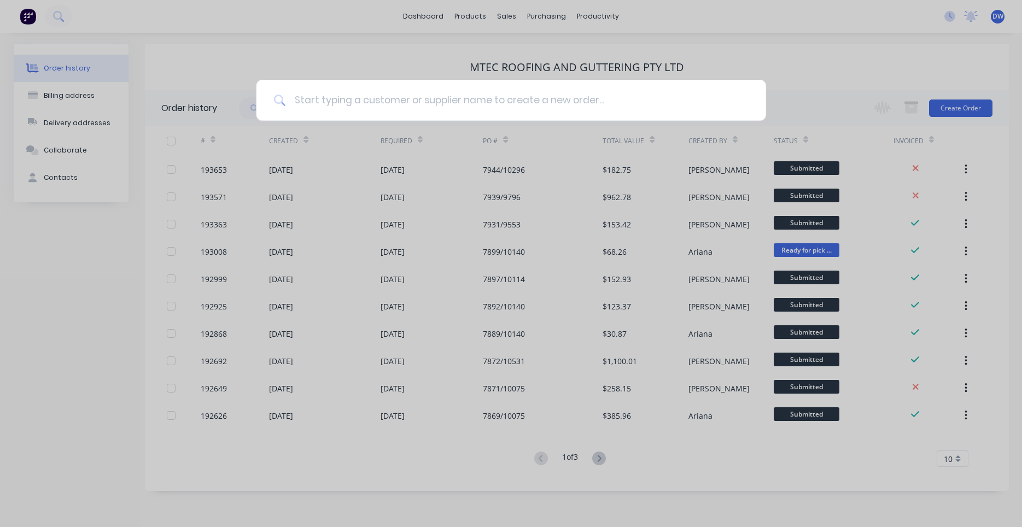
click at [375, 104] on input at bounding box center [516, 100] width 463 height 41
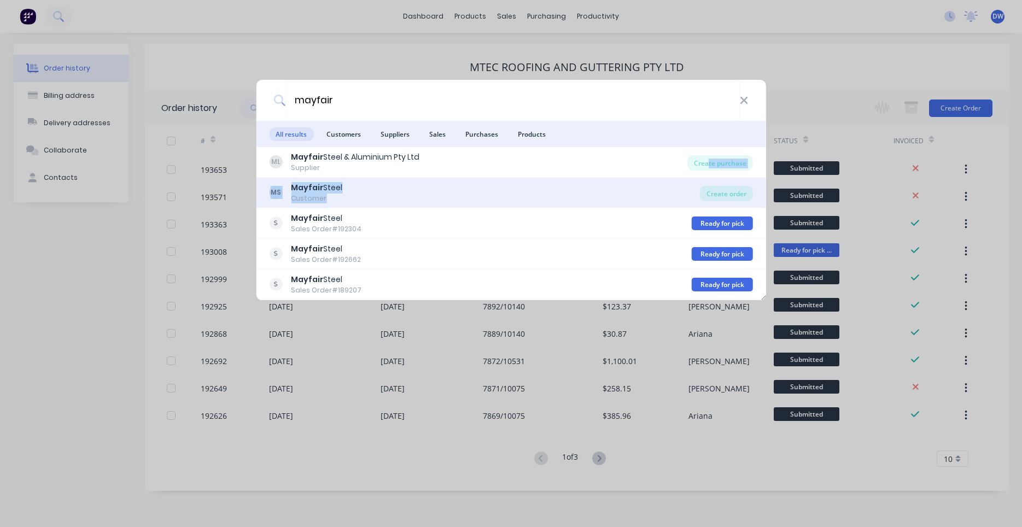
drag, startPoint x: 708, startPoint y: 165, endPoint x: 692, endPoint y: 198, distance: 36.7
click at [692, 198] on div "ML Mayfair Steel & Aluminium Pty Ltd Supplier Create purchase MS Mayfair Steel …" at bounding box center [511, 223] width 510 height 153
click at [721, 193] on div "Create order" at bounding box center [726, 193] width 53 height 15
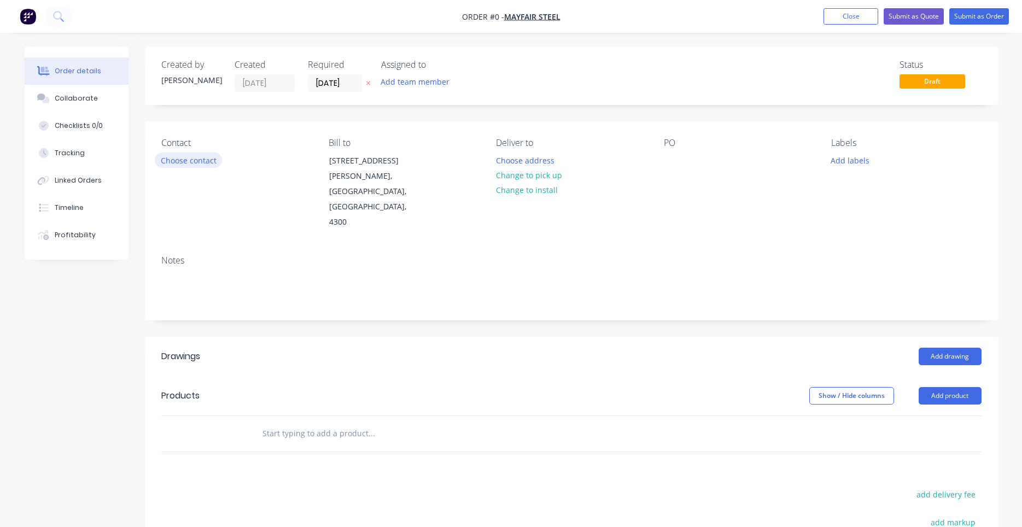
click at [193, 164] on button "Choose contact" at bounding box center [188, 160] width 67 height 15
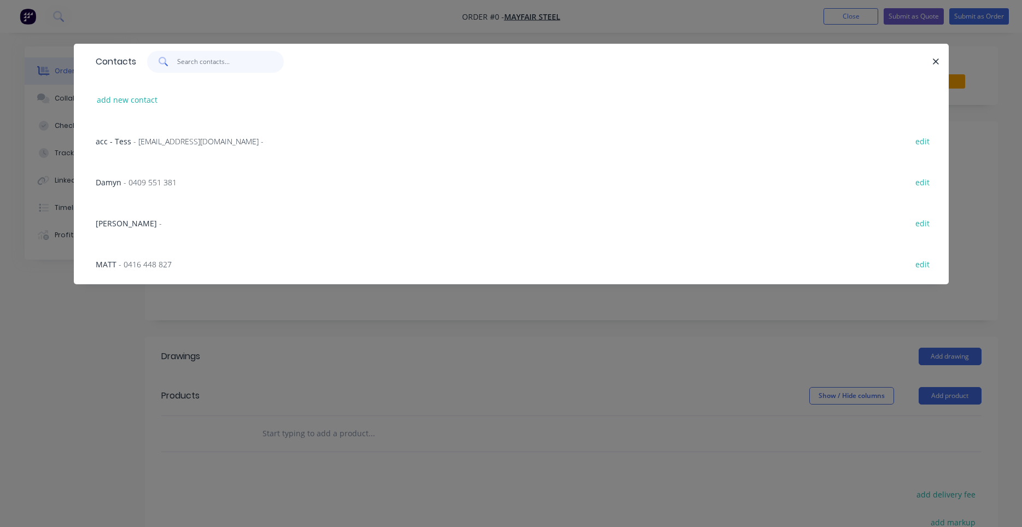
click at [217, 67] on input "text" at bounding box center [230, 62] width 107 height 22
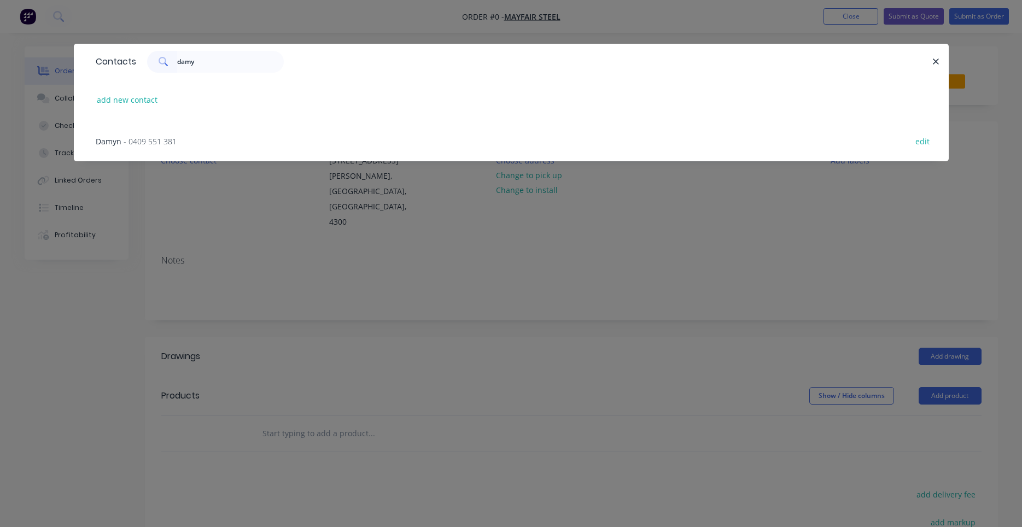
click at [182, 136] on div "Damyn - 0409 551 381 edit" at bounding box center [511, 140] width 842 height 41
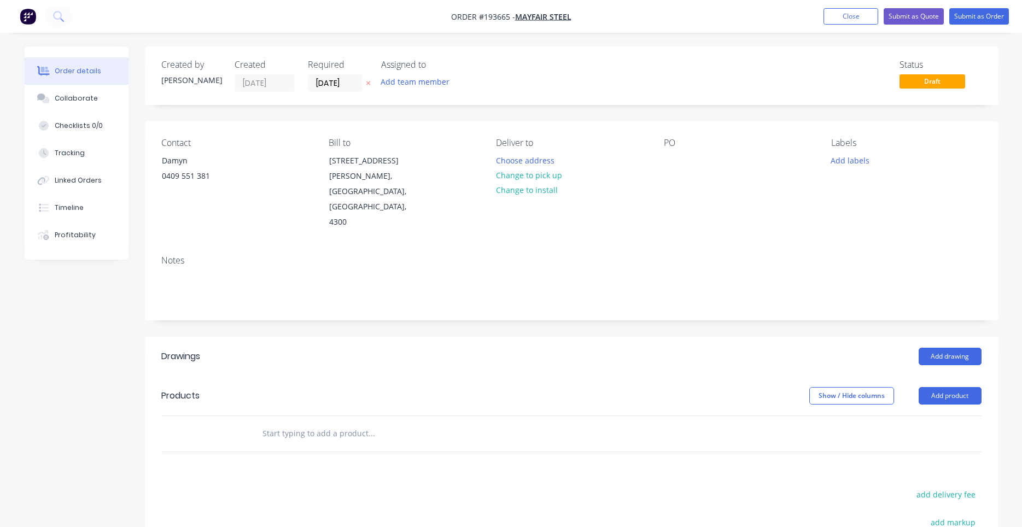
click at [343, 92] on label "[DATE]" at bounding box center [335, 83] width 55 height 18
click at [343, 91] on input "[DATE]" at bounding box center [335, 83] width 54 height 16
click at [344, 84] on input "[DATE]" at bounding box center [335, 83] width 54 height 16
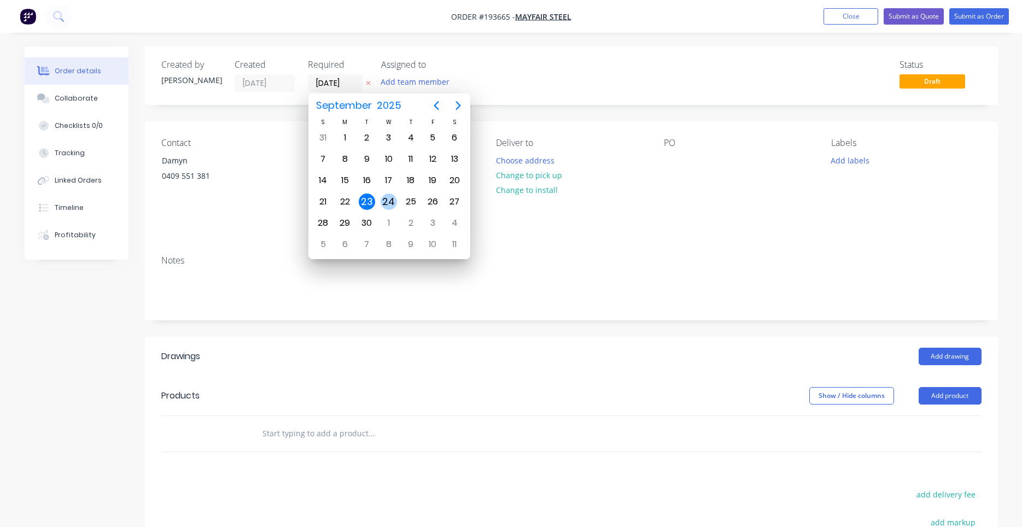
click at [386, 204] on div "24" at bounding box center [389, 202] width 16 height 16
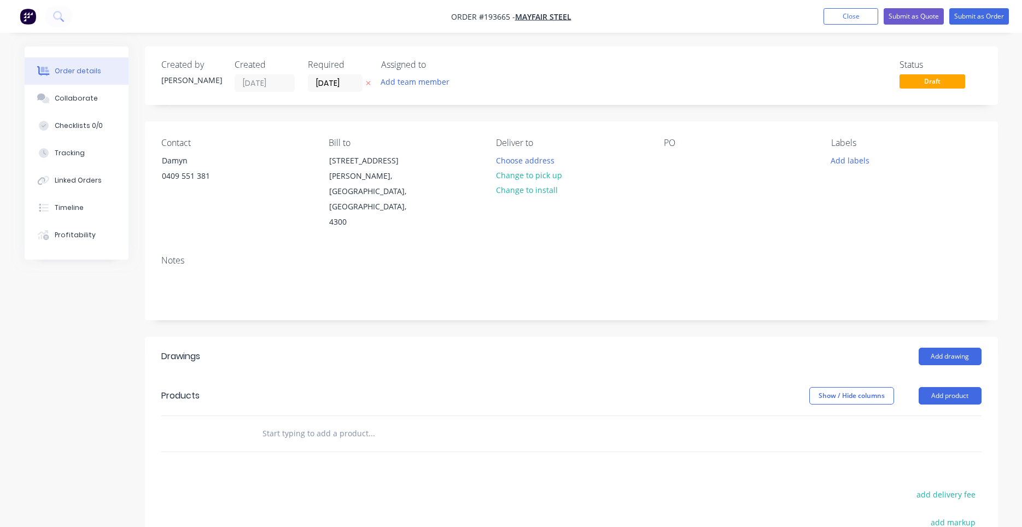
click at [380, 112] on div "Created by [PERSON_NAME] Created [DATE] Required [DATE] Assigned to Add team me…" at bounding box center [571, 380] width 853 height 668
click at [513, 157] on button "Choose address" at bounding box center [525, 160] width 70 height 15
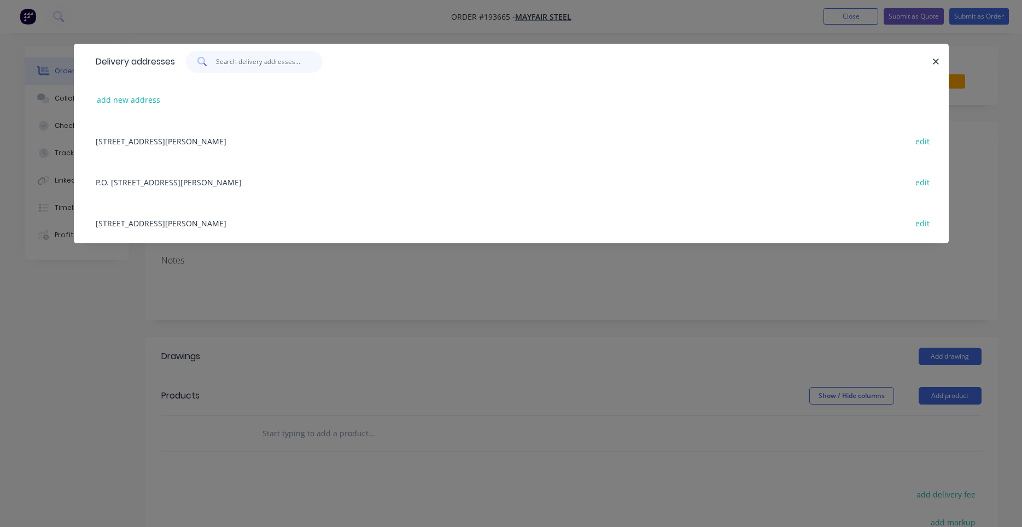
click at [255, 69] on input "text" at bounding box center [269, 62] width 107 height 22
click at [336, 296] on div "Delivery addresses add new address [STREET_ADDRESS][PERSON_NAME] edit P.O. [STR…" at bounding box center [511, 263] width 1022 height 527
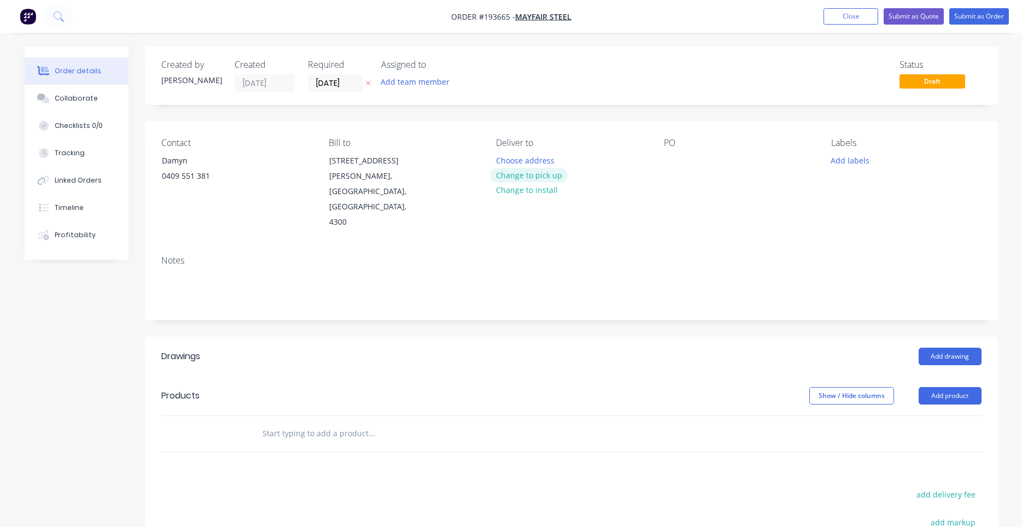
click at [530, 177] on button "Change to pick up" at bounding box center [529, 175] width 78 height 15
click at [508, 162] on div at bounding box center [505, 161] width 18 height 16
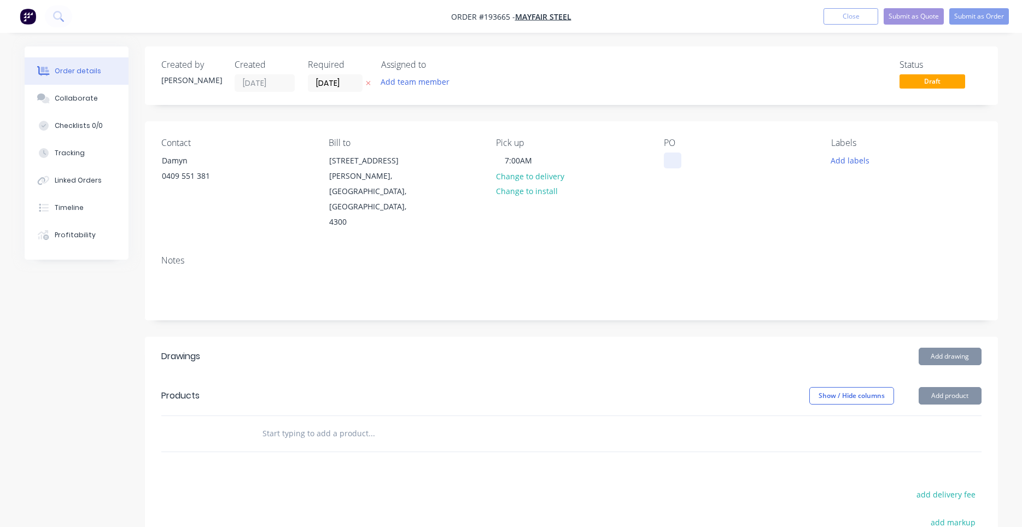
click at [673, 164] on div at bounding box center [673, 161] width 18 height 16
click at [841, 165] on button "Add labels" at bounding box center [850, 160] width 50 height 15
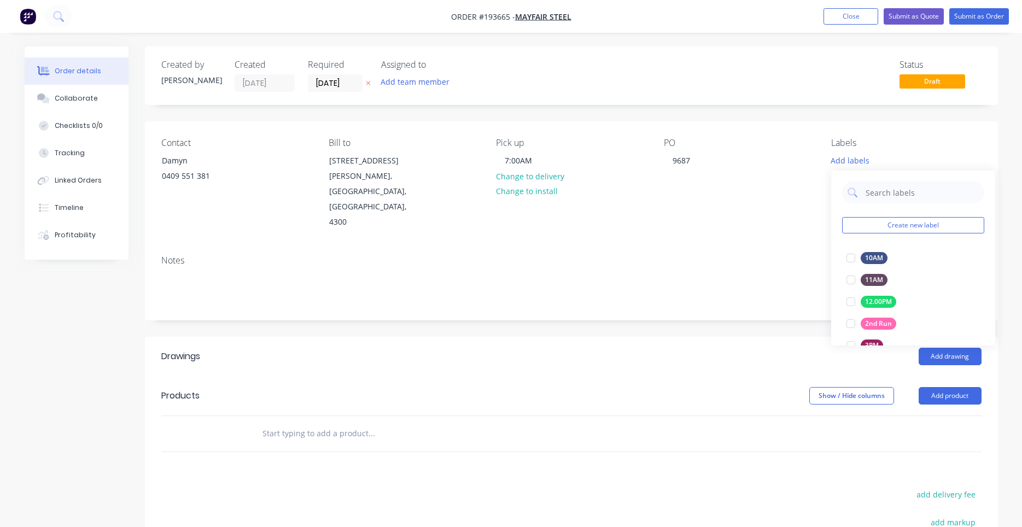
click at [788, 211] on div "Contact Damyn [PHONE_NUMBER] Bill to [STREET_ADDRESS][PERSON_NAME] Pick up 7:00…" at bounding box center [571, 183] width 853 height 125
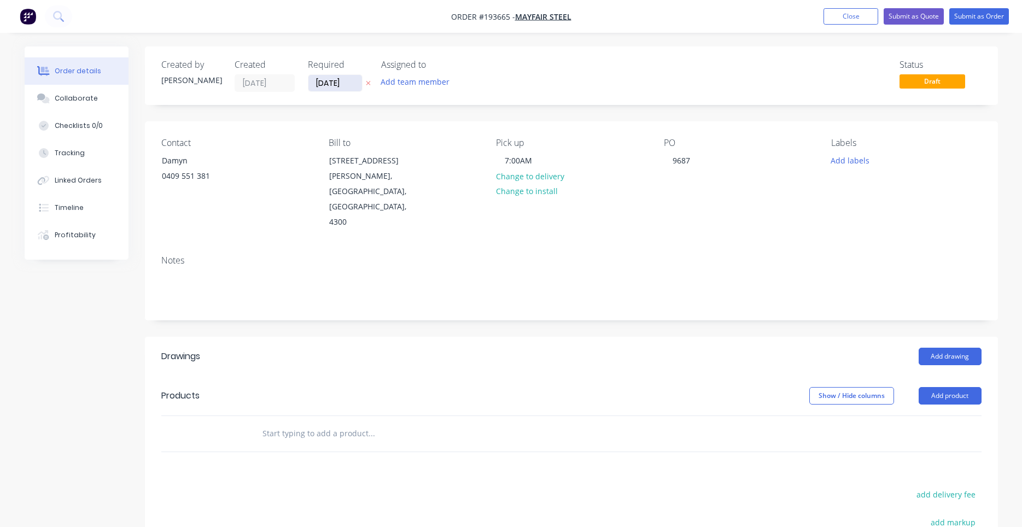
click at [358, 85] on input "[DATE]" at bounding box center [335, 83] width 54 height 16
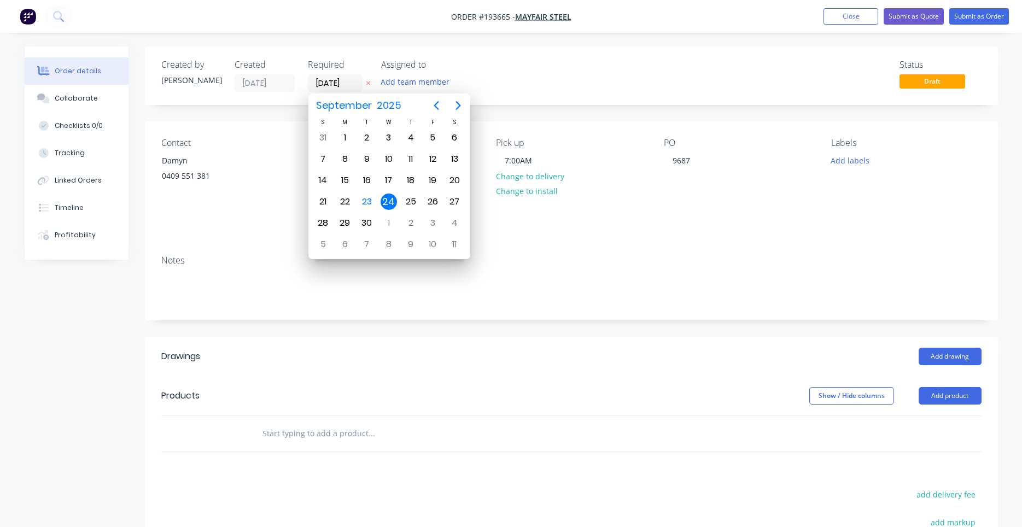
click at [521, 96] on div "Created by [PERSON_NAME] Created [DATE] Required [DATE] Assigned to Add team me…" at bounding box center [571, 75] width 853 height 59
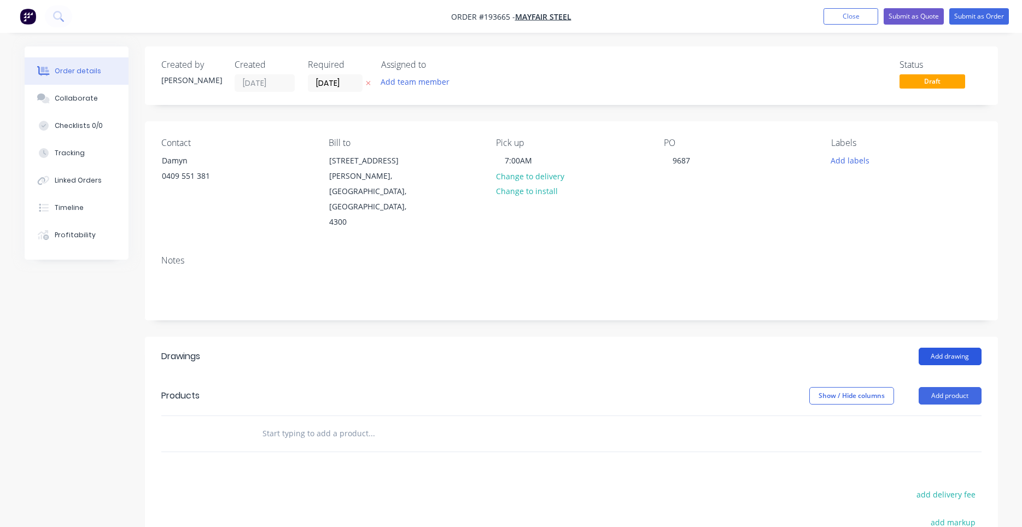
click at [959, 348] on button "Add drawing" at bounding box center [950, 357] width 63 height 18
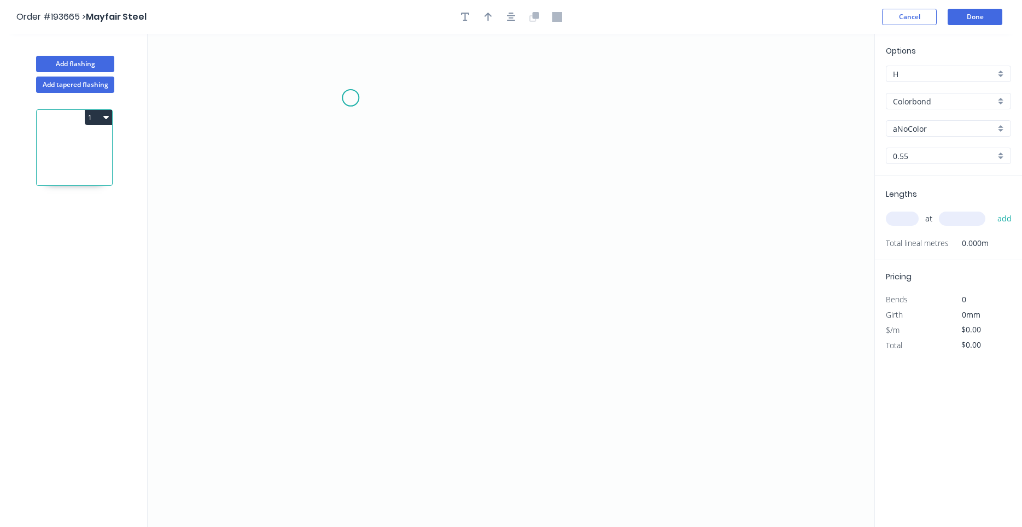
click at [349, 97] on icon "0" at bounding box center [511, 280] width 727 height 493
click at [352, 296] on icon "0" at bounding box center [511, 280] width 727 height 493
click at [484, 294] on icon "0 ?" at bounding box center [511, 280] width 727 height 493
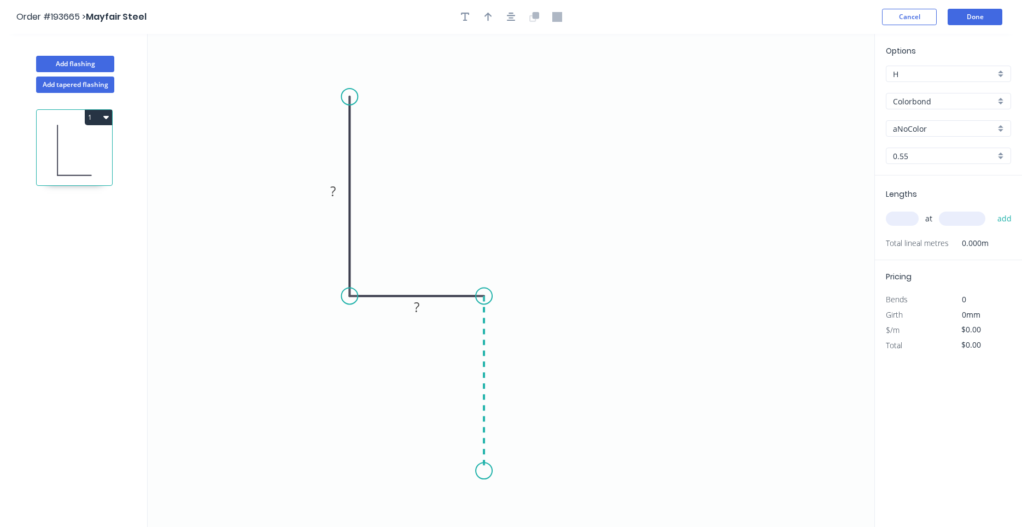
click at [482, 471] on icon "0 ? ?" at bounding box center [511, 280] width 727 height 493
click at [455, 498] on icon "0 ? ? ?" at bounding box center [511, 280] width 727 height 493
click at [455, 498] on circle at bounding box center [455, 500] width 16 height 16
click at [474, 492] on rect at bounding box center [481, 492] width 22 height 15
click at [939, 101] on input "Colorbond" at bounding box center [944, 101] width 102 height 11
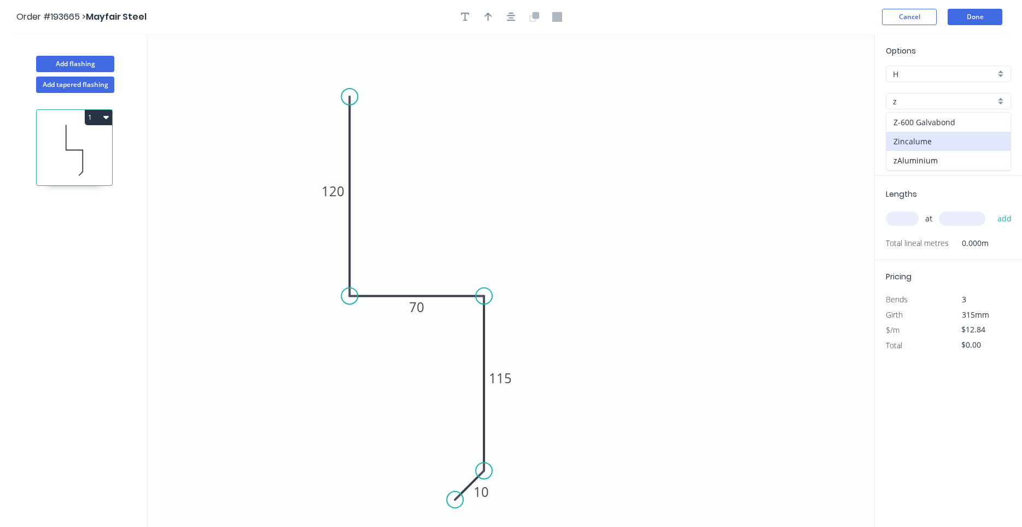
drag, startPoint x: 939, startPoint y: 124, endPoint x: 938, endPoint y: 137, distance: 12.6
click at [938, 137] on div "Z-600 Galvabond Zincalume zAluminium" at bounding box center [948, 141] width 125 height 59
click at [938, 137] on div "Zincalume" at bounding box center [949, 141] width 124 height 19
click at [909, 215] on input "text" at bounding box center [902, 219] width 33 height 14
click at [992, 209] on button "add" at bounding box center [1005, 218] width 26 height 19
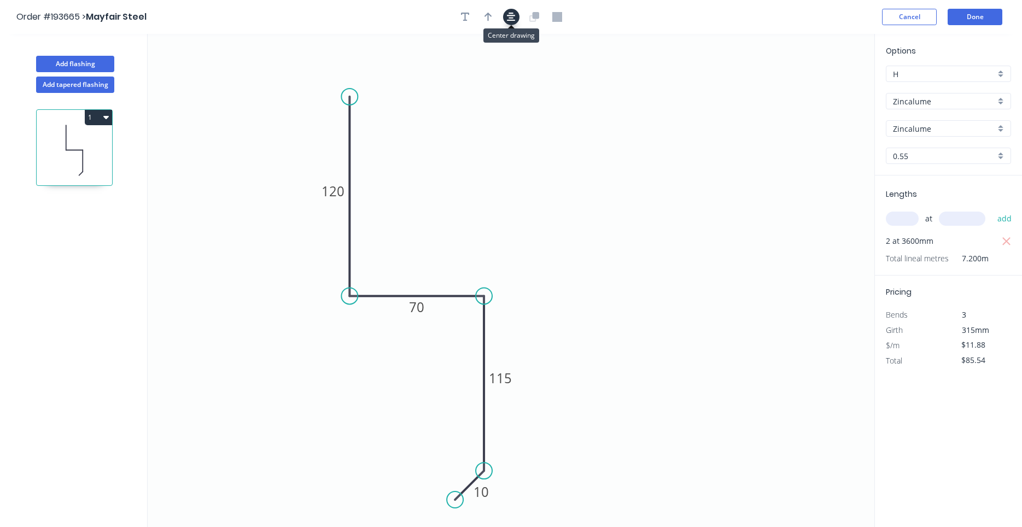
click at [506, 13] on button "button" at bounding box center [511, 17] width 16 height 16
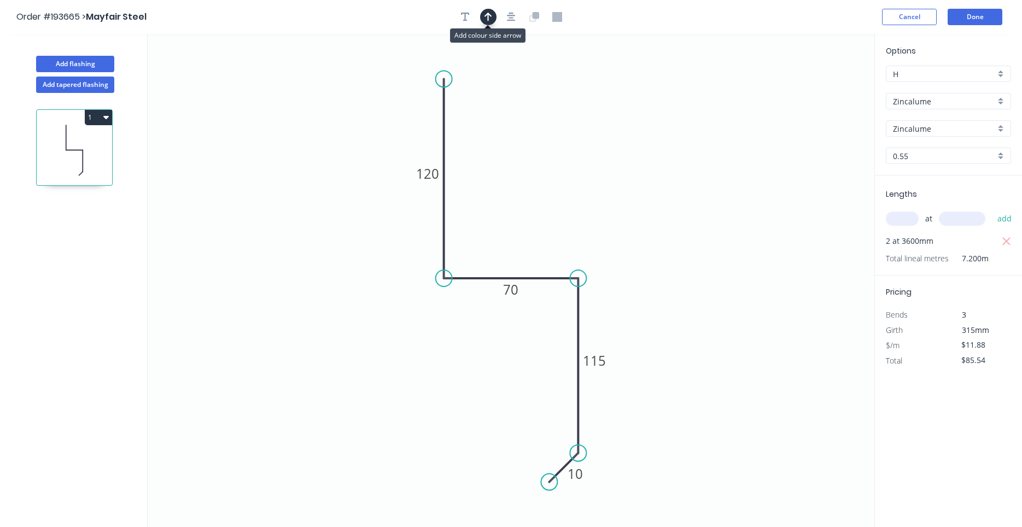
click at [490, 16] on icon "button" at bounding box center [489, 17] width 8 height 9
click at [816, 88] on icon "0 120 70 115 10" at bounding box center [511, 280] width 727 height 493
click at [817, 89] on icon at bounding box center [819, 76] width 10 height 35
drag, startPoint x: 818, startPoint y: 89, endPoint x: 555, endPoint y: 188, distance: 281.1
click at [557, 188] on icon at bounding box center [573, 174] width 32 height 32
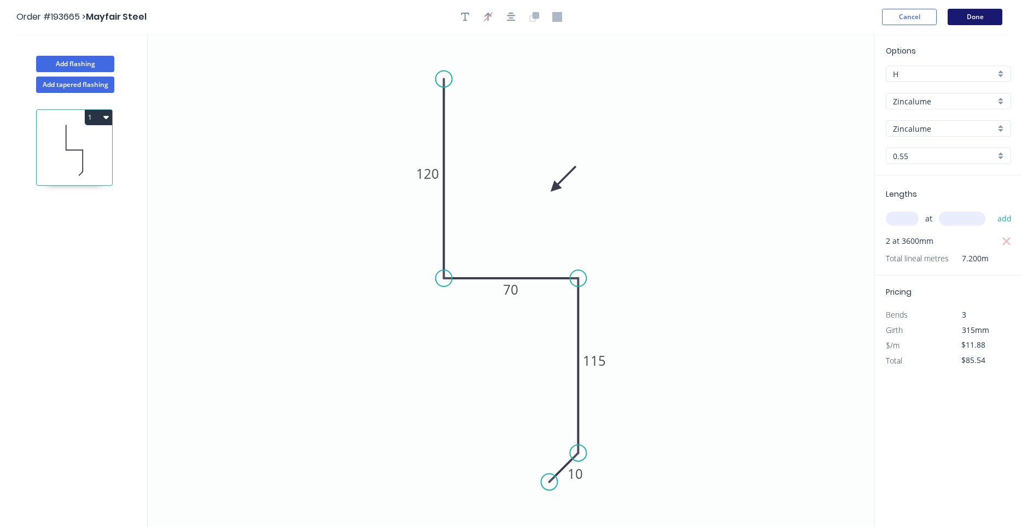
click at [970, 20] on button "Done" at bounding box center [975, 17] width 55 height 16
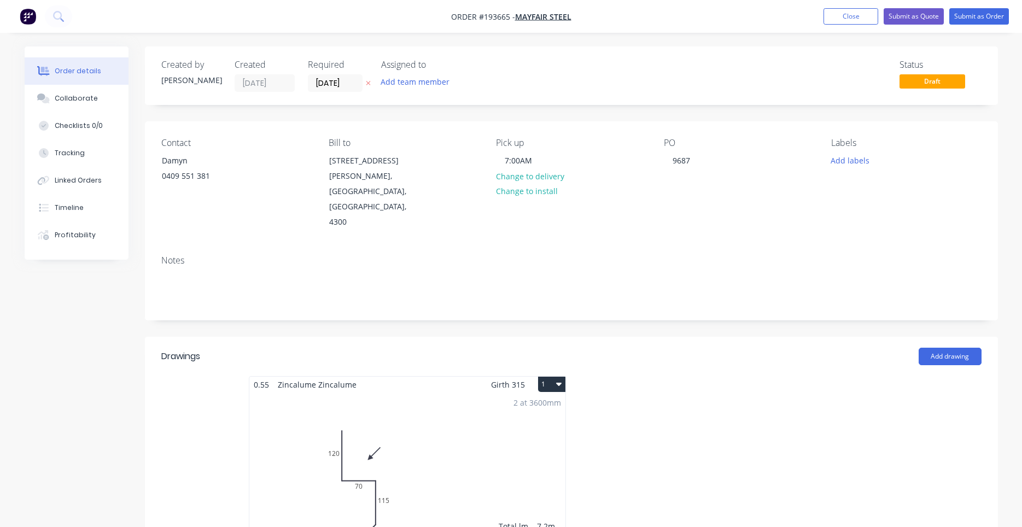
click at [558, 380] on icon "button" at bounding box center [558, 384] width 5 height 9
click at [546, 403] on div "Use larger box size" at bounding box center [513, 411] width 84 height 16
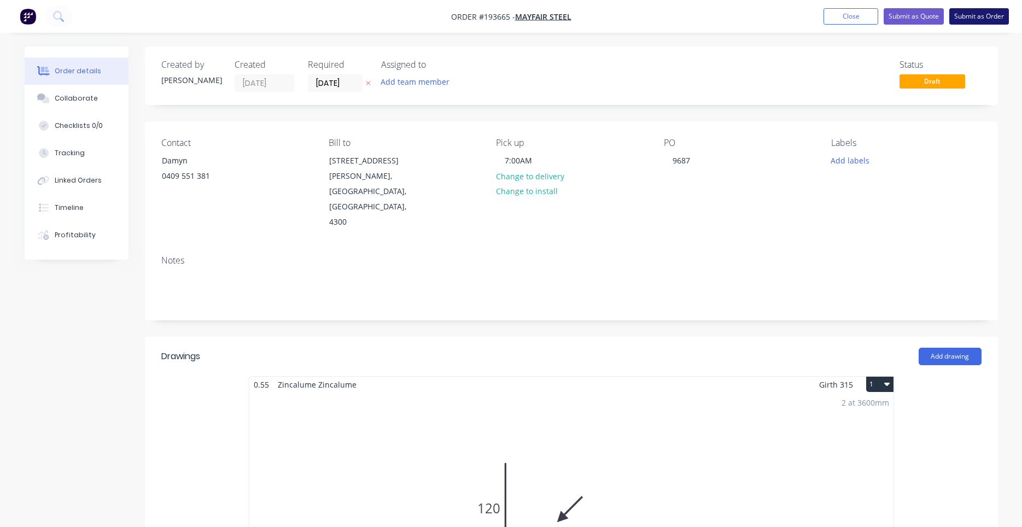
click at [966, 21] on button "Submit as Order" at bounding box center [979, 16] width 60 height 16
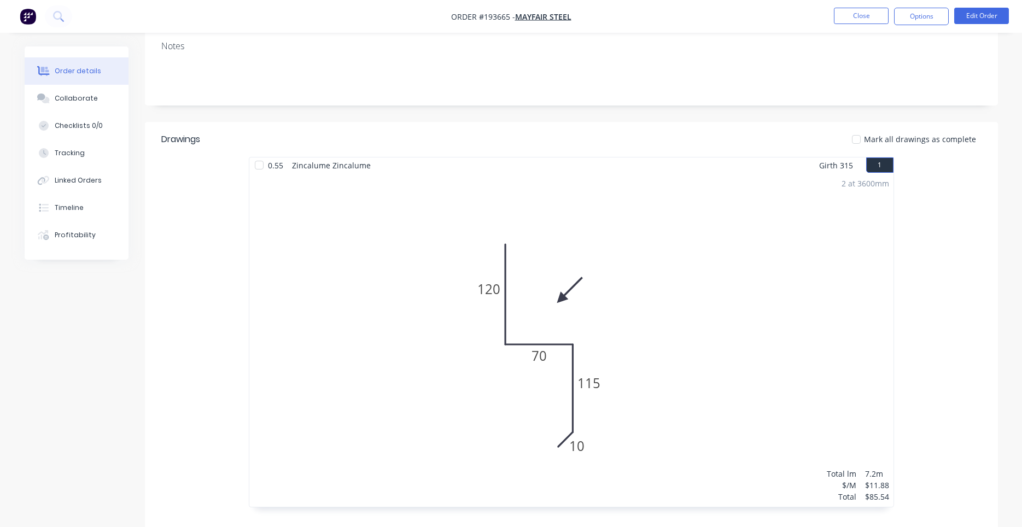
scroll to position [89, 0]
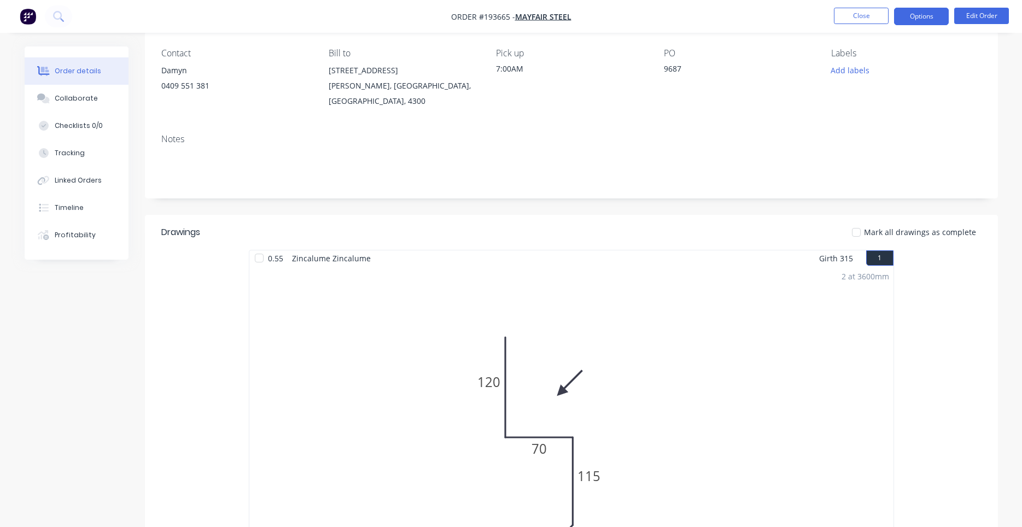
click at [926, 23] on button "Options" at bounding box center [921, 17] width 55 height 18
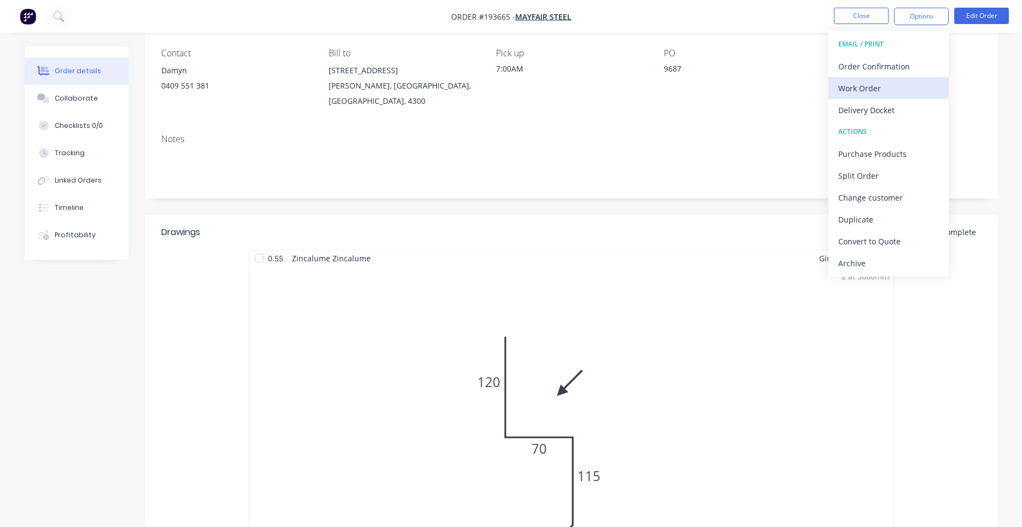
click at [900, 79] on button "Work Order" at bounding box center [889, 88] width 120 height 22
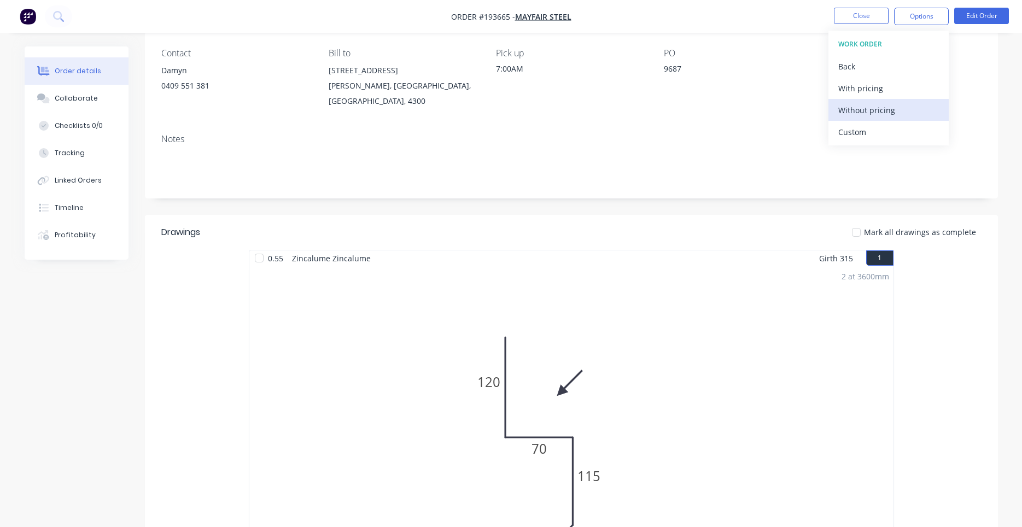
click at [847, 113] on div "Without pricing" at bounding box center [888, 110] width 101 height 16
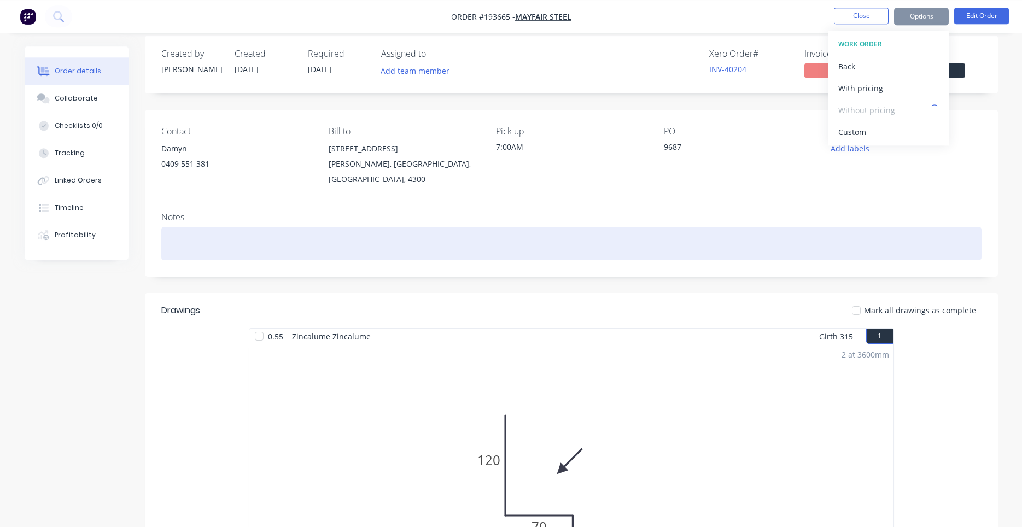
scroll to position [0, 0]
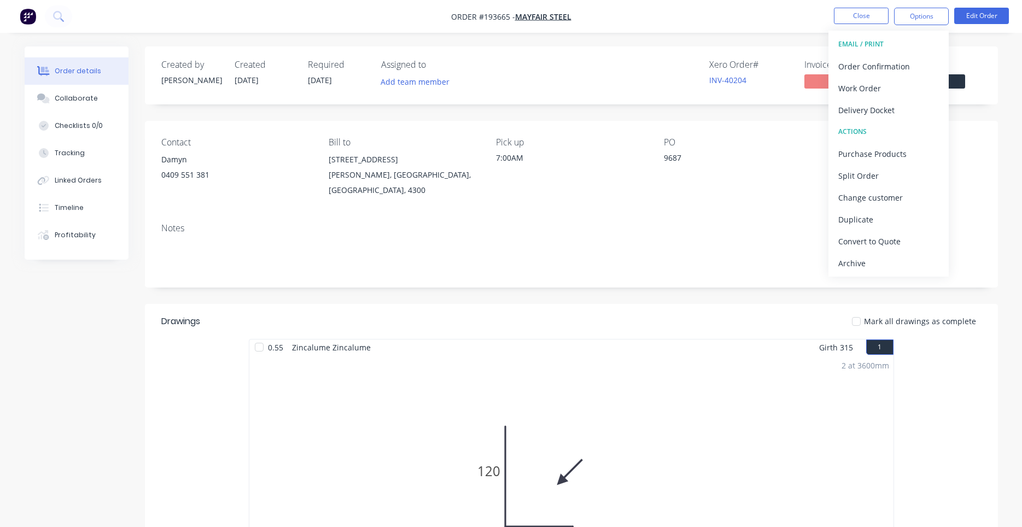
drag, startPoint x: 651, startPoint y: 204, endPoint x: 663, endPoint y: 190, distance: 18.6
click at [655, 200] on div "Contact Damyn [PHONE_NUMBER] Bill to [STREET_ADDRESS][GEOGRAPHIC_DATA][PERSON_N…" at bounding box center [571, 204] width 853 height 167
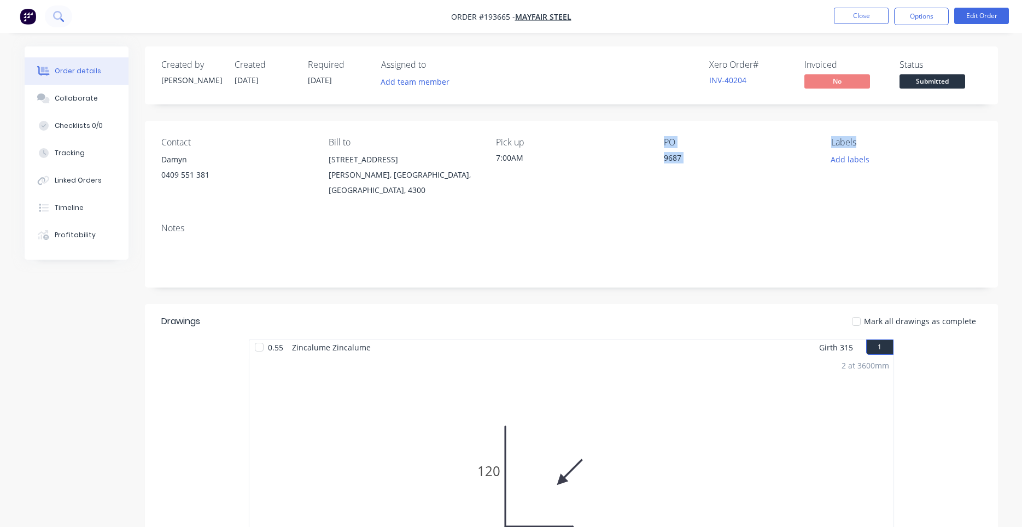
click at [68, 18] on button at bounding box center [58, 16] width 27 height 22
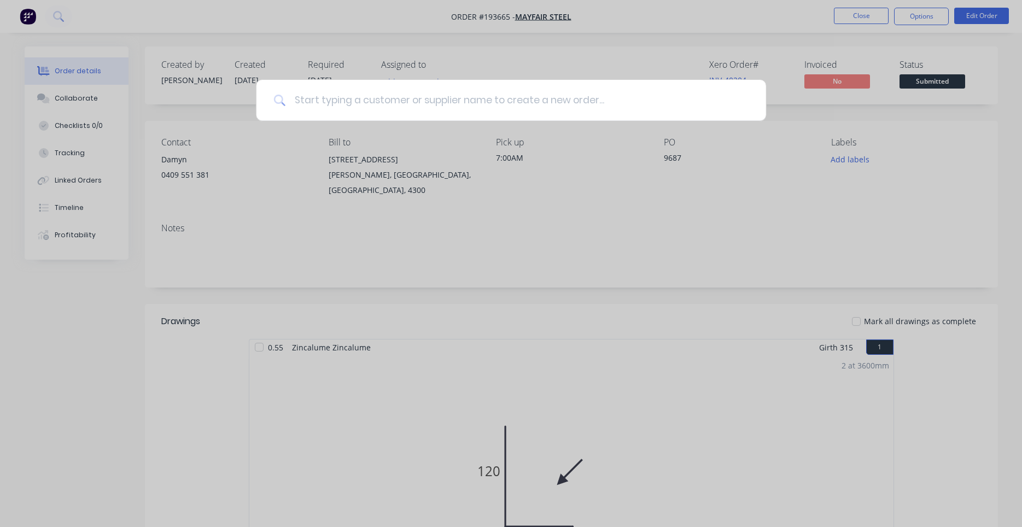
click at [317, 100] on input at bounding box center [516, 100] width 463 height 41
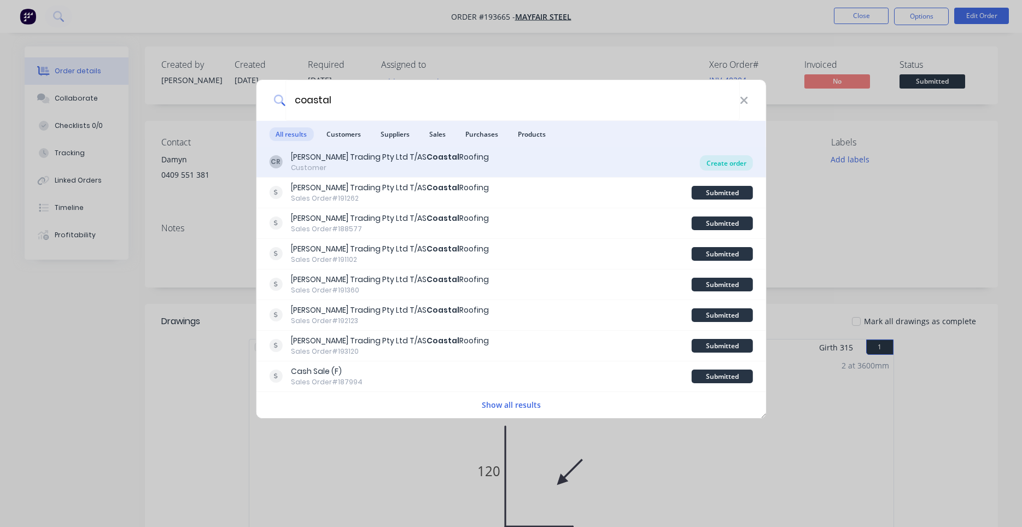
click at [722, 162] on div "Create order" at bounding box center [726, 162] width 53 height 15
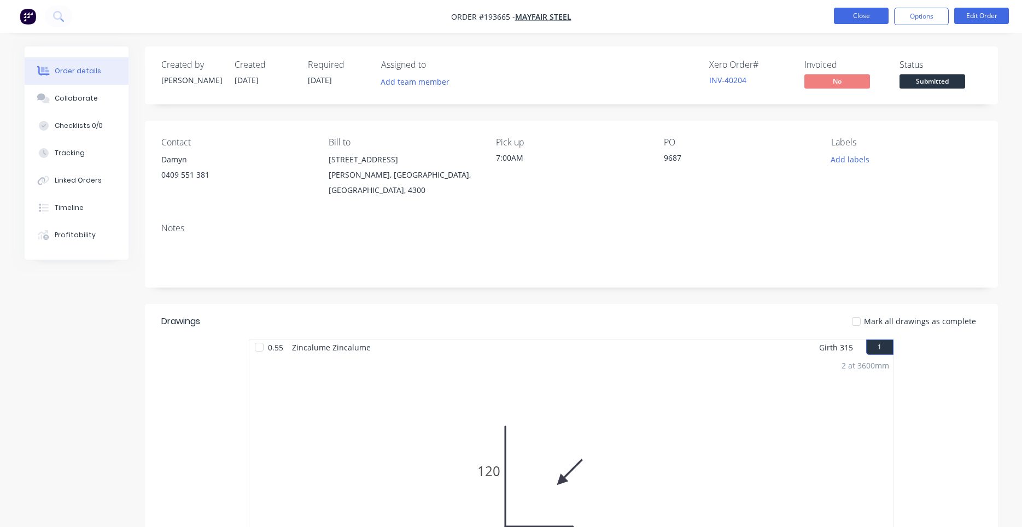
click at [855, 13] on button "Close" at bounding box center [861, 16] width 55 height 16
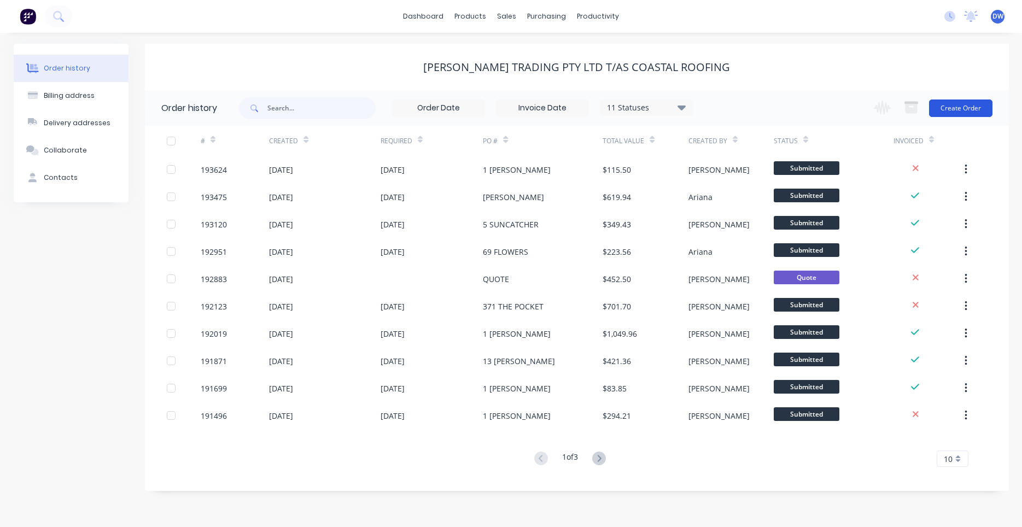
click at [955, 109] on button "Create Order" at bounding box center [960, 109] width 63 height 18
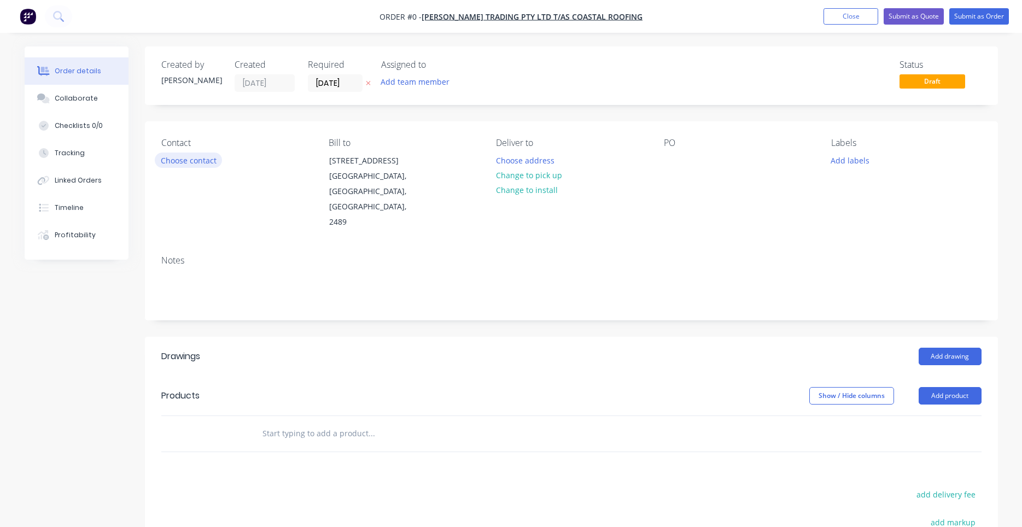
click at [204, 159] on button "Choose contact" at bounding box center [188, 160] width 67 height 15
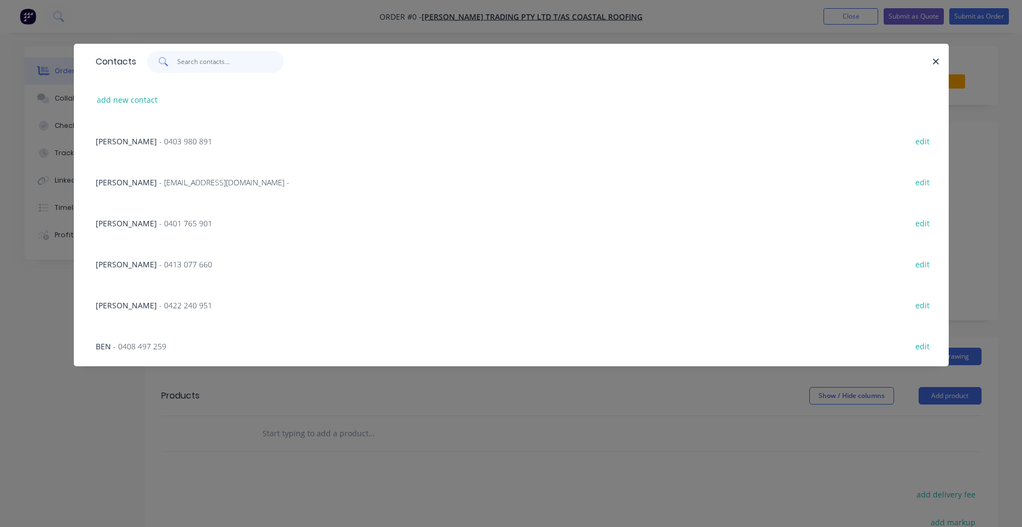
click at [196, 68] on input "text" at bounding box center [230, 62] width 107 height 22
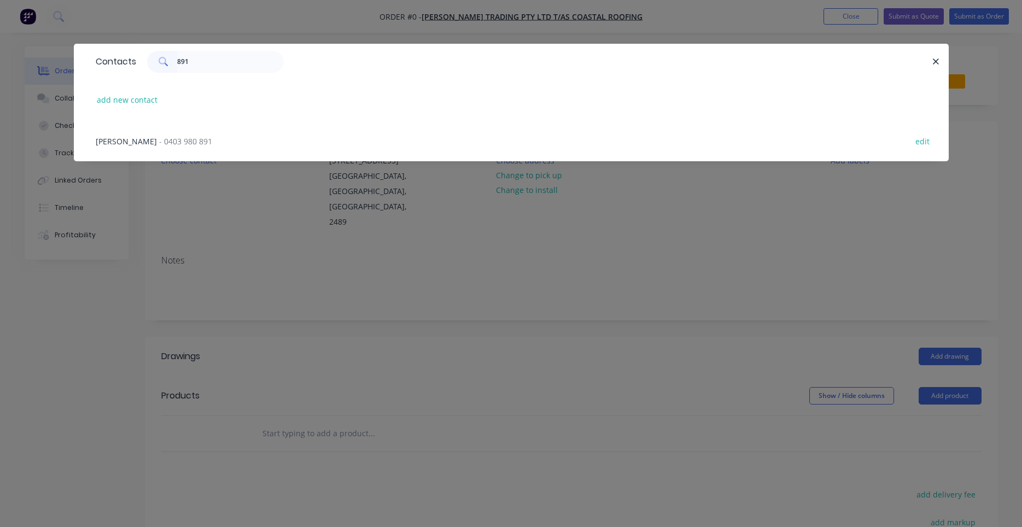
click at [183, 142] on div "[PERSON_NAME] - 0403 980 891 edit" at bounding box center [511, 140] width 842 height 41
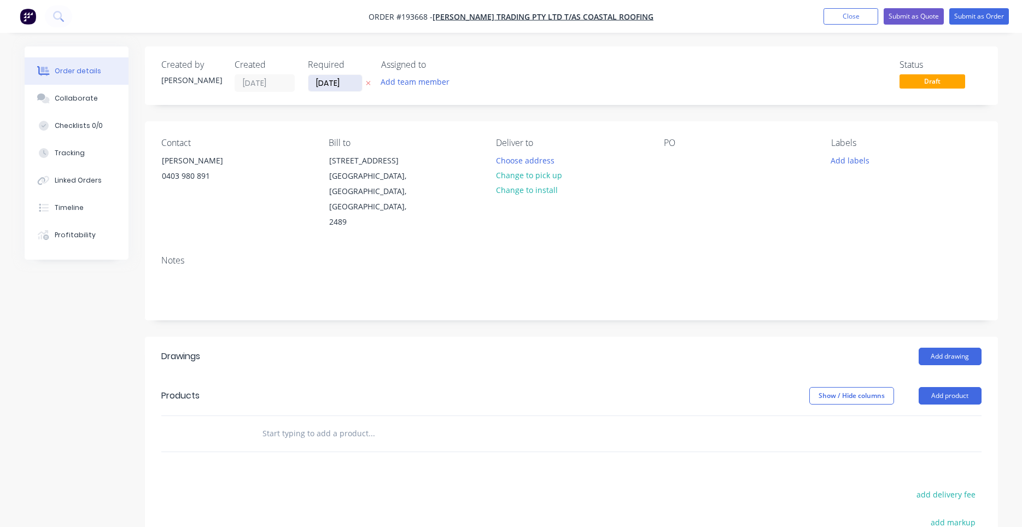
click at [340, 85] on input "[DATE]" at bounding box center [335, 83] width 54 height 16
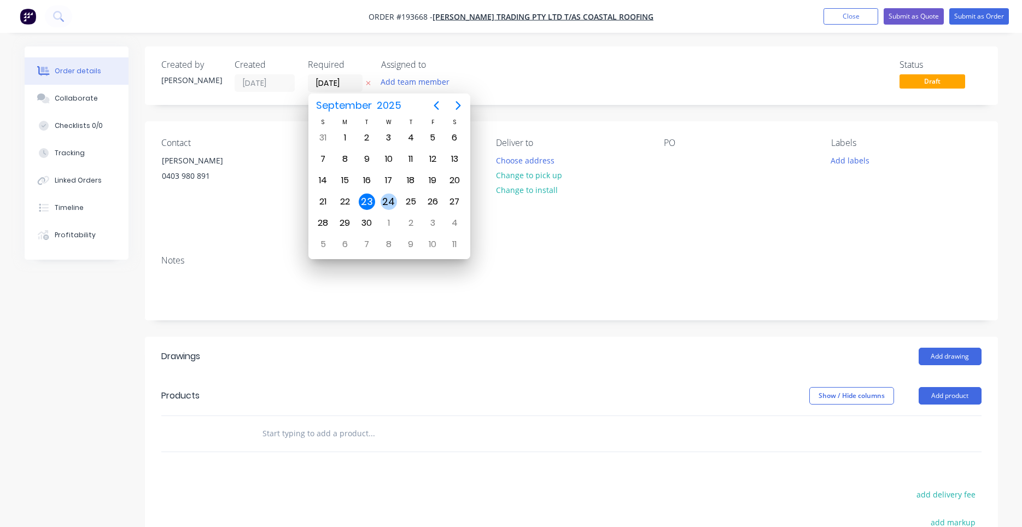
click at [388, 203] on div "24" at bounding box center [389, 202] width 16 height 16
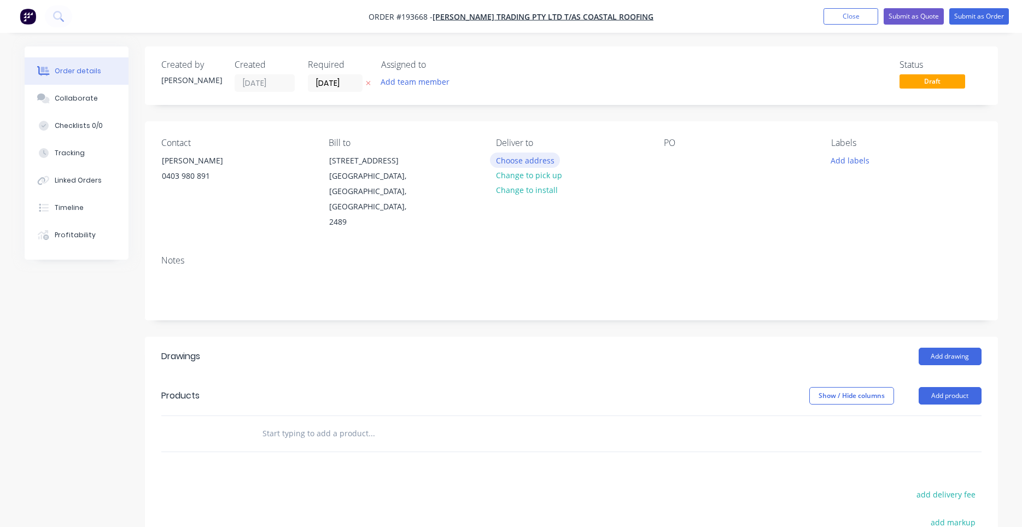
click at [497, 160] on button "Choose address" at bounding box center [525, 160] width 70 height 15
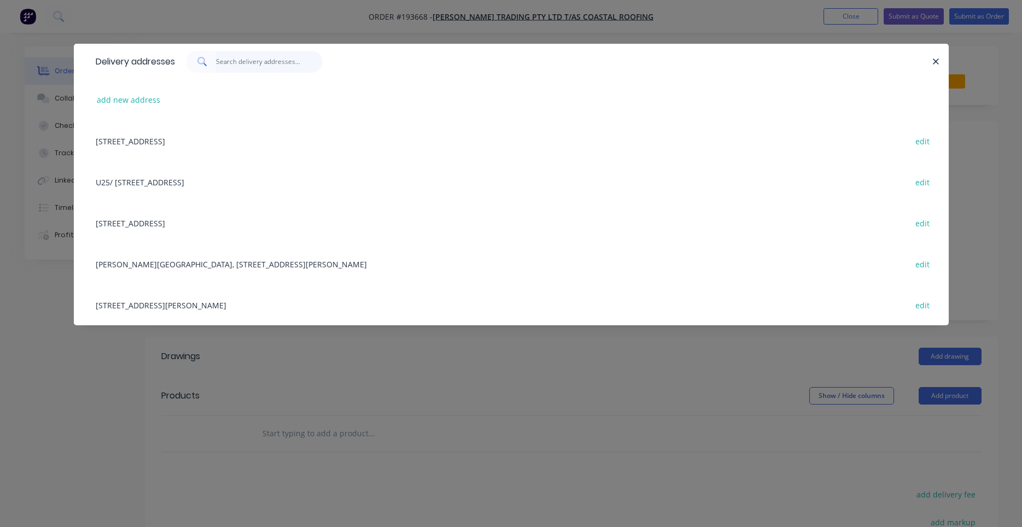
click at [276, 66] on input "text" at bounding box center [269, 62] width 107 height 22
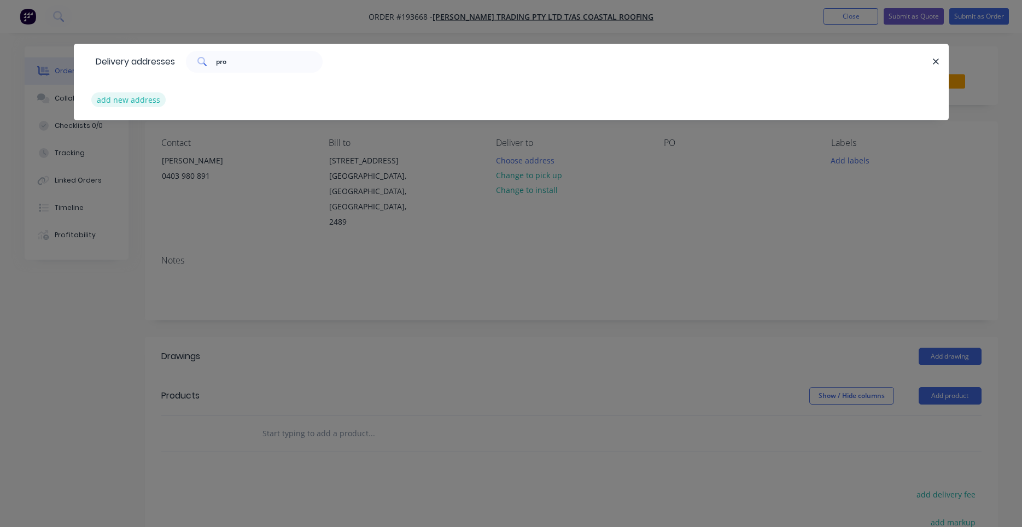
click at [157, 99] on button "add new address" at bounding box center [128, 99] width 75 height 15
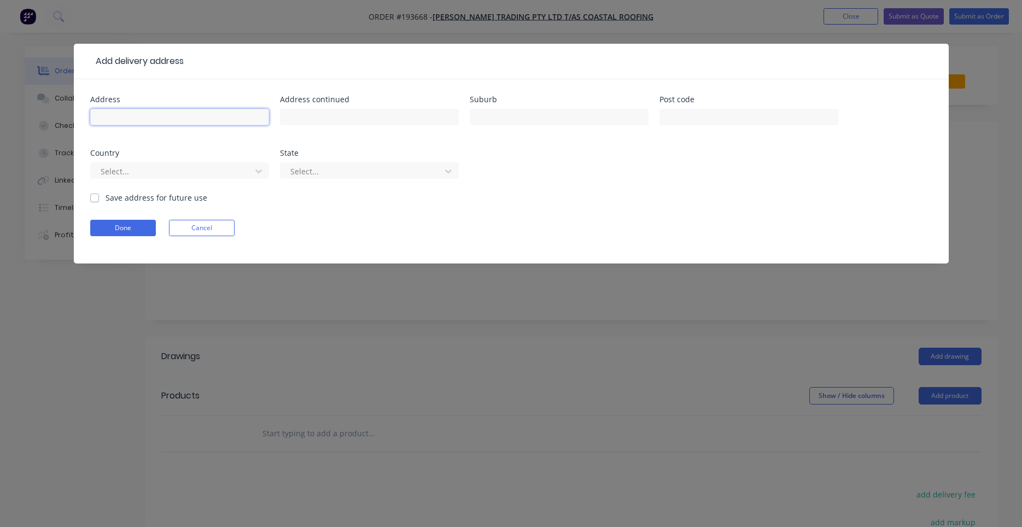
click at [236, 124] on input "text" at bounding box center [179, 117] width 179 height 16
drag, startPoint x: 224, startPoint y: 107, endPoint x: 112, endPoint y: 113, distance: 112.3
click at [112, 113] on div "20 Progmouth" at bounding box center [179, 122] width 179 height 32
drag, startPoint x: 149, startPoint y: 114, endPoint x: 63, endPoint y: 119, distance: 86.0
click at [90, 119] on input "20 Progmouth" at bounding box center [179, 117] width 179 height 16
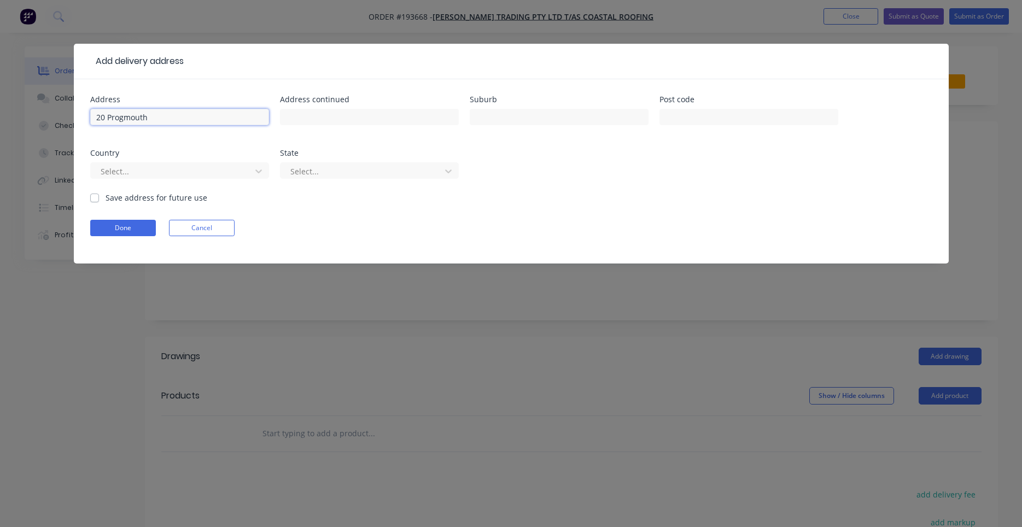
click at [153, 117] on input "20 Progmouth" at bounding box center [179, 117] width 179 height 16
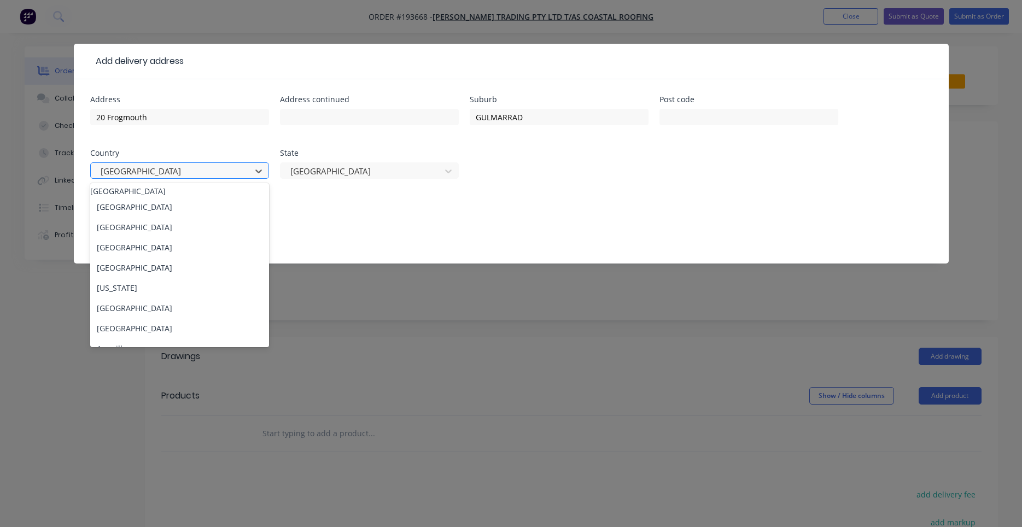
click at [225, 170] on div at bounding box center [173, 172] width 146 height 14
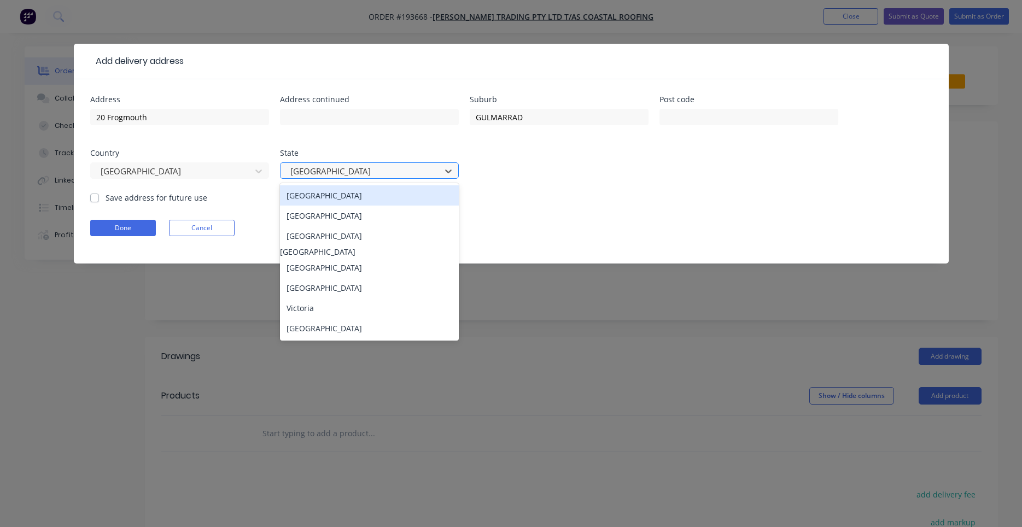
click at [310, 167] on div at bounding box center [362, 172] width 146 height 14
click at [318, 208] on div "[GEOGRAPHIC_DATA] [GEOGRAPHIC_DATA] [GEOGRAPHIC_DATA] [GEOGRAPHIC_DATA] [GEOGRA…" at bounding box center [369, 262] width 179 height 158
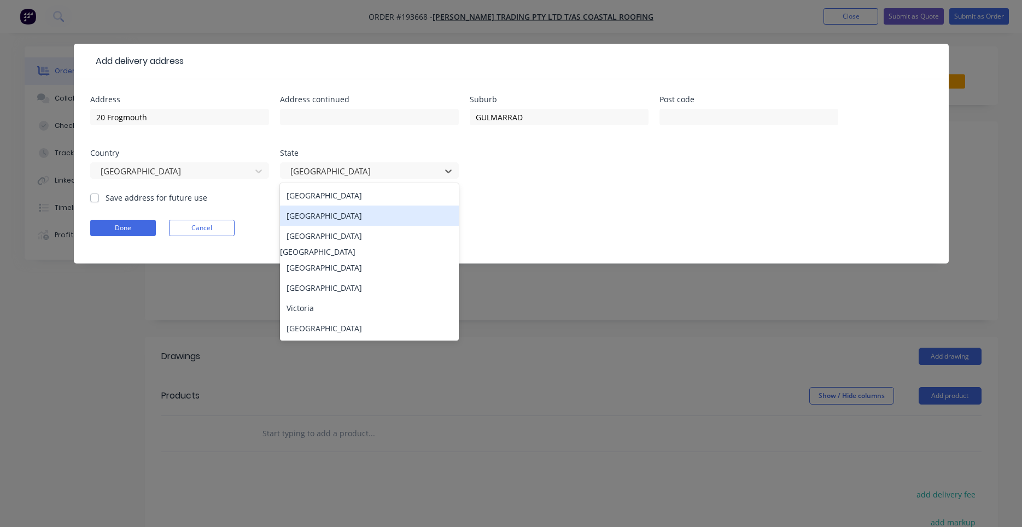
click at [318, 211] on div "[GEOGRAPHIC_DATA]" at bounding box center [369, 216] width 179 height 20
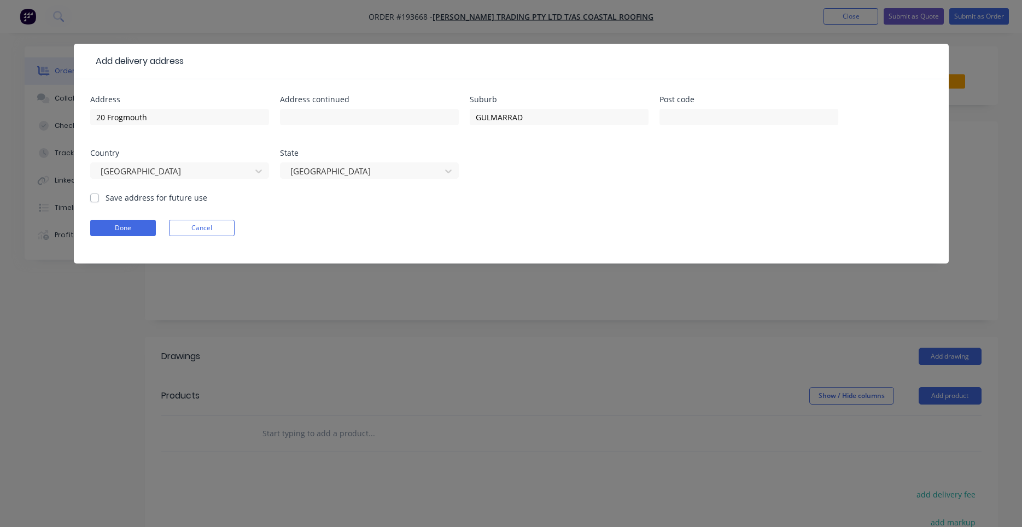
click at [202, 108] on div "20 Frogmouth" at bounding box center [179, 122] width 179 height 32
click at [200, 114] on input "20 Frogmouth" at bounding box center [179, 117] width 179 height 16
click at [139, 224] on button "Done" at bounding box center [123, 228] width 66 height 16
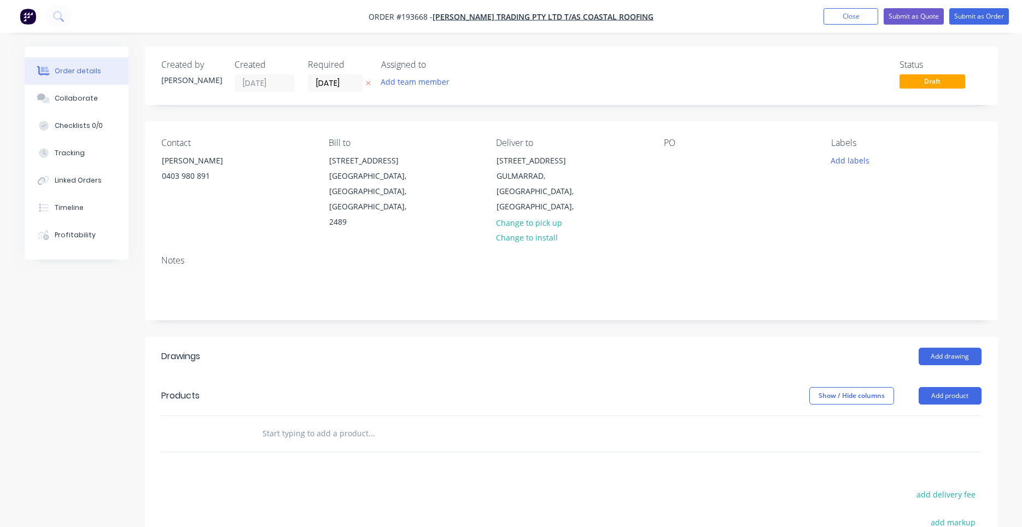
click at [386, 423] on input "text" at bounding box center [371, 434] width 219 height 22
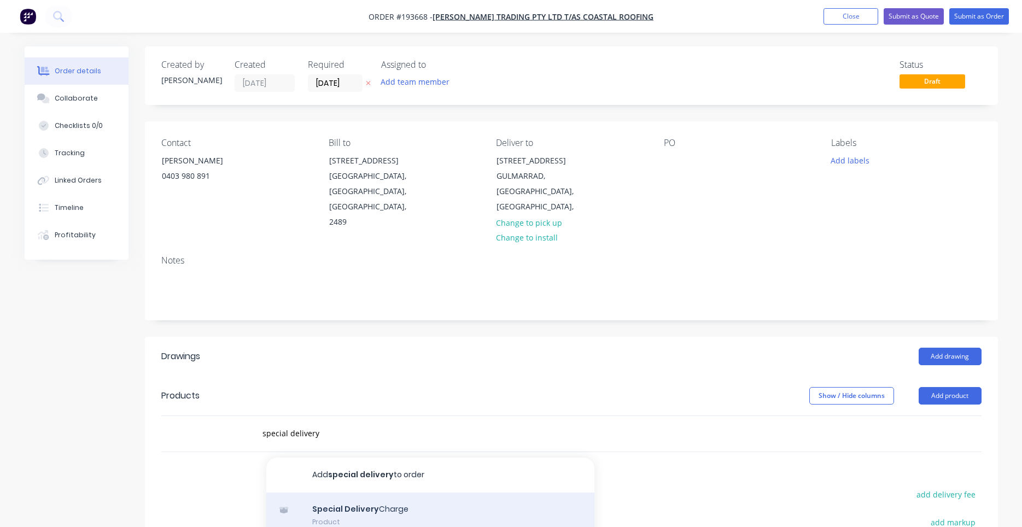
click at [387, 493] on div "Special Delivery Charge Product" at bounding box center [430, 516] width 328 height 46
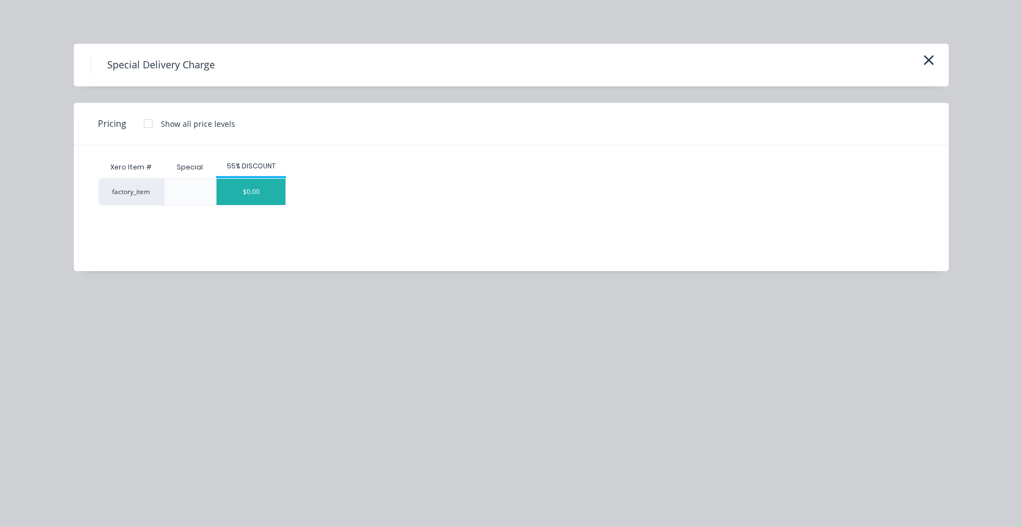
click at [255, 204] on div "$0.00" at bounding box center [251, 192] width 69 height 26
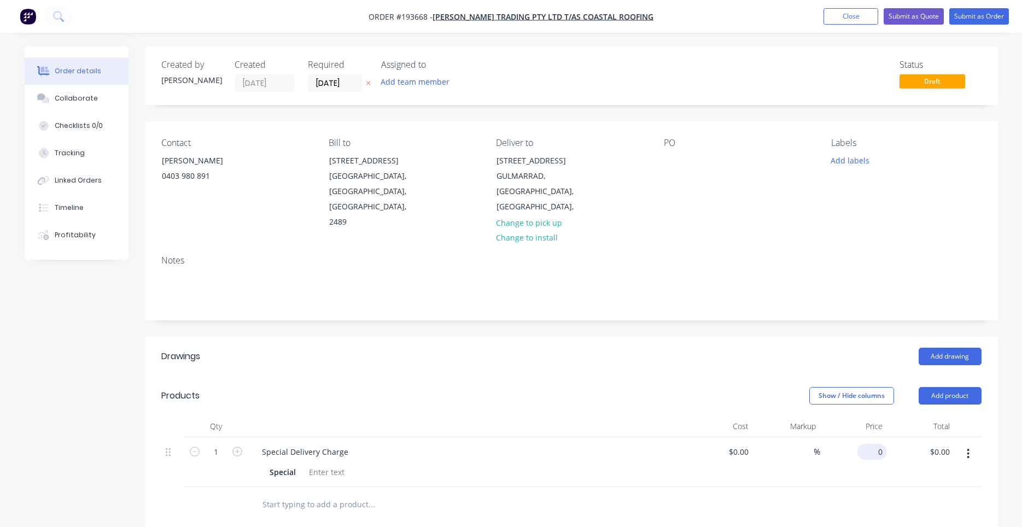
click at [869, 444] on input "0" at bounding box center [874, 452] width 25 height 16
click at [948, 444] on input "400.00" at bounding box center [940, 452] width 30 height 16
click at [843, 168] on div "Labels Add labels" at bounding box center [906, 184] width 150 height 92
click at [845, 166] on button "Add labels" at bounding box center [850, 160] width 50 height 15
click at [879, 194] on input "text" at bounding box center [922, 193] width 114 height 22
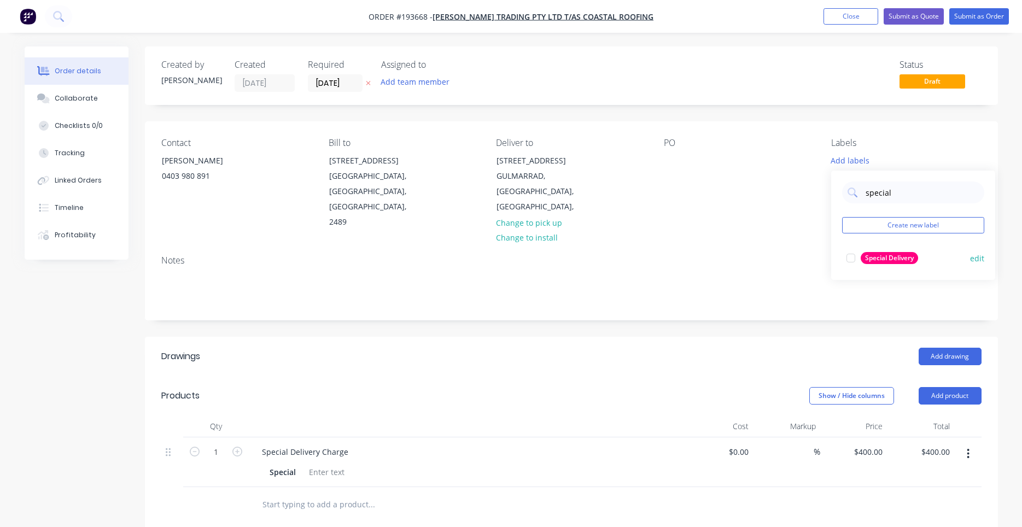
click at [850, 256] on div at bounding box center [851, 258] width 22 height 22
click at [763, 208] on div "Contact [PERSON_NAME] [PHONE_NUMBER] Bill to [STREET_ADDRESS] Deliver to [STREE…" at bounding box center [571, 183] width 853 height 125
click at [672, 164] on div at bounding box center [673, 161] width 18 height 16
click at [685, 348] on div "Add drawing" at bounding box center [658, 357] width 646 height 18
click at [971, 348] on button "Add drawing" at bounding box center [950, 357] width 63 height 18
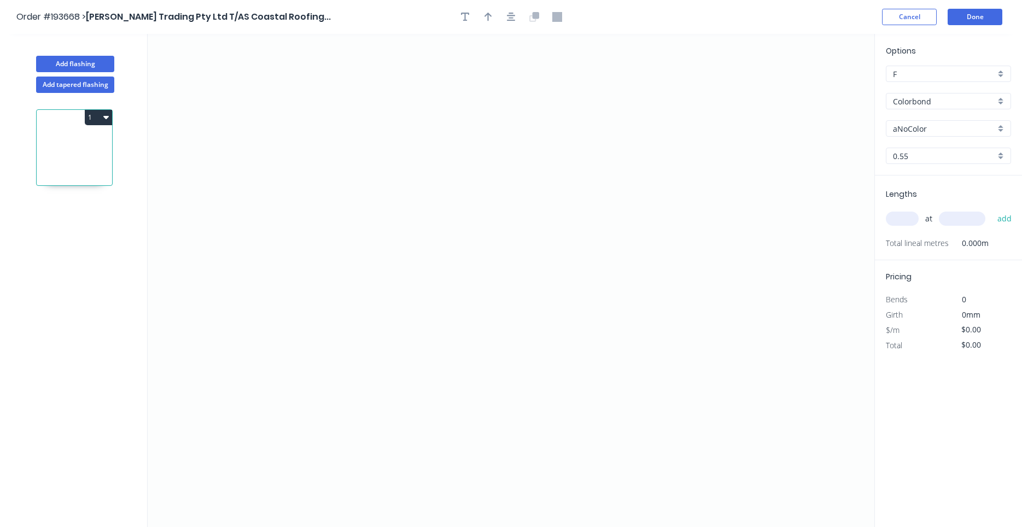
click at [910, 129] on input "aNoColor" at bounding box center [944, 128] width 102 height 11
click at [909, 152] on div "Windspray" at bounding box center [949, 149] width 124 height 19
click at [907, 220] on input "text" at bounding box center [902, 219] width 33 height 14
click at [992, 209] on button "add" at bounding box center [1005, 218] width 26 height 19
click at [346, 408] on icon "0" at bounding box center [511, 280] width 727 height 493
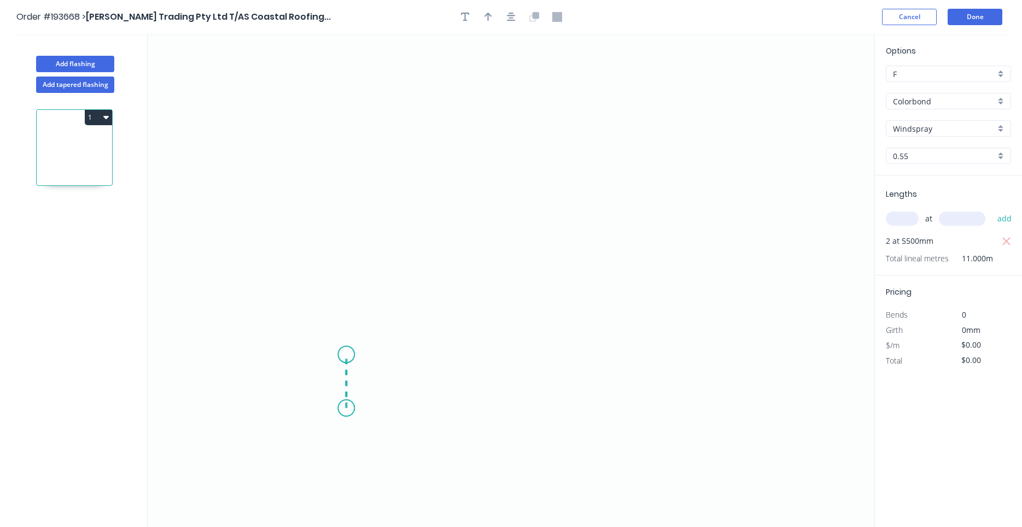
click at [346, 354] on icon "0" at bounding box center [511, 280] width 727 height 493
click at [298, 353] on icon "0 ?" at bounding box center [511, 280] width 727 height 493
click at [296, 353] on circle at bounding box center [298, 354] width 16 height 16
drag, startPoint x: 298, startPoint y: 353, endPoint x: 280, endPoint y: 354, distance: 18.1
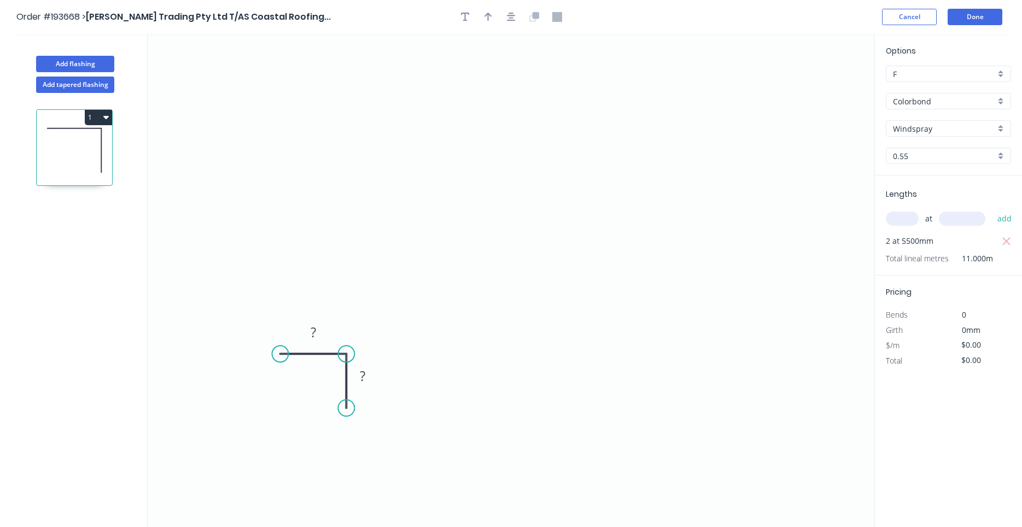
click at [280, 354] on circle at bounding box center [280, 354] width 16 height 16
drag, startPoint x: 347, startPoint y: 405, endPoint x: 348, endPoint y: 421, distance: 15.4
click at [348, 421] on circle at bounding box center [346, 420] width 16 height 16
click at [283, 352] on circle at bounding box center [280, 354] width 16 height 16
click at [285, 105] on icon "0 ? ?" at bounding box center [511, 280] width 727 height 493
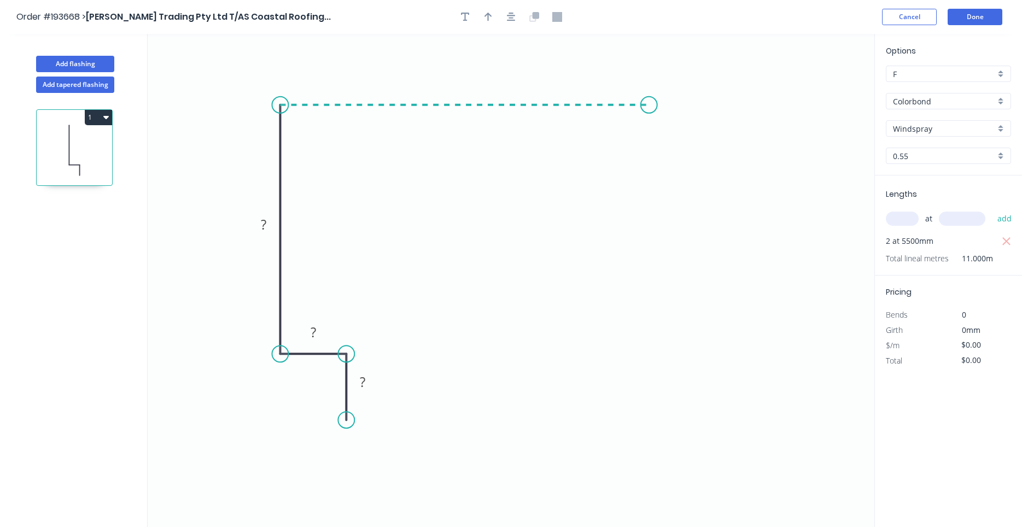
click at [649, 114] on icon "0 ? ? ?" at bounding box center [511, 280] width 727 height 493
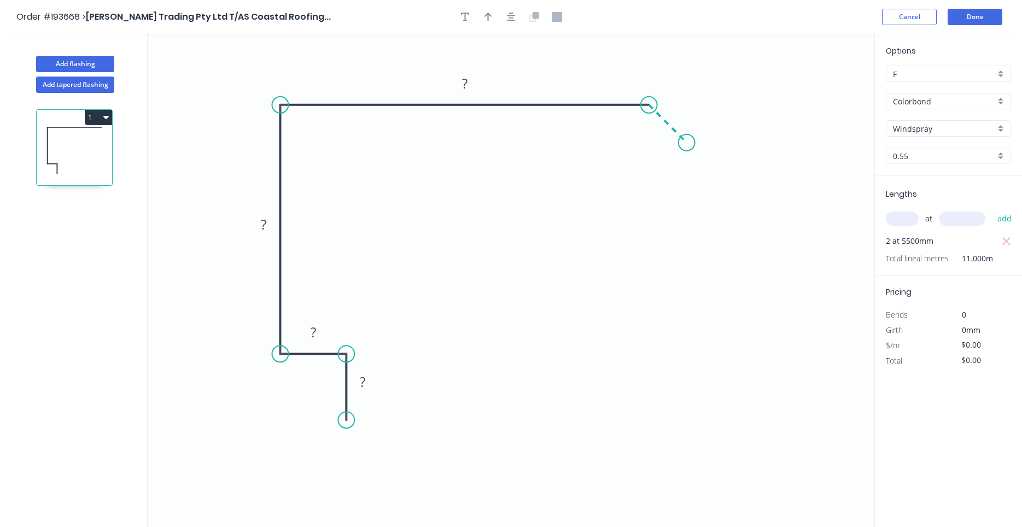
click at [687, 146] on icon "0 ? ? ? ?" at bounding box center [511, 280] width 727 height 493
click at [687, 146] on circle at bounding box center [687, 143] width 16 height 16
click at [679, 112] on tspan "?" at bounding box center [679, 107] width 5 height 18
click at [679, 222] on icon "0 20 20 160 165 20" at bounding box center [511, 280] width 727 height 493
click at [101, 115] on button "1" at bounding box center [98, 117] width 27 height 15
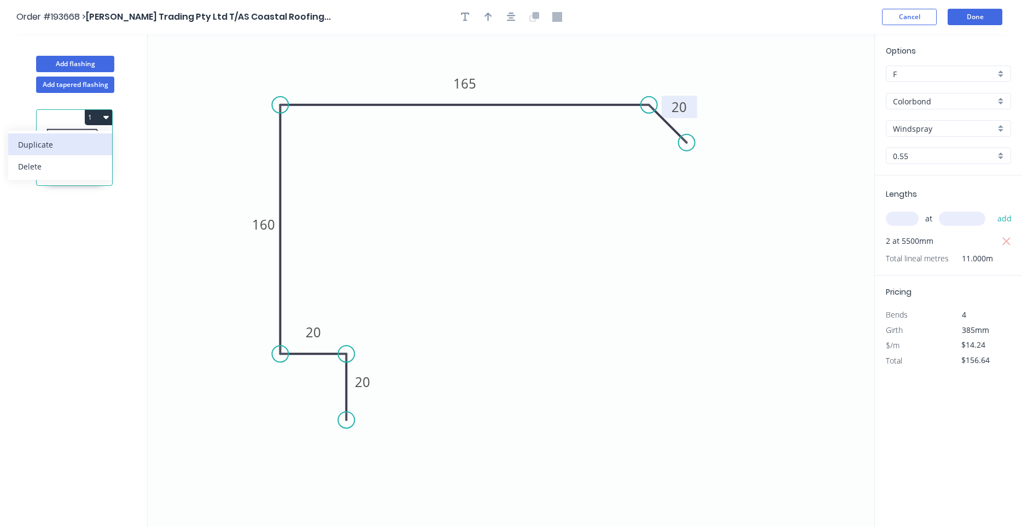
click at [102, 147] on div "Duplicate" at bounding box center [60, 145] width 84 height 16
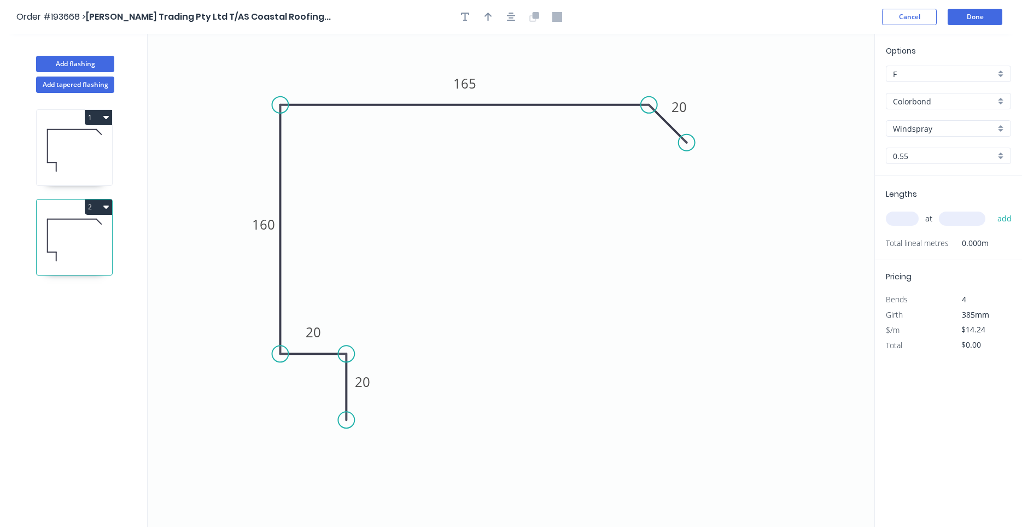
click at [77, 178] on icon at bounding box center [74, 150] width 75 height 70
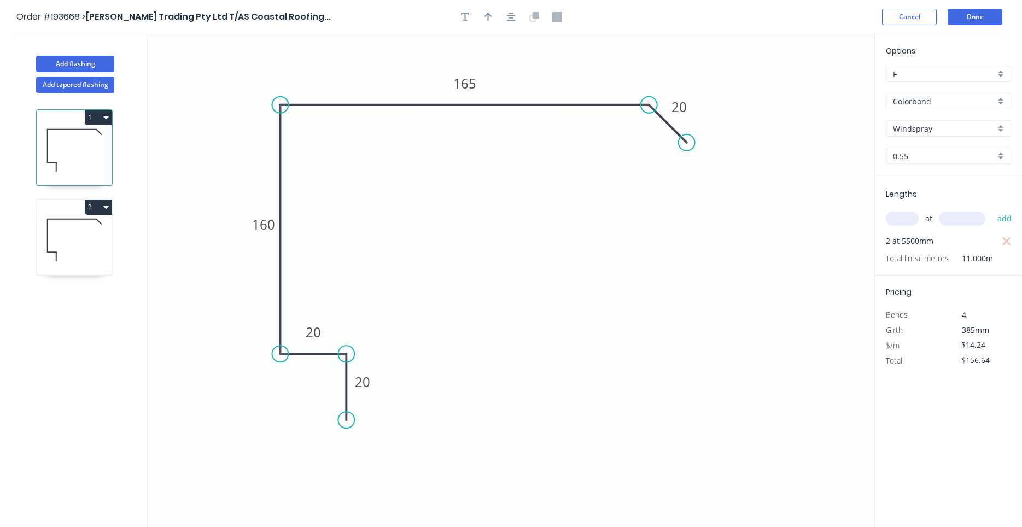
click at [73, 246] on icon at bounding box center [74, 240] width 75 height 70
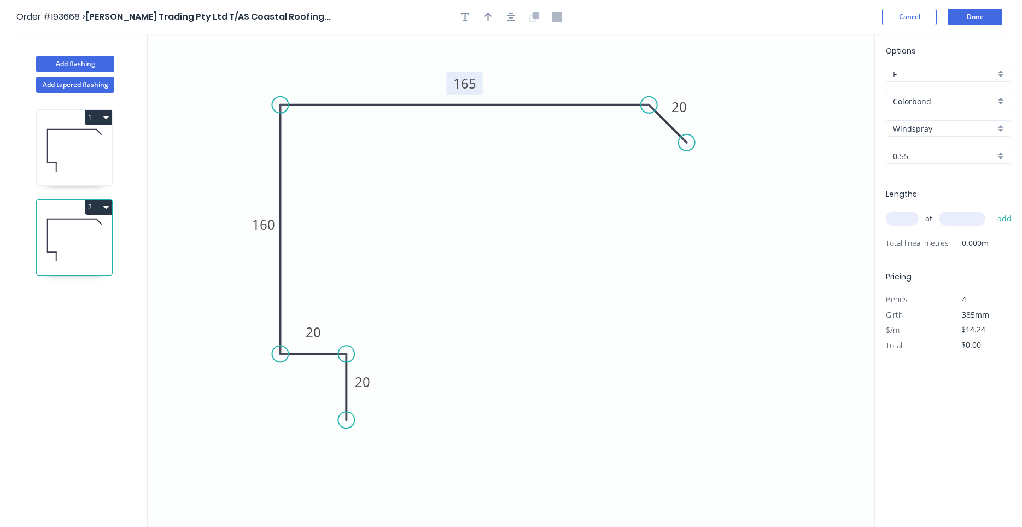
click at [459, 86] on tspan "165" at bounding box center [464, 83] width 23 height 18
drag, startPoint x: 458, startPoint y: 86, endPoint x: 479, endPoint y: 80, distance: 22.3
click at [479, 80] on g "165" at bounding box center [465, 83] width 36 height 22
click at [554, 74] on icon "0 20 20 160 130 20" at bounding box center [511, 280] width 727 height 493
click at [901, 216] on input "text" at bounding box center [902, 219] width 33 height 14
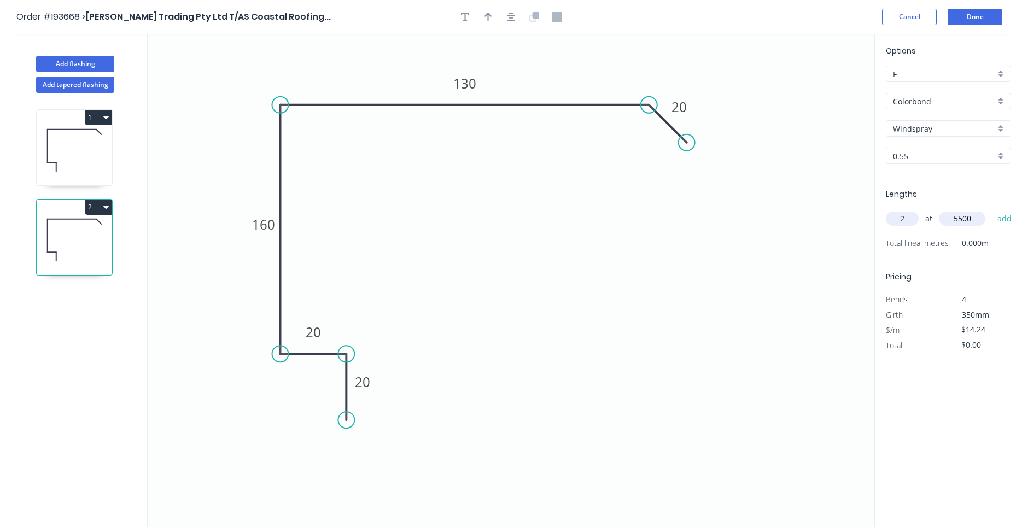
click at [992, 209] on button "add" at bounding box center [1005, 218] width 26 height 19
click at [71, 136] on icon at bounding box center [74, 150] width 75 height 70
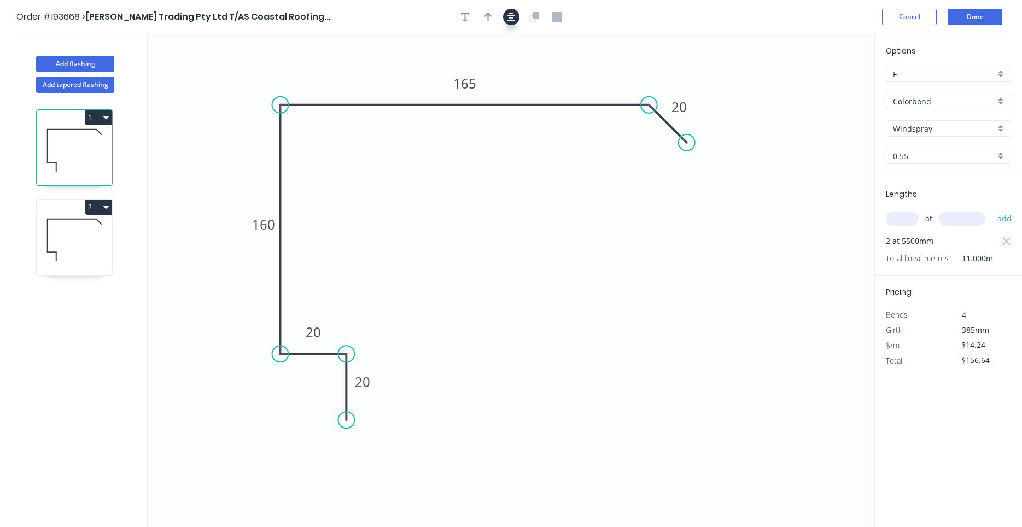
click at [509, 19] on icon "button" at bounding box center [511, 17] width 9 height 10
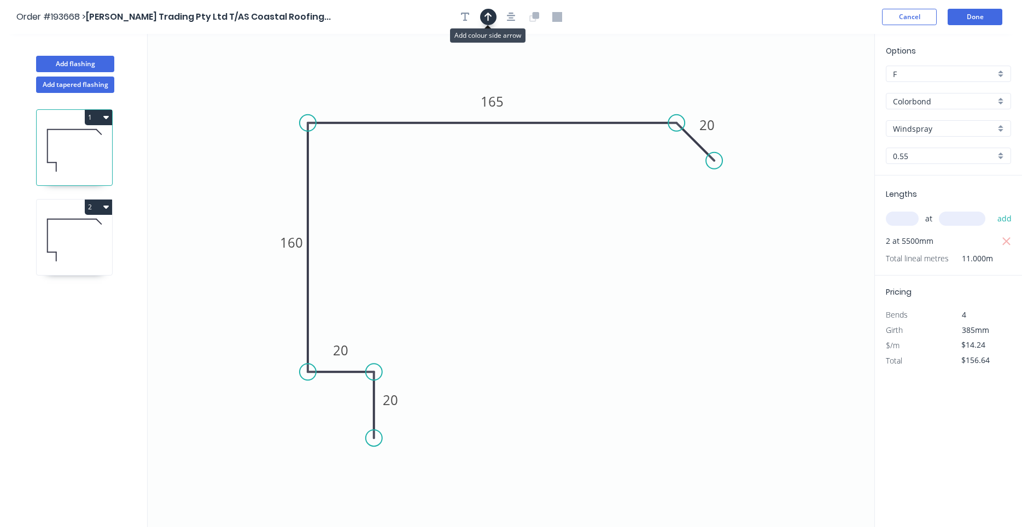
click at [485, 18] on button "button" at bounding box center [488, 17] width 16 height 16
click at [817, 84] on icon "0 20 20 160 165 20" at bounding box center [511, 280] width 727 height 493
drag, startPoint x: 818, startPoint y: 85, endPoint x: 653, endPoint y: 90, distance: 164.7
click at [653, 90] on icon "0 20 20 160 165 20" at bounding box center [511, 280] width 727 height 493
drag, startPoint x: 819, startPoint y: 85, endPoint x: 308, endPoint y: 101, distance: 511.6
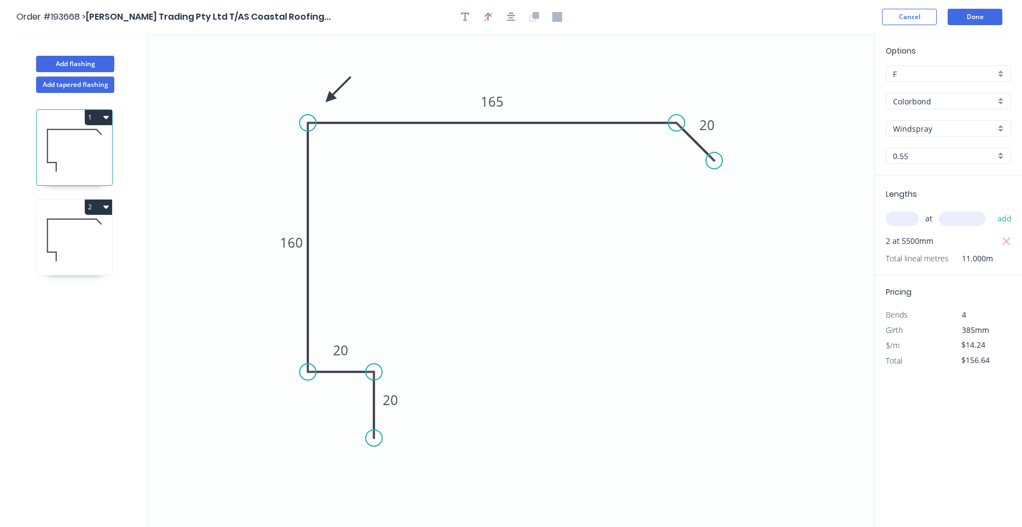
click at [323, 101] on icon at bounding box center [339, 90] width 32 height 32
click at [70, 244] on icon at bounding box center [74, 240] width 75 height 70
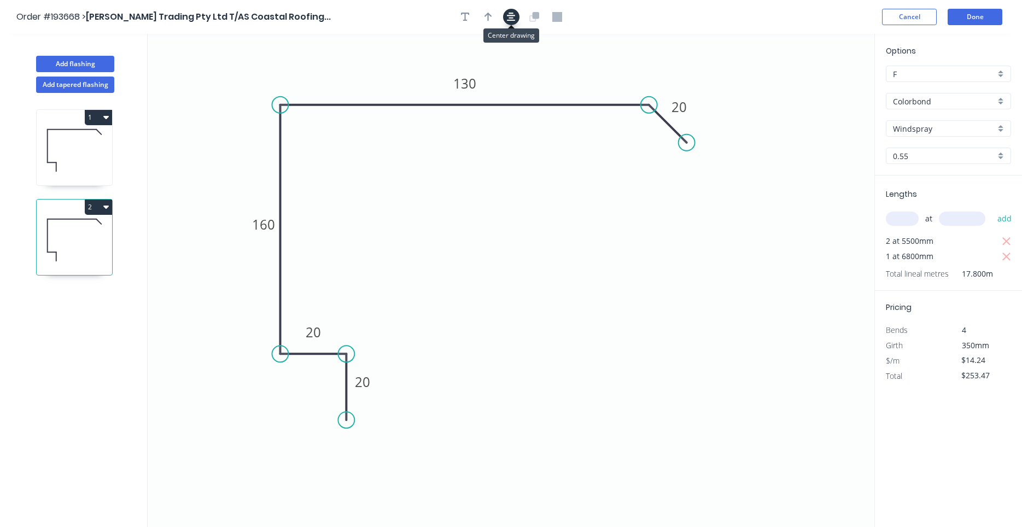
click at [511, 20] on icon "button" at bounding box center [511, 17] width 9 height 9
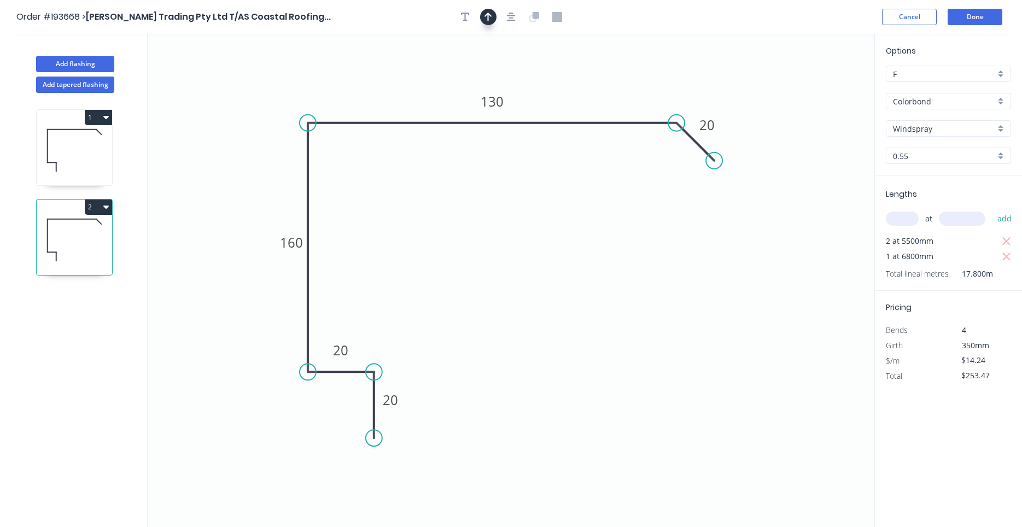
click at [492, 18] on icon "button" at bounding box center [489, 17] width 8 height 10
click at [821, 84] on icon at bounding box center [819, 76] width 10 height 35
drag, startPoint x: 821, startPoint y: 84, endPoint x: 401, endPoint y: 93, distance: 419.6
click at [401, 93] on icon "0 20 20 160 130 20" at bounding box center [511, 280] width 727 height 493
drag, startPoint x: 818, startPoint y: 85, endPoint x: 294, endPoint y: 95, distance: 524.0
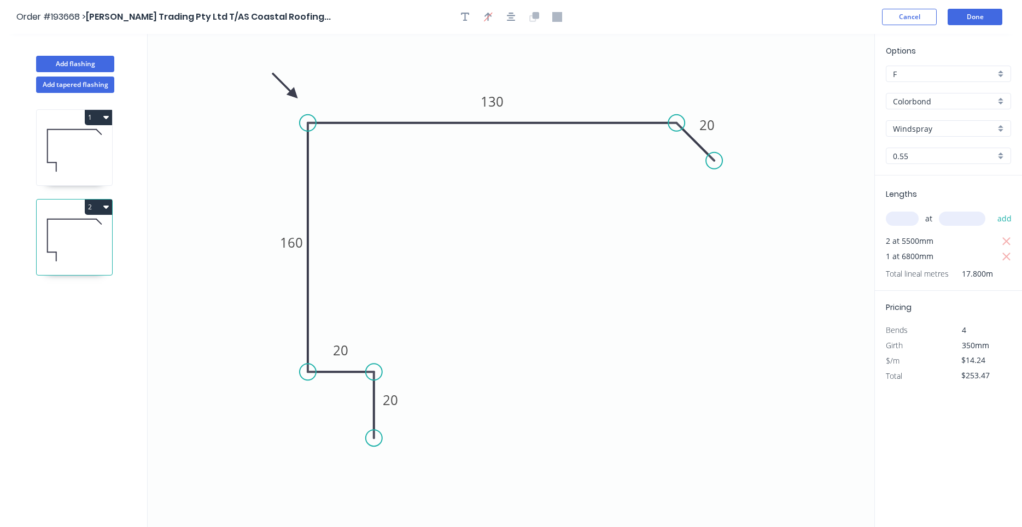
click at [294, 95] on icon at bounding box center [285, 86] width 32 height 32
click at [90, 62] on button "Add flashing" at bounding box center [75, 64] width 78 height 16
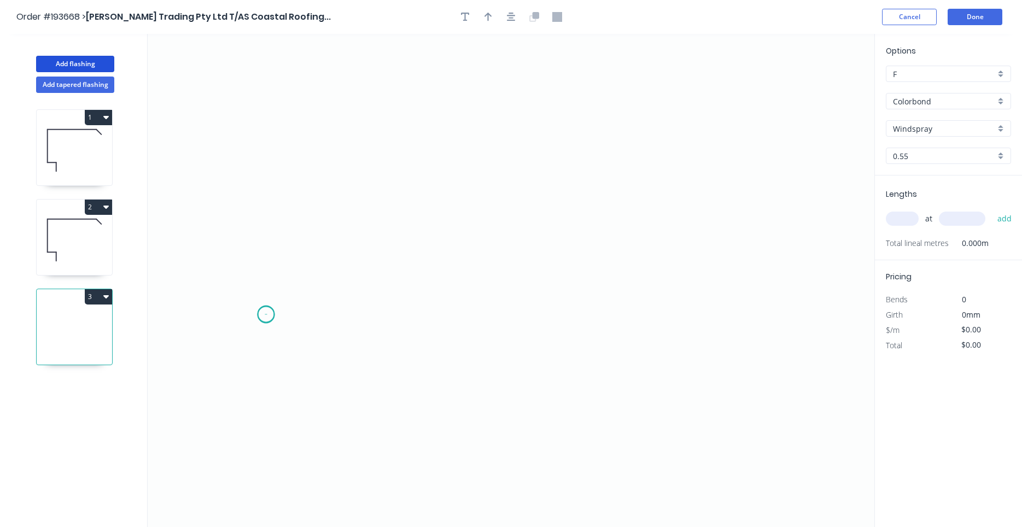
click at [266, 314] on icon "0" at bounding box center [511, 280] width 727 height 493
click at [322, 258] on icon "0" at bounding box center [511, 280] width 727 height 493
click at [709, 267] on icon "0 ?" at bounding box center [511, 280] width 727 height 493
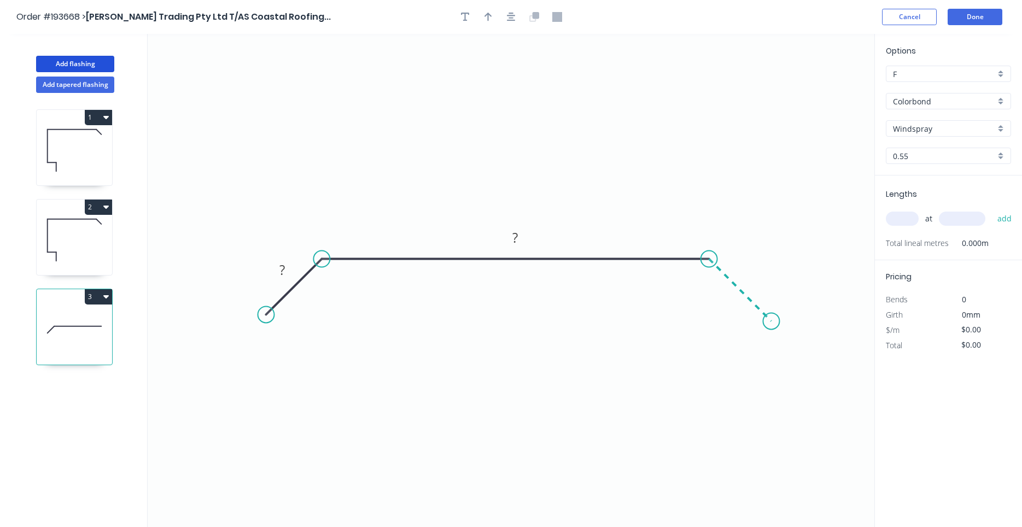
click at [772, 322] on icon "0 ? ?" at bounding box center [511, 280] width 727 height 493
click at [771, 323] on circle at bounding box center [771, 321] width 16 height 16
click at [288, 272] on rect at bounding box center [282, 270] width 22 height 15
click at [509, 20] on icon "button" at bounding box center [511, 17] width 9 height 9
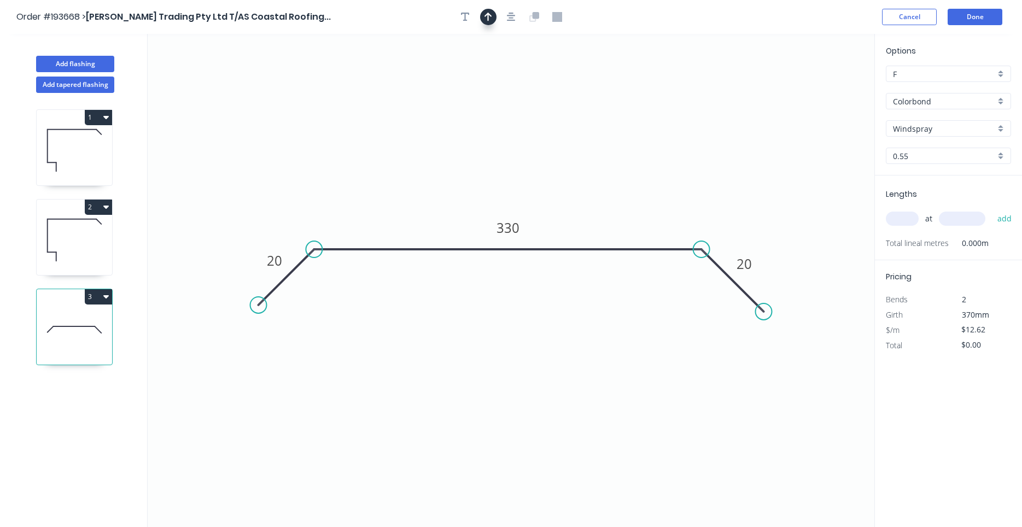
click at [491, 22] on icon "button" at bounding box center [489, 17] width 8 height 10
click at [826, 86] on icon "0 20 330 20" at bounding box center [511, 280] width 727 height 493
click at [821, 86] on icon at bounding box center [819, 76] width 10 height 35
drag, startPoint x: 821, startPoint y: 86, endPoint x: 664, endPoint y: 186, distance: 186.4
click at [664, 186] on icon at bounding box center [673, 177] width 32 height 32
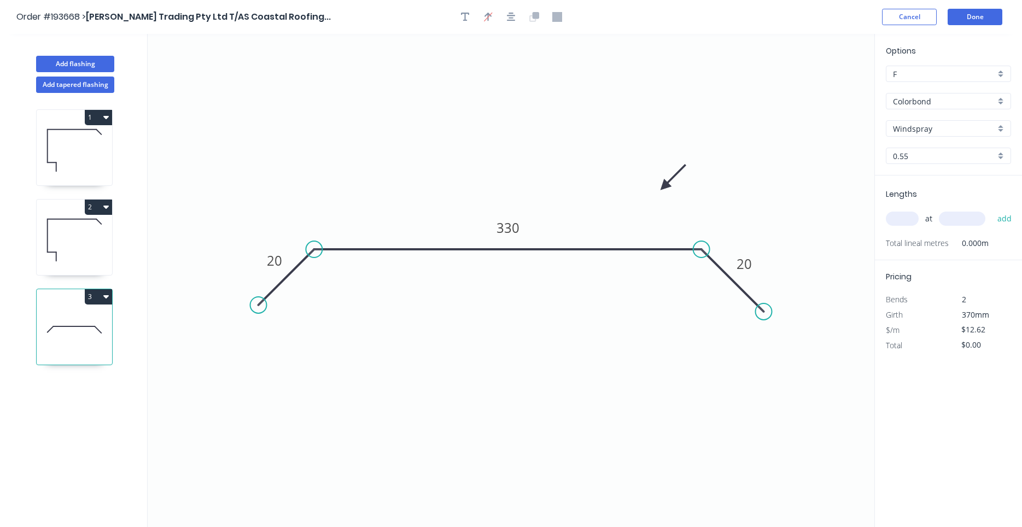
click at [913, 221] on input "text" at bounding box center [902, 219] width 33 height 14
click at [992, 209] on button "add" at bounding box center [1005, 218] width 26 height 19
click at [79, 241] on icon at bounding box center [74, 240] width 75 height 70
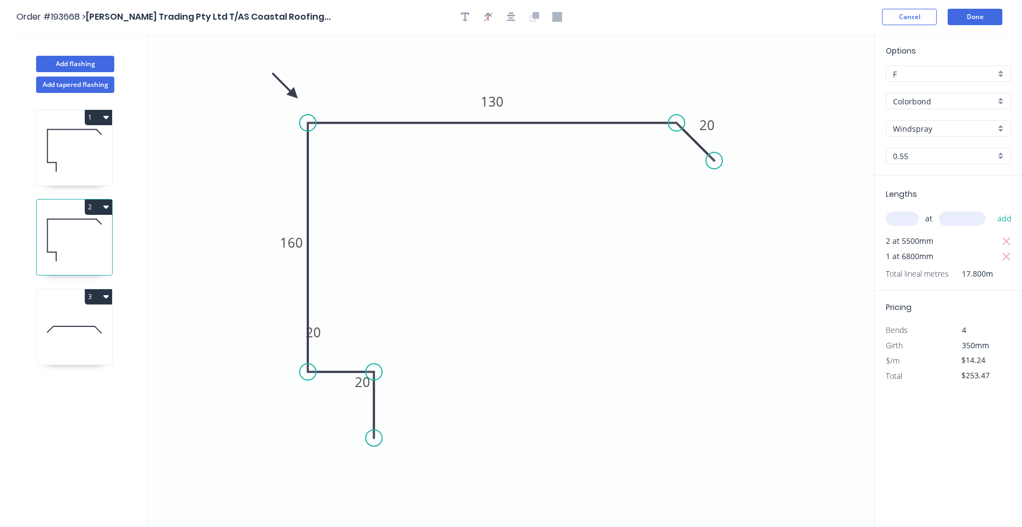
click at [60, 162] on icon at bounding box center [74, 150] width 75 height 70
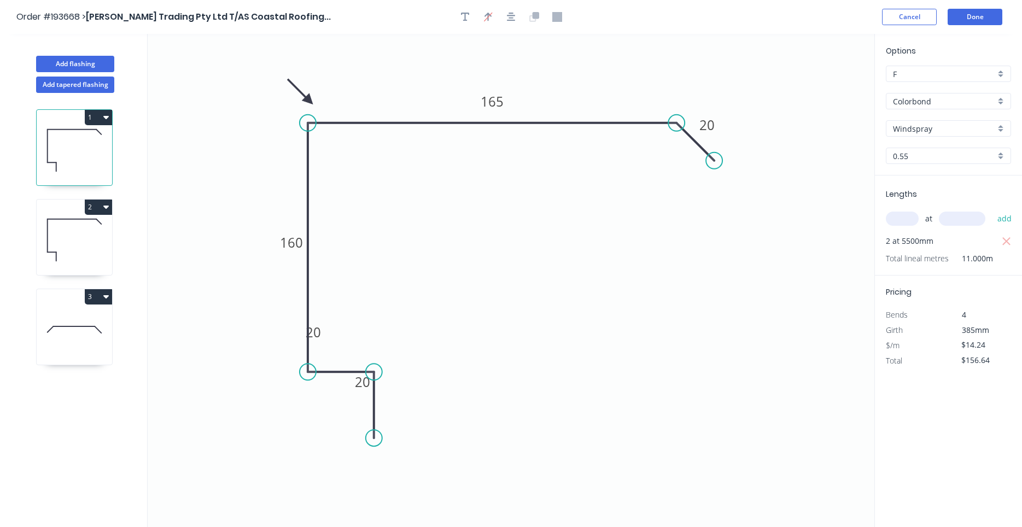
click at [75, 247] on icon at bounding box center [74, 240] width 75 height 70
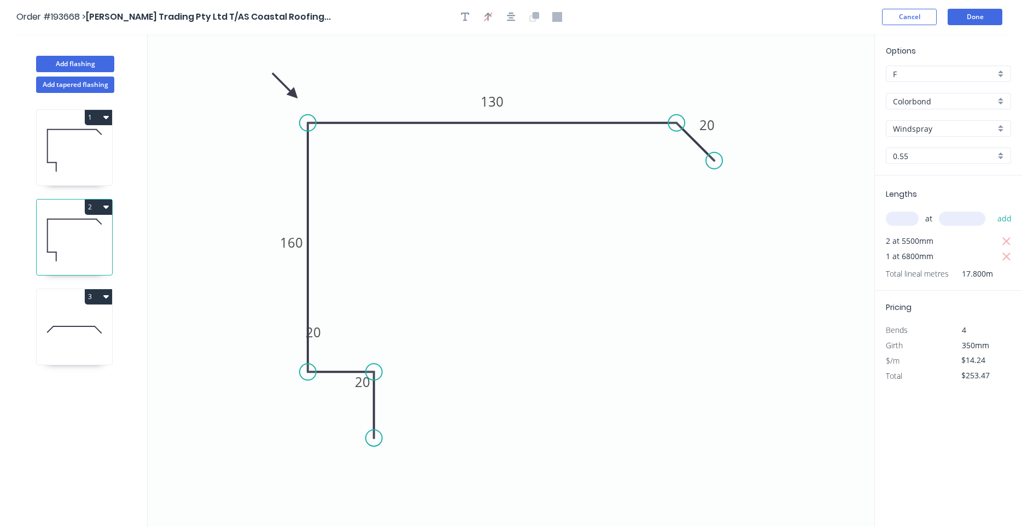
click at [65, 317] on icon at bounding box center [74, 330] width 75 height 70
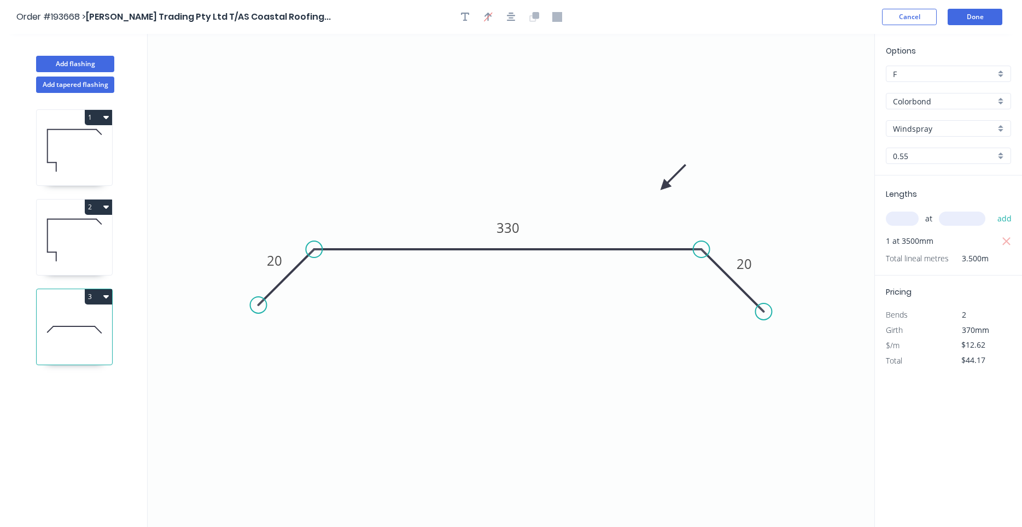
click at [67, 247] on icon at bounding box center [74, 240] width 75 height 70
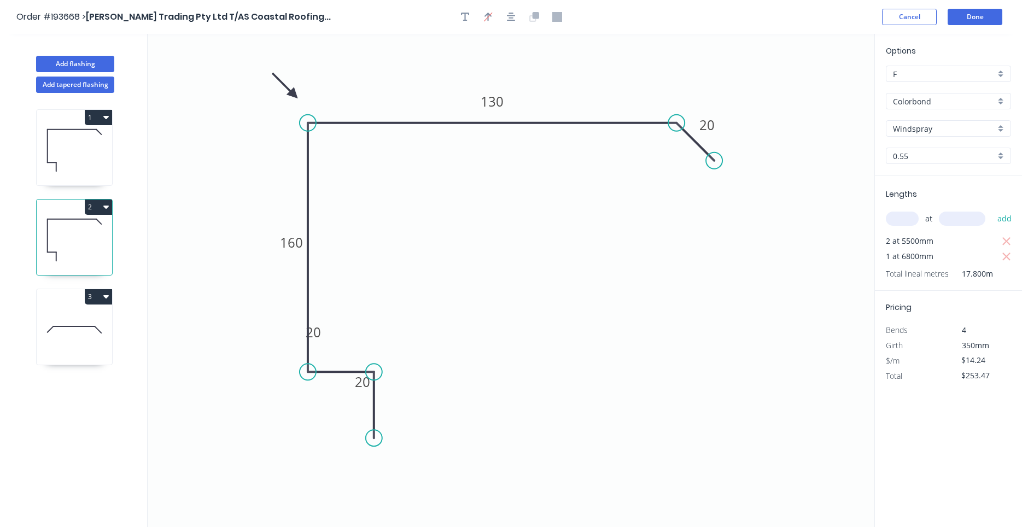
click at [66, 150] on icon at bounding box center [74, 150] width 75 height 70
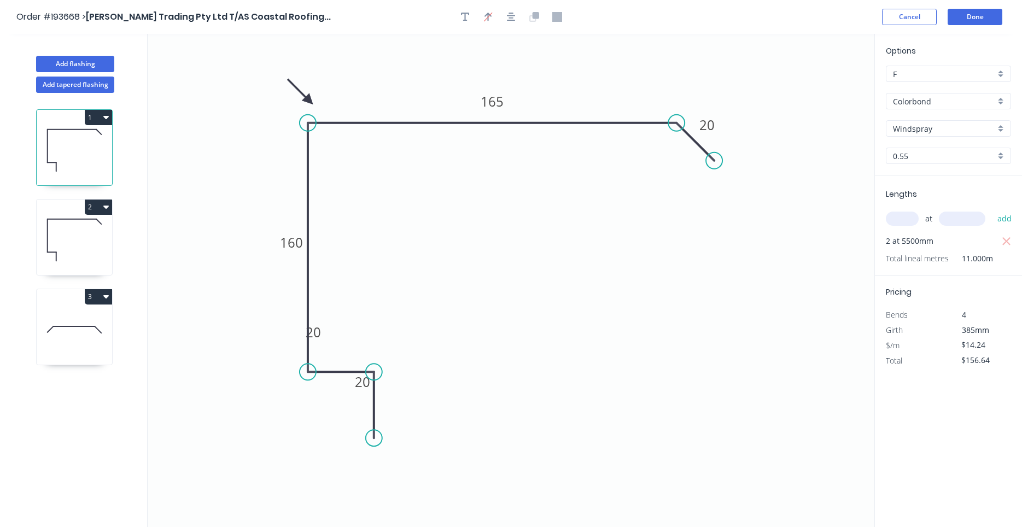
click at [63, 218] on icon at bounding box center [74, 240] width 75 height 70
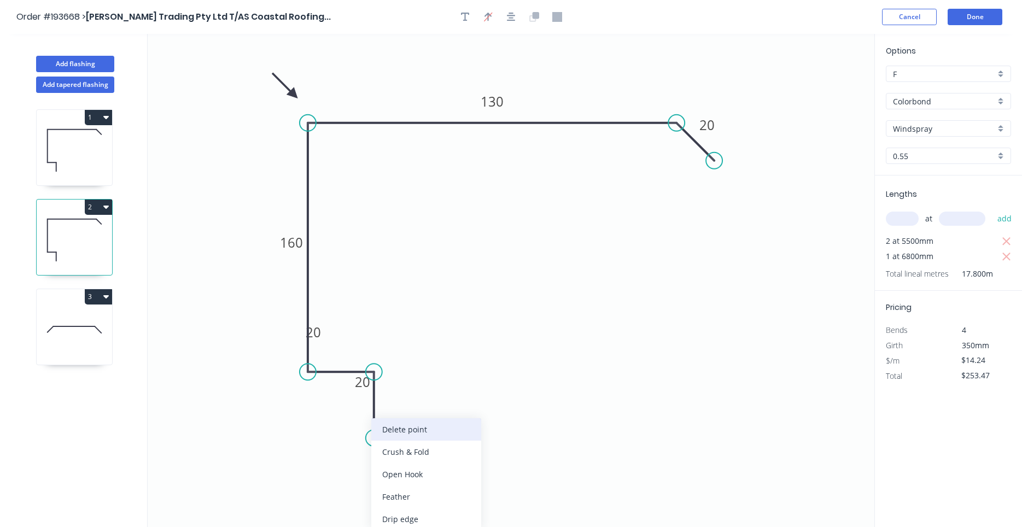
click at [380, 438] on div "Delete point" at bounding box center [426, 429] width 110 height 22
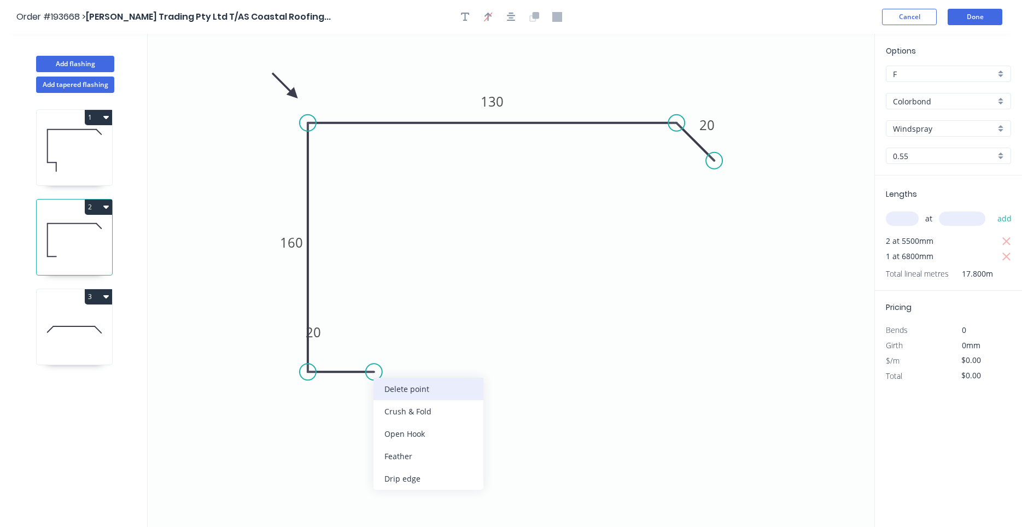
click at [380, 381] on div "Delete point" at bounding box center [429, 389] width 110 height 22
click at [310, 369] on circle at bounding box center [308, 368] width 16 height 16
click at [313, 371] on circle at bounding box center [308, 368] width 16 height 16
click at [391, 370] on icon "0 160 130 20" at bounding box center [511, 280] width 727 height 493
click at [394, 455] on icon "0 ? 160 130 20" at bounding box center [511, 280] width 727 height 493
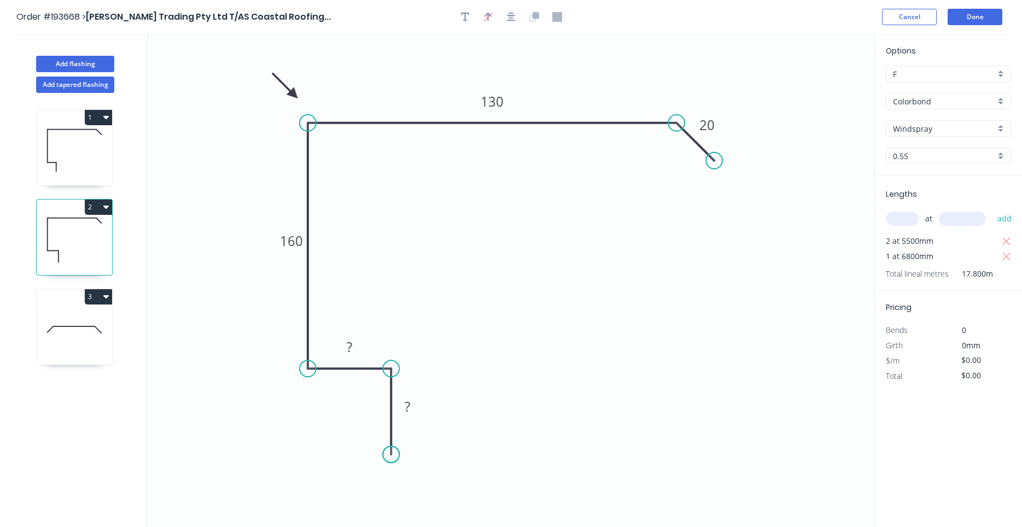
click at [394, 455] on circle at bounding box center [391, 454] width 16 height 16
click at [357, 349] on rect at bounding box center [350, 347] width 22 height 15
click at [78, 167] on icon at bounding box center [74, 150] width 75 height 70
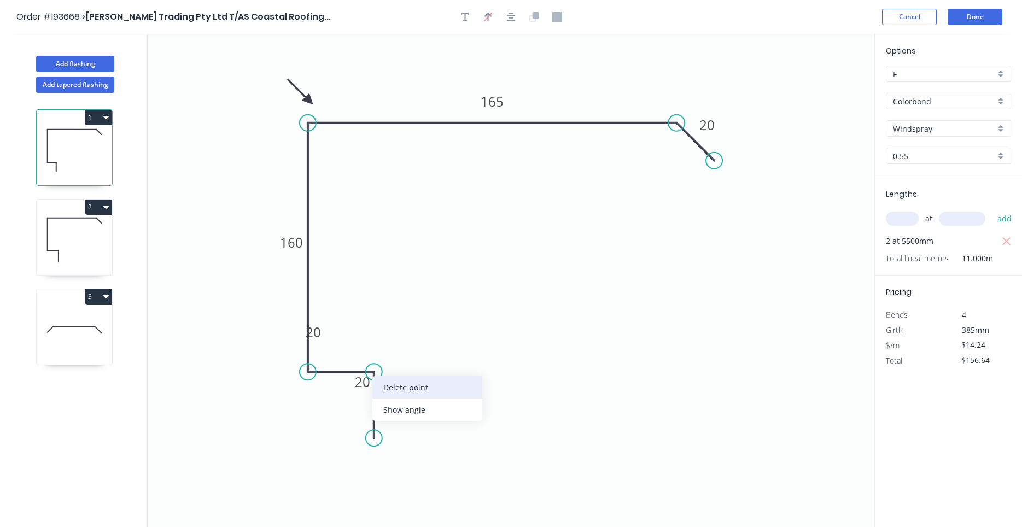
click at [382, 382] on div "Delete point" at bounding box center [427, 387] width 110 height 22
click at [310, 372] on circle at bounding box center [308, 372] width 16 height 16
click at [382, 372] on icon "0 160 165 20" at bounding box center [511, 280] width 727 height 493
click at [384, 450] on icon "0 ? 160 165 20" at bounding box center [511, 280] width 727 height 493
click at [384, 450] on circle at bounding box center [382, 449] width 16 height 16
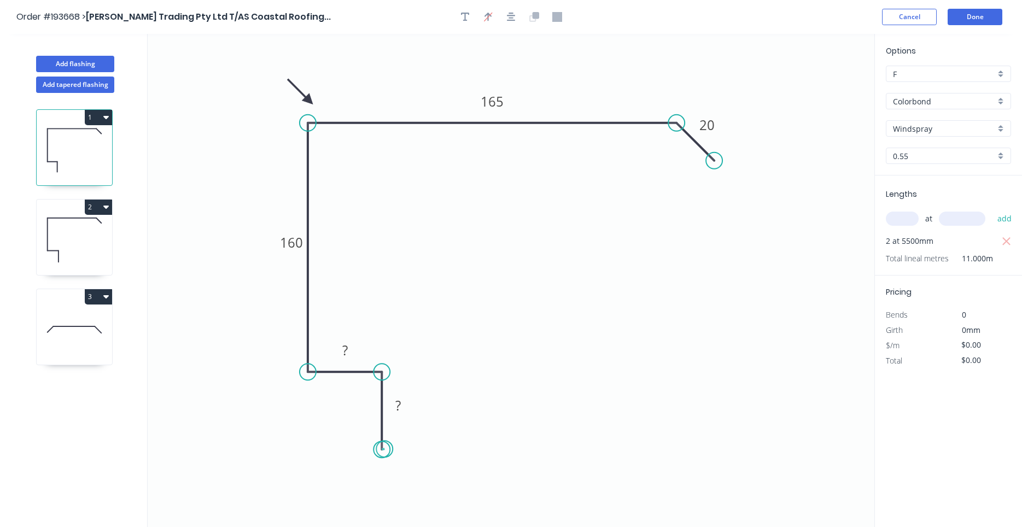
click at [384, 450] on circle at bounding box center [382, 449] width 16 height 16
click at [395, 409] on rect at bounding box center [398, 406] width 22 height 15
click at [481, 343] on icon "0 20 20 160 165 20" at bounding box center [511, 280] width 727 height 493
click at [65, 230] on icon at bounding box center [74, 240] width 75 height 70
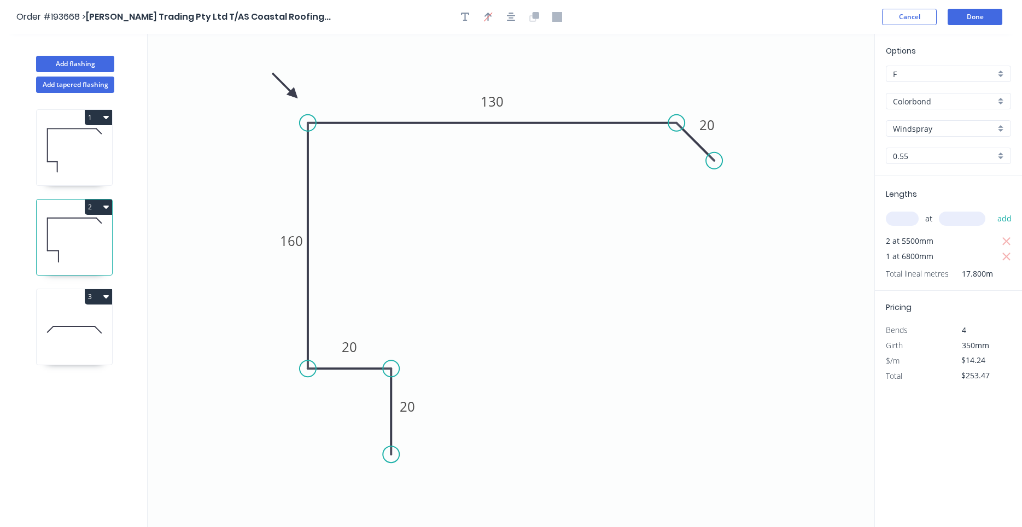
click at [64, 147] on icon at bounding box center [74, 150] width 75 height 70
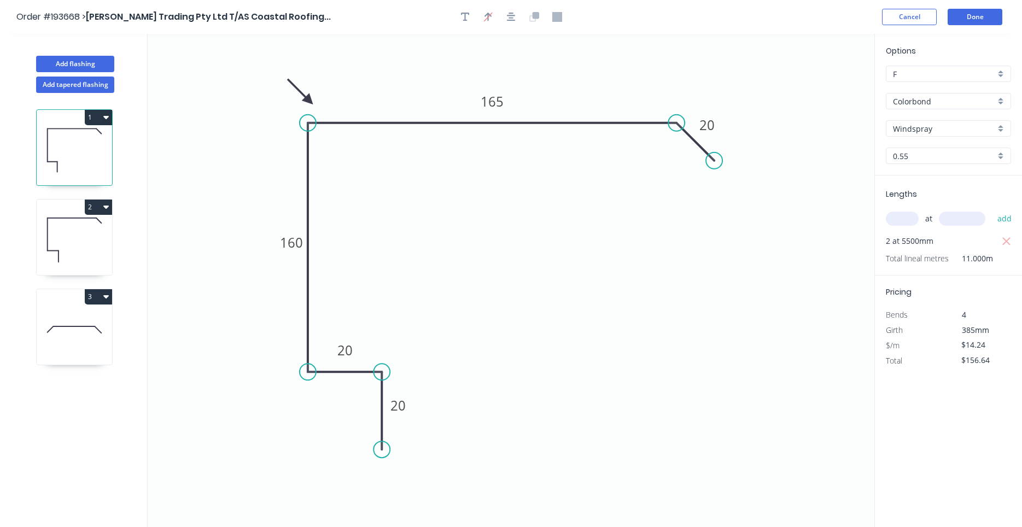
click at [68, 221] on icon at bounding box center [74, 240] width 75 height 70
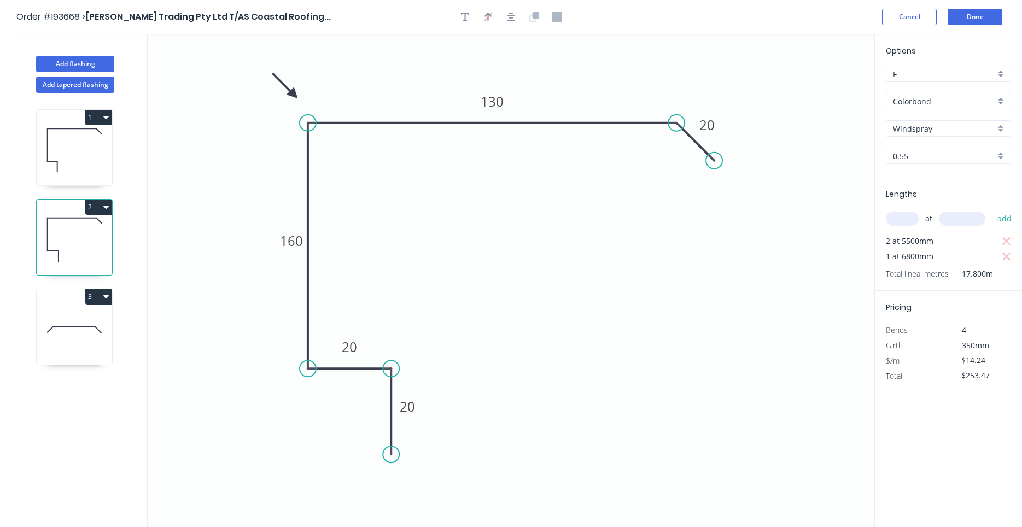
click at [65, 316] on icon at bounding box center [74, 330] width 75 height 70
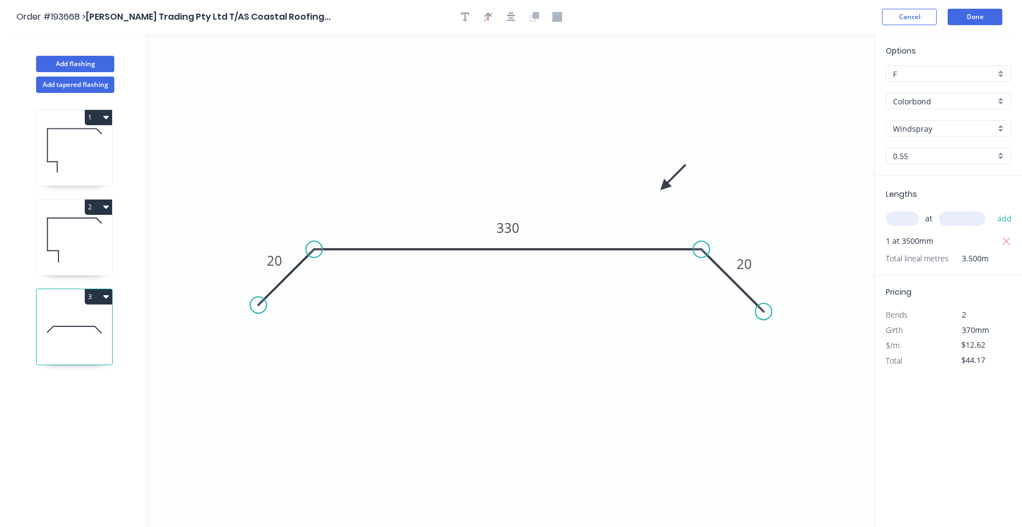
click at [104, 219] on icon at bounding box center [74, 240] width 75 height 70
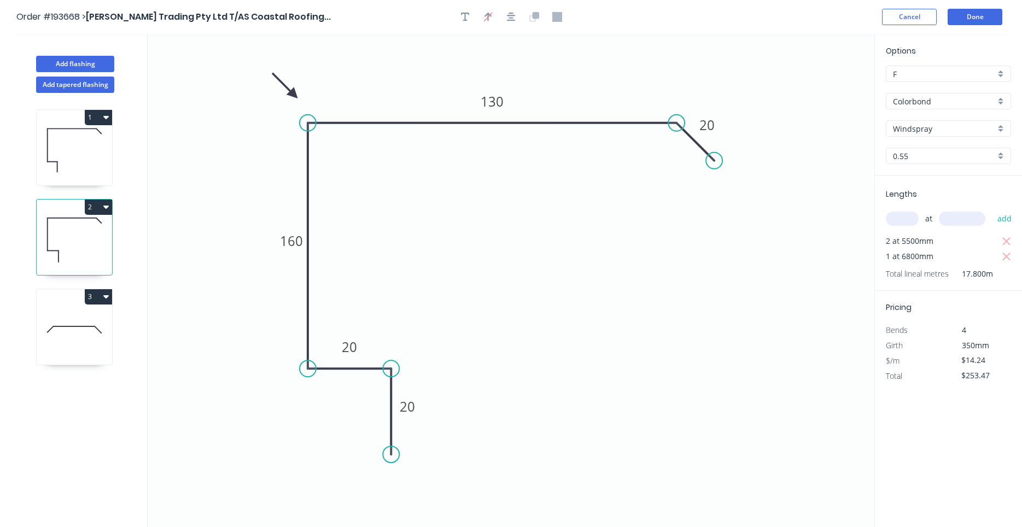
click at [56, 164] on icon at bounding box center [74, 150] width 75 height 70
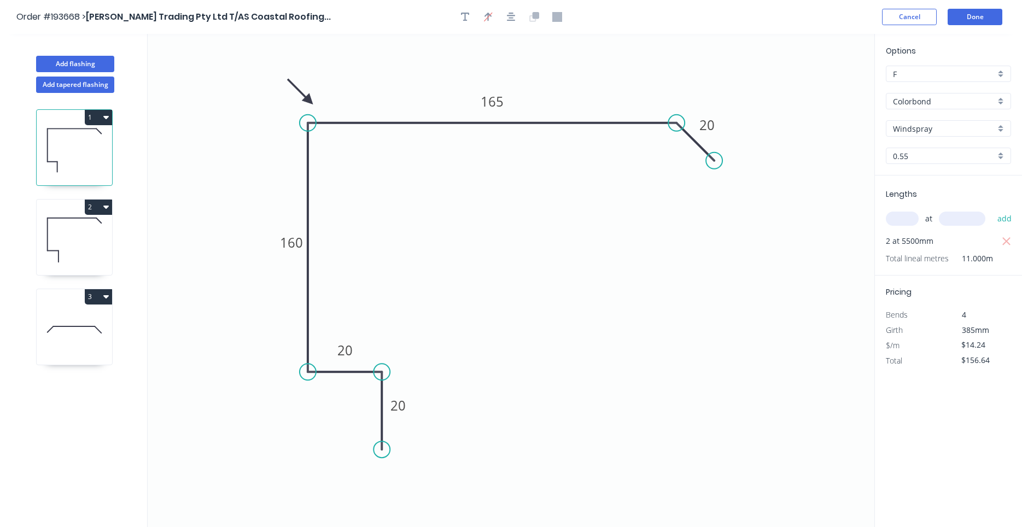
click at [49, 254] on icon at bounding box center [74, 240] width 75 height 70
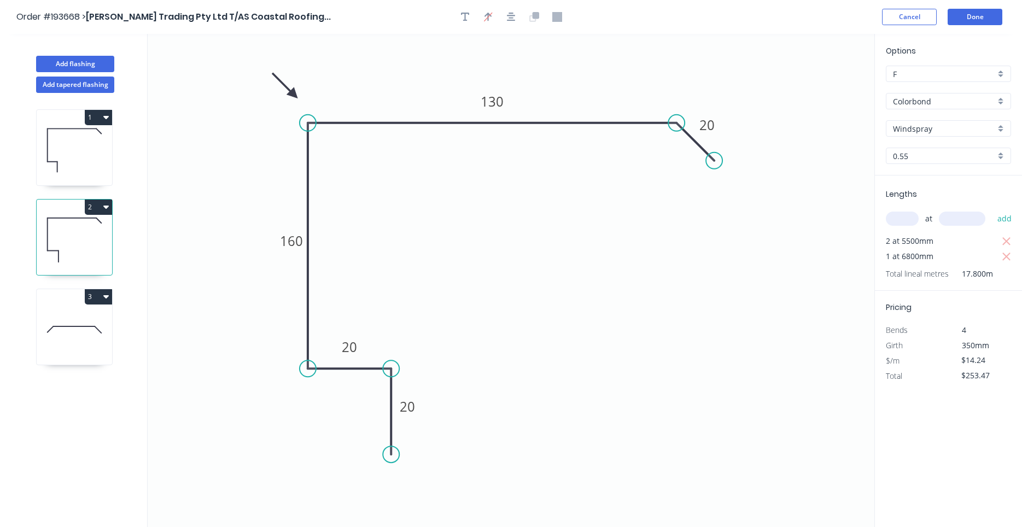
click at [43, 320] on icon at bounding box center [74, 330] width 75 height 70
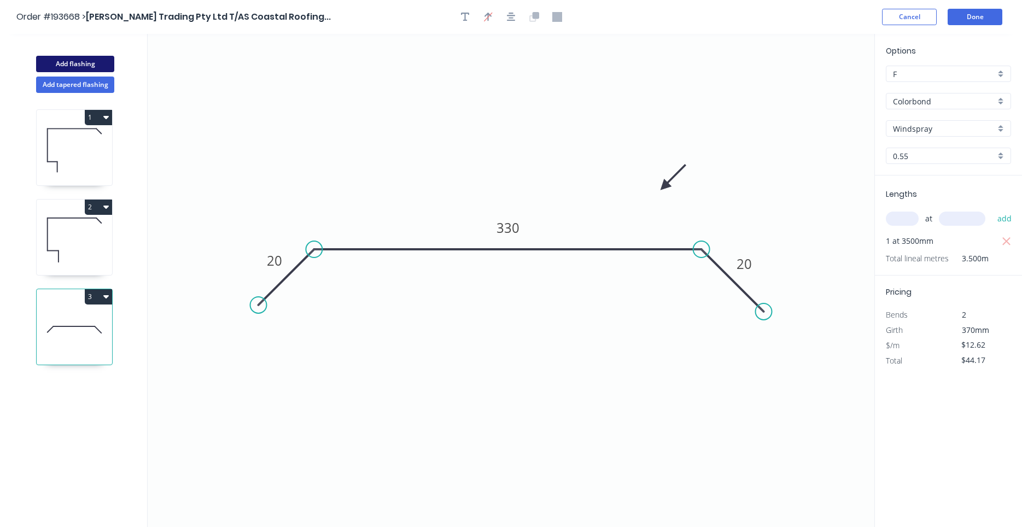
click at [79, 65] on button "Add flashing" at bounding box center [75, 64] width 78 height 16
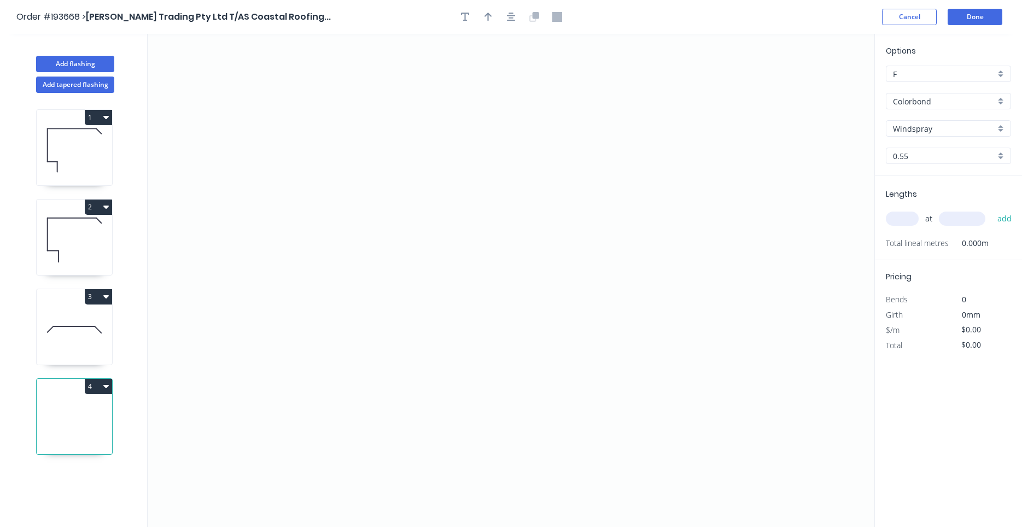
click at [103, 384] on button "4" at bounding box center [98, 386] width 27 height 15
click at [92, 431] on div "Delete" at bounding box center [60, 436] width 84 height 16
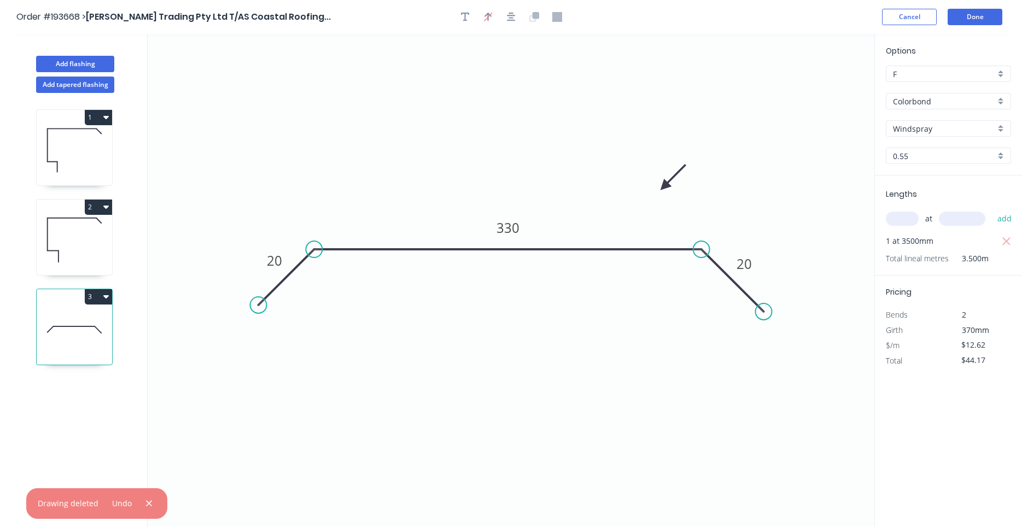
click at [104, 211] on button "2" at bounding box center [98, 207] width 27 height 15
click at [96, 234] on div "Duplicate" at bounding box center [60, 234] width 84 height 16
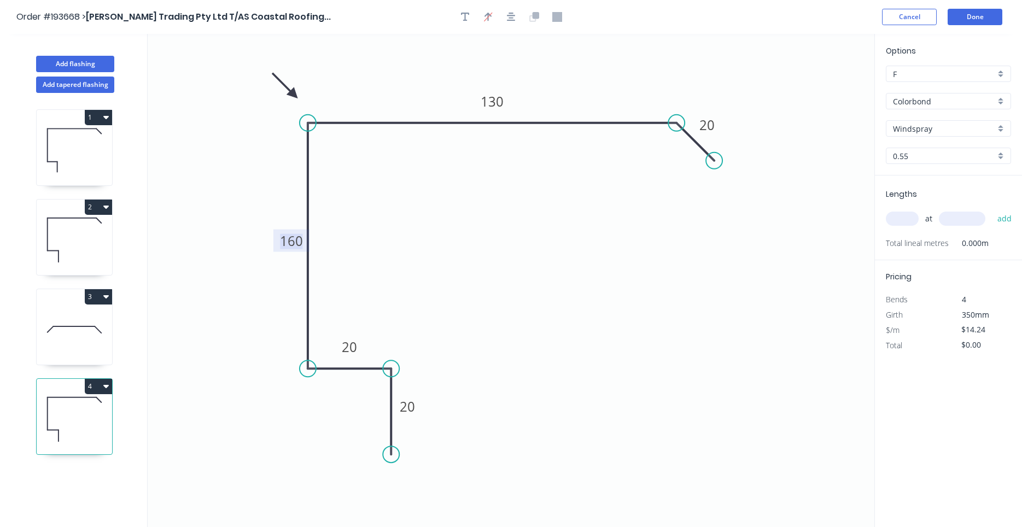
click at [295, 242] on tspan "160" at bounding box center [291, 241] width 23 height 18
click at [295, 89] on icon at bounding box center [285, 86] width 32 height 32
click at [295, 89] on icon at bounding box center [287, 80] width 32 height 32
click at [297, 90] on icon at bounding box center [295, 76] width 10 height 35
drag, startPoint x: 298, startPoint y: 90, endPoint x: 665, endPoint y: 77, distance: 367.7
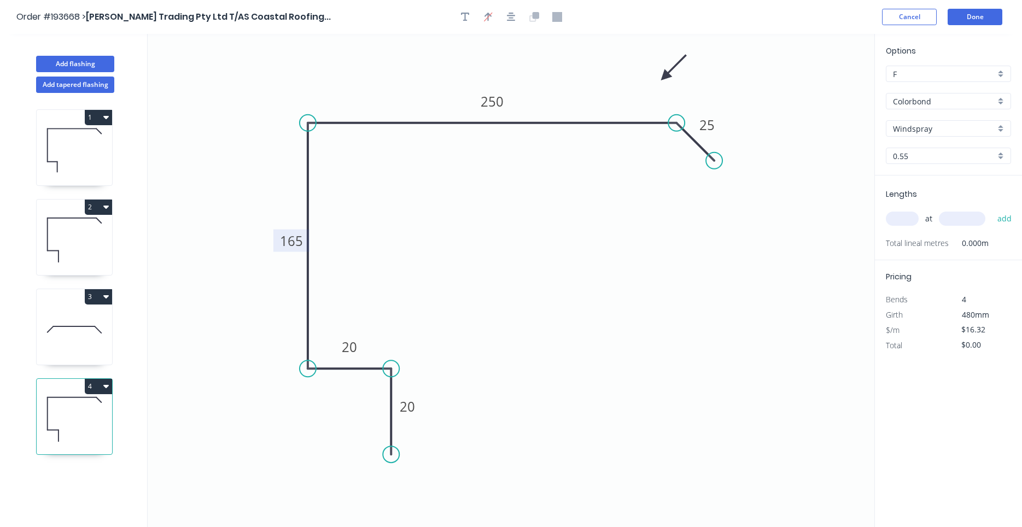
click at [665, 77] on icon at bounding box center [674, 68] width 32 height 32
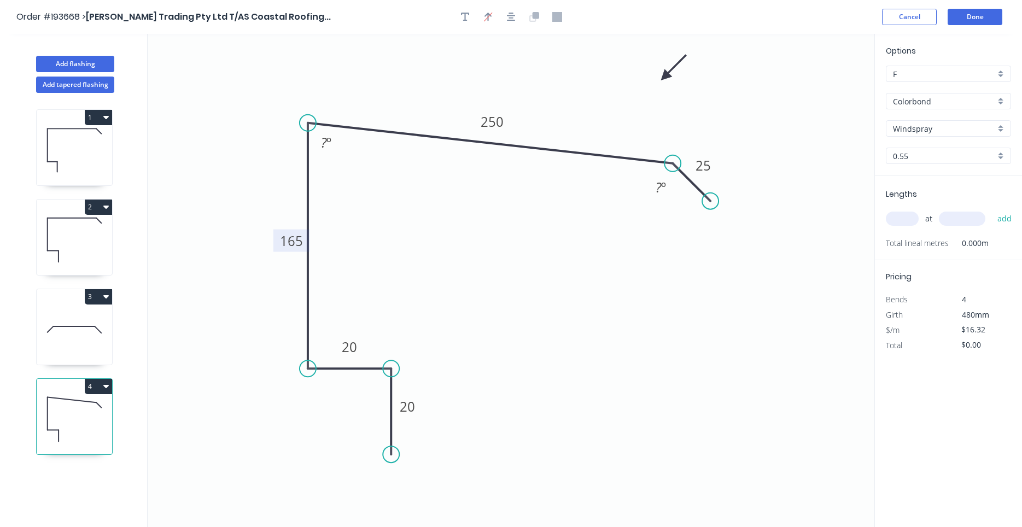
drag, startPoint x: 702, startPoint y: 147, endPoint x: 698, endPoint y: 188, distance: 41.2
click at [698, 188] on icon at bounding box center [692, 183] width 38 height 38
drag, startPoint x: 711, startPoint y: 200, endPoint x: 704, endPoint y: 206, distance: 8.5
click at [704, 206] on circle at bounding box center [704, 205] width 16 height 16
click at [687, 196] on div "Hide angle" at bounding box center [730, 199] width 110 height 22
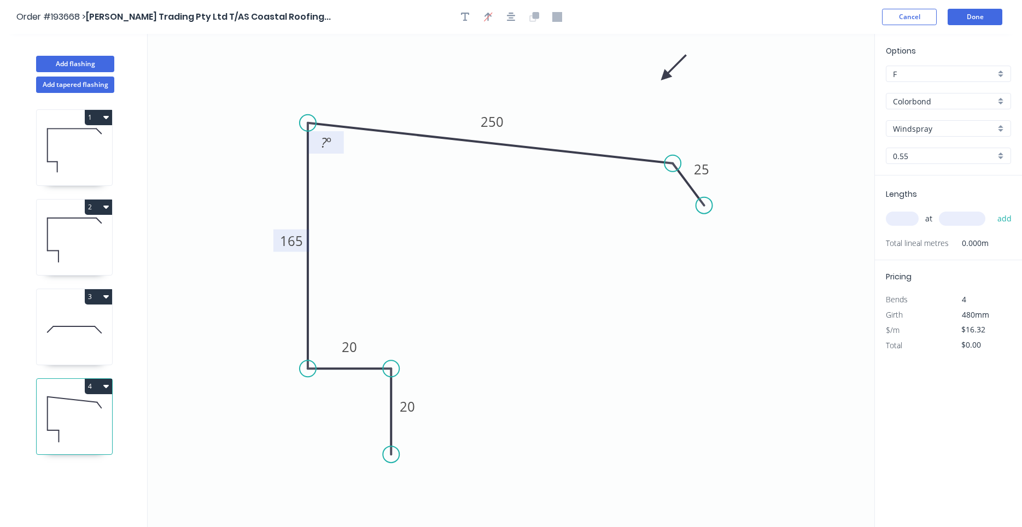
click at [328, 144] on tspan "º" at bounding box center [328, 142] width 5 height 18
click at [900, 226] on input "text" at bounding box center [902, 219] width 33 height 14
click at [992, 209] on button "add" at bounding box center [1005, 218] width 26 height 19
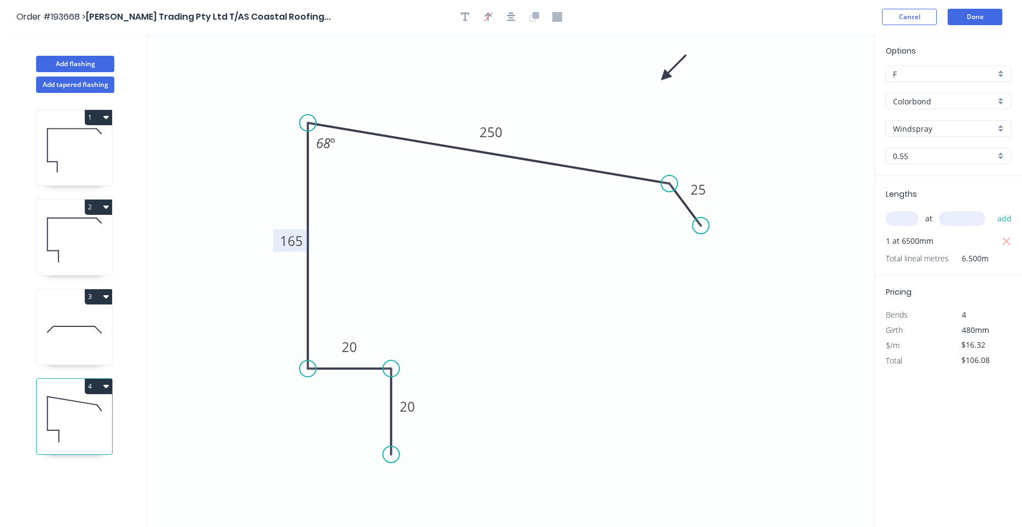
drag, startPoint x: 692, startPoint y: 189, endPoint x: 689, endPoint y: 210, distance: 21.0
click at [689, 210] on icon at bounding box center [684, 205] width 31 height 42
click at [107, 61] on button "Add flashing" at bounding box center [75, 64] width 78 height 16
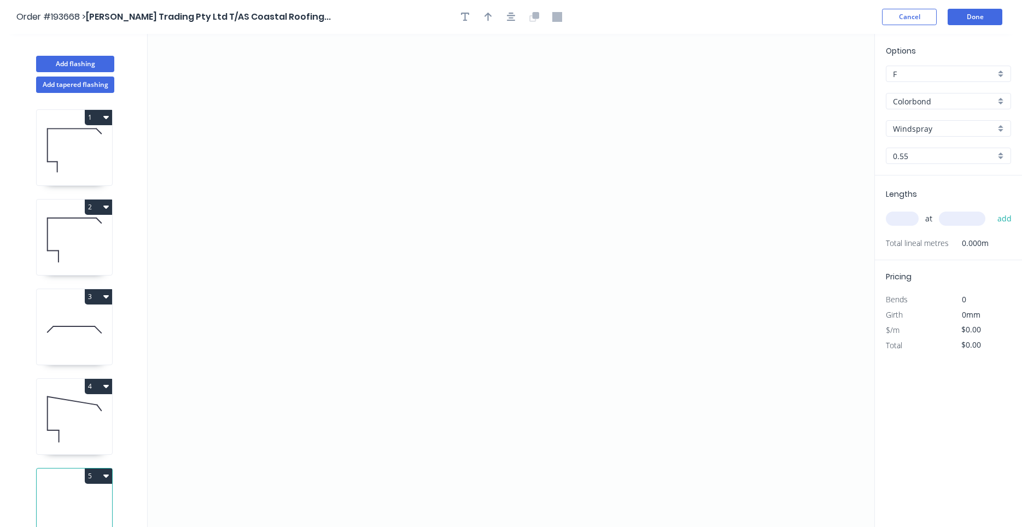
click at [81, 416] on icon at bounding box center [74, 419] width 75 height 70
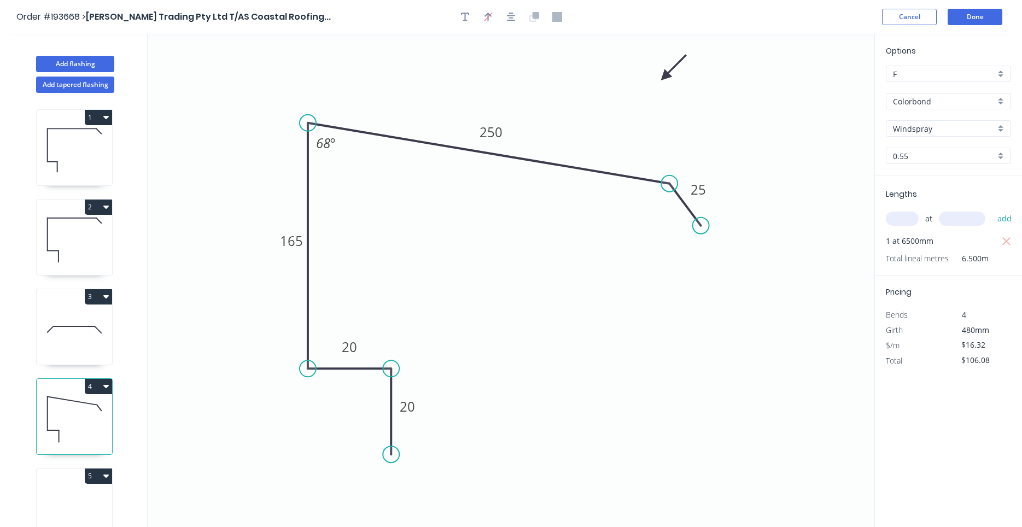
click at [907, 219] on input "text" at bounding box center [902, 219] width 33 height 14
click at [992, 209] on button "add" at bounding box center [1005, 218] width 26 height 19
click at [97, 498] on icon at bounding box center [74, 509] width 75 height 70
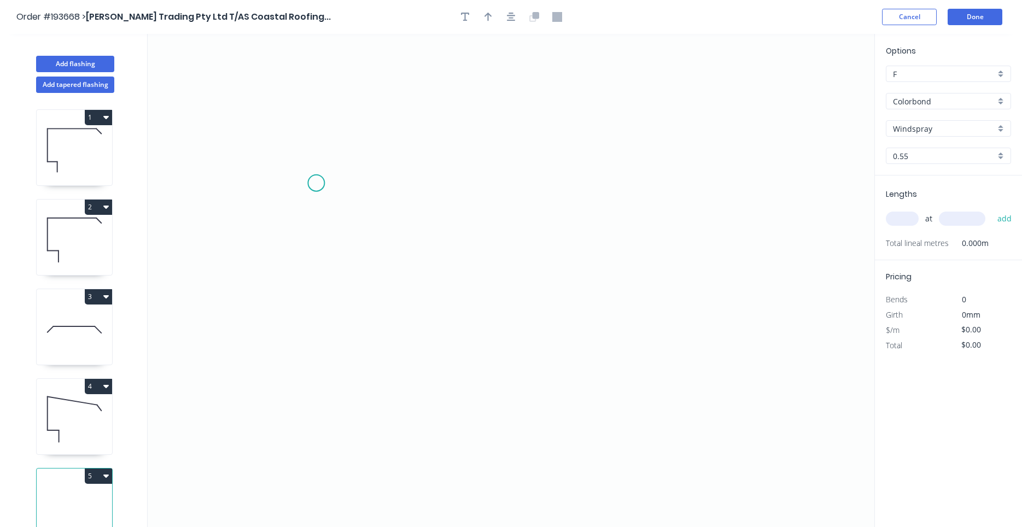
click at [316, 183] on icon "0" at bounding box center [511, 280] width 727 height 493
click at [313, 436] on icon "0" at bounding box center [511, 280] width 727 height 493
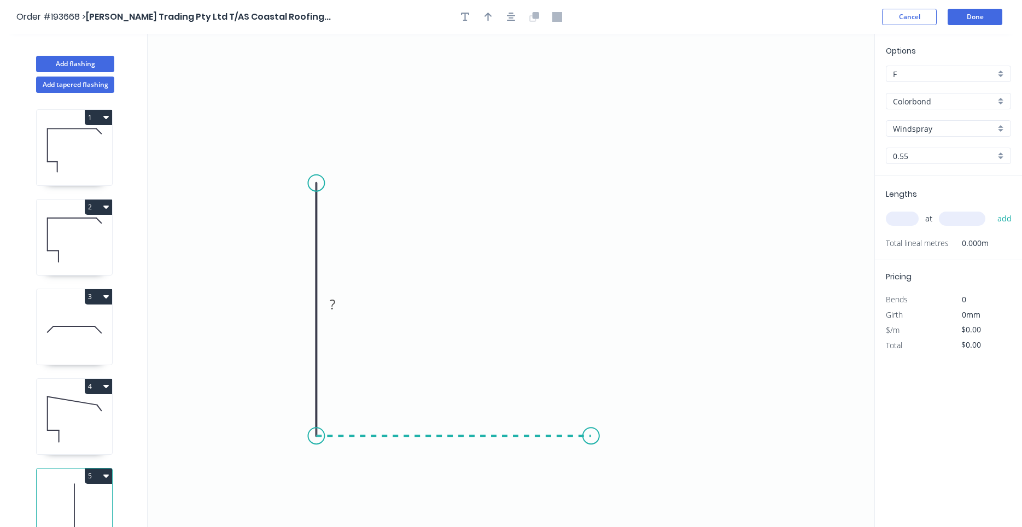
click at [591, 435] on icon "0 ?" at bounding box center [511, 280] width 727 height 493
click at [634, 475] on icon "0 ? ?" at bounding box center [511, 280] width 727 height 493
click at [634, 475] on circle at bounding box center [634, 479] width 16 height 16
click at [625, 442] on tspan "?" at bounding box center [623, 440] width 5 height 18
click at [908, 215] on input "text" at bounding box center [902, 219] width 33 height 14
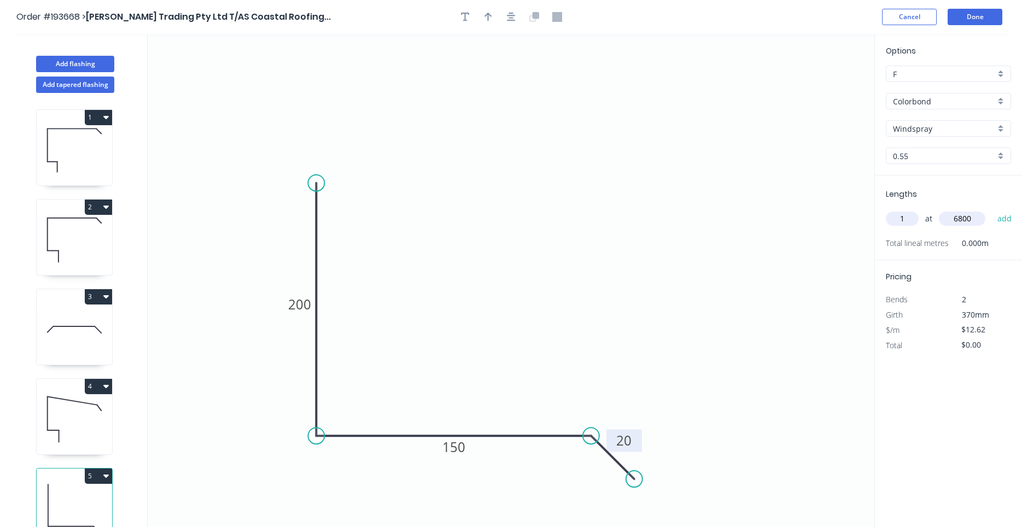
click at [992, 209] on button "add" at bounding box center [1005, 218] width 26 height 19
click at [518, 10] on div at bounding box center [511, 17] width 115 height 16
click at [517, 11] on button "button" at bounding box center [511, 17] width 16 height 16
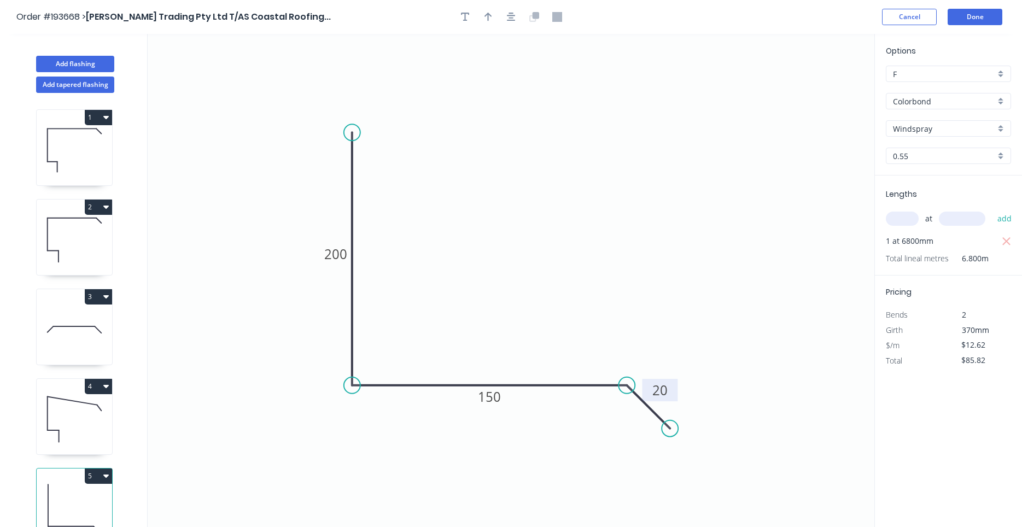
click at [497, 16] on div at bounding box center [511, 17] width 115 height 16
click at [496, 16] on button "button" at bounding box center [488, 17] width 16 height 16
click at [817, 88] on icon at bounding box center [819, 76] width 10 height 35
drag, startPoint x: 817, startPoint y: 88, endPoint x: 604, endPoint y: 203, distance: 241.8
click at [604, 203] on icon at bounding box center [614, 193] width 32 height 32
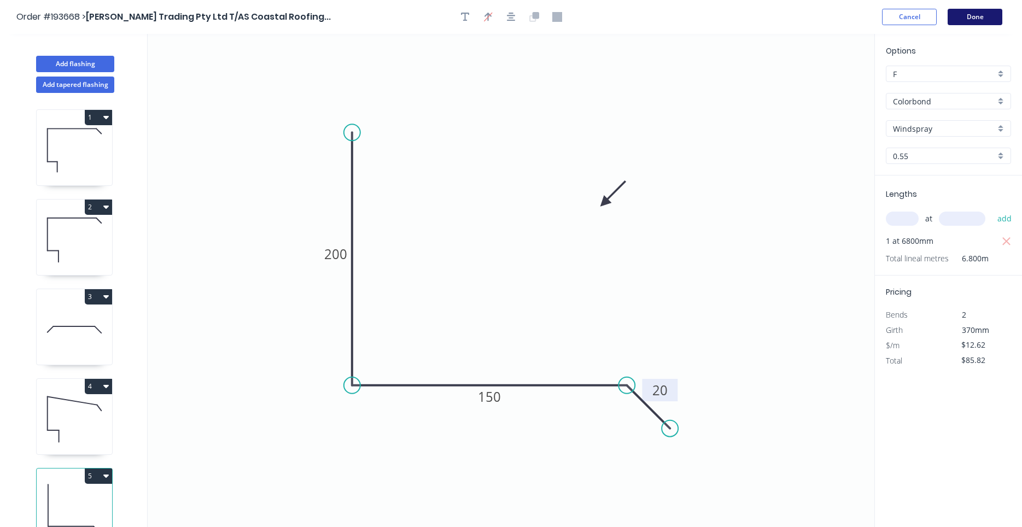
click at [969, 13] on button "Done" at bounding box center [975, 17] width 55 height 16
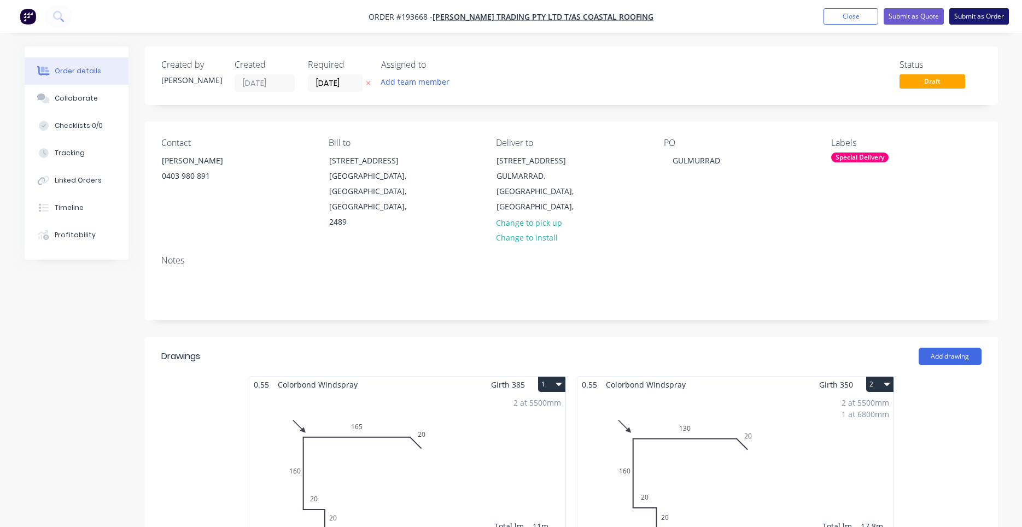
click at [975, 15] on button "Submit as Order" at bounding box center [979, 16] width 60 height 16
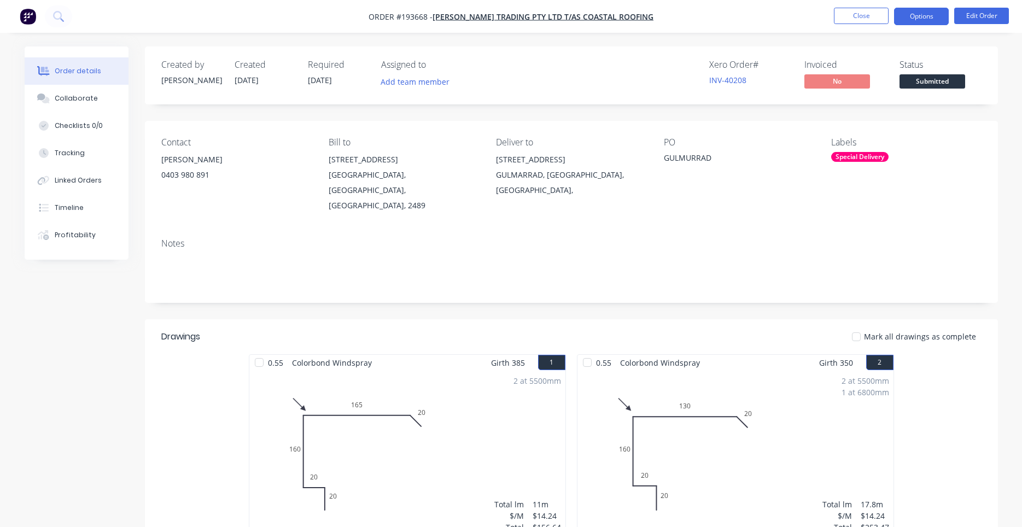
click at [906, 10] on button "Options" at bounding box center [921, 17] width 55 height 18
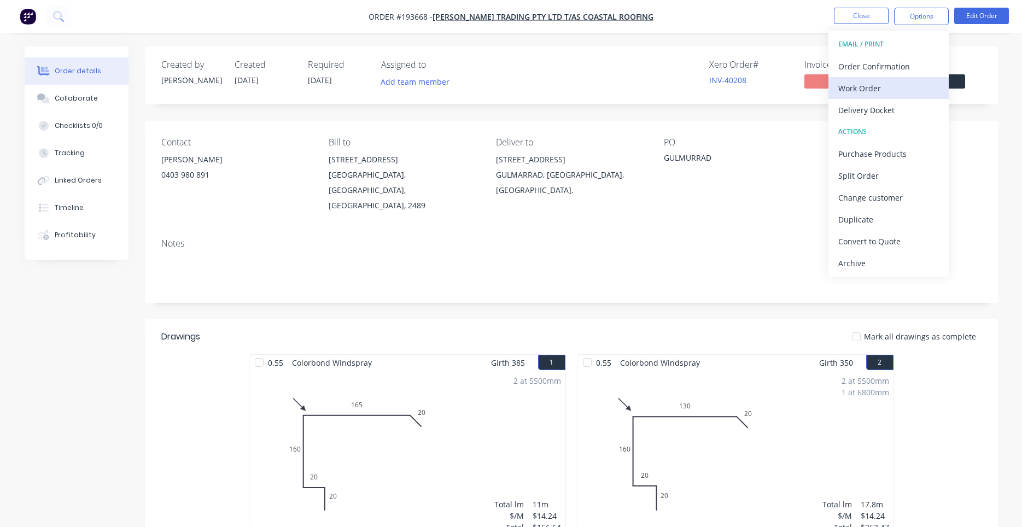
click at [870, 89] on div "Work Order" at bounding box center [888, 88] width 101 height 16
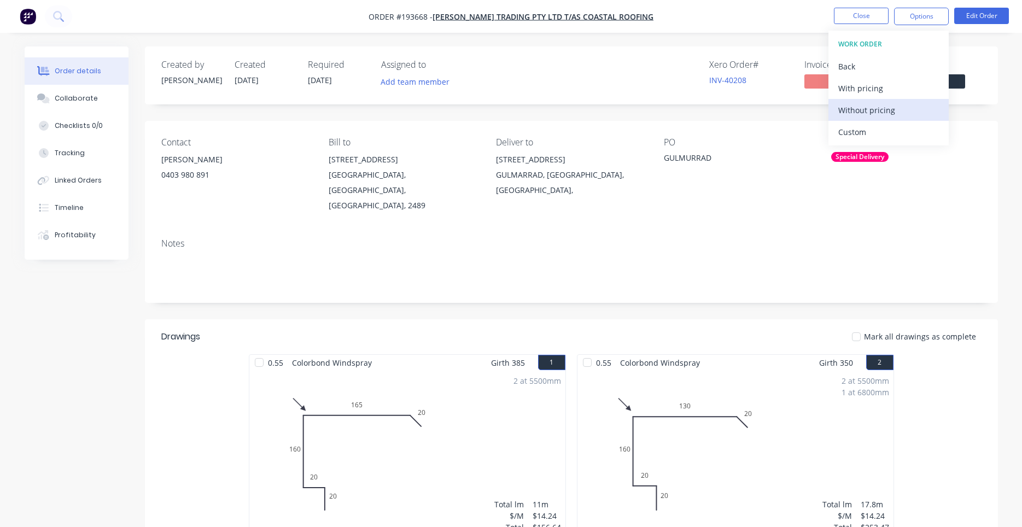
click at [862, 115] on div "Without pricing" at bounding box center [888, 110] width 101 height 16
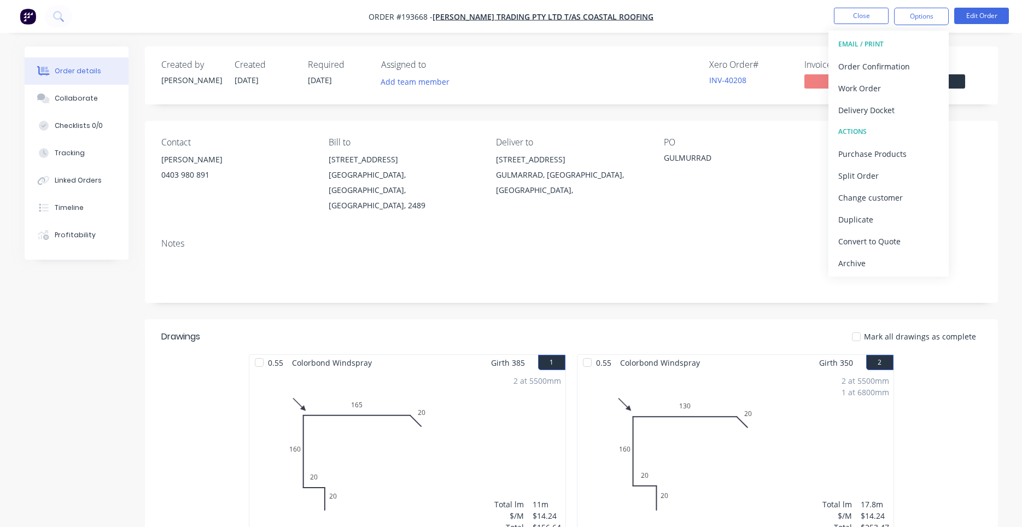
click at [523, 196] on div "Deliver to [STREET_ADDRESS]," at bounding box center [571, 175] width 150 height 76
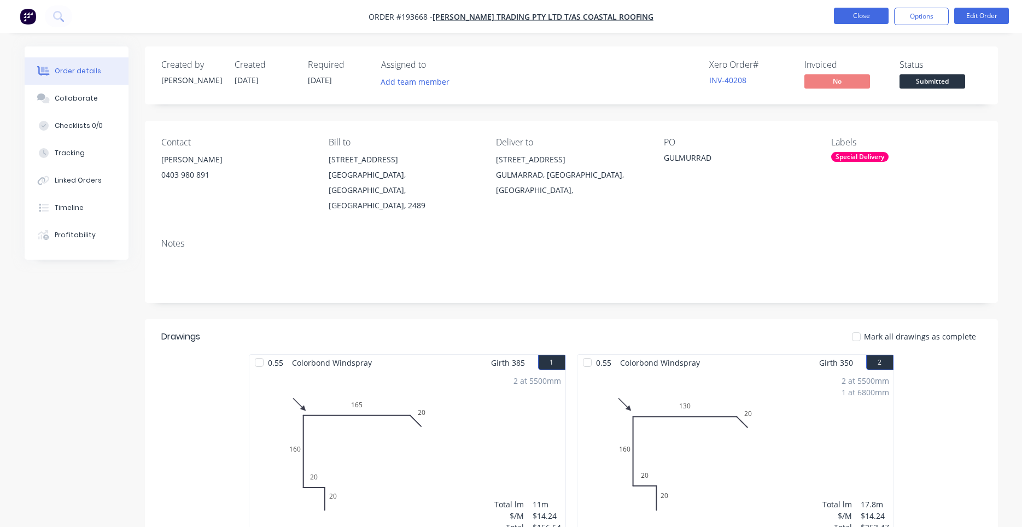
click at [861, 14] on button "Close" at bounding box center [861, 16] width 55 height 16
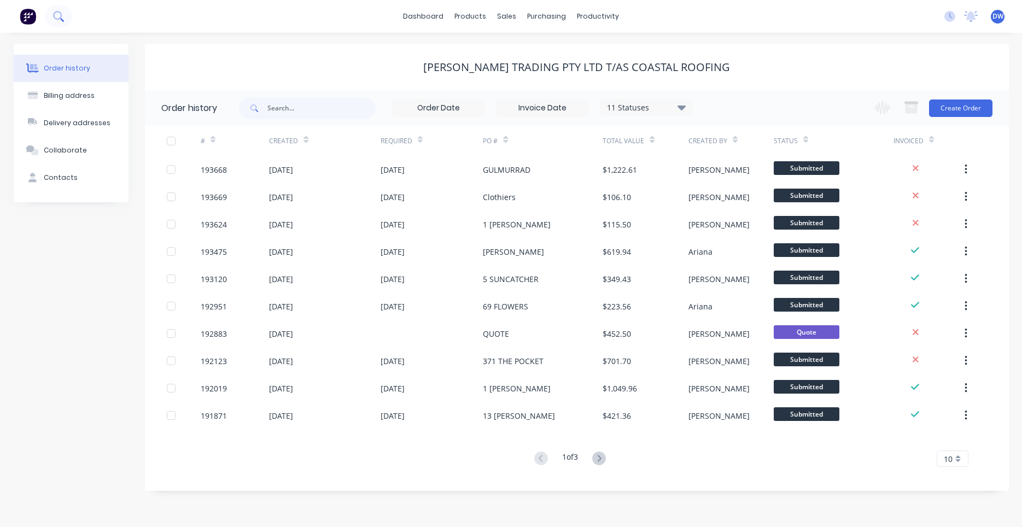
click at [53, 15] on icon at bounding box center [58, 16] width 10 height 10
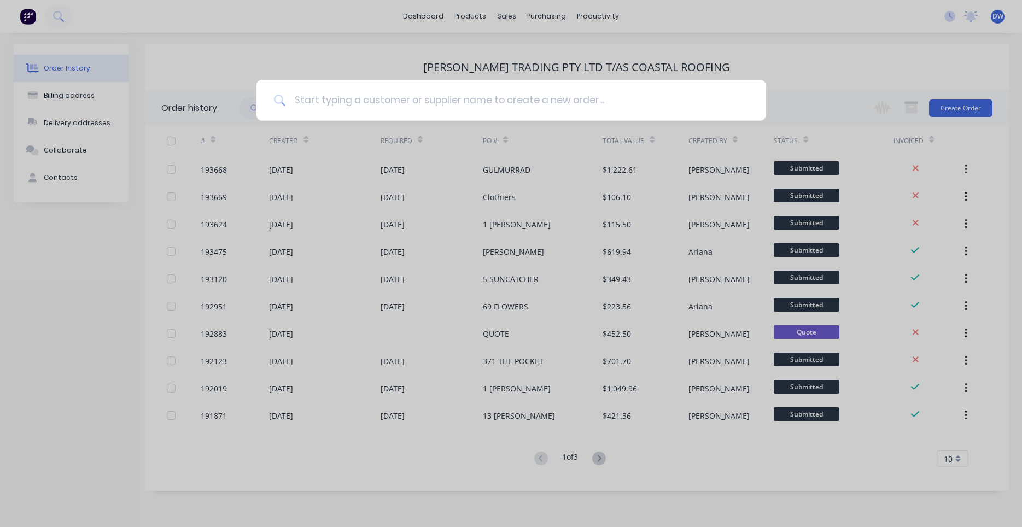
click at [329, 104] on input at bounding box center [516, 100] width 463 height 41
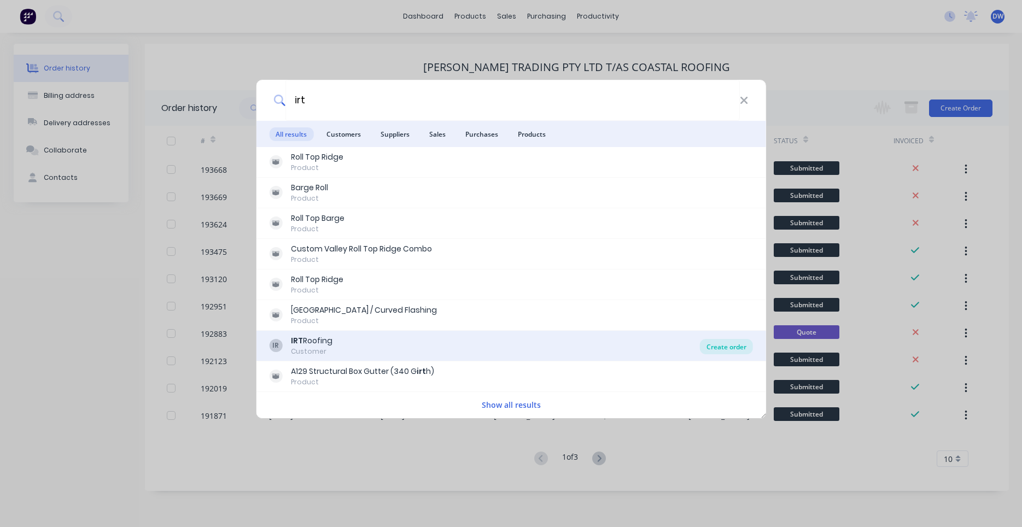
click at [716, 344] on div "Create order" at bounding box center [726, 346] width 53 height 15
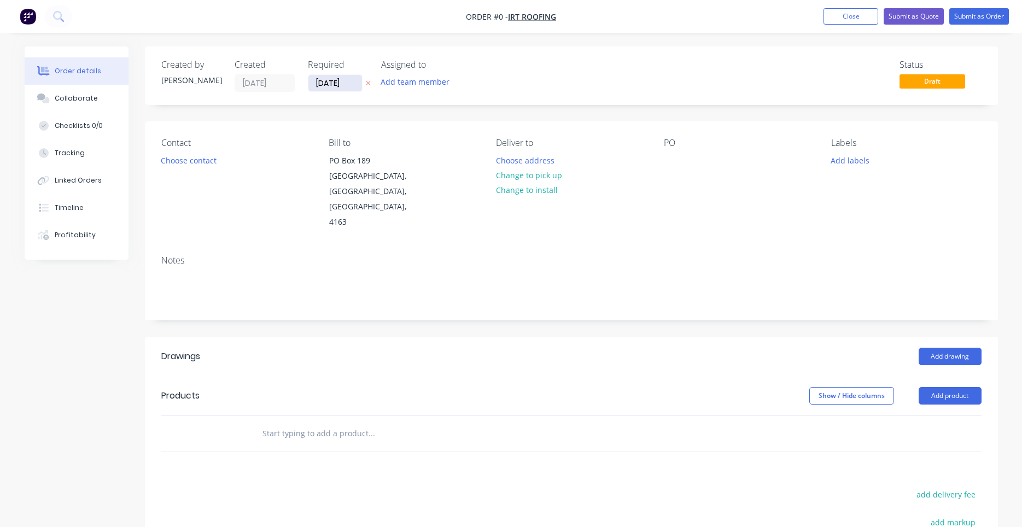
click at [324, 81] on input "[DATE]" at bounding box center [335, 83] width 54 height 16
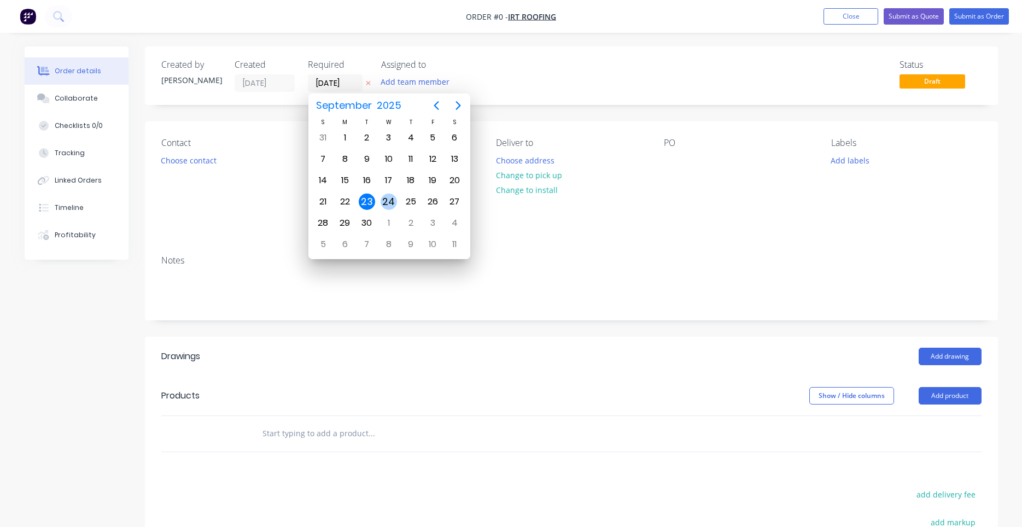
click at [393, 207] on div "24" at bounding box center [389, 202] width 16 height 16
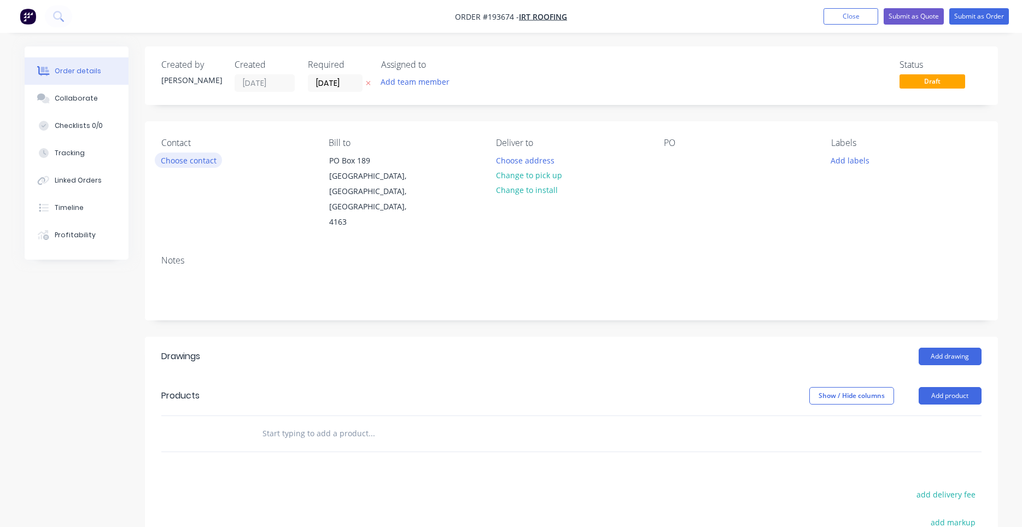
click at [219, 162] on button "Choose contact" at bounding box center [188, 160] width 67 height 15
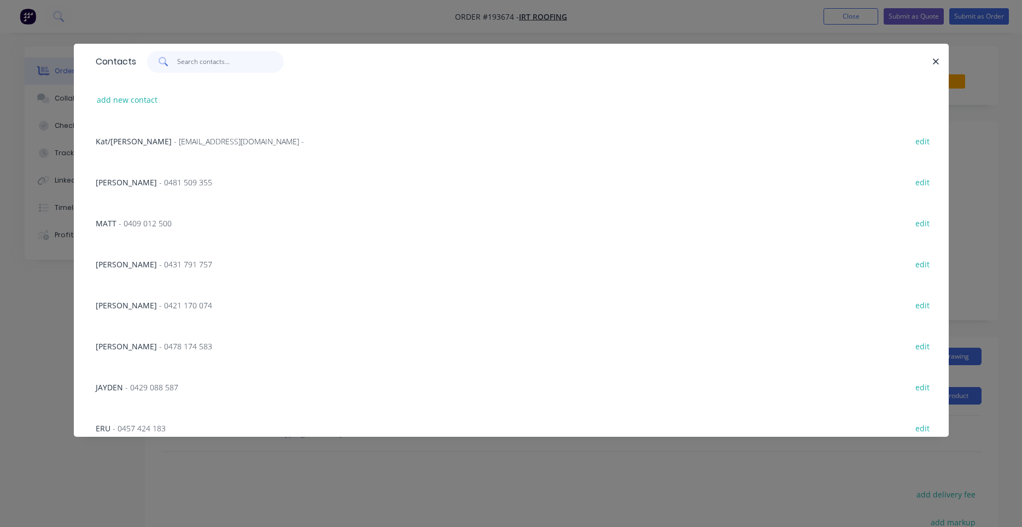
click at [202, 71] on input "text" at bounding box center [230, 62] width 107 height 22
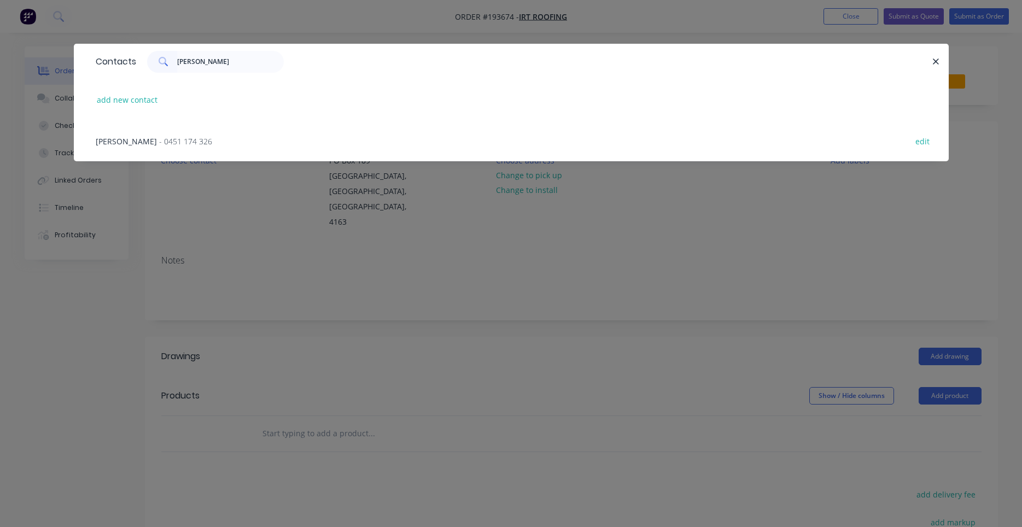
click at [167, 136] on span "- 0451 174 326" at bounding box center [185, 141] width 53 height 10
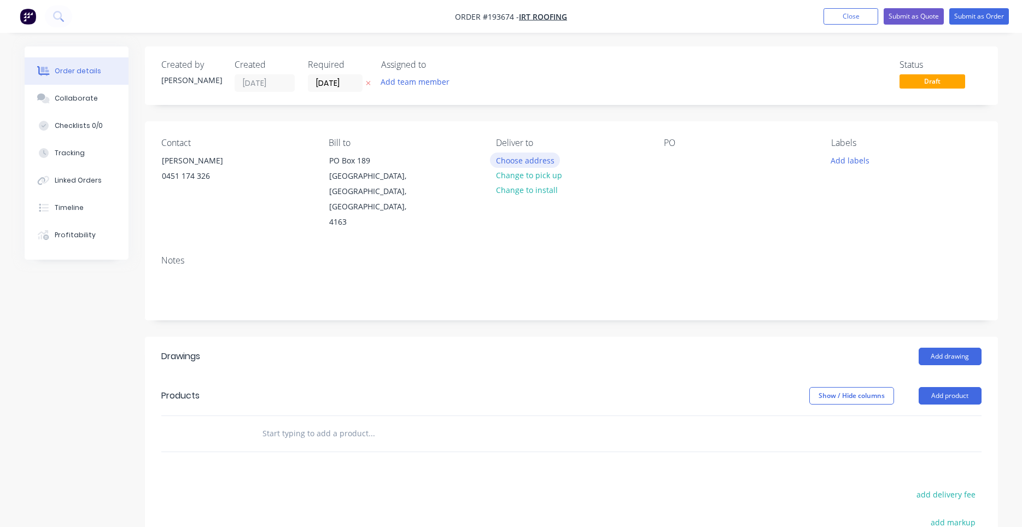
click at [546, 158] on button "Choose address" at bounding box center [525, 160] width 70 height 15
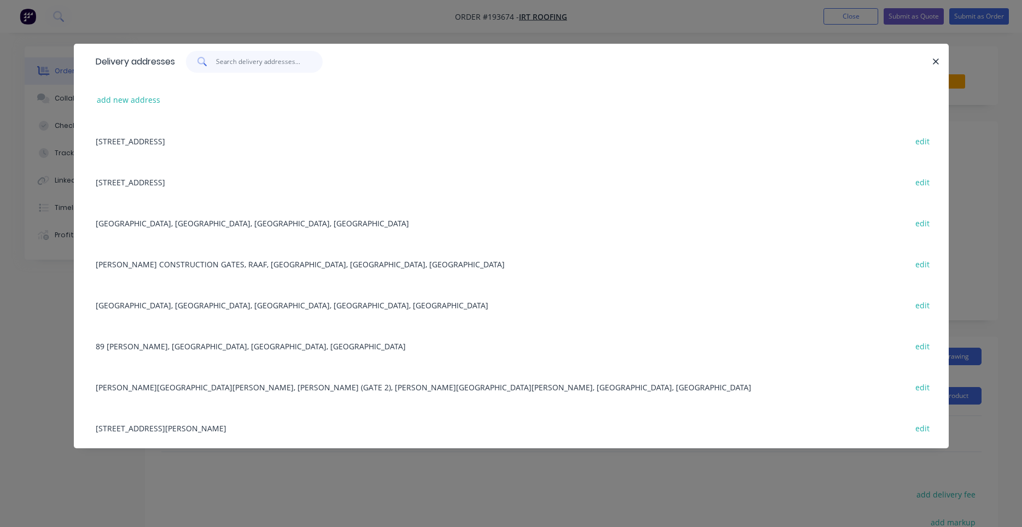
click at [287, 59] on input "text" at bounding box center [269, 62] width 107 height 22
click at [138, 100] on button "add new address" at bounding box center [128, 99] width 75 height 15
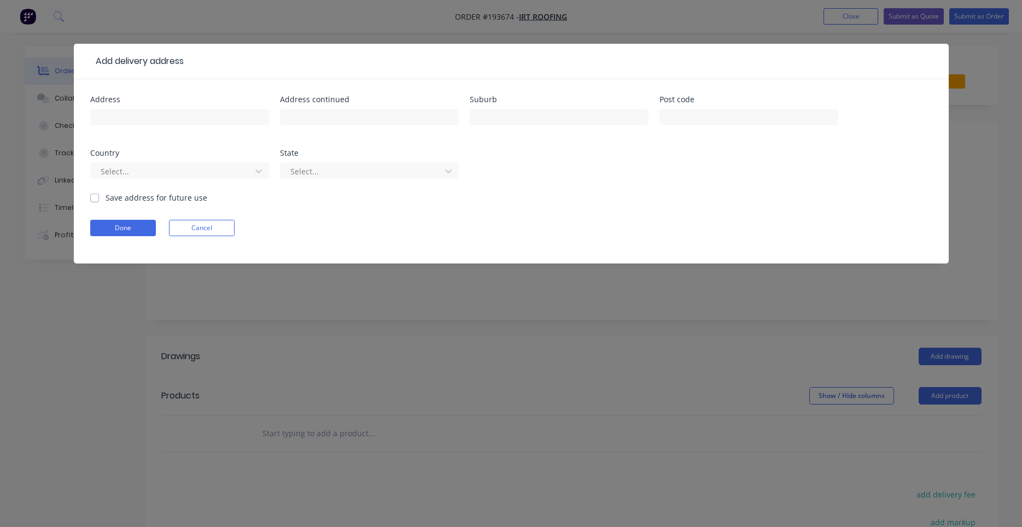
click at [172, 126] on div at bounding box center [179, 122] width 179 height 32
click at [173, 120] on input "text" at bounding box center [179, 117] width 179 height 16
click at [143, 231] on button "Done" at bounding box center [123, 228] width 66 height 16
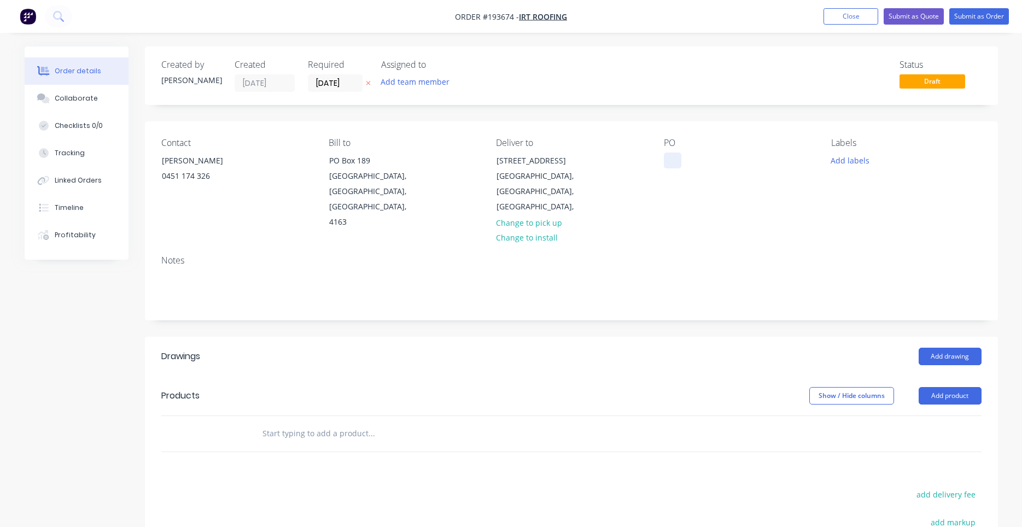
click at [670, 164] on div at bounding box center [673, 161] width 18 height 16
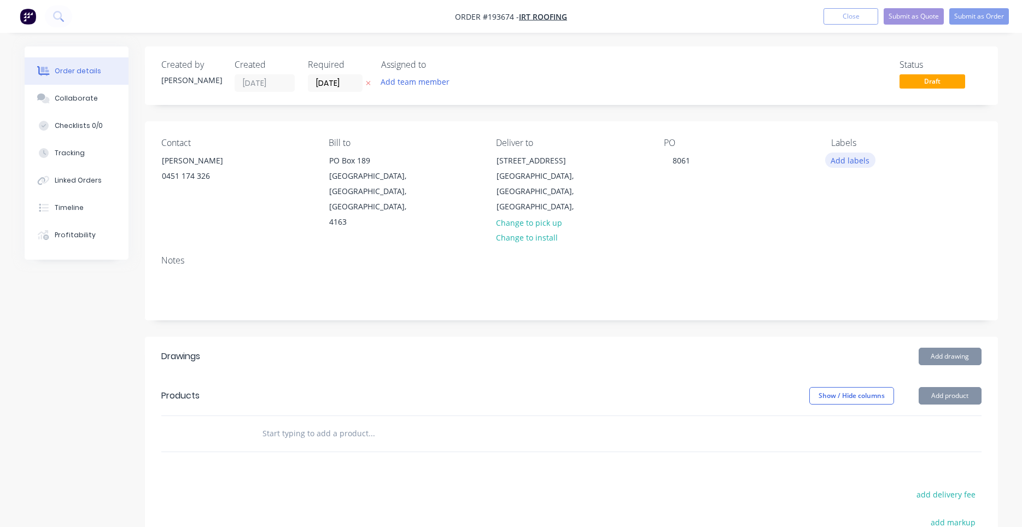
click at [862, 164] on button "Add labels" at bounding box center [850, 160] width 50 height 15
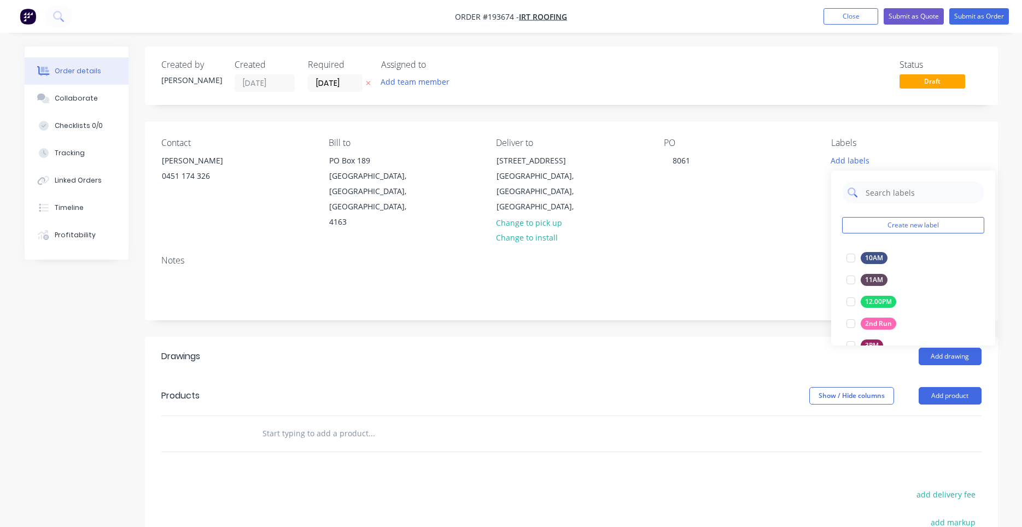
click at [869, 190] on input "text" at bounding box center [922, 193] width 114 height 22
click at [852, 253] on div at bounding box center [851, 258] width 22 height 22
click at [793, 207] on div "Contact [PERSON_NAME] [PHONE_NUMBER] Bill to [GEOGRAPHIC_DATA] Deliver to [STRE…" at bounding box center [571, 183] width 853 height 125
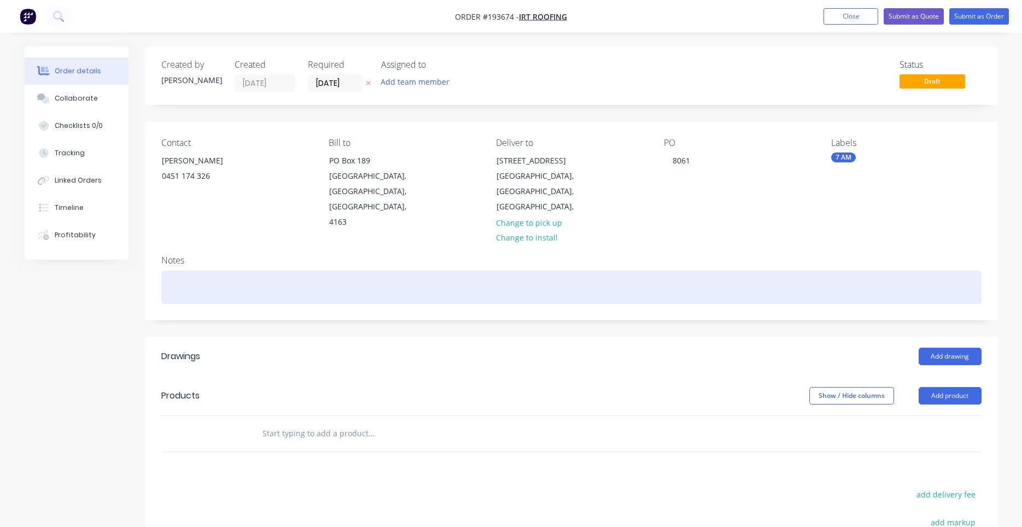
click at [564, 271] on div at bounding box center [571, 287] width 820 height 33
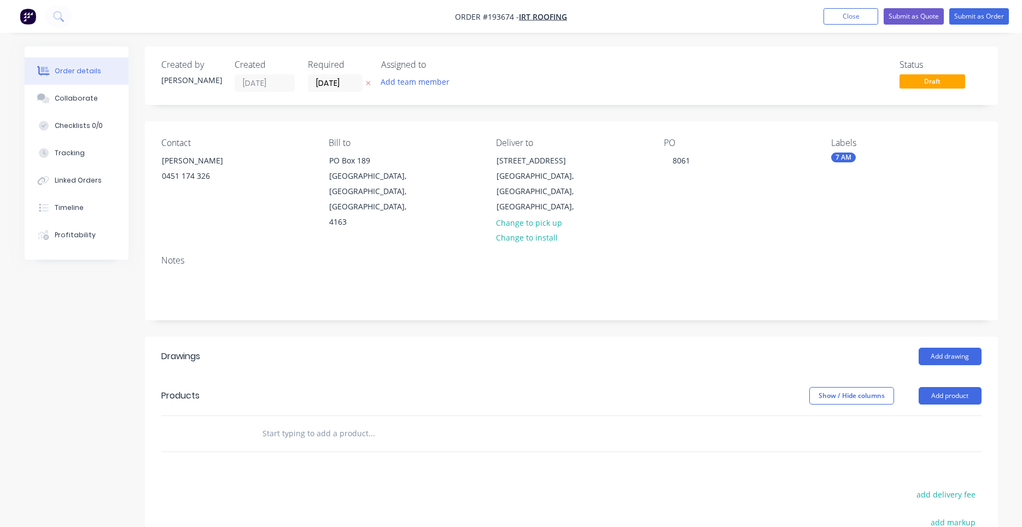
click at [630, 247] on div "Notes" at bounding box center [571, 283] width 853 height 73
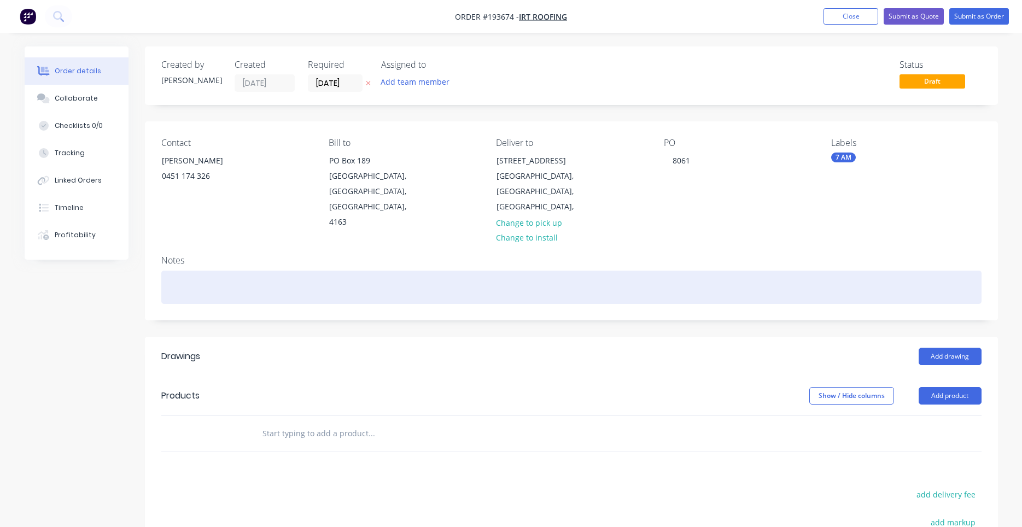
click at [592, 271] on div at bounding box center [571, 287] width 820 height 33
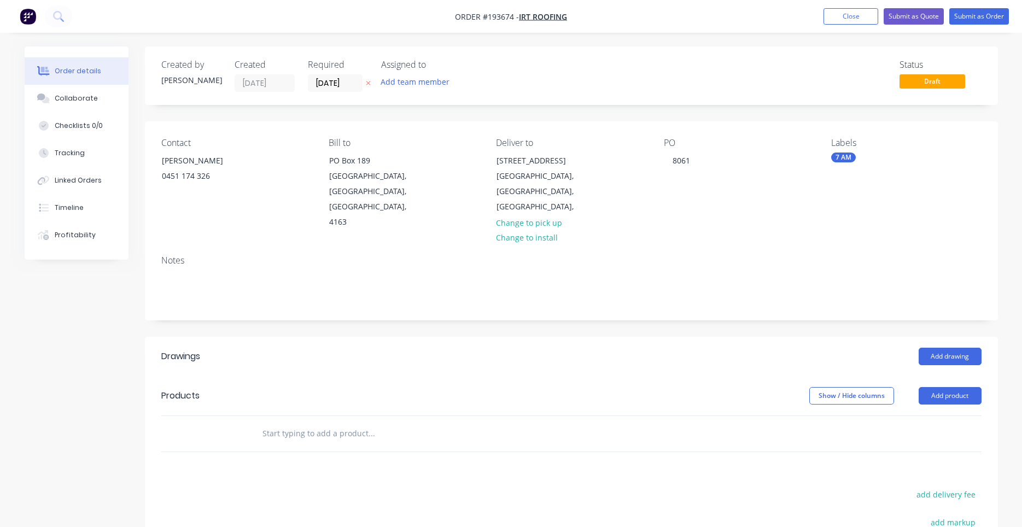
click at [618, 255] on div "Notes" at bounding box center [571, 260] width 820 height 10
click at [940, 348] on button "Add drawing" at bounding box center [950, 357] width 63 height 18
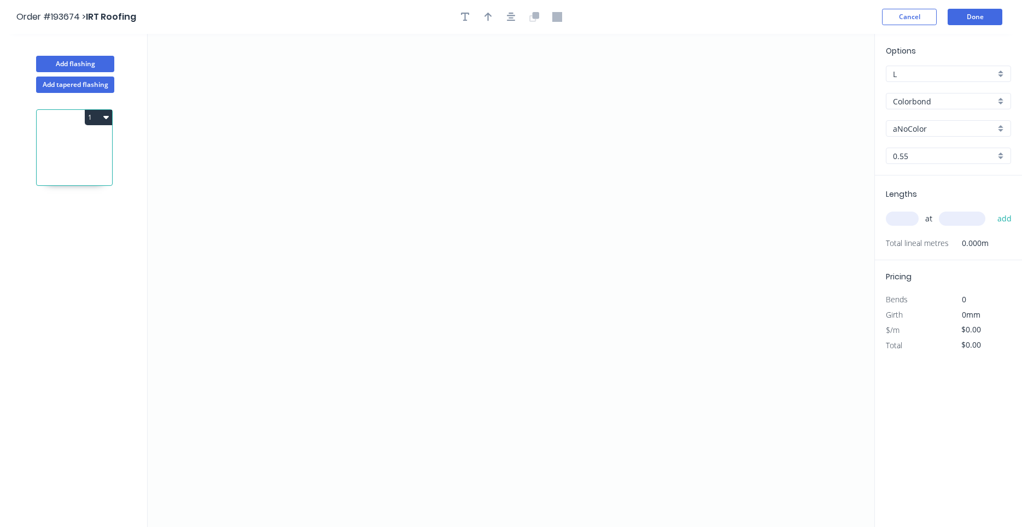
click at [922, 135] on div "aNoColor" at bounding box center [948, 128] width 125 height 16
click at [925, 129] on input "text" at bounding box center [944, 128] width 102 height 11
click at [925, 129] on input "aNoColor" at bounding box center [944, 128] width 102 height 11
click at [920, 145] on div "Surfmist" at bounding box center [949, 149] width 124 height 19
click at [936, 158] on input "0.55" at bounding box center [944, 155] width 102 height 11
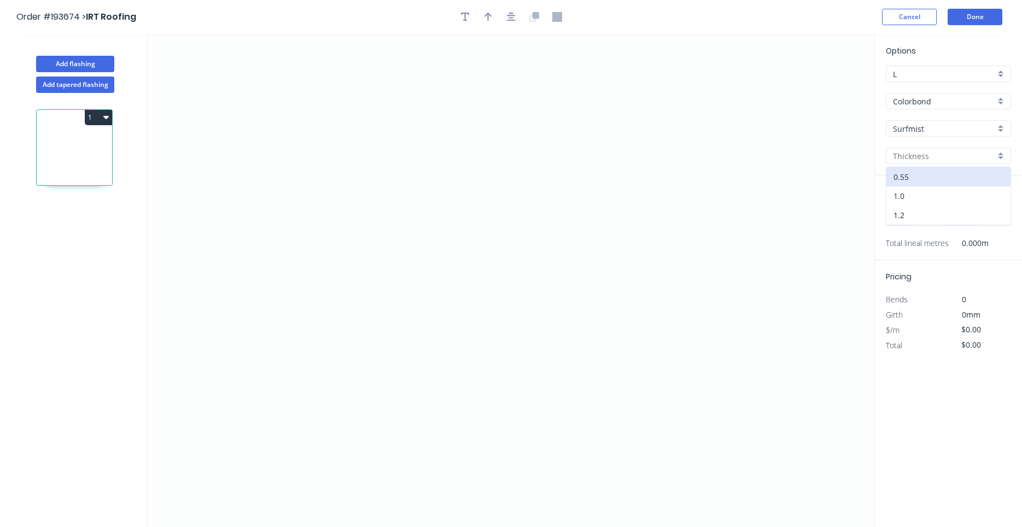
click at [926, 191] on div "1.0" at bounding box center [949, 195] width 124 height 19
click at [911, 220] on input "text" at bounding box center [902, 219] width 33 height 14
click at [992, 209] on button "add" at bounding box center [1005, 218] width 26 height 19
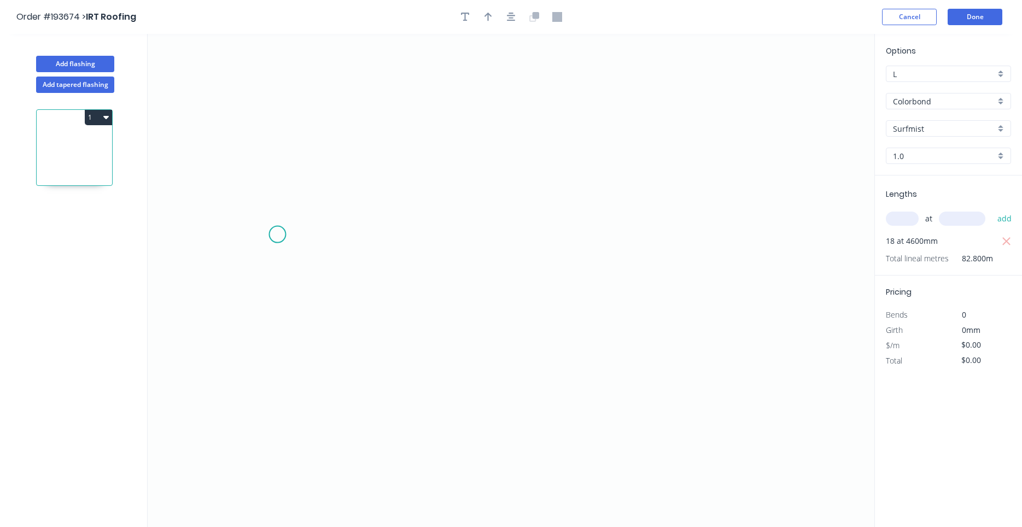
click at [278, 232] on icon "0" at bounding box center [511, 280] width 727 height 493
click at [498, 278] on icon "0" at bounding box center [511, 280] width 727 height 493
click at [735, 203] on icon "0 ?" at bounding box center [511, 280] width 727 height 493
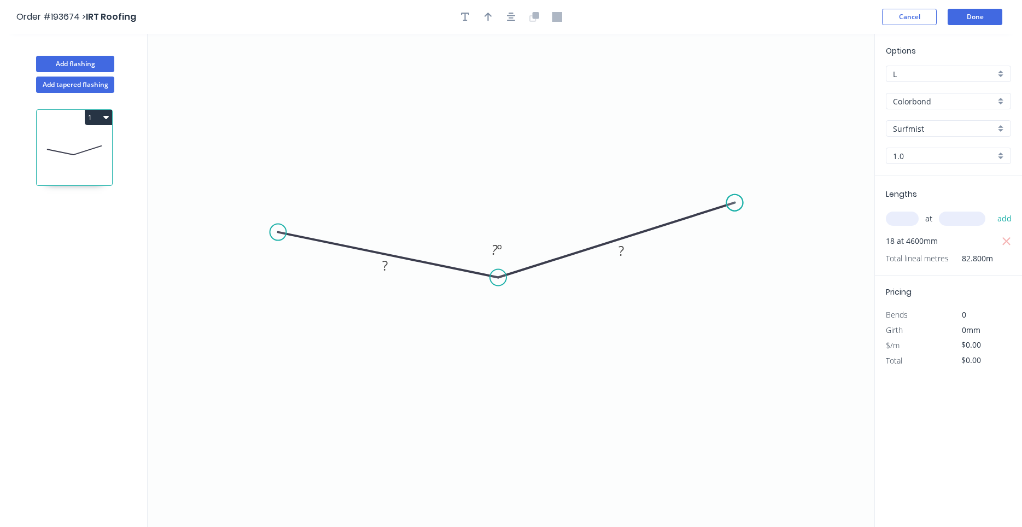
click at [735, 203] on circle at bounding box center [735, 203] width 16 height 16
click at [765, 244] on div "Crush & Fold" at bounding box center [789, 240] width 110 height 22
click at [294, 260] on div "Crush & Fold" at bounding box center [333, 269] width 110 height 22
click at [298, 264] on div "Flip bend" at bounding box center [334, 266] width 110 height 22
click at [302, 257] on tspan "10" at bounding box center [294, 253] width 15 height 18
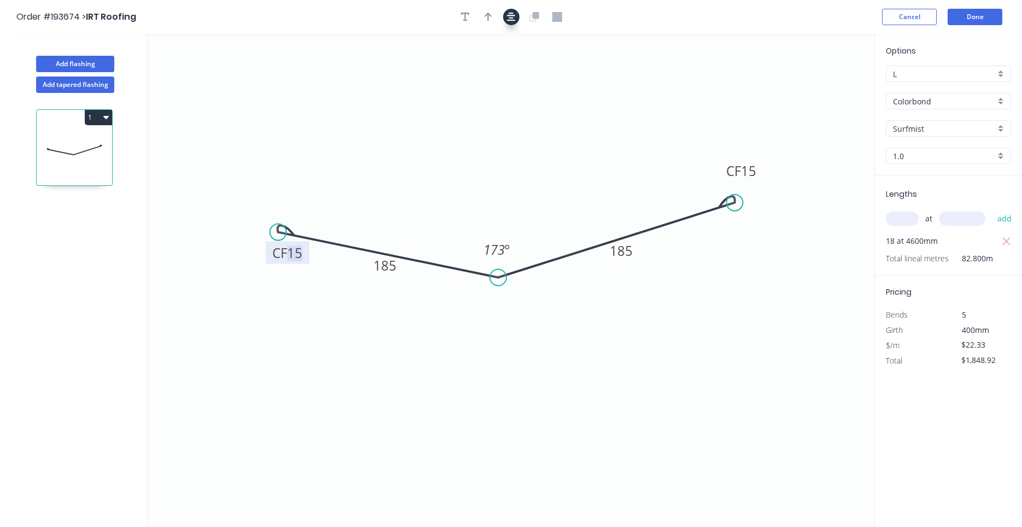
click at [506, 15] on button "button" at bounding box center [511, 17] width 16 height 16
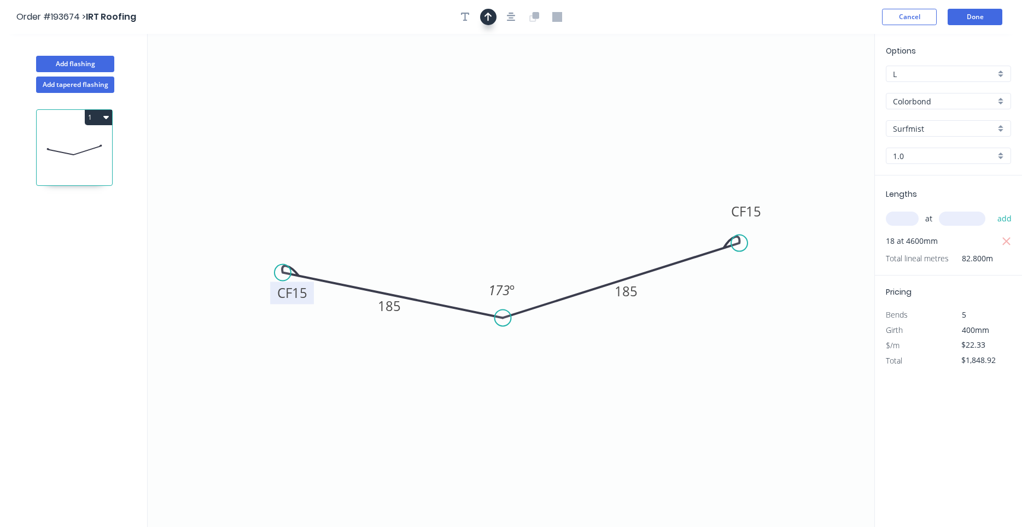
click at [488, 21] on icon "button" at bounding box center [489, 17] width 8 height 9
drag, startPoint x: 823, startPoint y: 85, endPoint x: 400, endPoint y: 368, distance: 508.6
click at [400, 370] on icon at bounding box center [400, 387] width 10 height 35
click at [400, 368] on icon at bounding box center [400, 354] width 10 height 35
click at [400, 368] on icon at bounding box center [409, 359] width 32 height 32
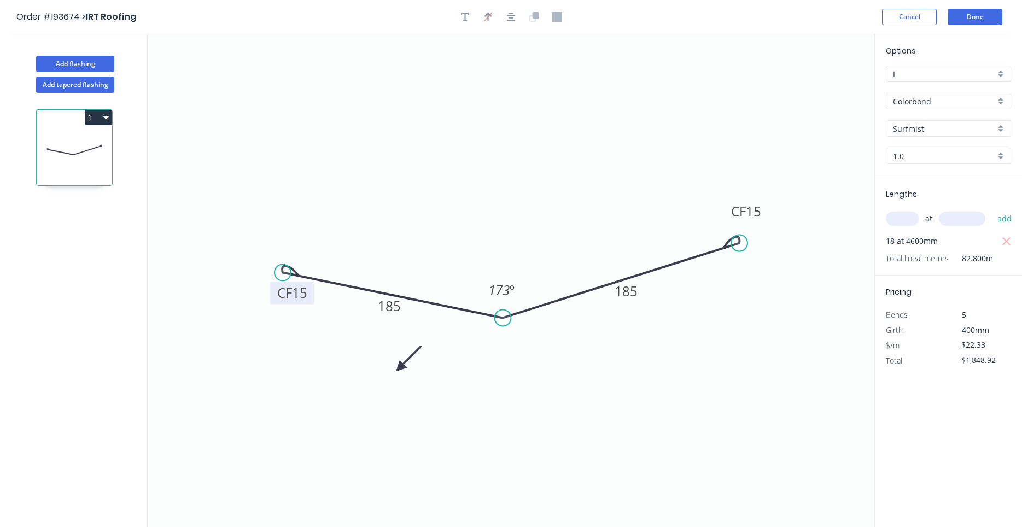
click at [400, 368] on icon at bounding box center [409, 359] width 32 height 32
click at [400, 368] on icon at bounding box center [409, 377] width 32 height 32
click at [400, 368] on icon at bounding box center [400, 380] width 10 height 35
drag, startPoint x: 400, startPoint y: 368, endPoint x: 415, endPoint y: 359, distance: 17.9
click at [415, 359] on icon at bounding box center [406, 368] width 32 height 32
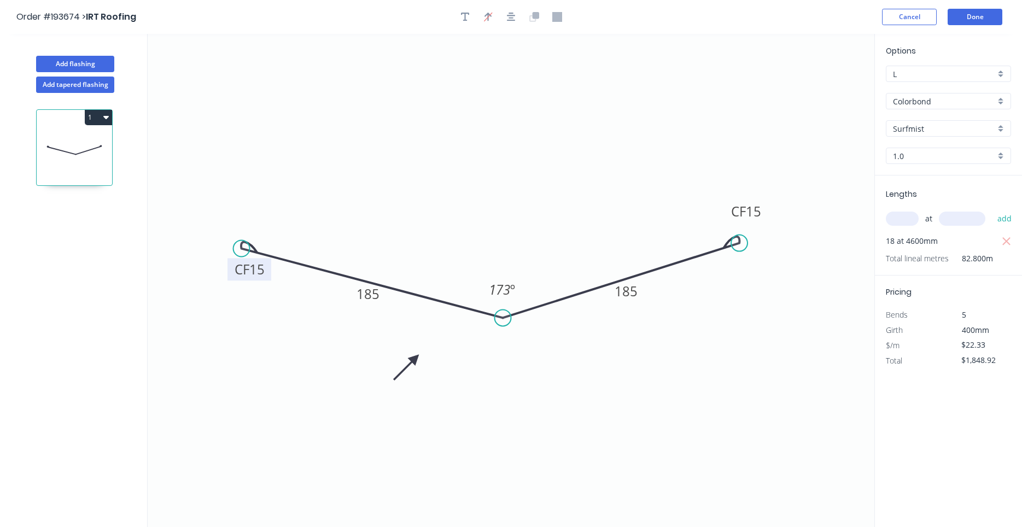
drag, startPoint x: 286, startPoint y: 273, endPoint x: 241, endPoint y: 249, distance: 50.9
click at [241, 249] on circle at bounding box center [242, 249] width 16 height 16
click at [963, 23] on button "Done" at bounding box center [975, 17] width 55 height 16
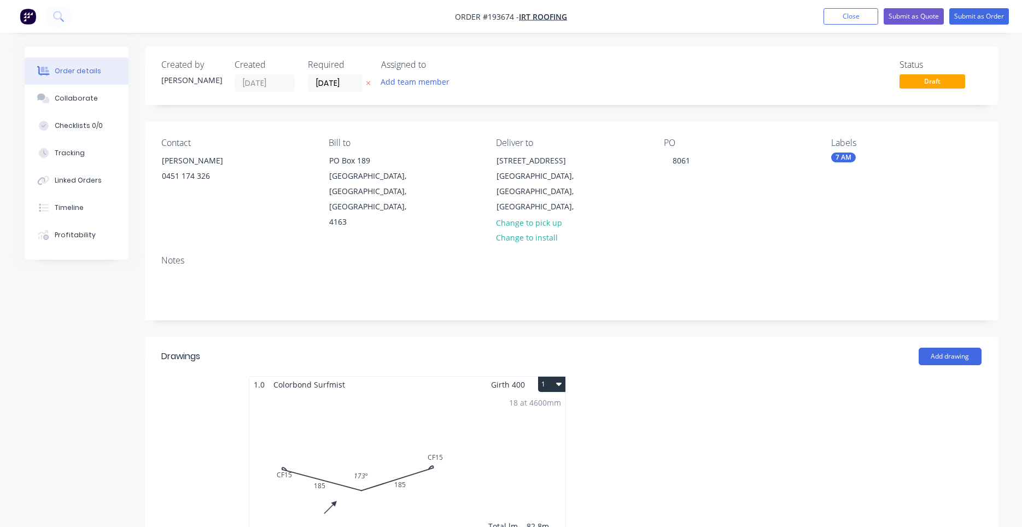
click at [558, 377] on button "1" at bounding box center [551, 384] width 27 height 15
click at [546, 400] on button "Use larger box size" at bounding box center [514, 411] width 104 height 22
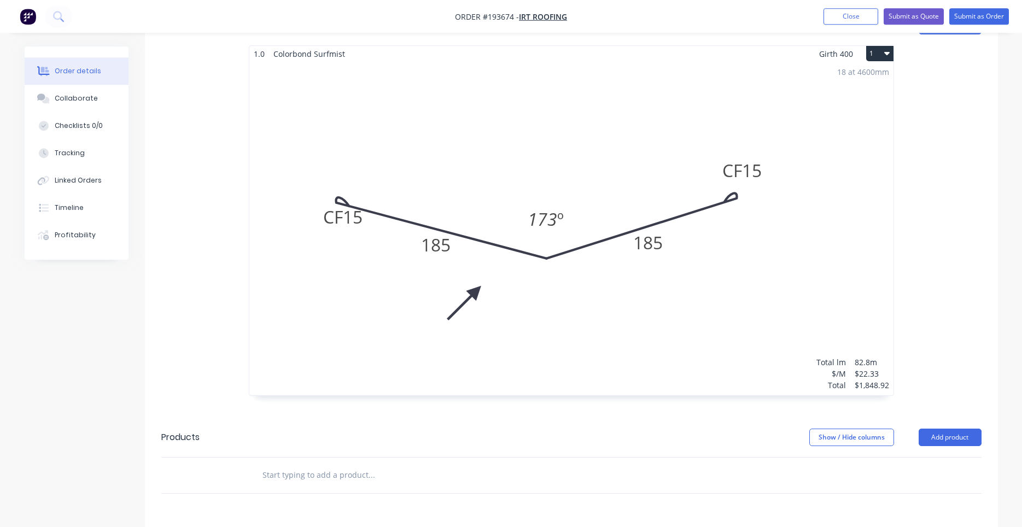
scroll to position [465, 0]
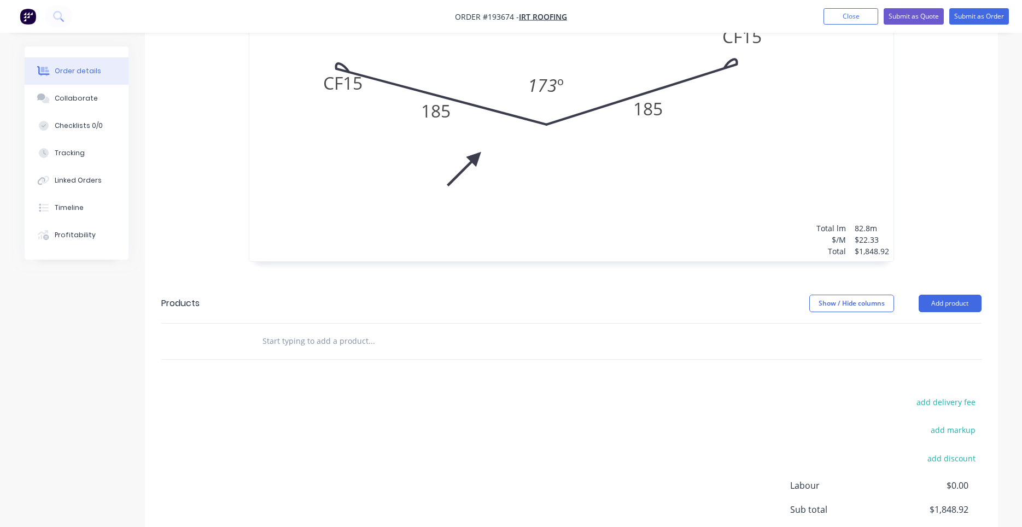
click at [365, 330] on input "text" at bounding box center [371, 341] width 219 height 22
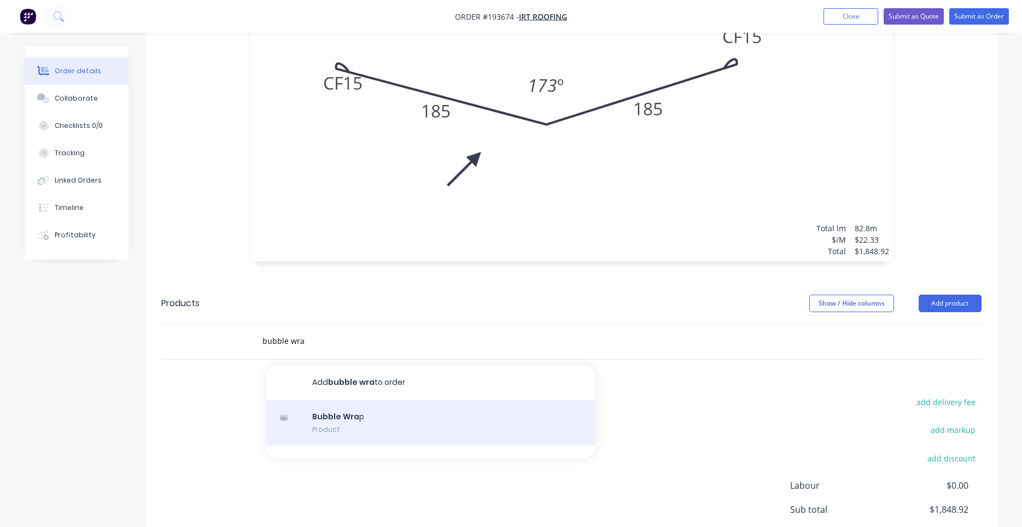
click at [336, 400] on div "Bubble Wra p Product" at bounding box center [430, 423] width 328 height 46
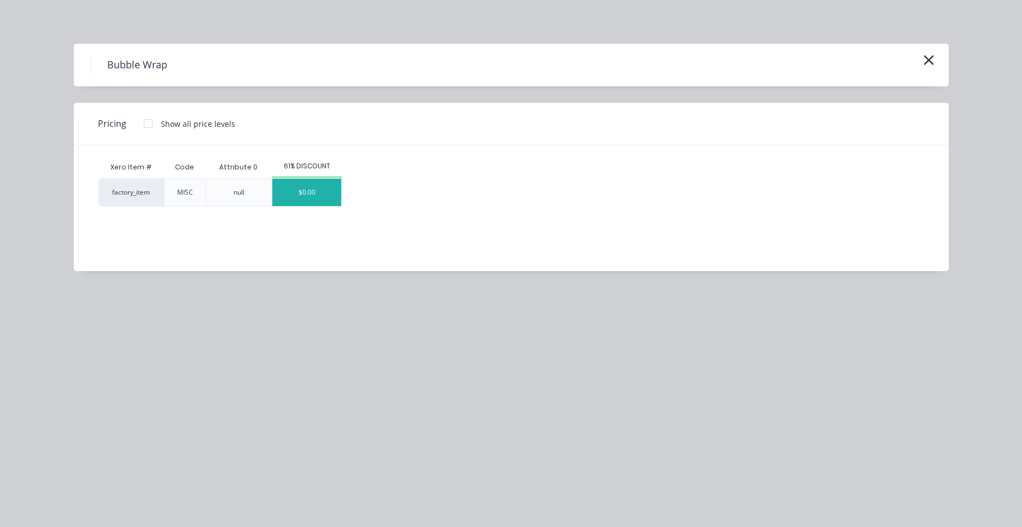
click at [311, 195] on div "$0.00" at bounding box center [306, 192] width 69 height 27
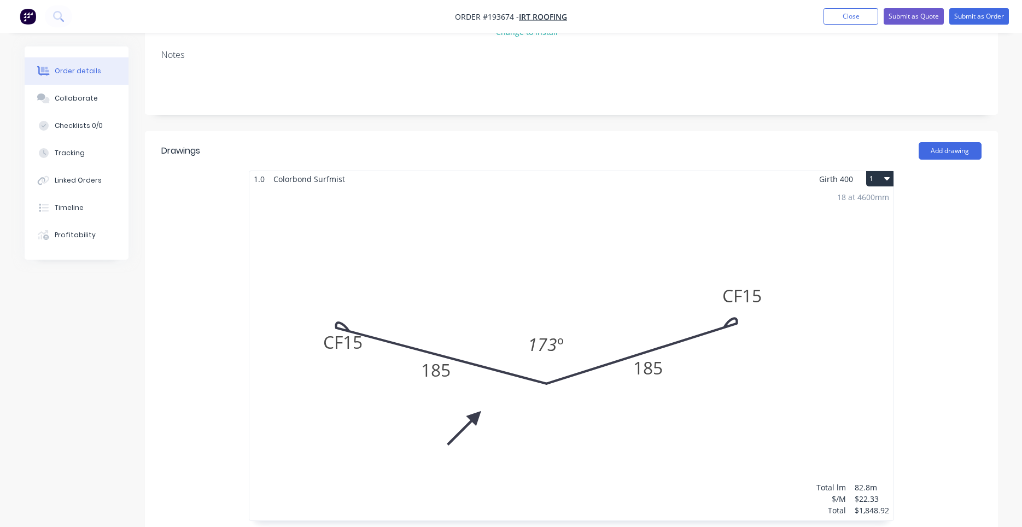
scroll to position [578, 0]
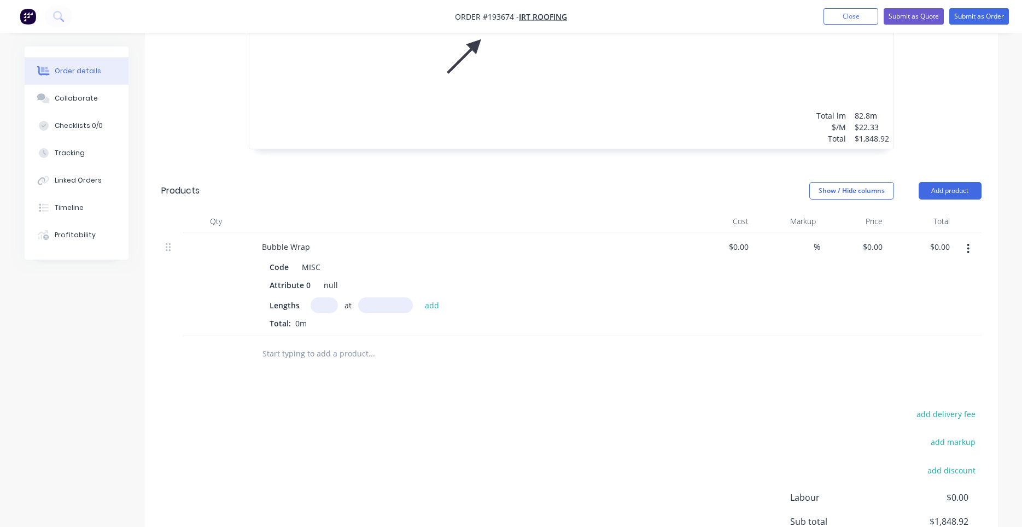
click at [313, 343] on input "text" at bounding box center [371, 354] width 219 height 22
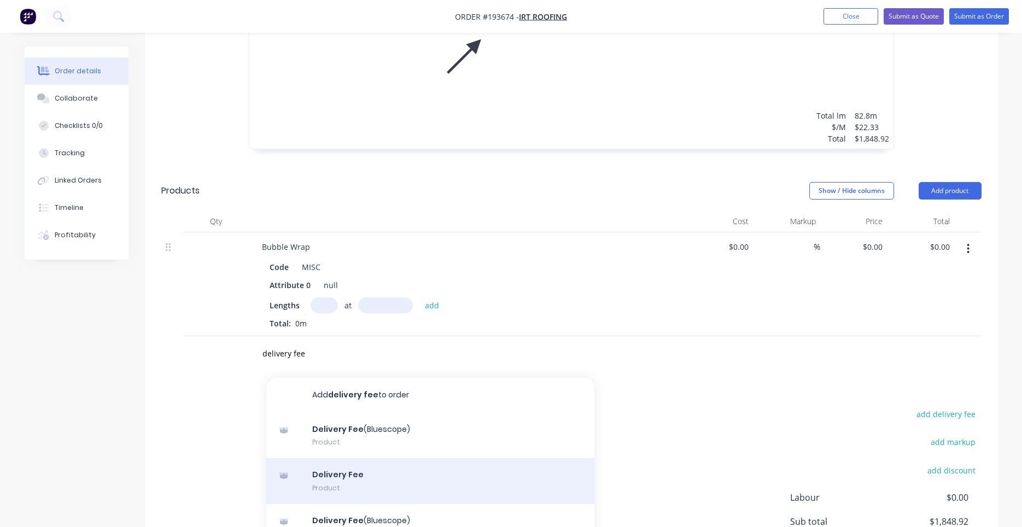
click at [354, 458] on div "Delivery Fee Product" at bounding box center [430, 481] width 328 height 46
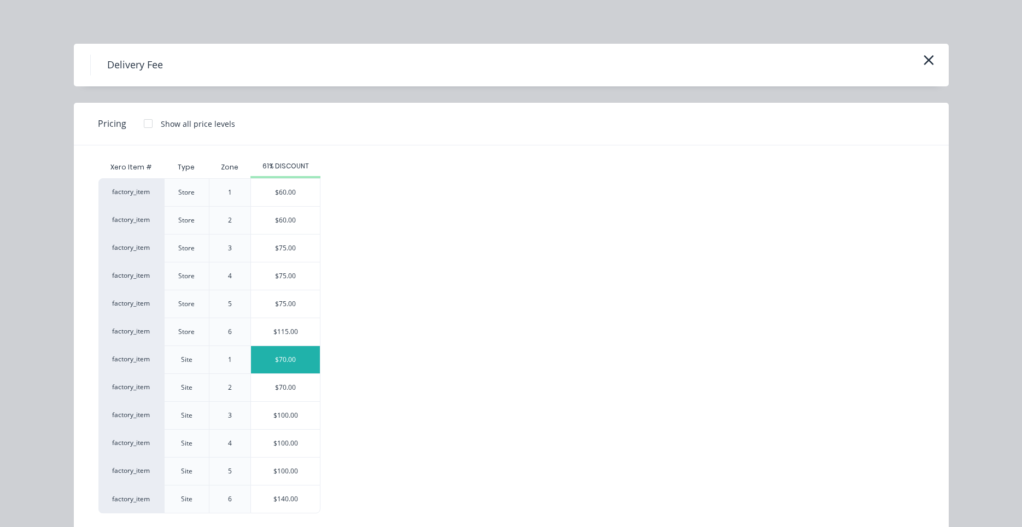
click at [288, 363] on div "$70.00" at bounding box center [285, 359] width 69 height 27
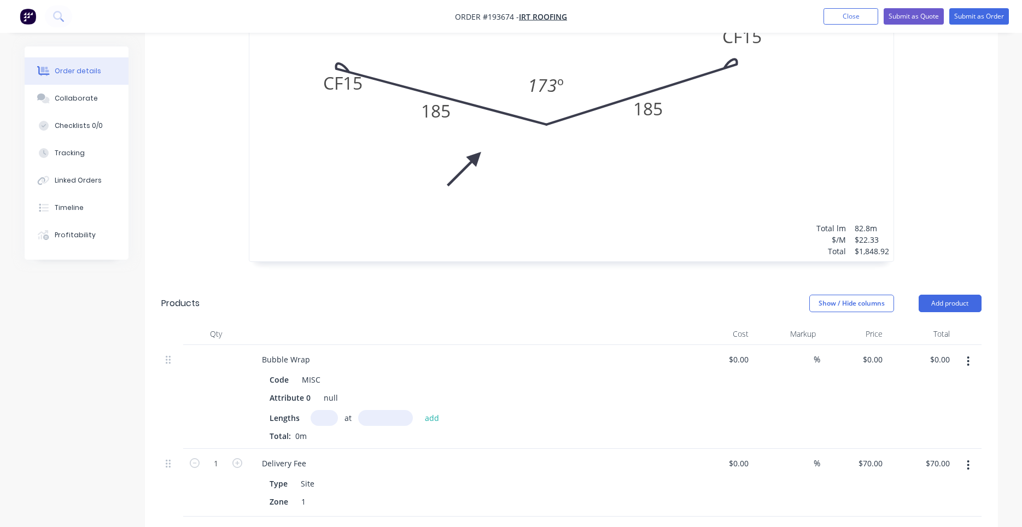
scroll to position [738, 0]
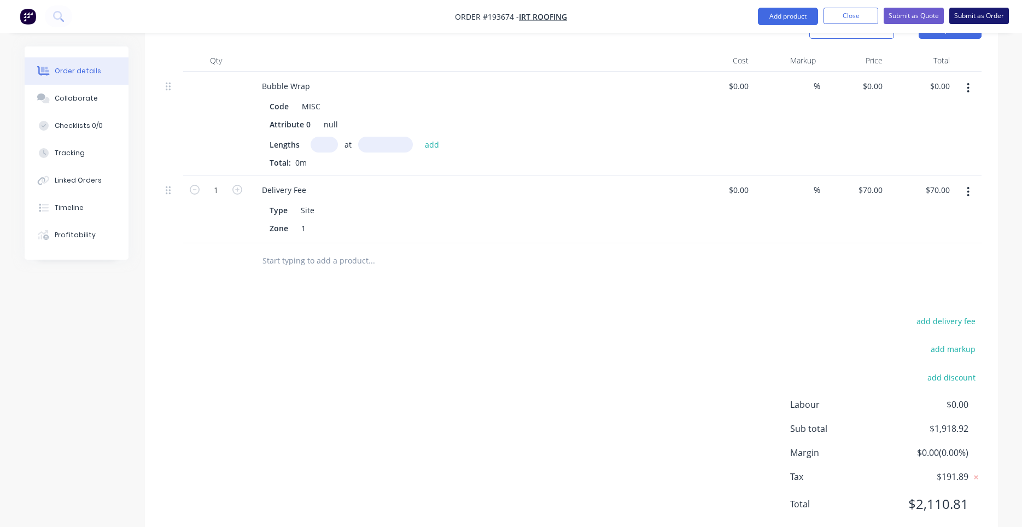
click at [959, 17] on button "Submit as Order" at bounding box center [979, 16] width 60 height 16
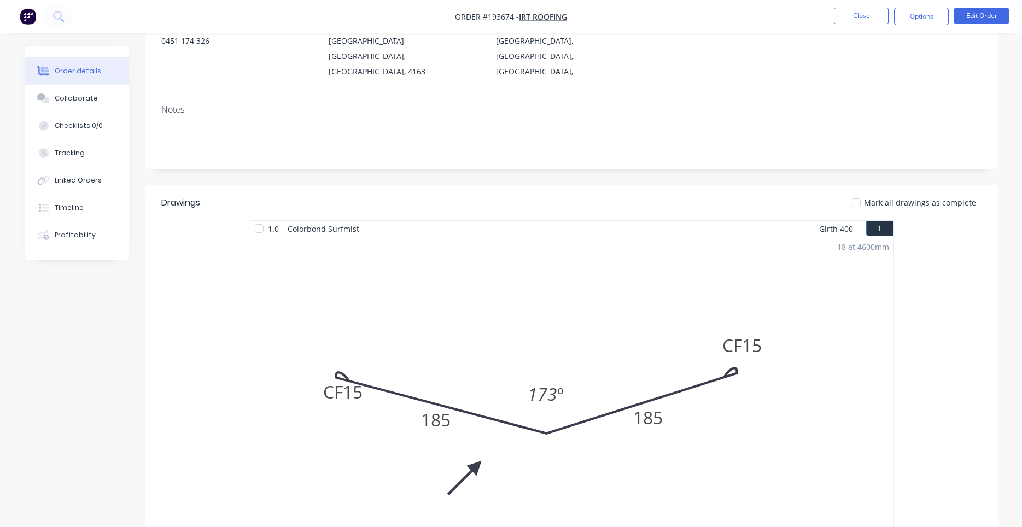
scroll to position [0, 0]
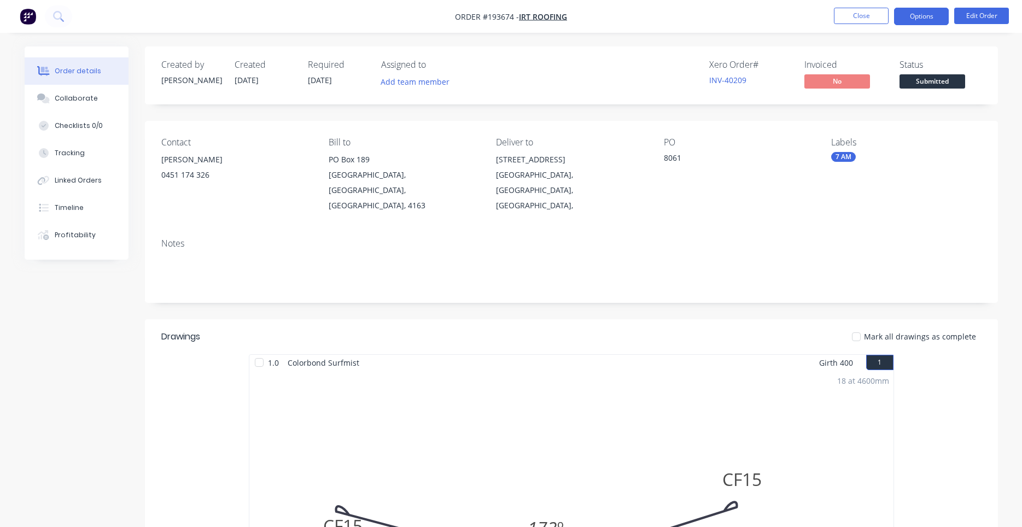
click at [912, 11] on button "Options" at bounding box center [921, 17] width 55 height 18
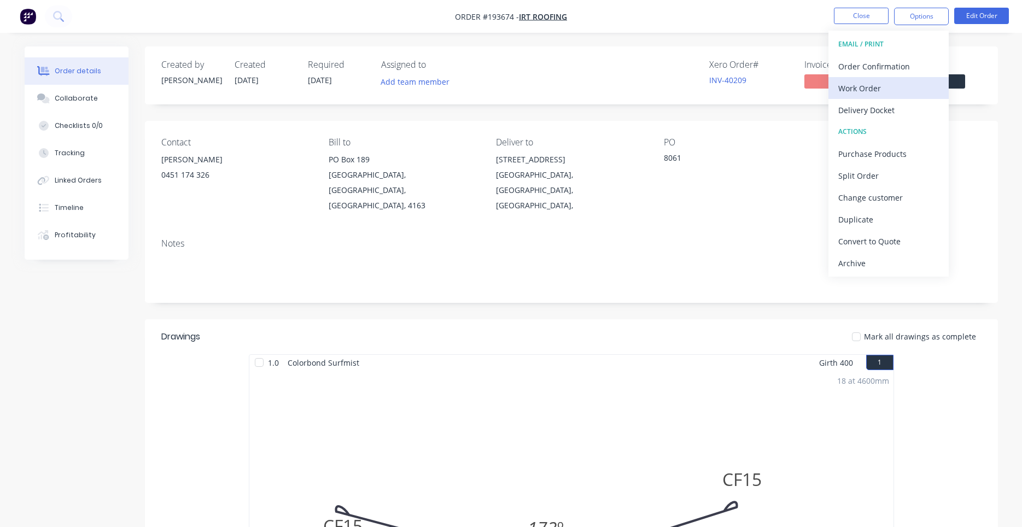
click at [868, 90] on div "Work Order" at bounding box center [888, 88] width 101 height 16
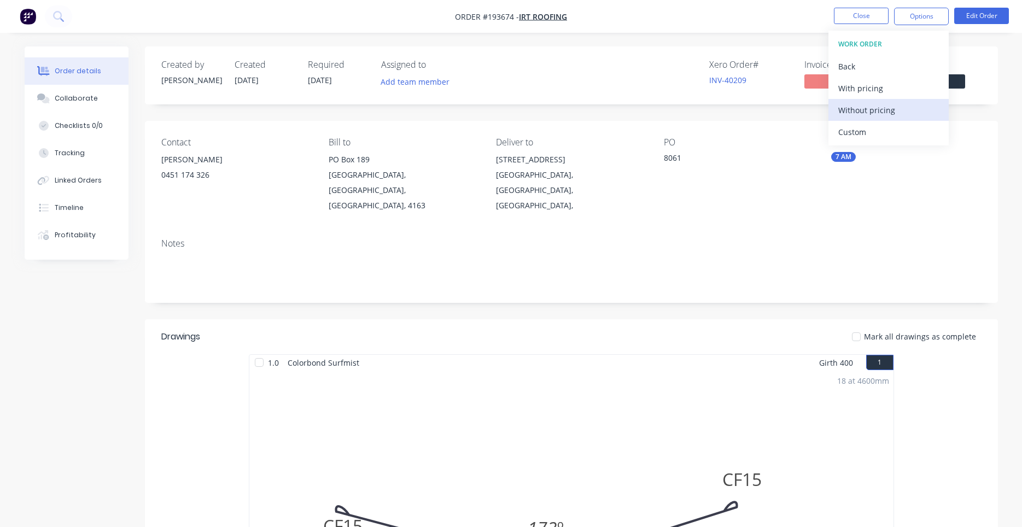
click at [859, 107] on div "Without pricing" at bounding box center [888, 110] width 101 height 16
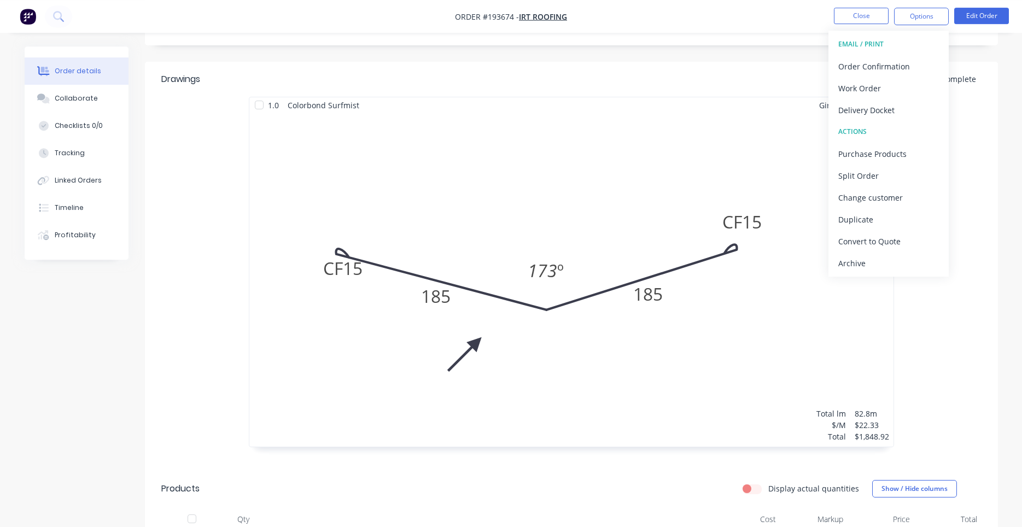
scroll to position [279, 0]
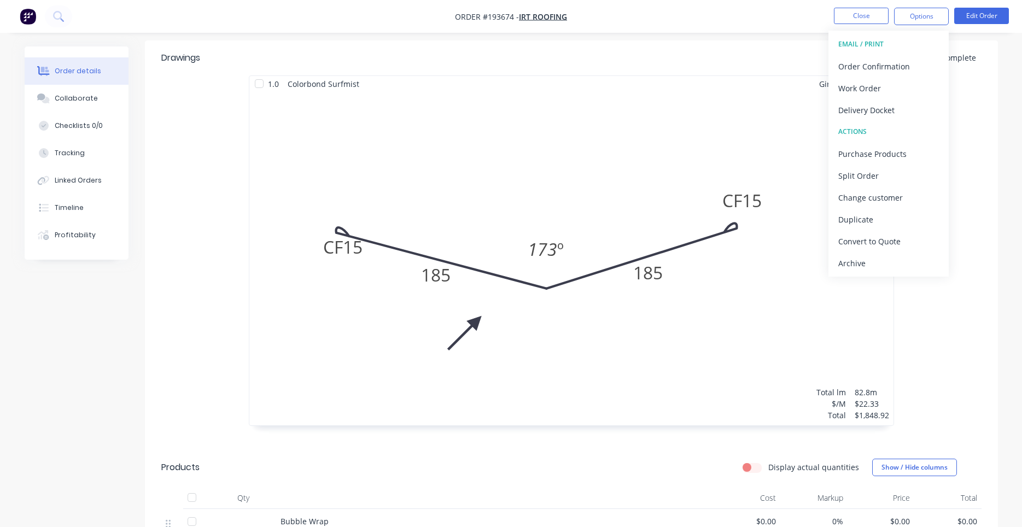
click at [446, 225] on div "18 at 4600mm Total lm $/M Total 82.8m $22.33 $1,848.92" at bounding box center [571, 259] width 644 height 334
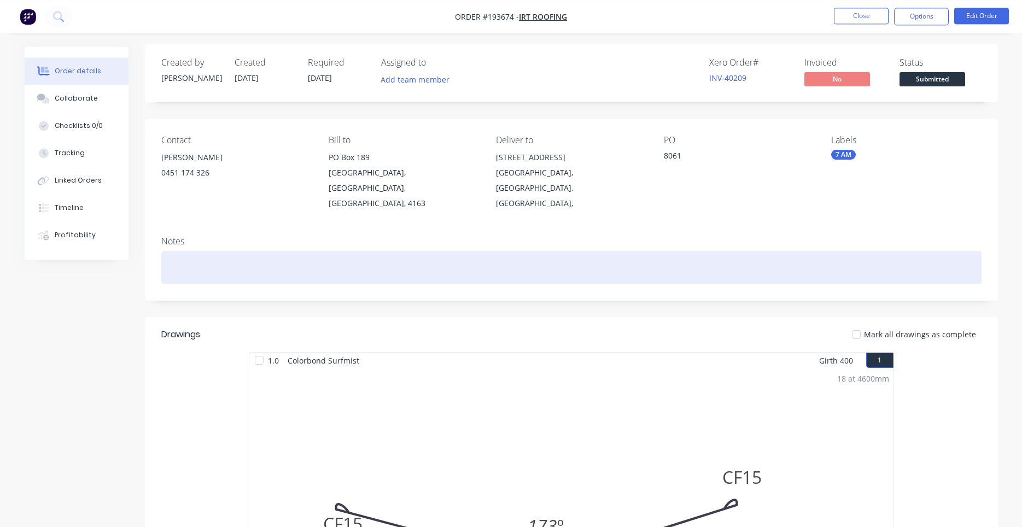
scroll to position [0, 0]
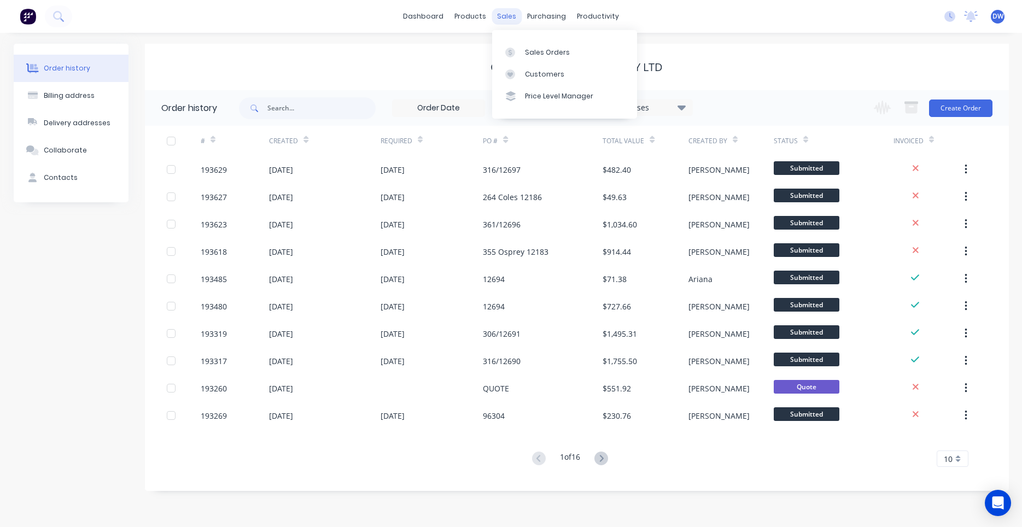
click at [503, 14] on div "sales" at bounding box center [507, 16] width 30 height 16
click at [520, 68] on link "Customers" at bounding box center [564, 74] width 145 height 22
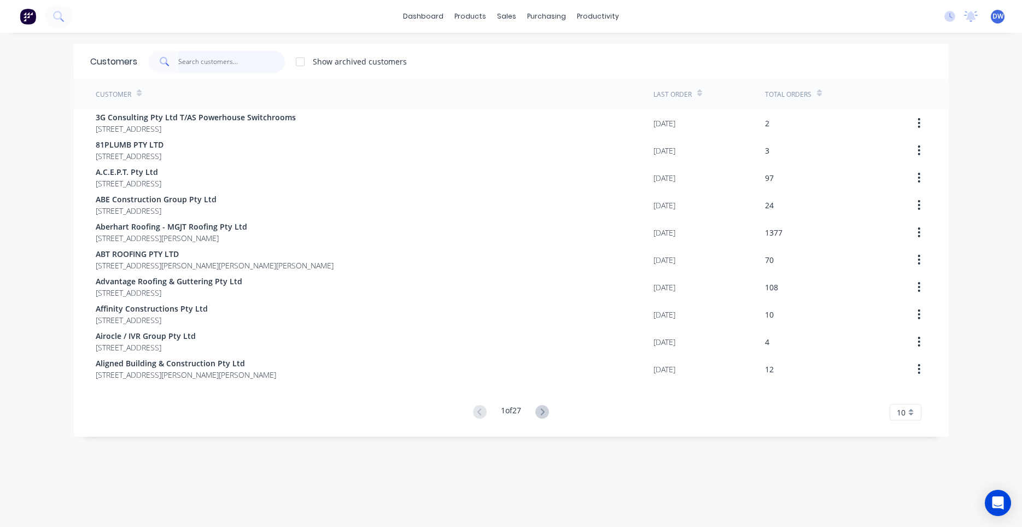
click at [195, 55] on input "text" at bounding box center [231, 62] width 107 height 22
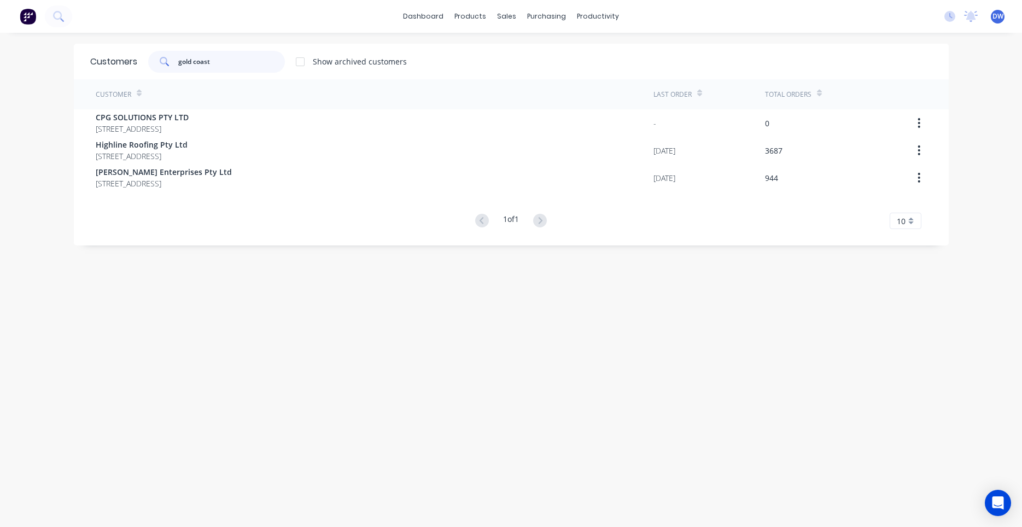
type input "gold coast"
